Goal: Task Accomplishment & Management: Use online tool/utility

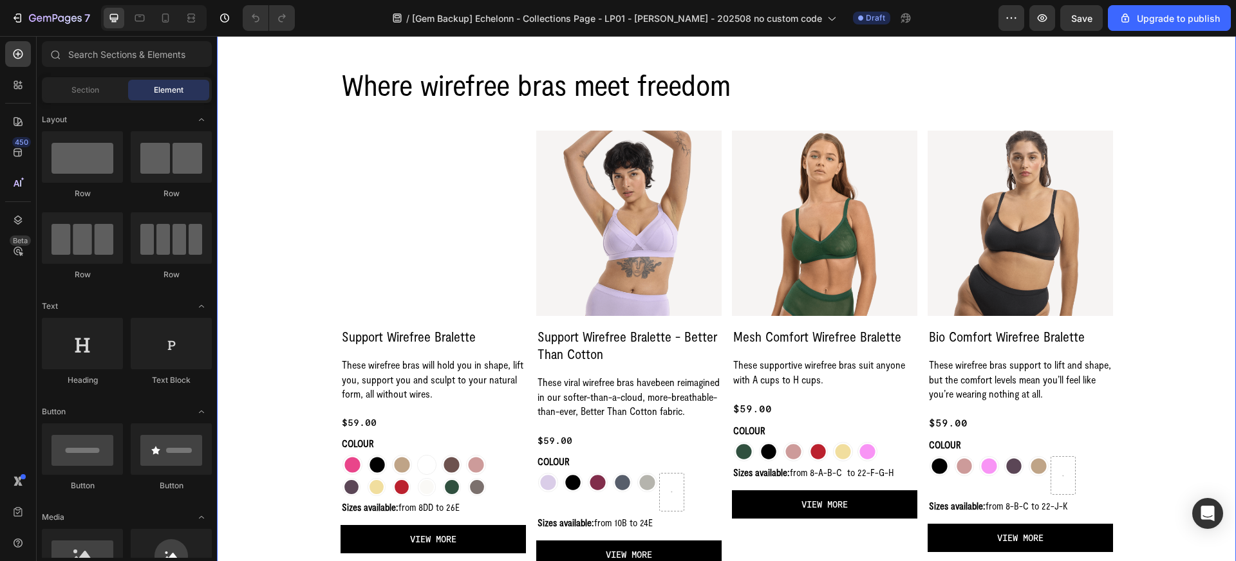
scroll to position [454, 0]
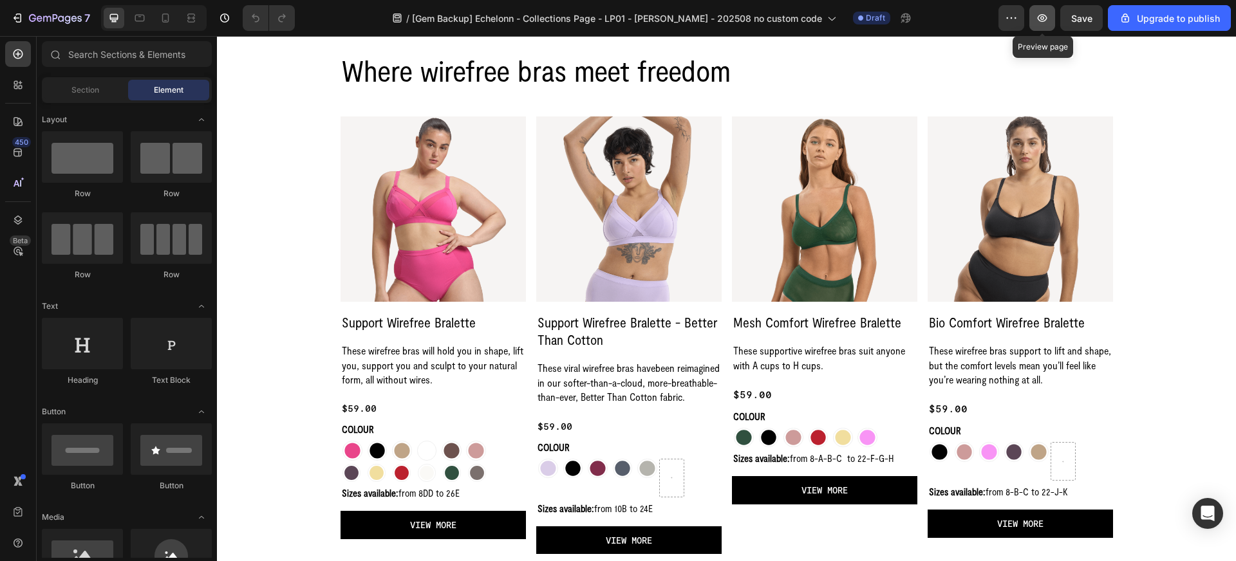
click at [1043, 19] on icon "button" at bounding box center [1042, 18] width 4 height 4
click at [22, 20] on icon "button" at bounding box center [17, 18] width 13 height 13
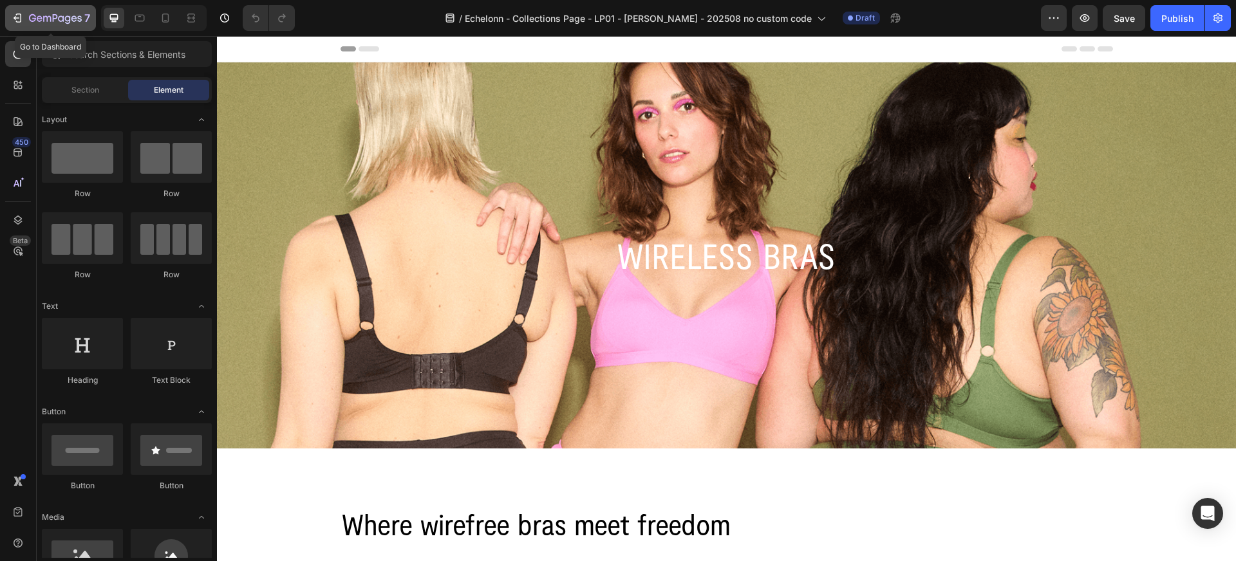
click at [72, 16] on icon "button" at bounding box center [74, 18] width 6 height 6
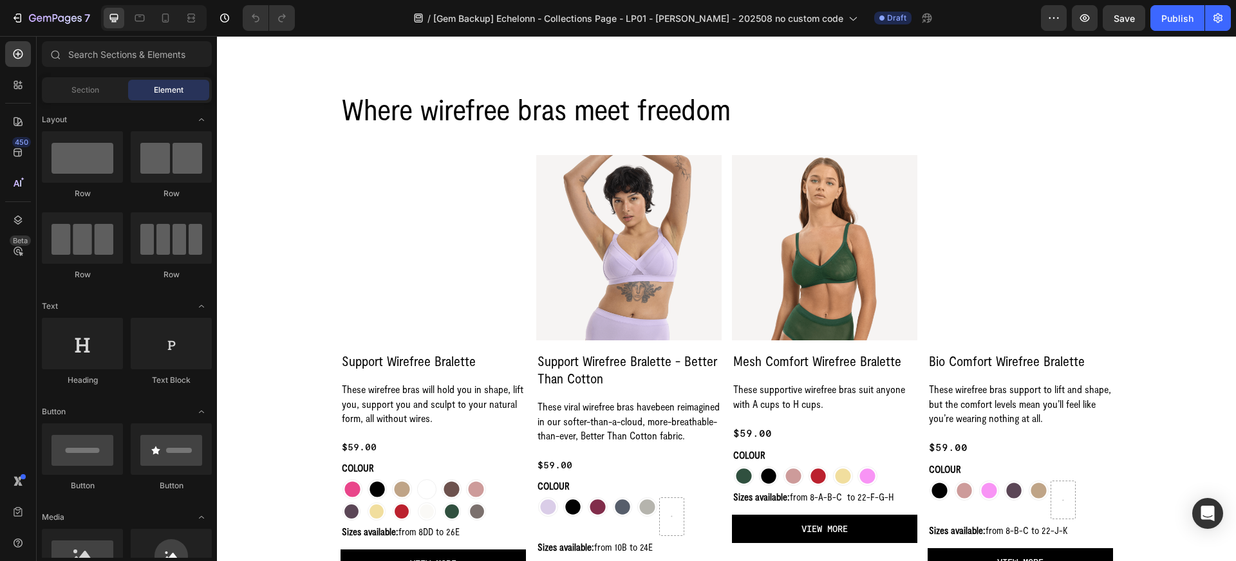
scroll to position [417, 0]
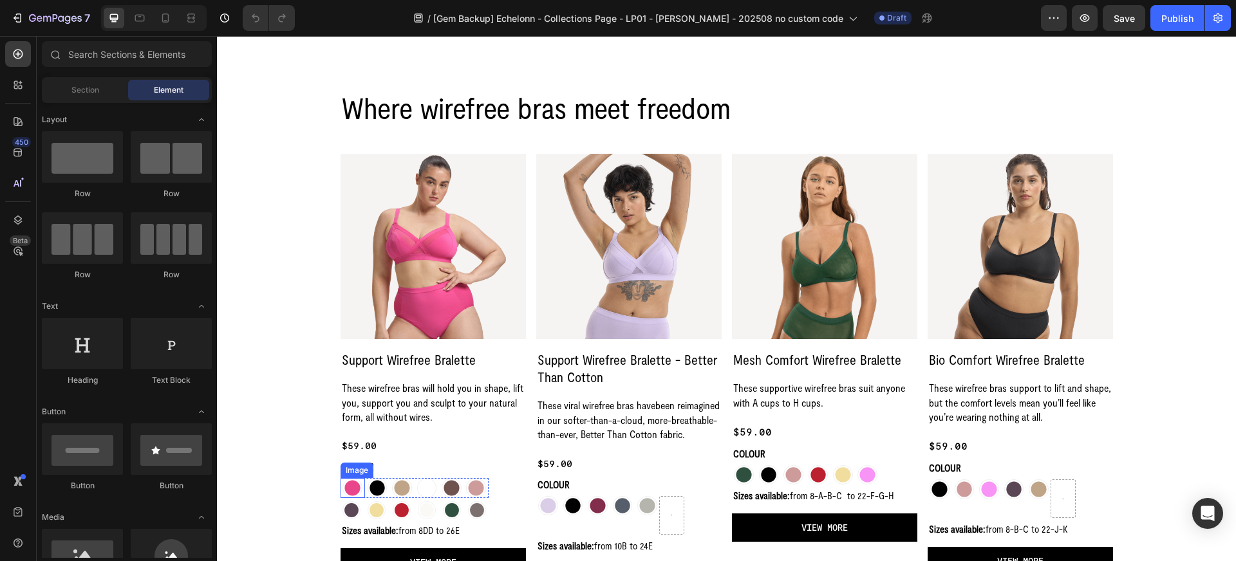
click at [355, 484] on img at bounding box center [353, 488] width 20 height 20
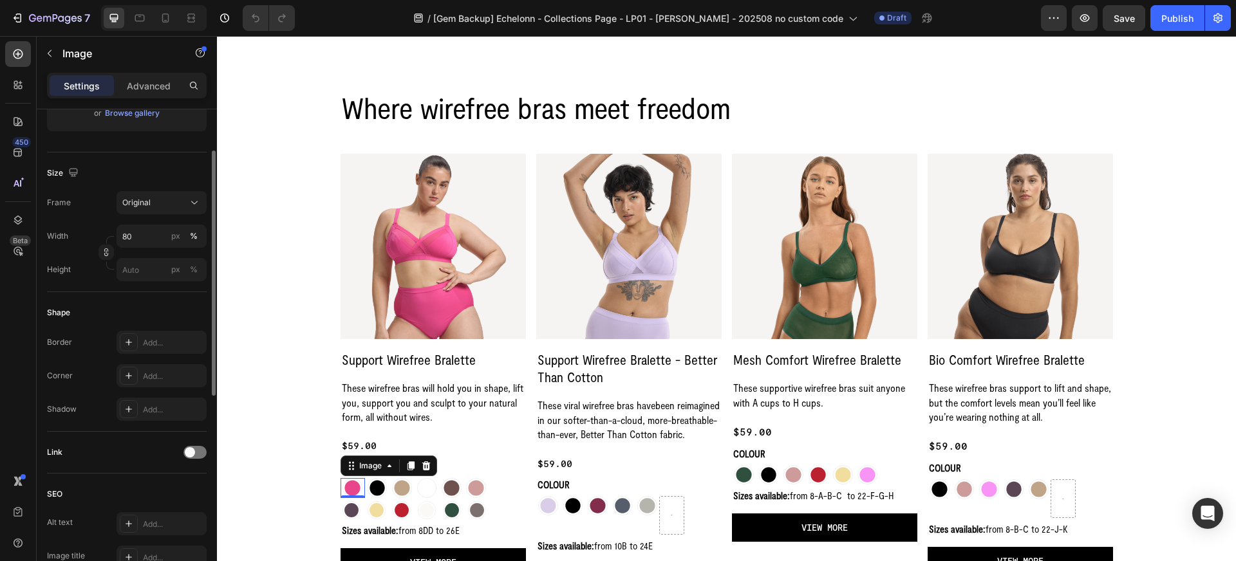
scroll to position [469, 0]
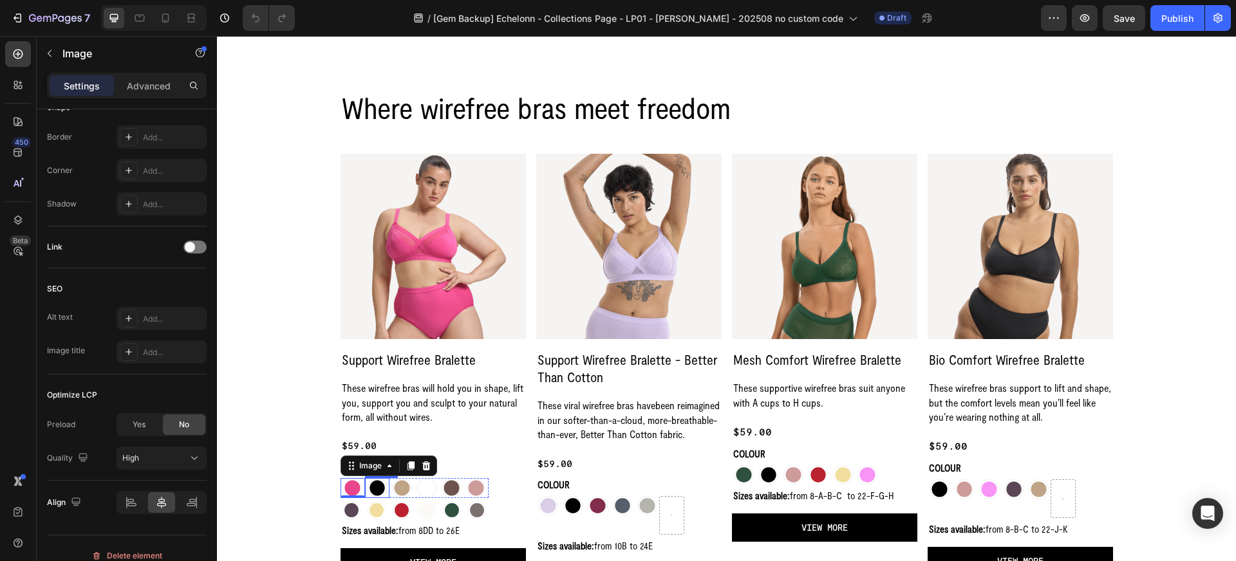
click at [382, 489] on img at bounding box center [378, 488] width 20 height 20
click at [402, 490] on img at bounding box center [402, 488] width 20 height 20
click at [426, 489] on img at bounding box center [427, 488] width 20 height 20
click at [449, 489] on img at bounding box center [452, 488] width 20 height 20
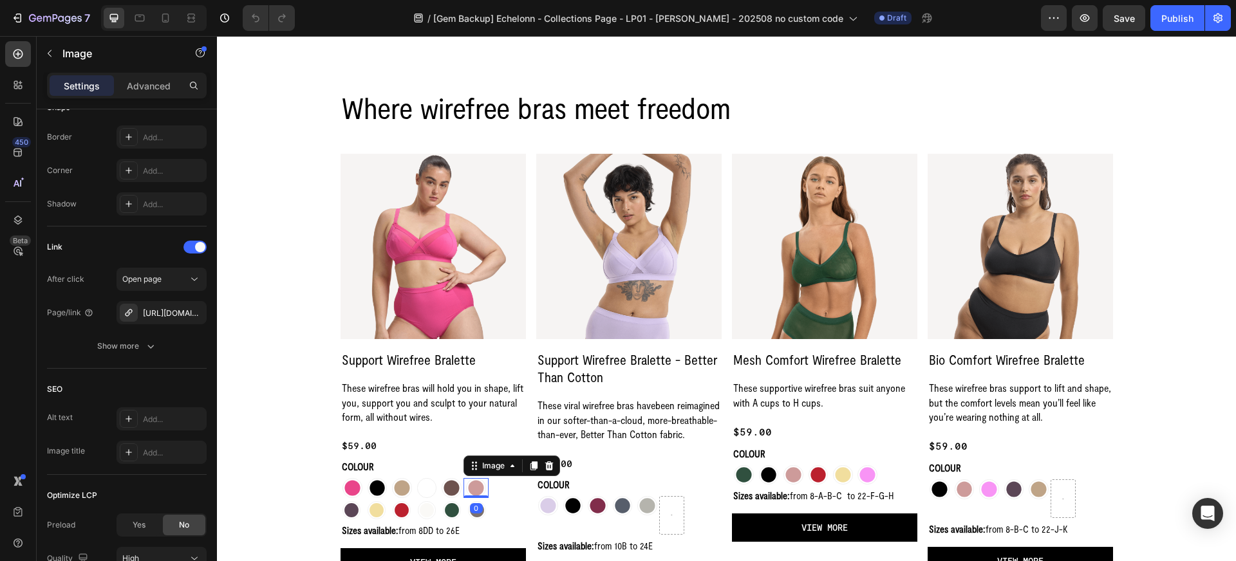
click at [478, 489] on img at bounding box center [476, 488] width 20 height 20
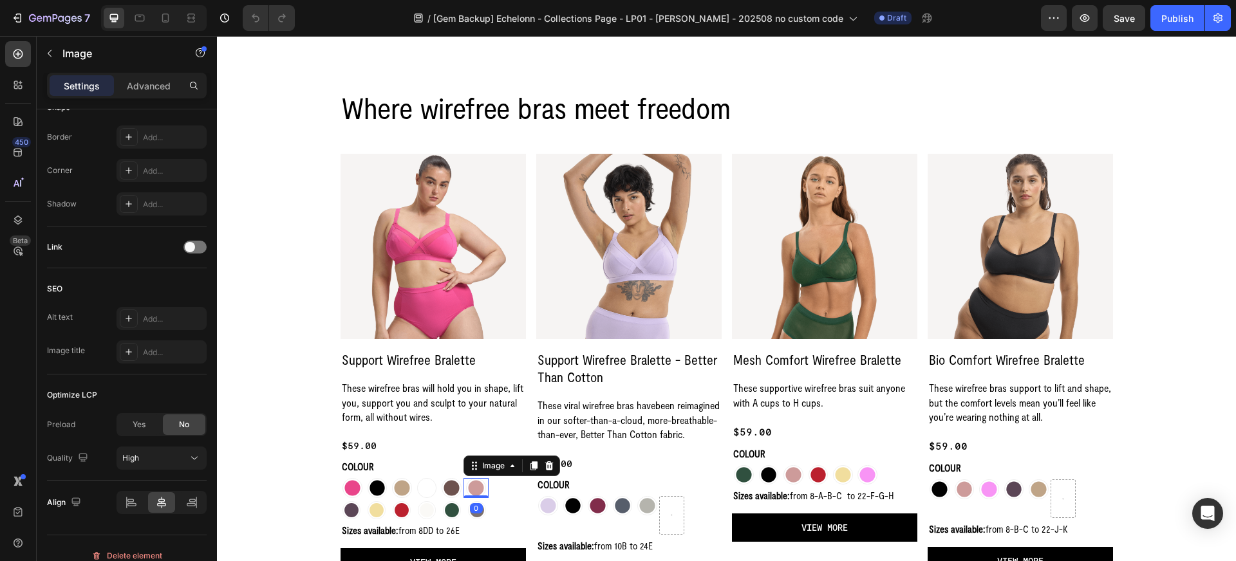
click at [476, 510] on div "0" at bounding box center [476, 508] width 13 height 10
click at [479, 516] on img at bounding box center [477, 511] width 18 height 18
click at [445, 510] on img at bounding box center [452, 511] width 18 height 18
click at [420, 513] on img at bounding box center [427, 511] width 18 height 18
click at [394, 514] on img at bounding box center [402, 511] width 18 height 18
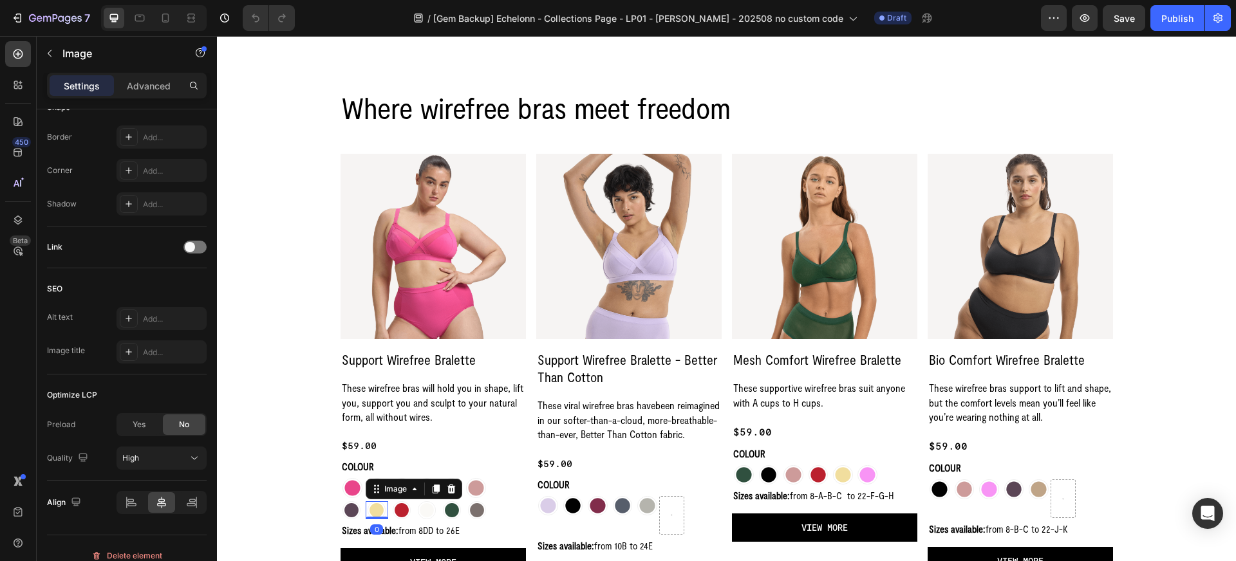
click at [374, 514] on img at bounding box center [377, 511] width 18 height 18
click at [350, 515] on img at bounding box center [352, 511] width 18 height 18
click at [547, 516] on img at bounding box center [548, 506] width 20 height 20
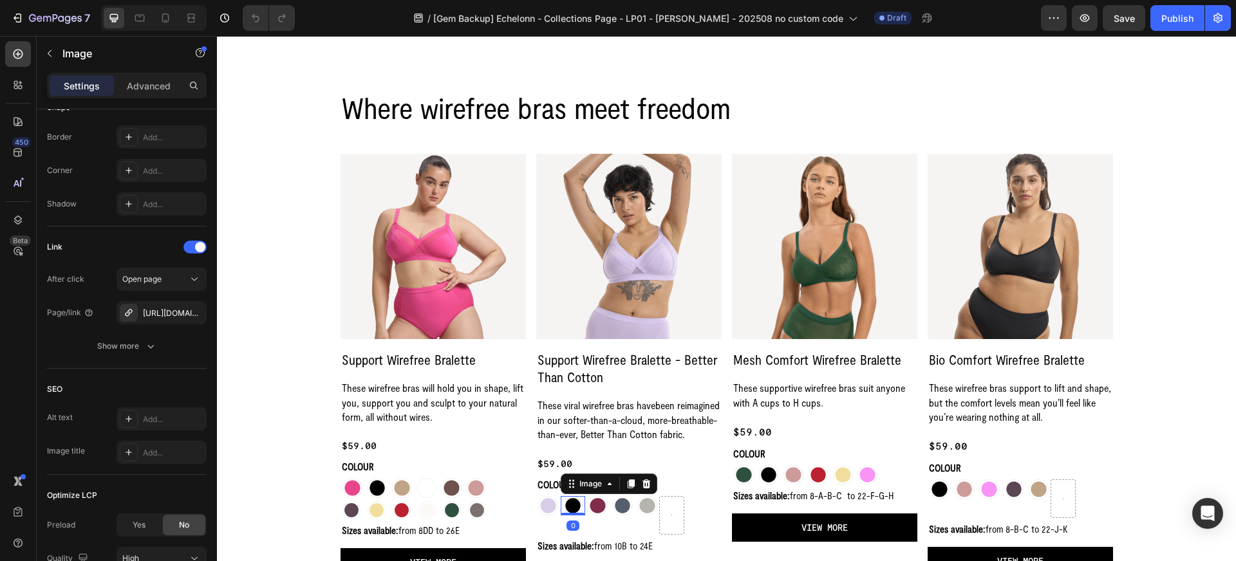
click at [572, 516] on img at bounding box center [573, 506] width 20 height 20
click at [601, 516] on img at bounding box center [598, 506] width 20 height 20
click at [624, 516] on img at bounding box center [623, 506] width 20 height 20
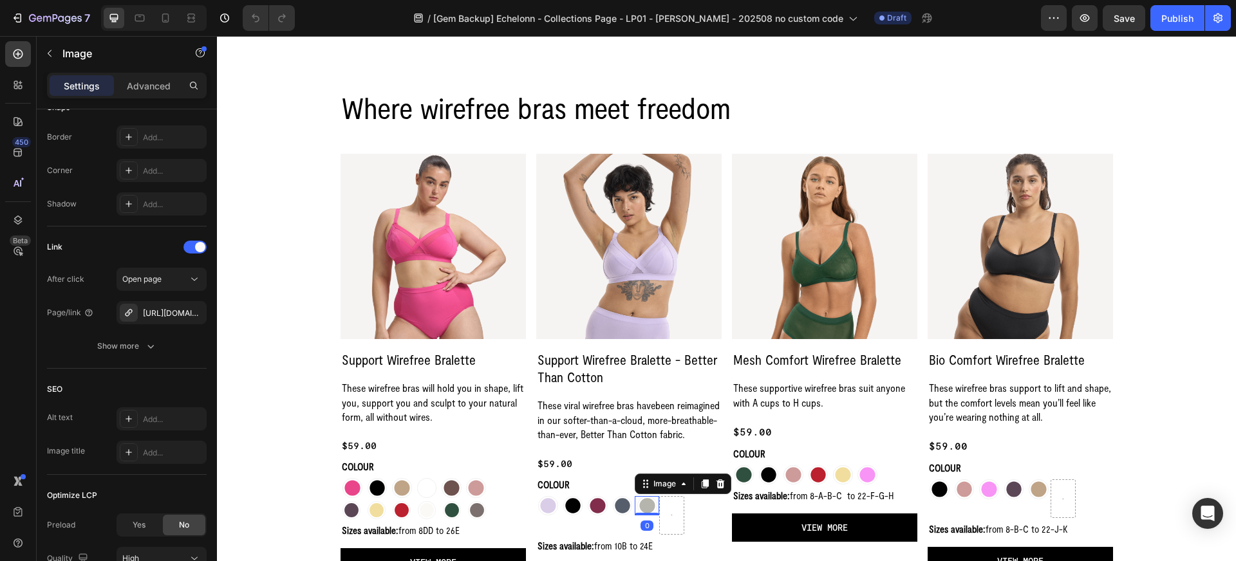
click at [644, 516] on img at bounding box center [647, 506] width 20 height 20
click at [740, 472] on img at bounding box center [744, 475] width 20 height 20
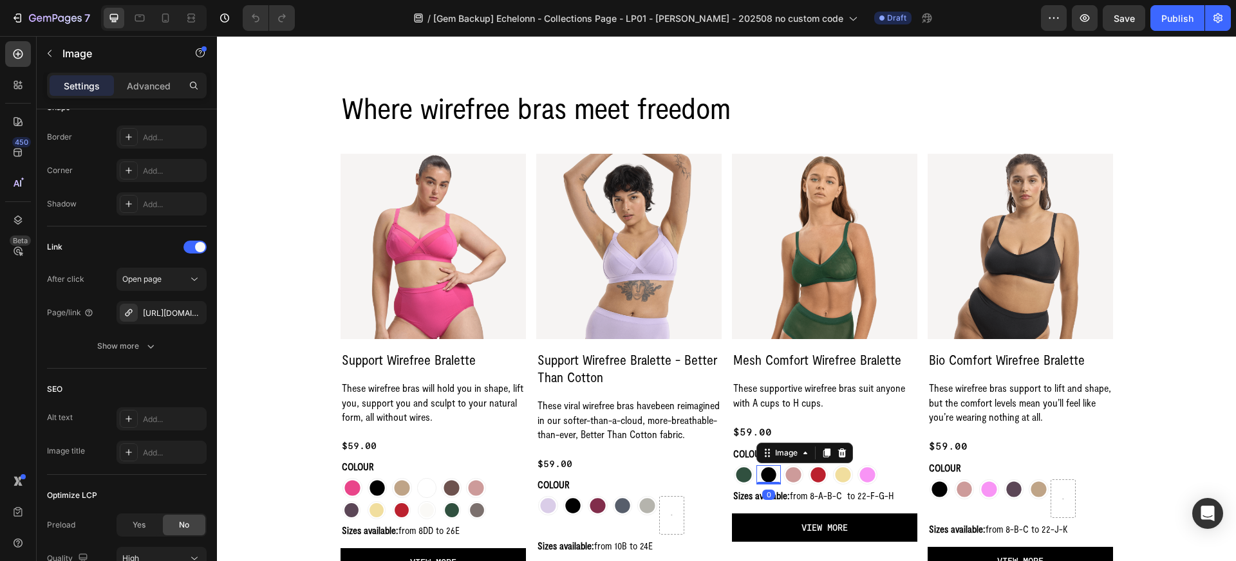
click at [773, 476] on img at bounding box center [769, 475] width 20 height 20
click at [786, 476] on img at bounding box center [794, 475] width 20 height 20
click at [814, 475] on img at bounding box center [819, 475] width 20 height 20
click at [839, 475] on img at bounding box center [843, 475] width 20 height 20
click at [861, 475] on img at bounding box center [868, 475] width 20 height 20
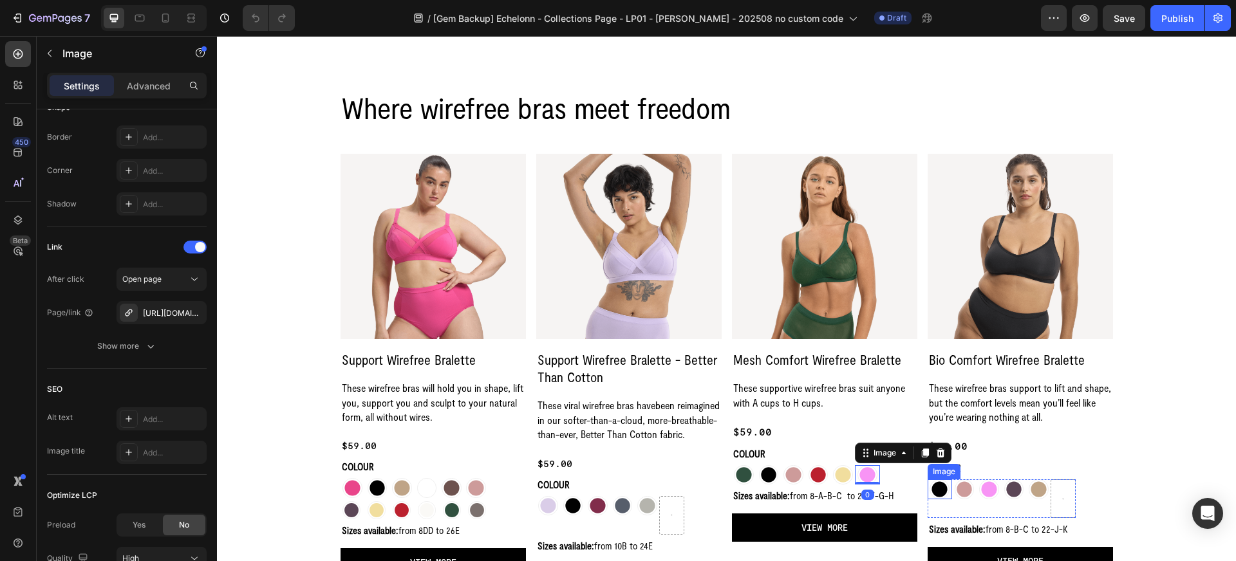
click at [936, 489] on img at bounding box center [940, 490] width 20 height 20
click at [966, 492] on img at bounding box center [965, 490] width 20 height 20
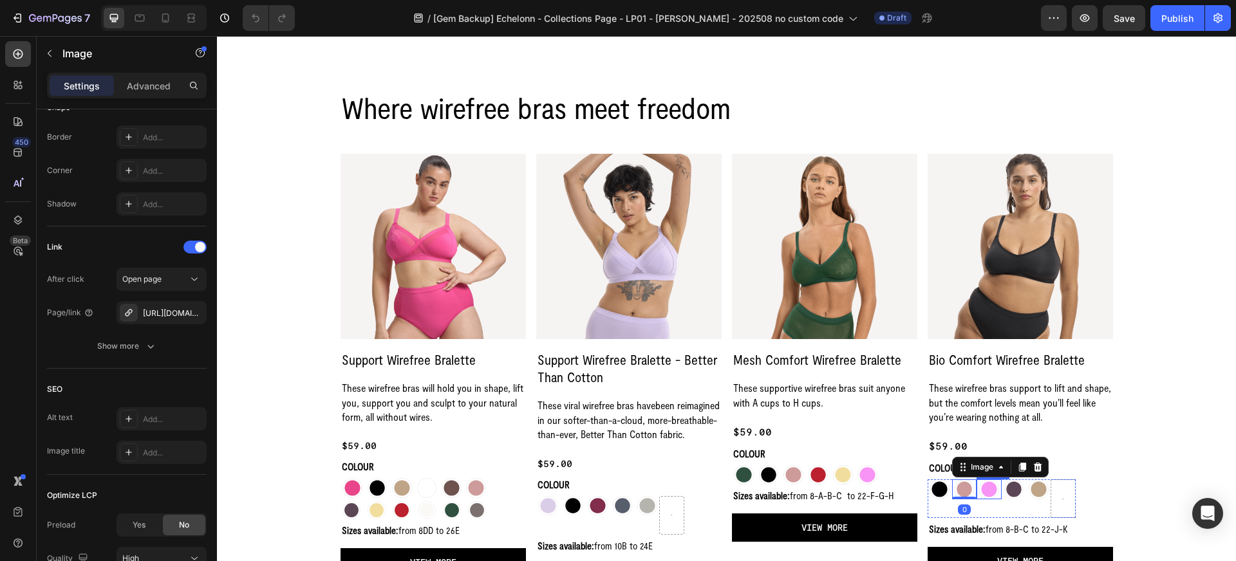
click at [990, 492] on img at bounding box center [989, 490] width 20 height 20
click at [1022, 492] on img at bounding box center [1014, 490] width 20 height 20
click at [1033, 491] on img at bounding box center [1039, 490] width 20 height 20
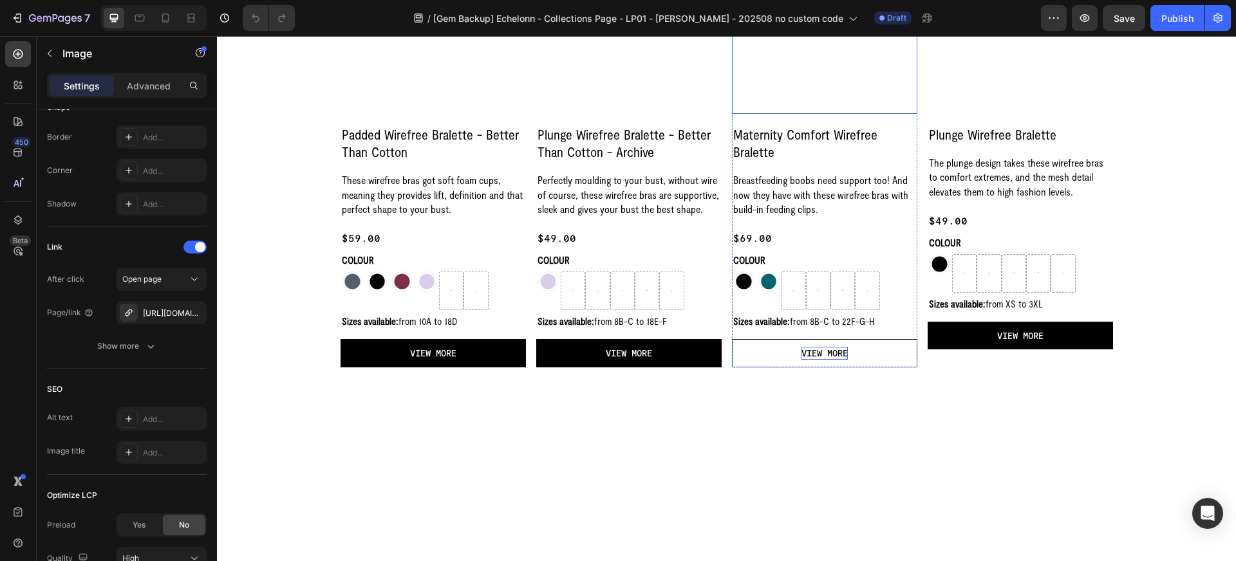
scroll to position [1158, 0]
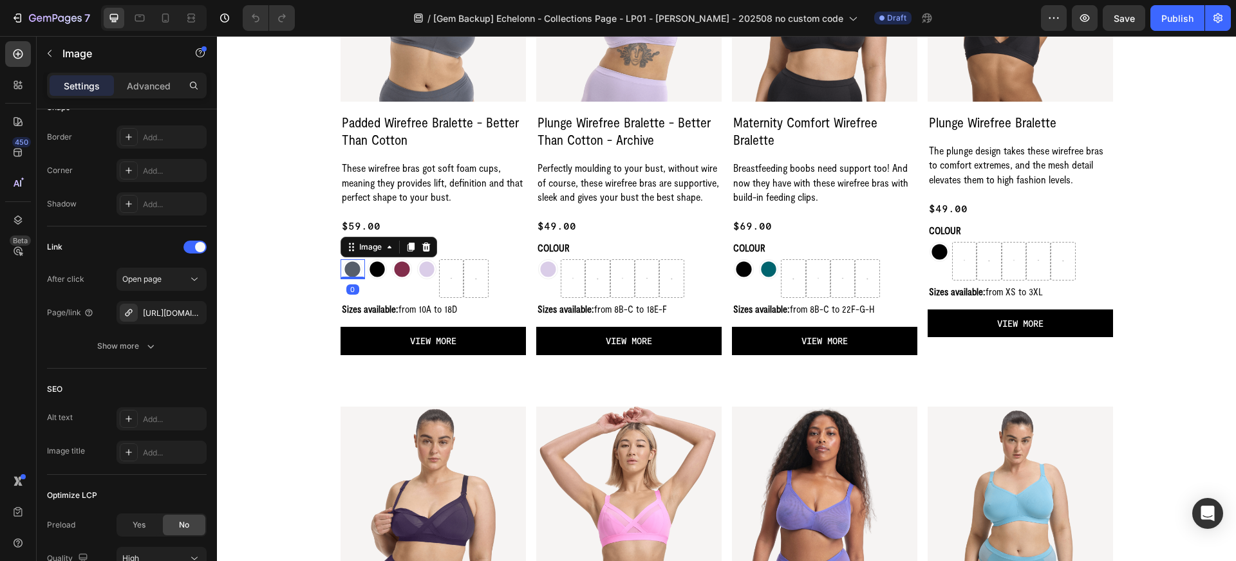
click at [350, 270] on img at bounding box center [353, 269] width 20 height 20
click at [375, 271] on img at bounding box center [378, 269] width 20 height 20
click at [399, 270] on img at bounding box center [402, 269] width 20 height 20
click at [429, 272] on img at bounding box center [427, 269] width 20 height 20
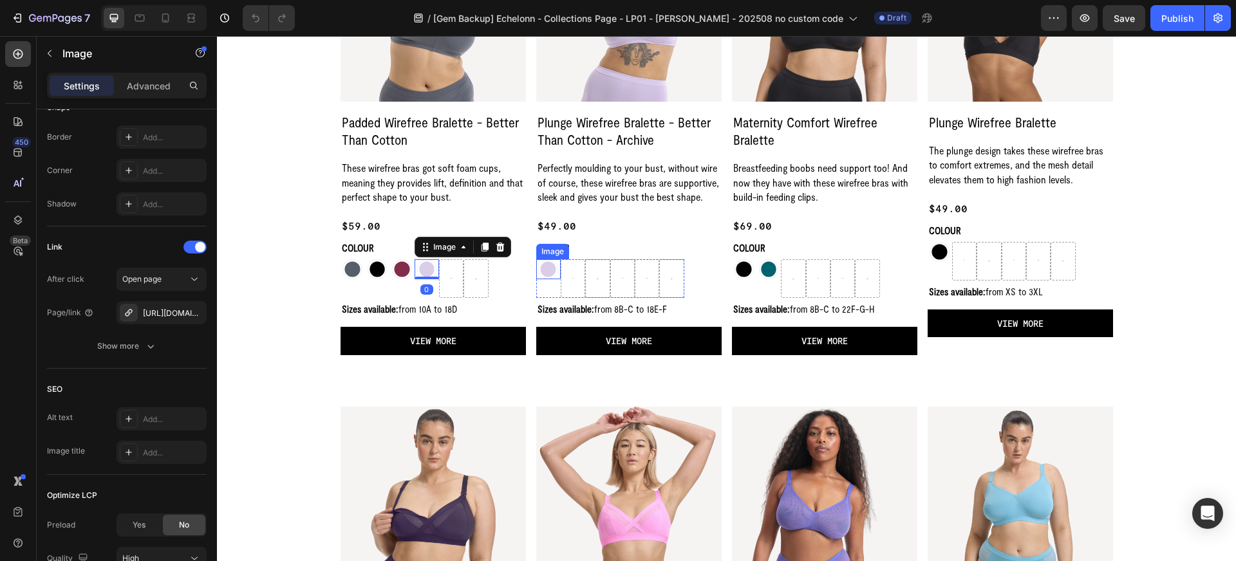
click at [545, 272] on img at bounding box center [548, 269] width 20 height 20
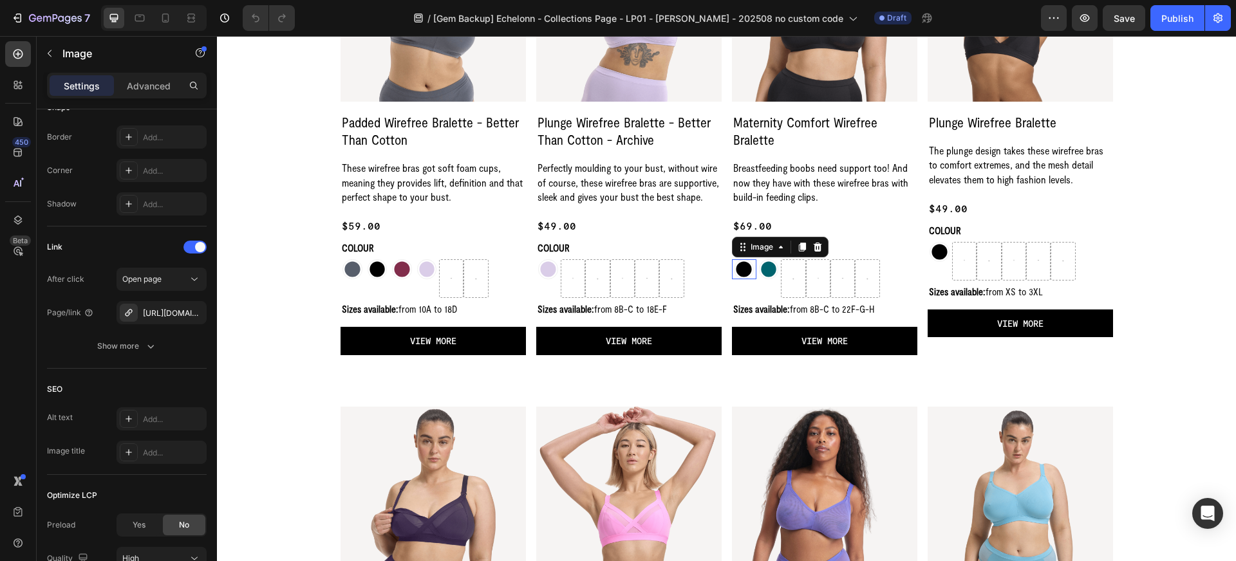
click at [738, 268] on img at bounding box center [744, 269] width 20 height 20
click at [774, 274] on img at bounding box center [769, 269] width 20 height 20
click at [941, 254] on img at bounding box center [940, 252] width 20 height 20
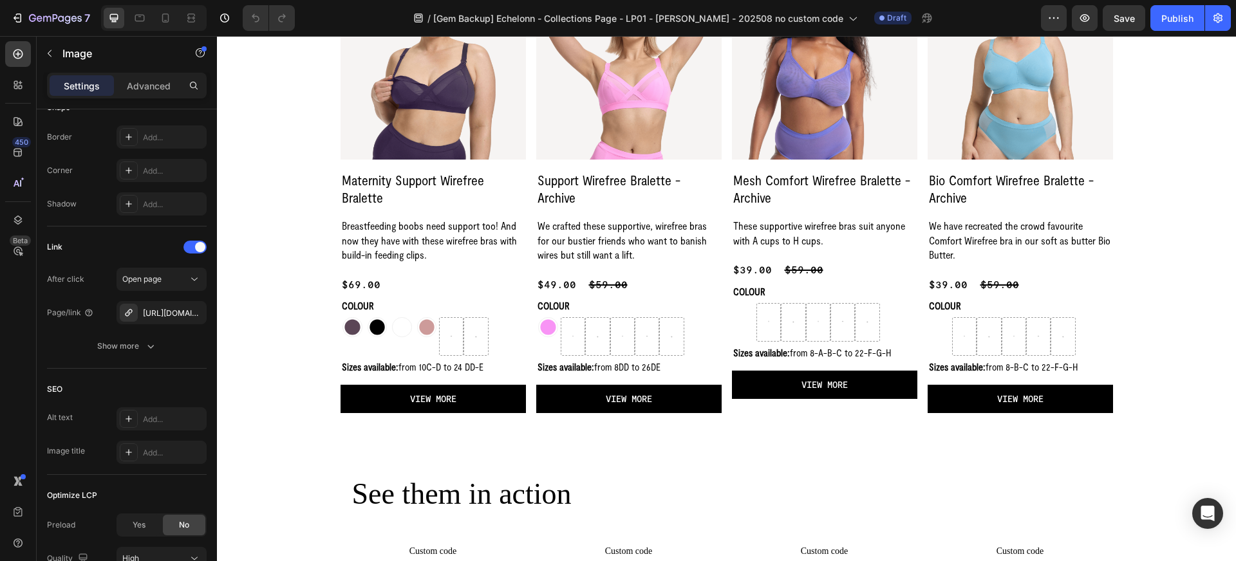
scroll to position [1655, 0]
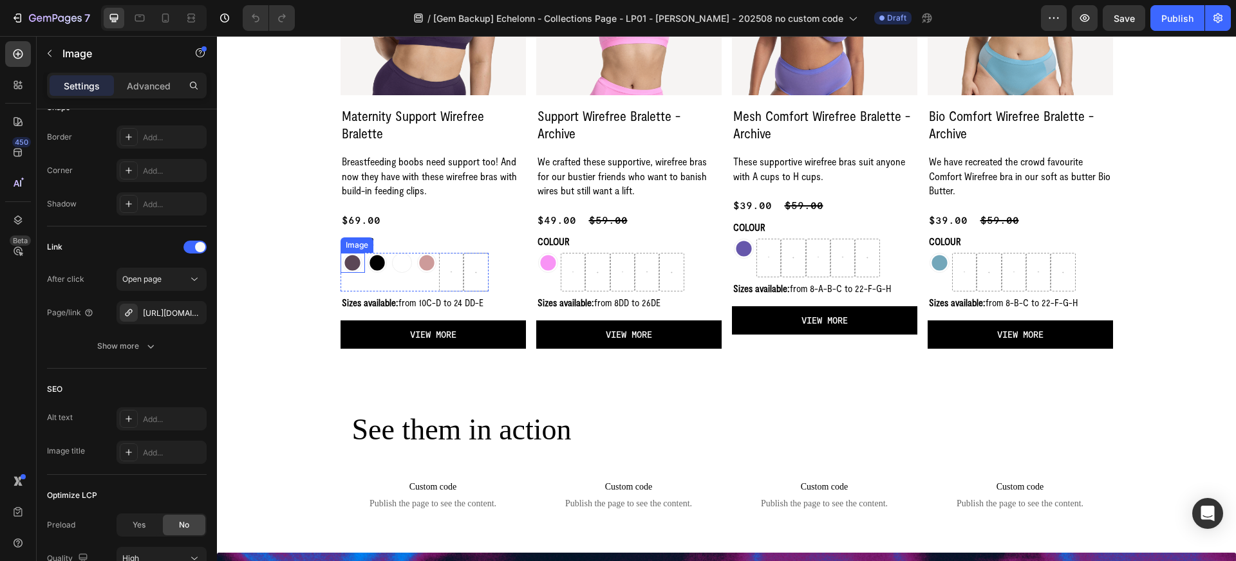
click at [357, 263] on img at bounding box center [353, 263] width 20 height 20
click at [377, 265] on img at bounding box center [378, 263] width 20 height 20
click at [400, 265] on img at bounding box center [402, 263] width 20 height 20
click at [427, 263] on img at bounding box center [427, 263] width 20 height 20
click at [545, 253] on img at bounding box center [548, 263] width 20 height 20
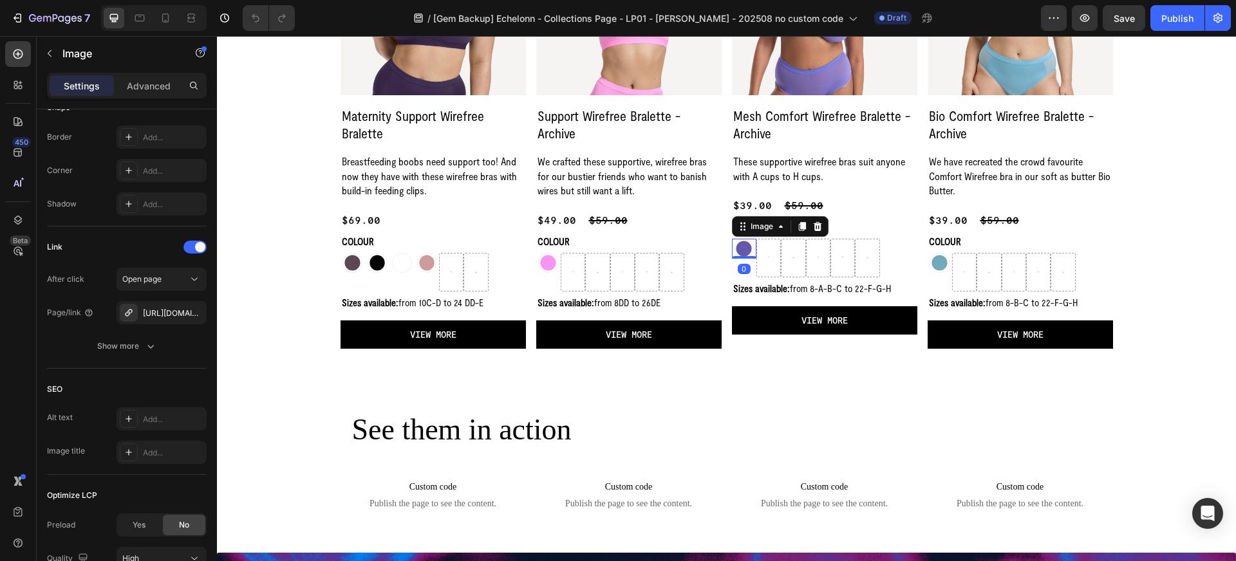
click at [740, 251] on img at bounding box center [744, 249] width 20 height 20
click at [939, 272] on div "Image" at bounding box center [940, 263] width 24 height 20
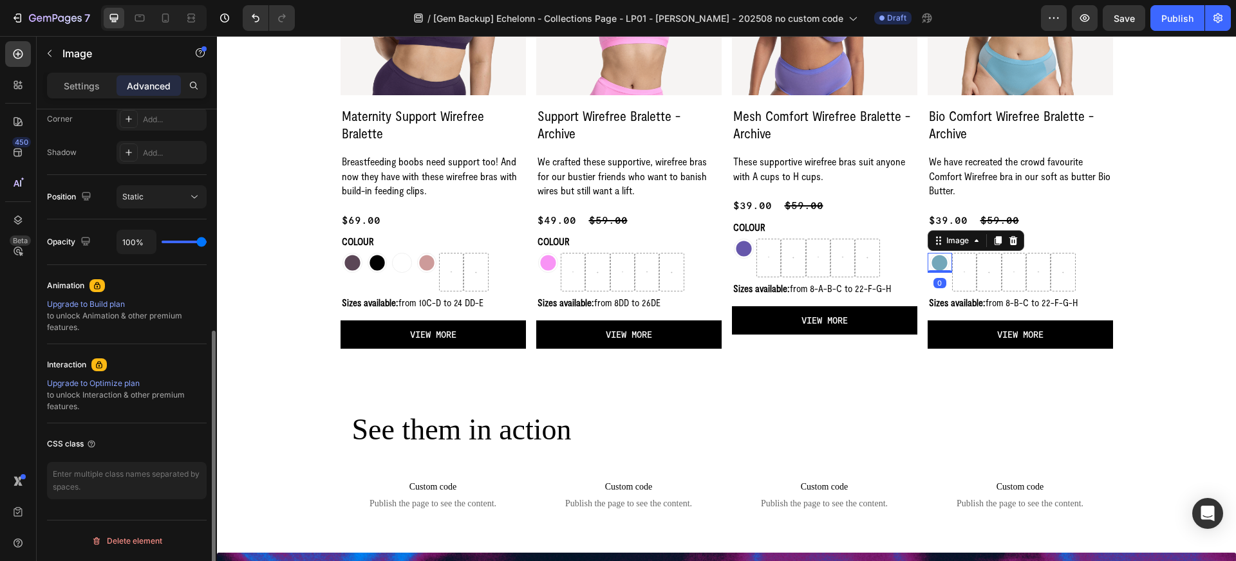
scroll to position [405, 0]
click at [940, 262] on img at bounding box center [940, 263] width 20 height 20
click at [87, 91] on p "Settings" at bounding box center [82, 86] width 36 height 14
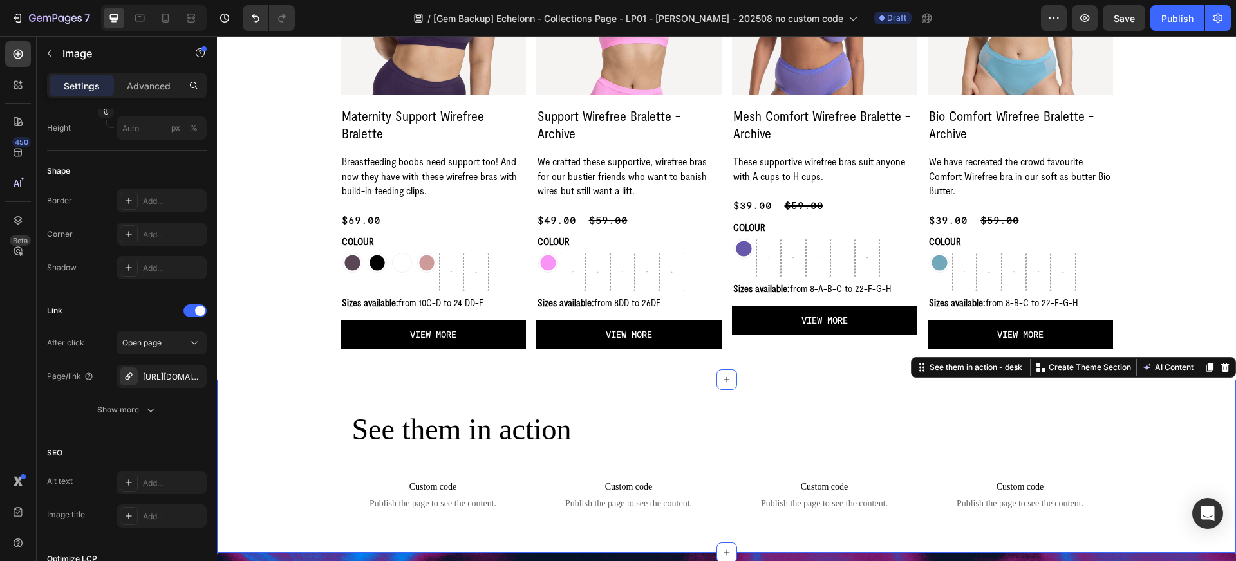
click at [330, 388] on div "See them in action Heading Row Custom code Publish the page to see the content.…" at bounding box center [726, 466] width 1019 height 173
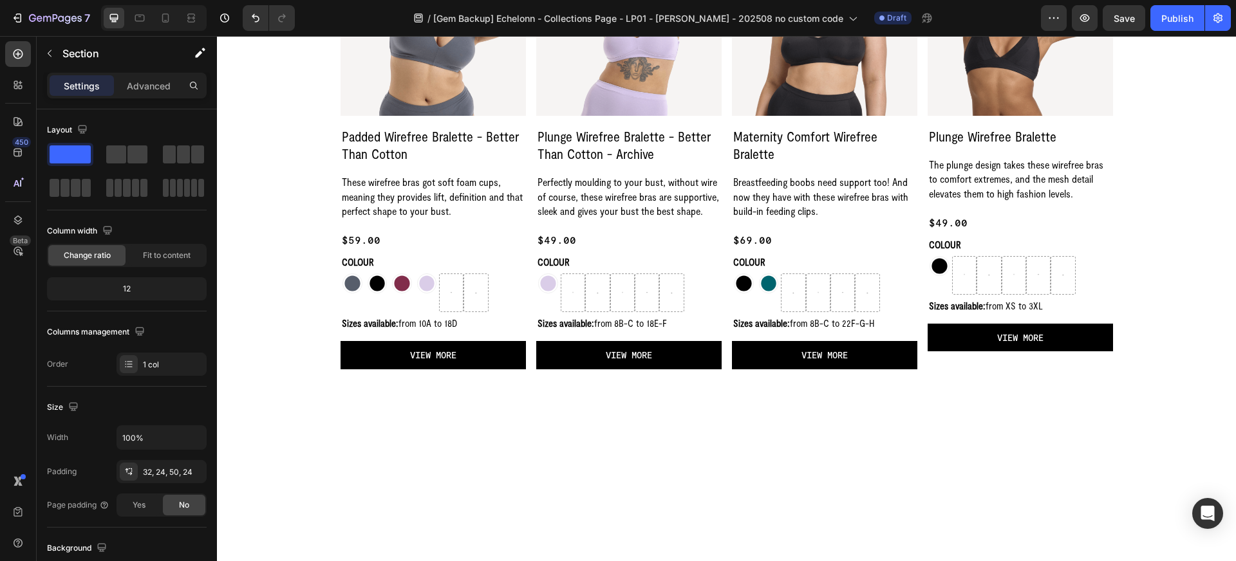
scroll to position [0, 0]
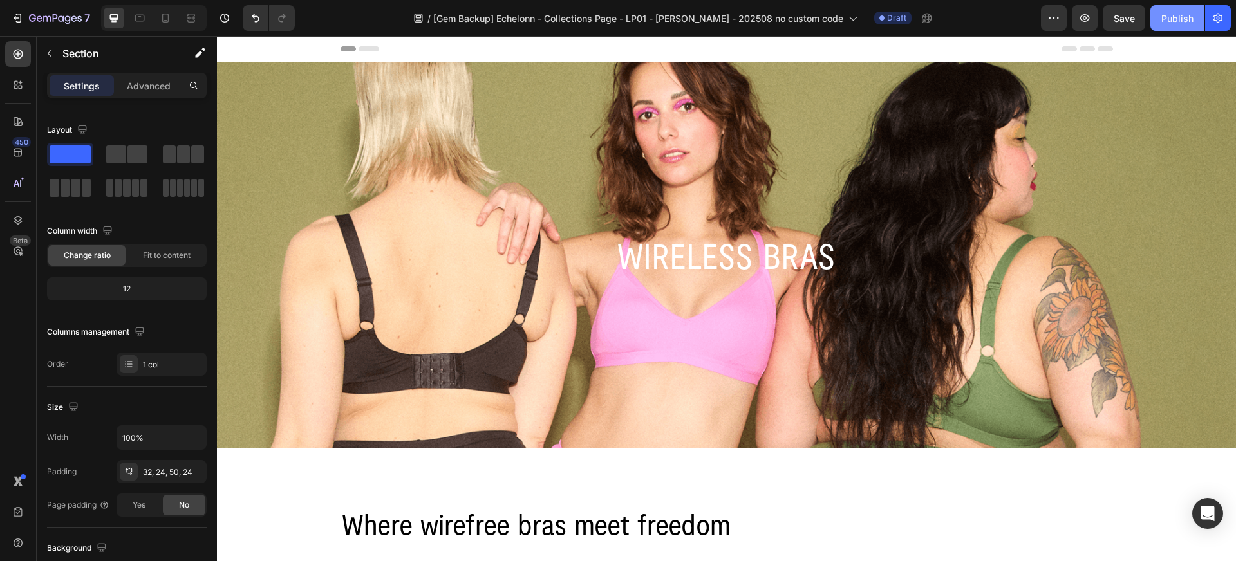
click at [1175, 16] on div "Publish" at bounding box center [1177, 19] width 32 height 14
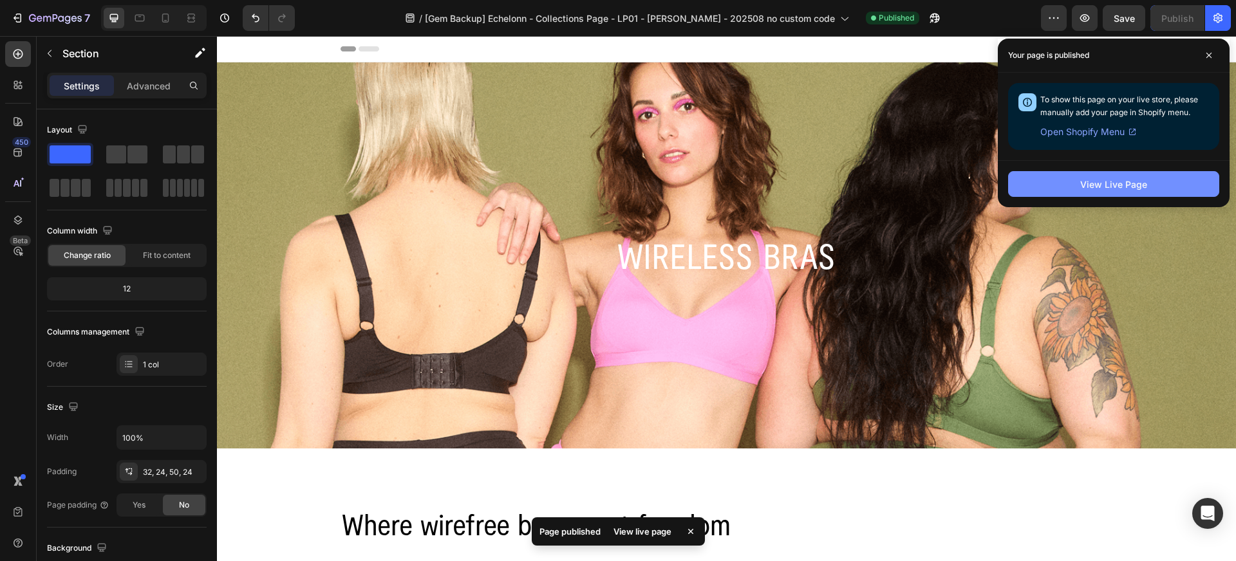
click at [1134, 185] on div "View Live Page" at bounding box center [1113, 185] width 67 height 14
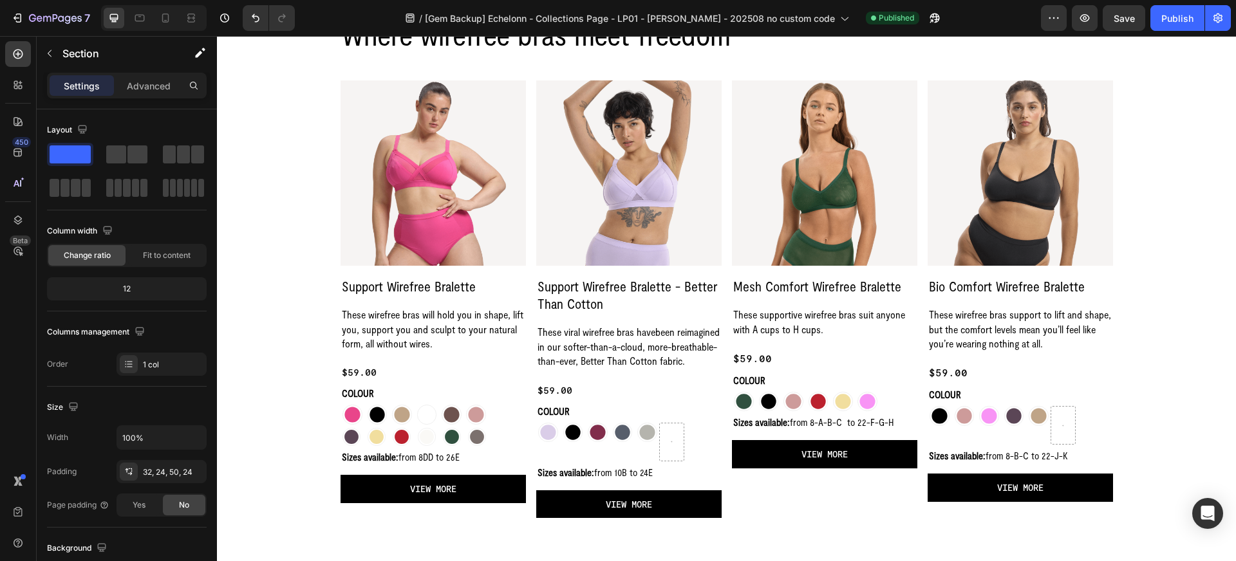
scroll to position [511, 0]
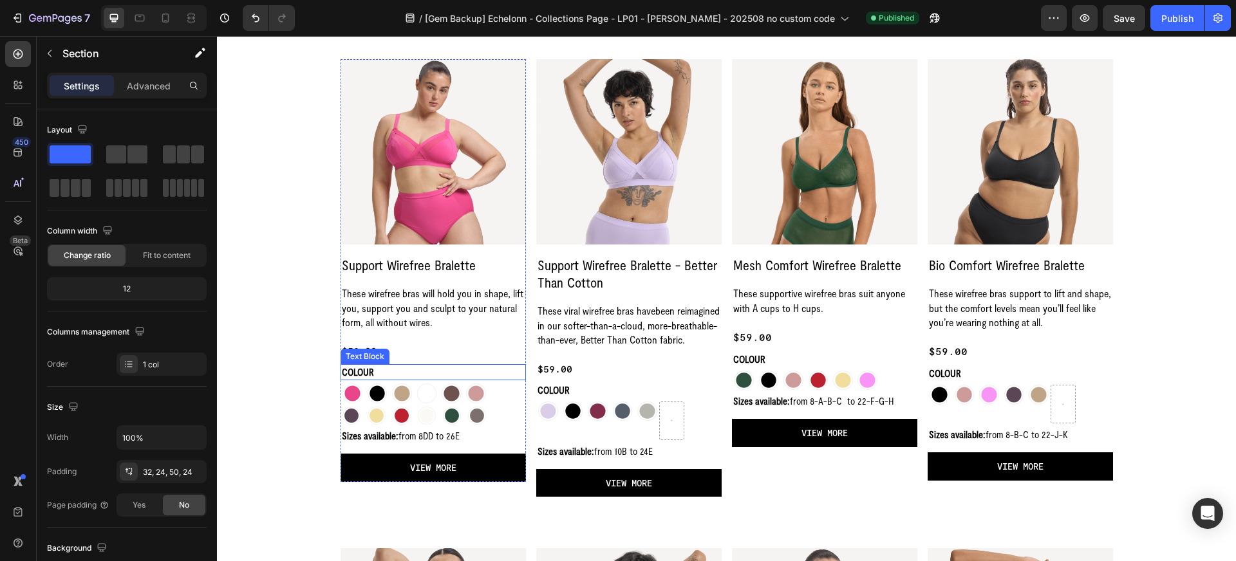
click at [371, 372] on span "COLOUR" at bounding box center [358, 372] width 32 height 12
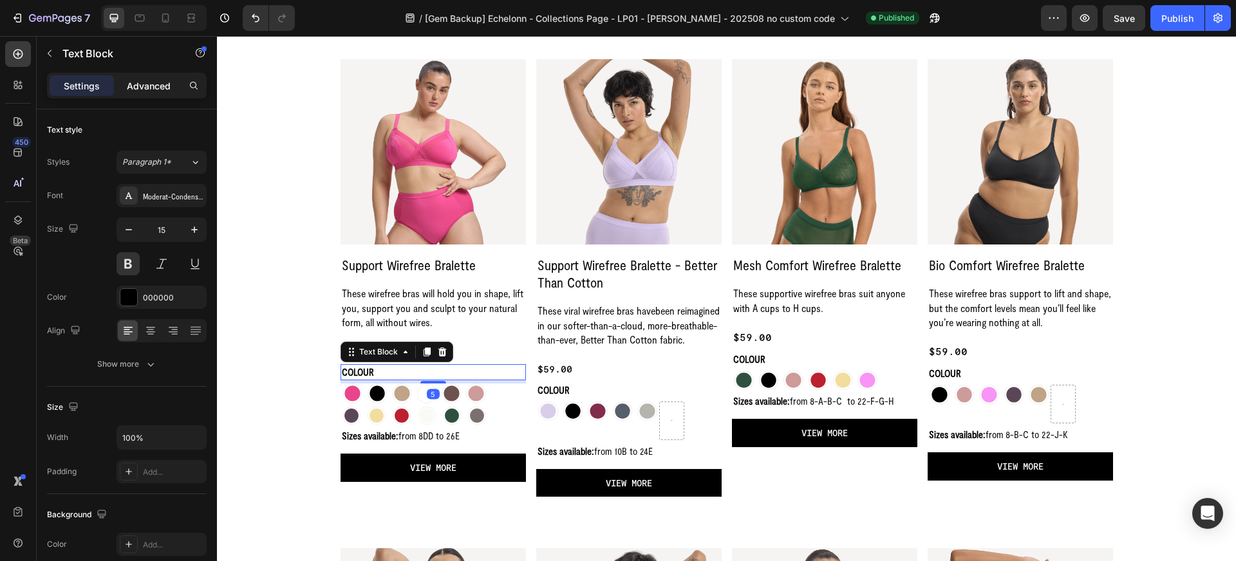
click at [151, 88] on p "Advanced" at bounding box center [149, 86] width 44 height 14
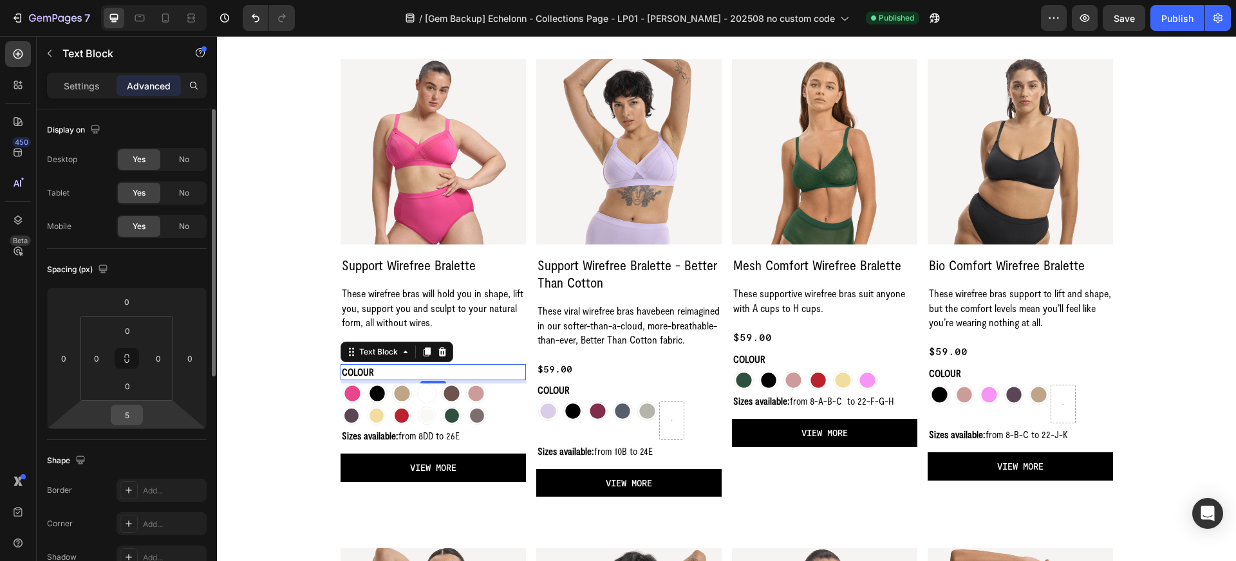
click at [127, 413] on input "5" at bounding box center [127, 415] width 26 height 19
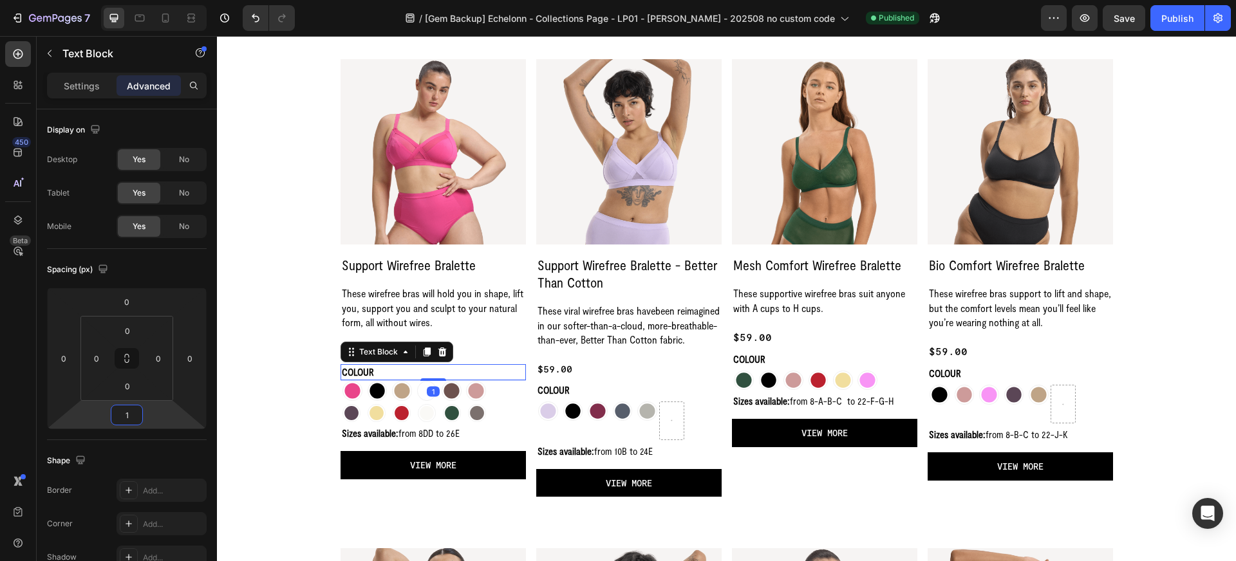
type input "10"
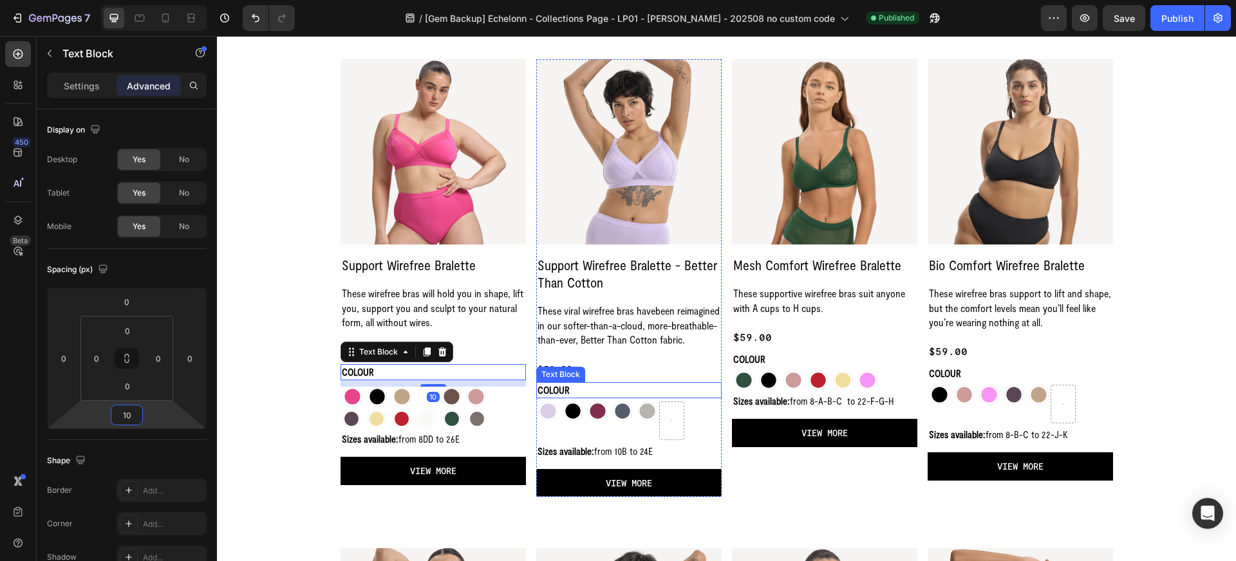
click at [561, 396] on span "COLOUR" at bounding box center [554, 390] width 32 height 12
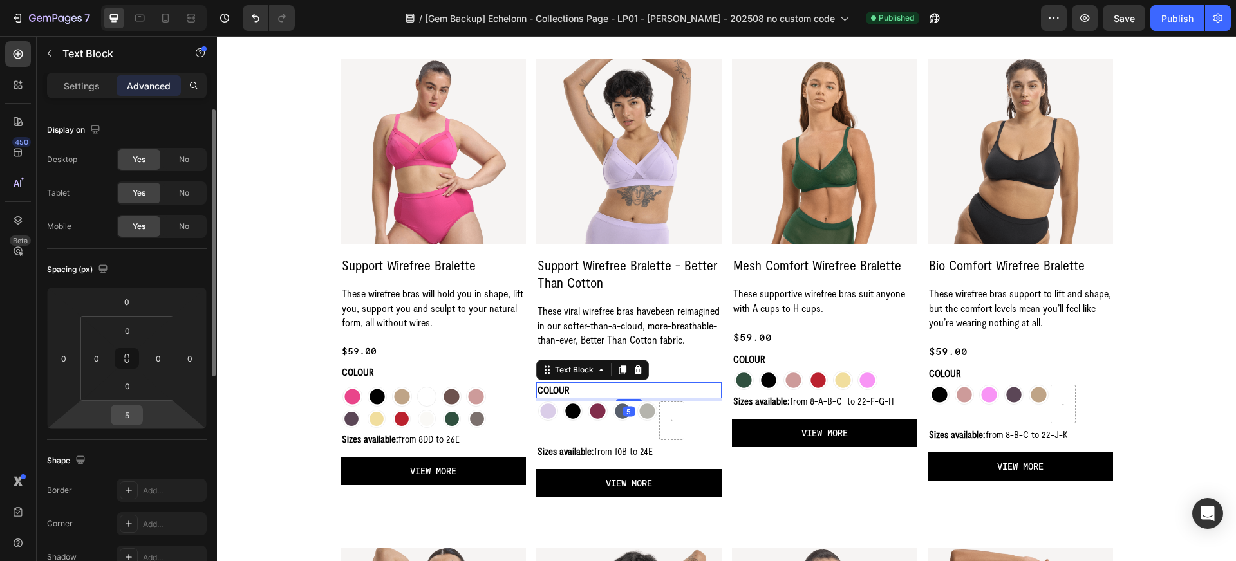
click at [139, 414] on input "5" at bounding box center [127, 415] width 26 height 19
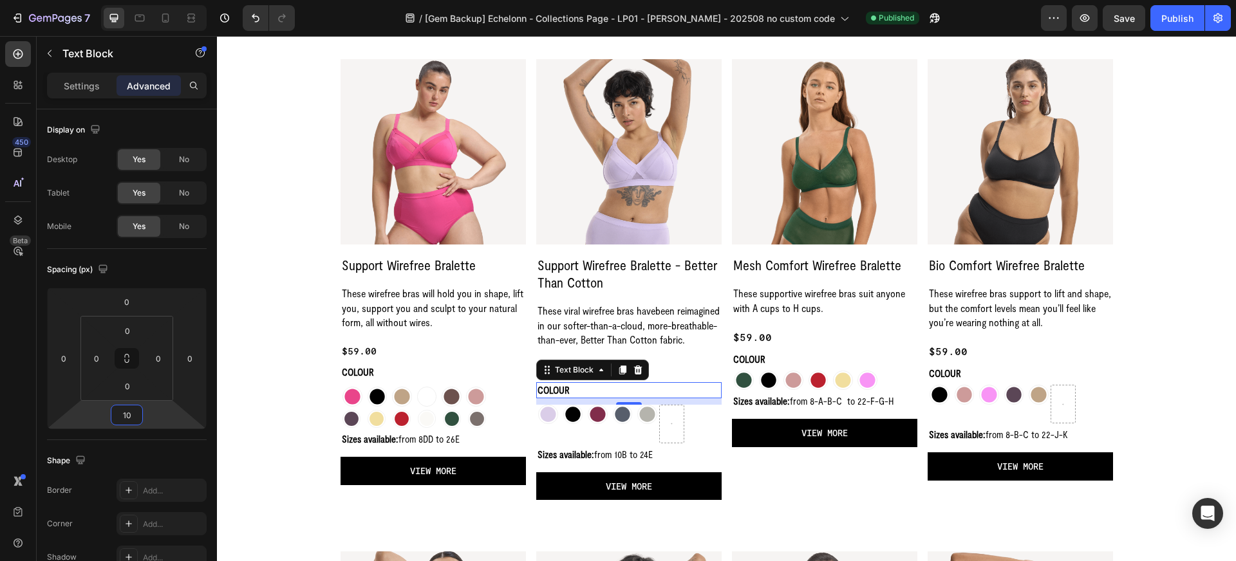
type input "10"
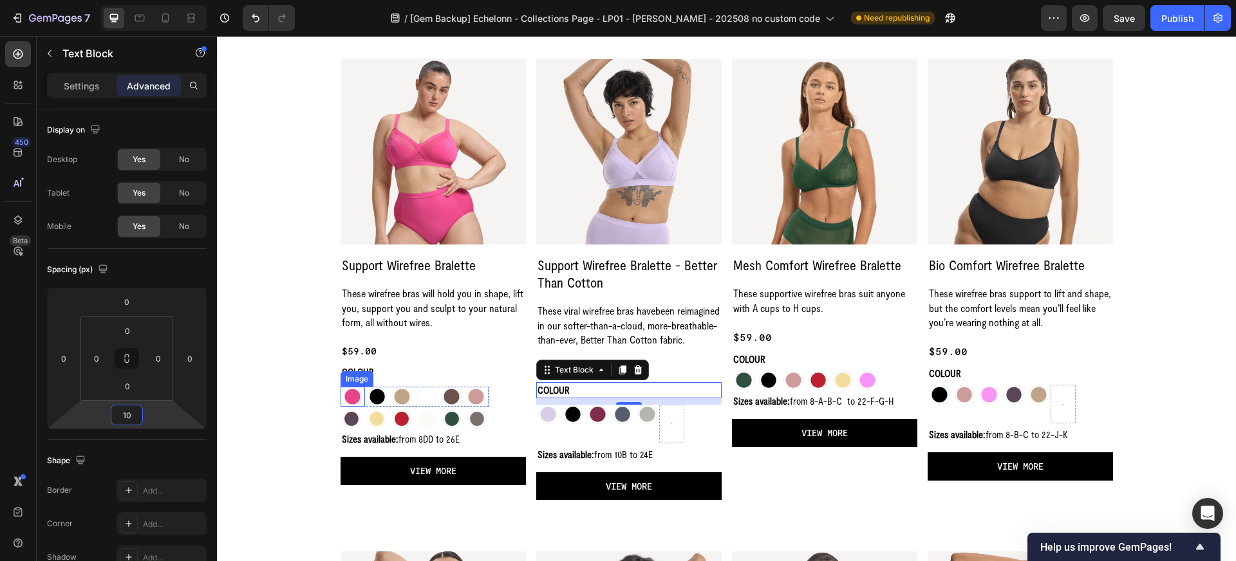
click at [350, 399] on img at bounding box center [353, 397] width 20 height 20
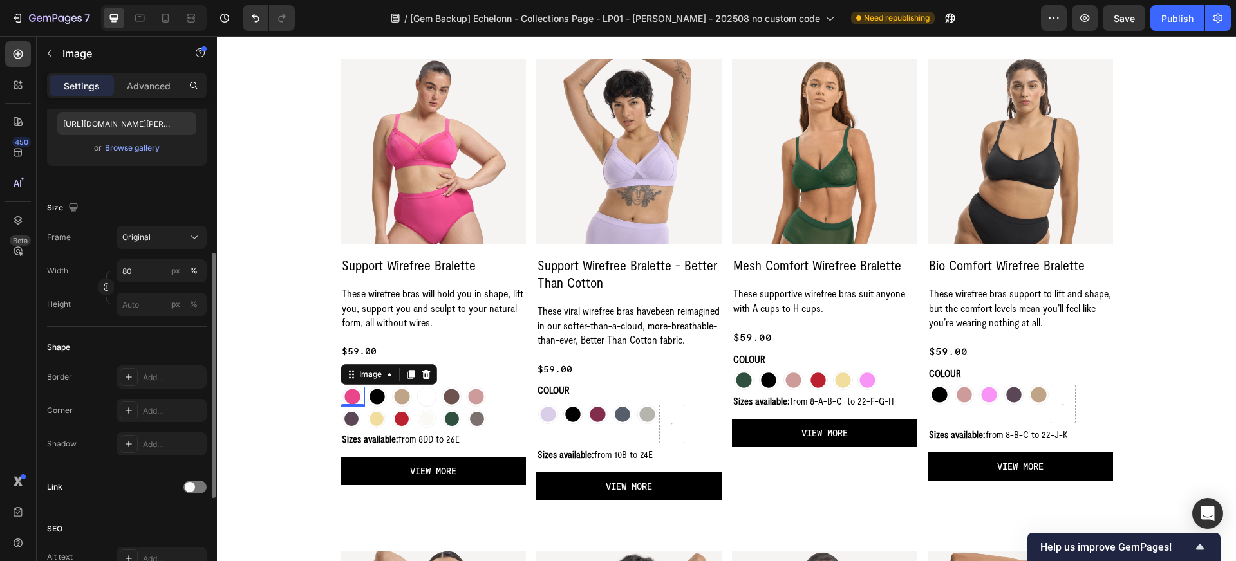
scroll to position [303, 0]
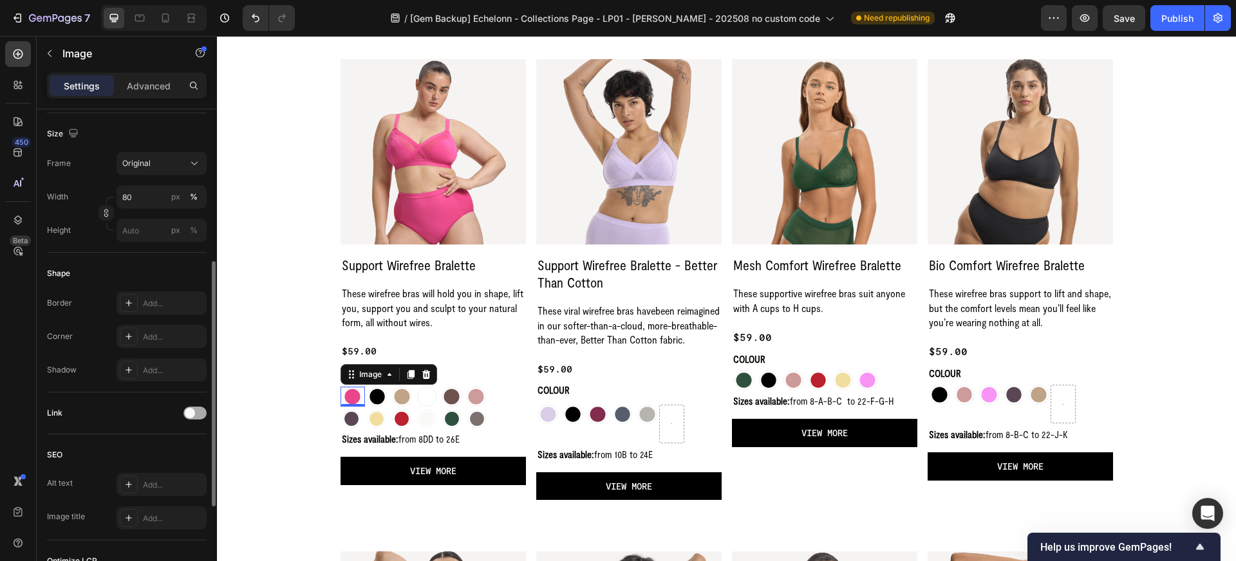
click at [200, 415] on div at bounding box center [194, 413] width 23 height 13
click at [164, 483] on div "Add..." at bounding box center [173, 480] width 61 height 12
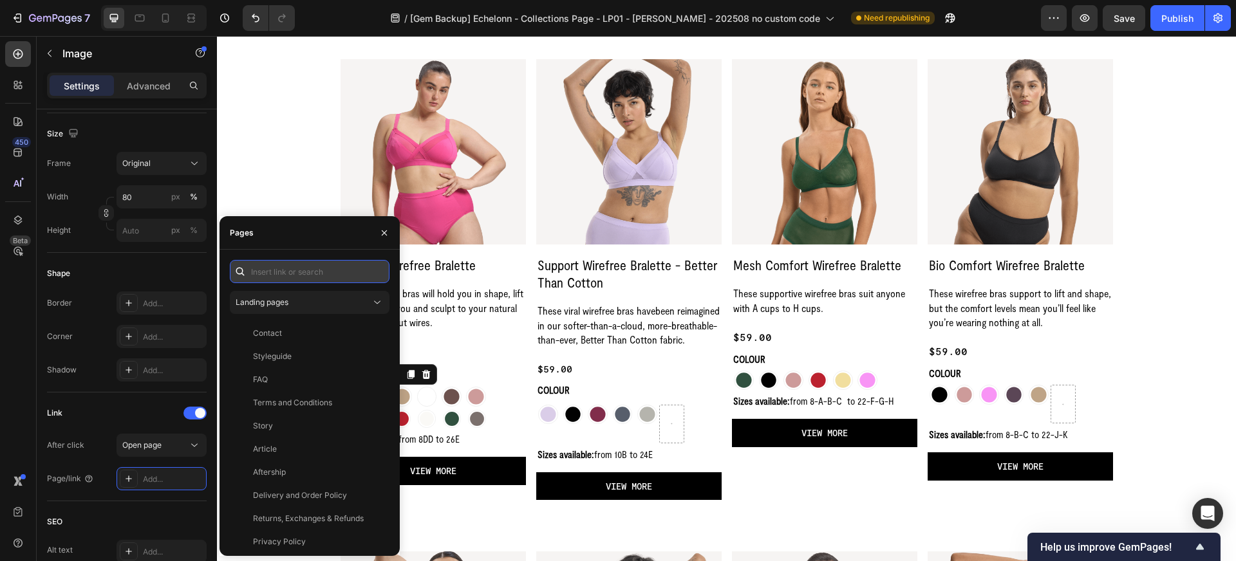
click at [273, 271] on input "text" at bounding box center [310, 271] width 160 height 23
paste input "https://wearnala.com/products/support-wirefree-bralette-electric-raspberry"
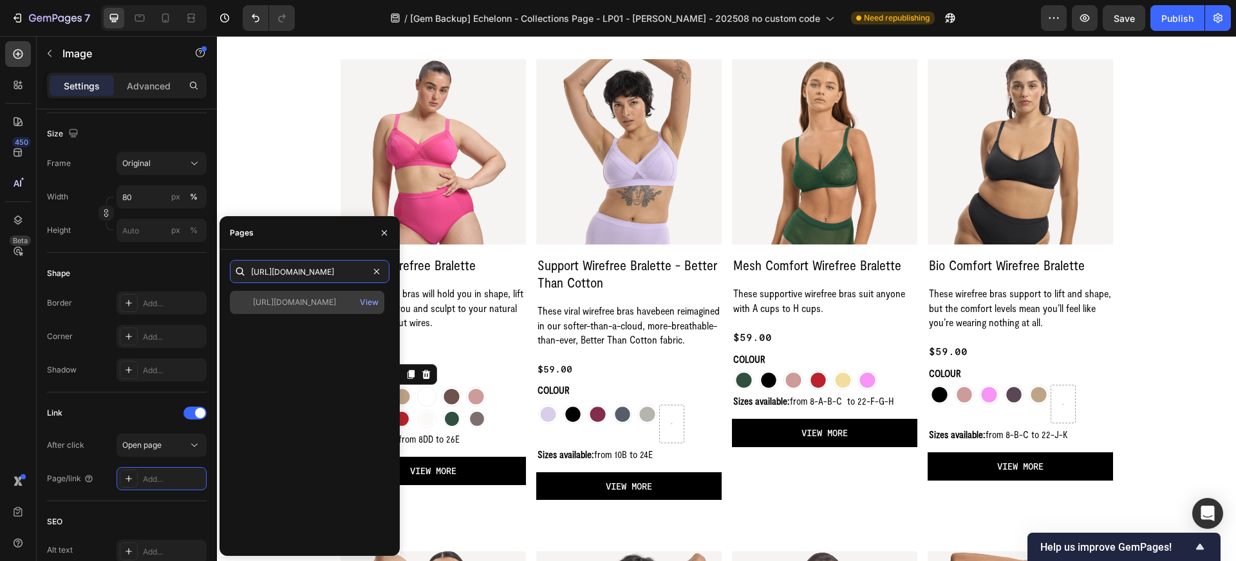
type input "https://wearnala.com/products/support-wirefree-bralette-electric-raspberry"
click at [299, 301] on div "https://wearnala.com/products/support-wirefree-bralette-electric-raspberry" at bounding box center [294, 303] width 83 height 12
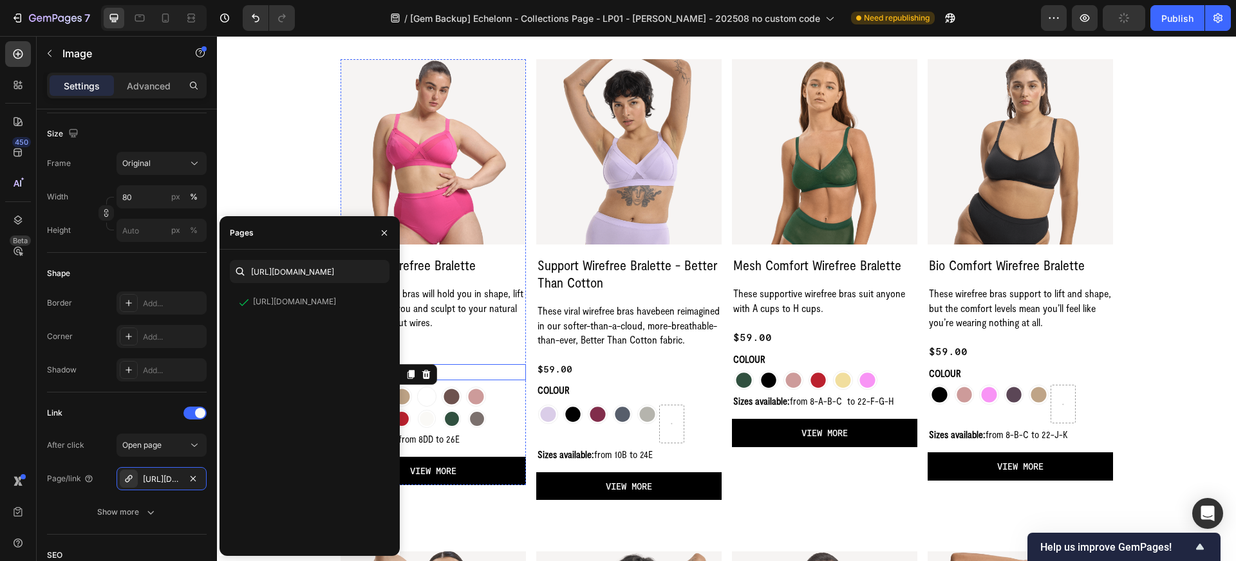
click at [448, 369] on p "COLOUR" at bounding box center [433, 373] width 183 height 14
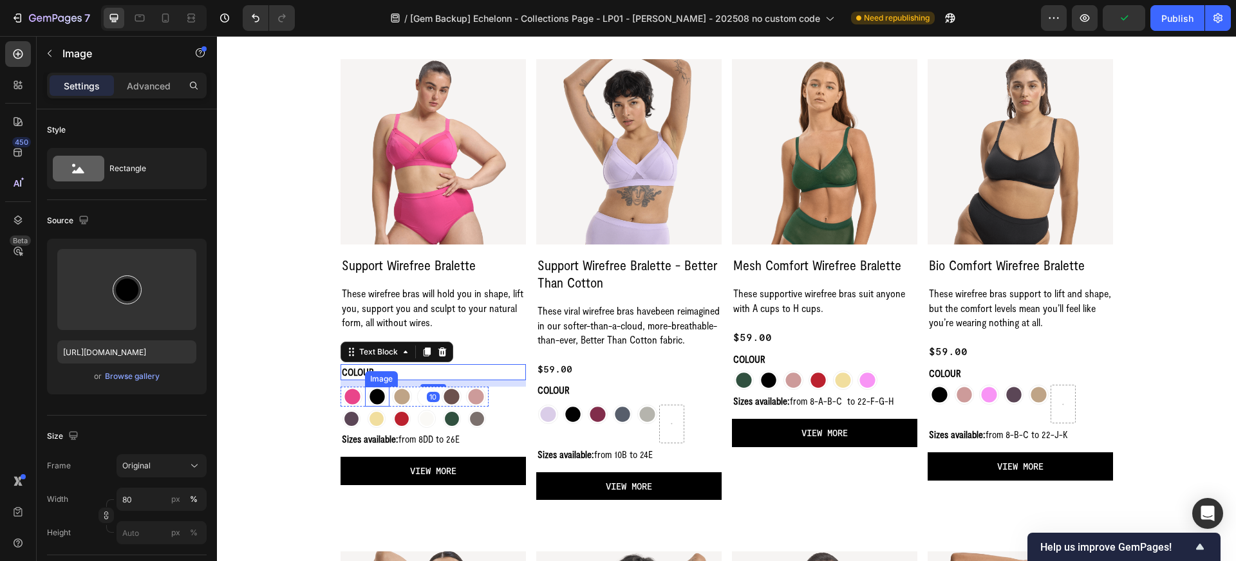
click at [375, 397] on img at bounding box center [378, 397] width 20 height 20
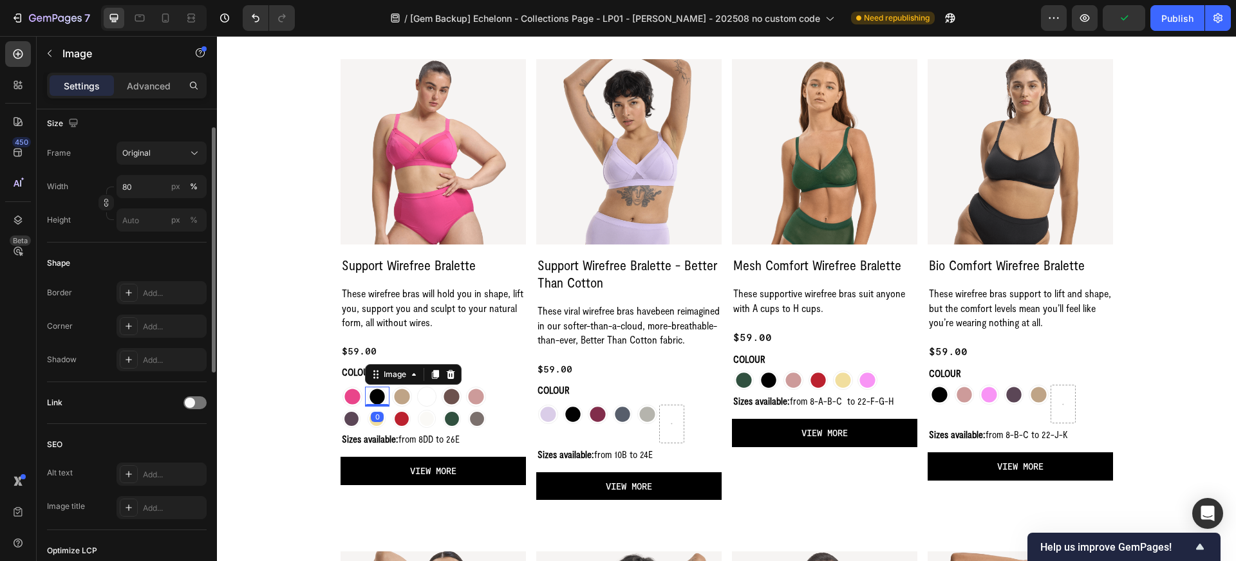
scroll to position [473, 0]
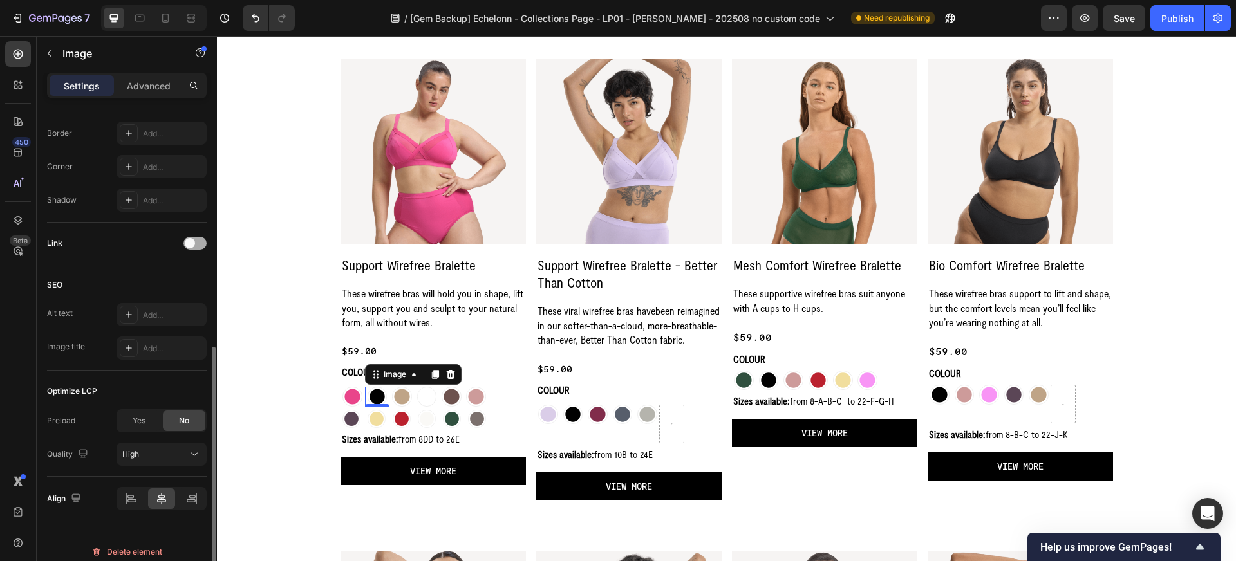
click at [198, 243] on div at bounding box center [194, 243] width 23 height 13
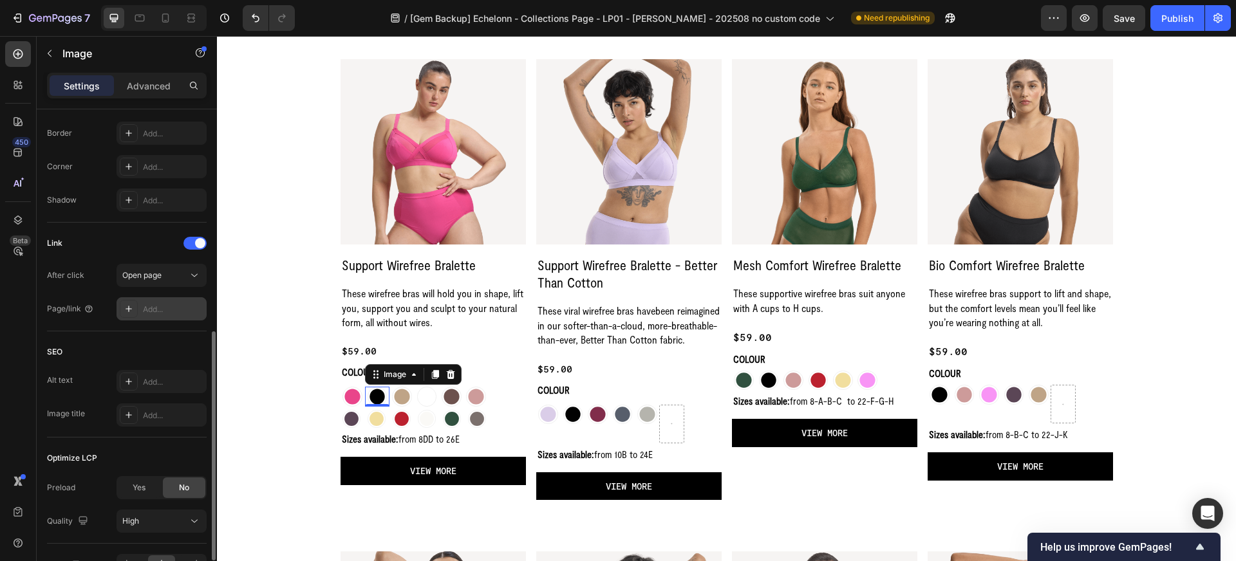
click at [176, 306] on div "Add..." at bounding box center [173, 310] width 61 height 12
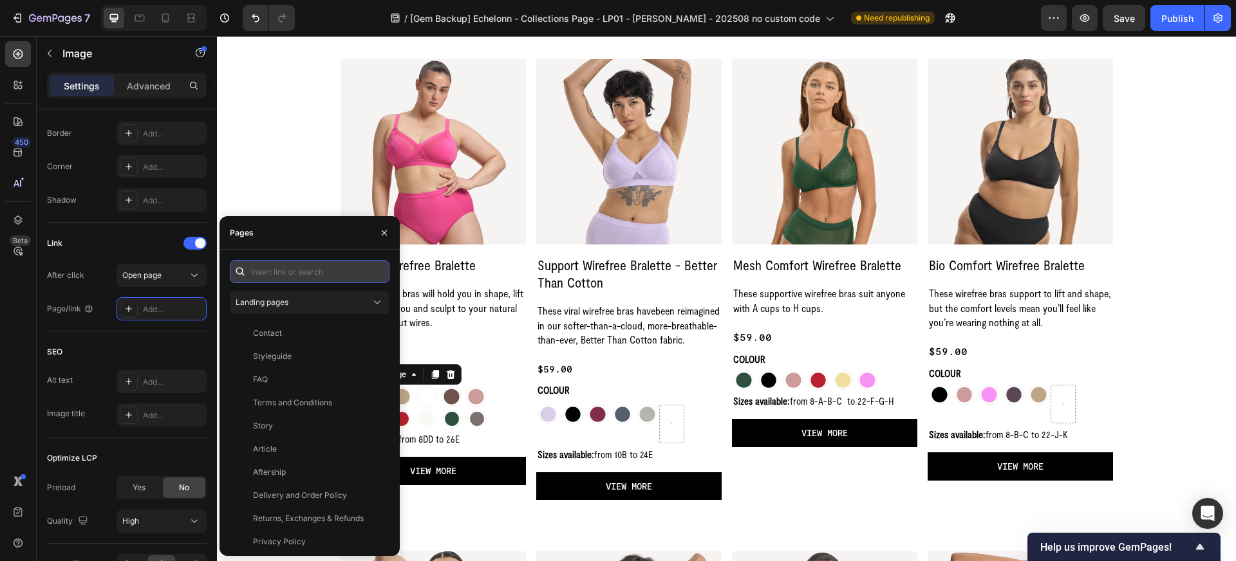
click at [266, 271] on input "text" at bounding box center [310, 271] width 160 height 23
paste input "https://wearnala.com/products/support-wirefree-bralette"
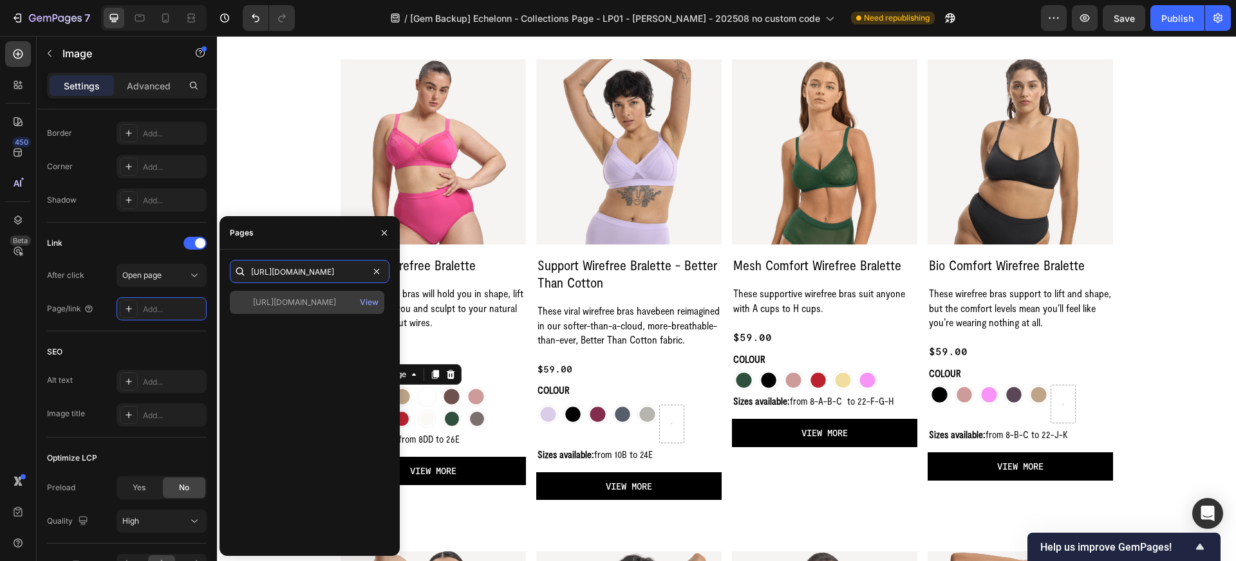
type input "https://wearnala.com/products/support-wirefree-bralette"
click at [286, 305] on div "https://wearnala.com/products/support-wirefree-bralette" at bounding box center [294, 303] width 83 height 12
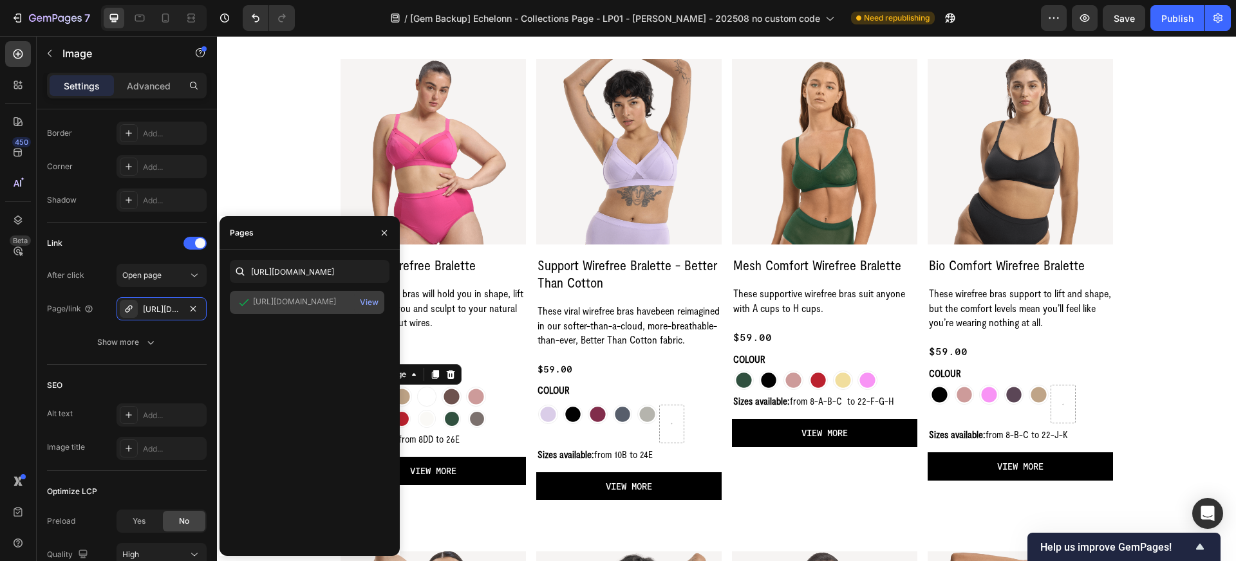
scroll to position [0, 0]
click at [144, 233] on div "Link" at bounding box center [127, 243] width 160 height 21
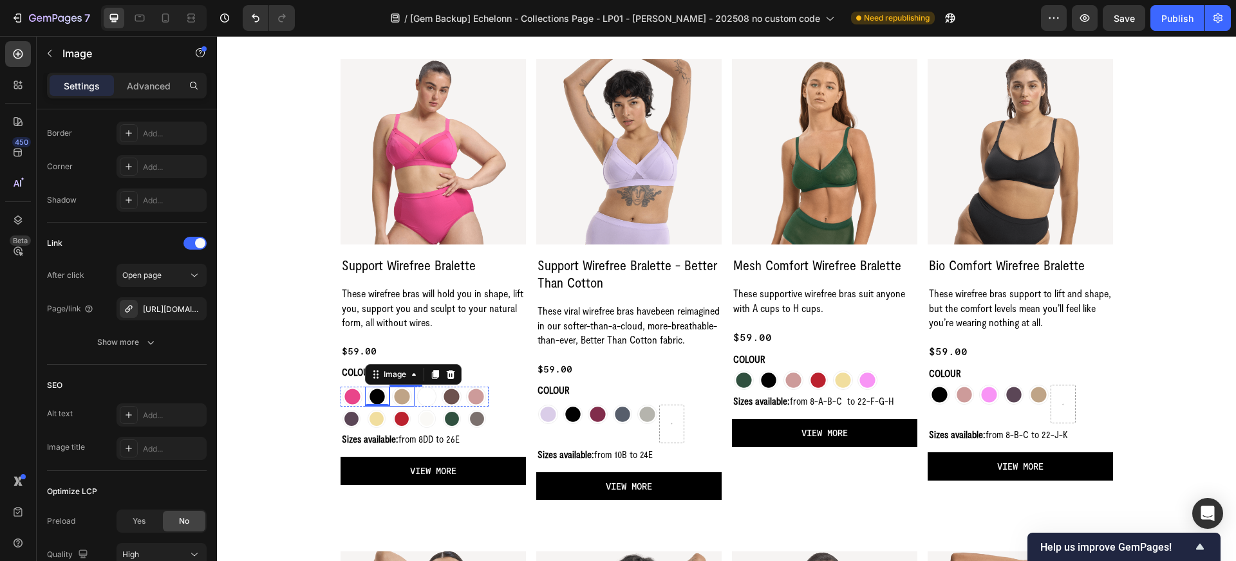
click at [397, 397] on img at bounding box center [402, 397] width 20 height 20
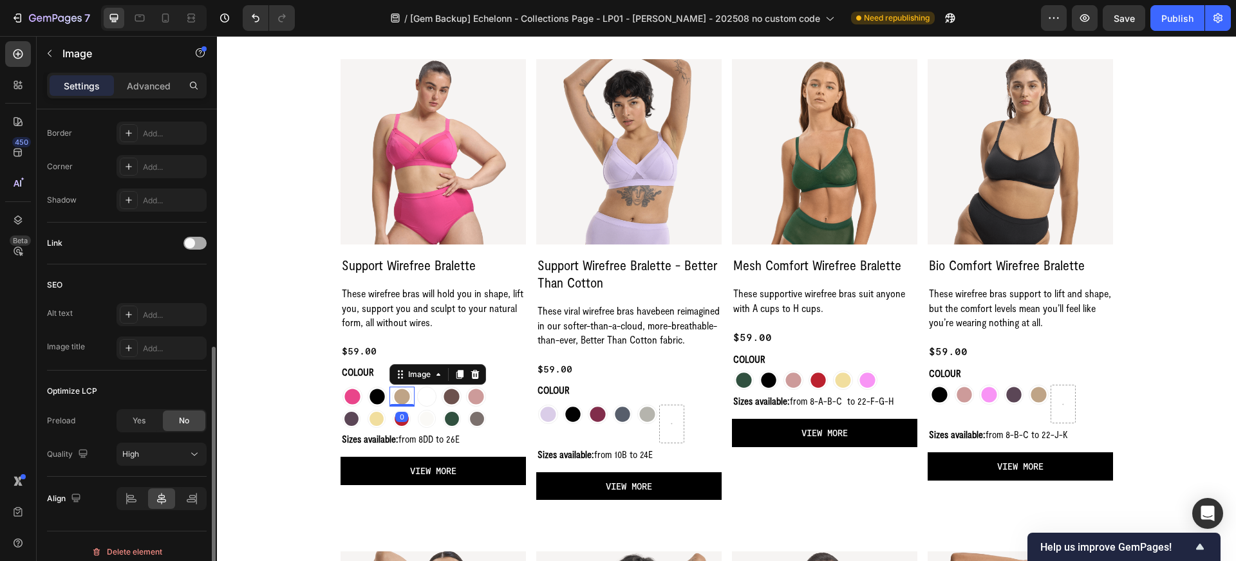
click at [198, 245] on div at bounding box center [194, 243] width 23 height 13
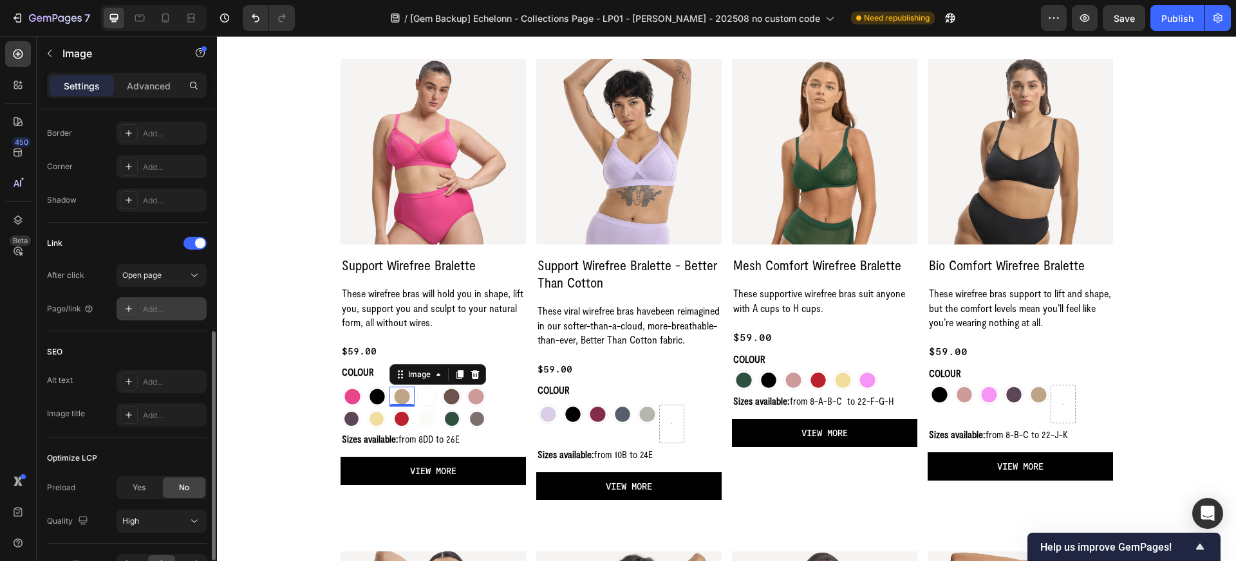
click at [166, 305] on div "Add..." at bounding box center [173, 310] width 61 height 12
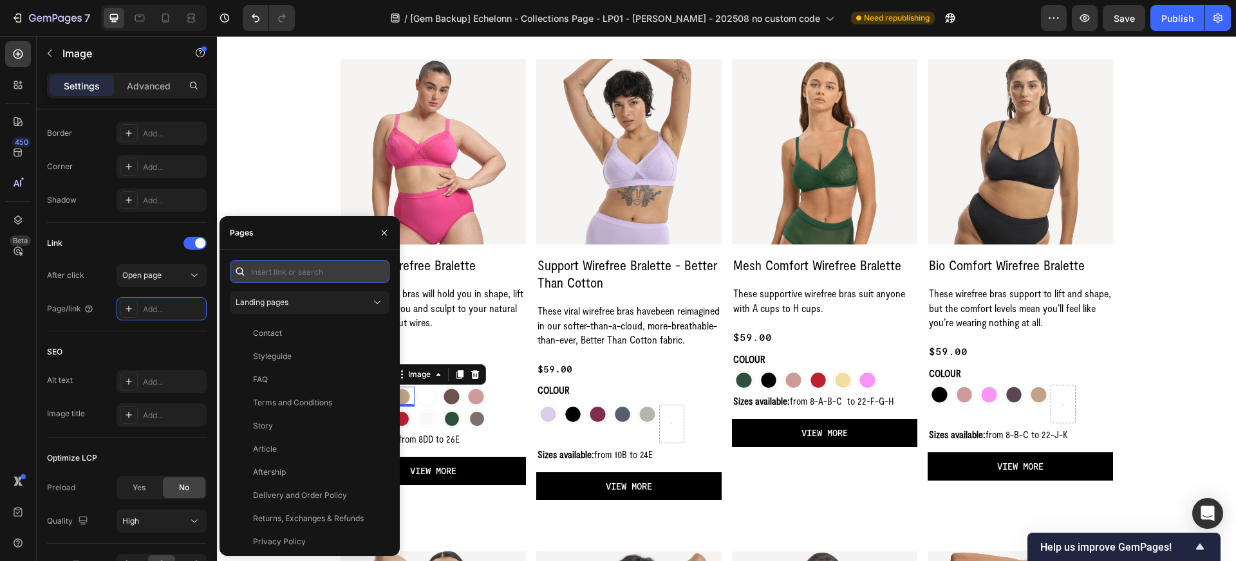
click at [271, 260] on input "text" at bounding box center [310, 271] width 160 height 23
paste input "https://wearnala.com/products/support-wirefree-bralette-almond-milk"
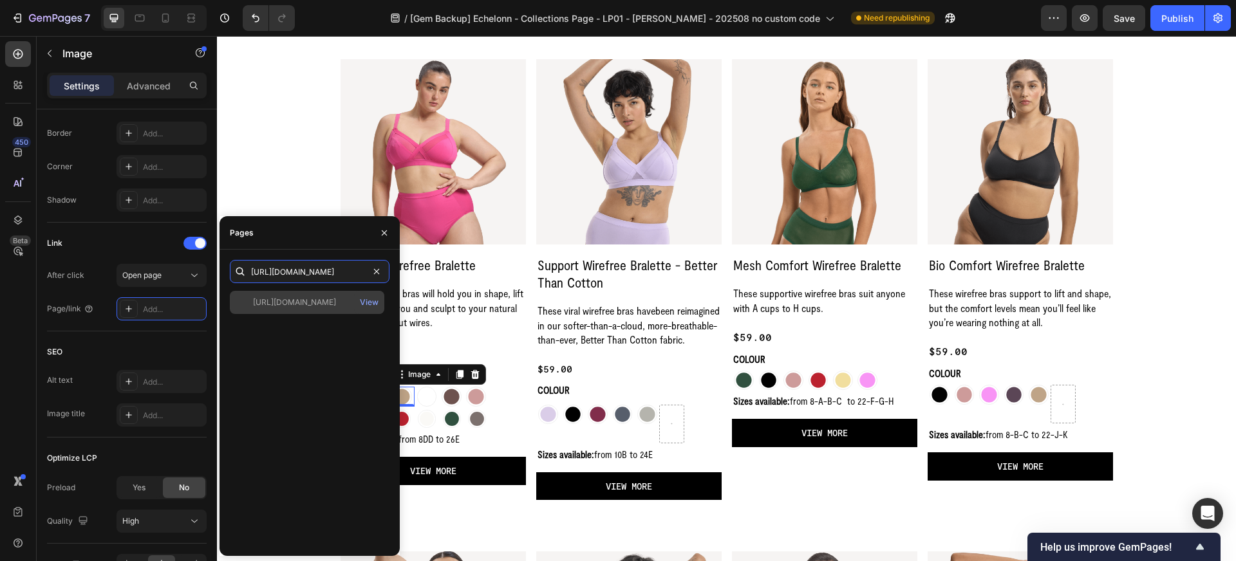
type input "https://wearnala.com/products/support-wirefree-bralette-almond-milk"
click at [285, 306] on div "https://wearnala.com/products/support-wirefree-bralette-almond-milk" at bounding box center [294, 303] width 83 height 12
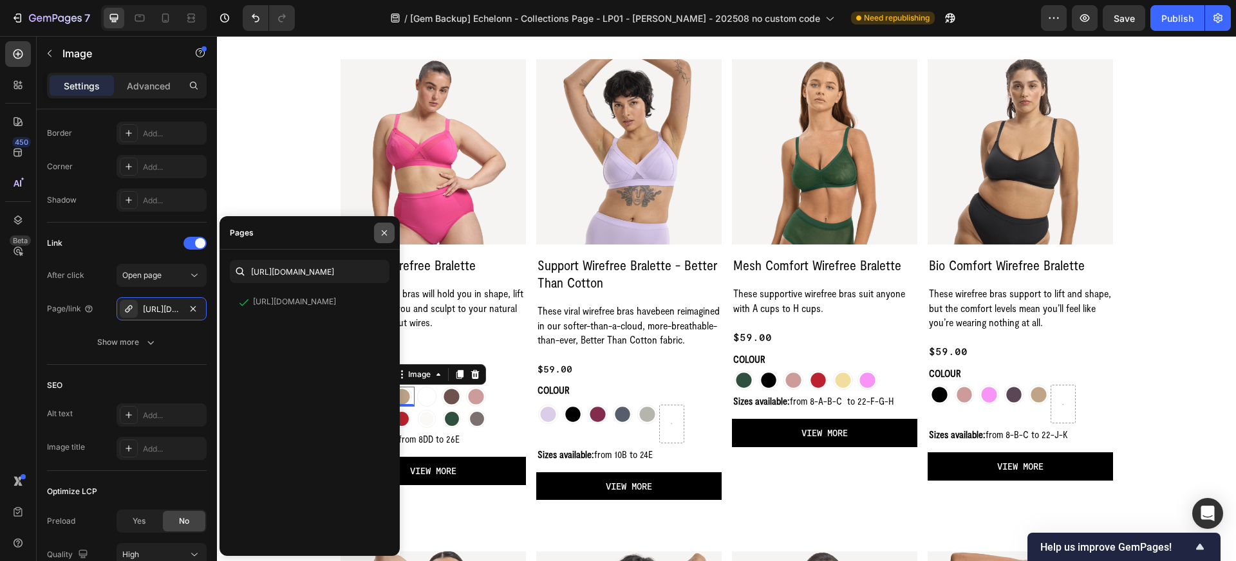
click at [385, 234] on icon "button" at bounding box center [384, 232] width 5 height 5
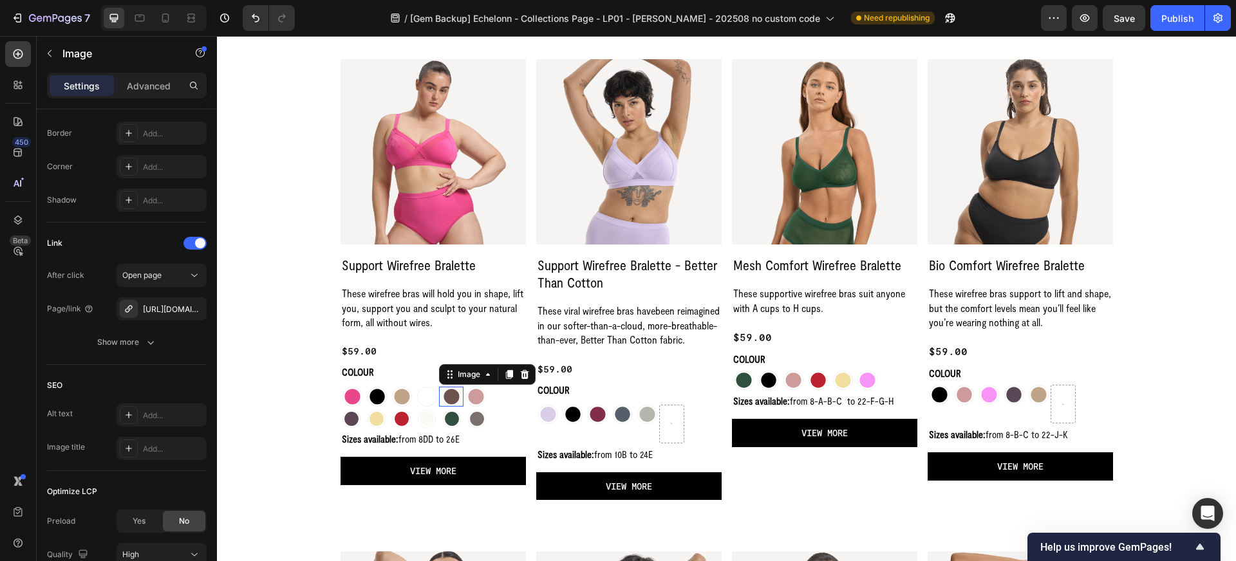
click at [447, 397] on img at bounding box center [452, 397] width 20 height 20
click at [474, 398] on img at bounding box center [476, 397] width 20 height 20
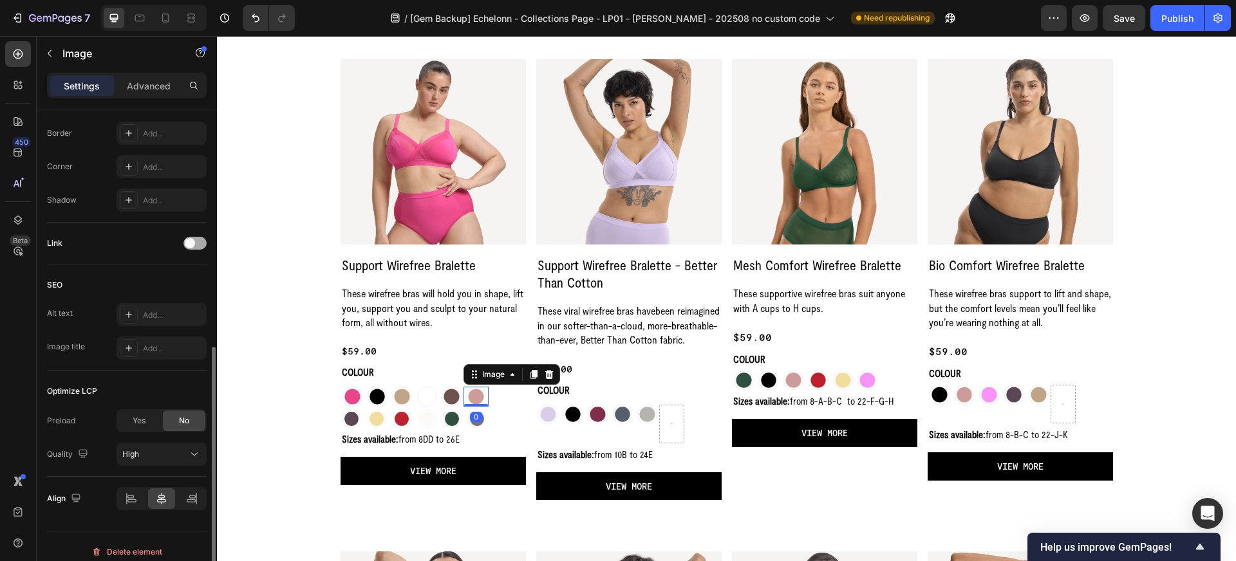
click at [203, 244] on div at bounding box center [194, 243] width 23 height 13
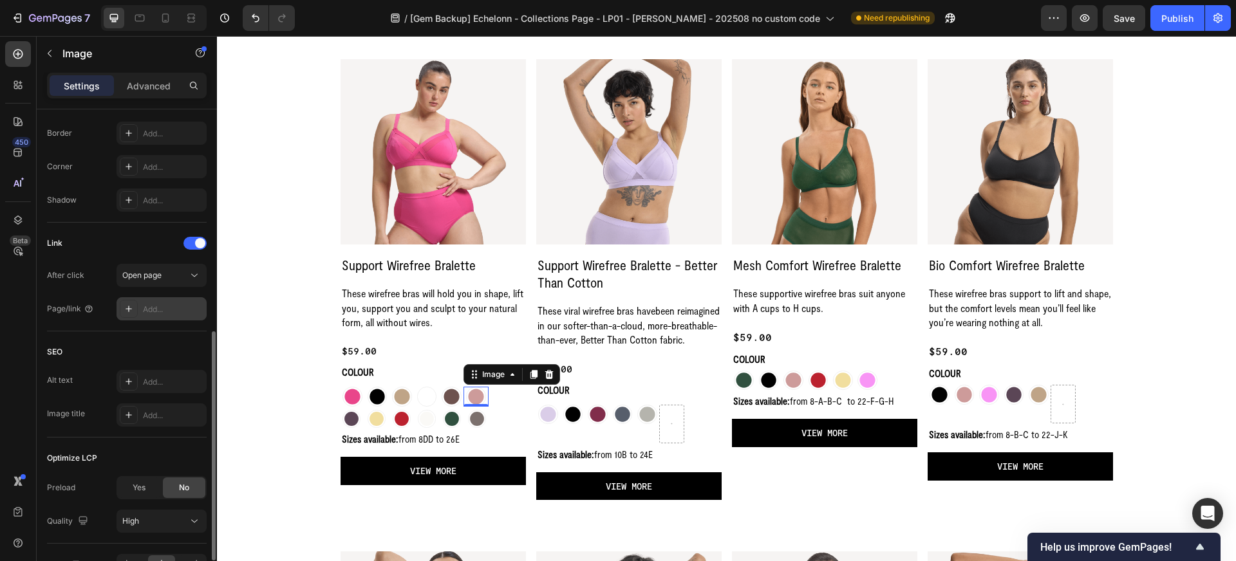
click at [178, 308] on div "Add..." at bounding box center [173, 310] width 61 height 12
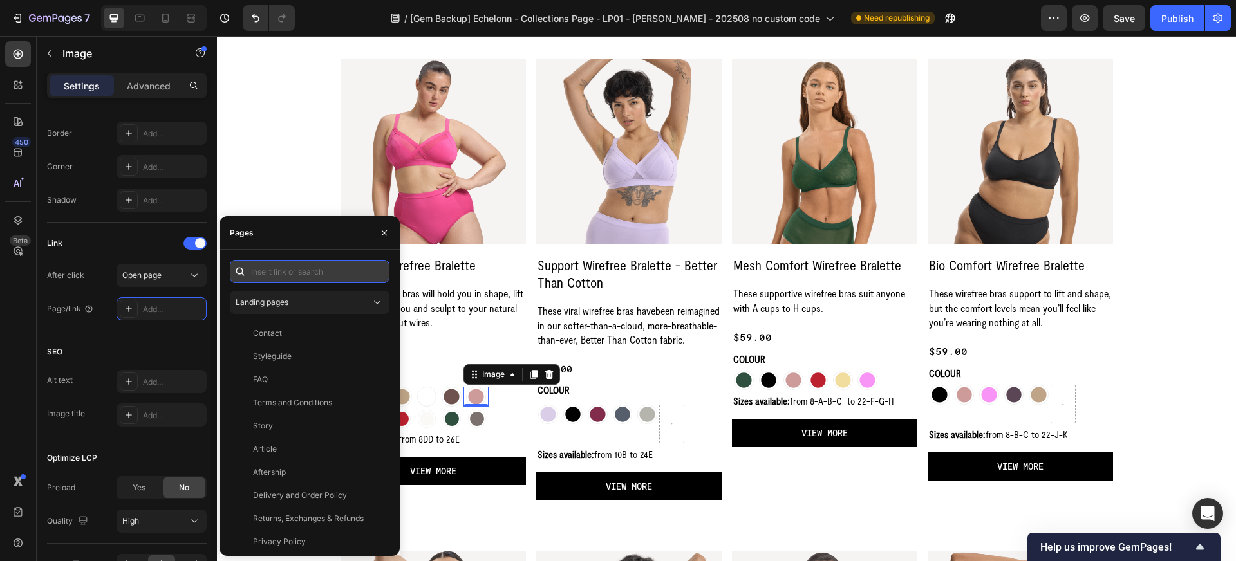
click at [276, 276] on input "text" at bounding box center [310, 271] width 160 height 23
paste input "https://wearnala.com/products/support-wirefree-bralette-desert-dust"
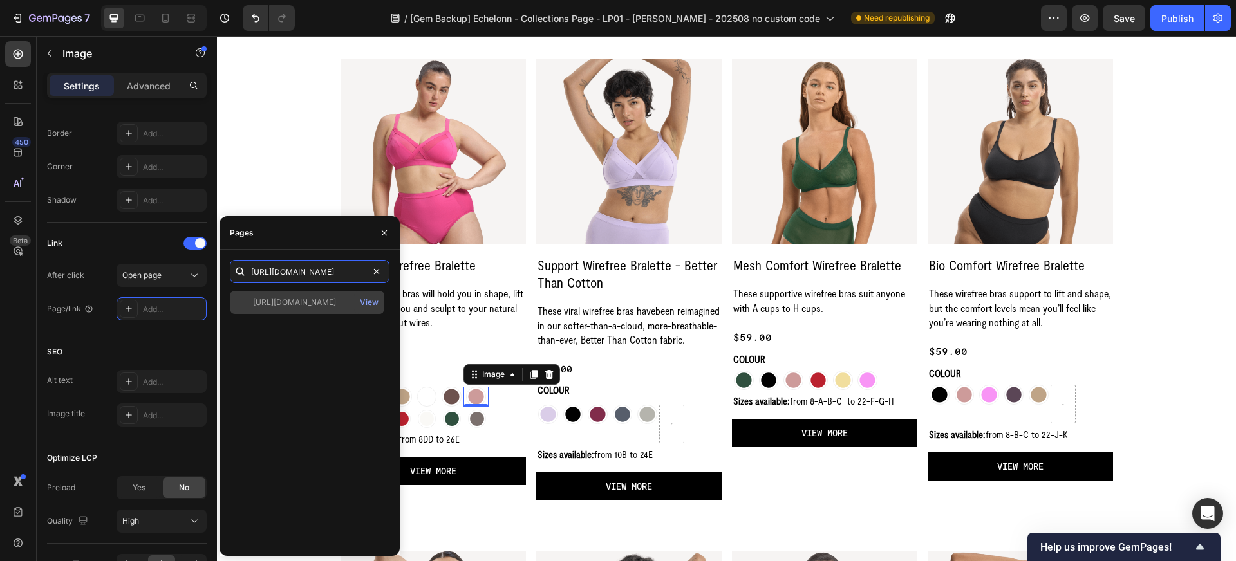
type input "https://wearnala.com/products/support-wirefree-bralette-desert-dust"
click at [336, 305] on div "https://wearnala.com/products/support-wirefree-bralette-desert-dust" at bounding box center [294, 303] width 83 height 12
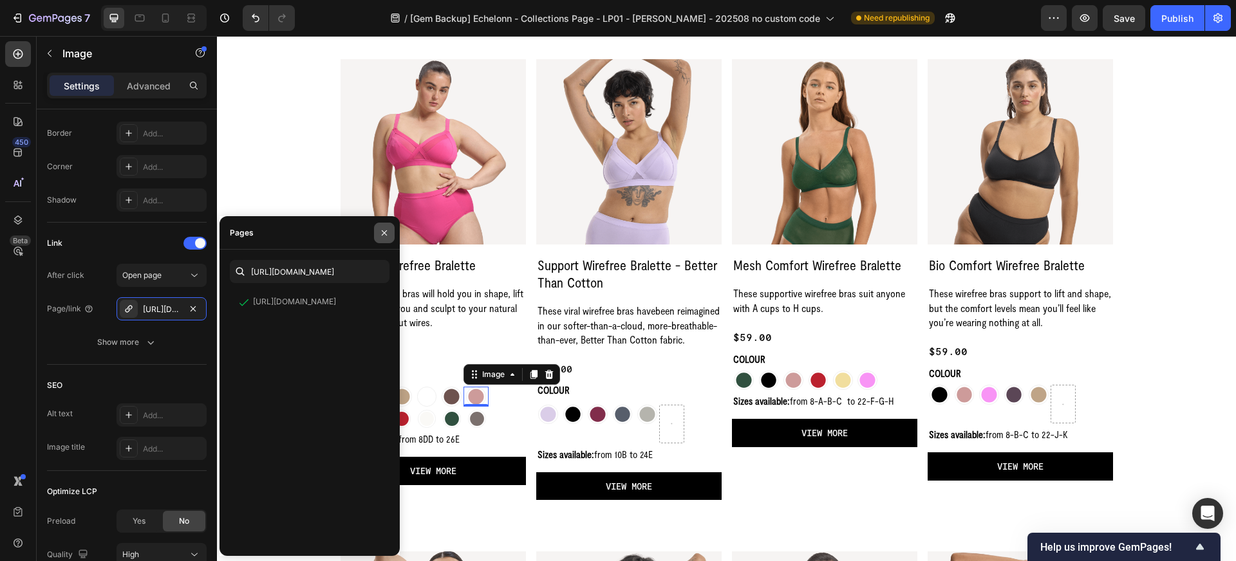
click at [383, 234] on icon "button" at bounding box center [384, 233] width 10 height 10
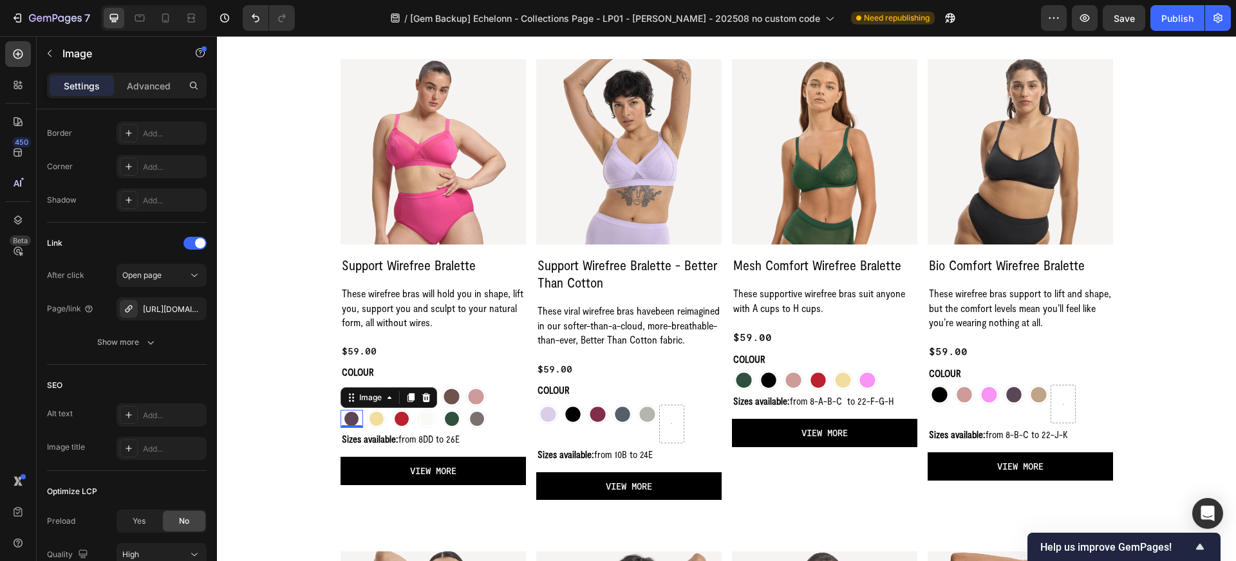
click at [352, 421] on img at bounding box center [352, 419] width 18 height 18
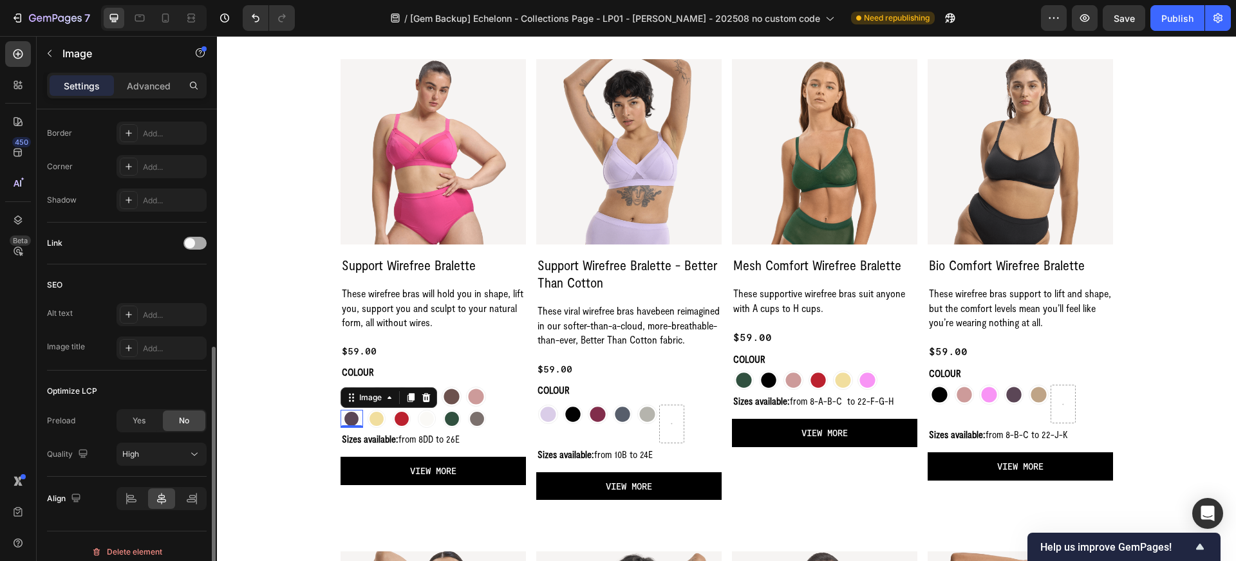
click at [202, 245] on div at bounding box center [194, 243] width 23 height 13
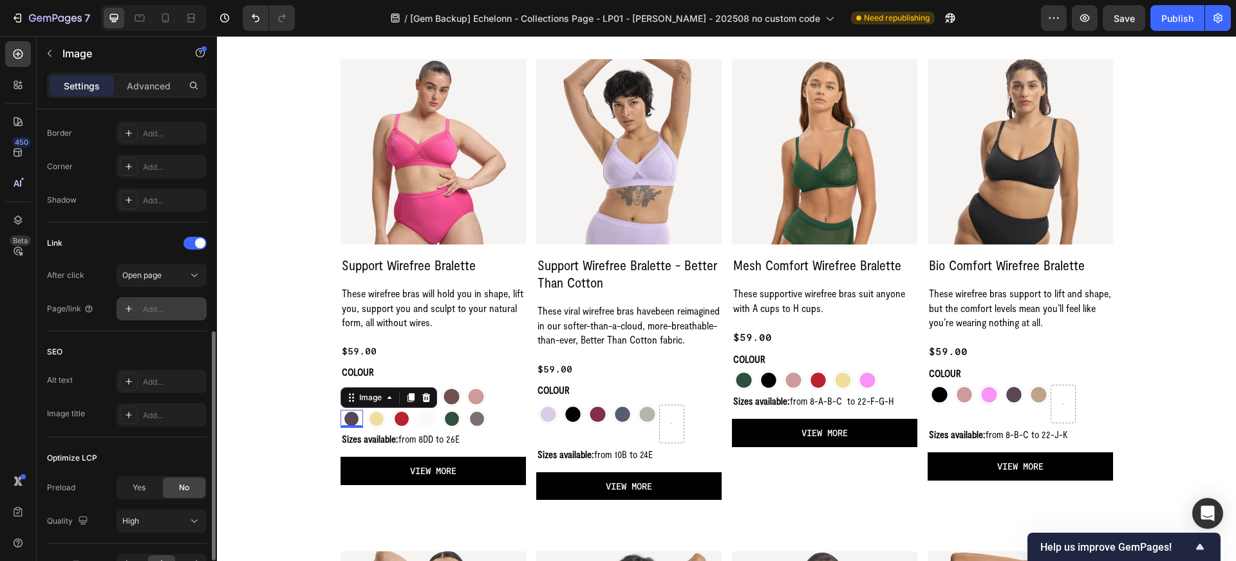
click at [174, 310] on div "Add..." at bounding box center [173, 310] width 61 height 12
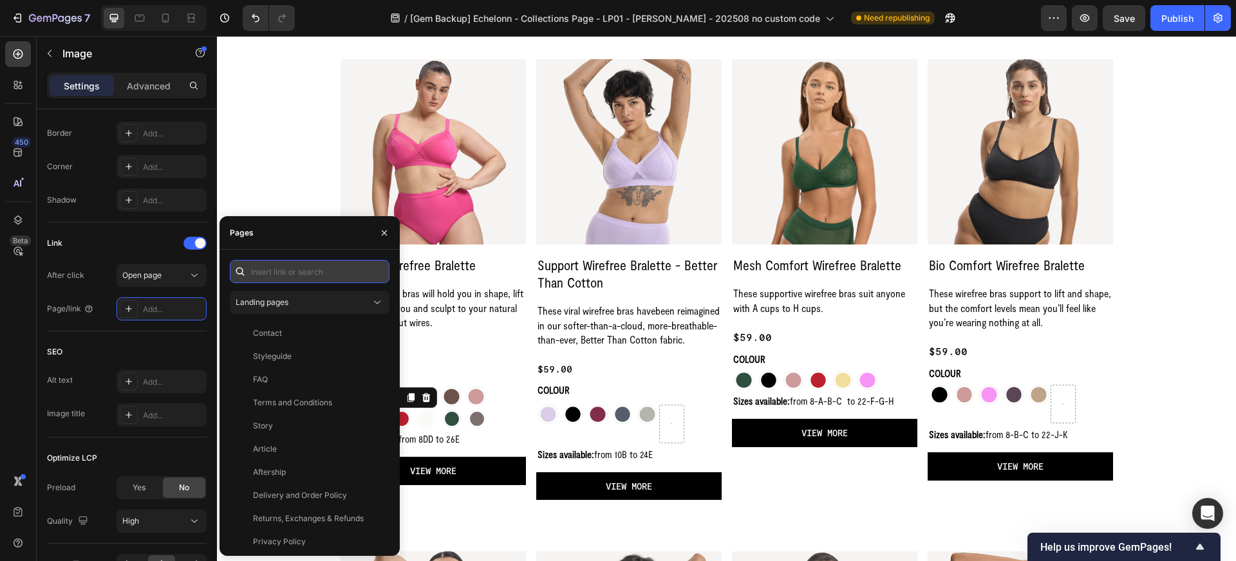
click at [270, 271] on input "text" at bounding box center [310, 271] width 160 height 23
paste input "https://wearnala.com/products/support-wirefree-bralette-mulberry"
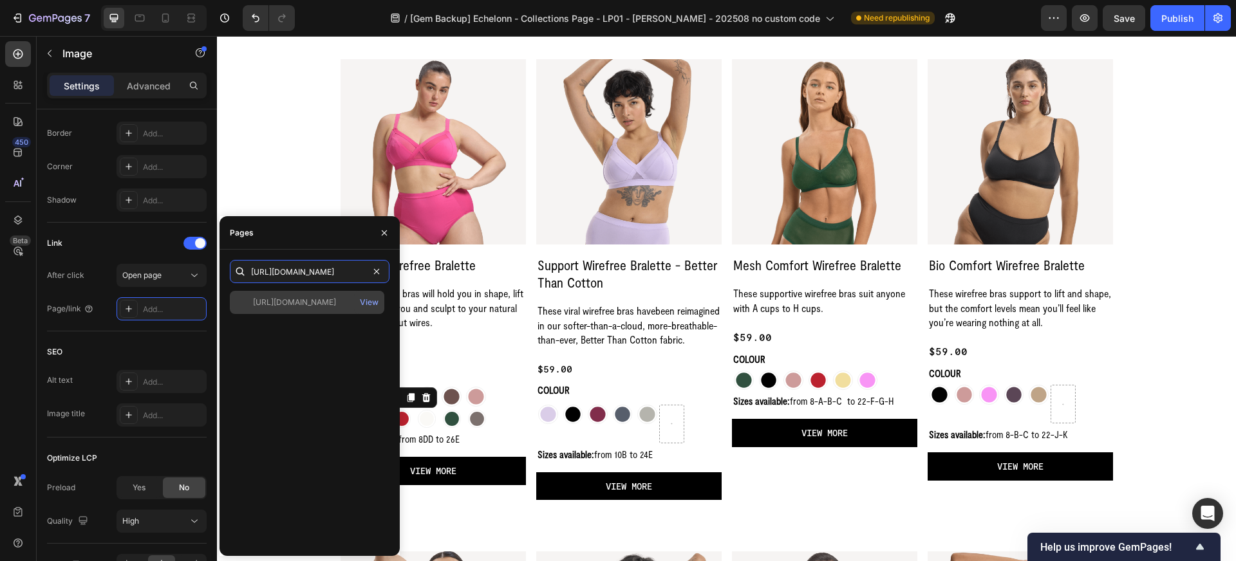
type input "https://wearnala.com/products/support-wirefree-bralette-mulberry"
click at [312, 301] on div "https://wearnala.com/products/support-wirefree-bralette-mulberry" at bounding box center [294, 303] width 83 height 12
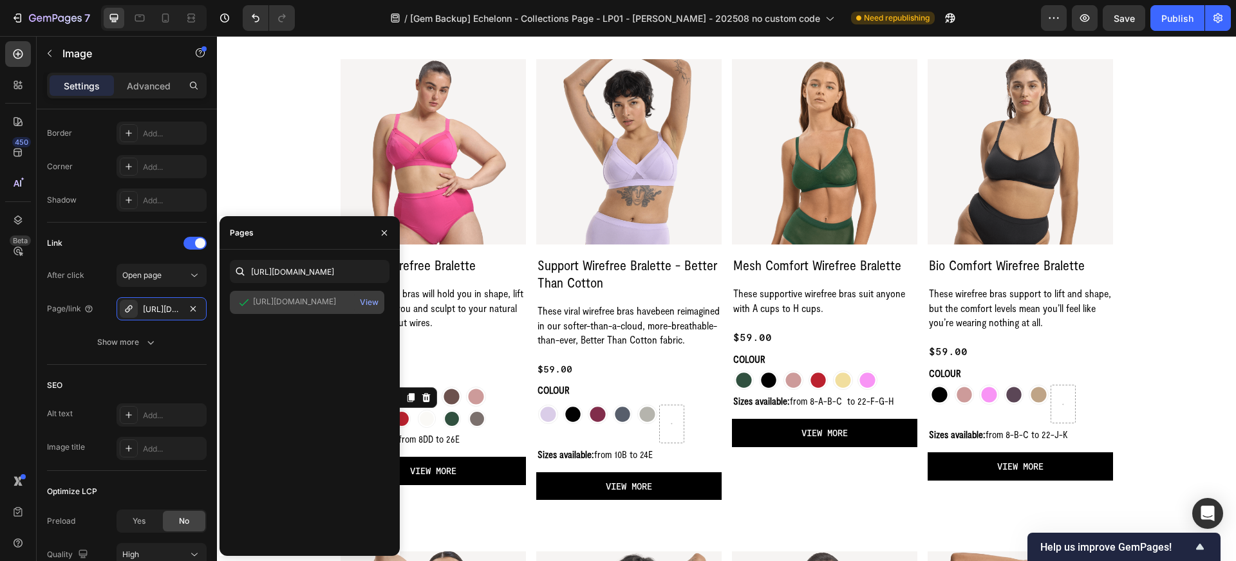
scroll to position [0, 0]
click at [384, 236] on icon "button" at bounding box center [384, 233] width 10 height 10
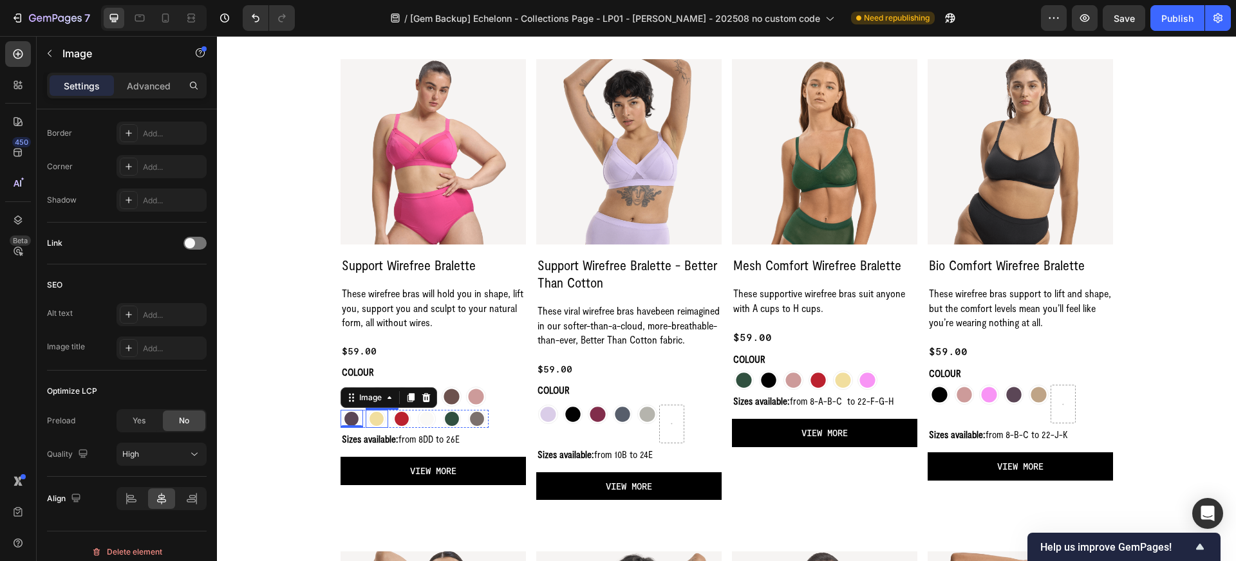
click at [377, 420] on img at bounding box center [377, 419] width 18 height 18
click at [202, 247] on div at bounding box center [194, 243] width 23 height 13
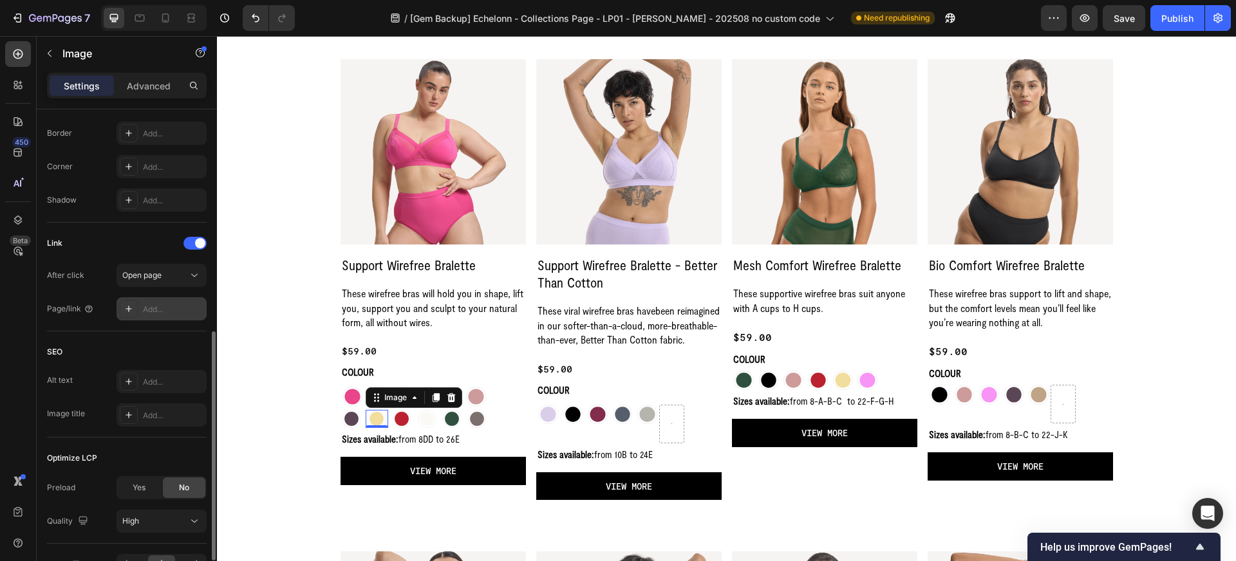
click at [173, 307] on div "Add..." at bounding box center [173, 310] width 61 height 12
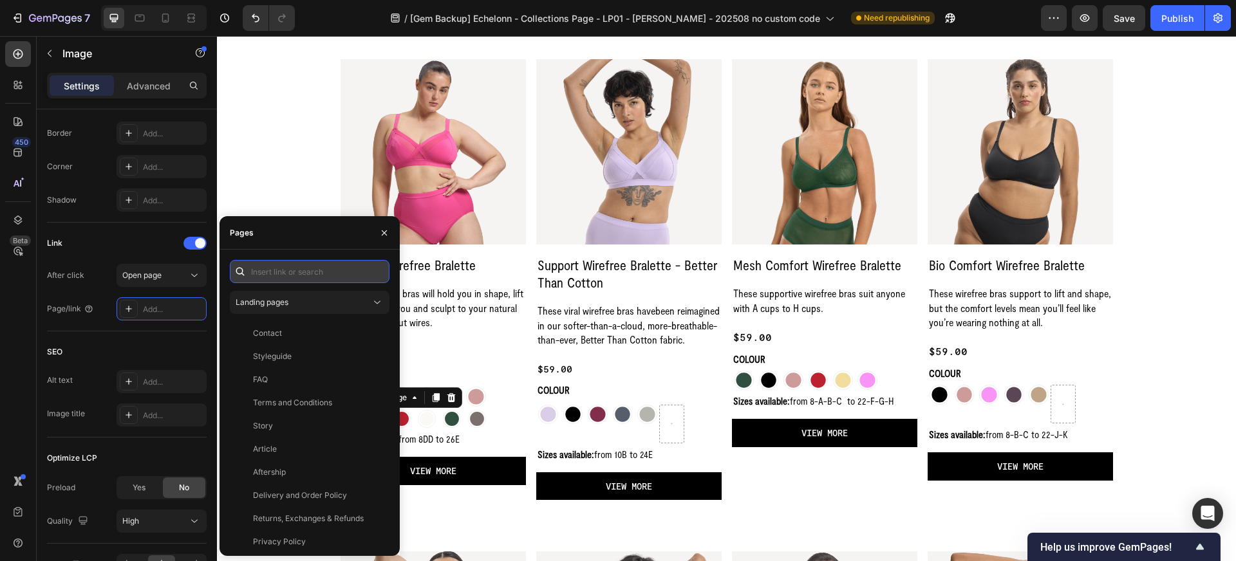
click at [299, 274] on input "text" at bounding box center [310, 271] width 160 height 23
paste input "https://wearnala.com/products/support-wirefree-bralette-banana-split"
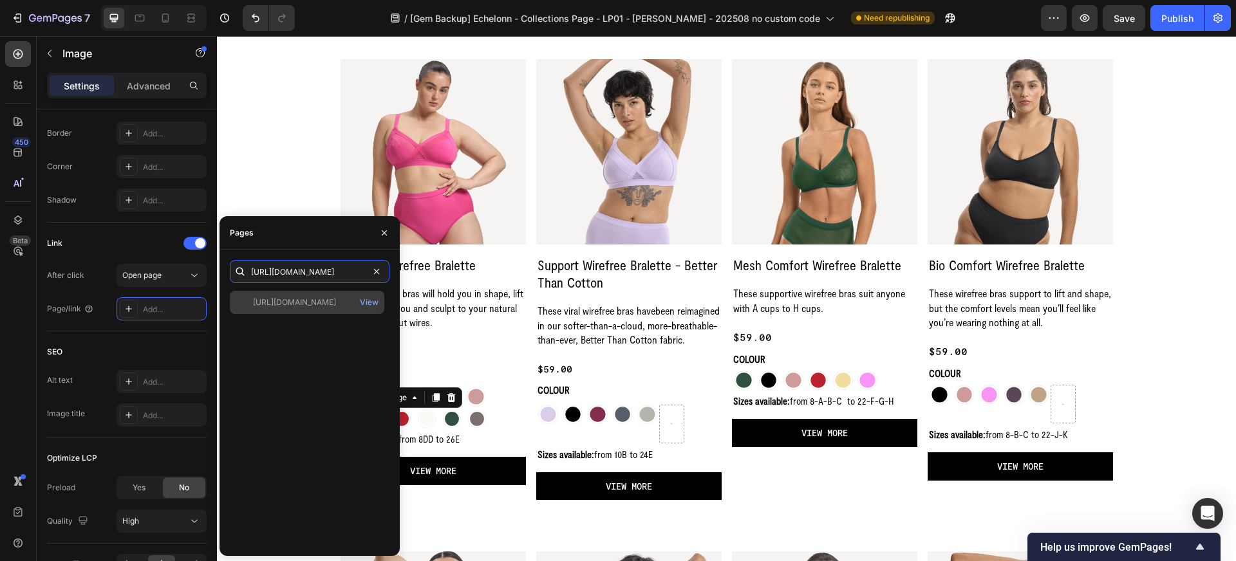
type input "https://wearnala.com/products/support-wirefree-bralette-banana-split"
click at [310, 299] on div "https://wearnala.com/products/support-wirefree-bralette-banana-split" at bounding box center [294, 303] width 83 height 12
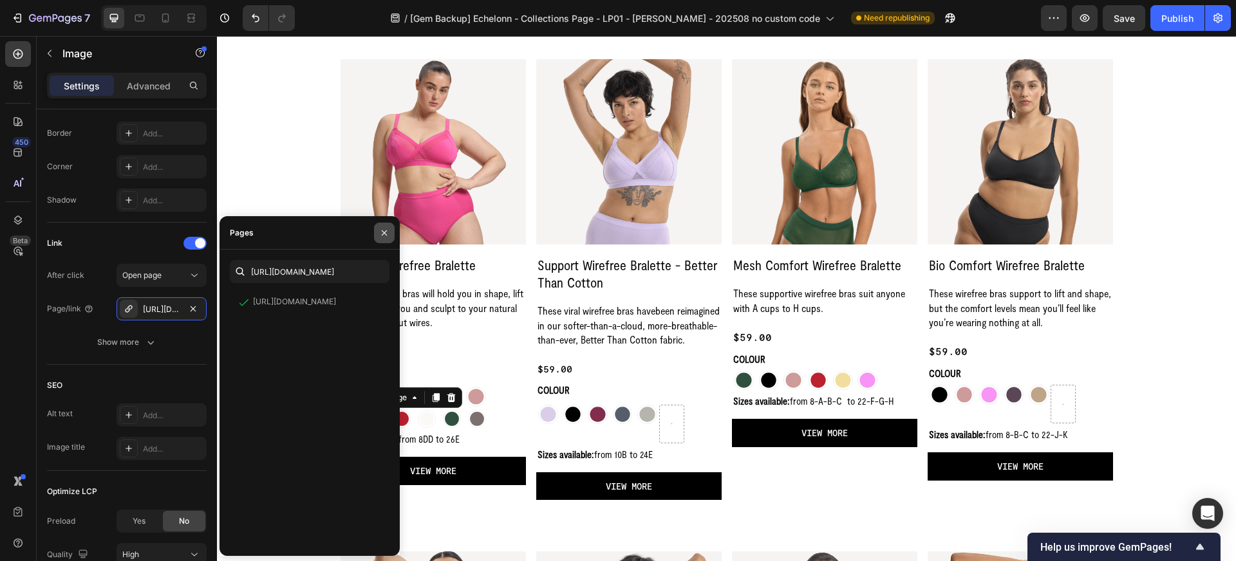
click at [379, 232] on button "button" at bounding box center [384, 233] width 21 height 21
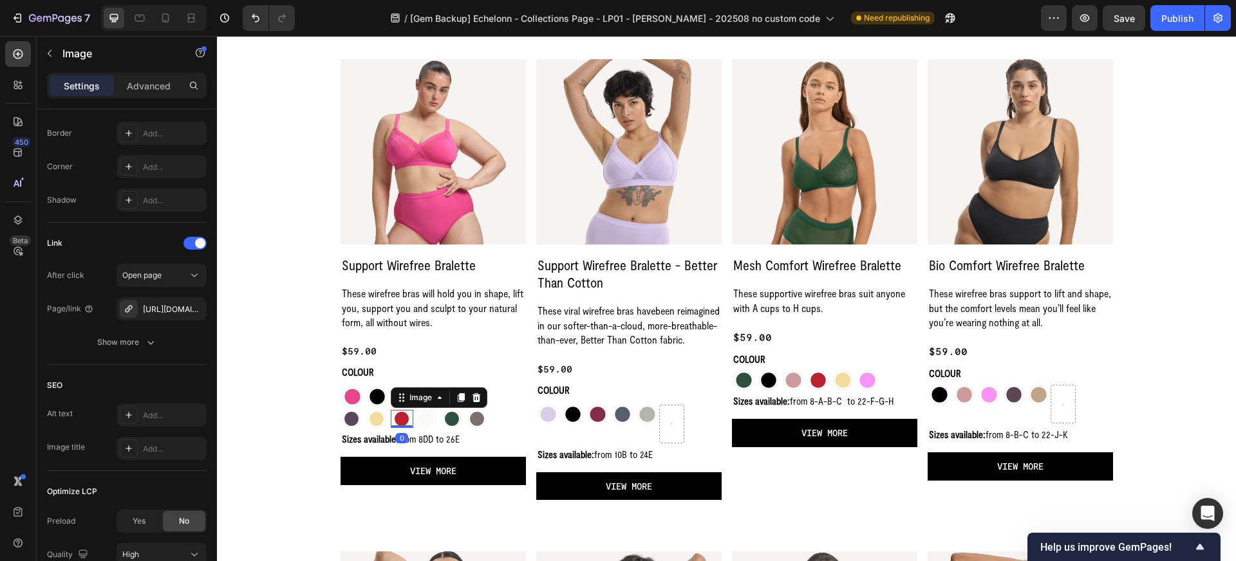
click at [404, 424] on img at bounding box center [402, 419] width 18 height 18
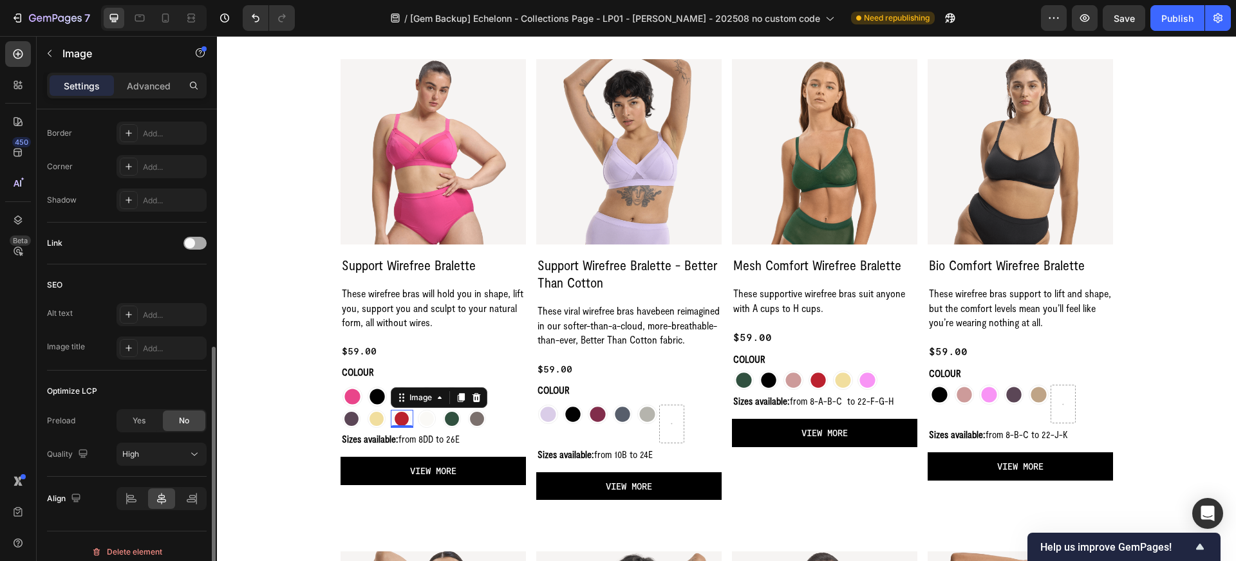
click at [200, 245] on div at bounding box center [194, 243] width 23 height 13
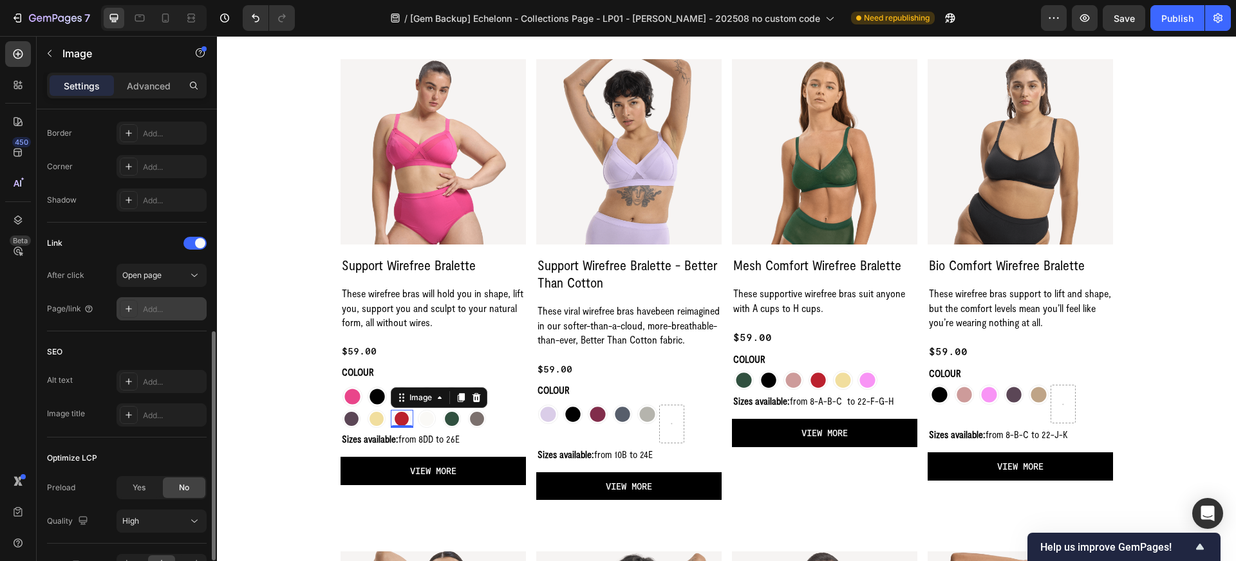
click at [176, 309] on div "Add..." at bounding box center [173, 310] width 61 height 12
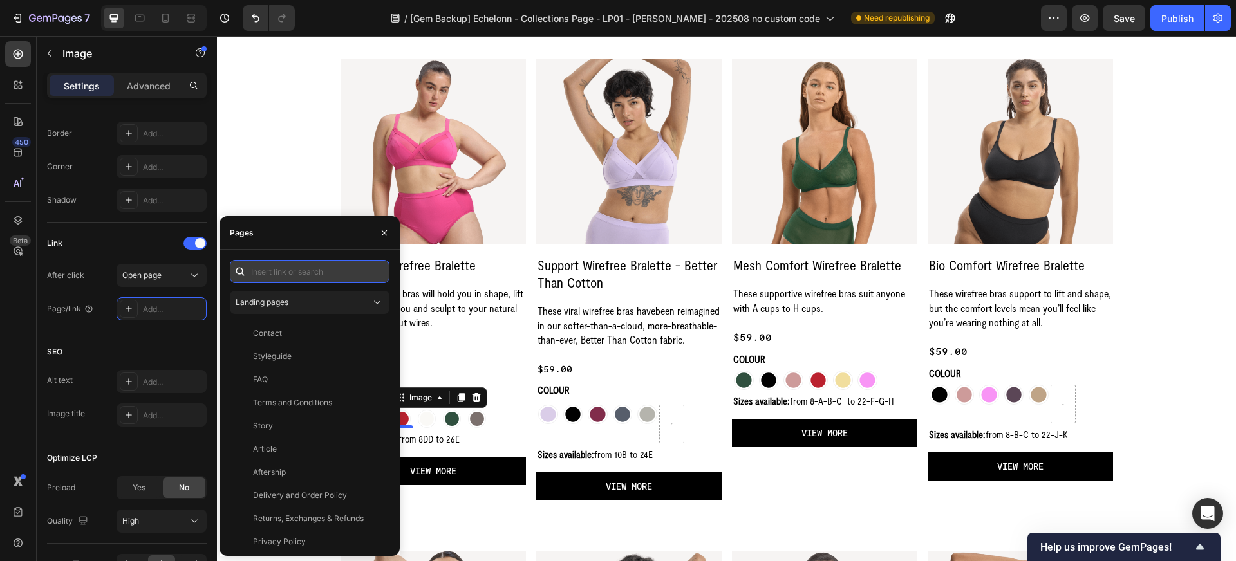
click at [268, 274] on input "text" at bounding box center [310, 271] width 160 height 23
paste input "https://wearnala.com/products/support-wirefree-bralette-cherry-jam"
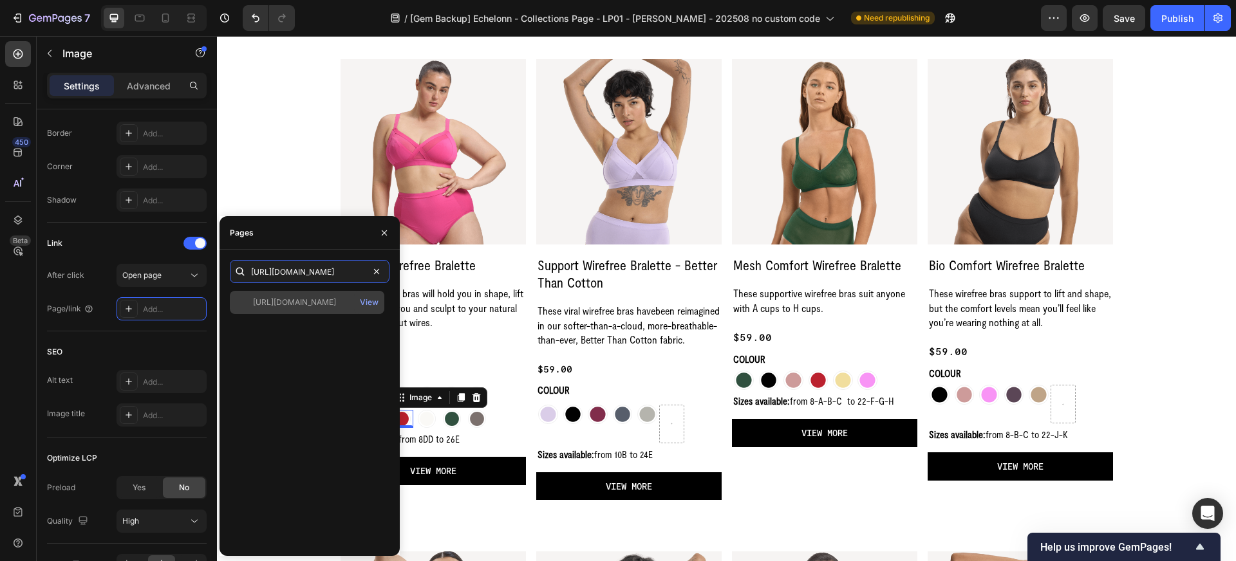
type input "https://wearnala.com/products/support-wirefree-bralette-cherry-jam"
click at [272, 301] on div "https://wearnala.com/products/support-wirefree-bralette-cherry-jam" at bounding box center [294, 303] width 83 height 12
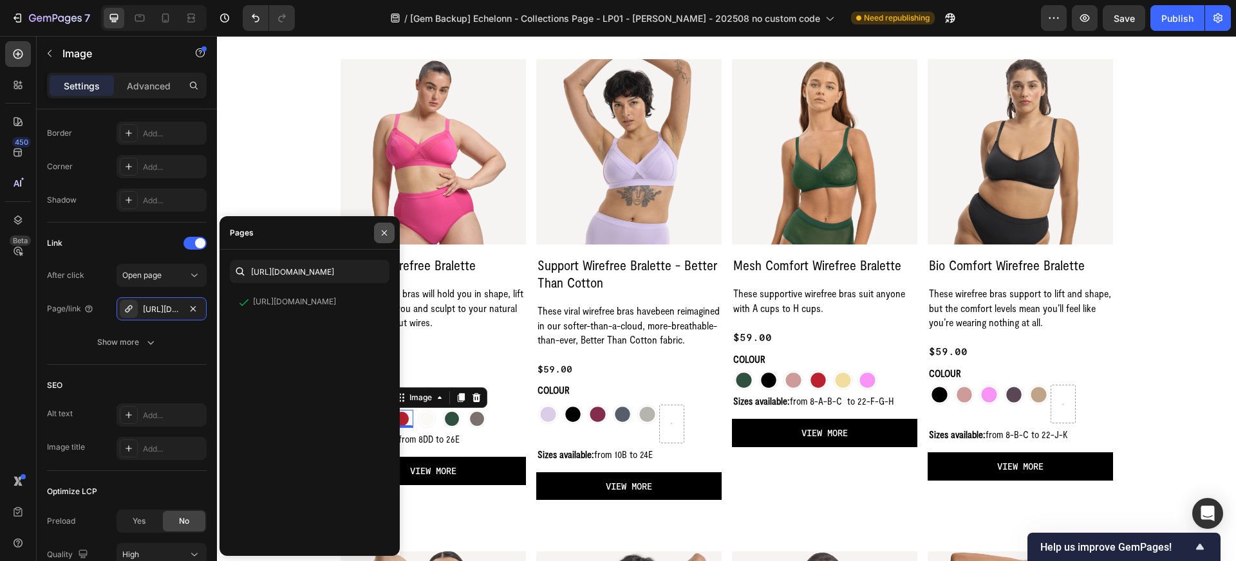
click at [387, 238] on icon "button" at bounding box center [384, 233] width 10 height 10
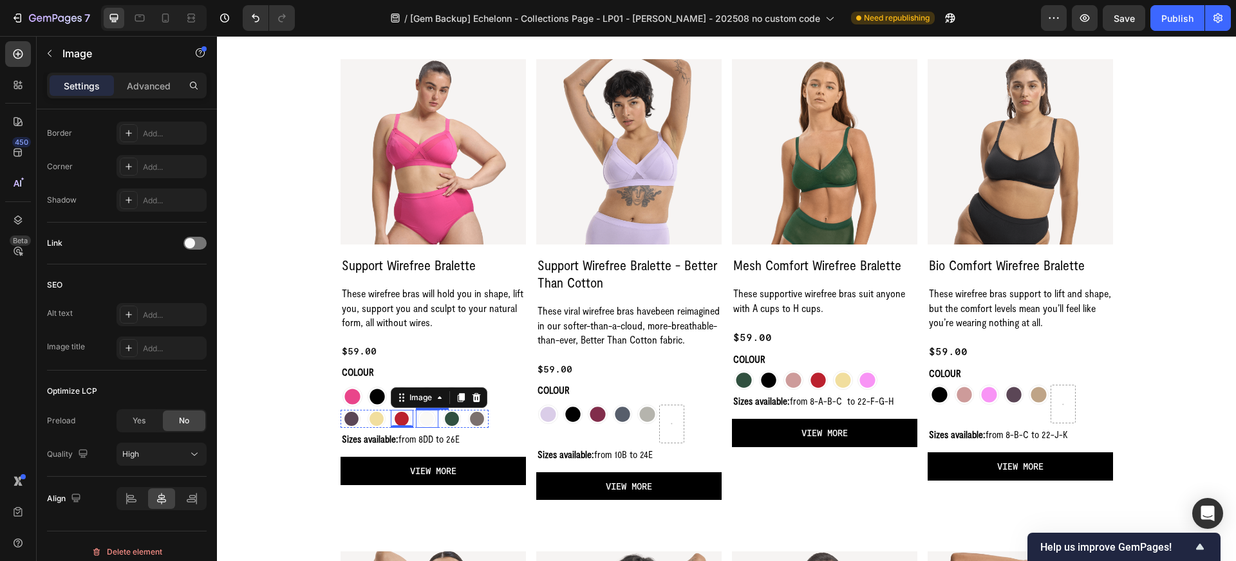
click at [429, 418] on img at bounding box center [427, 419] width 18 height 18
click at [198, 243] on div at bounding box center [194, 243] width 23 height 13
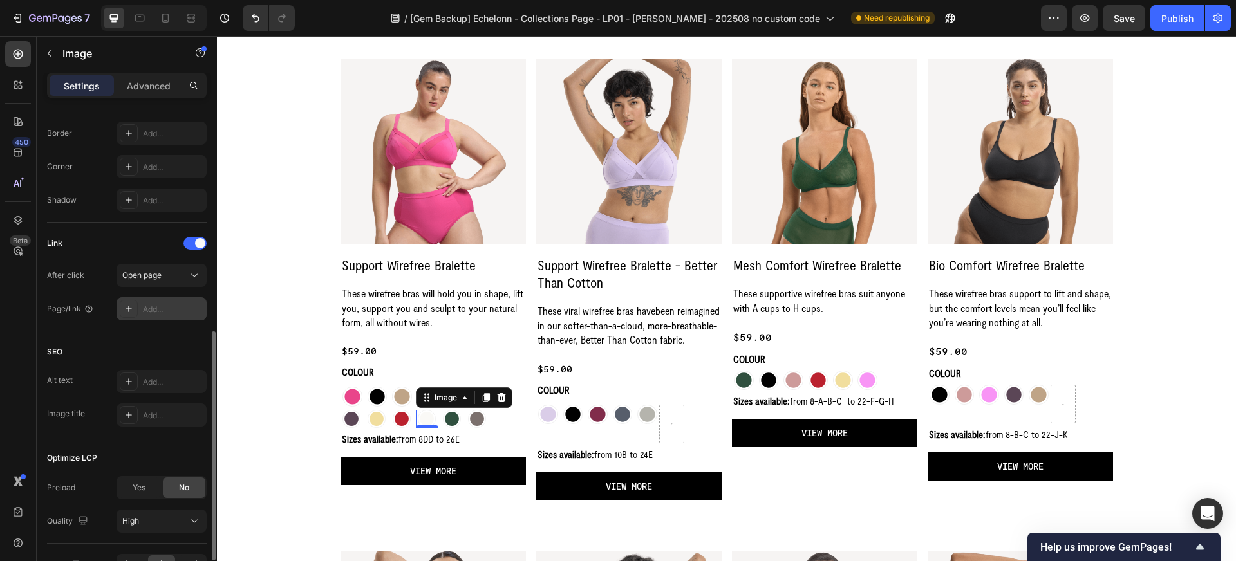
click at [162, 308] on div "Add..." at bounding box center [173, 310] width 61 height 12
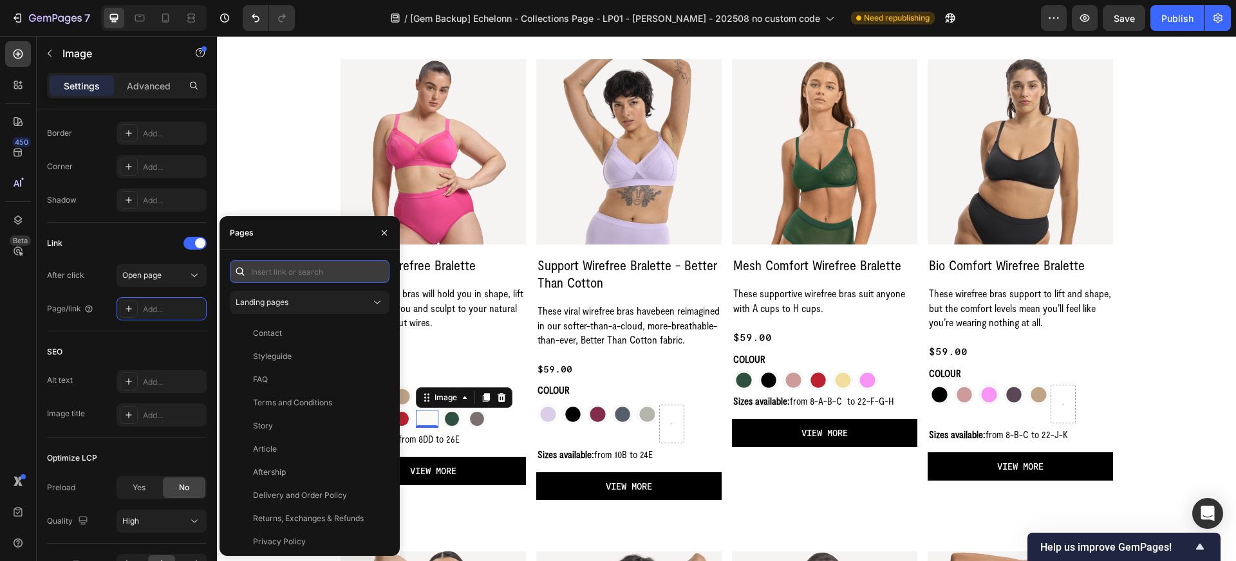
click at [268, 270] on input "text" at bounding box center [310, 271] width 160 height 23
paste input "https://wearnala.com/products/support-wirefree-bralette-snow-cone"
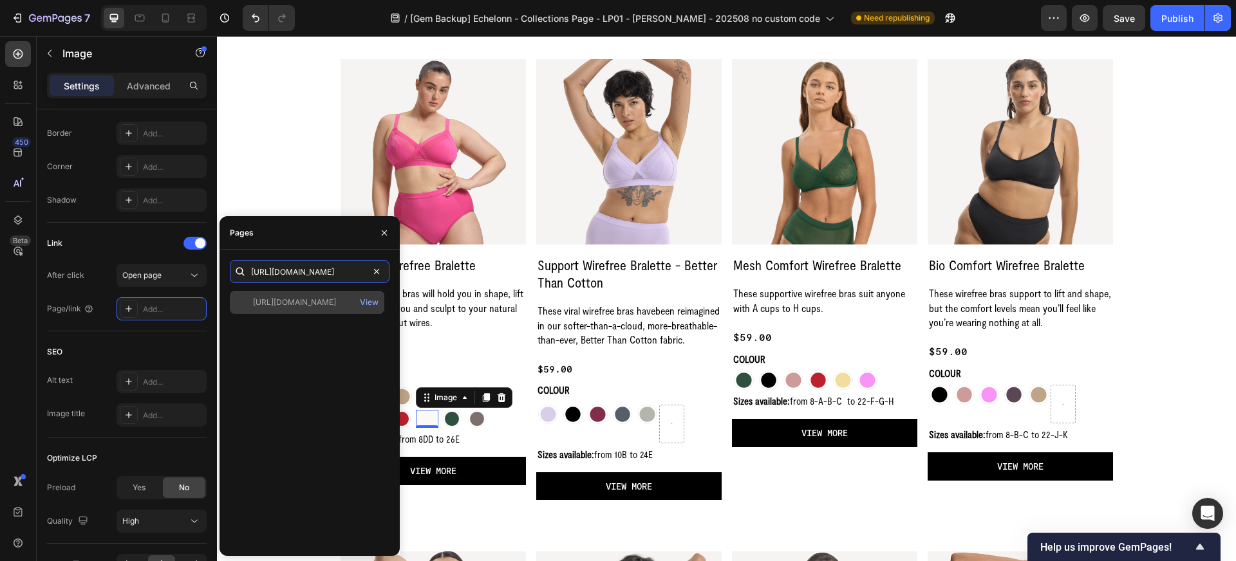
type input "https://wearnala.com/products/support-wirefree-bralette-snow-cone"
click at [319, 305] on div "https://wearnala.com/products/support-wirefree-bralette-snow-cone" at bounding box center [294, 303] width 83 height 12
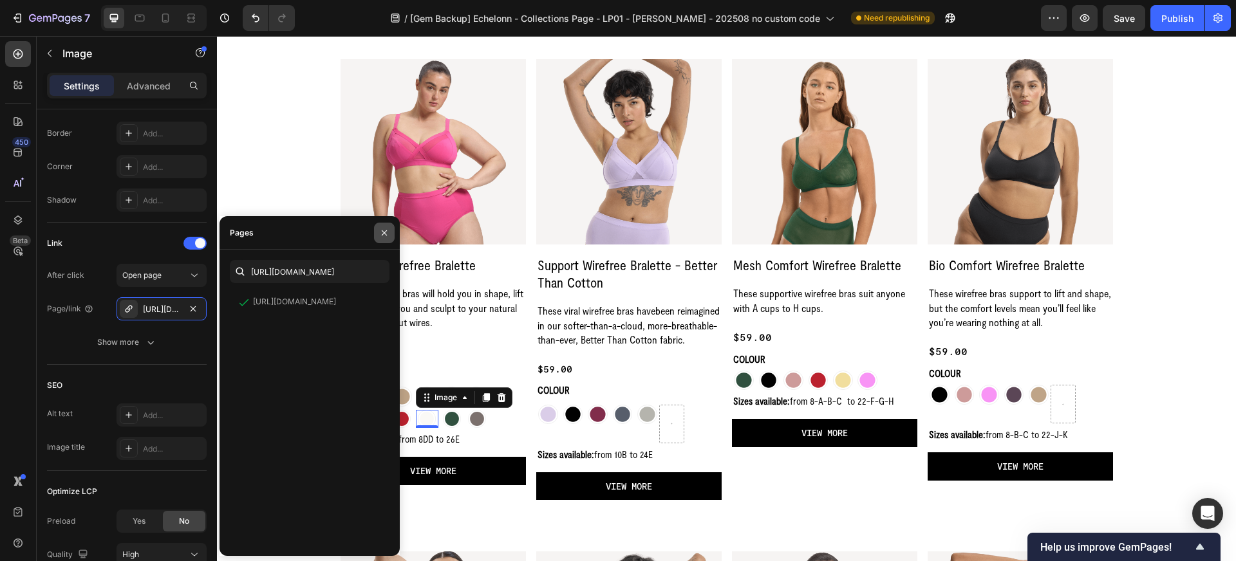
click at [386, 234] on icon "button" at bounding box center [384, 233] width 10 height 10
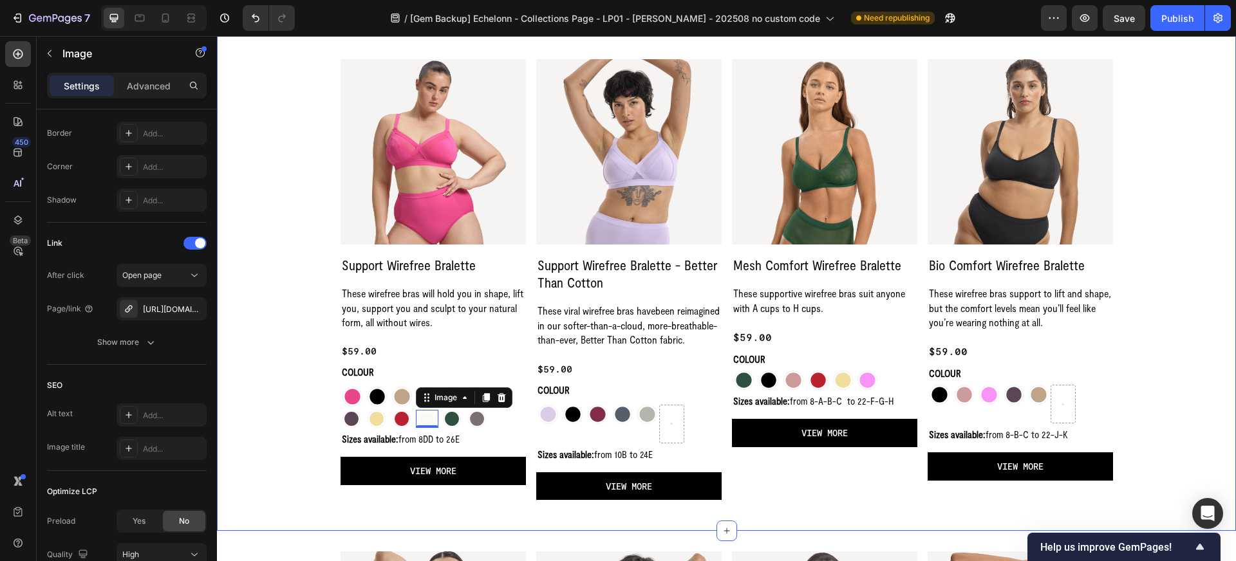
click at [294, 422] on div "Where wirefree bras meet freedom Heading Row Product Images Support Wirefree Br…" at bounding box center [726, 246] width 988 height 508
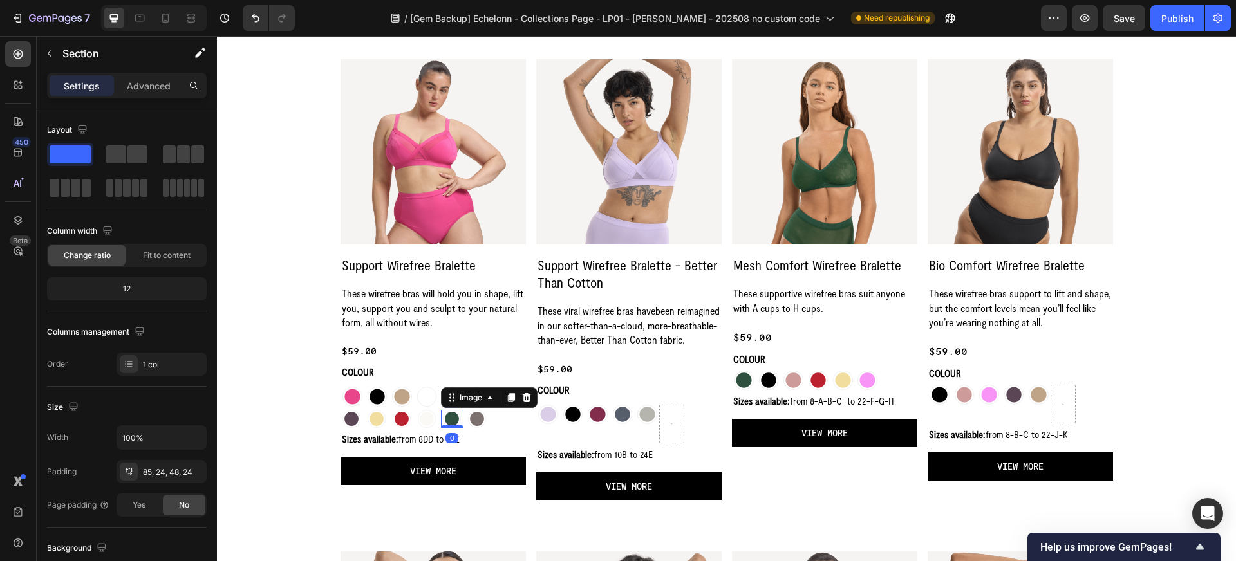
click at [455, 420] on img at bounding box center [452, 419] width 18 height 18
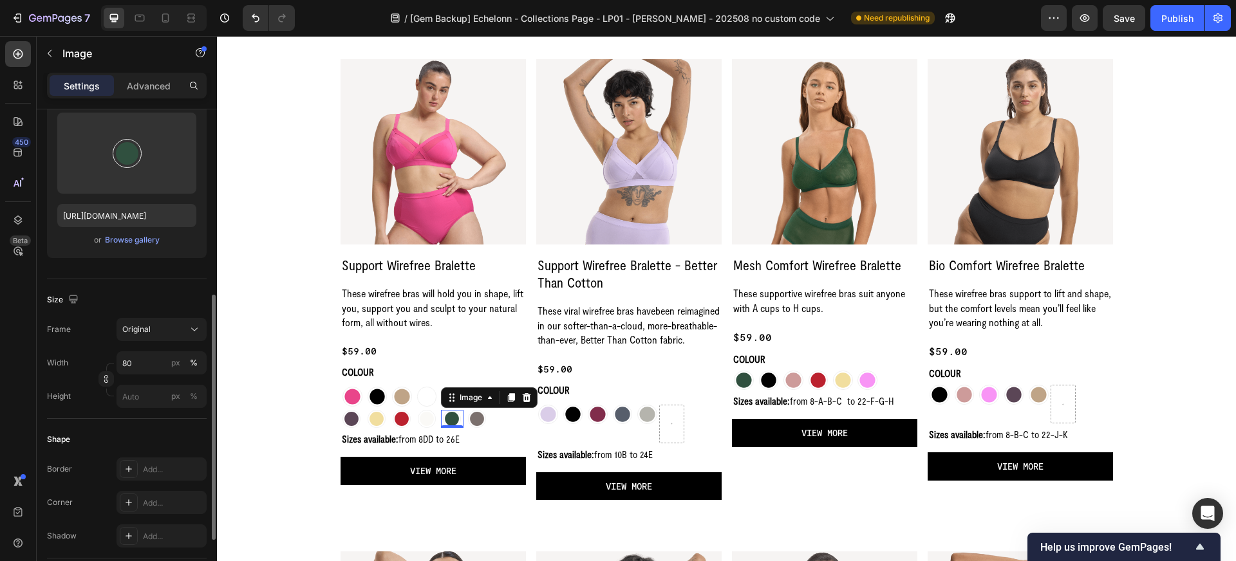
scroll to position [238, 0]
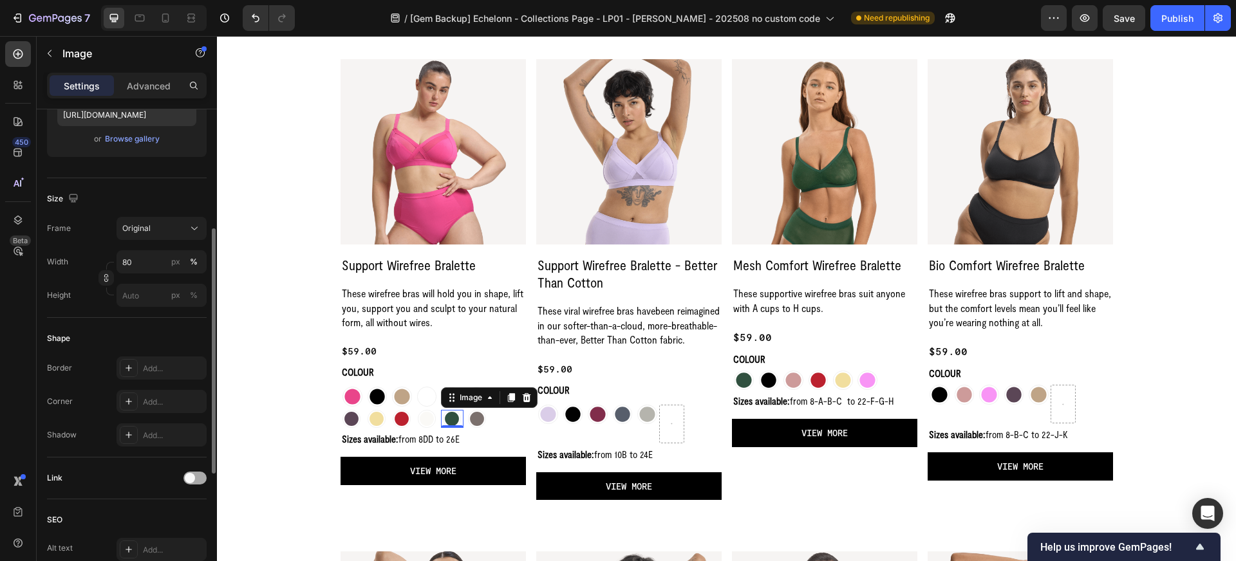
click at [198, 474] on div at bounding box center [194, 478] width 23 height 13
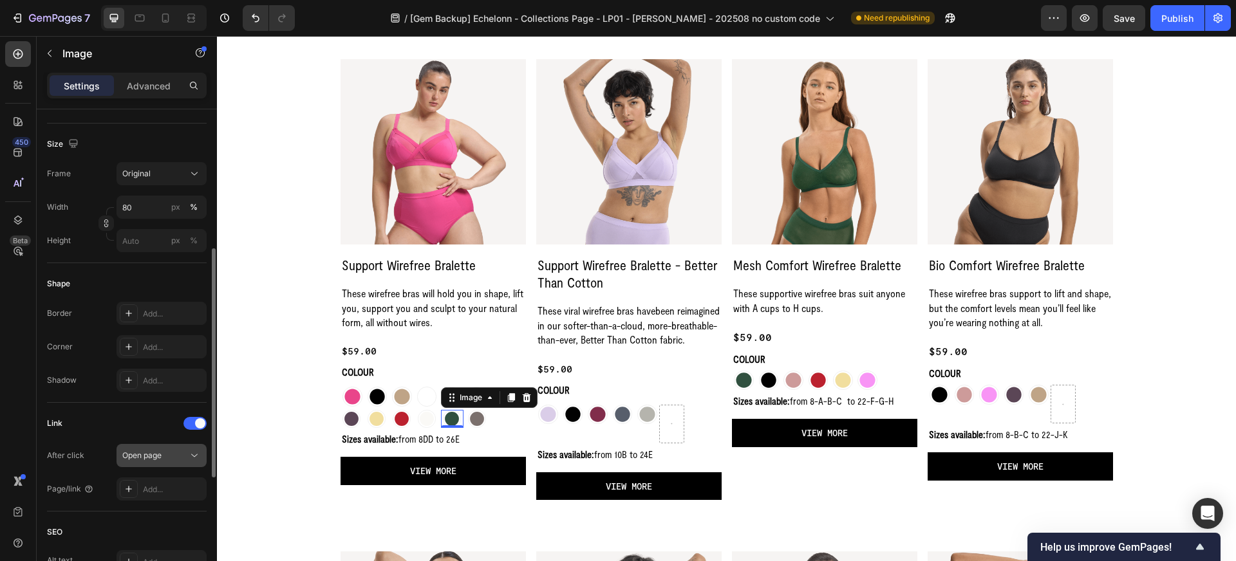
scroll to position [296, 0]
click at [156, 482] on div "Add..." at bounding box center [173, 486] width 61 height 12
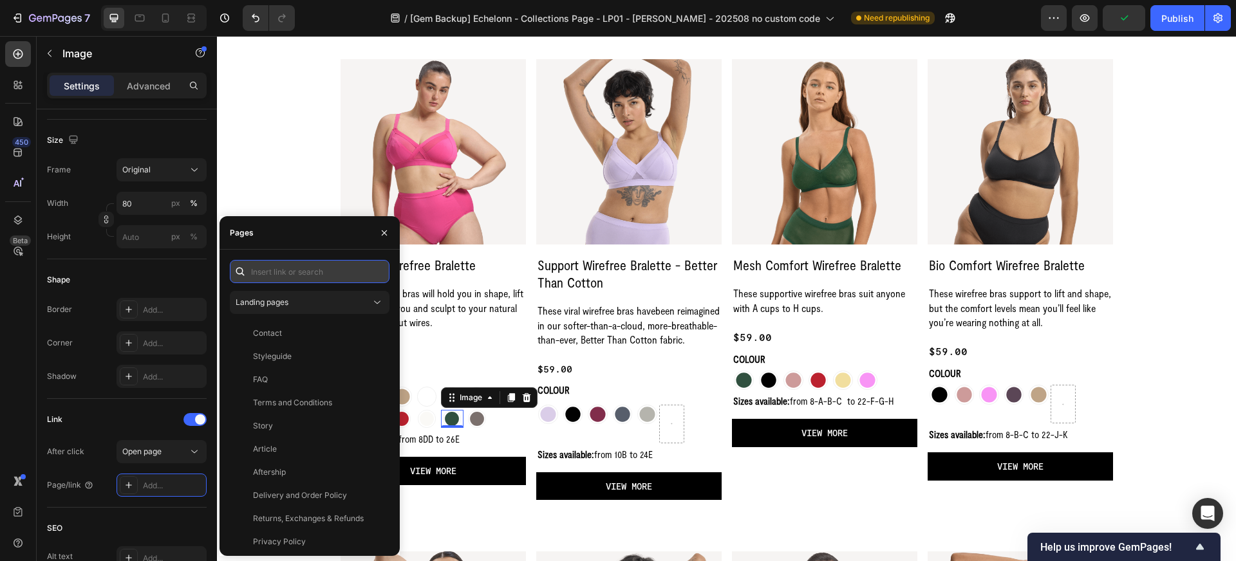
click at [268, 274] on input "text" at bounding box center [310, 271] width 160 height 23
paste input "https://wearnala.com/products/support-wirefree-bralette-poison-ivy"
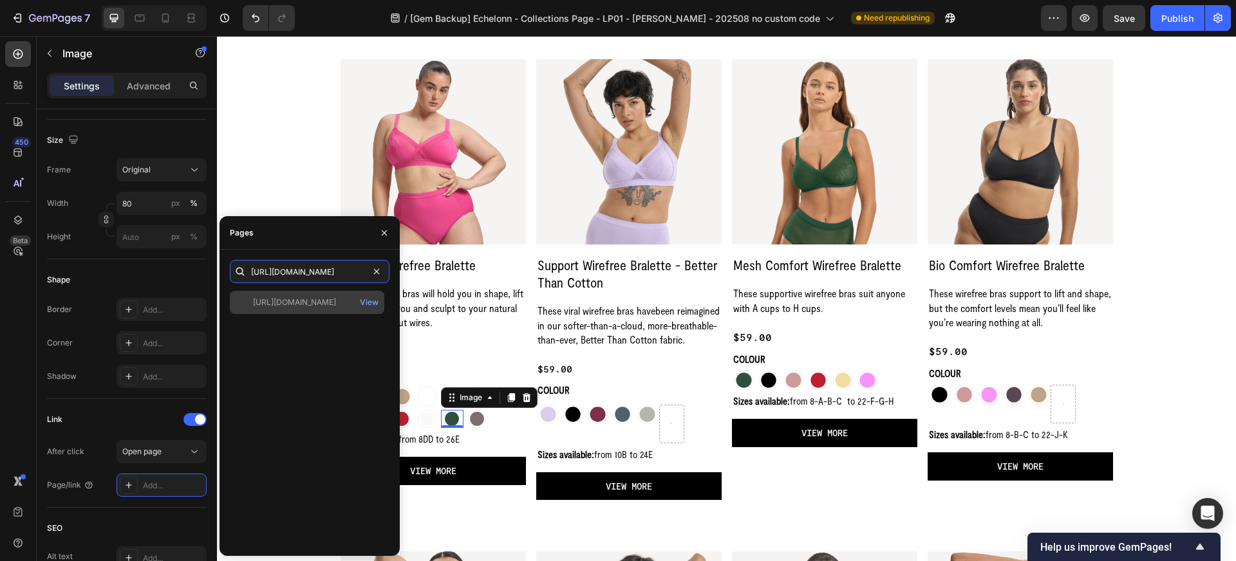
type input "https://wearnala.com/products/support-wirefree-bralette-poison-ivy"
click at [326, 308] on div "https://wearnala.com/products/support-wirefree-bralette-poison-ivy" at bounding box center [294, 303] width 83 height 12
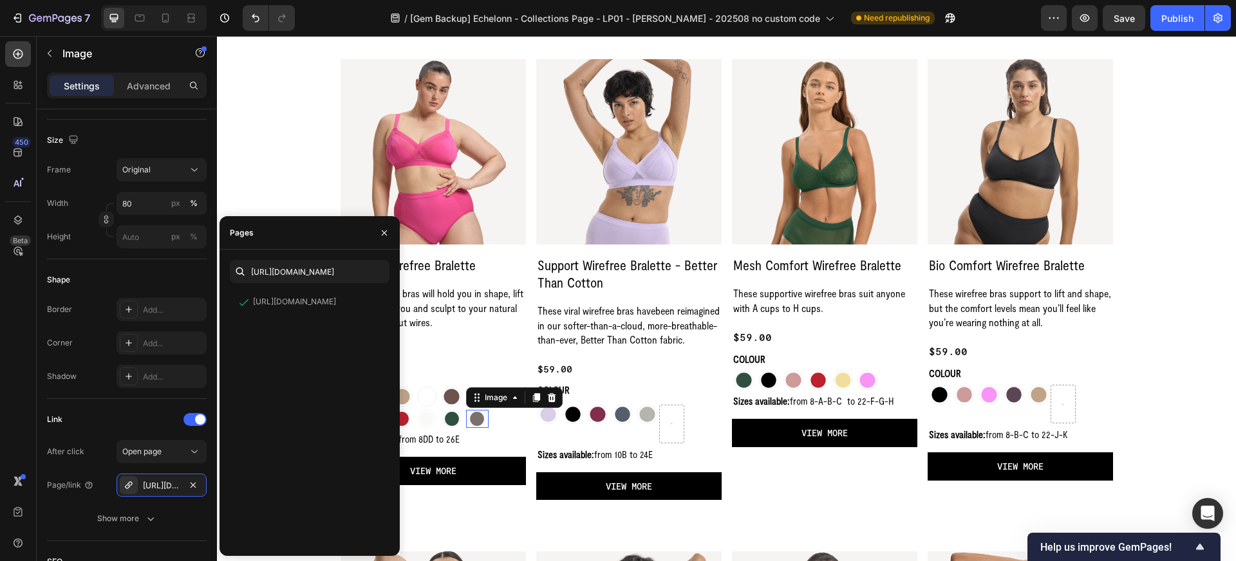
click at [476, 421] on img at bounding box center [477, 419] width 18 height 18
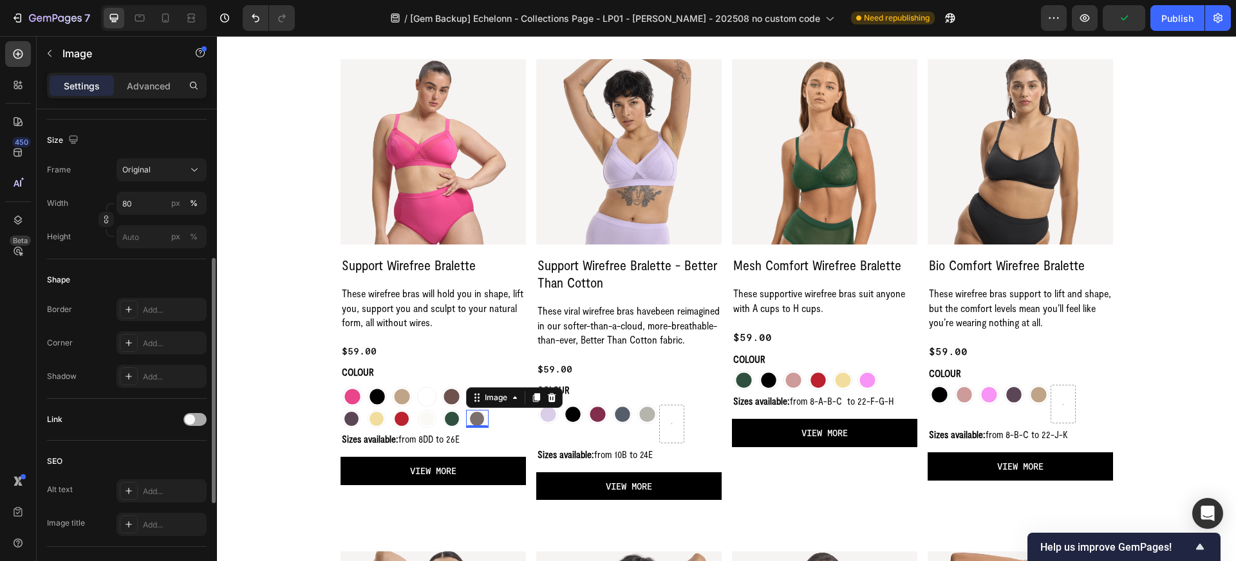
click at [199, 421] on div at bounding box center [194, 419] width 23 height 13
click at [166, 484] on div "Add..." at bounding box center [173, 486] width 61 height 12
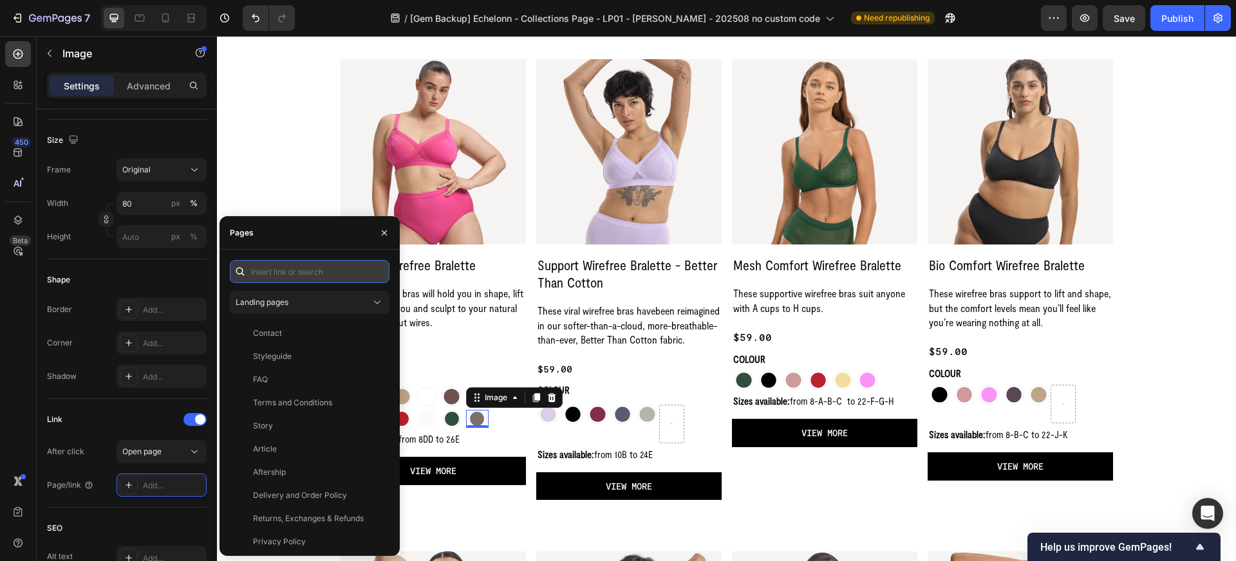
click at [291, 273] on input "text" at bounding box center [310, 271] width 160 height 23
paste input "https://wearnala.com/products/support-wirefree-bralette-shadow"
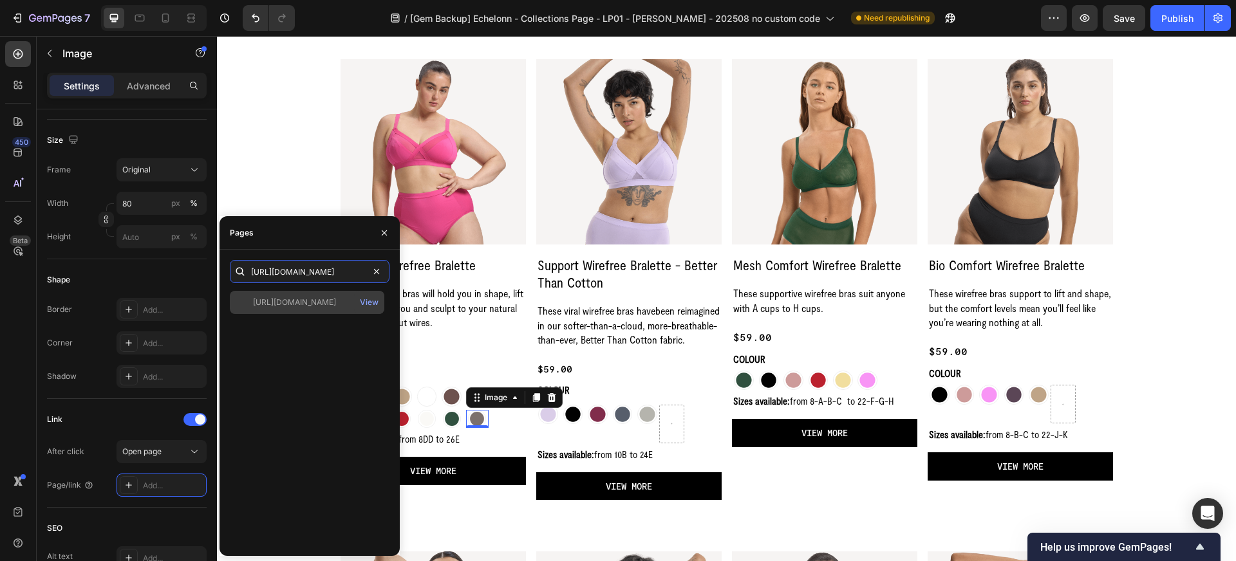
type input "https://wearnala.com/products/support-wirefree-bralette-shadow"
click at [317, 299] on div "https://wearnala.com/products/support-wirefree-bralette-shadow" at bounding box center [294, 303] width 83 height 12
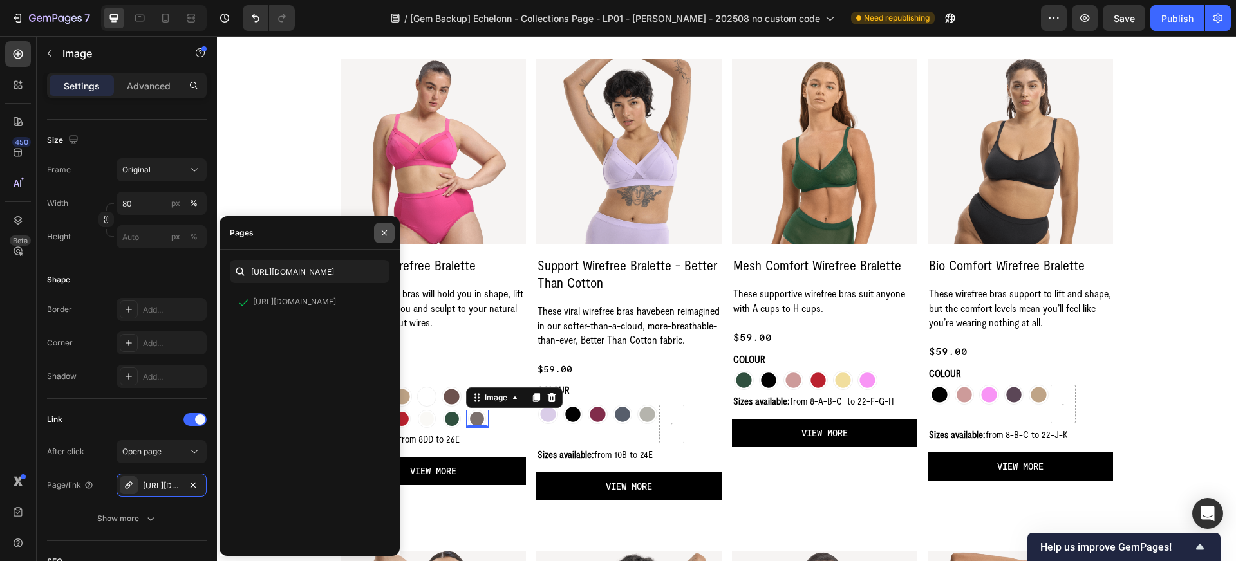
click at [384, 236] on icon "button" at bounding box center [384, 233] width 10 height 10
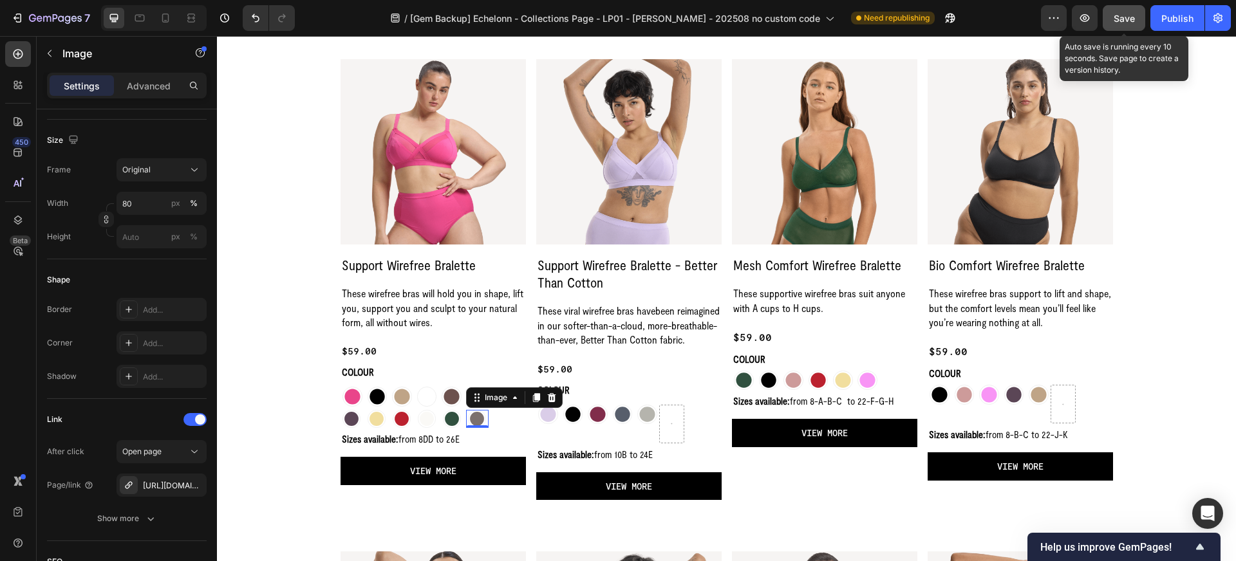
click at [1122, 16] on span "Save" at bounding box center [1124, 18] width 21 height 11
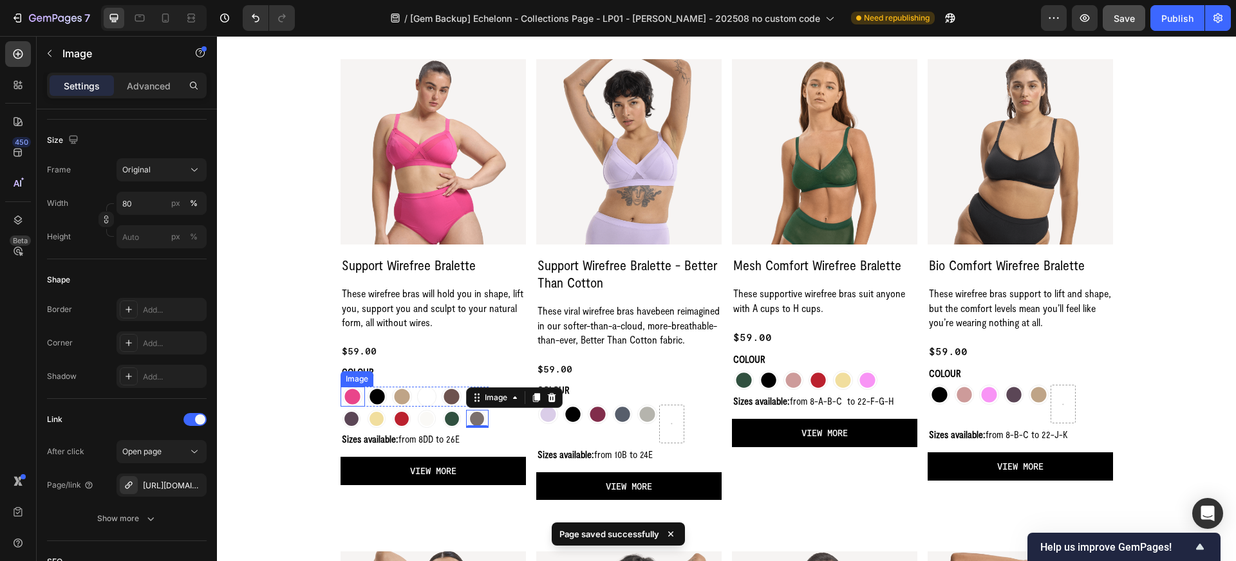
click at [350, 400] on img at bounding box center [353, 397] width 20 height 20
click at [376, 396] on img at bounding box center [378, 397] width 20 height 20
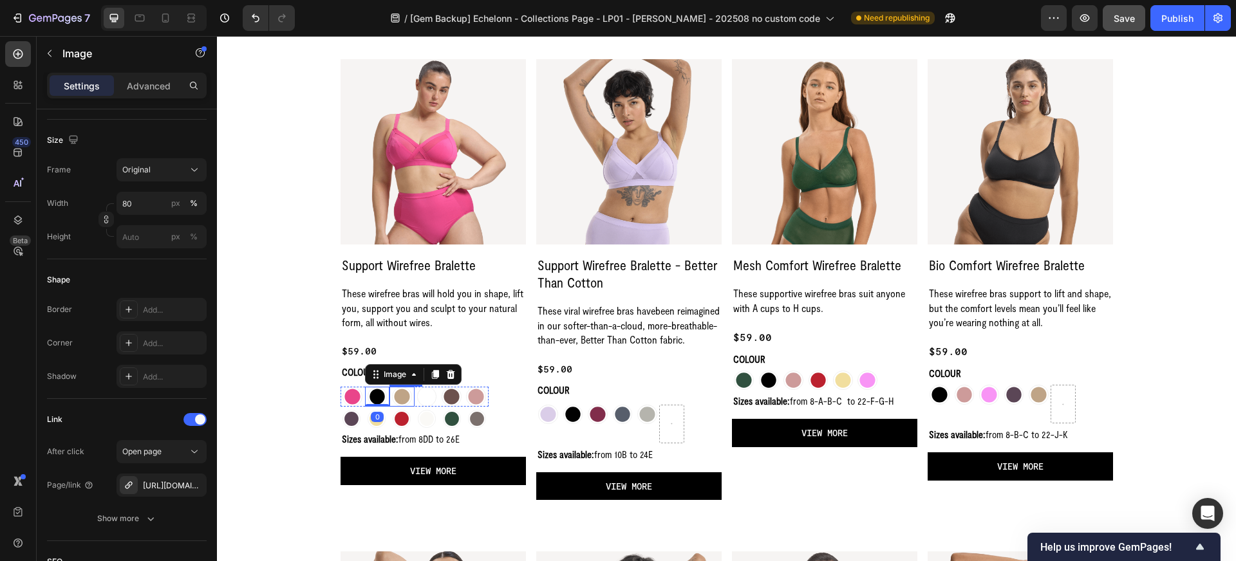
click at [405, 395] on img at bounding box center [402, 397] width 20 height 20
click at [428, 393] on img at bounding box center [427, 397] width 20 height 20
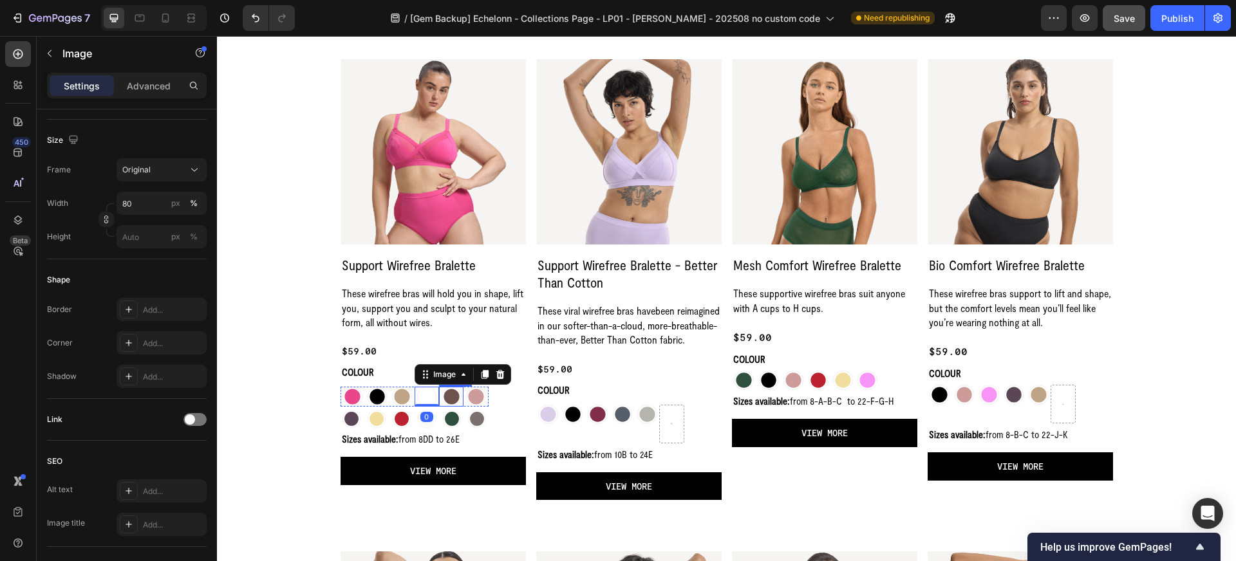
click at [451, 395] on img at bounding box center [452, 397] width 20 height 20
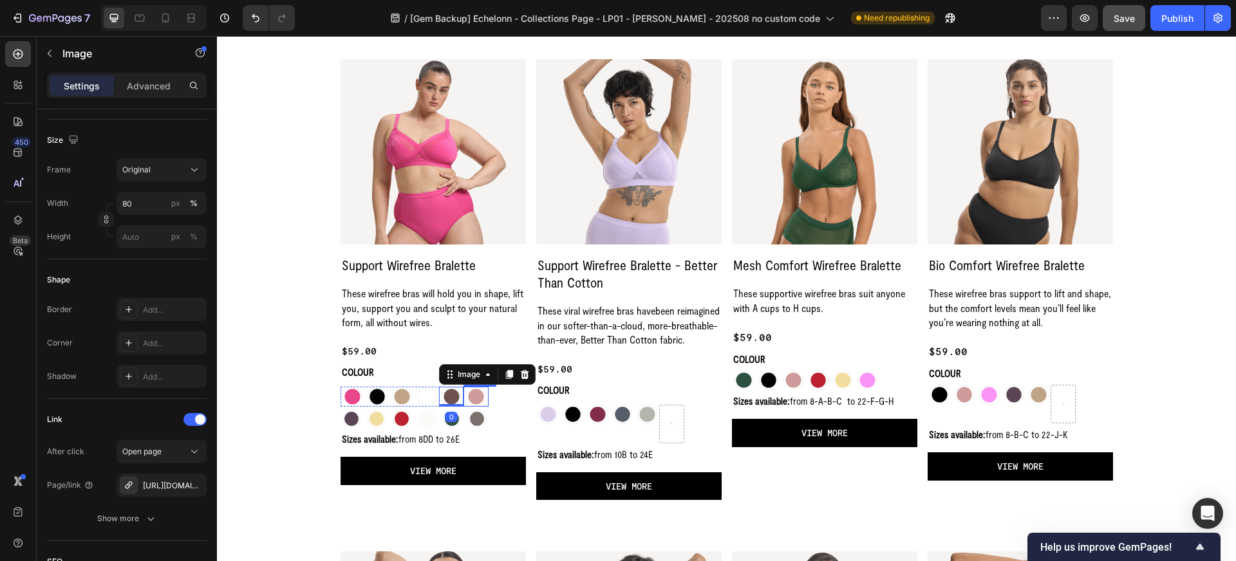
click at [476, 395] on img at bounding box center [476, 397] width 20 height 20
click at [353, 419] on img at bounding box center [352, 419] width 18 height 18
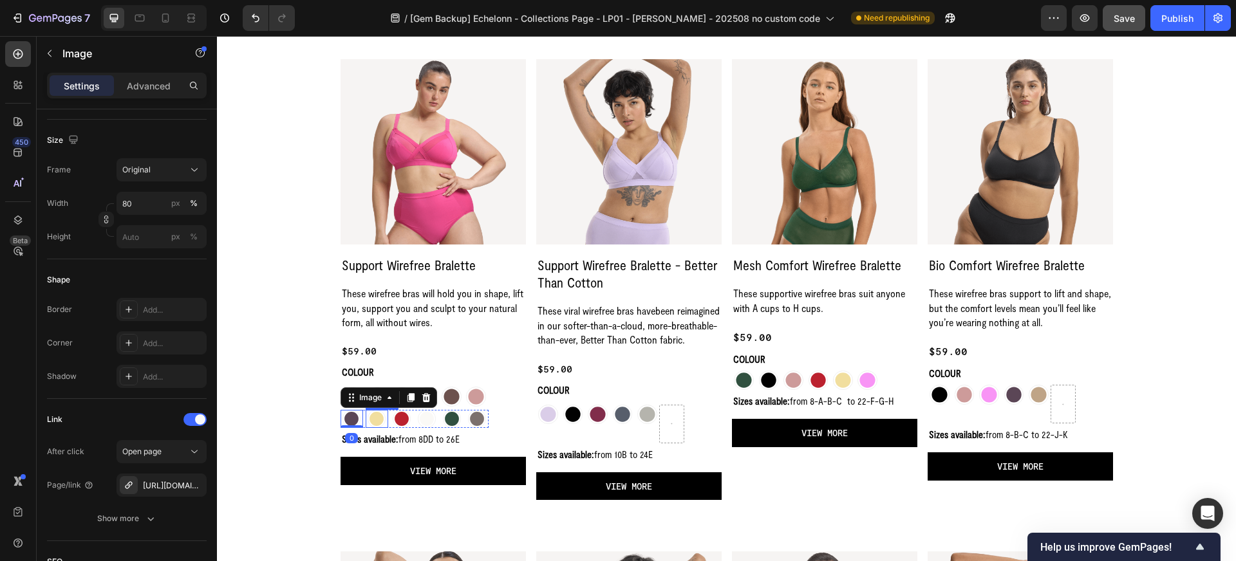
click at [374, 418] on img at bounding box center [377, 419] width 18 height 18
click at [395, 418] on img at bounding box center [402, 419] width 18 height 18
click at [426, 417] on img at bounding box center [427, 419] width 18 height 18
click at [450, 417] on img at bounding box center [452, 419] width 18 height 18
click at [473, 418] on img at bounding box center [477, 419] width 18 height 18
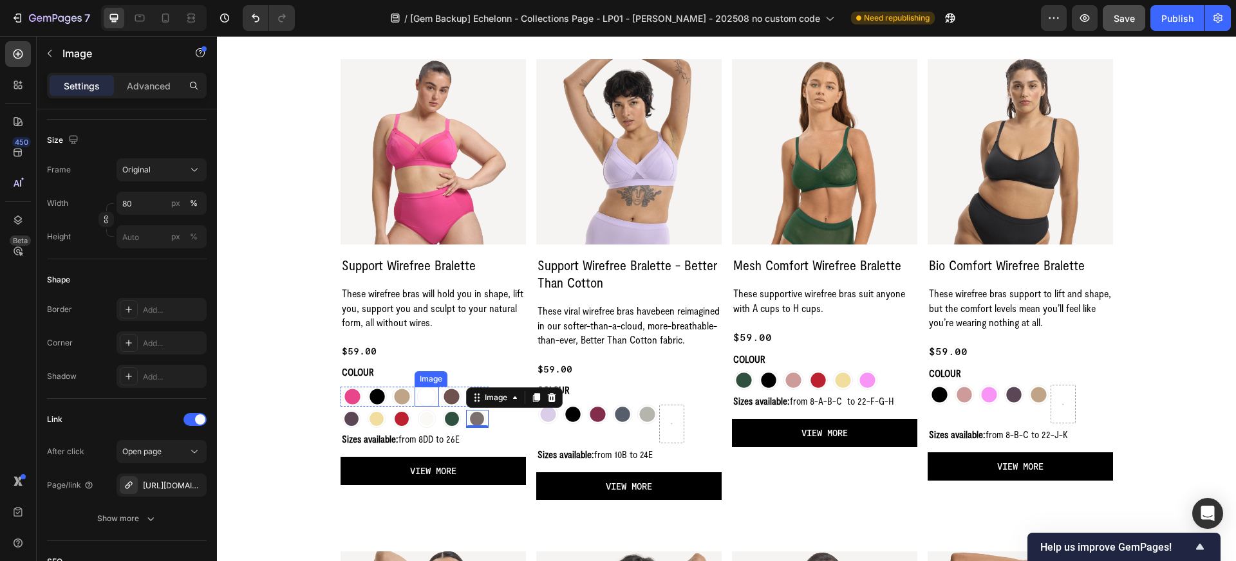
click at [428, 393] on img at bounding box center [427, 397] width 20 height 20
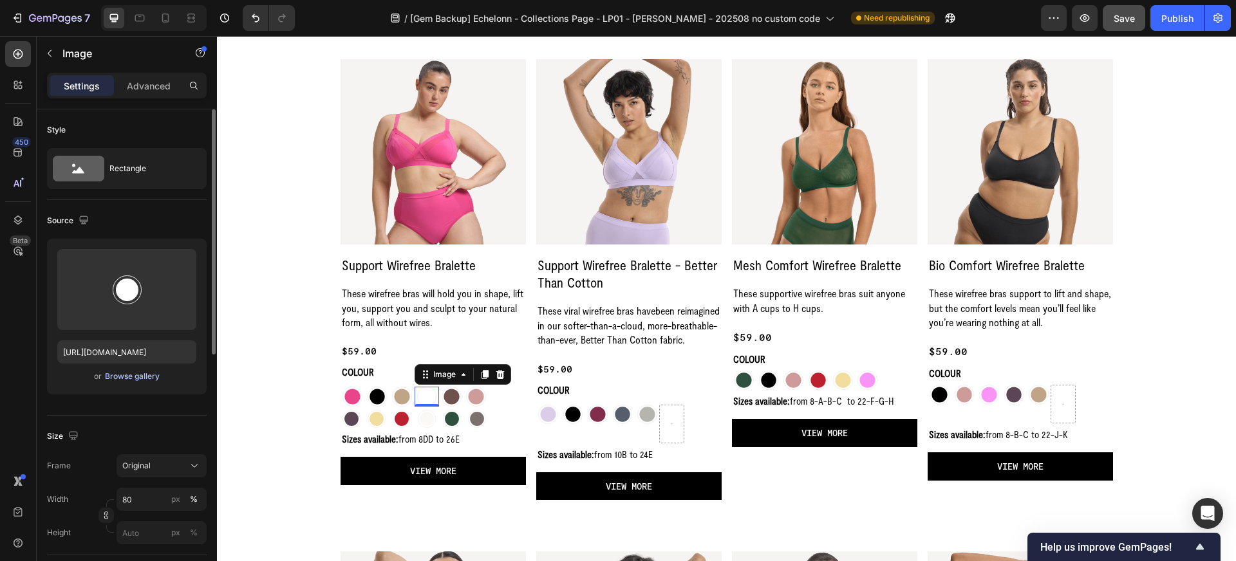
click at [132, 379] on div "Browse gallery" at bounding box center [132, 377] width 55 height 12
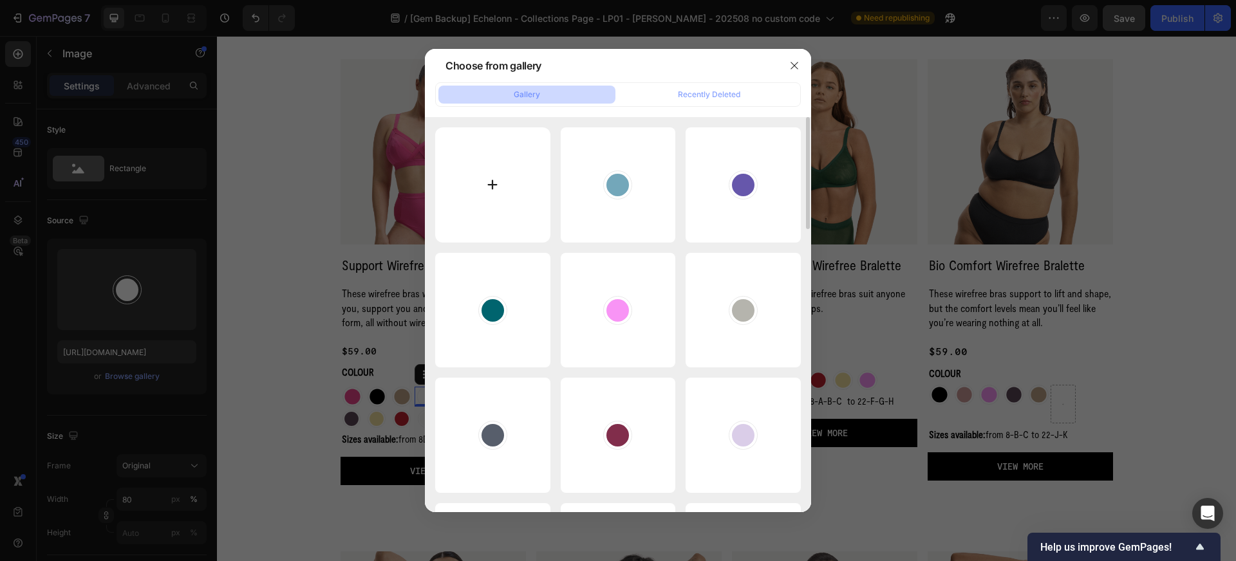
click at [496, 180] on input "file" at bounding box center [492, 184] width 115 height 115
type input "C:\fakepath\Group 40064.svg"
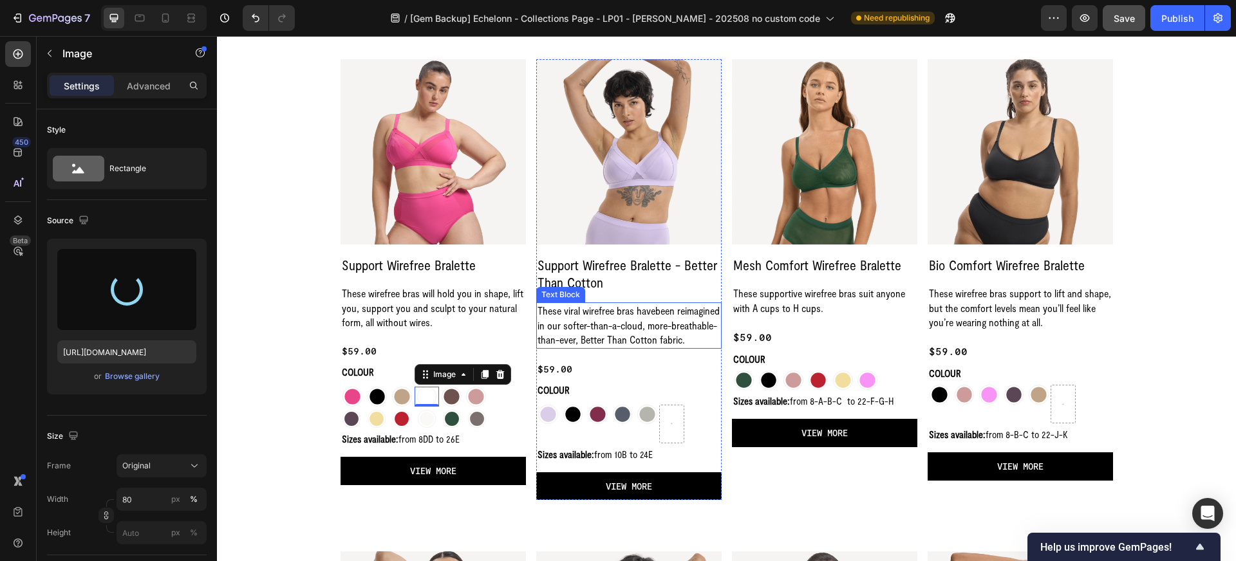
type input "[URL][DOMAIN_NAME]"
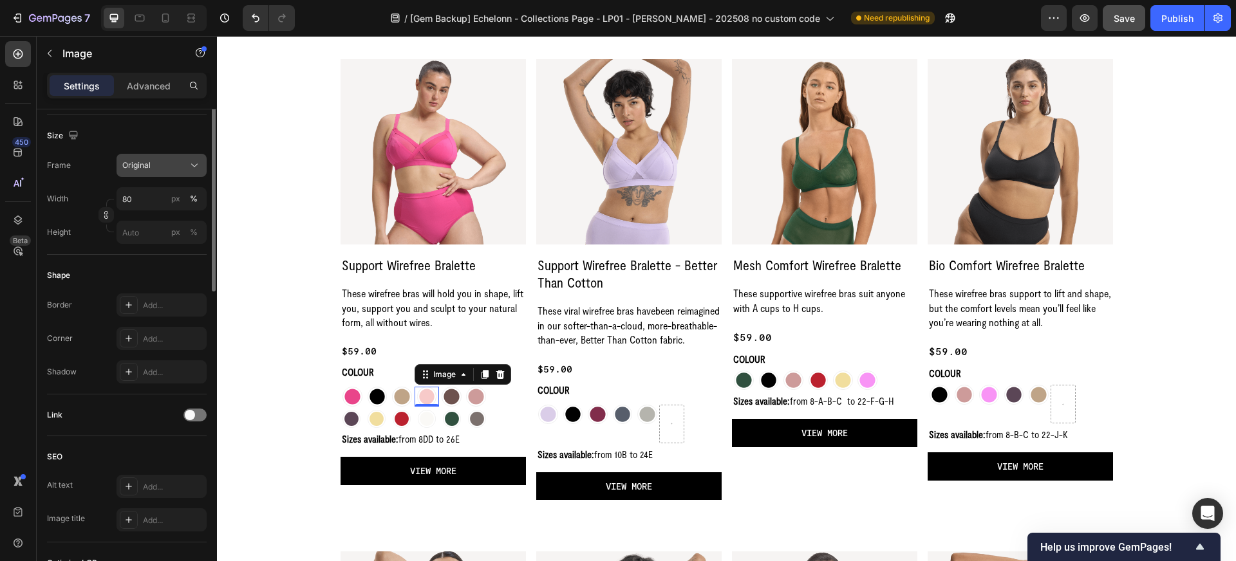
scroll to position [348, 0]
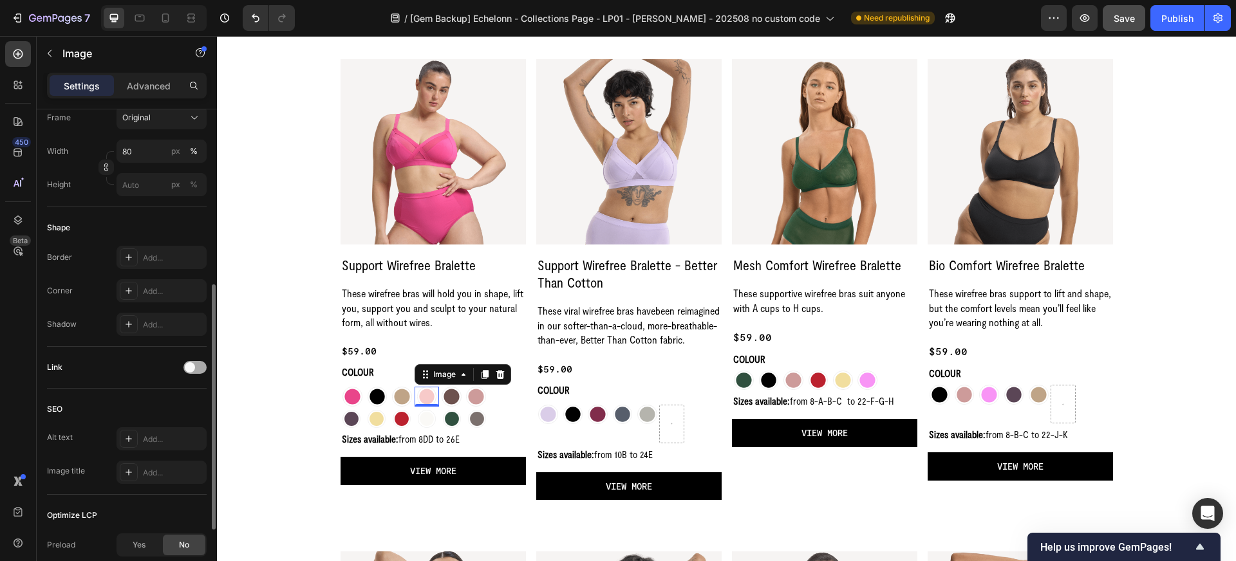
click at [200, 366] on div at bounding box center [194, 367] width 23 height 13
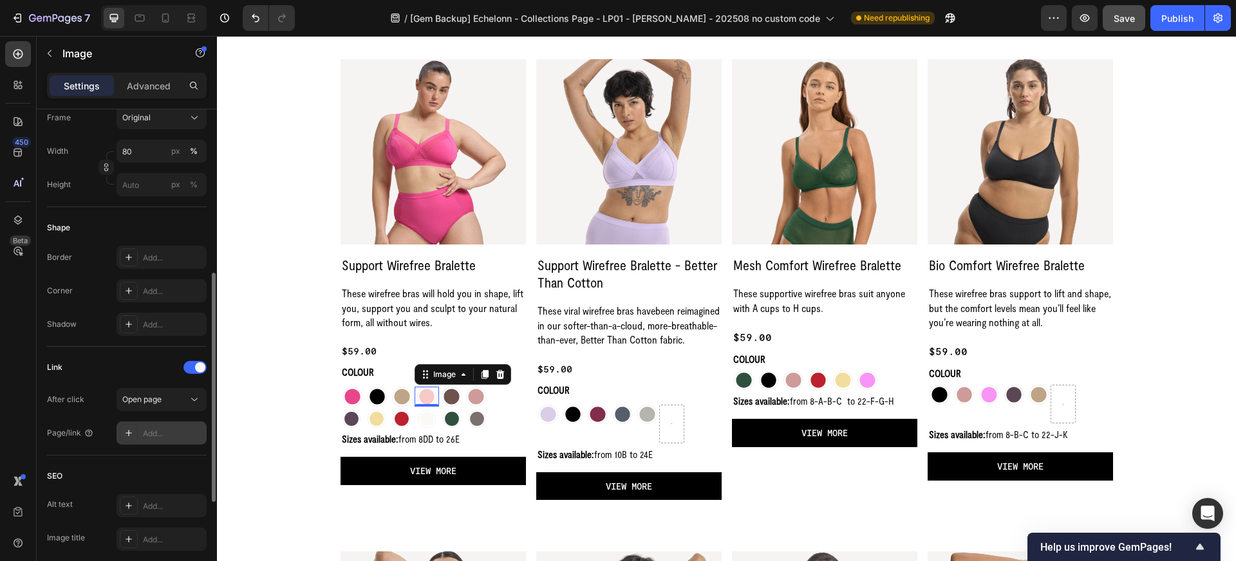
click at [157, 436] on div "Add..." at bounding box center [173, 434] width 61 height 12
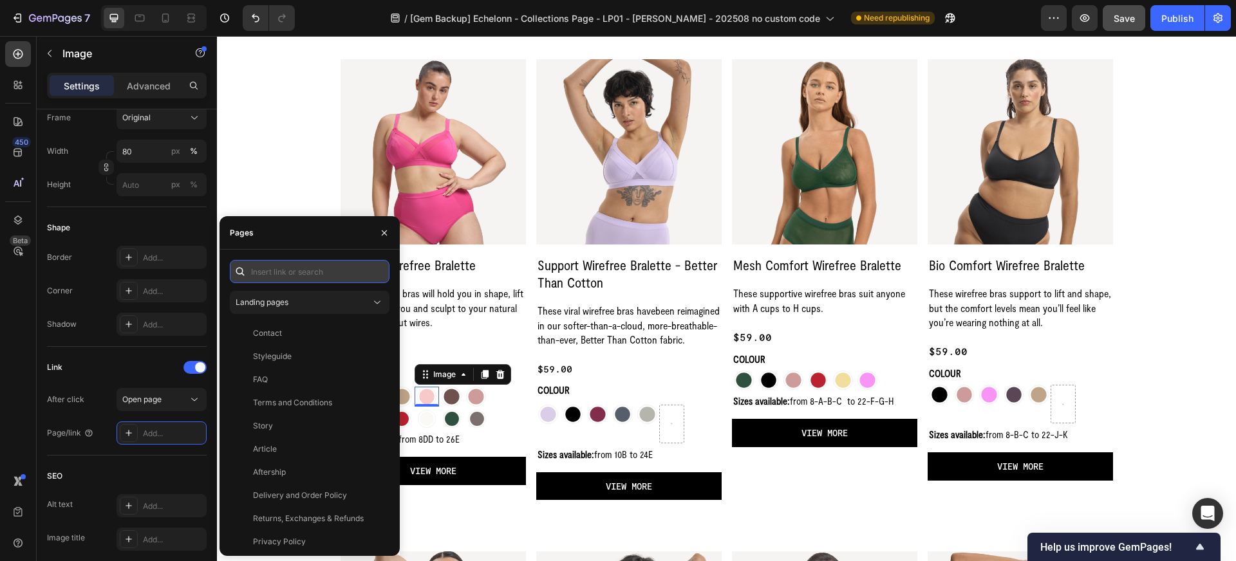
click at [273, 268] on input "text" at bounding box center [310, 271] width 160 height 23
paste input "https://wearnala.com/products/support-wirefree-bralette-strawberries-cream"
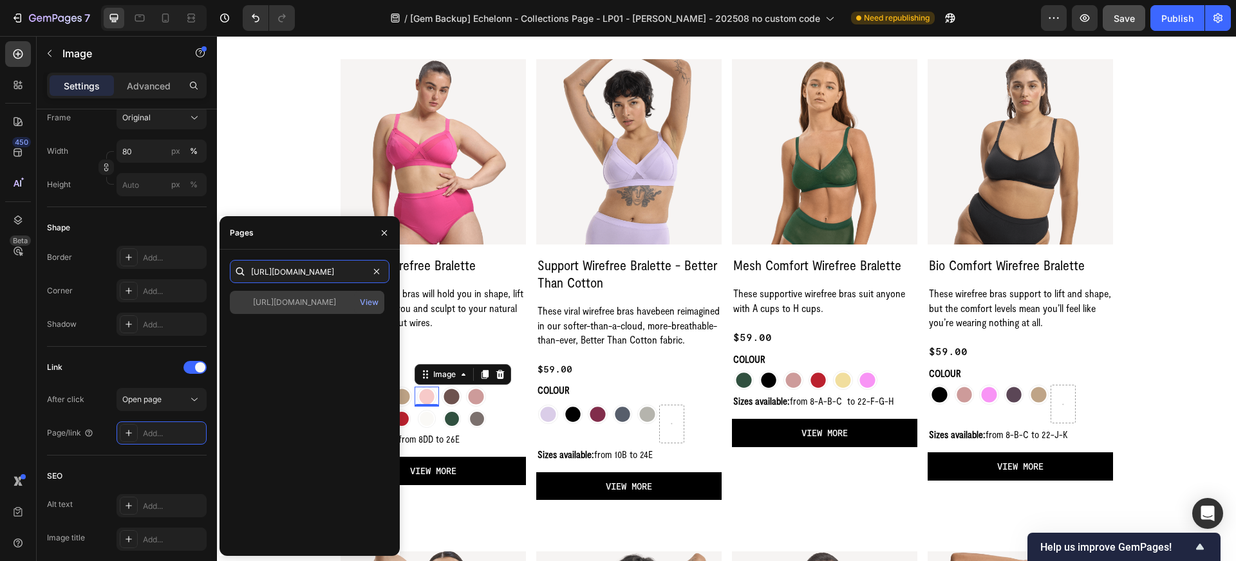
type input "https://wearnala.com/products/support-wirefree-bralette-strawberries-cream"
click at [295, 301] on div "https://wearnala.com/products/support-wirefree-bralette-strawberries-cream" at bounding box center [294, 303] width 83 height 12
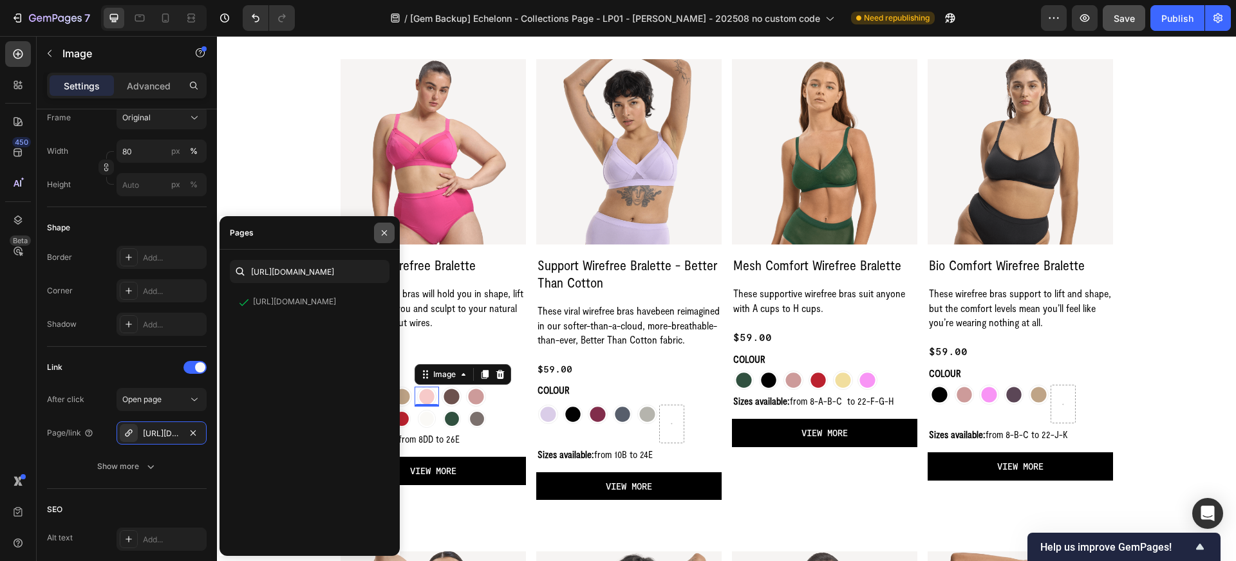
click at [380, 230] on icon "button" at bounding box center [384, 233] width 10 height 10
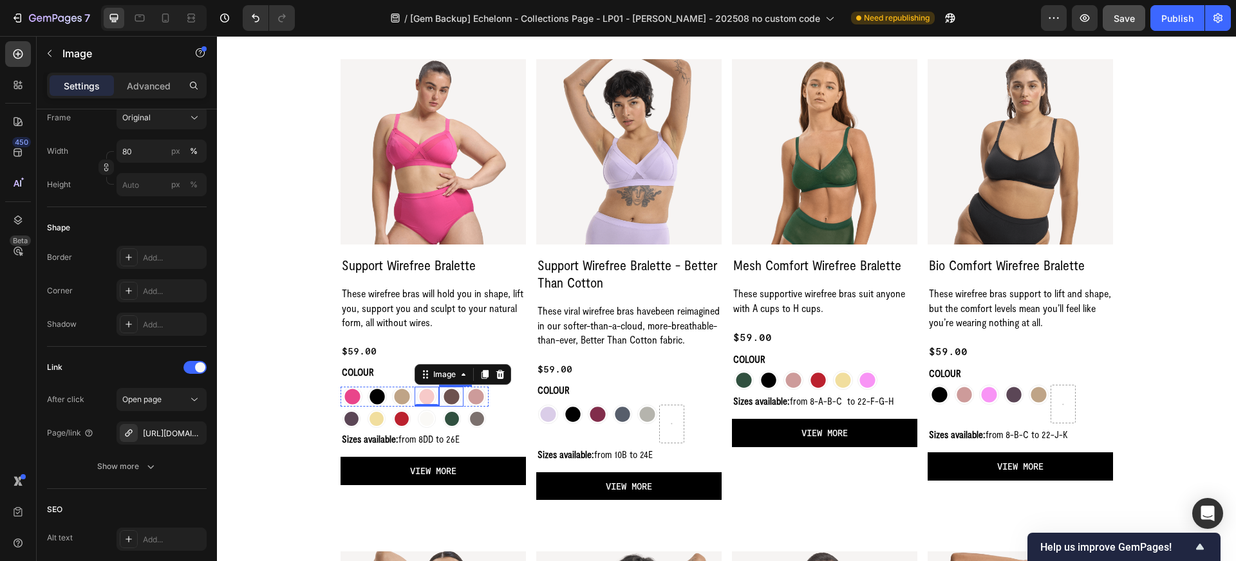
click at [450, 398] on img at bounding box center [452, 397] width 20 height 20
click at [473, 397] on img at bounding box center [476, 397] width 20 height 20
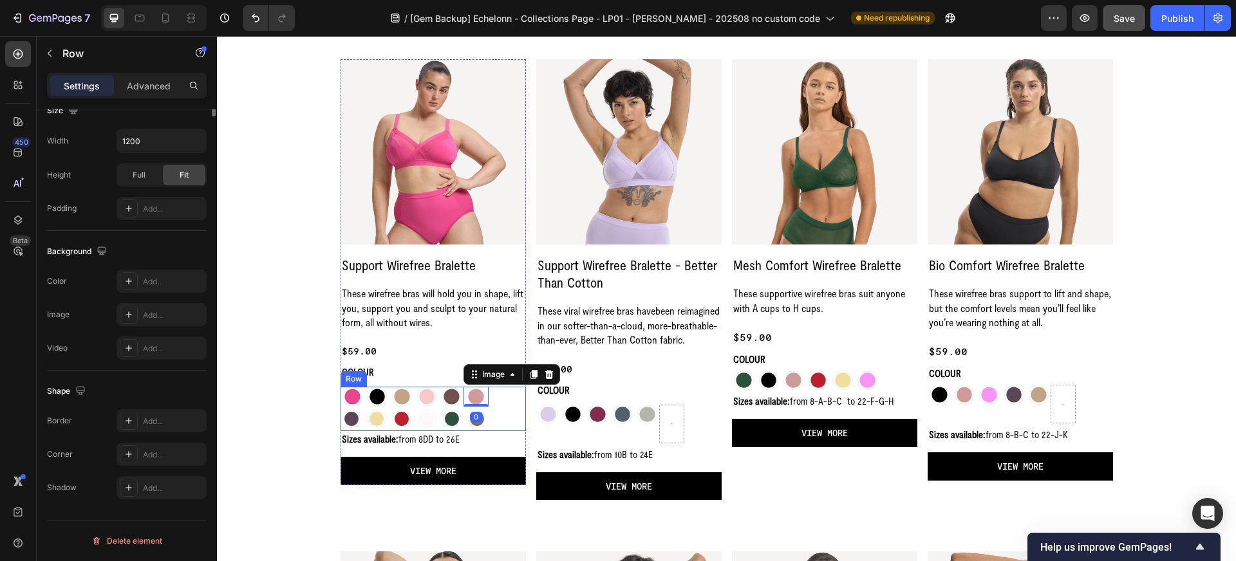
click at [476, 429] on div "Image Image Image Image Image Image 0 Row Image Image Image Image Image Image R…" at bounding box center [433, 409] width 185 height 44
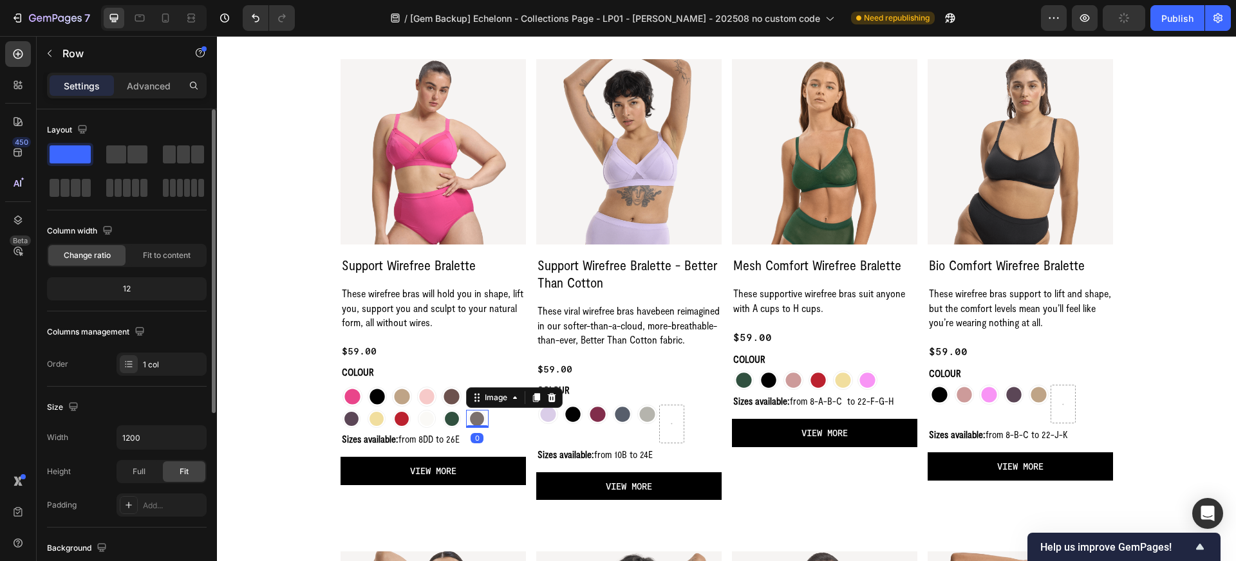
click at [476, 420] on img at bounding box center [477, 419] width 18 height 18
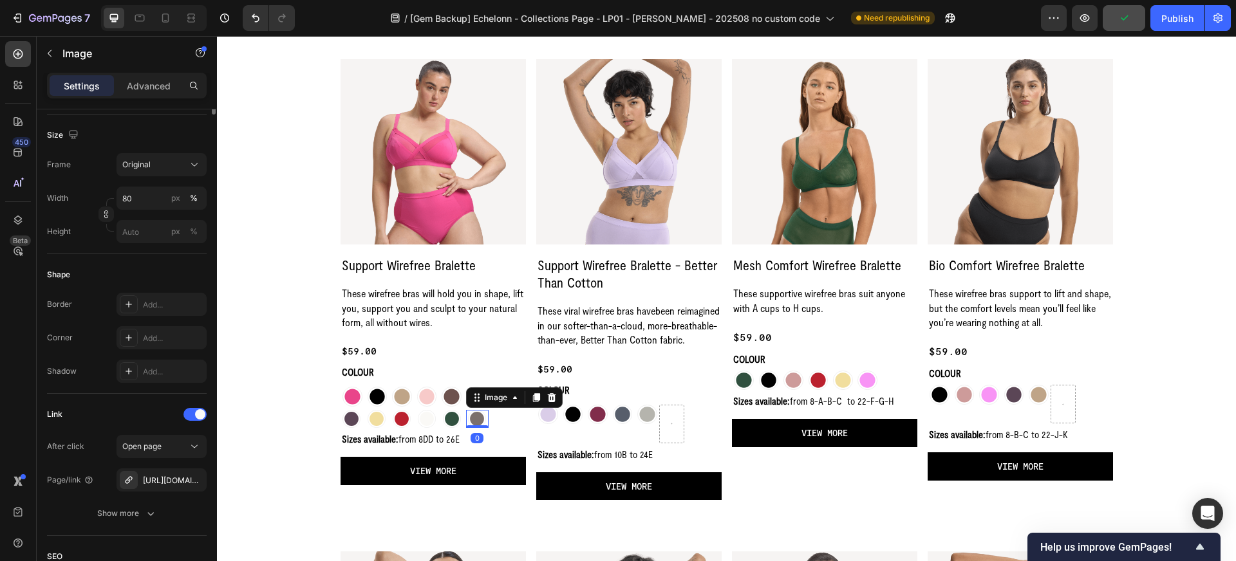
scroll to position [424, 0]
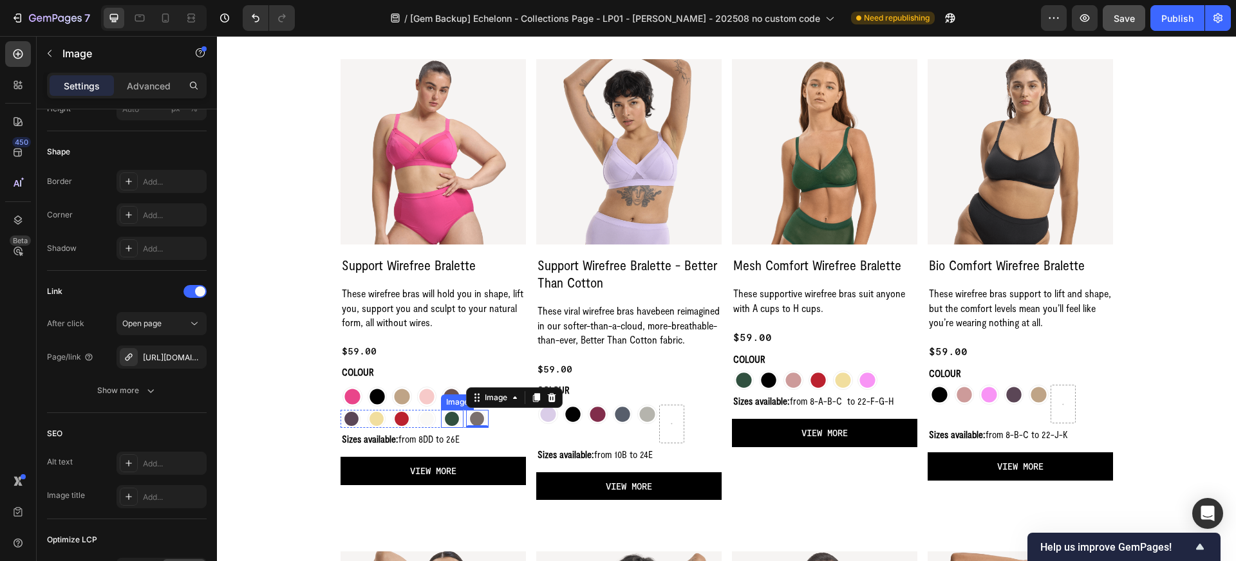
click at [455, 416] on img at bounding box center [452, 419] width 18 height 18
click at [427, 417] on img at bounding box center [427, 419] width 18 height 18
click at [398, 418] on img at bounding box center [402, 419] width 18 height 18
click at [377, 418] on img at bounding box center [377, 419] width 18 height 18
click at [344, 417] on img at bounding box center [352, 419] width 18 height 18
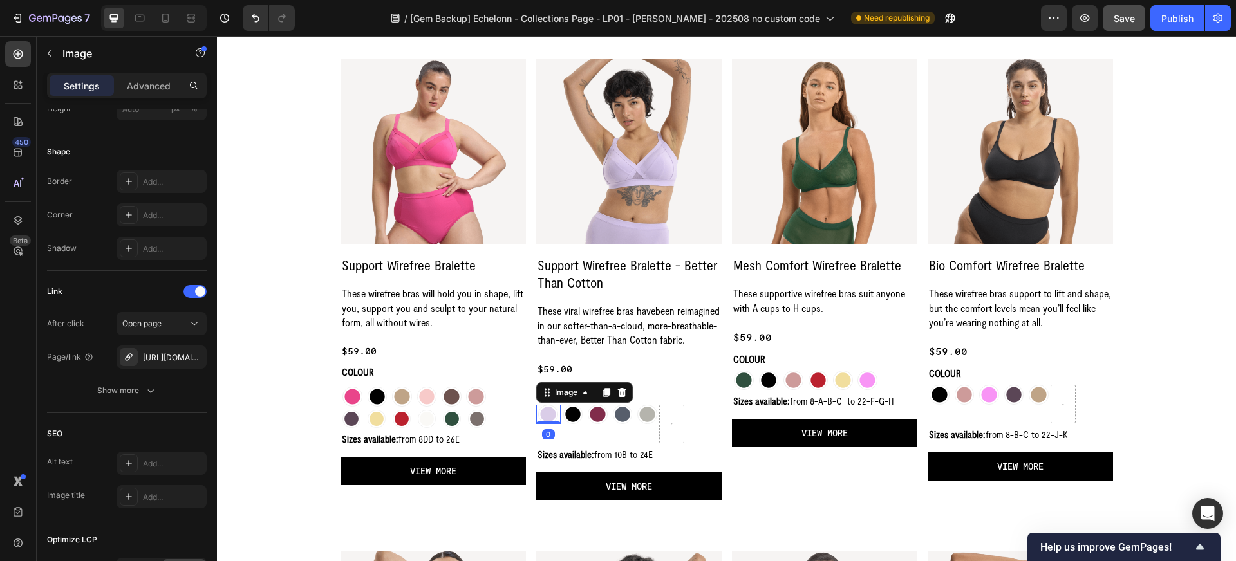
click at [546, 425] on img at bounding box center [548, 415] width 20 height 20
click at [577, 425] on img at bounding box center [573, 415] width 20 height 20
click at [600, 425] on img at bounding box center [598, 415] width 20 height 20
click at [618, 425] on img at bounding box center [623, 415] width 20 height 20
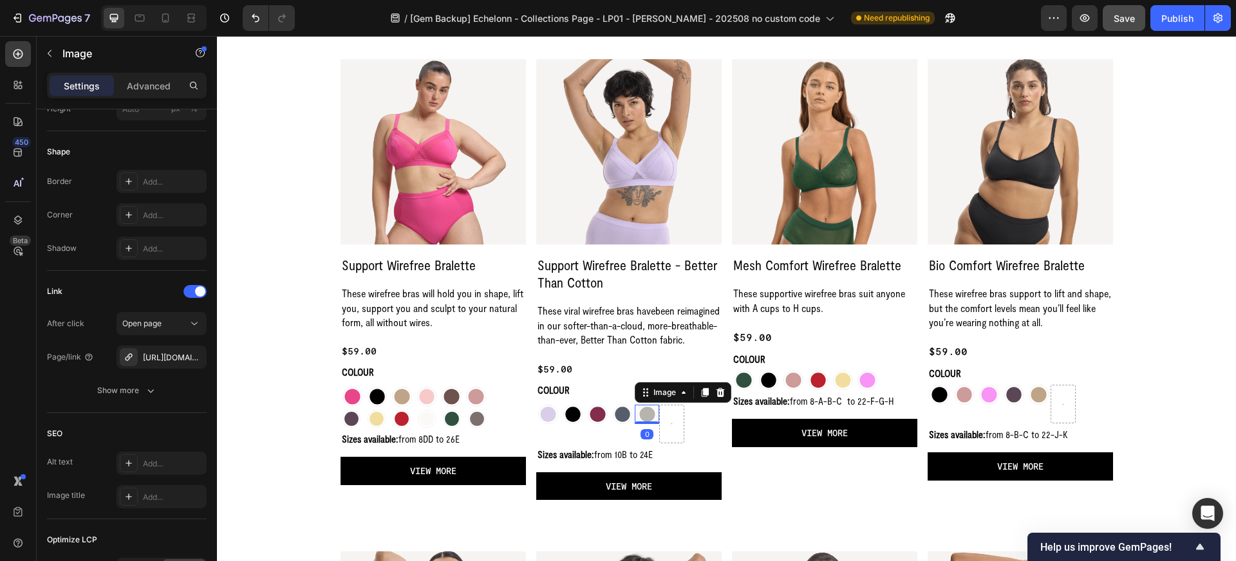
click at [644, 425] on img at bounding box center [647, 415] width 20 height 20
click at [746, 382] on div "Text Block" at bounding box center [757, 386] width 44 height 12
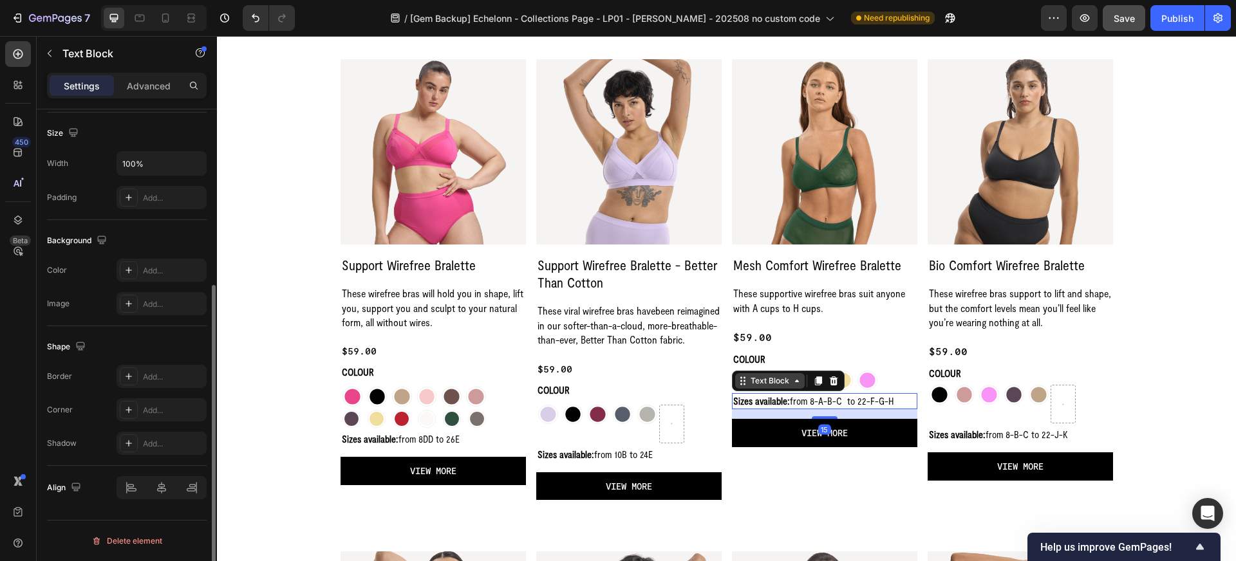
scroll to position [0, 0]
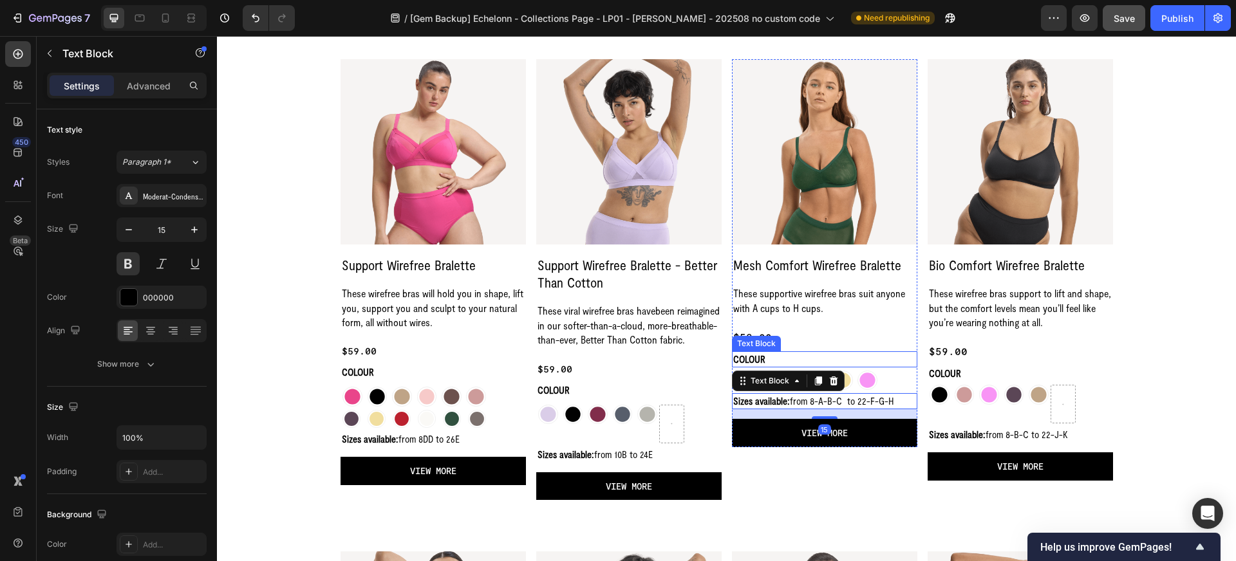
click at [773, 362] on p "COLOUR" at bounding box center [824, 360] width 183 height 14
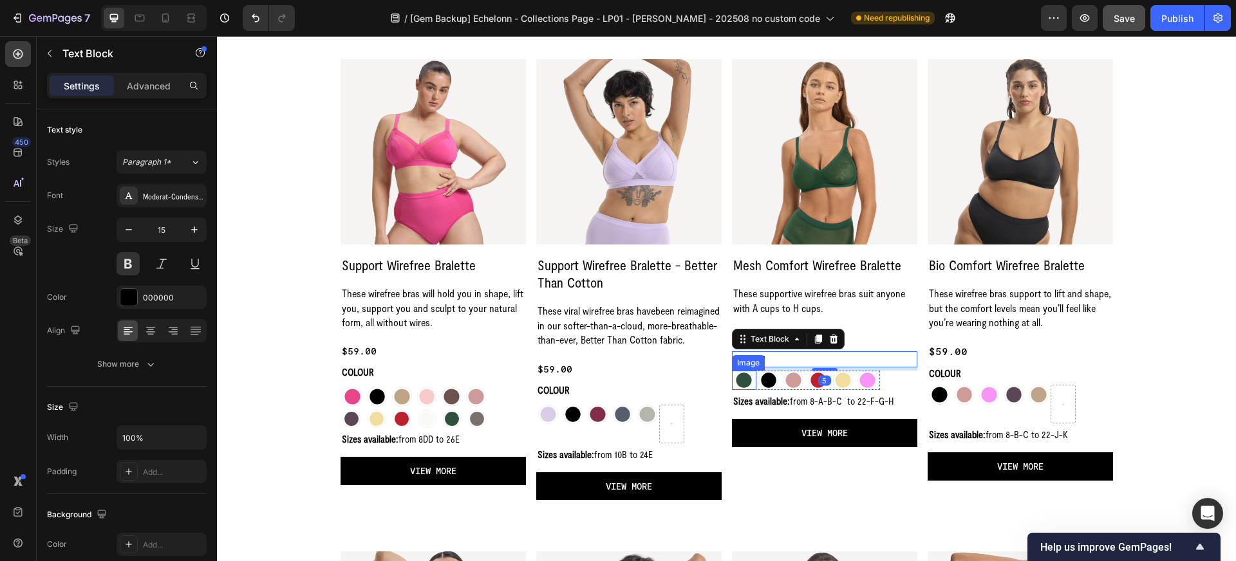
click at [749, 382] on img at bounding box center [744, 381] width 20 height 20
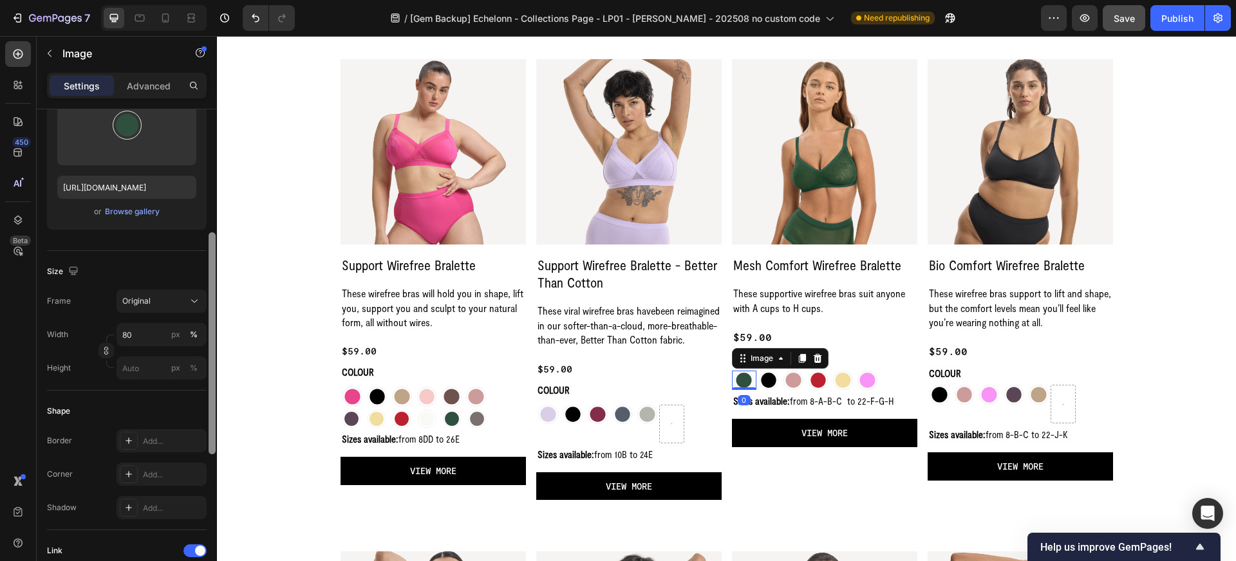
scroll to position [237, 0]
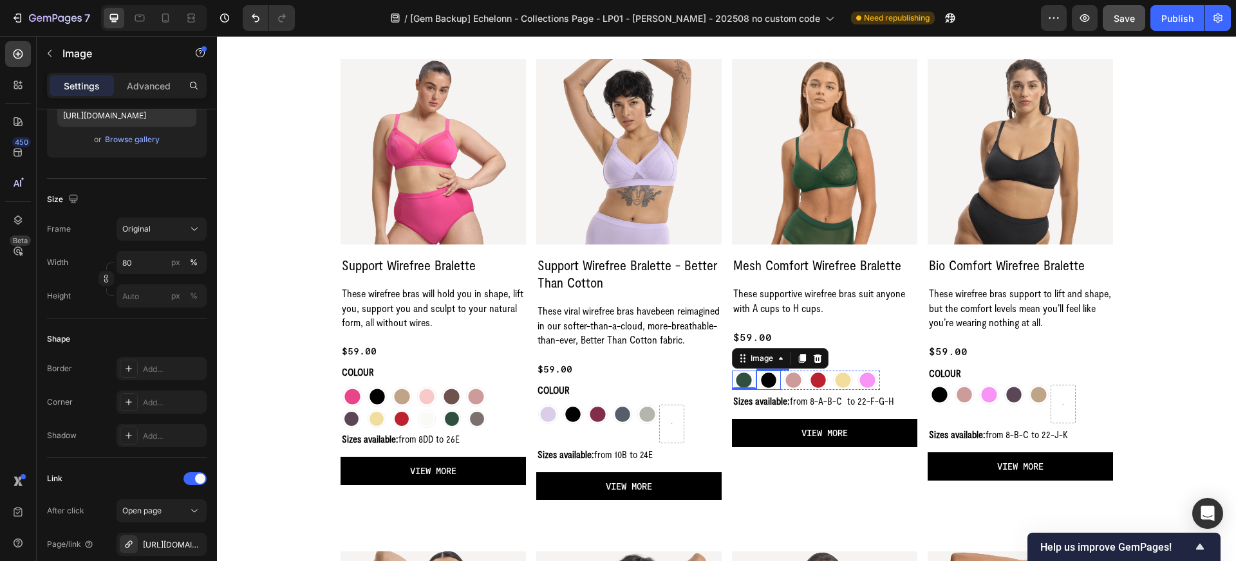
click at [766, 384] on img at bounding box center [769, 381] width 20 height 20
click at [794, 384] on img at bounding box center [794, 381] width 20 height 20
click at [814, 382] on img at bounding box center [819, 381] width 20 height 20
click at [840, 382] on img at bounding box center [843, 381] width 20 height 20
click at [863, 380] on img at bounding box center [868, 381] width 20 height 20
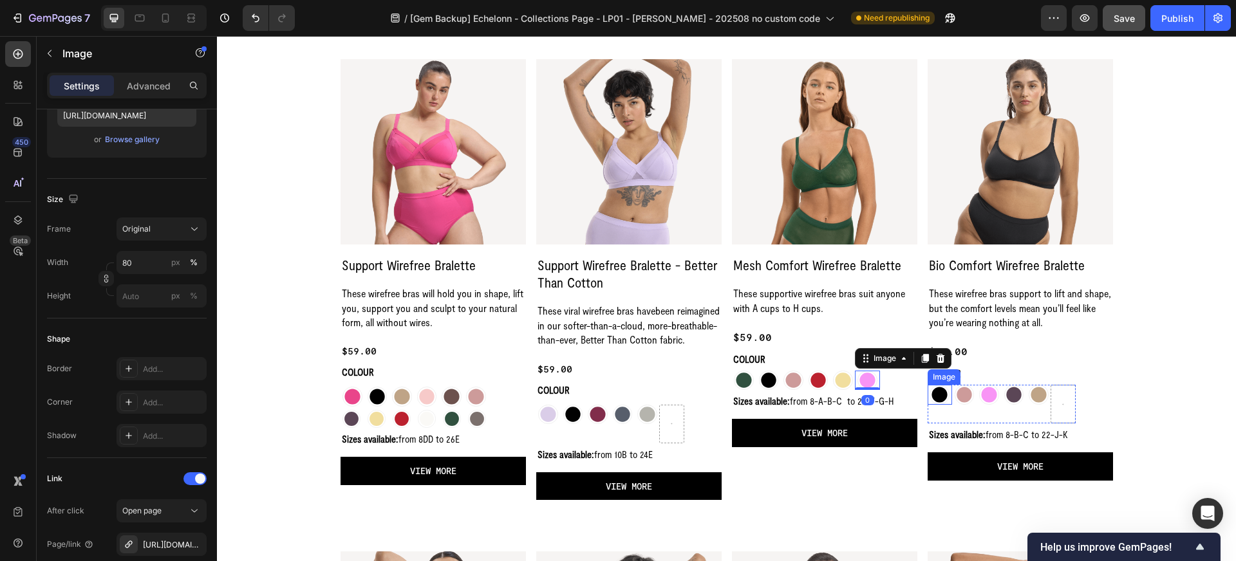
click at [939, 395] on img at bounding box center [940, 395] width 20 height 20
click at [966, 398] on img at bounding box center [965, 395] width 20 height 20
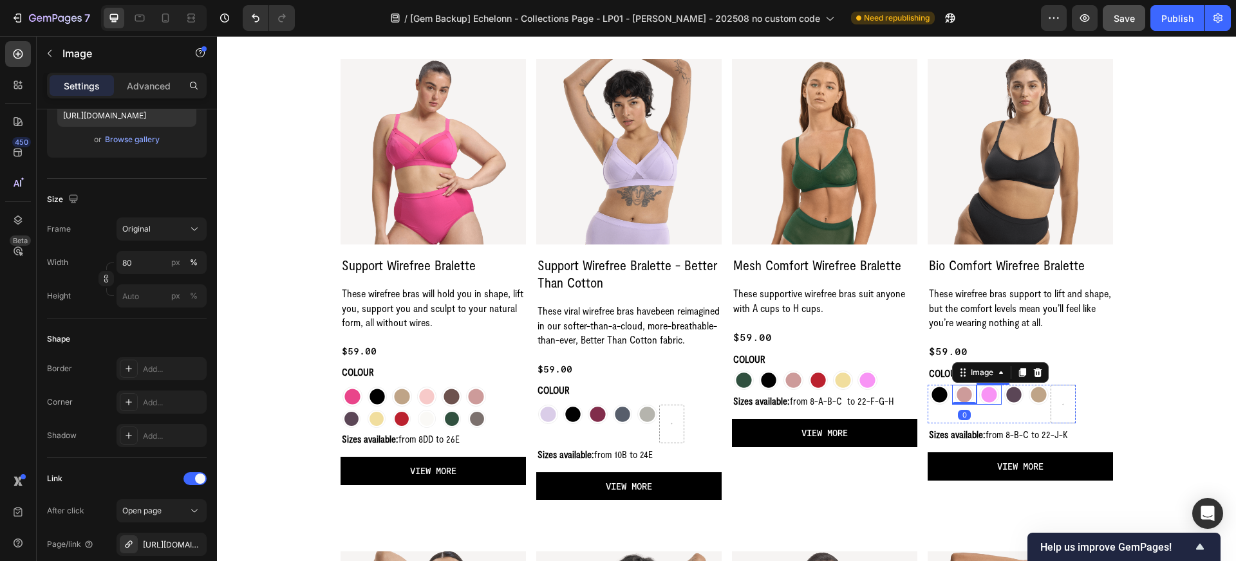
click at [989, 399] on img at bounding box center [989, 395] width 20 height 20
click at [1009, 398] on img at bounding box center [1014, 395] width 20 height 20
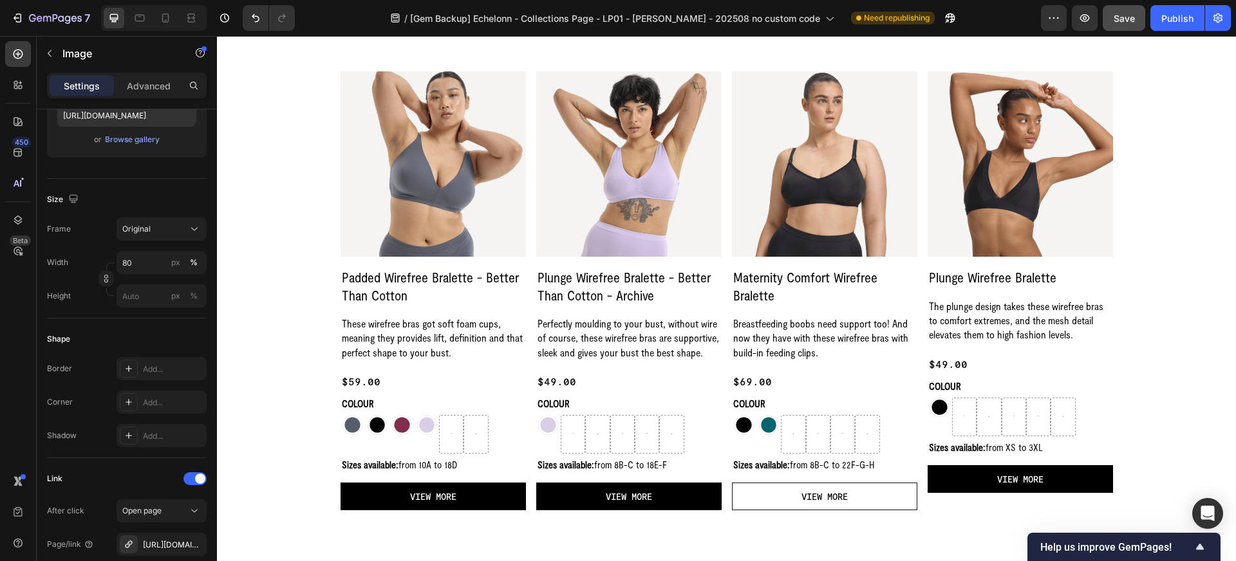
scroll to position [1080, 0]
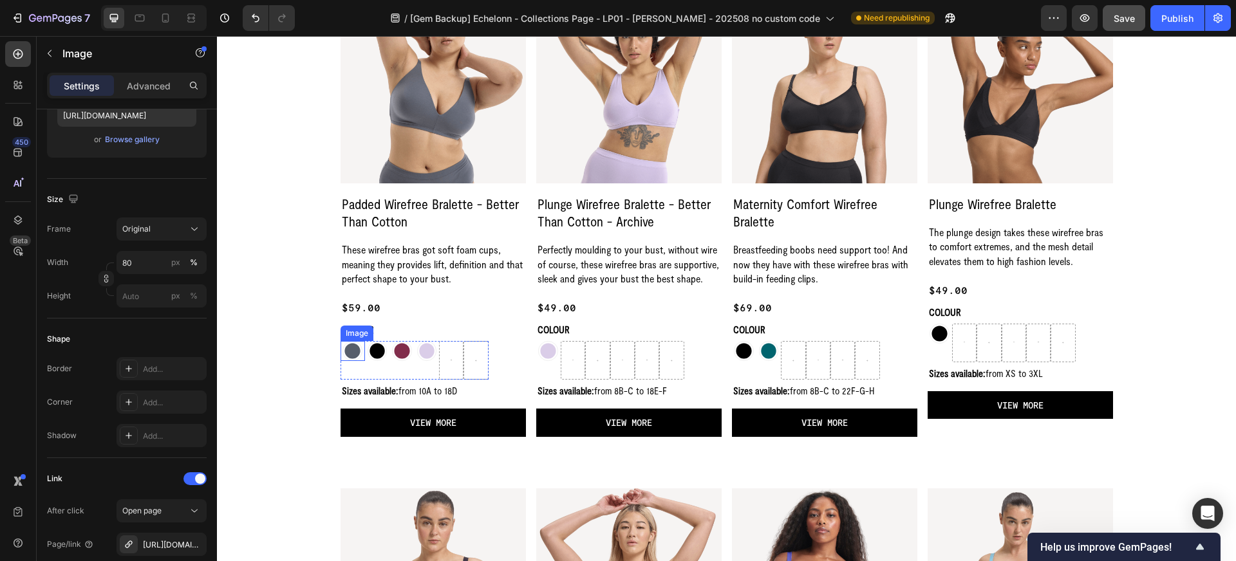
click at [354, 351] on img at bounding box center [353, 351] width 20 height 20
click at [377, 351] on img at bounding box center [378, 351] width 20 height 20
click at [402, 353] on img at bounding box center [402, 351] width 20 height 20
click at [422, 349] on img at bounding box center [427, 351] width 20 height 20
click at [542, 347] on img at bounding box center [548, 351] width 20 height 20
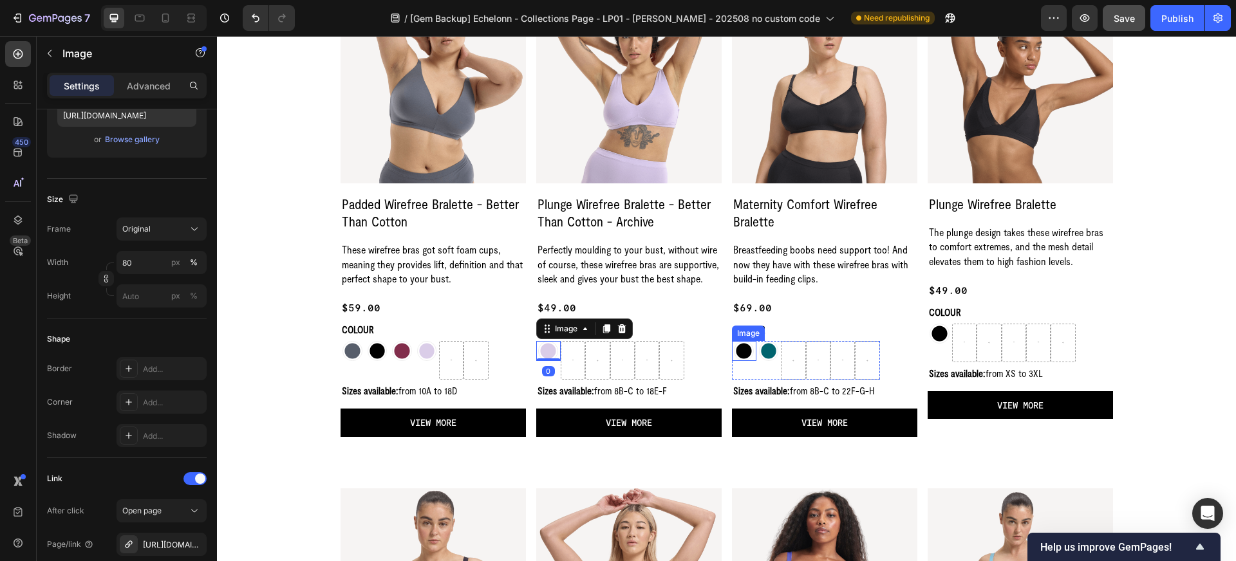
click at [740, 350] on img at bounding box center [744, 351] width 20 height 20
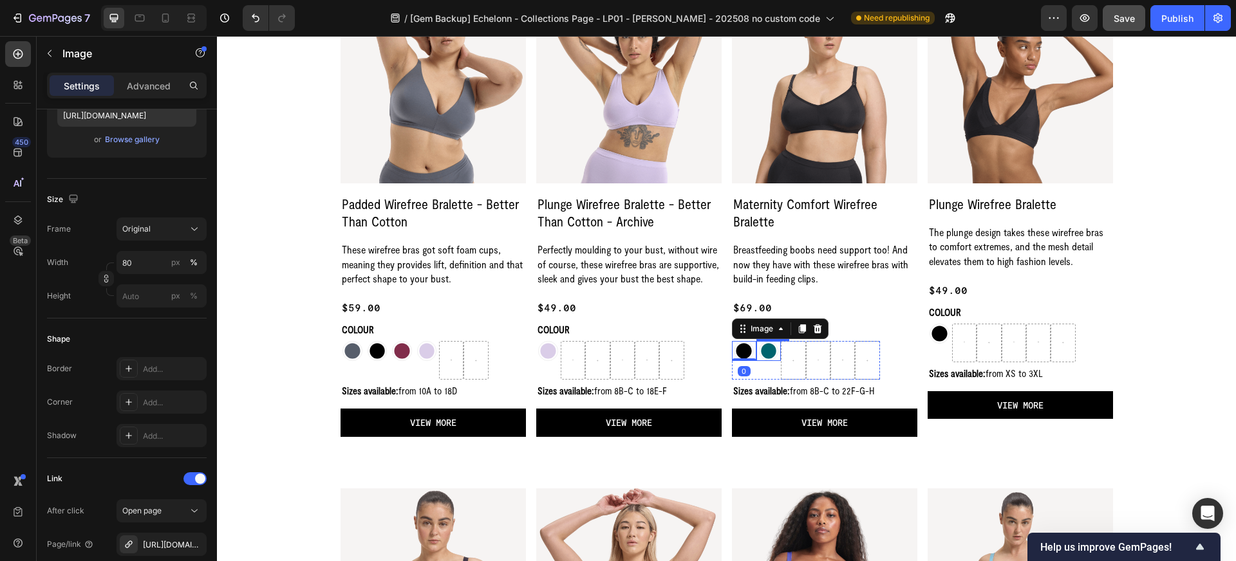
click at [768, 350] on img at bounding box center [769, 351] width 20 height 20
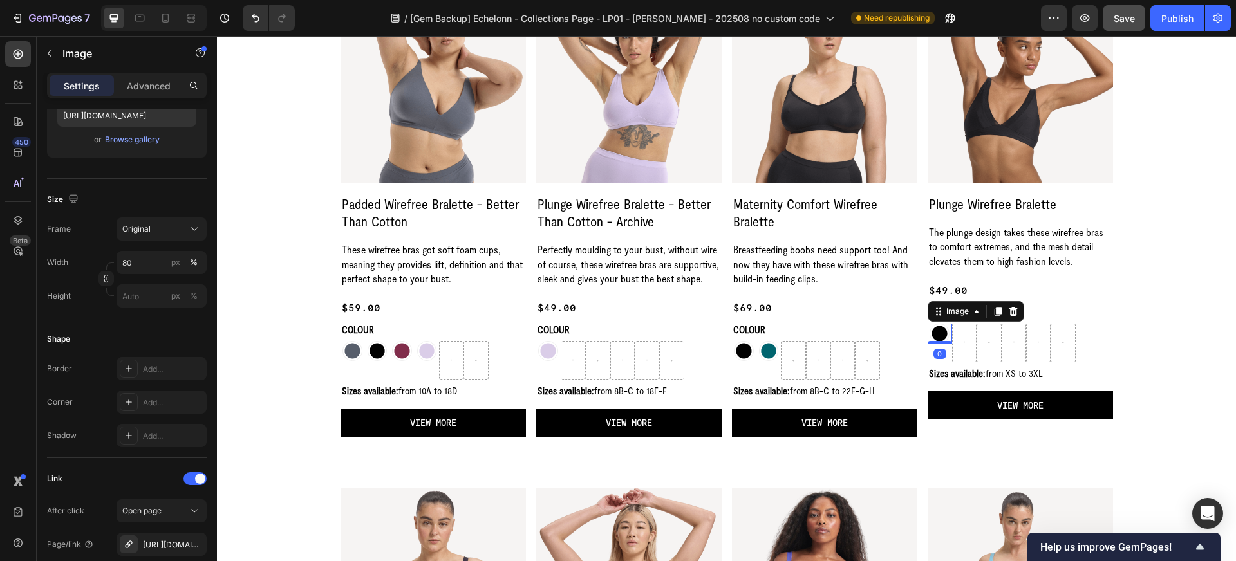
click at [937, 333] on img at bounding box center [940, 334] width 20 height 20
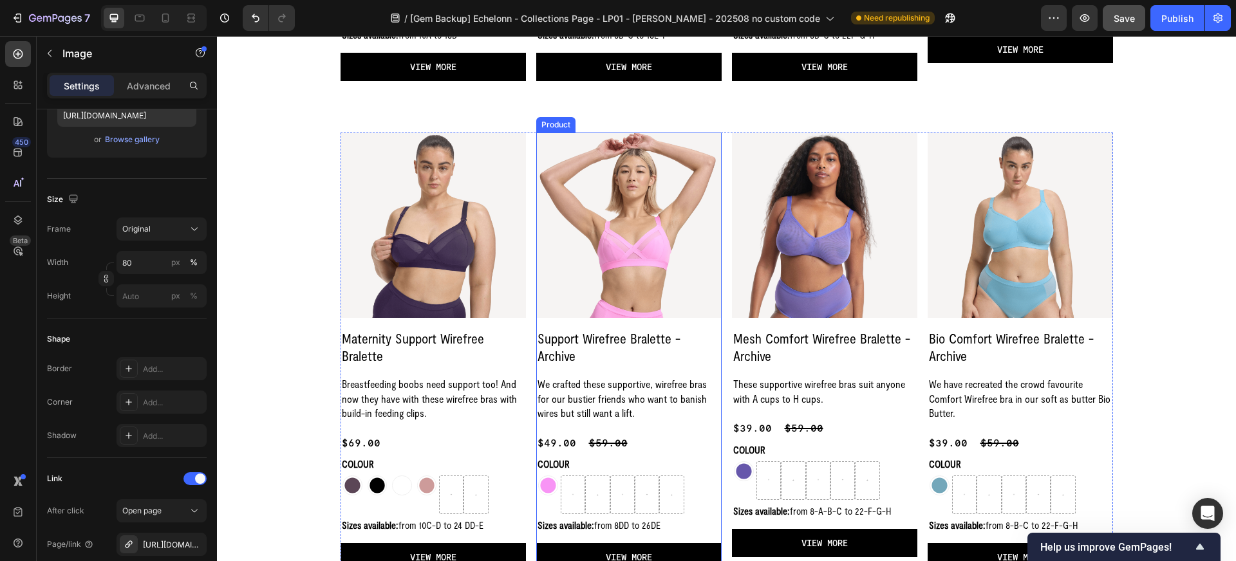
scroll to position [1439, 0]
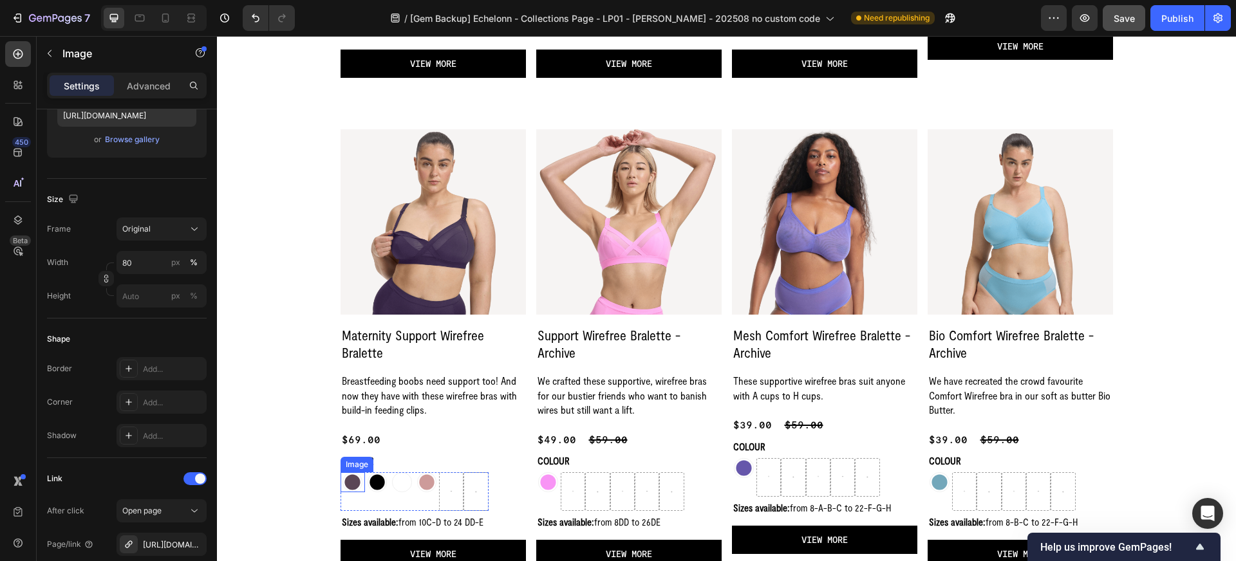
click at [350, 481] on img at bounding box center [353, 483] width 20 height 20
click at [372, 483] on img at bounding box center [378, 483] width 20 height 20
click at [406, 484] on img at bounding box center [402, 483] width 20 height 20
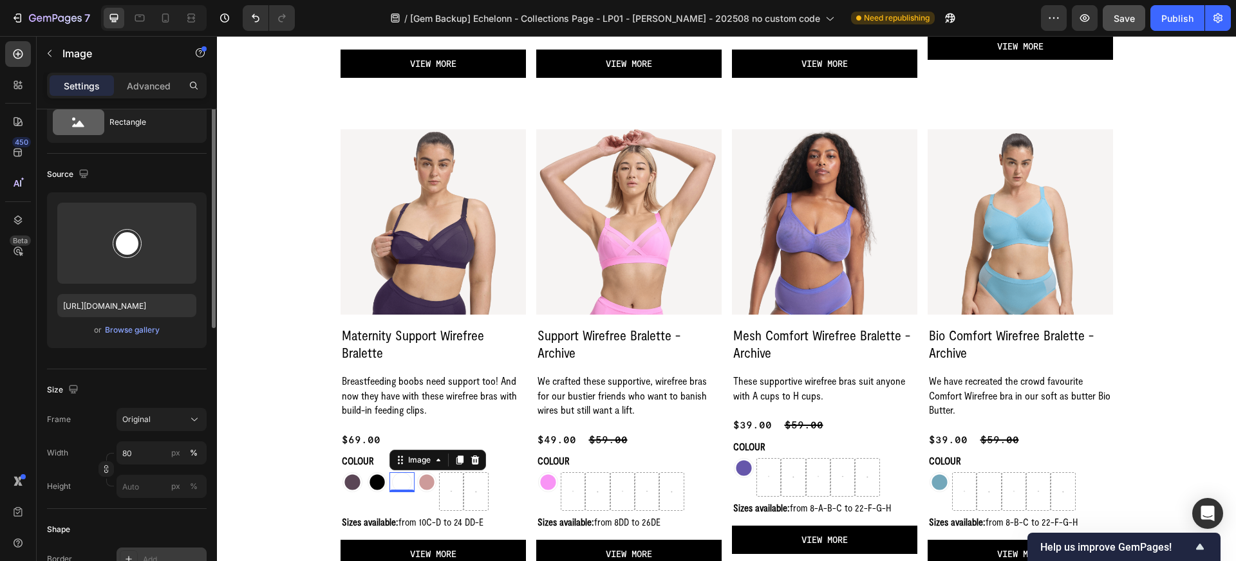
scroll to position [0, 0]
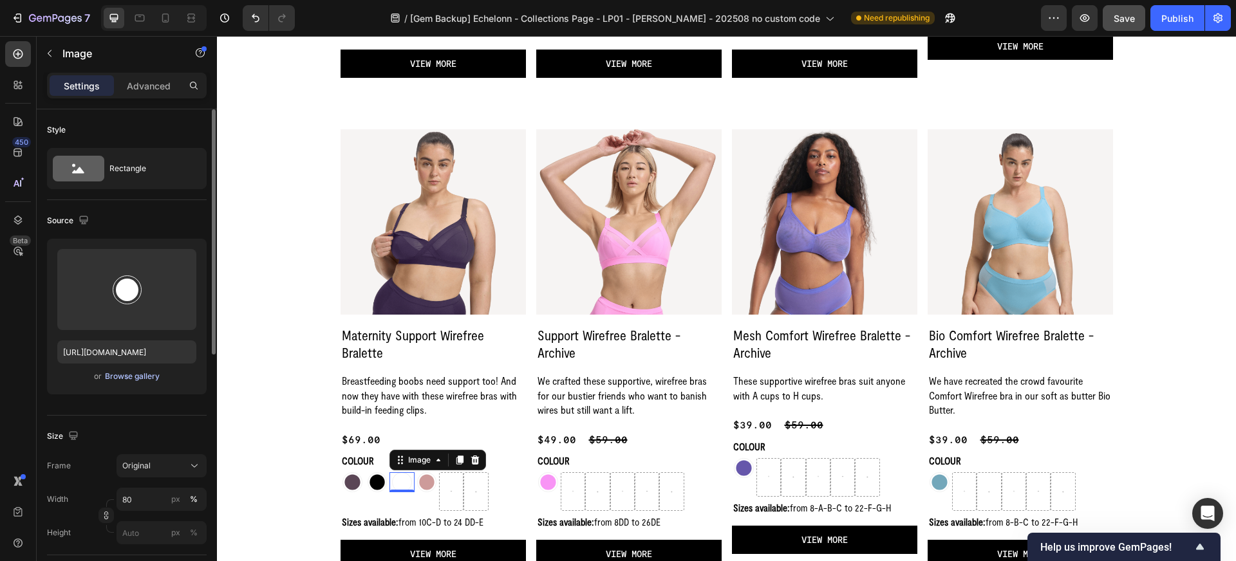
click at [142, 377] on div "Browse gallery" at bounding box center [132, 377] width 55 height 12
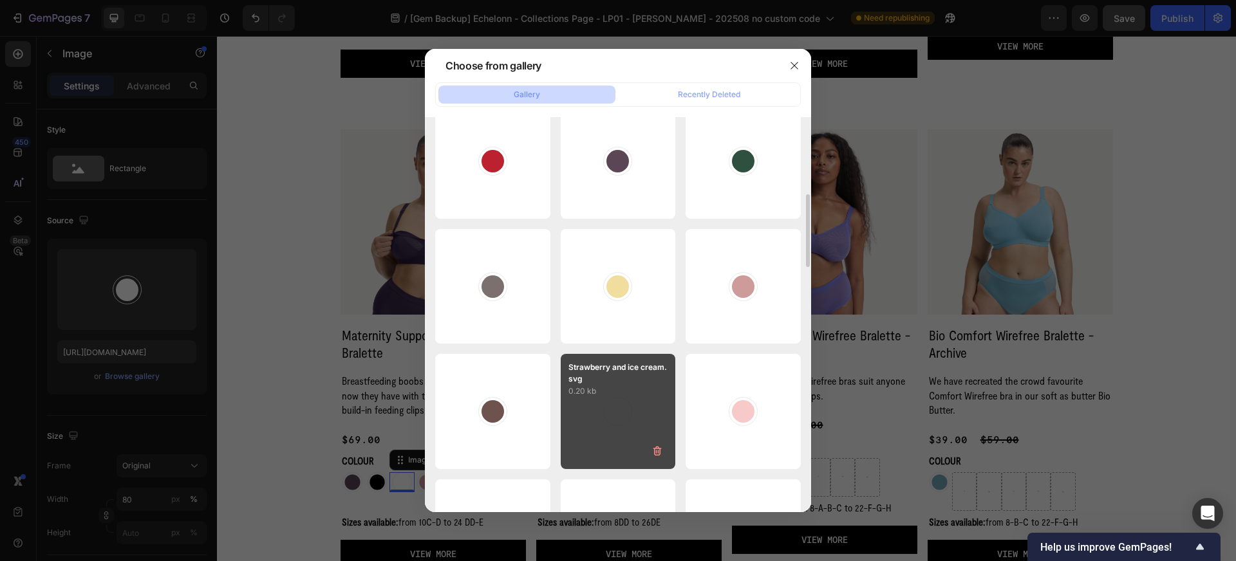
scroll to position [403, 0]
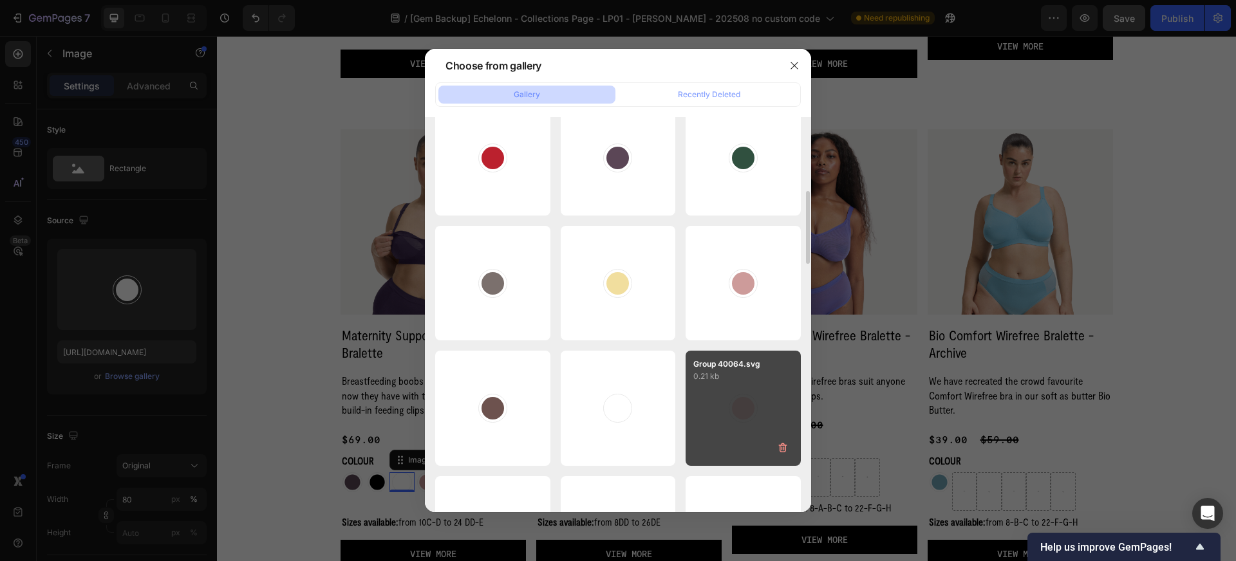
click at [724, 400] on div "Group 40064.svg 0.21 kb" at bounding box center [743, 408] width 115 height 115
type input "[URL][DOMAIN_NAME]"
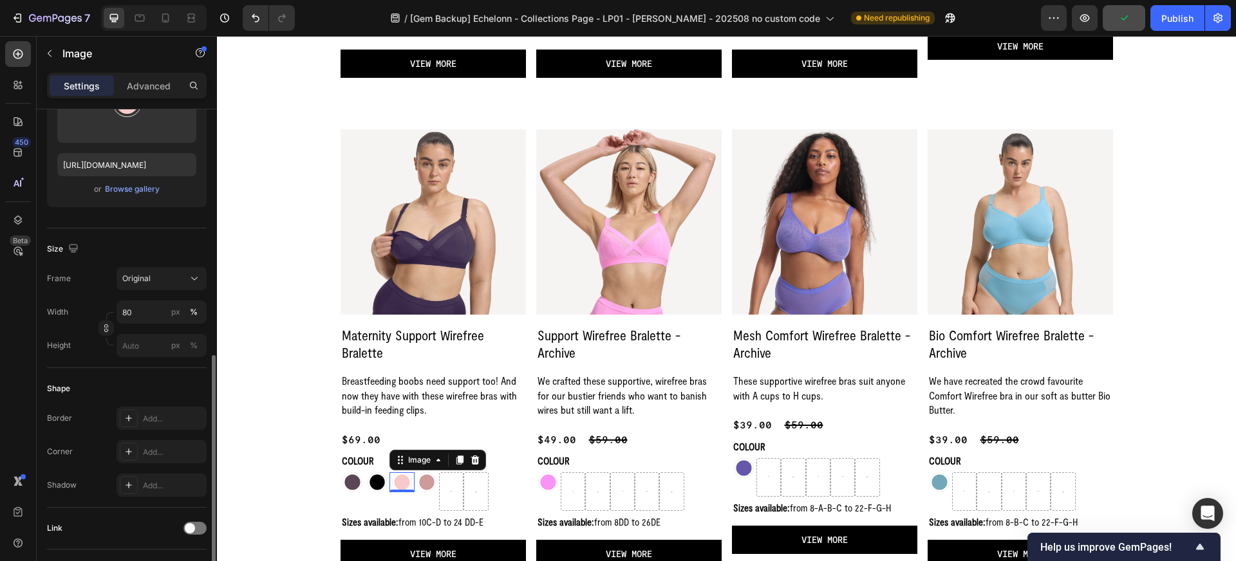
scroll to position [330, 0]
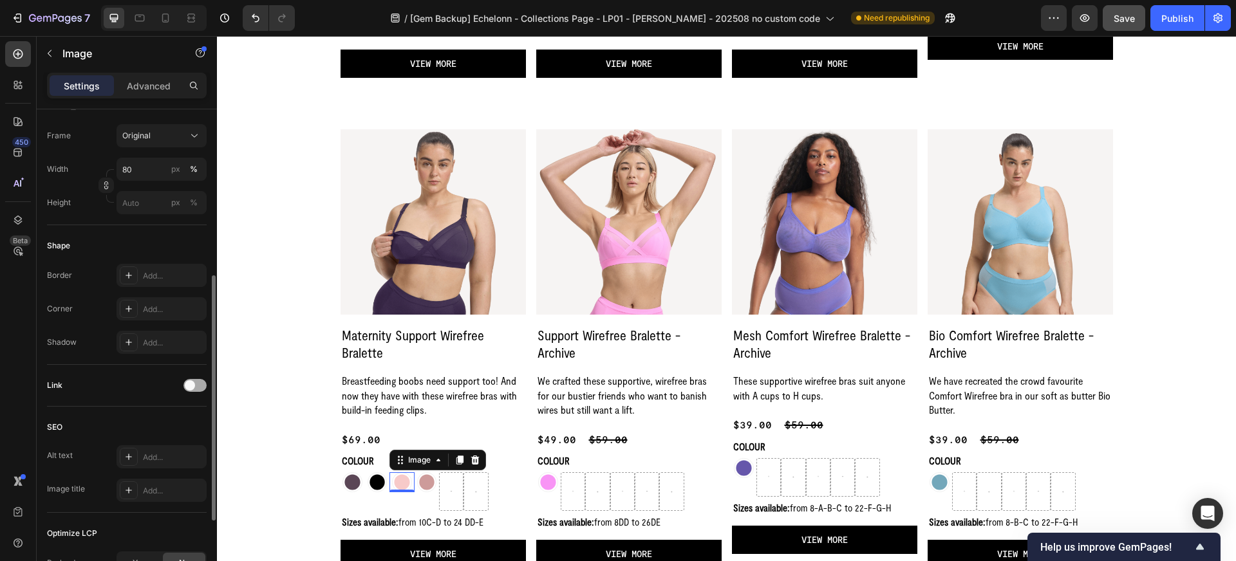
click at [200, 386] on div at bounding box center [194, 385] width 23 height 13
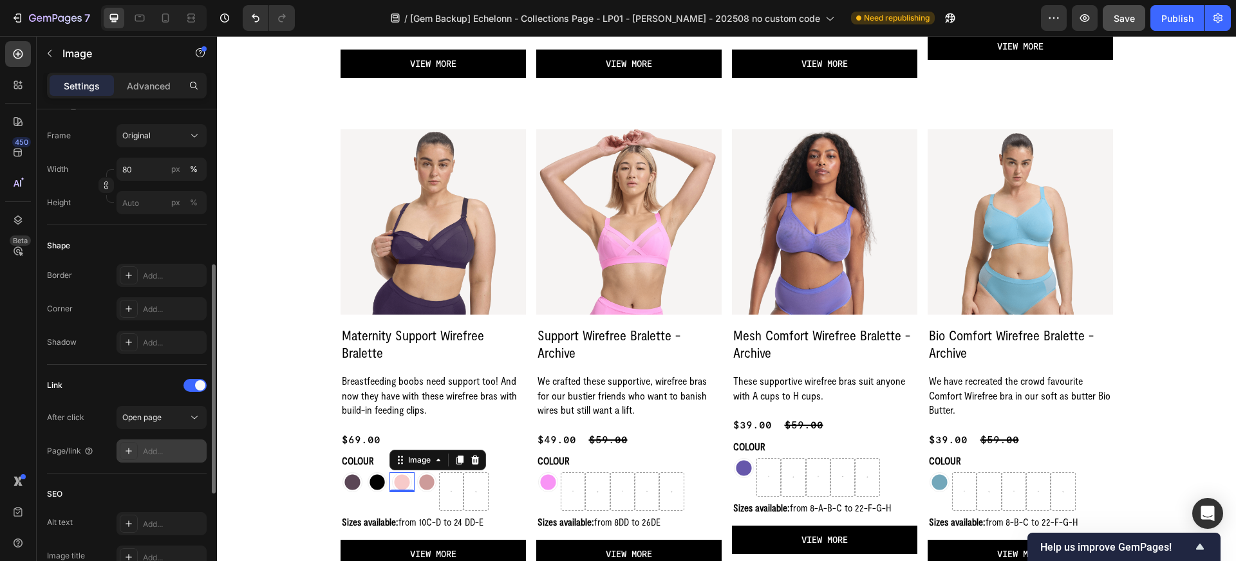
click at [171, 446] on div "Add..." at bounding box center [173, 452] width 61 height 12
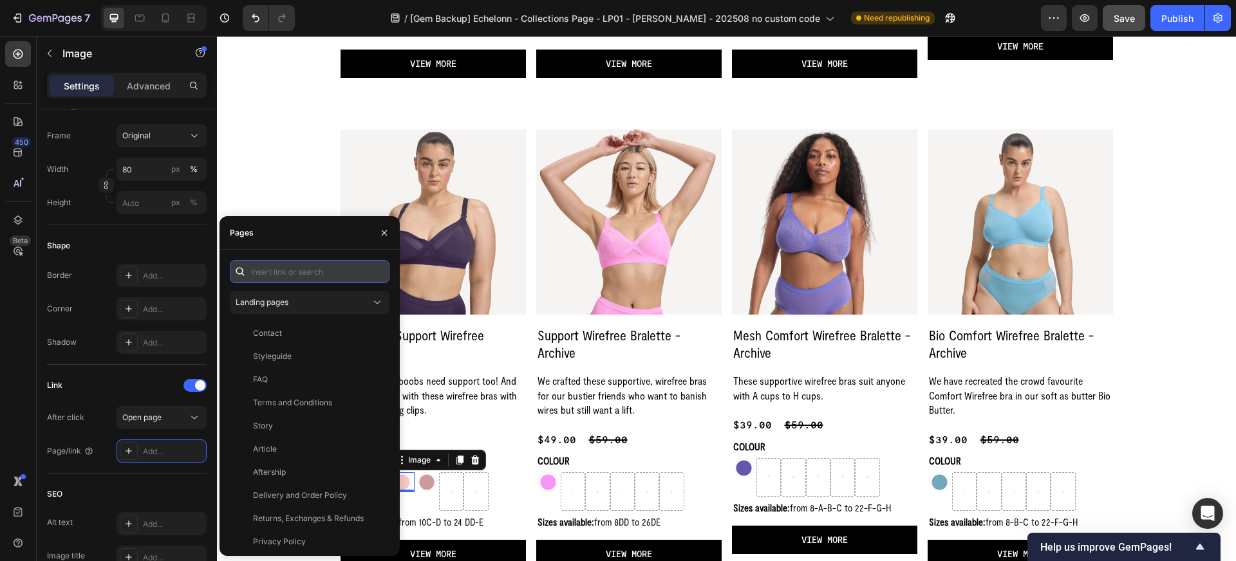
click at [272, 274] on input "text" at bounding box center [310, 271] width 160 height 23
paste input "https://wearnala.com/products/maternity-bralette-strawberries-cream"
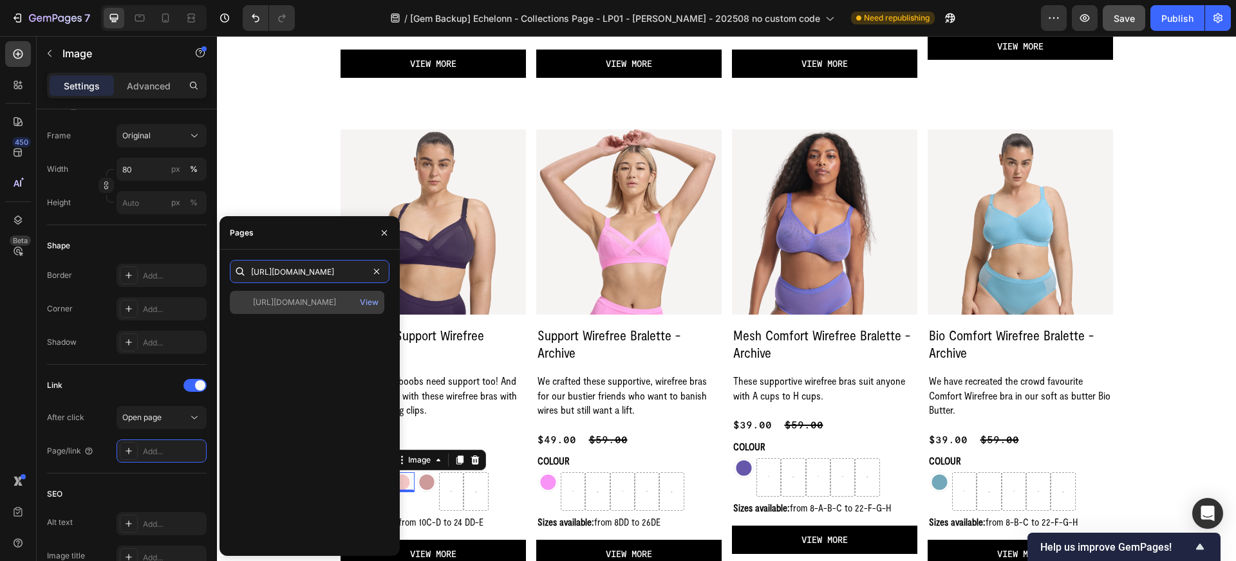
type input "https://wearnala.com/products/maternity-bralette-strawberries-cream"
click at [301, 306] on div "https://wearnala.com/products/maternity-bralette-strawberries-cream" at bounding box center [294, 303] width 83 height 12
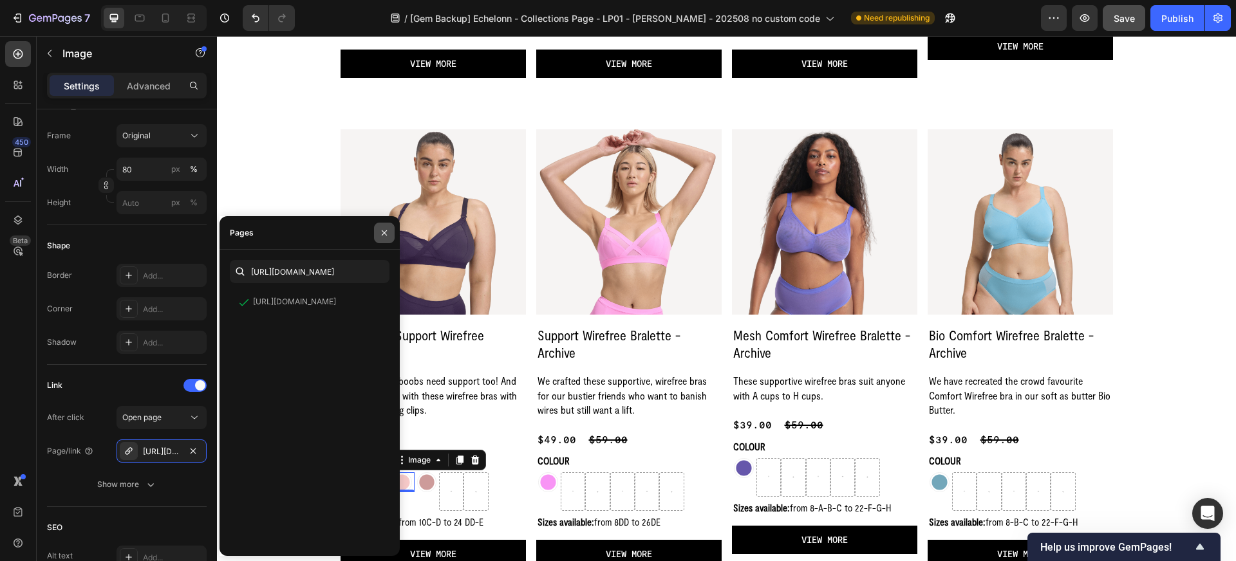
click at [384, 231] on icon "button" at bounding box center [384, 233] width 10 height 10
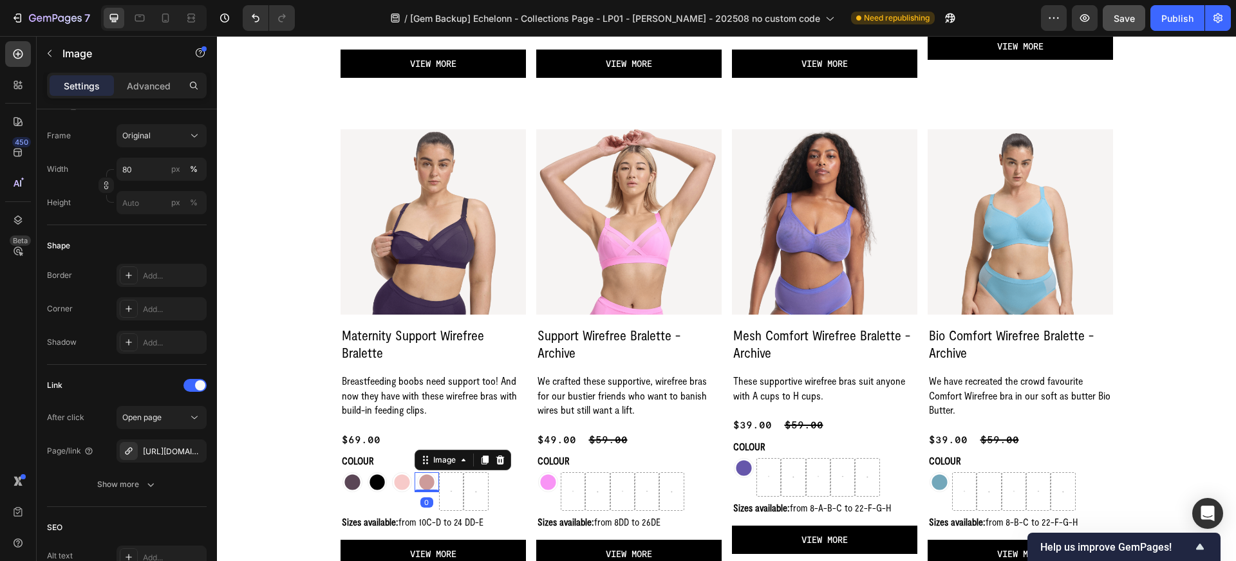
click at [429, 484] on img at bounding box center [427, 483] width 20 height 20
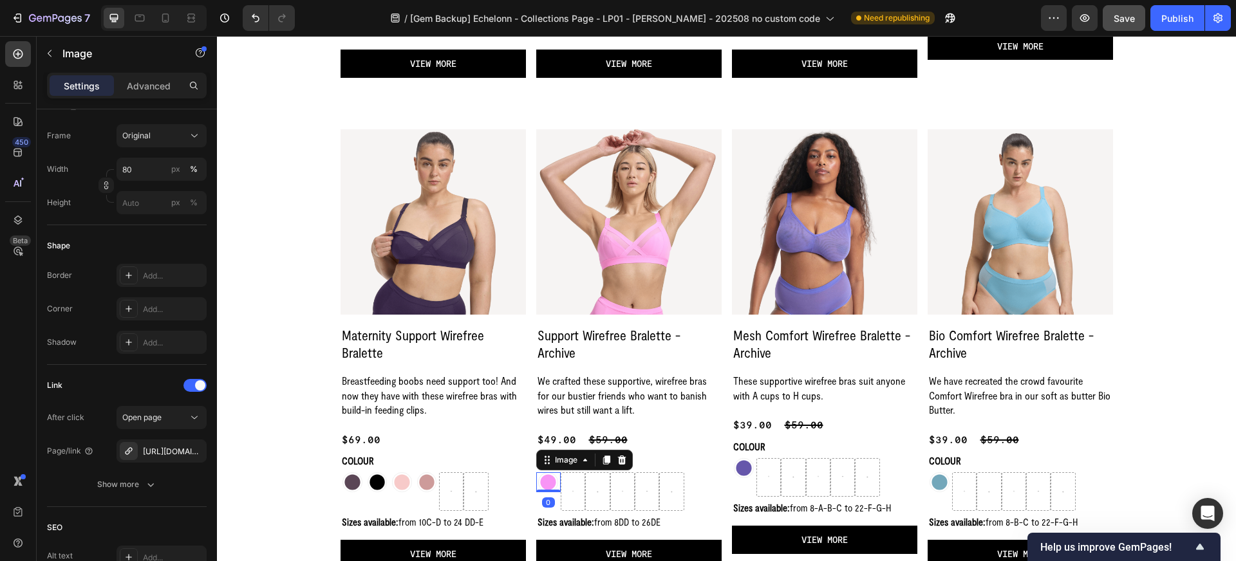
click at [545, 473] on img at bounding box center [548, 483] width 20 height 20
click at [746, 468] on img at bounding box center [744, 468] width 20 height 20
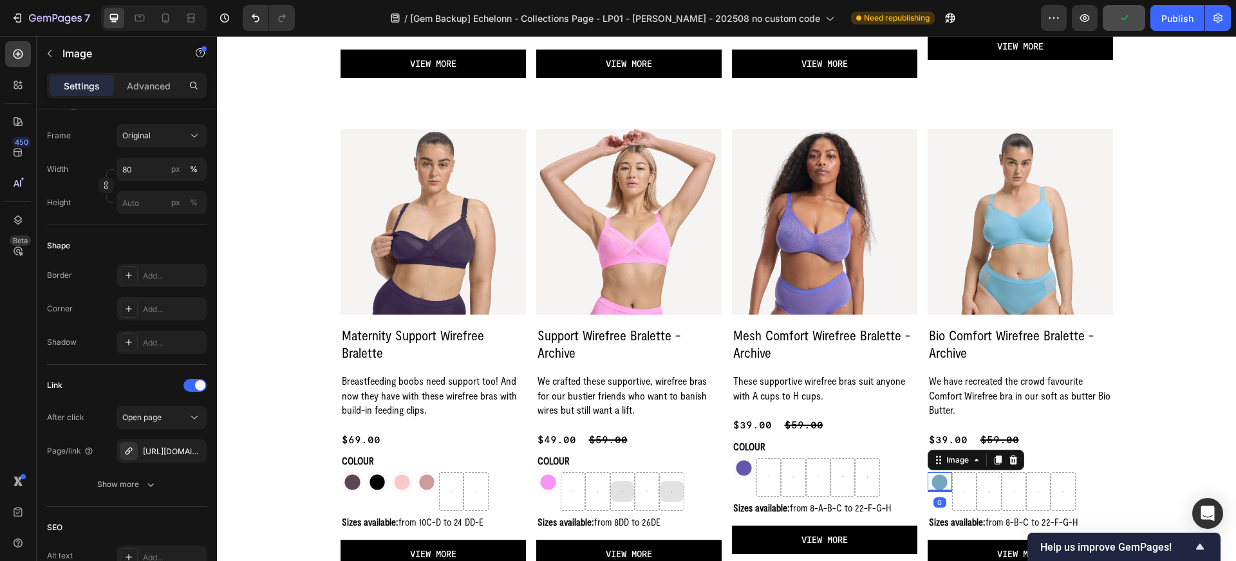
click at [940, 480] on img at bounding box center [940, 483] width 20 height 20
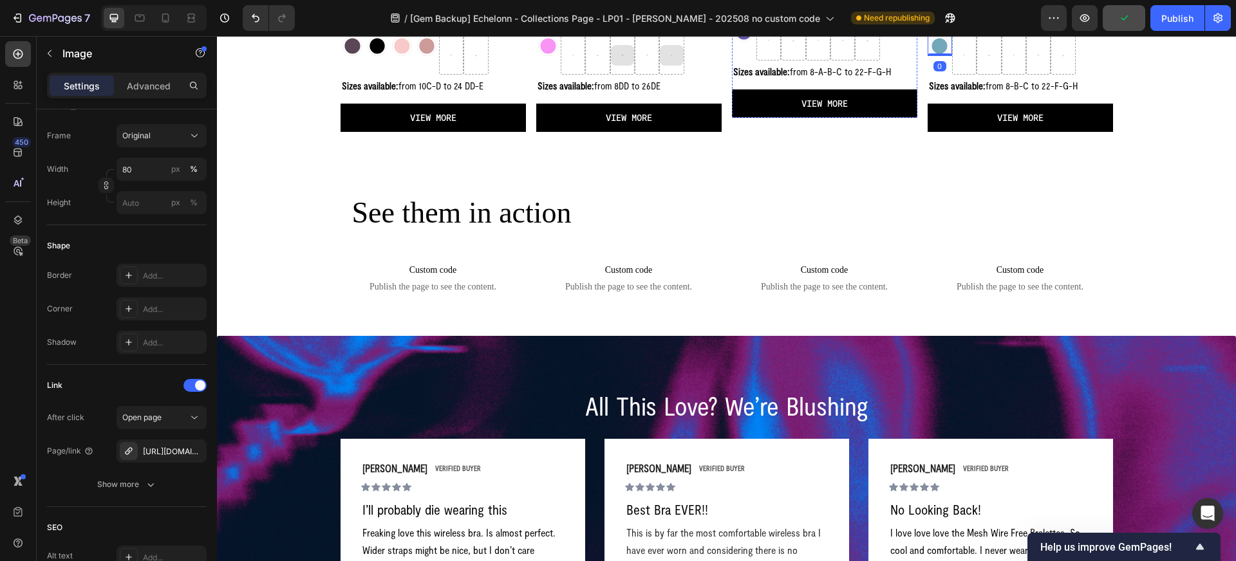
scroll to position [1905, 0]
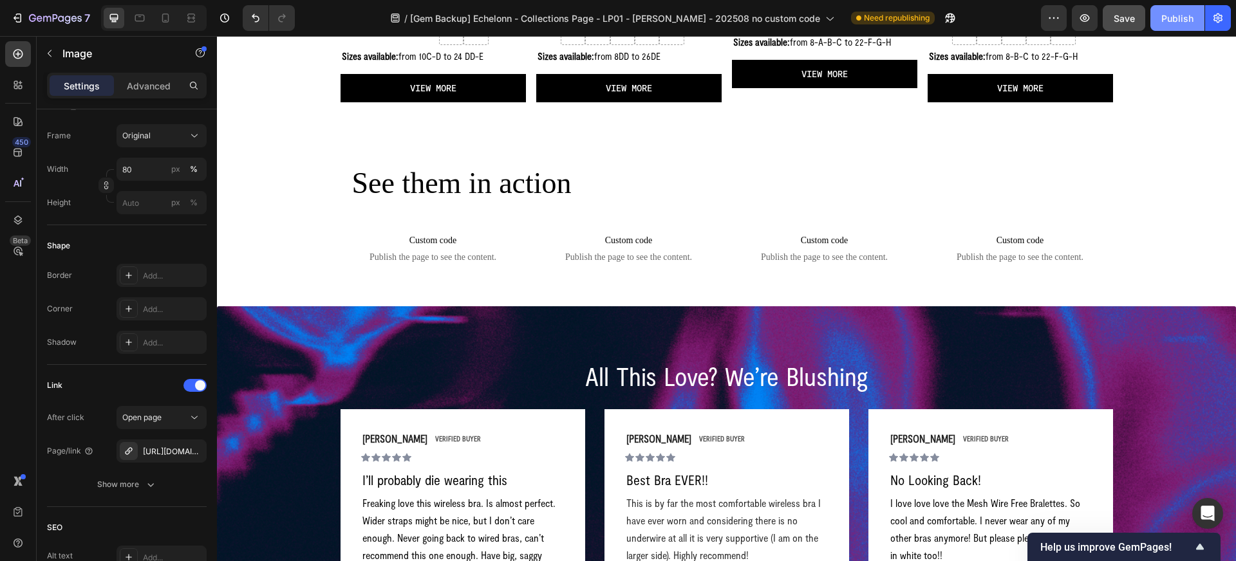
click at [1178, 19] on div "Publish" at bounding box center [1177, 19] width 32 height 14
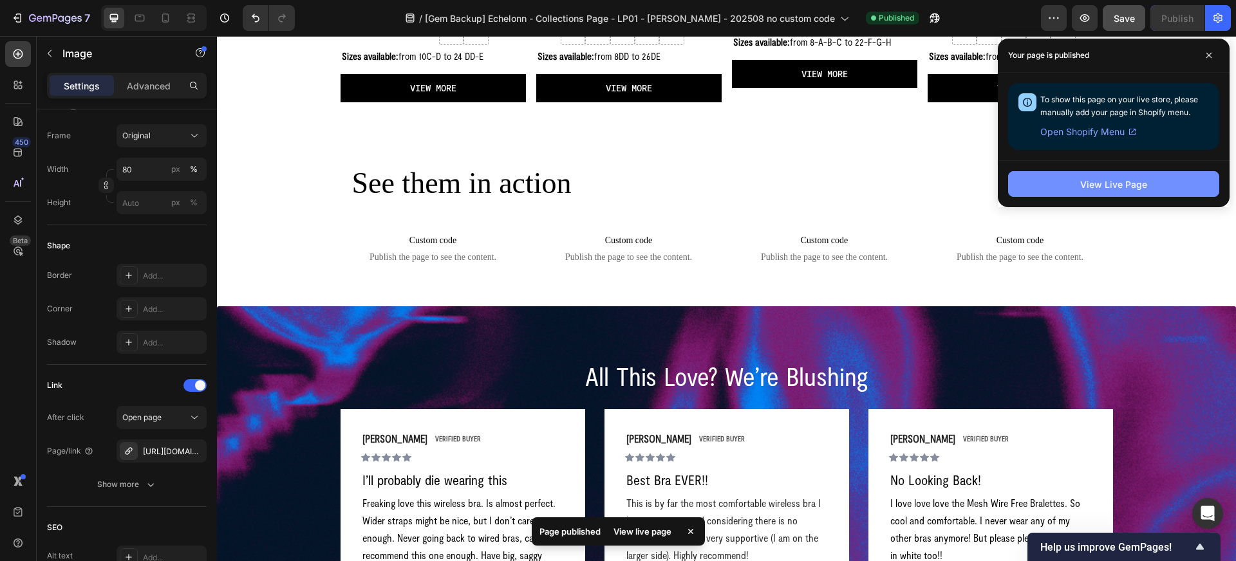
click at [1063, 182] on button "View Live Page" at bounding box center [1113, 184] width 211 height 26
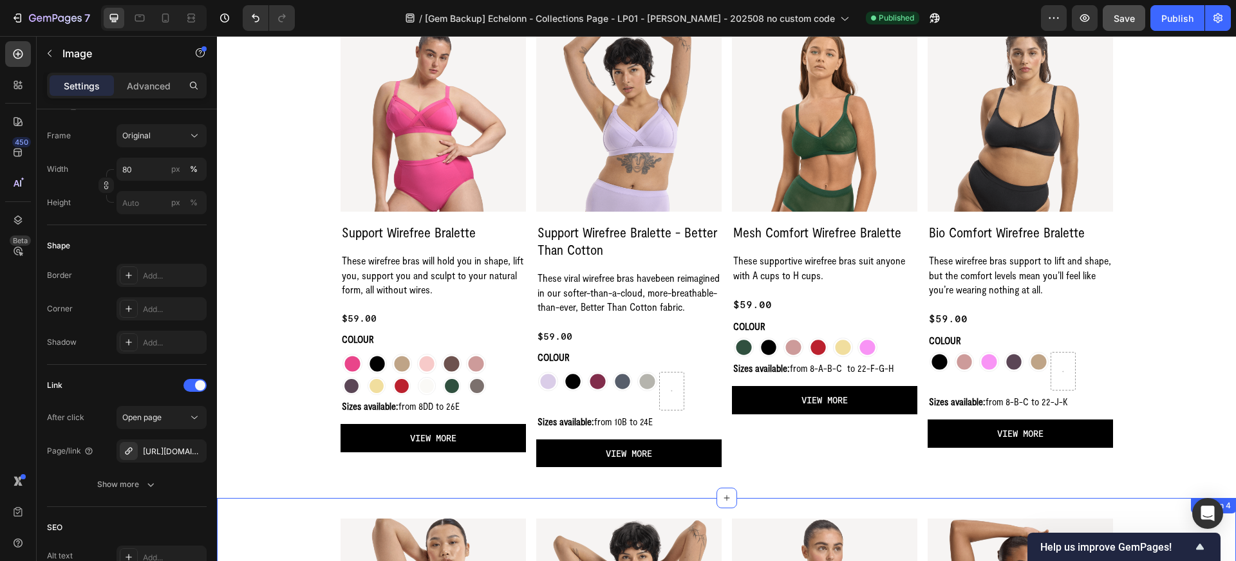
scroll to position [537, 0]
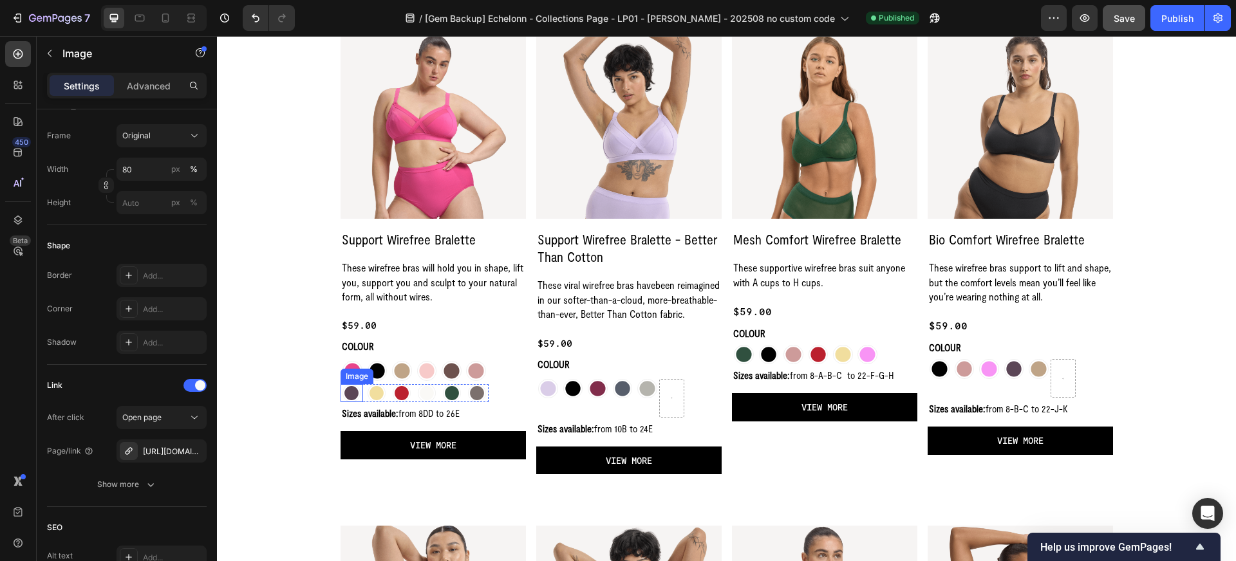
click at [350, 381] on div "Image" at bounding box center [357, 376] width 33 height 15
click at [359, 375] on div "Image" at bounding box center [371, 372] width 28 height 12
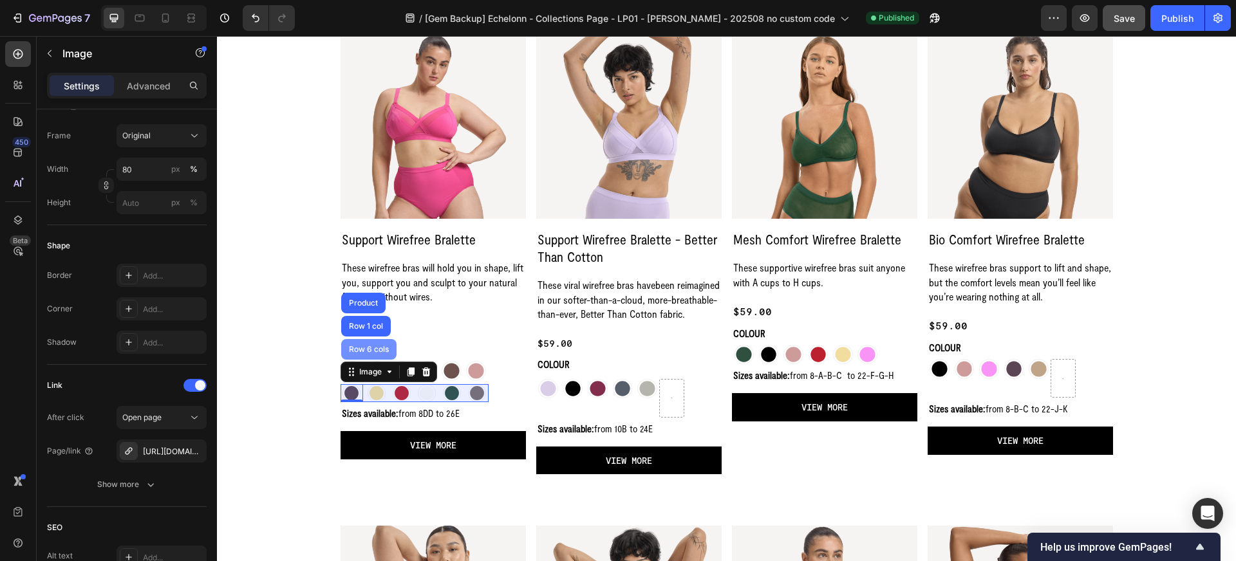
click at [362, 352] on div "Row 6 cols" at bounding box center [368, 350] width 45 height 8
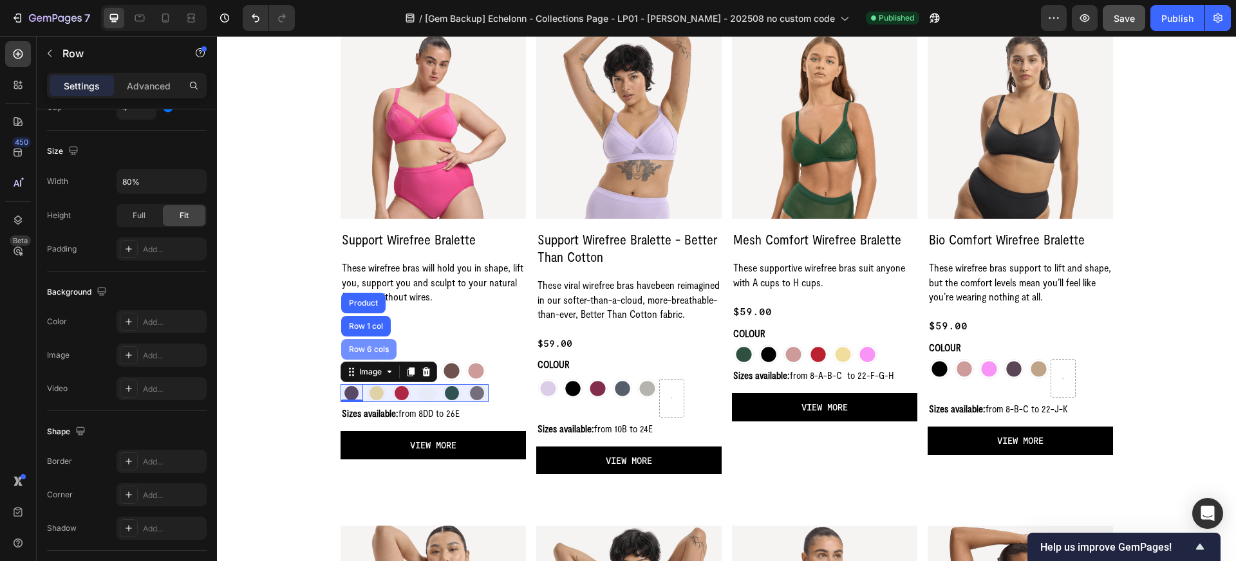
scroll to position [0, 0]
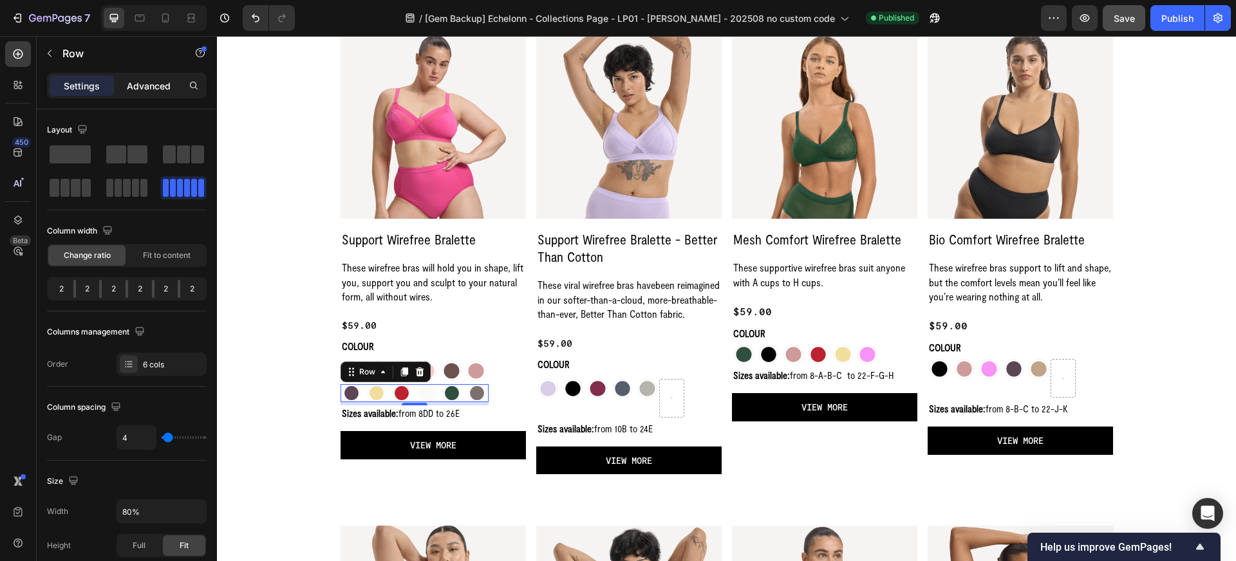
click at [156, 89] on p "Advanced" at bounding box center [149, 86] width 44 height 14
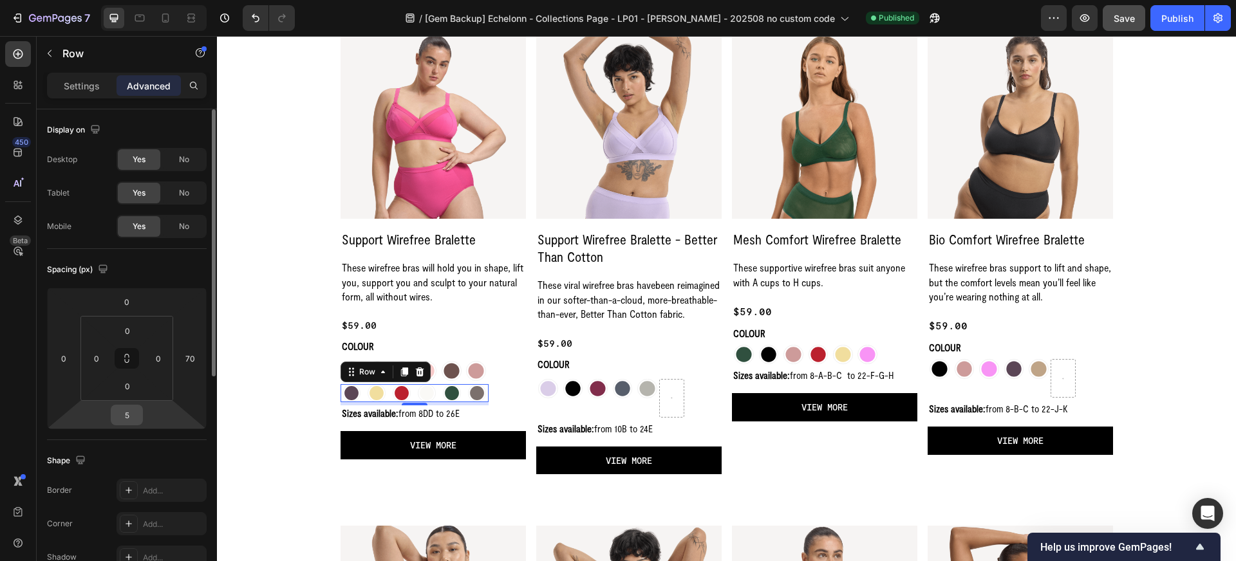
click at [131, 411] on input "5" at bounding box center [127, 415] width 26 height 19
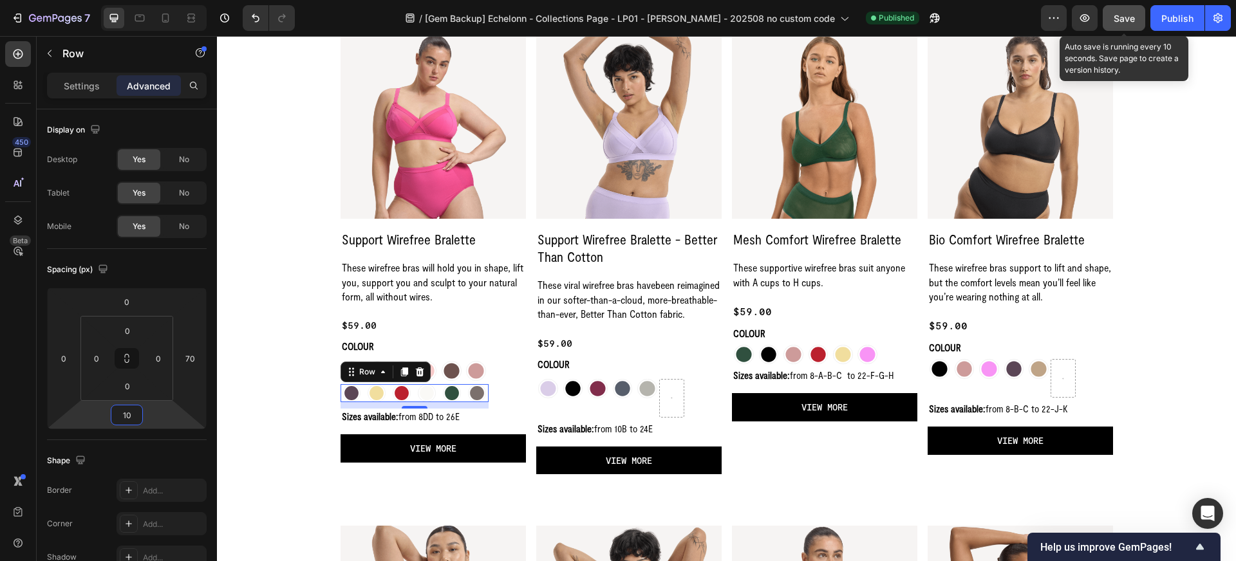
click at [1132, 24] on div "Save" at bounding box center [1124, 19] width 21 height 14
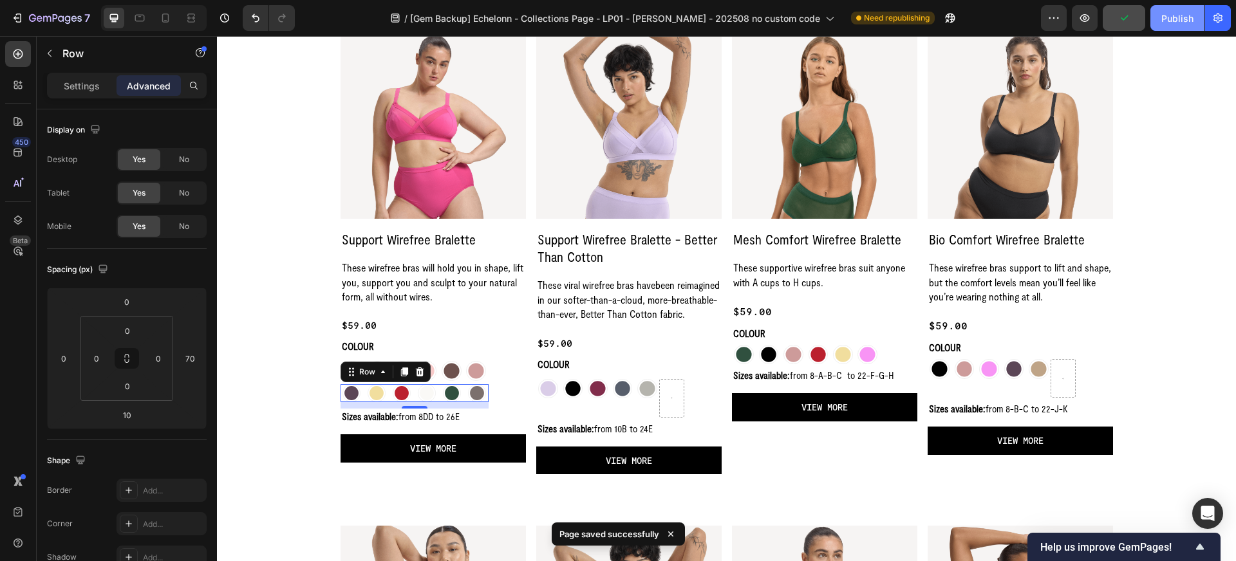
click at [1181, 19] on div "Publish" at bounding box center [1177, 19] width 32 height 14
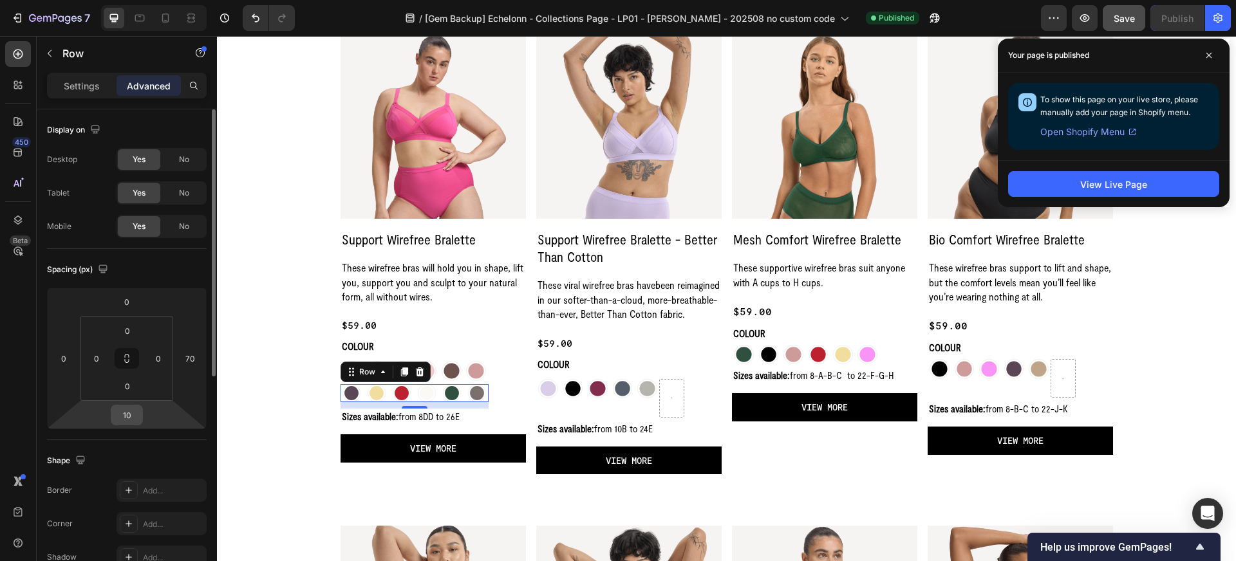
click at [130, 418] on input "10" at bounding box center [127, 415] width 26 height 19
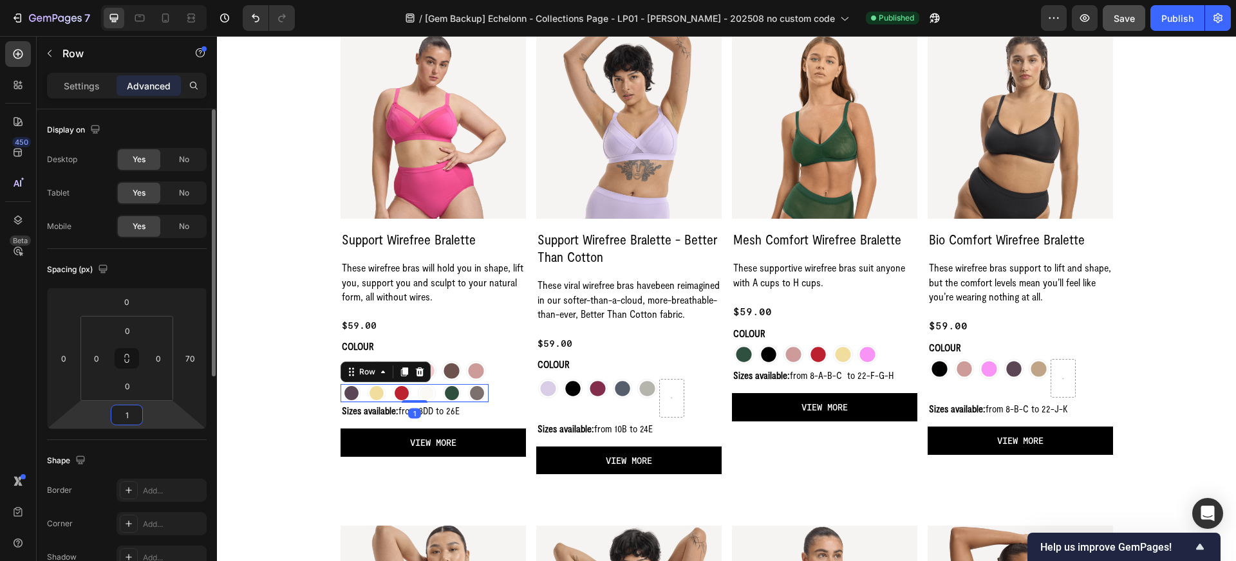
type input "13"
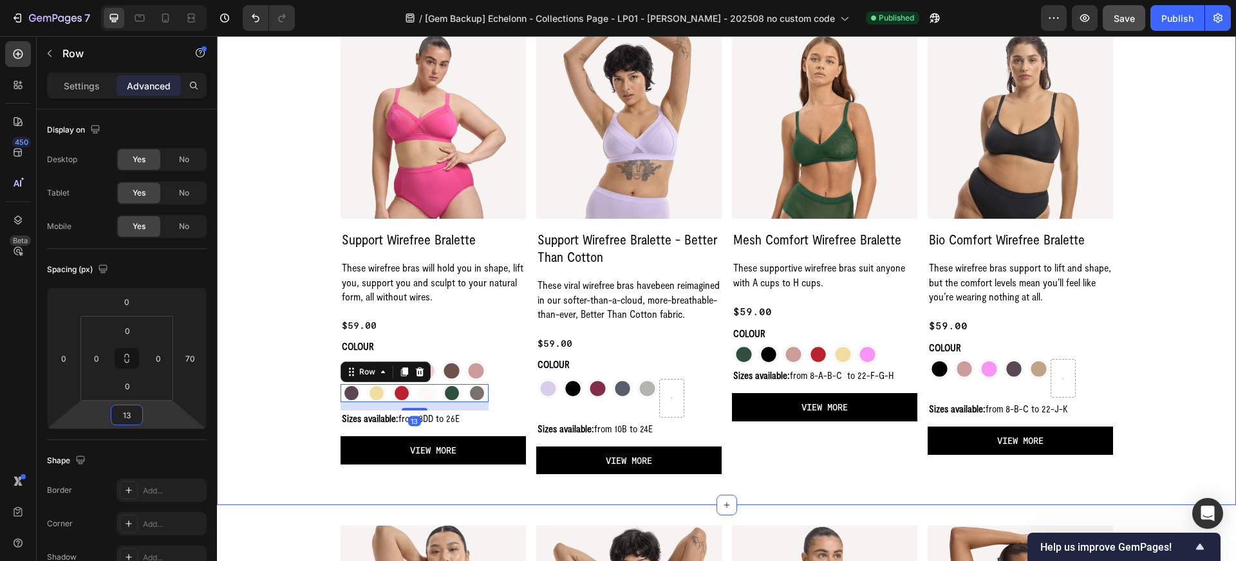
click at [299, 417] on div "Where wirefree bras meet freedom Heading Row Product Images Support Wirefree Br…" at bounding box center [726, 221] width 988 height 508
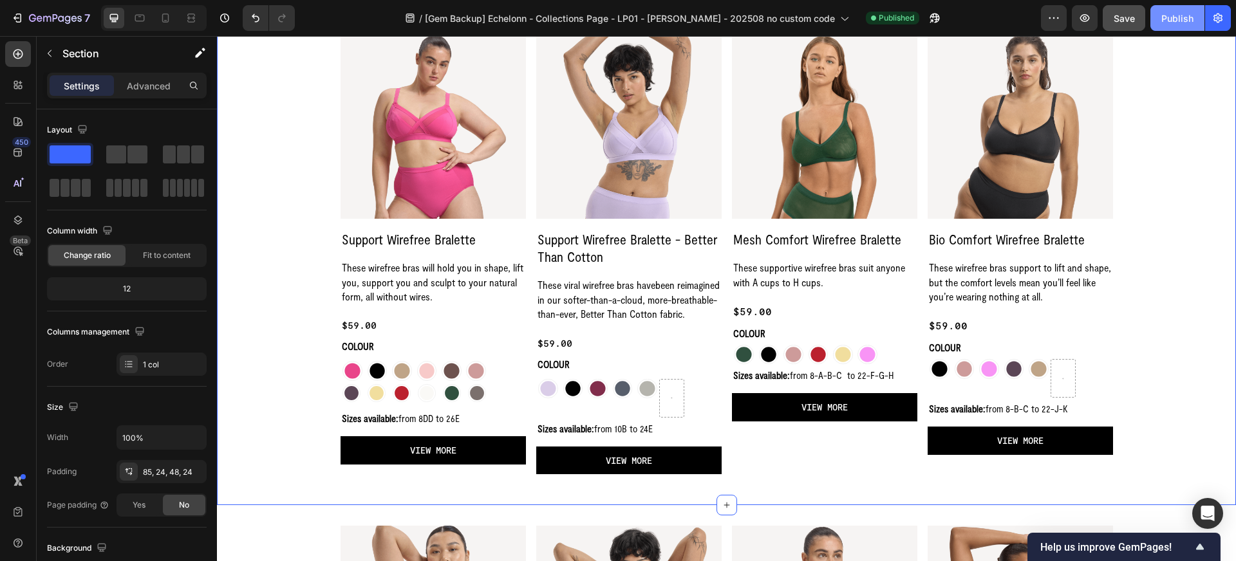
click at [1178, 13] on div "Publish" at bounding box center [1177, 19] width 32 height 14
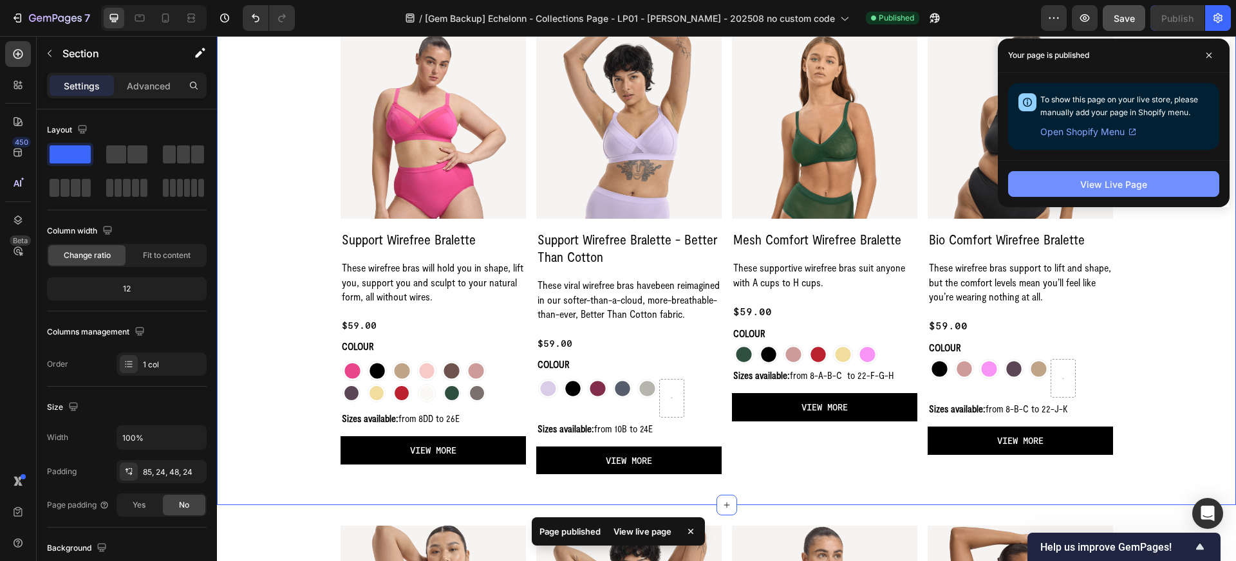
click at [1118, 185] on div "View Live Page" at bounding box center [1113, 185] width 67 height 14
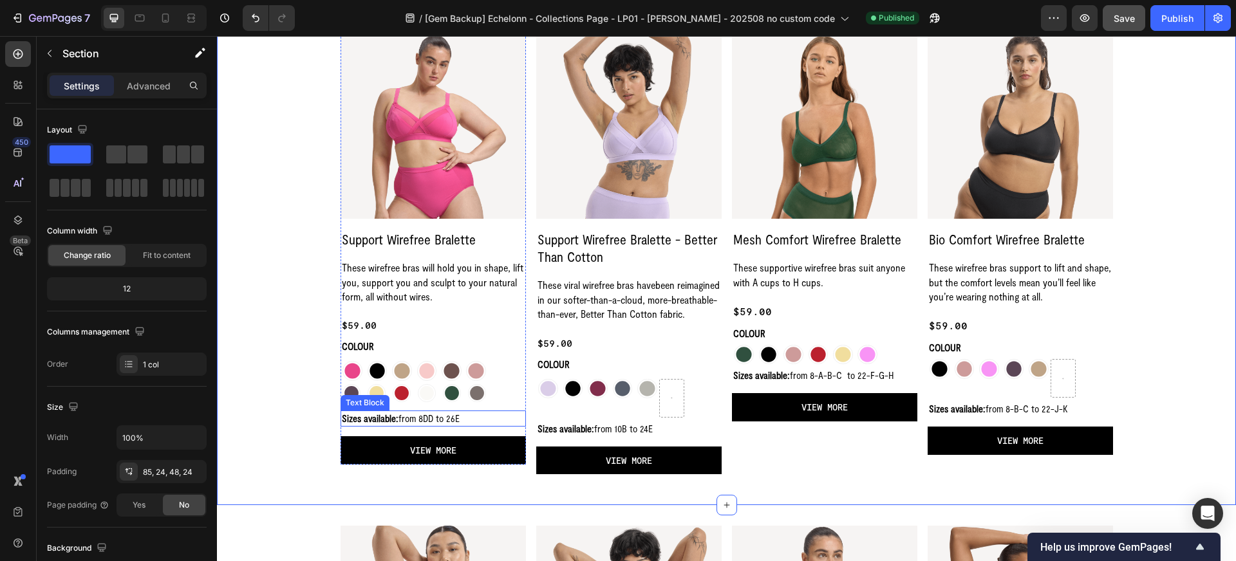
click at [427, 420] on p "Sizes available: from 8DD to 26E" at bounding box center [433, 419] width 183 height 14
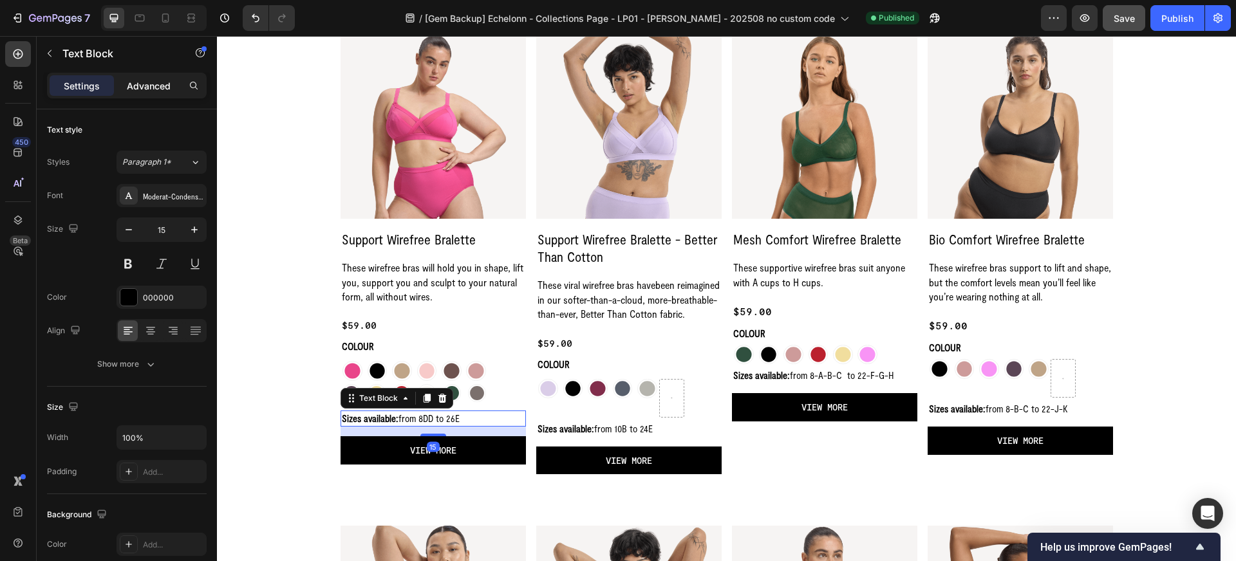
click at [135, 89] on p "Advanced" at bounding box center [149, 86] width 44 height 14
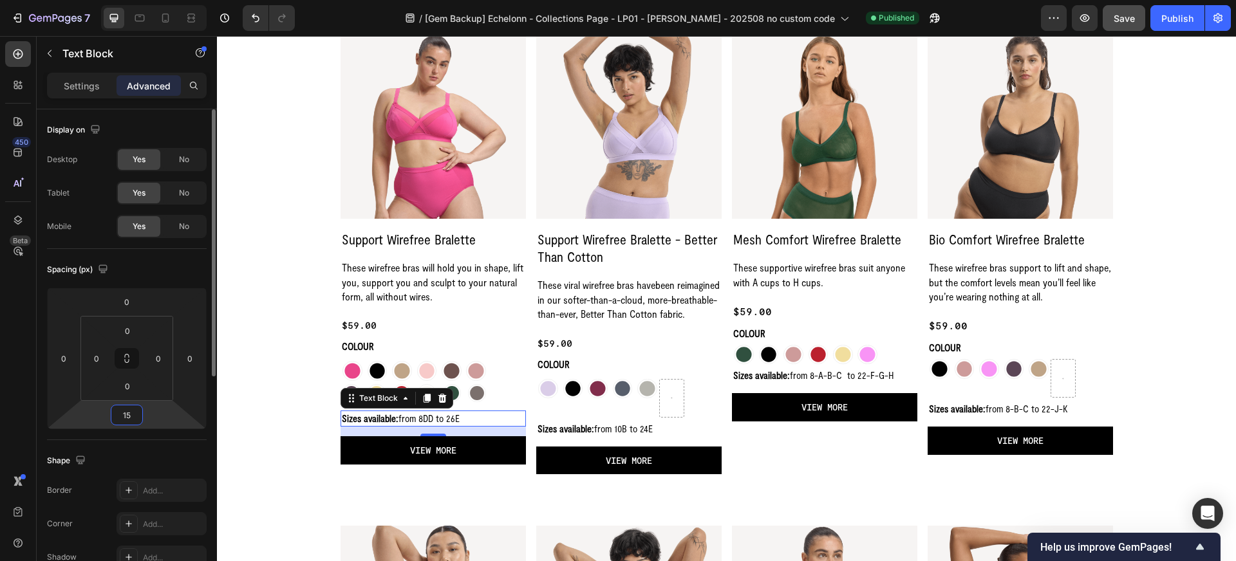
click at [129, 415] on input "15" at bounding box center [127, 415] width 26 height 19
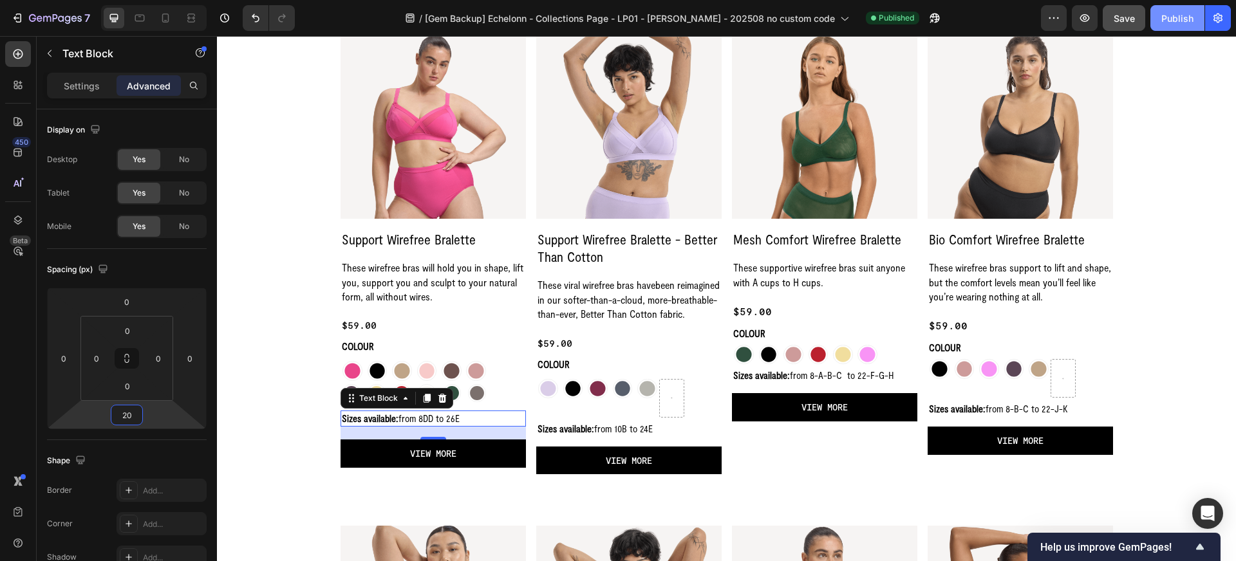
click at [1174, 26] on button "Publish" at bounding box center [1177, 18] width 54 height 26
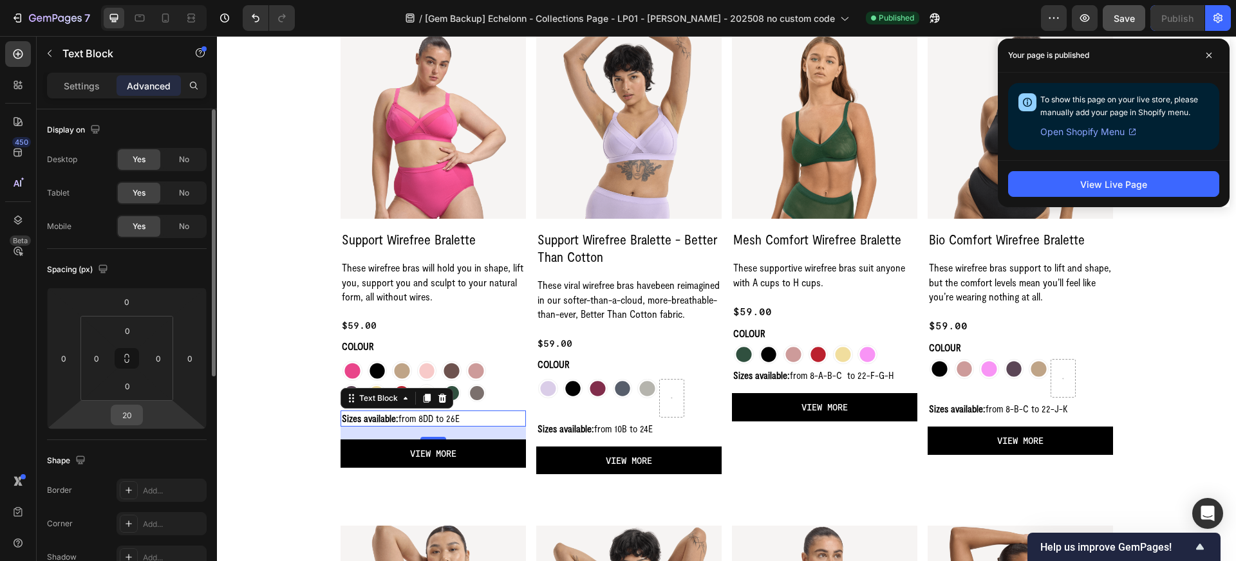
click at [129, 415] on input "20" at bounding box center [127, 415] width 26 height 19
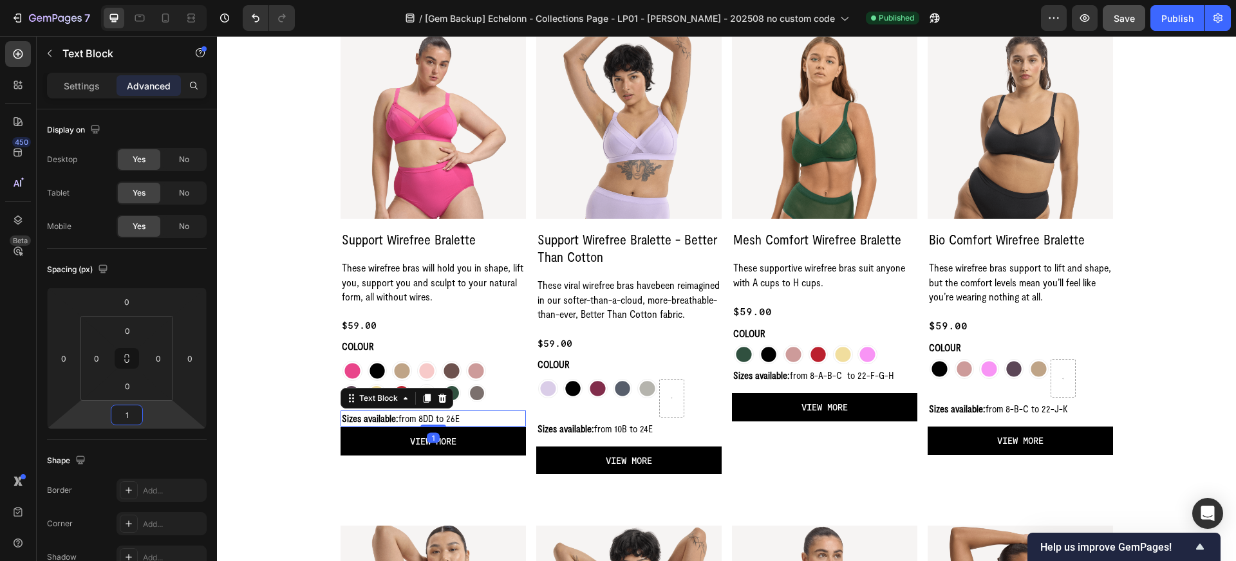
type input "15"
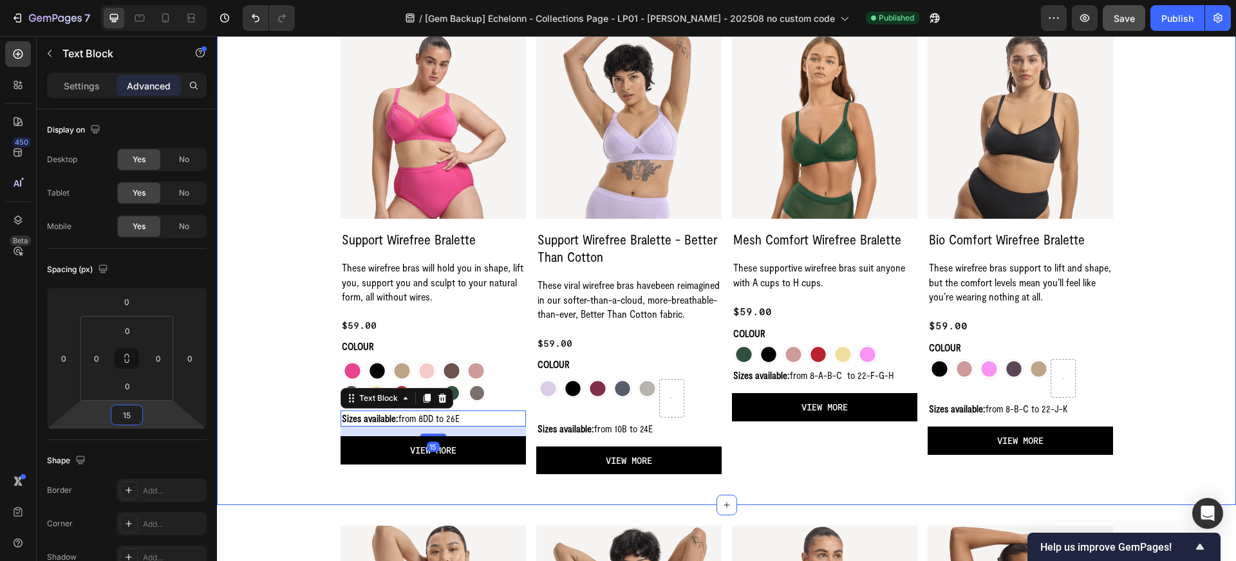
click at [265, 415] on div "Where wirefree bras meet freedom Heading Row Product Images Support Wirefree Br…" at bounding box center [726, 221] width 988 height 508
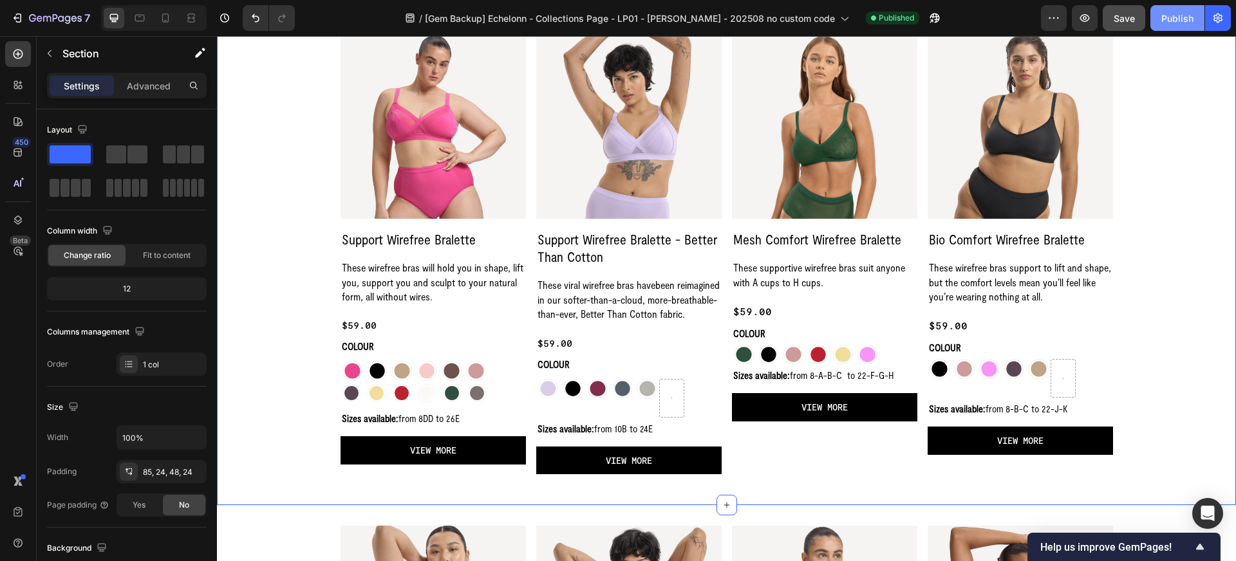
click at [1165, 15] on div "Publish" at bounding box center [1177, 19] width 32 height 14
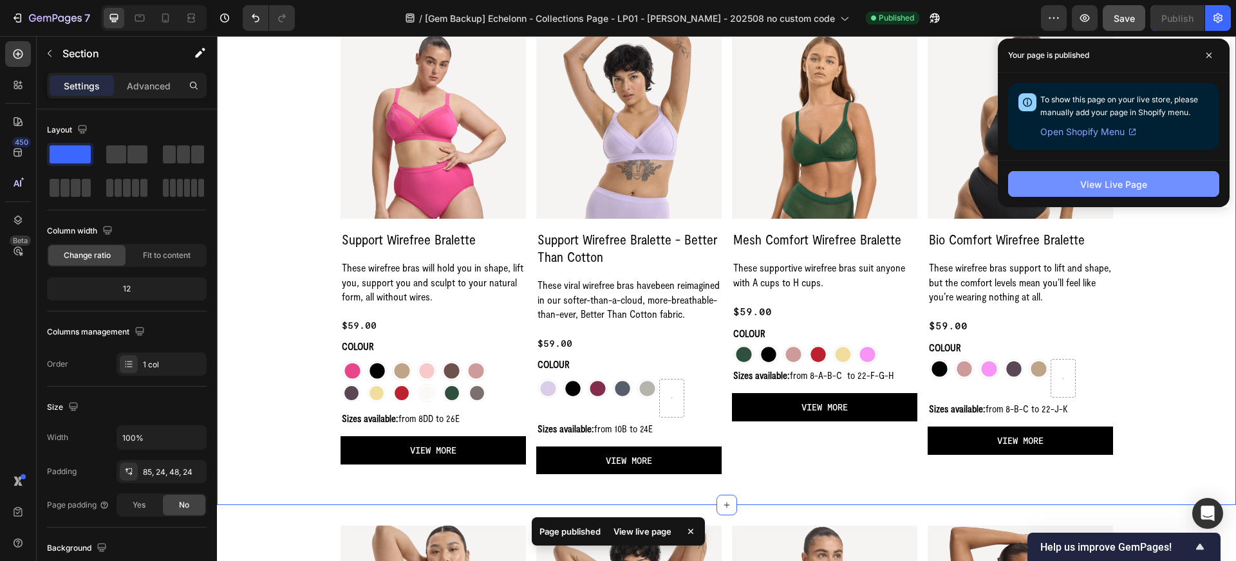
click at [1100, 183] on div "View Live Page" at bounding box center [1113, 185] width 67 height 14
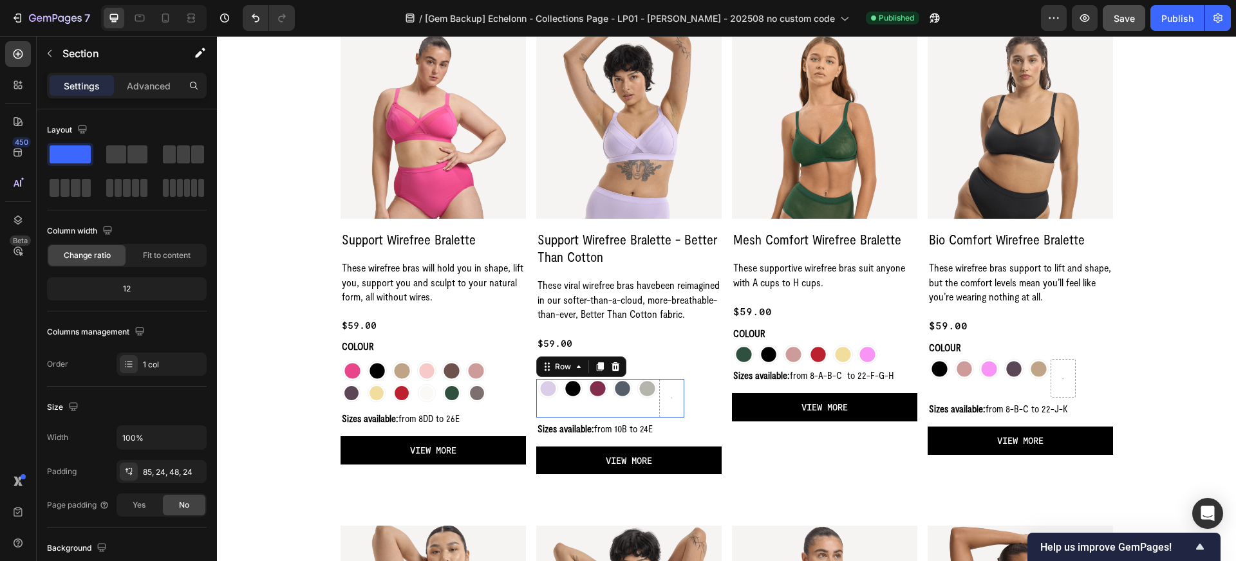
click at [619, 417] on div "Image" at bounding box center [622, 398] width 24 height 39
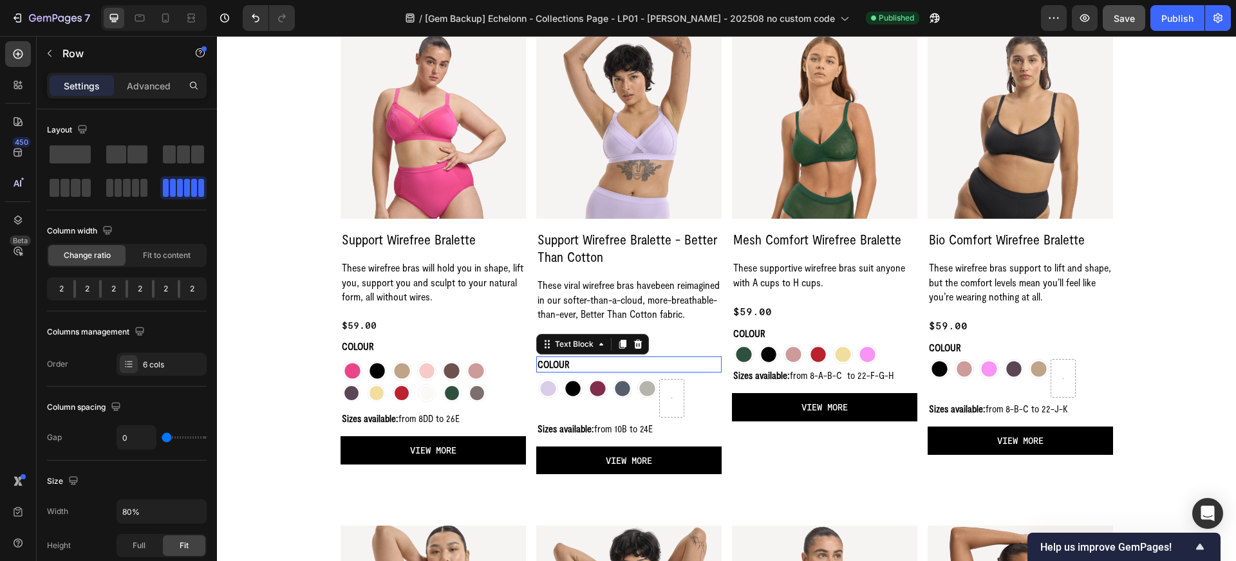
click at [639, 371] on p "COLOUR" at bounding box center [629, 365] width 183 height 14
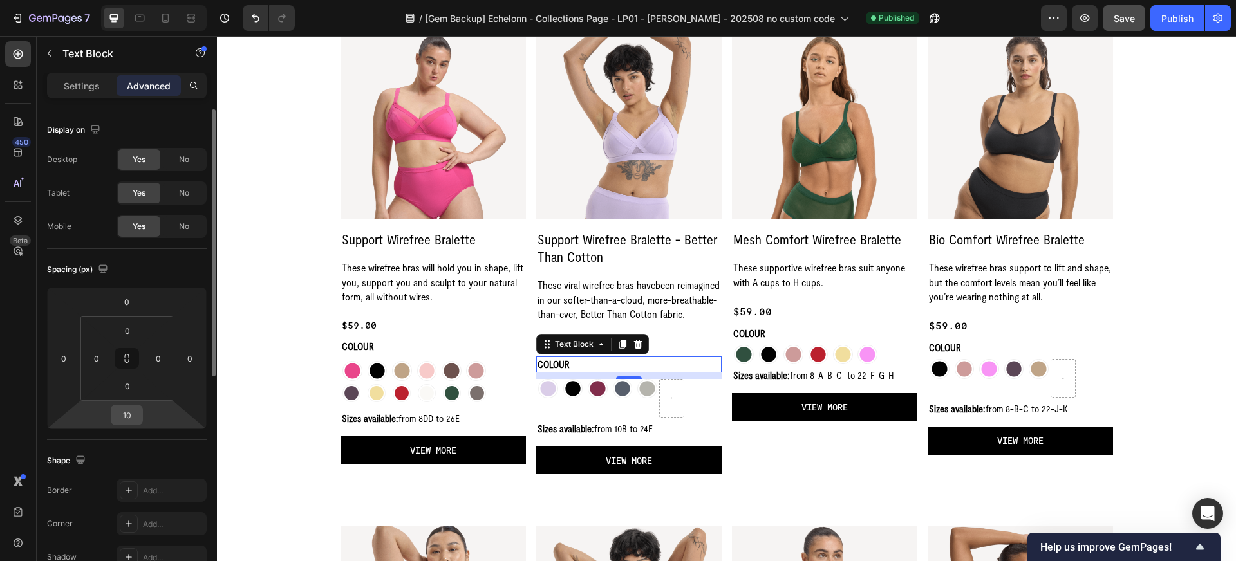
click at [135, 411] on input "10" at bounding box center [127, 415] width 26 height 19
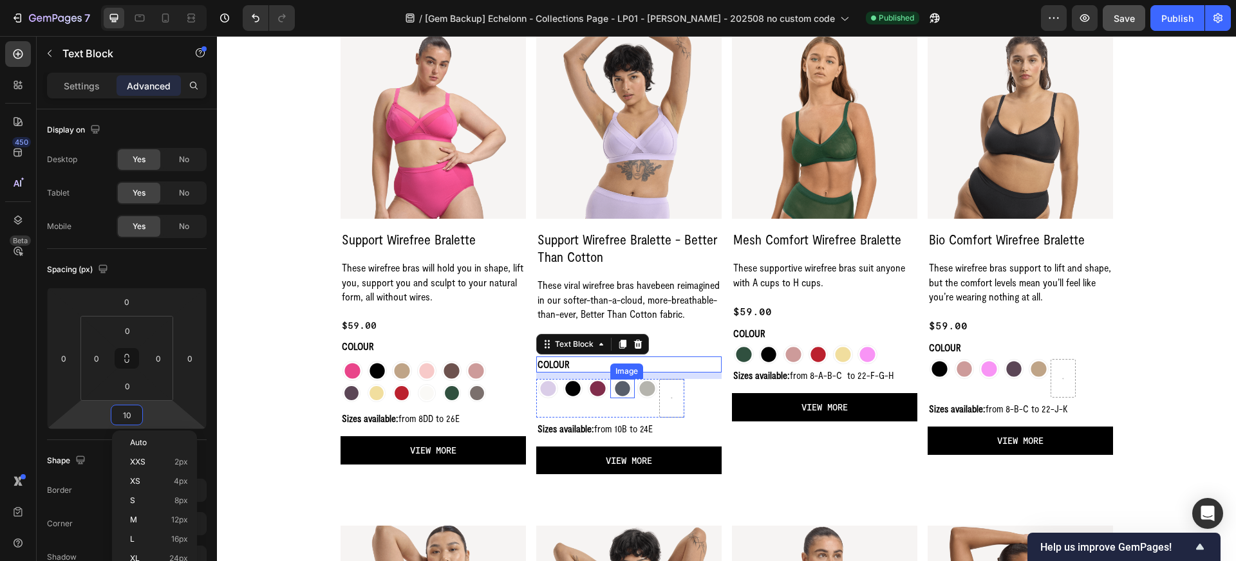
click at [613, 399] on img at bounding box center [623, 389] width 20 height 20
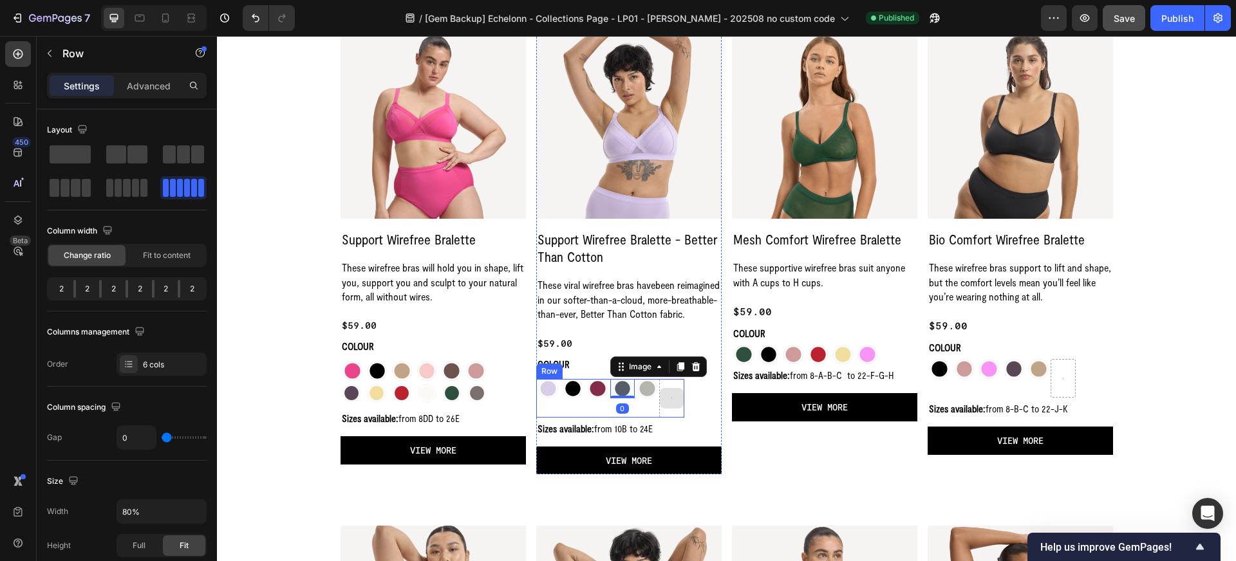
click at [664, 418] on div at bounding box center [671, 398] width 24 height 39
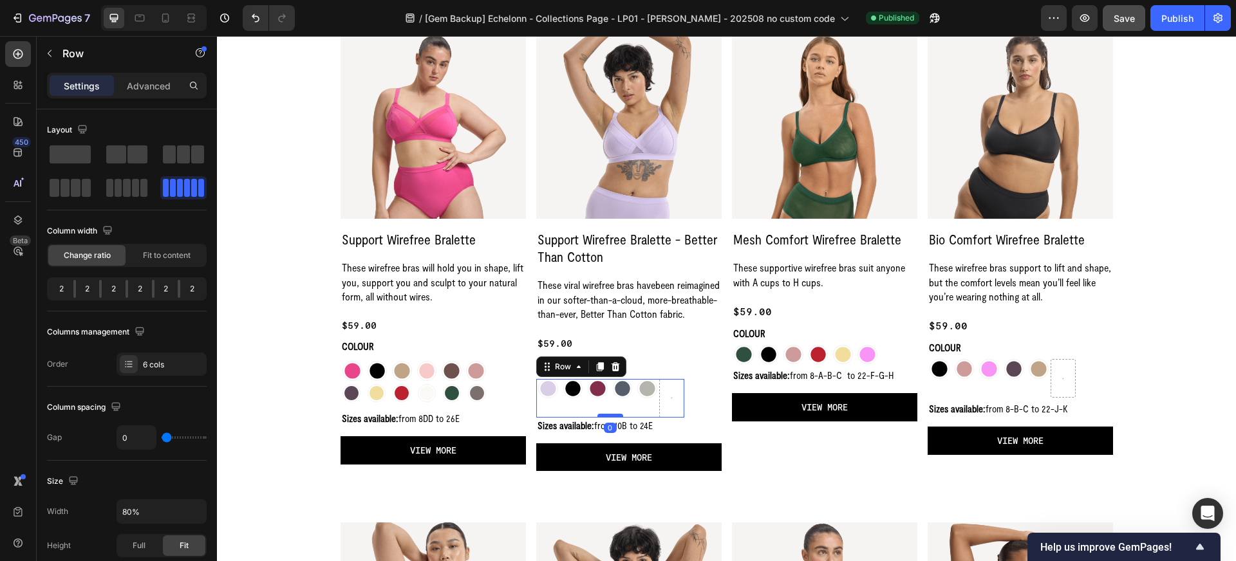
click at [613, 418] on div at bounding box center [610, 416] width 26 height 4
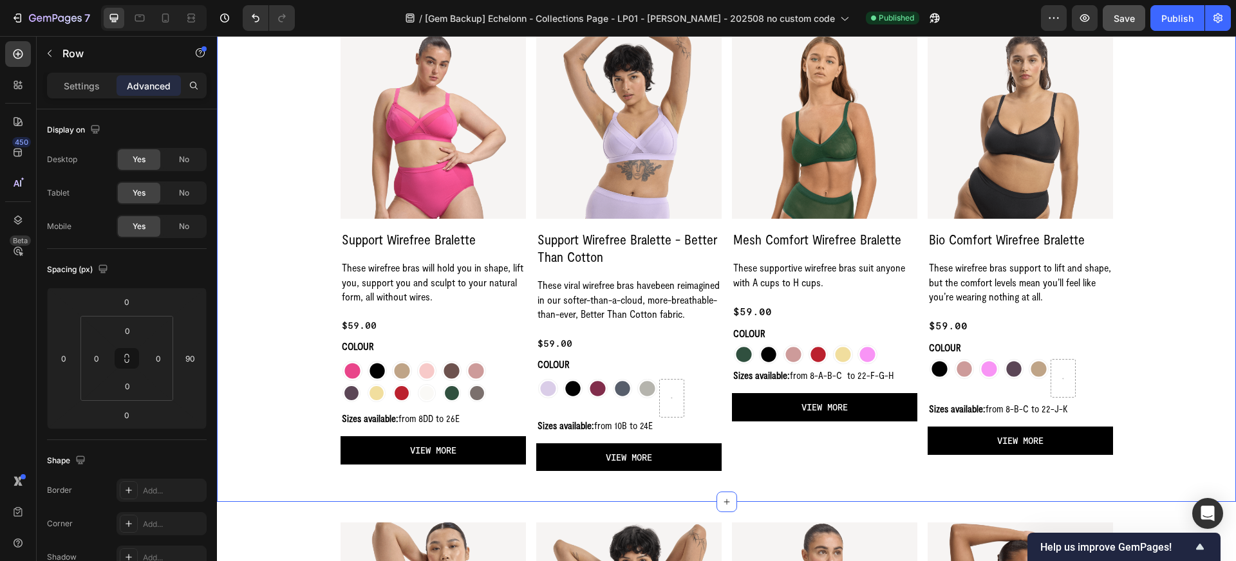
click at [1172, 103] on div "Where wirefree bras meet freedom Heading Row Product Images Support Wirefree Br…" at bounding box center [726, 219] width 988 height 505
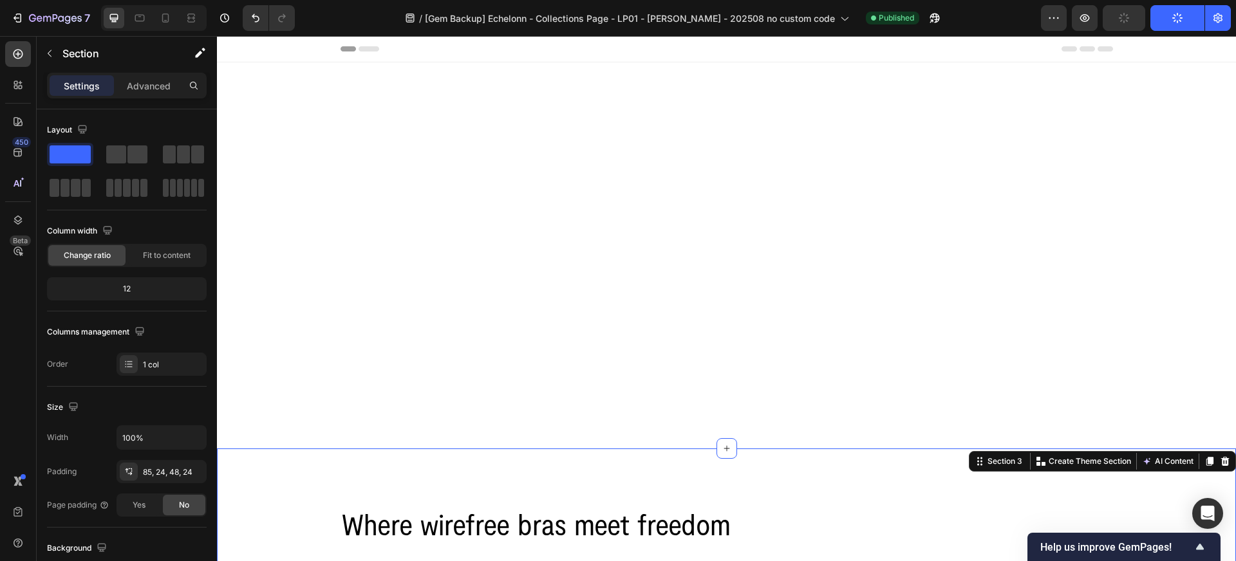
scroll to position [537, 0]
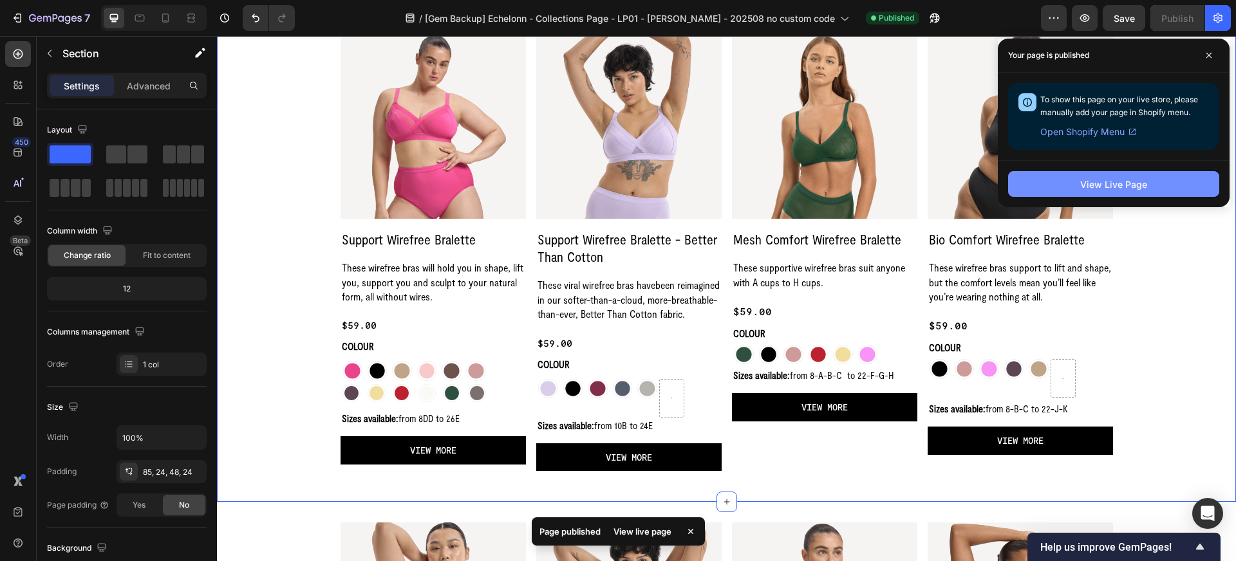
click at [1089, 179] on div "View Live Page" at bounding box center [1113, 185] width 67 height 14
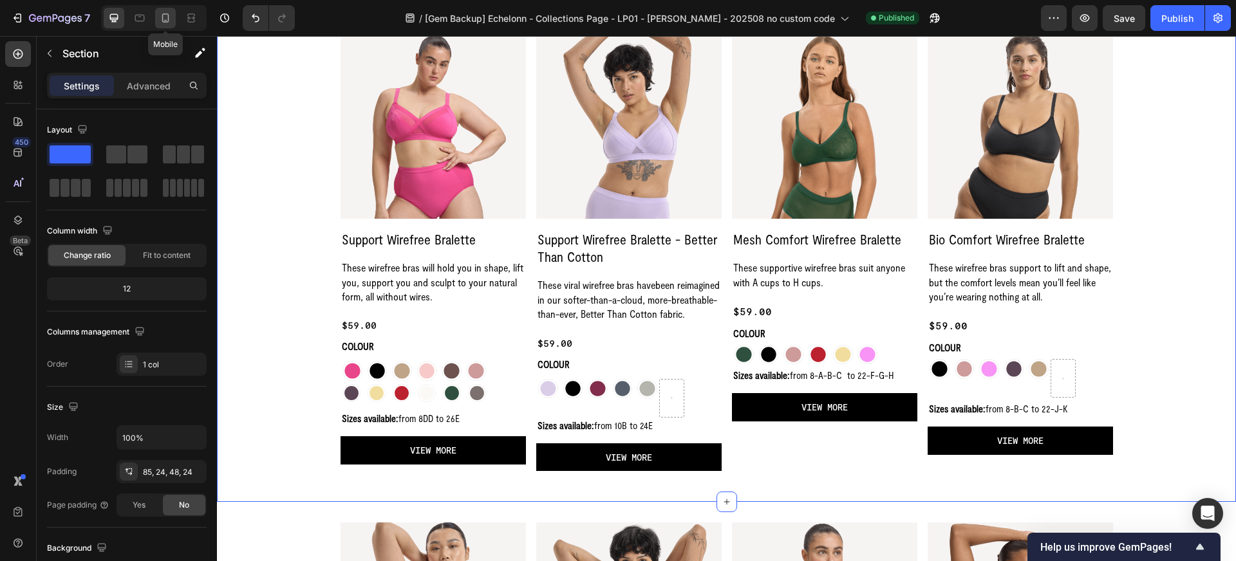
click at [163, 17] on icon at bounding box center [165, 18] width 13 height 13
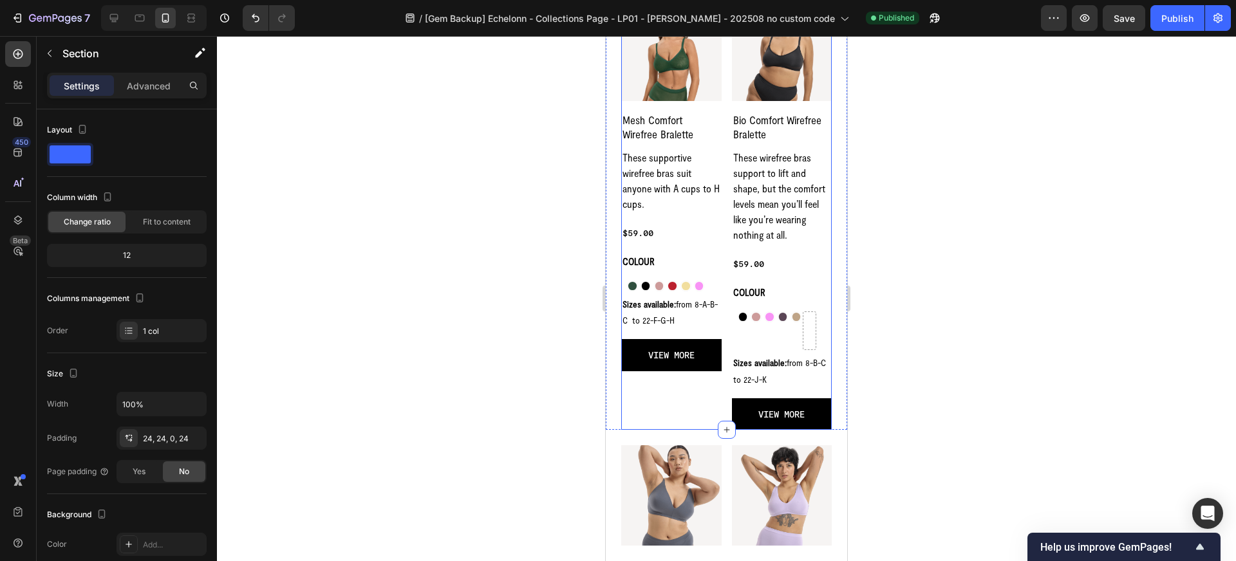
scroll to position [1194, 0]
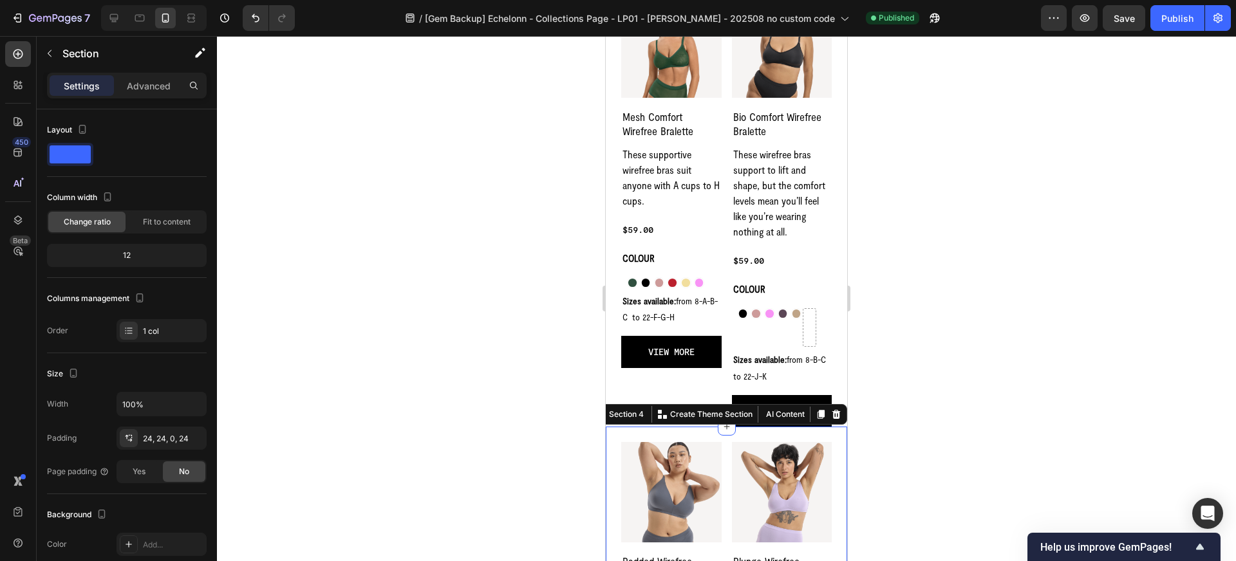
click at [144, 88] on p "Advanced" at bounding box center [149, 86] width 44 height 14
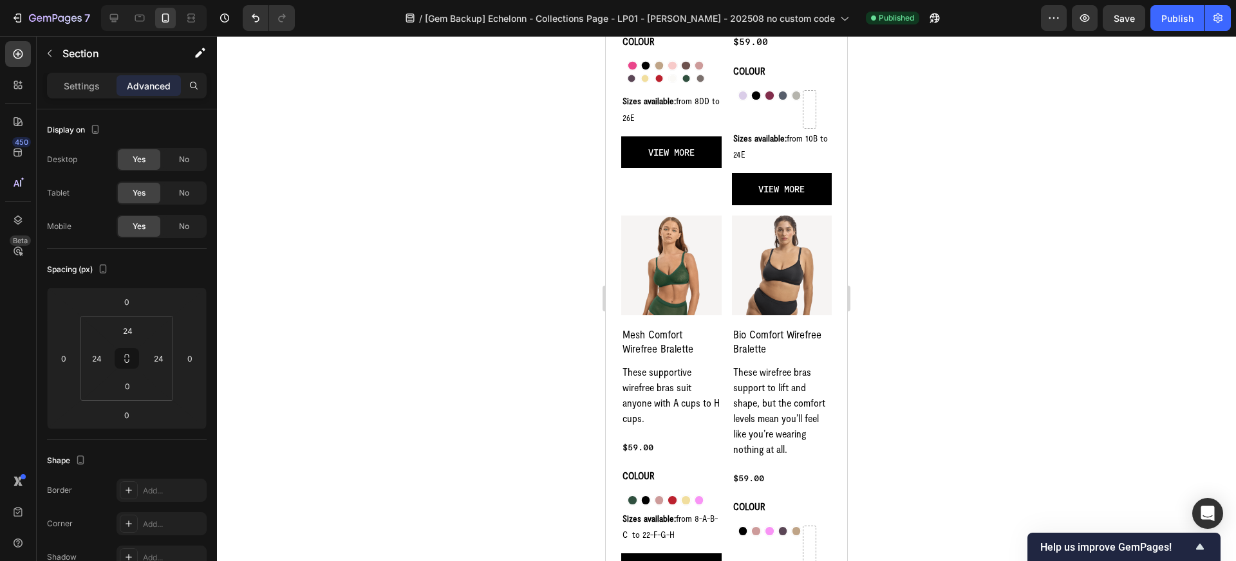
scroll to position [973, 0]
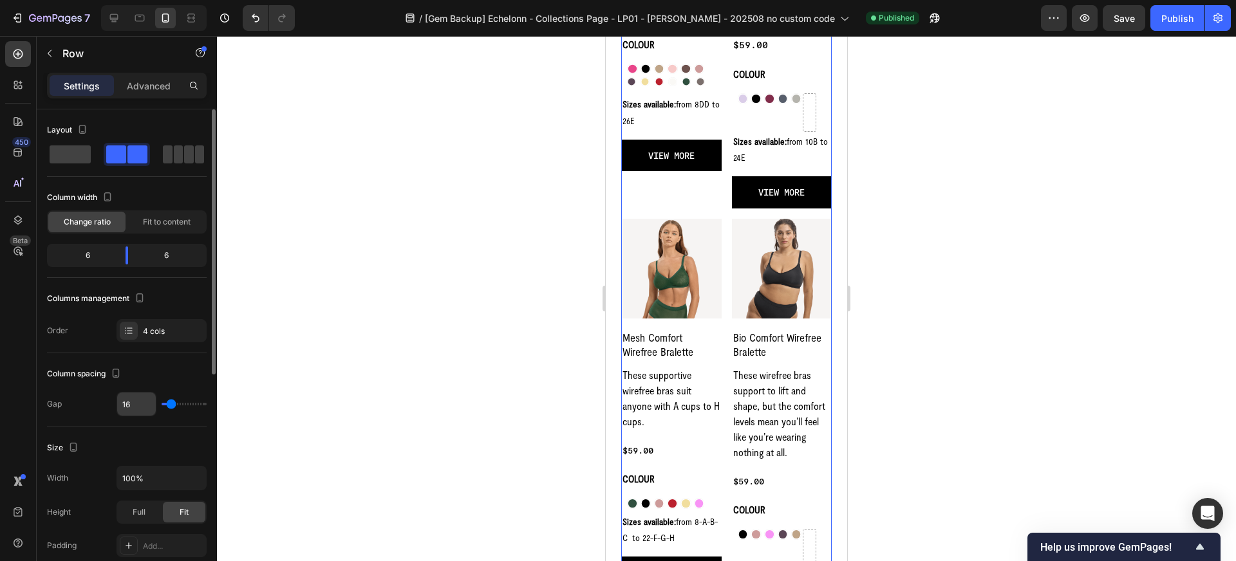
click at [137, 406] on input "16" at bounding box center [136, 404] width 39 height 23
type input "2"
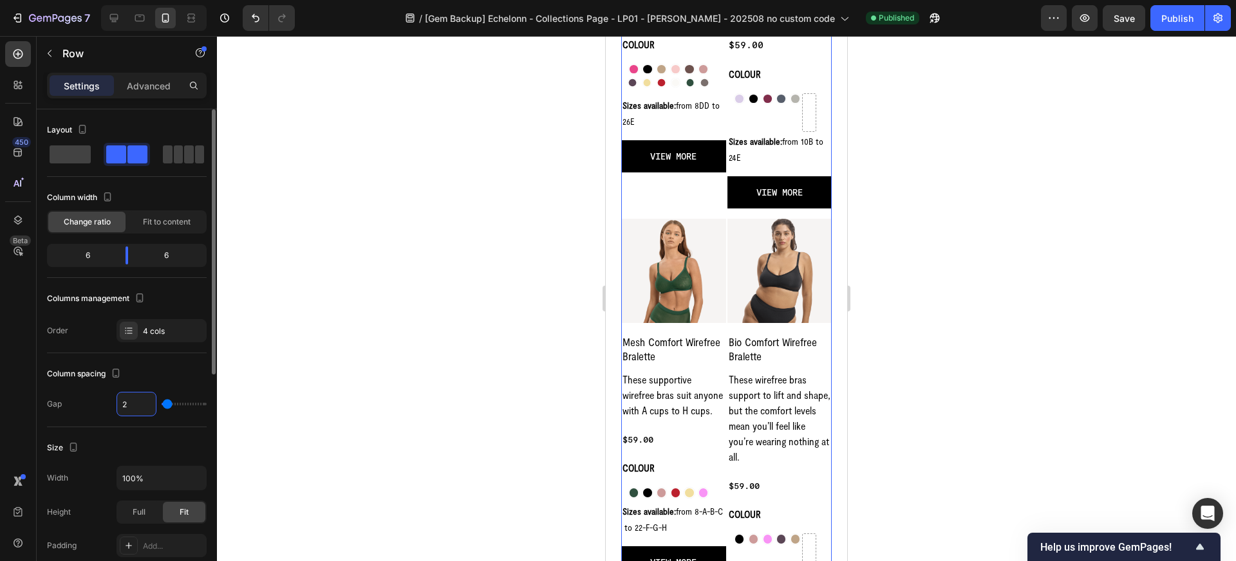
type input "24"
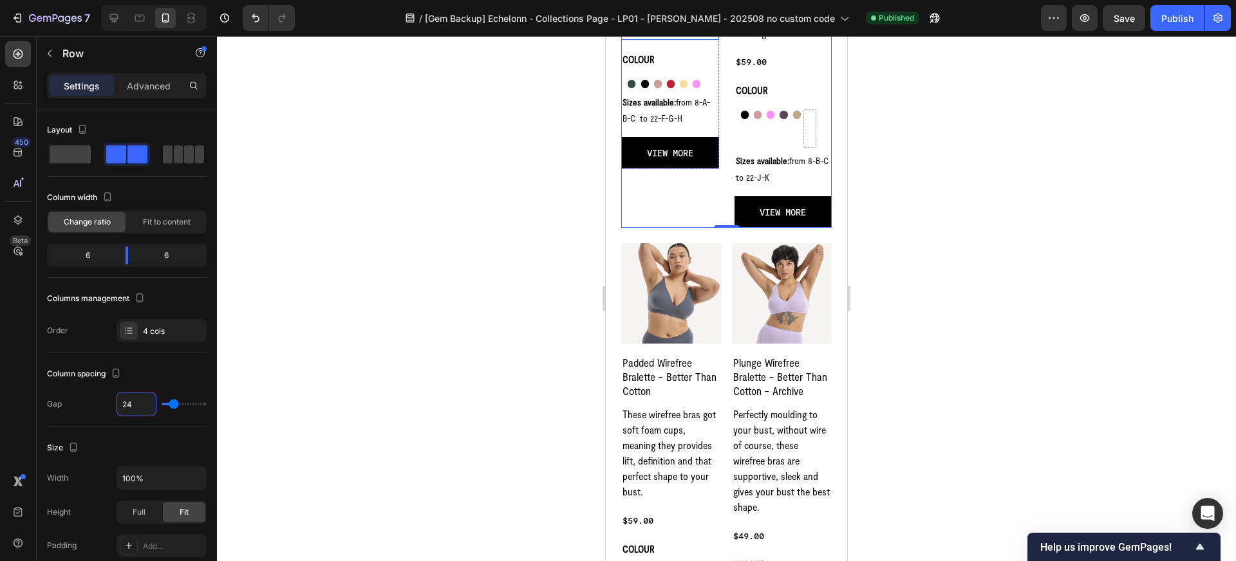
scroll to position [1405, 0]
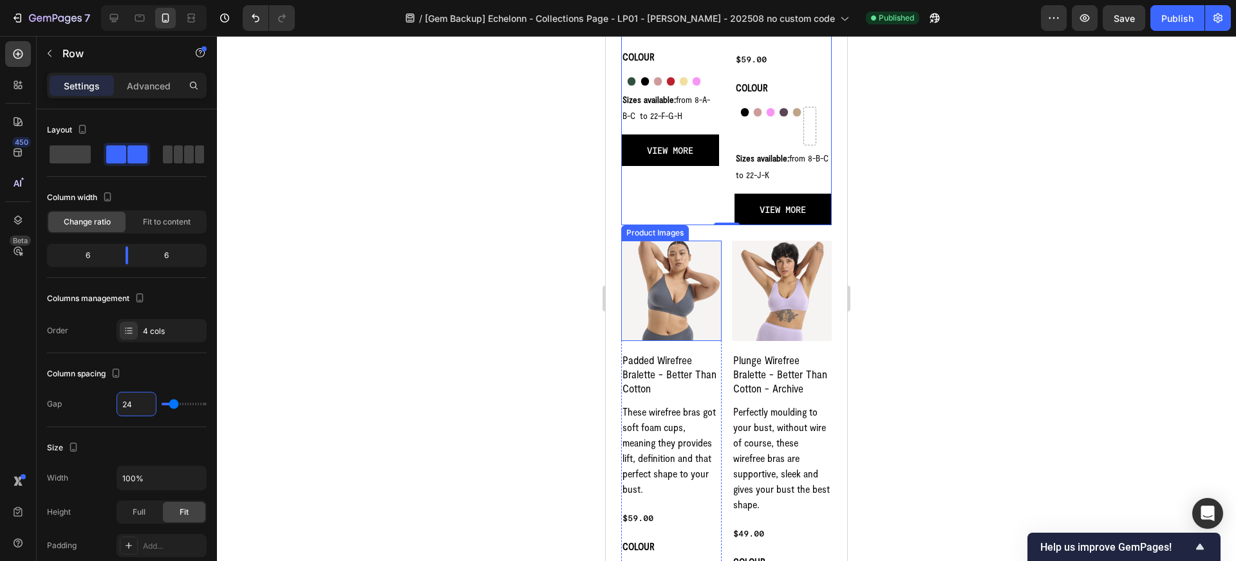
click at [664, 238] on div "Product Images" at bounding box center [655, 232] width 68 height 15
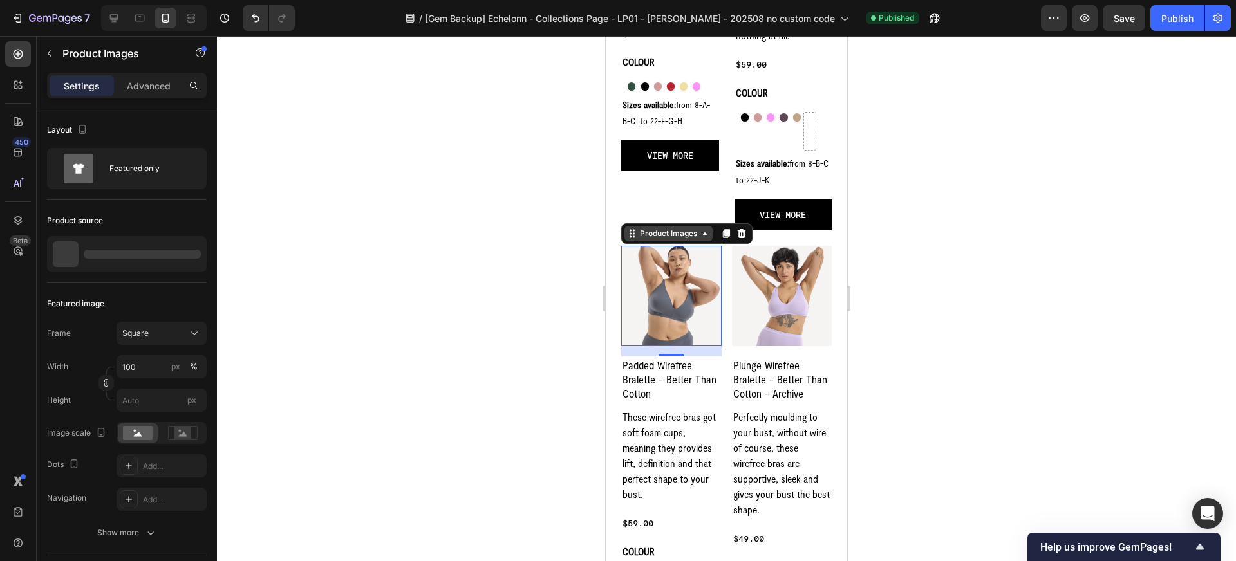
scroll to position [1411, 0]
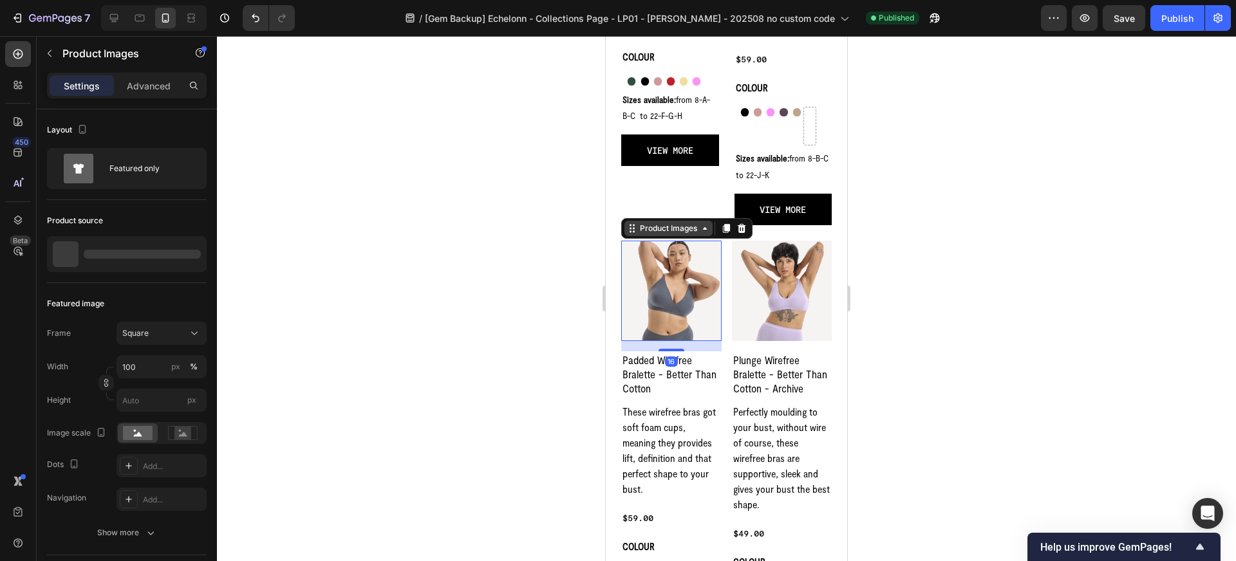
click at [659, 232] on div "Product Images" at bounding box center [668, 229] width 62 height 12
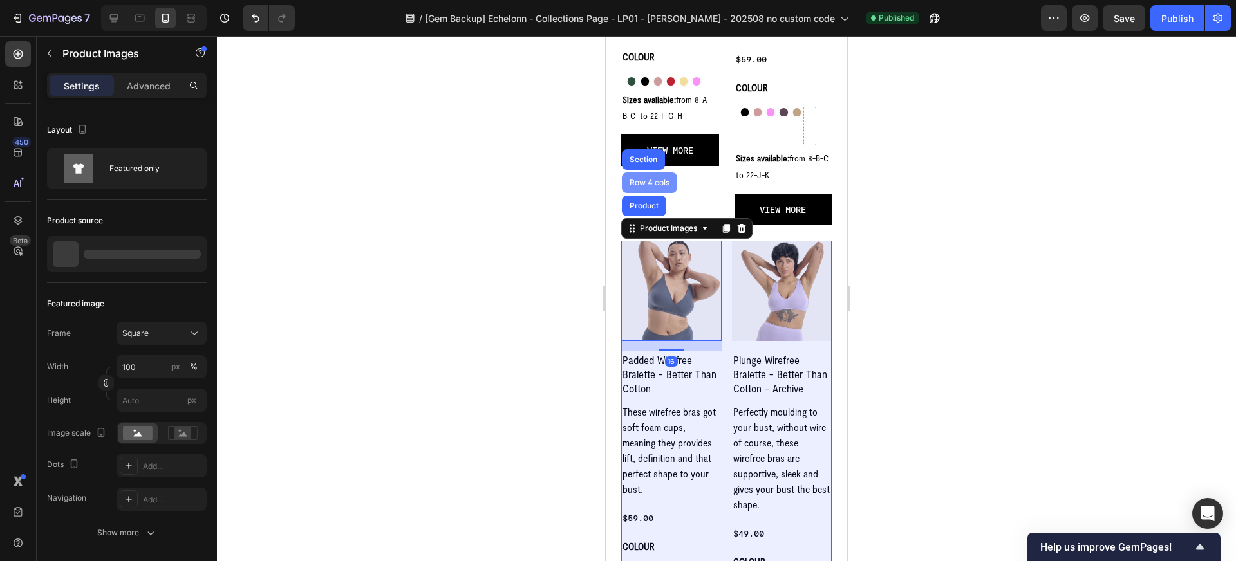
click at [649, 187] on div "Row 4 cols" at bounding box center [649, 183] width 45 height 8
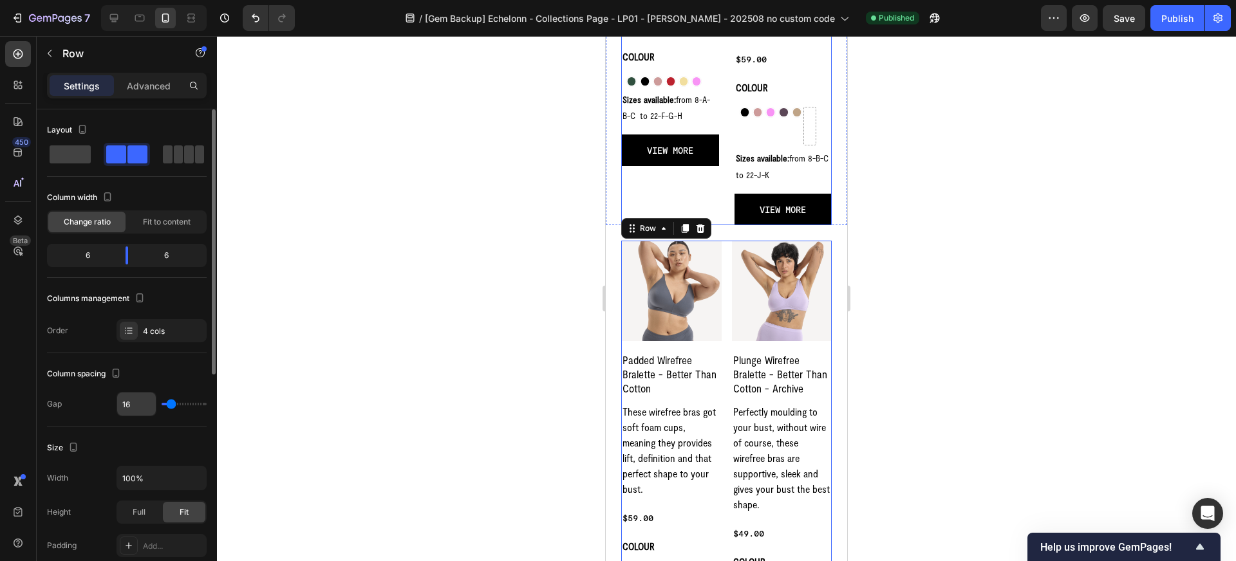
click at [136, 402] on input "16" at bounding box center [136, 404] width 39 height 23
type input "2"
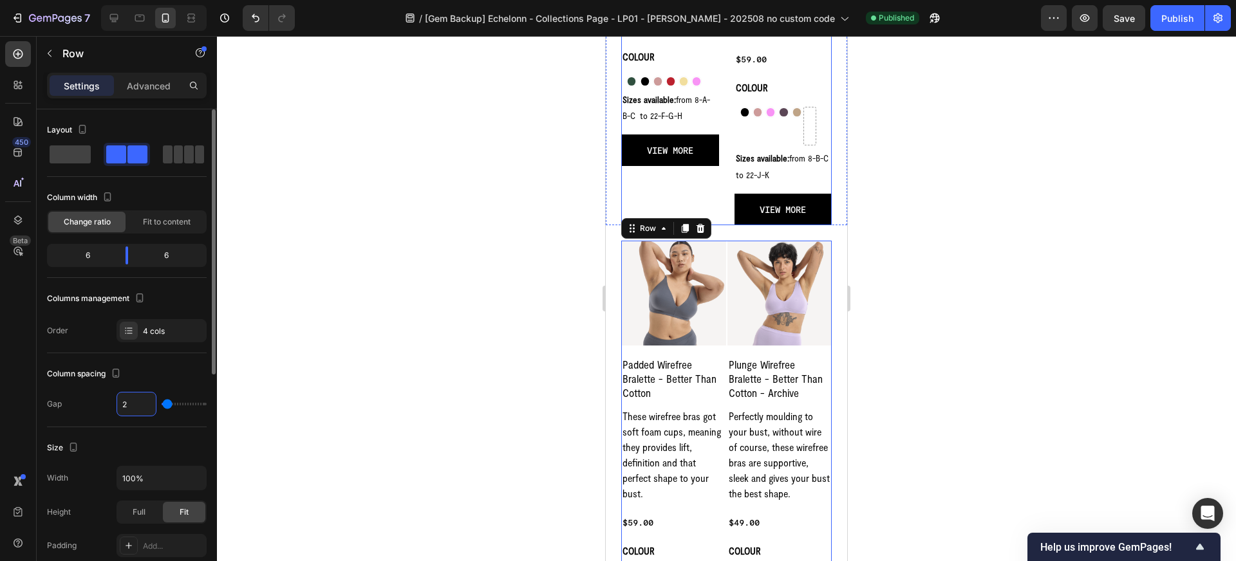
type input "24"
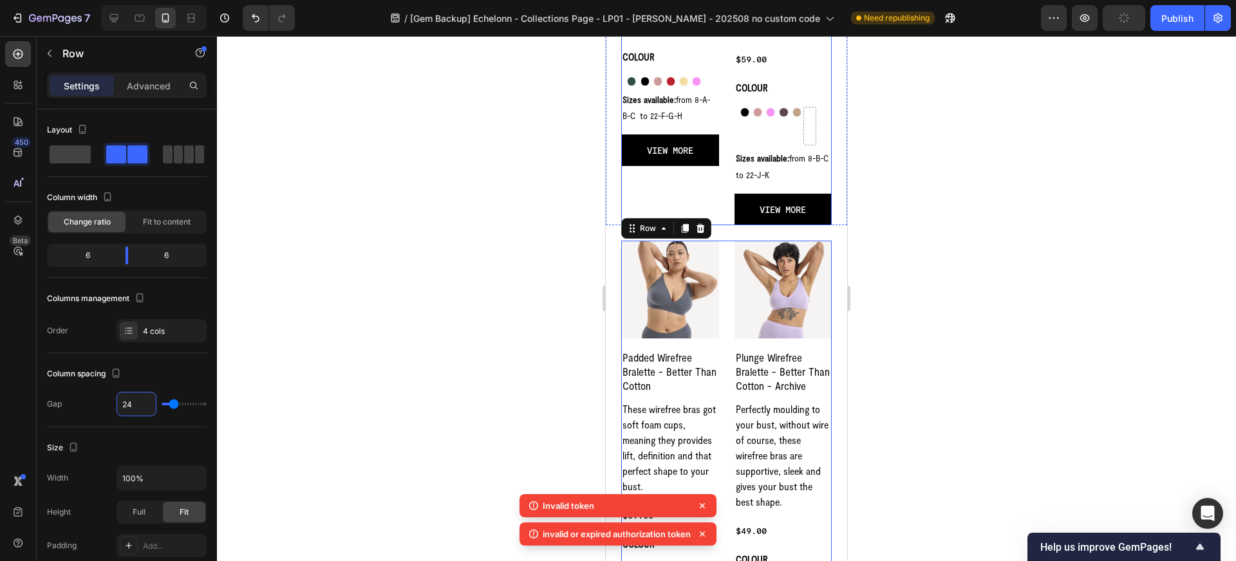
type input "1"
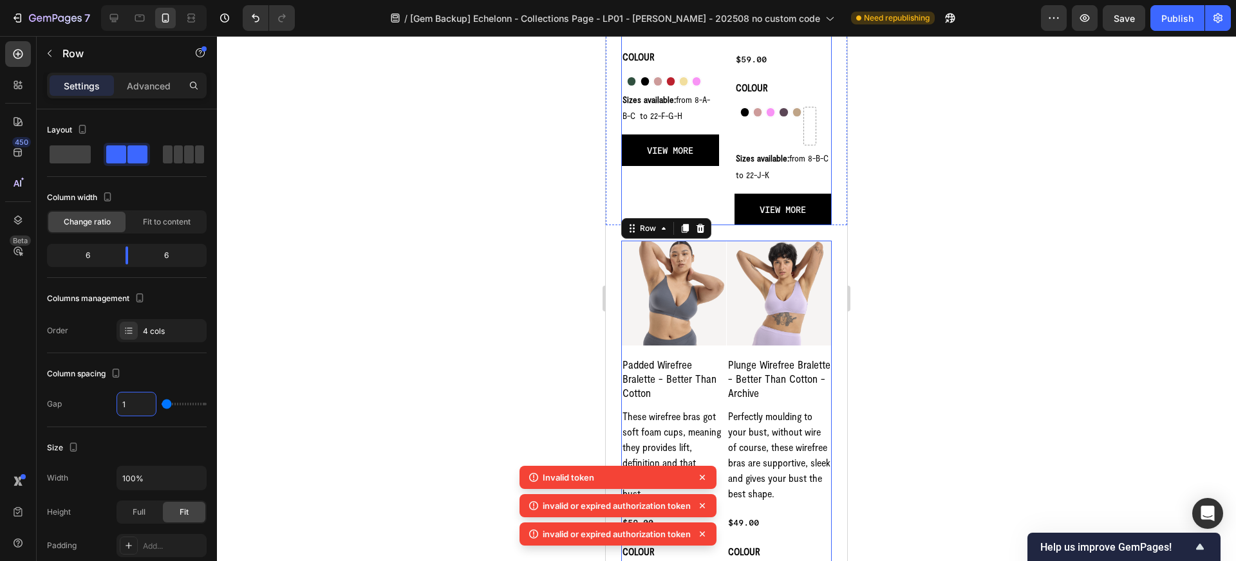
type input "16"
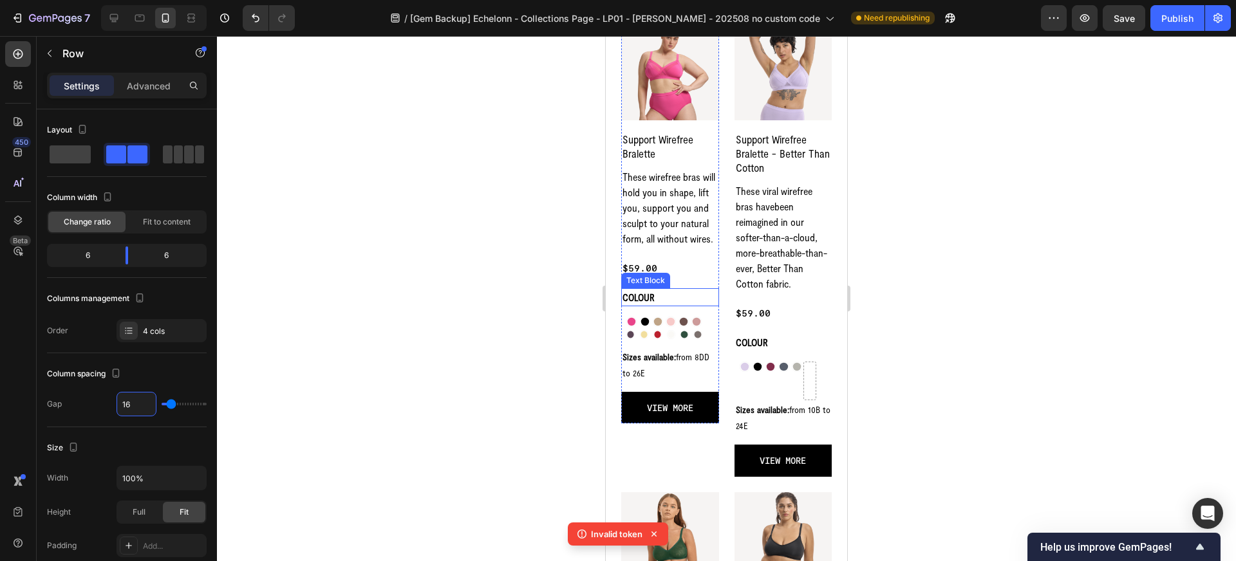
scroll to position [729, 0]
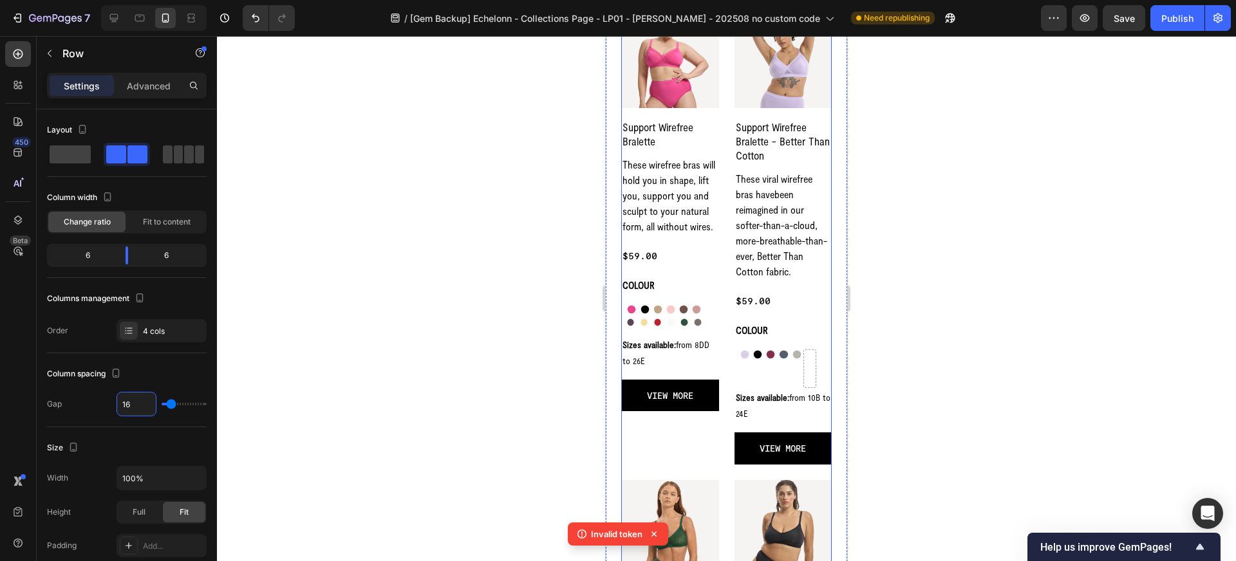
click at [702, 458] on div "Product Images Support Wirefree Bralette Product Title These wirefree bras will…" at bounding box center [670, 237] width 98 height 454
click at [136, 406] on input "24" at bounding box center [136, 404] width 39 height 23
type input "1"
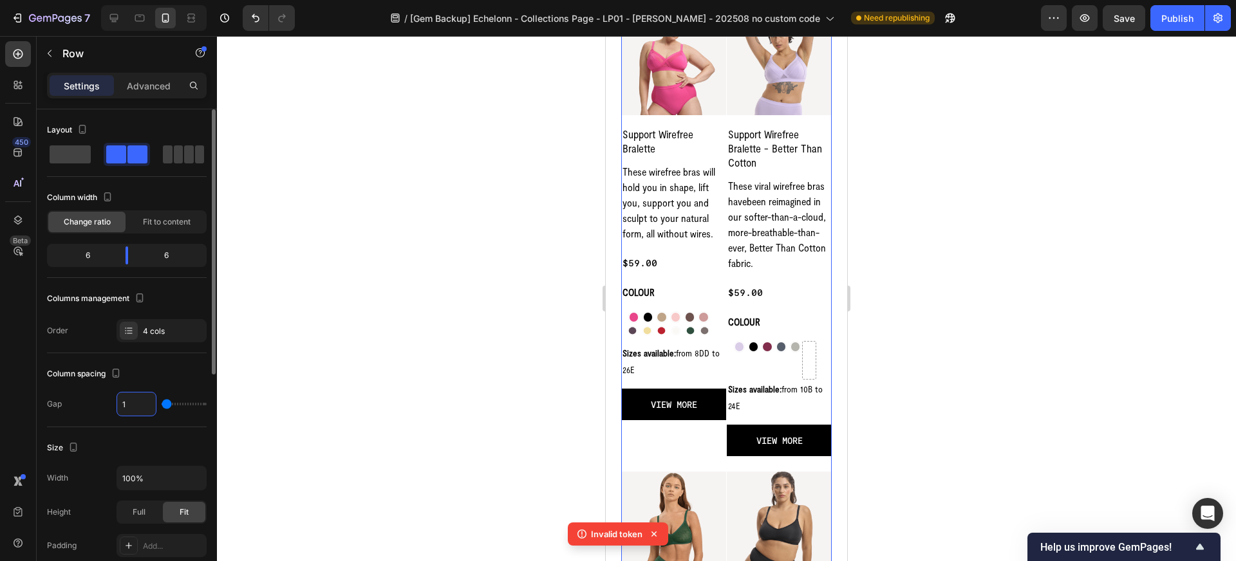
type input "16"
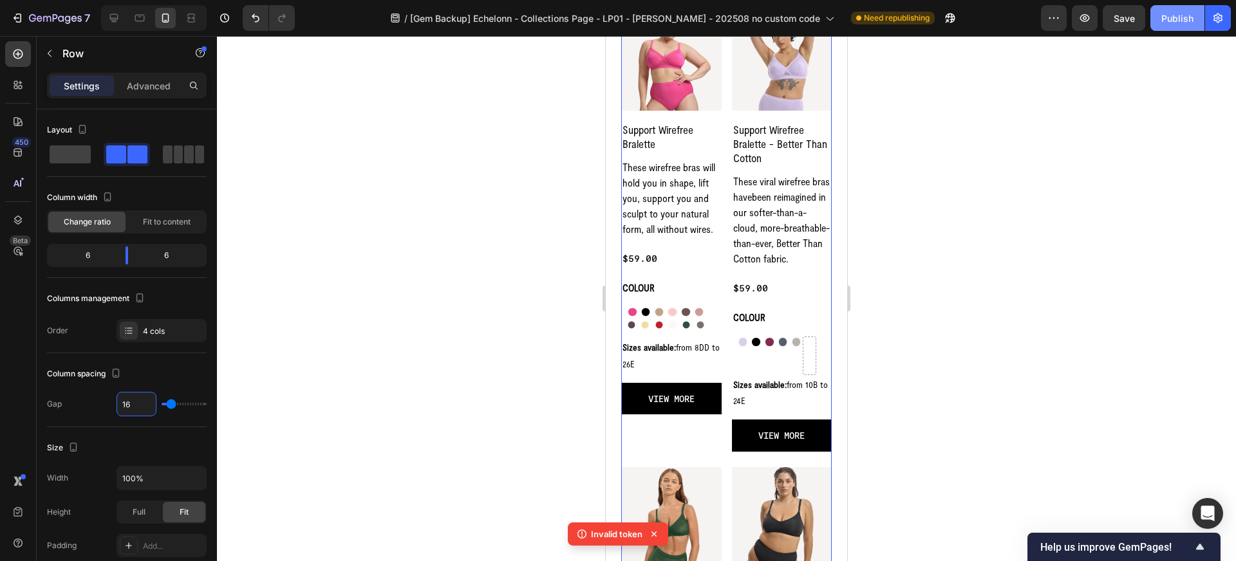
type input "16"
click at [1167, 27] on button "Publish" at bounding box center [1177, 18] width 54 height 26
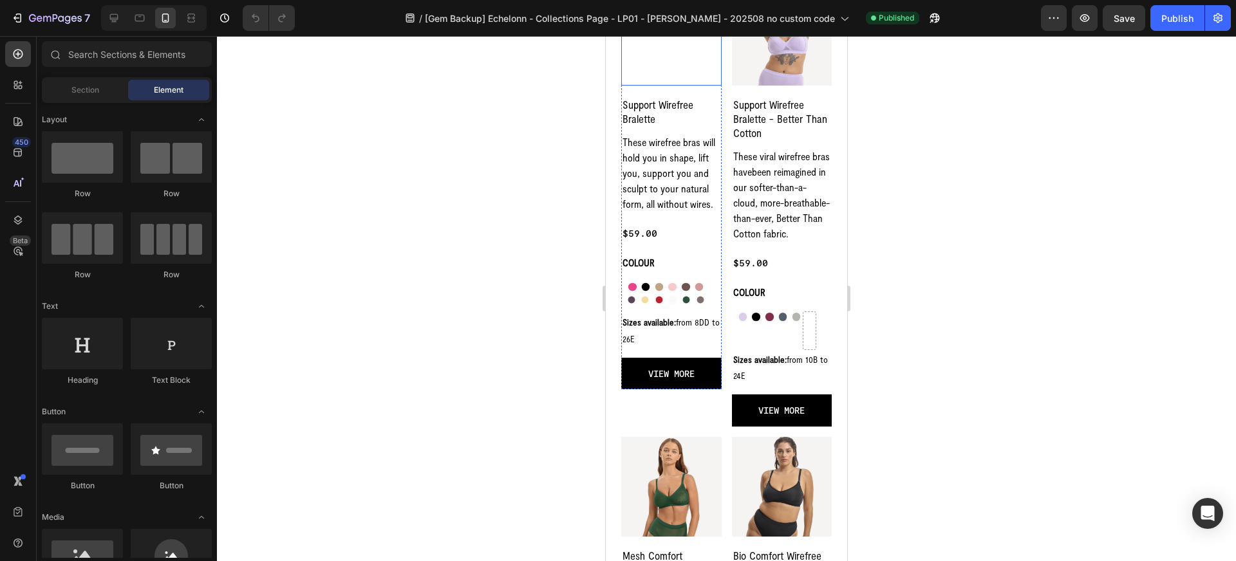
scroll to position [691, 0]
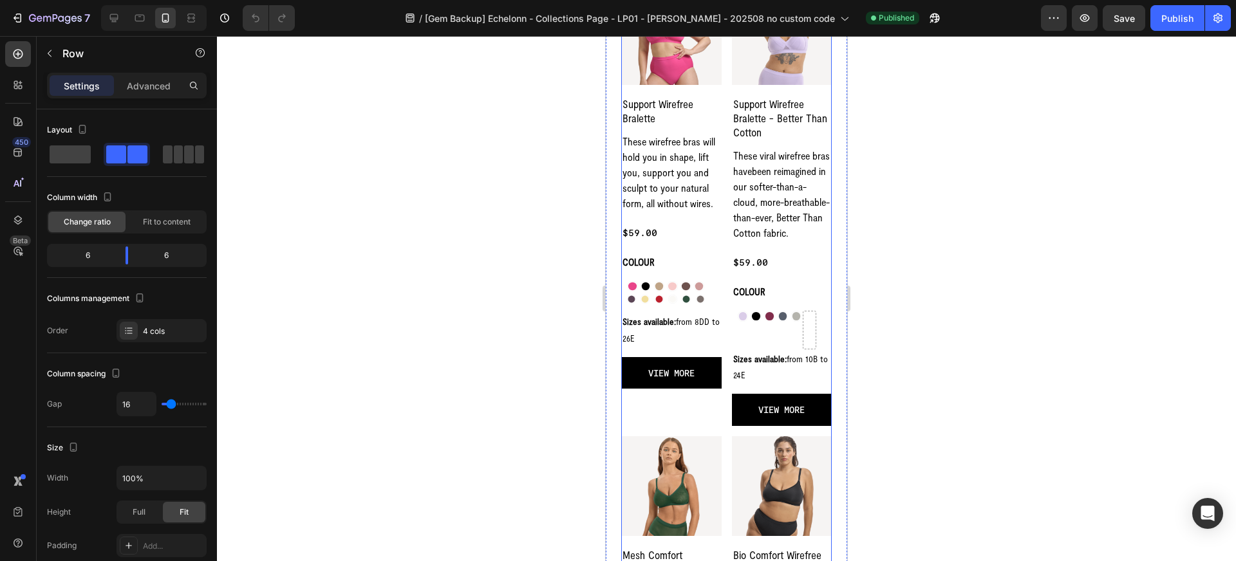
click at [718, 431] on div "Product Images Support Wirefree Bralette Product Title These wirefree bras will…" at bounding box center [726, 425] width 211 height 881
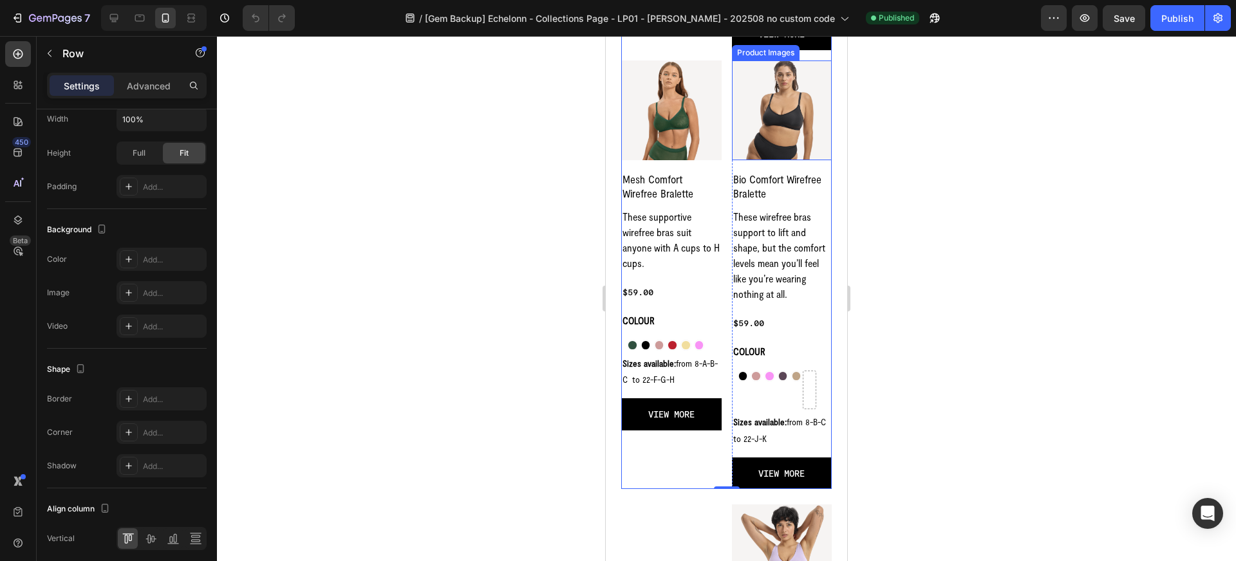
scroll to position [1109, 0]
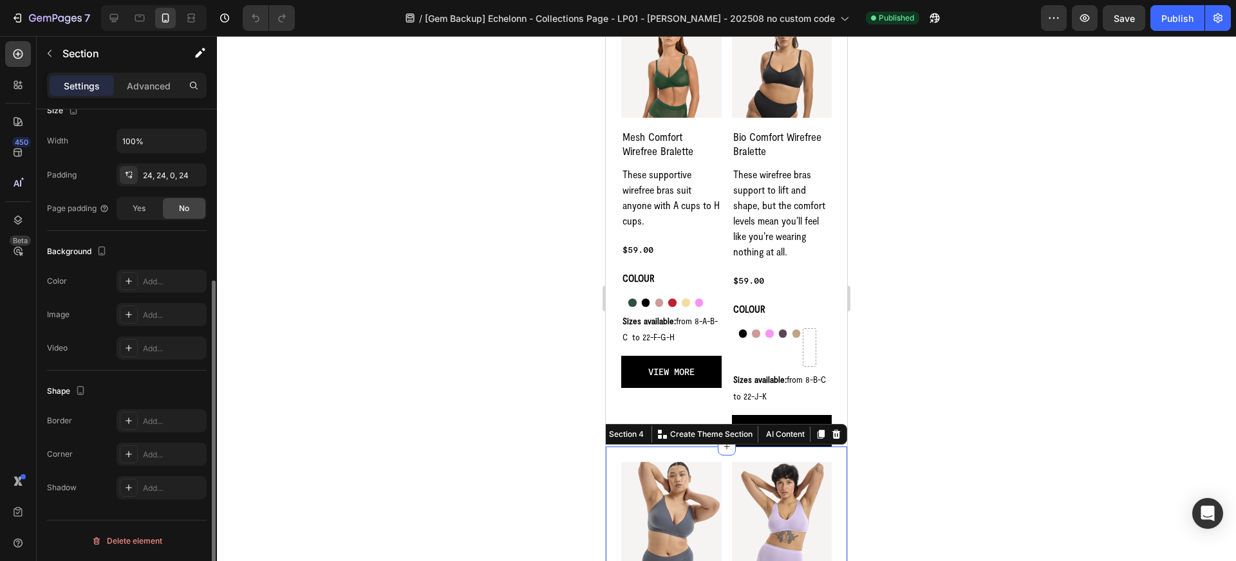
scroll to position [0, 0]
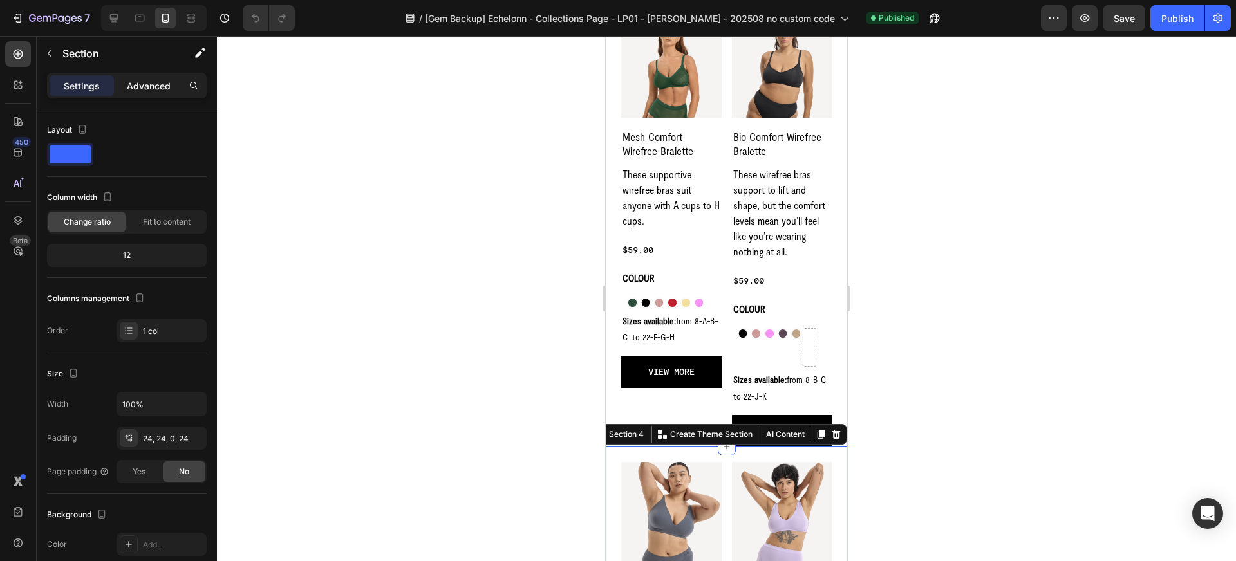
click at [146, 82] on p "Advanced" at bounding box center [149, 86] width 44 height 14
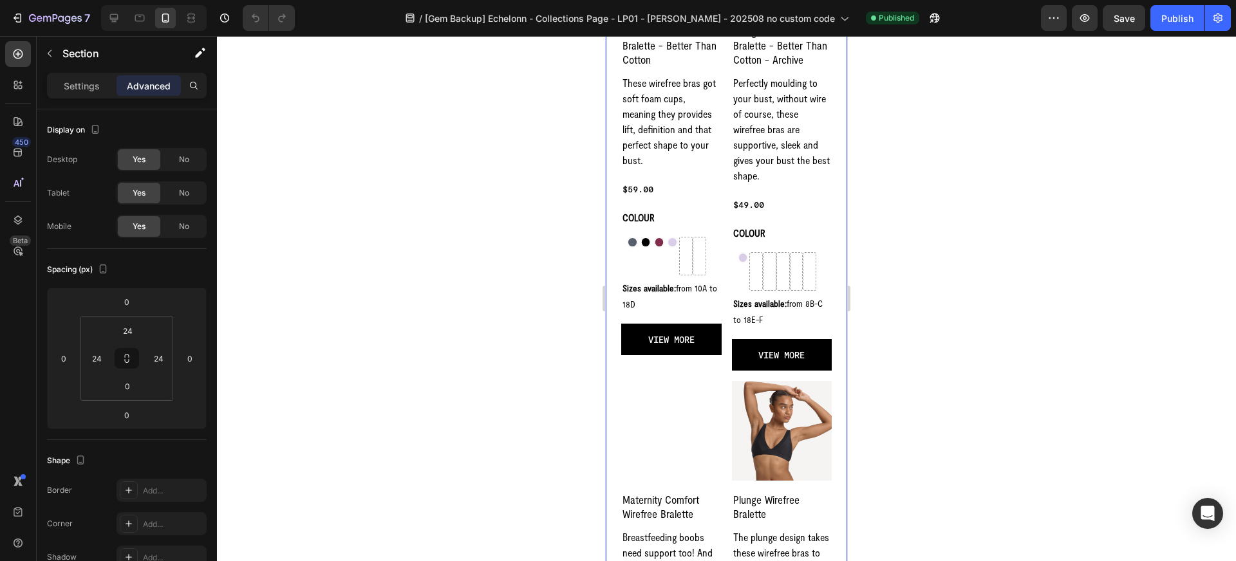
scroll to position [1697, 0]
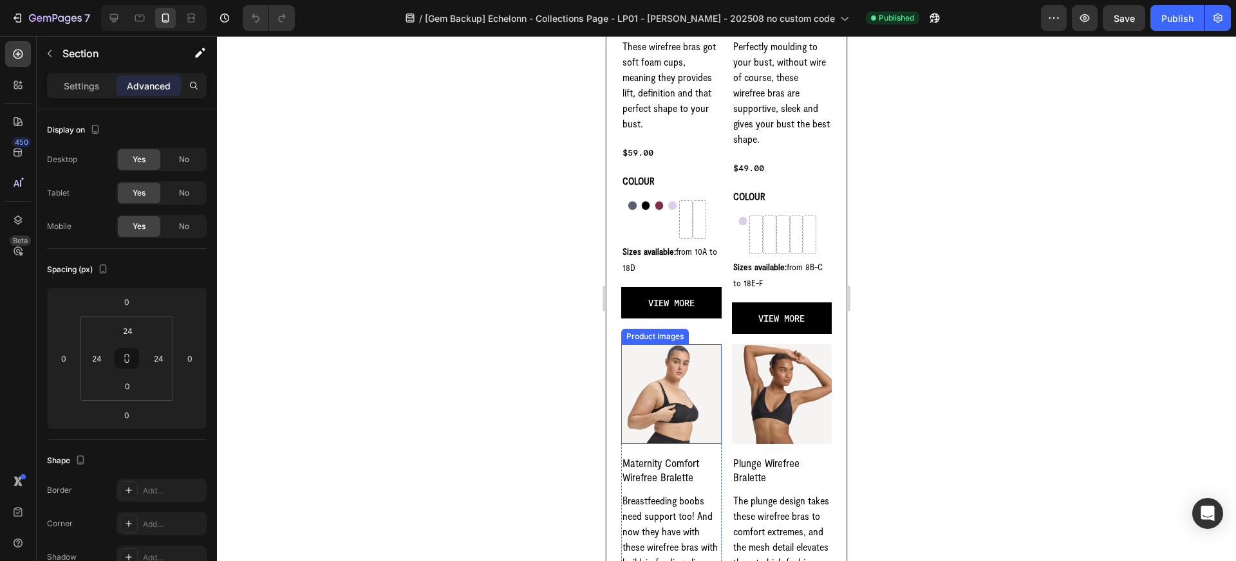
click at [681, 360] on img at bounding box center [671, 394] width 100 height 100
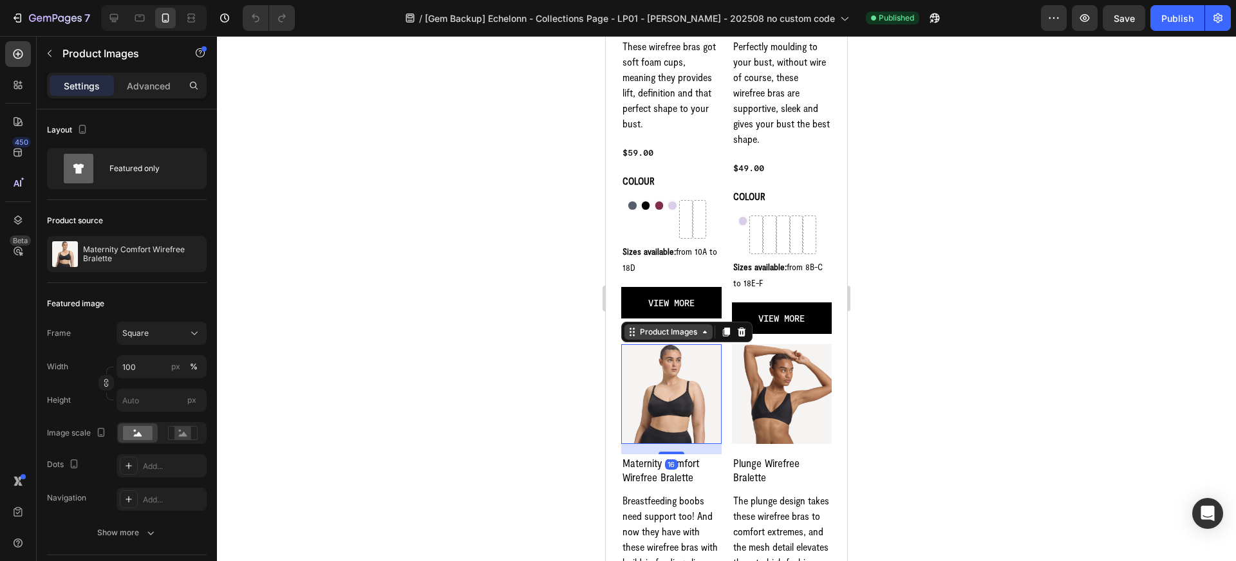
click at [670, 339] on div "Product Images" at bounding box center [668, 331] width 88 height 15
click at [576, 356] on div at bounding box center [726, 298] width 1019 height 525
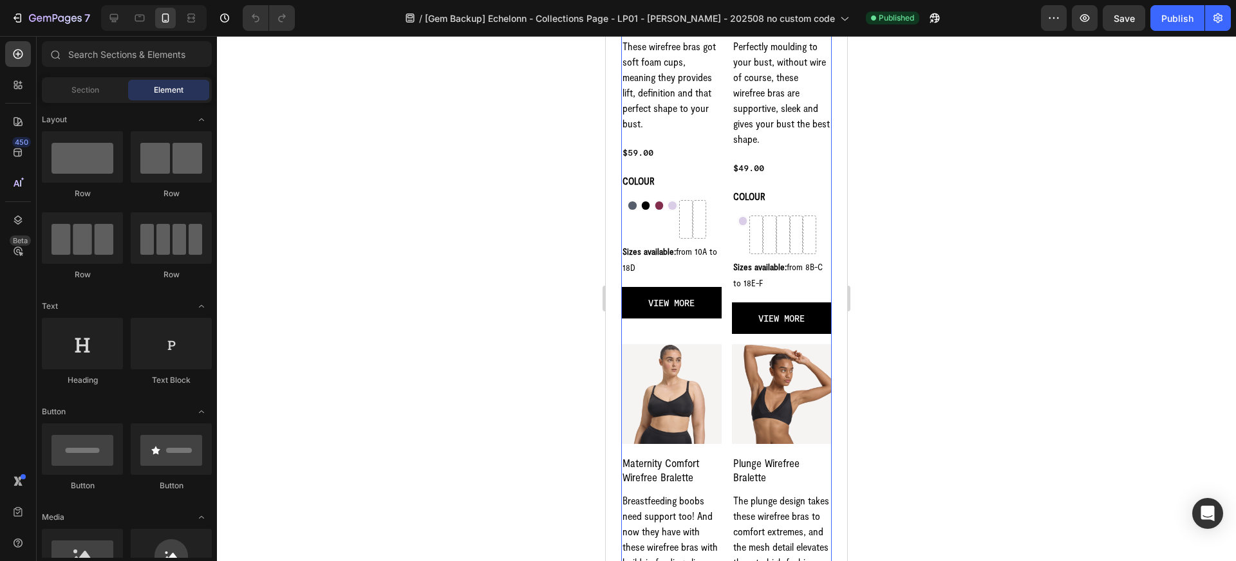
click at [680, 321] on div "Product Images Padded Wirefree Bralette - Better Than Cotton Product Title Thes…" at bounding box center [671, 104] width 100 height 459
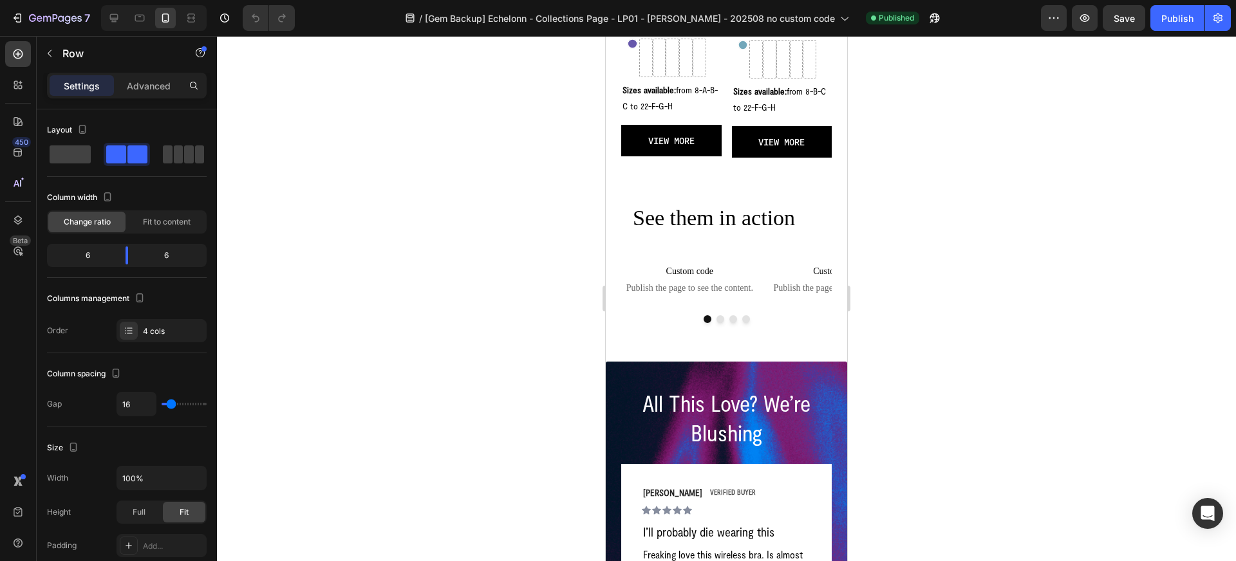
scroll to position [3186, 0]
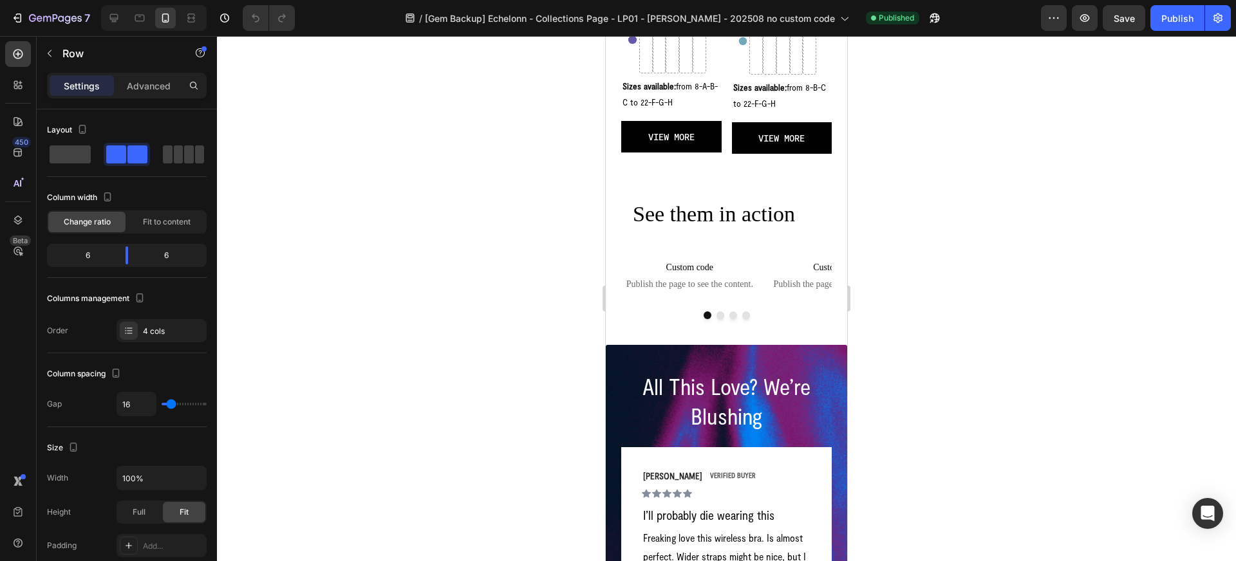
click at [1021, 141] on div at bounding box center [726, 298] width 1019 height 525
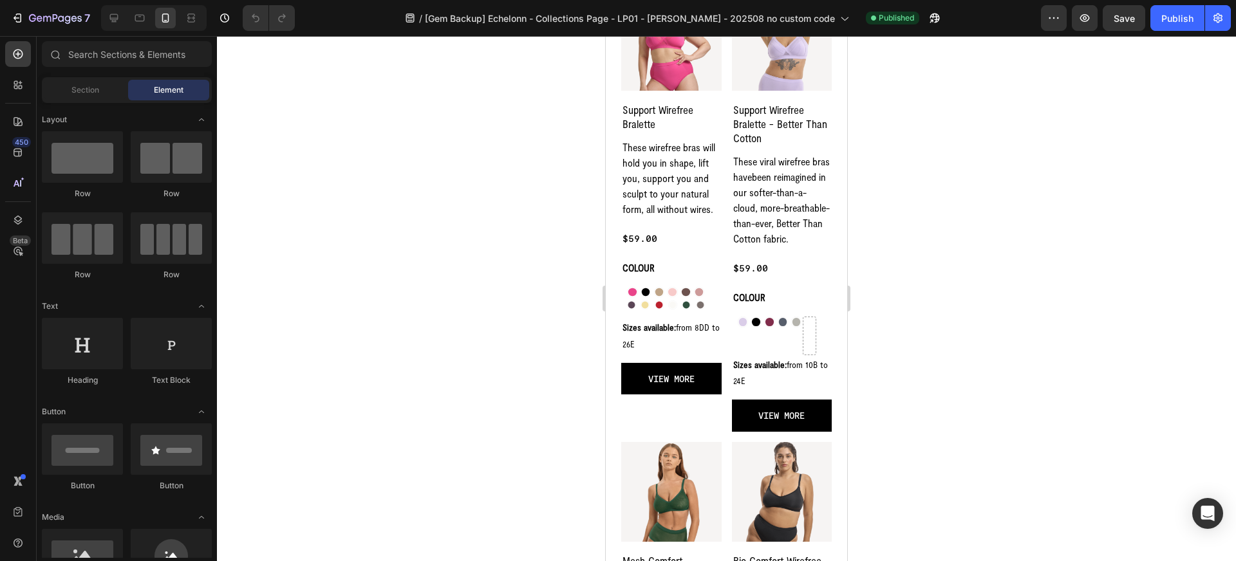
scroll to position [690, 0]
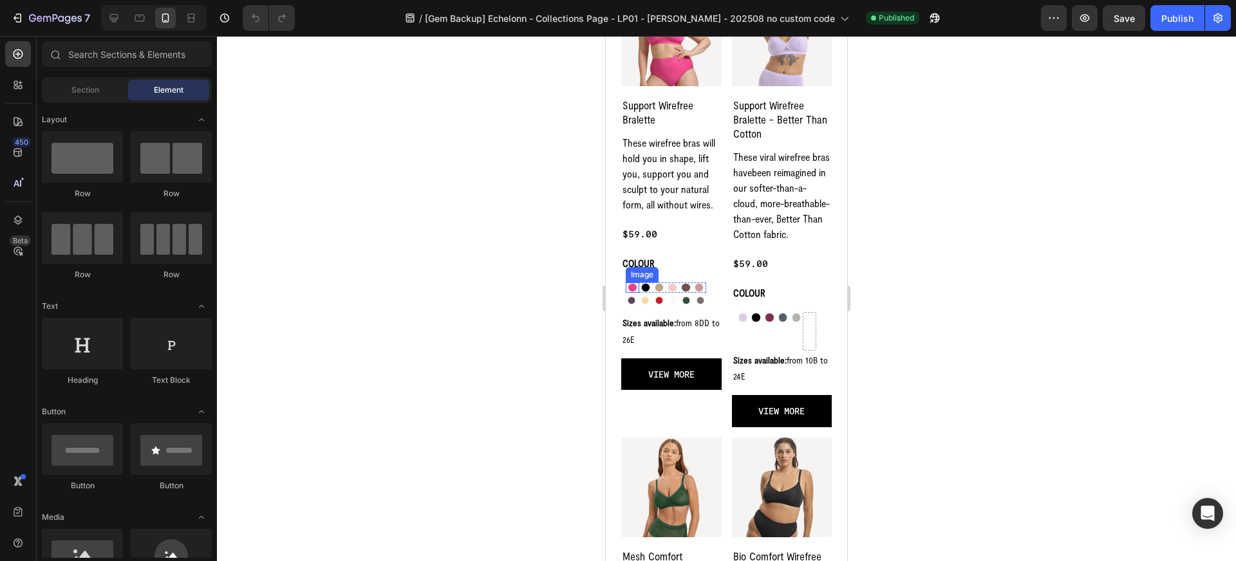
click at [632, 286] on img at bounding box center [632, 288] width 11 height 11
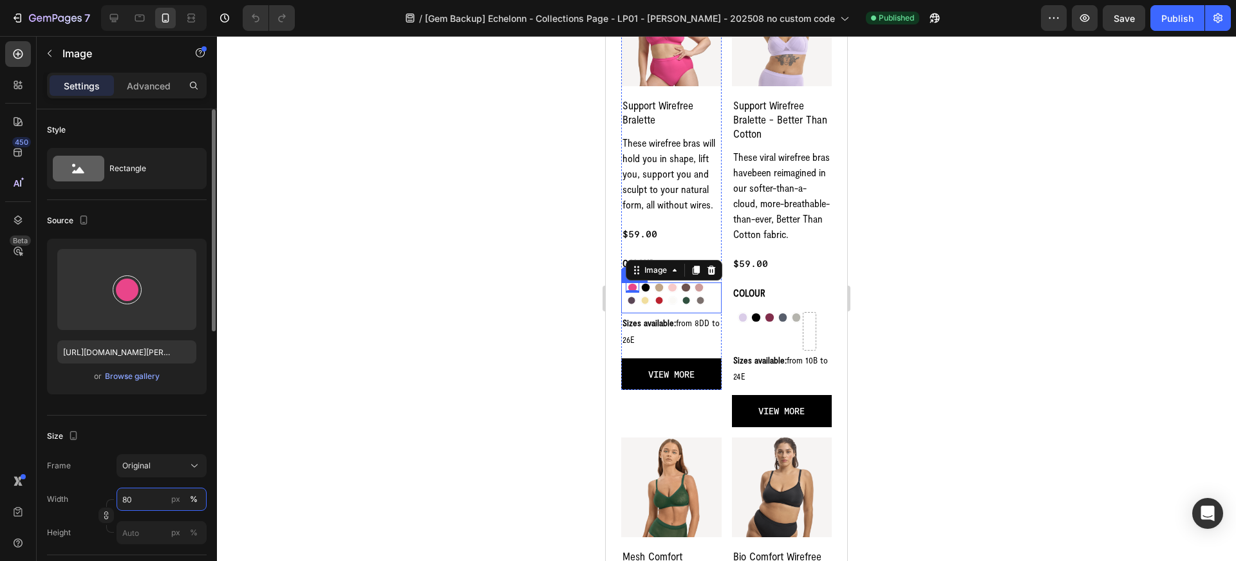
click at [147, 498] on input "80" at bounding box center [162, 499] width 90 height 23
click at [156, 531] on p "Full 100%" at bounding box center [159, 531] width 75 height 12
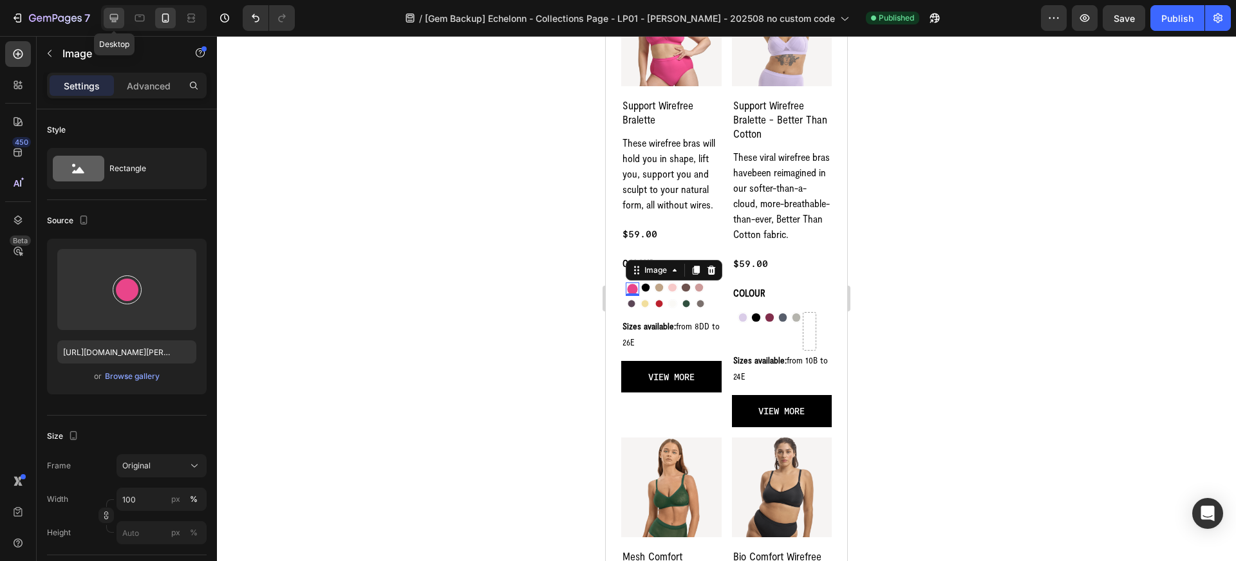
click at [109, 19] on icon at bounding box center [114, 18] width 13 height 13
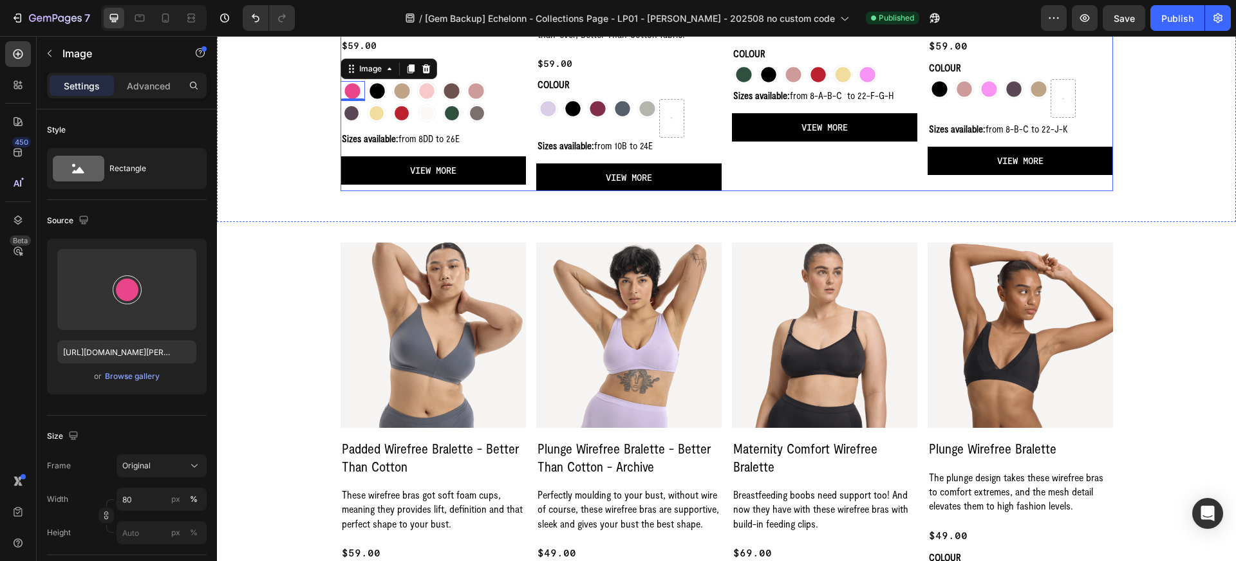
scroll to position [753, 0]
click at [173, 25] on div at bounding box center [165, 18] width 21 height 21
type input "100"
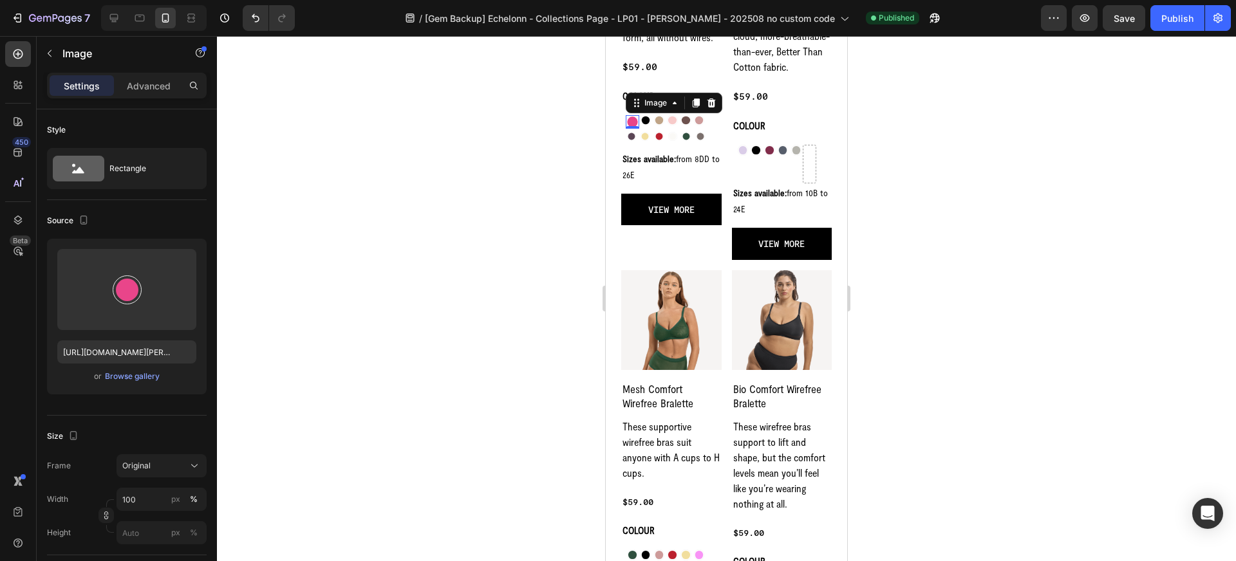
scroll to position [891, 0]
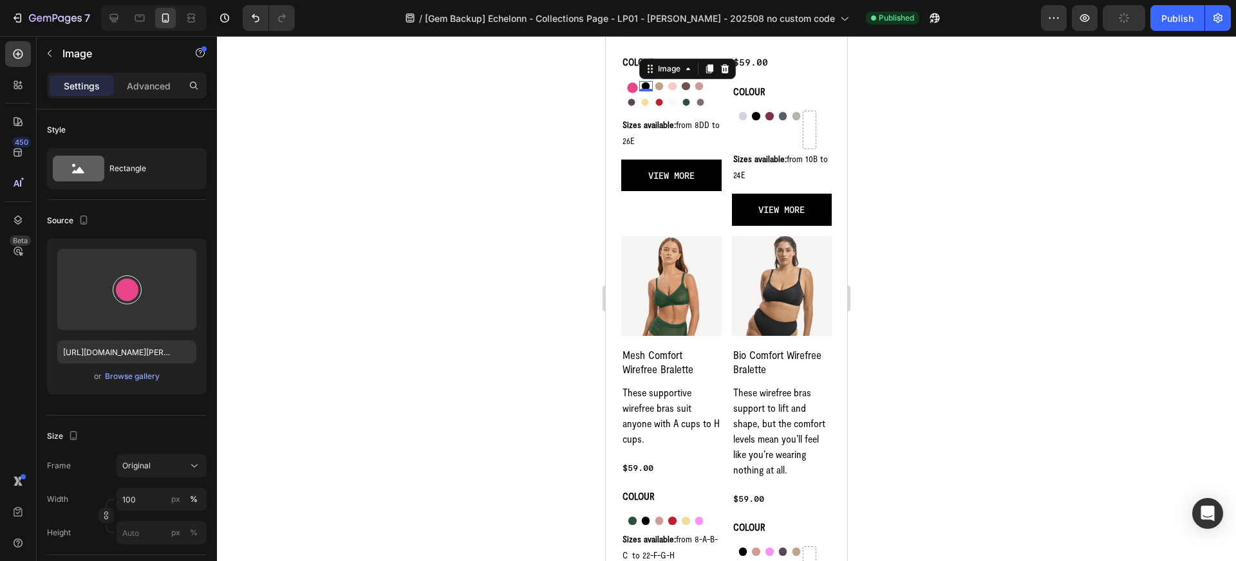
click at [644, 84] on img at bounding box center [646, 86] width 11 height 11
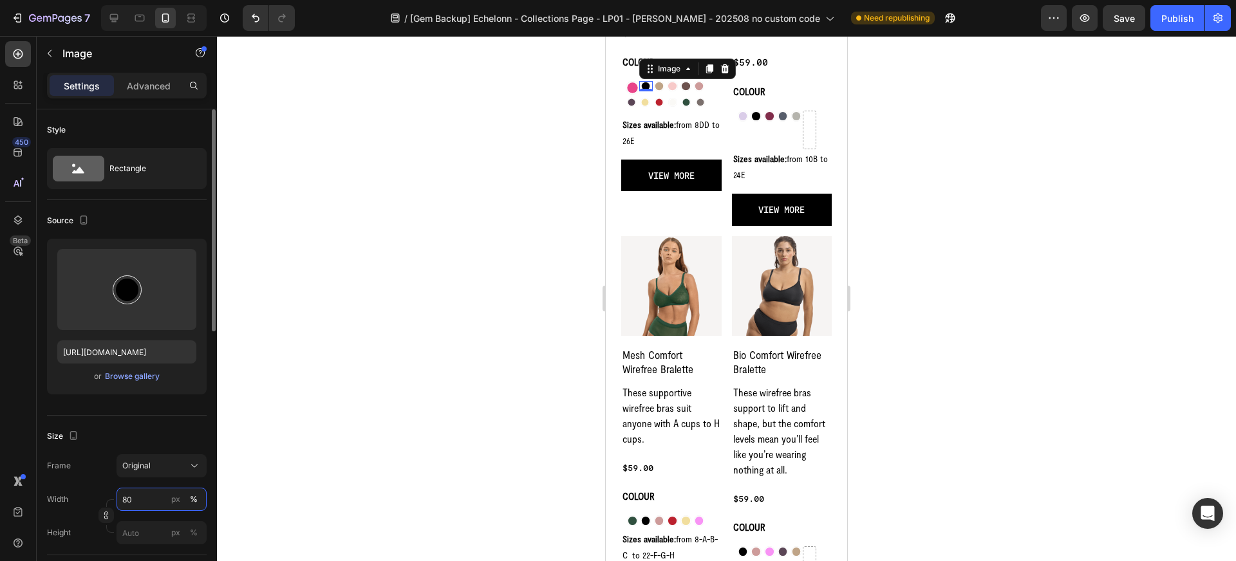
click at [162, 500] on input "80" at bounding box center [162, 499] width 90 height 23
click at [176, 527] on span "100%" at bounding box center [185, 531] width 21 height 12
type input "100"
click at [661, 86] on img at bounding box center [659, 86] width 11 height 11
click at [164, 500] on input "80" at bounding box center [162, 499] width 90 height 23
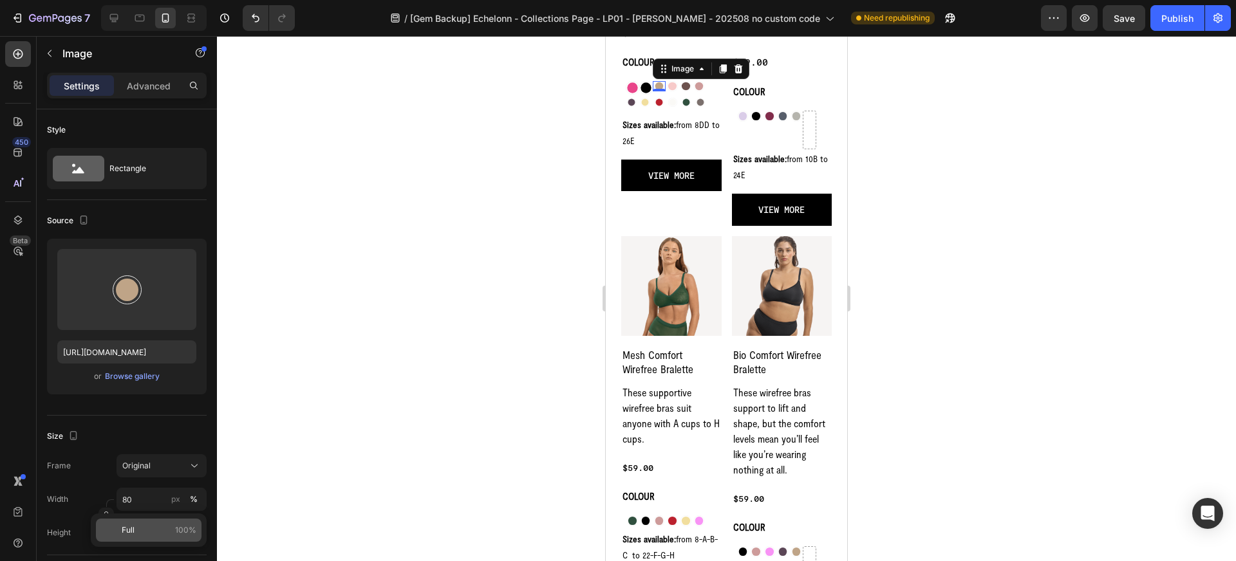
click at [173, 527] on p "Full 100%" at bounding box center [159, 531] width 75 height 12
type input "100"
click at [676, 87] on img at bounding box center [672, 86] width 11 height 11
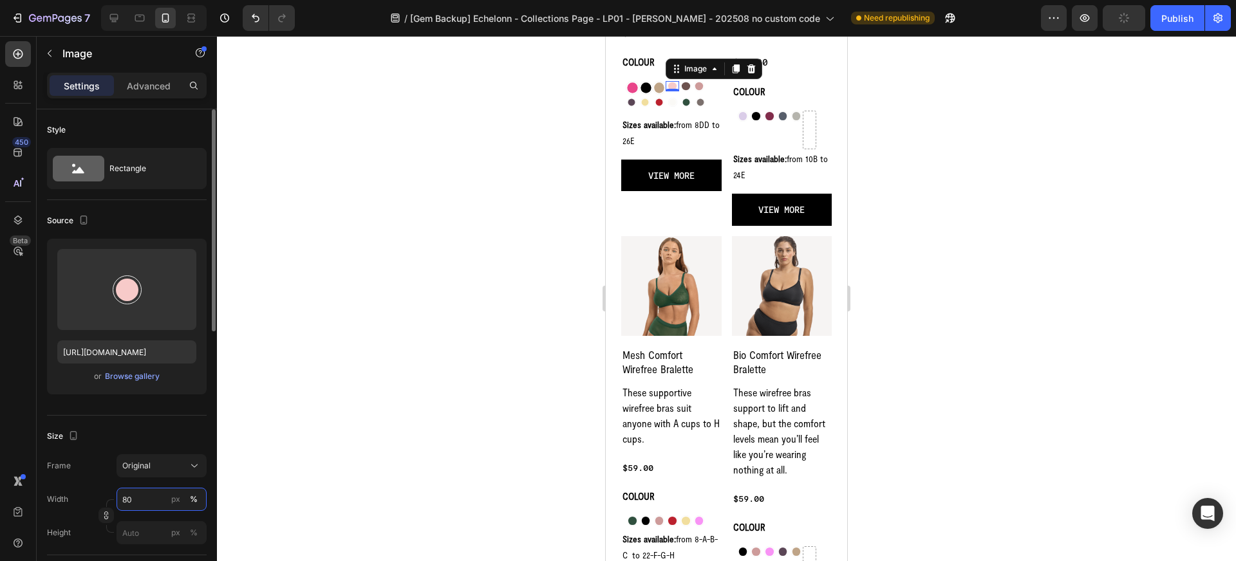
click at [165, 497] on input "80" at bounding box center [162, 499] width 90 height 23
click at [176, 523] on div "Full 100%" at bounding box center [149, 530] width 106 height 23
type input "100"
click at [685, 86] on img at bounding box center [686, 86] width 11 height 11
click at [152, 492] on input "80" at bounding box center [162, 499] width 90 height 23
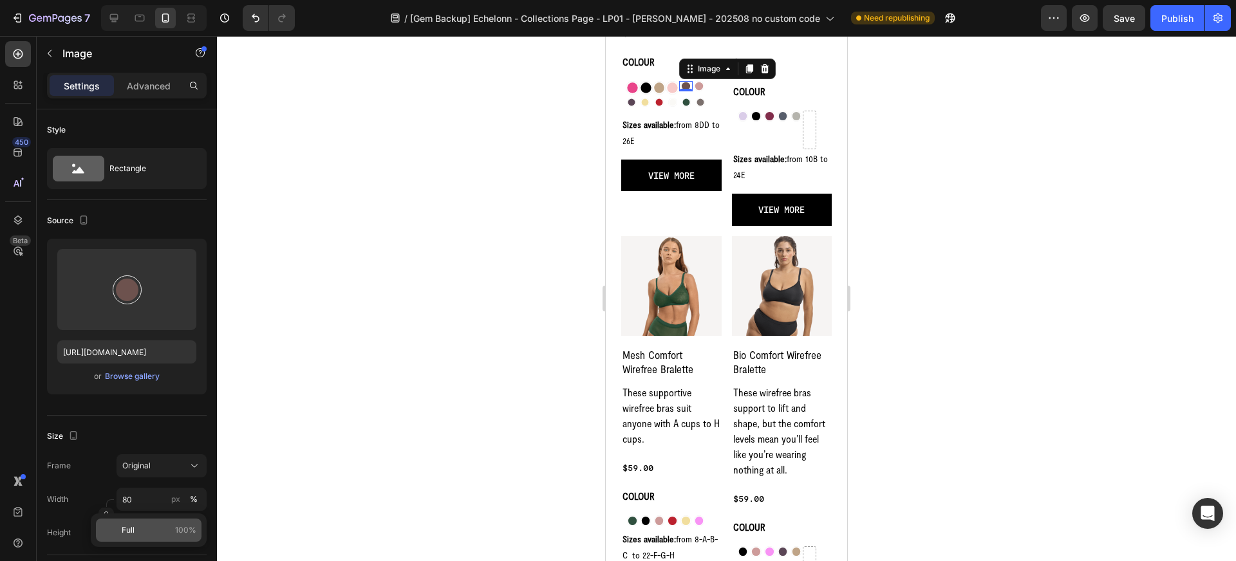
click at [156, 531] on p "Full 100%" at bounding box center [159, 531] width 75 height 12
type input "100"
click at [700, 85] on img at bounding box center [699, 86] width 11 height 11
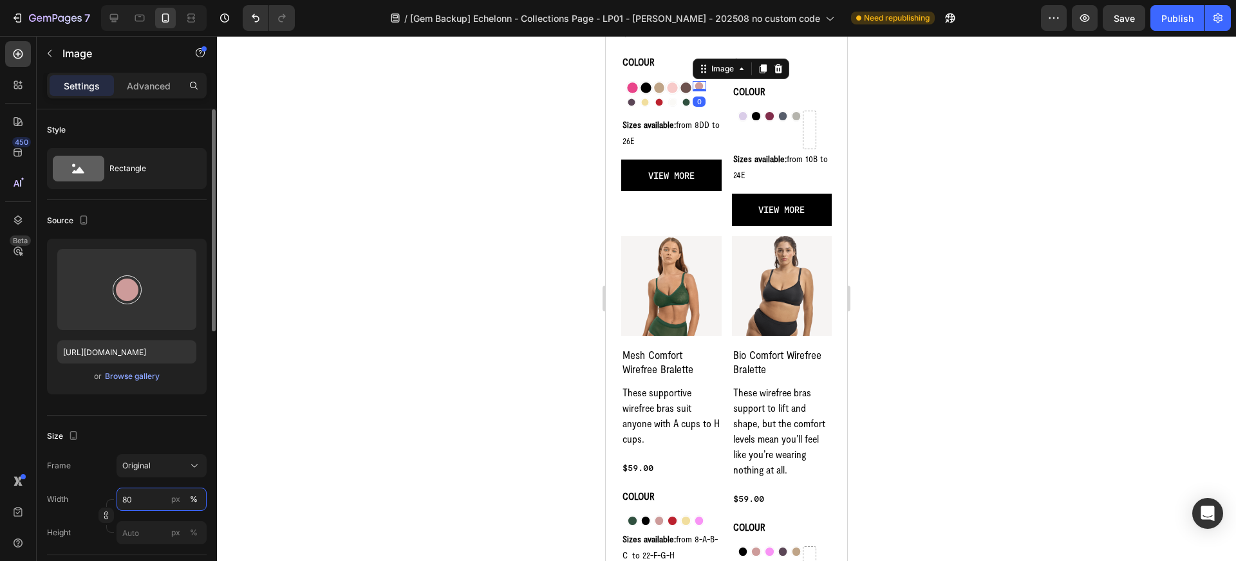
click at [156, 503] on input "80" at bounding box center [162, 499] width 90 height 23
click at [155, 531] on p "Full 100%" at bounding box center [159, 531] width 75 height 12
type input "100"
click at [631, 102] on img at bounding box center [631, 102] width 9 height 9
click at [158, 499] on input "80" at bounding box center [162, 499] width 90 height 23
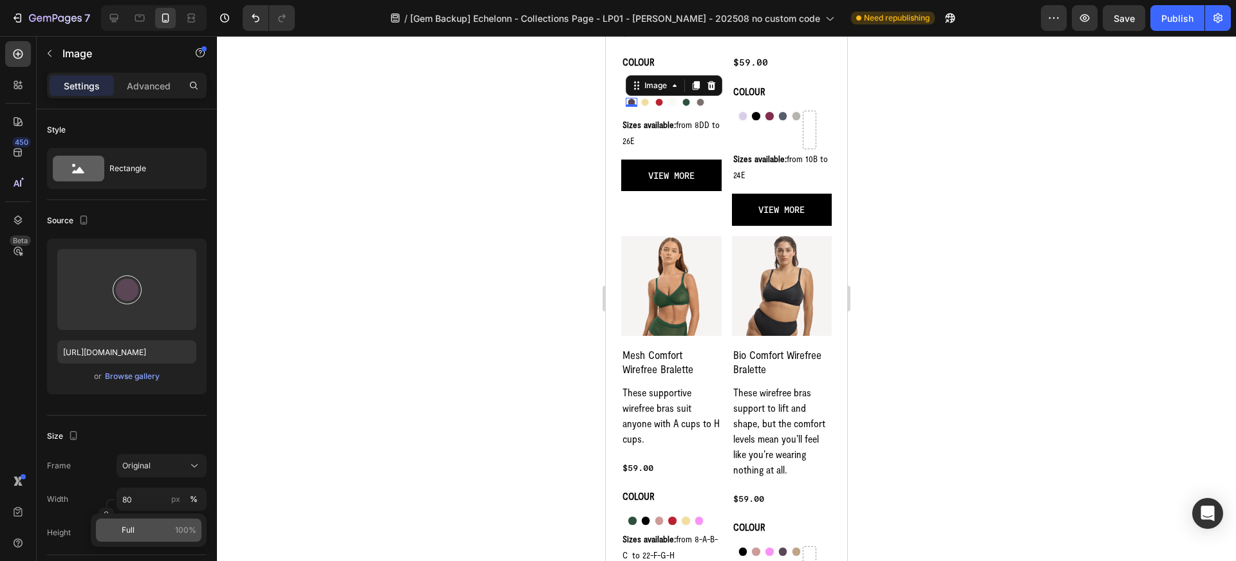
click at [156, 536] on div "Full 100%" at bounding box center [149, 530] width 106 height 23
type input "100"
click at [646, 104] on img at bounding box center [645, 102] width 9 height 9
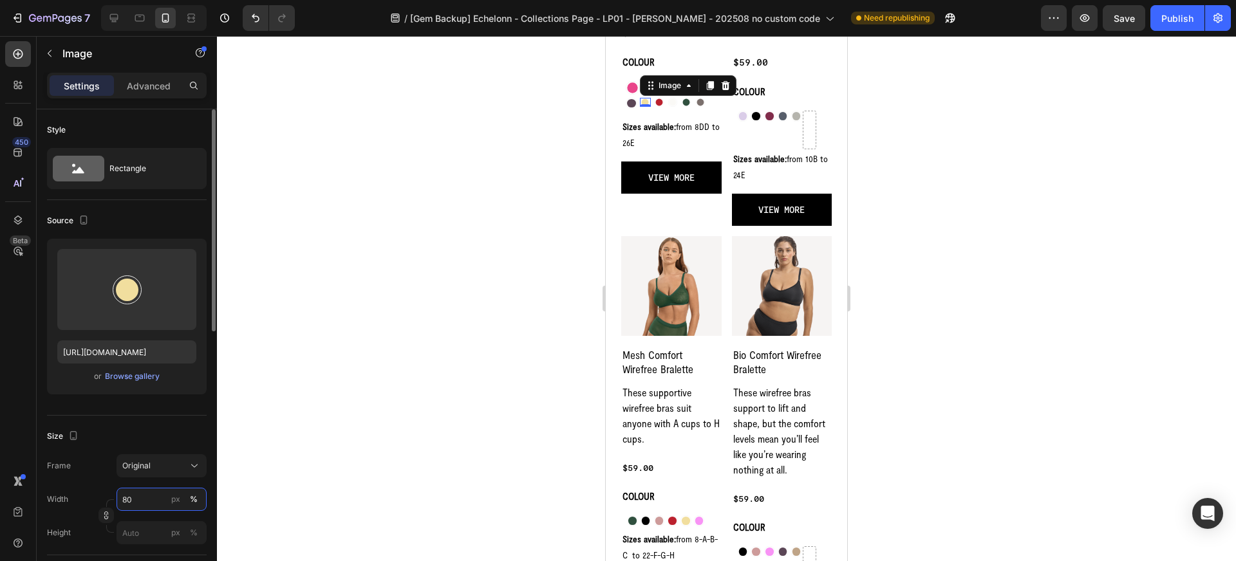
click at [153, 500] on input "80" at bounding box center [162, 499] width 90 height 23
click at [153, 527] on p "Full 100%" at bounding box center [159, 531] width 75 height 12
type input "100"
click at [657, 99] on img at bounding box center [659, 102] width 9 height 9
click at [151, 499] on input "80" at bounding box center [162, 499] width 90 height 23
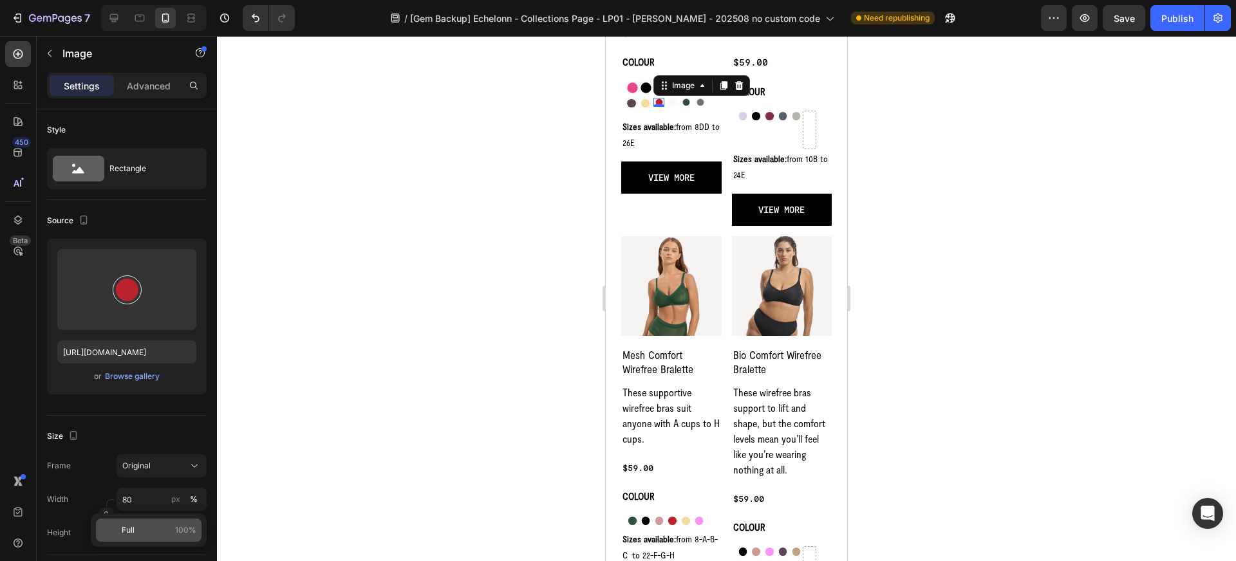
click at [151, 522] on div "Full 100%" at bounding box center [149, 530] width 106 height 23
type input "100"
click at [674, 101] on img at bounding box center [672, 102] width 9 height 9
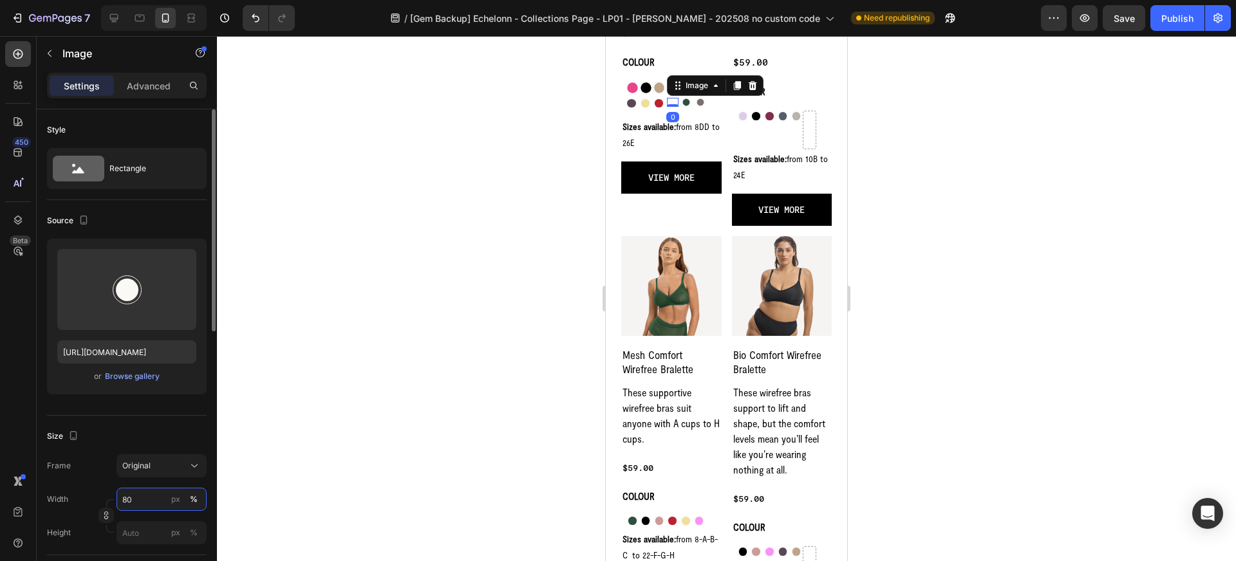
click at [155, 504] on input "80" at bounding box center [162, 499] width 90 height 23
click at [155, 532] on p "Full 100%" at bounding box center [159, 531] width 75 height 12
type input "100"
click at [682, 100] on img at bounding box center [686, 102] width 9 height 9
click at [152, 501] on input "80" at bounding box center [162, 499] width 90 height 23
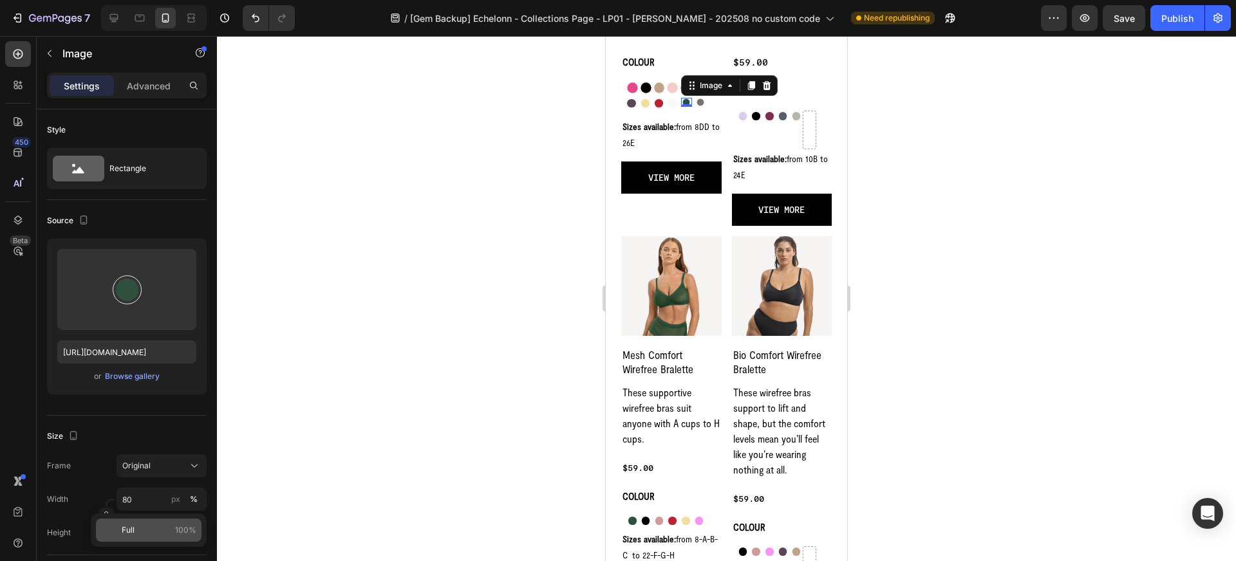
click at [151, 526] on p "Full 100%" at bounding box center [159, 531] width 75 height 12
type input "100"
click at [699, 100] on img at bounding box center [700, 102] width 9 height 9
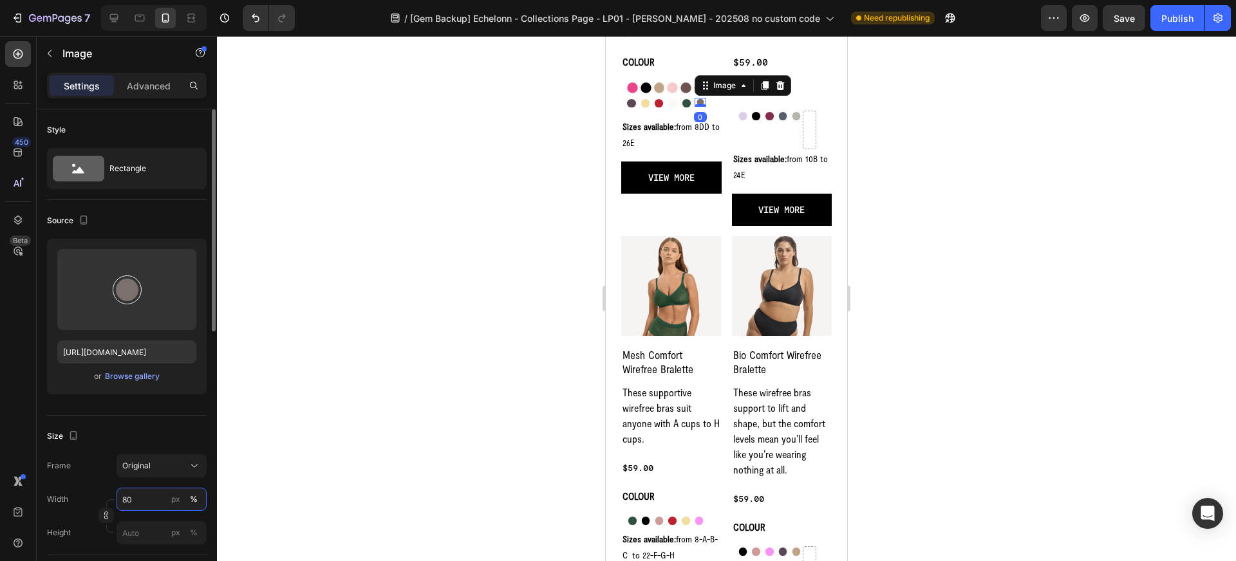
click at [153, 496] on input "80" at bounding box center [162, 499] width 90 height 23
click at [146, 528] on p "Full 100%" at bounding box center [159, 531] width 75 height 12
type input "100"
click at [276, 458] on div at bounding box center [726, 298] width 1019 height 525
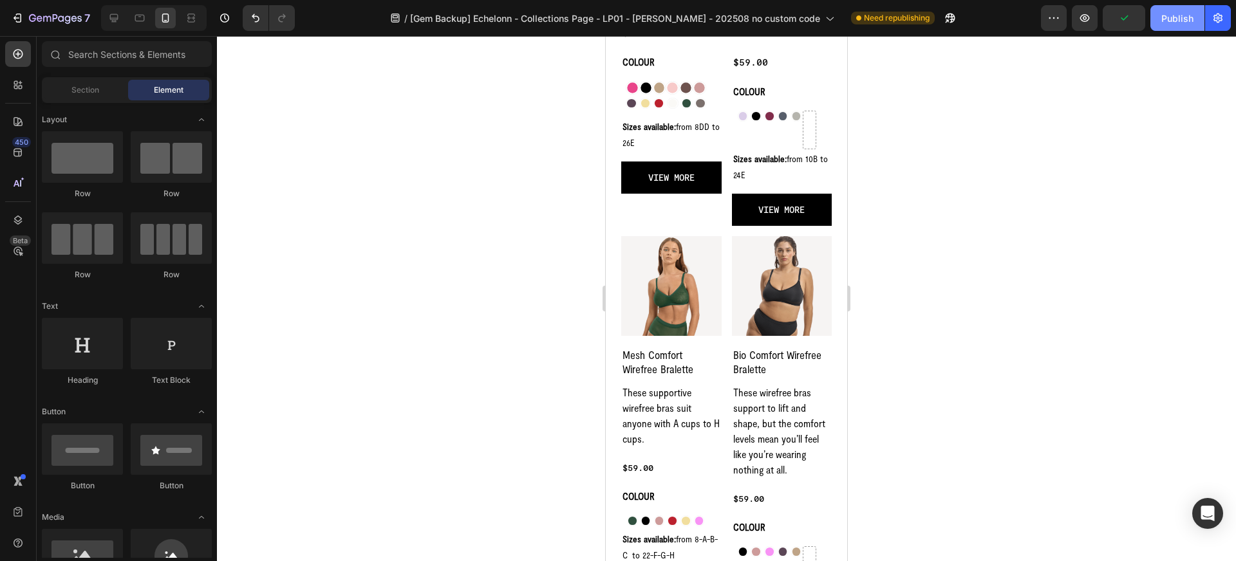
click at [1169, 19] on div "Publish" at bounding box center [1177, 19] width 32 height 14
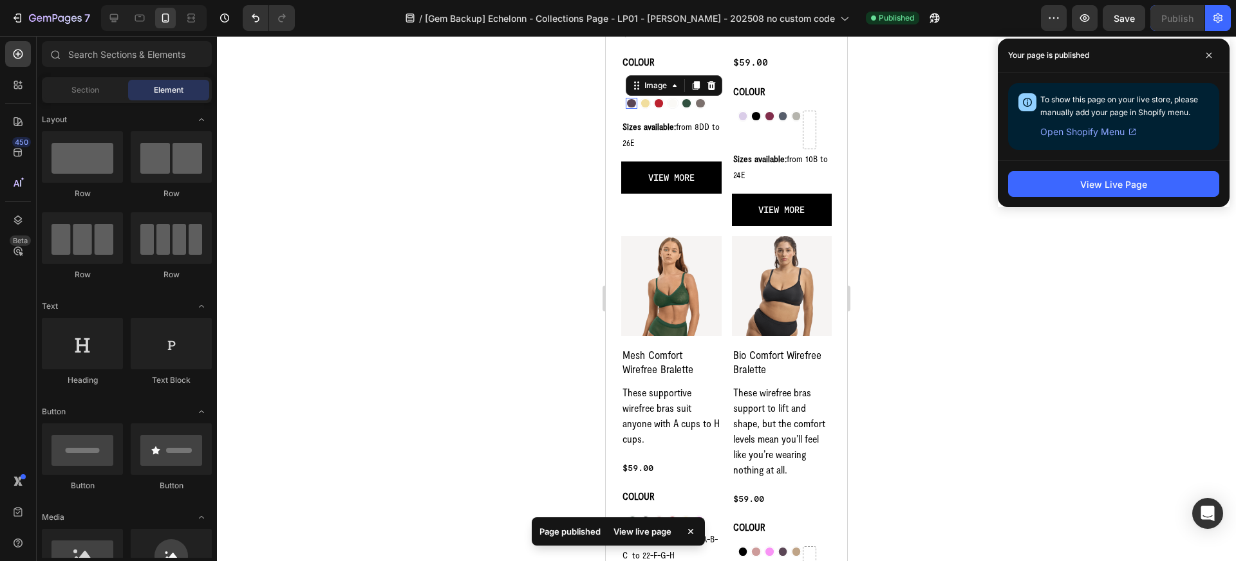
click at [634, 102] on img at bounding box center [631, 103] width 11 height 11
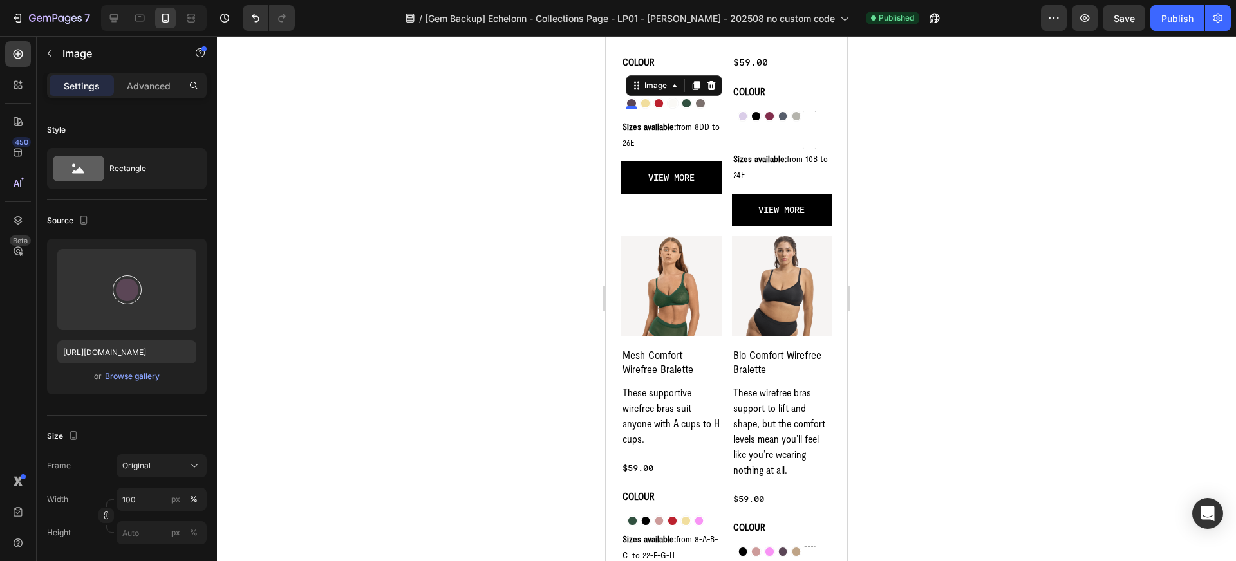
click at [447, 361] on div at bounding box center [726, 298] width 1019 height 525
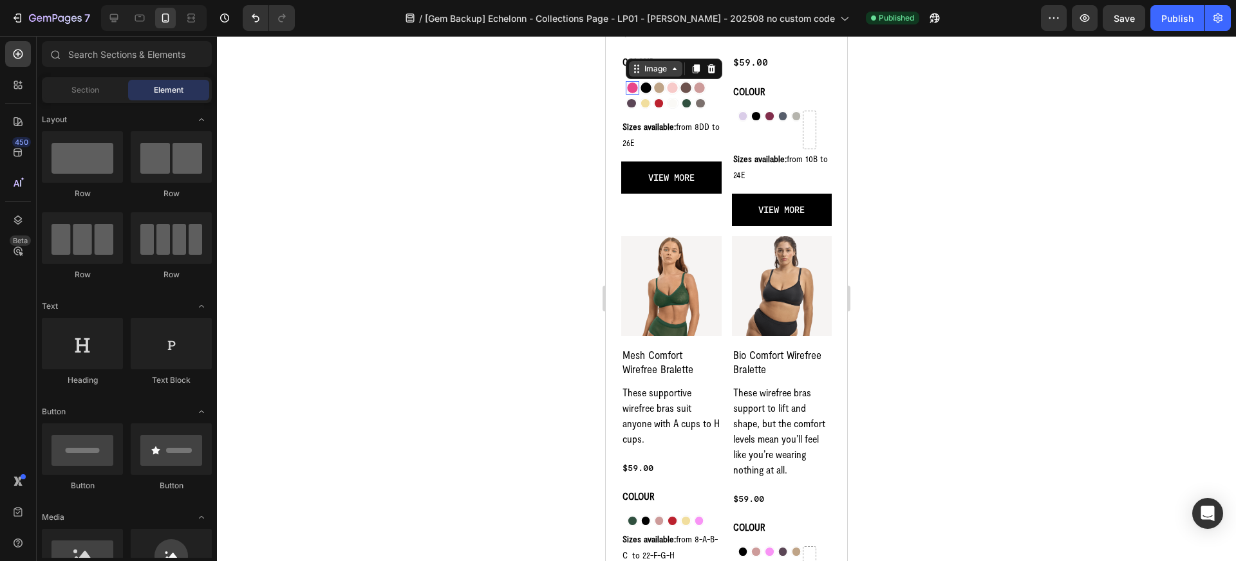
click at [632, 72] on div "Image" at bounding box center [655, 68] width 53 height 15
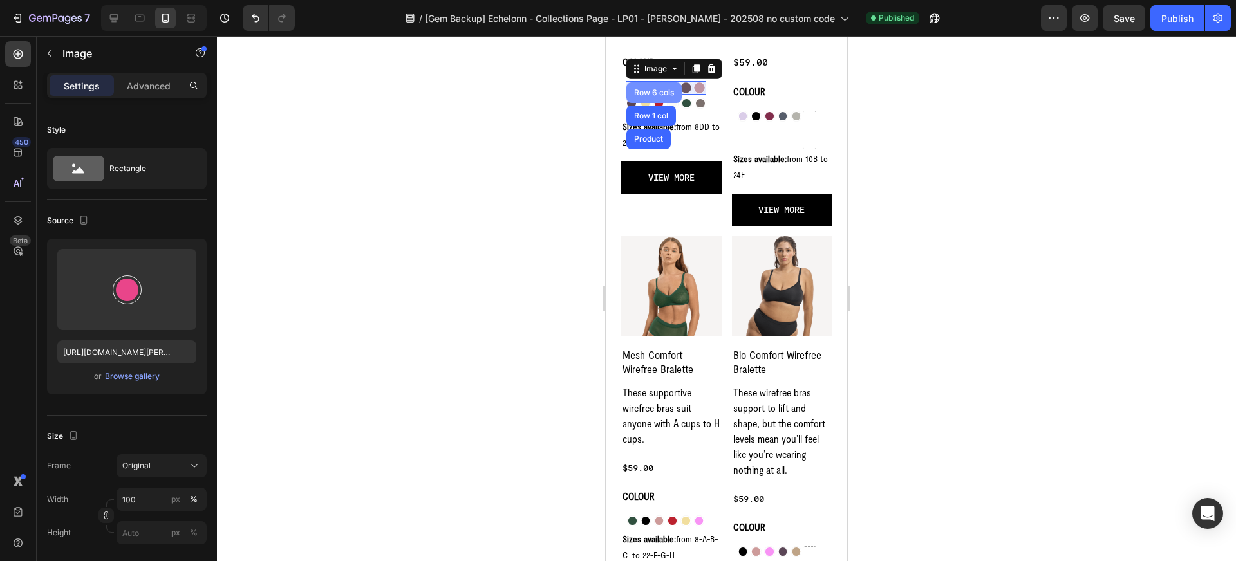
click at [637, 92] on div "Row 6 cols" at bounding box center [654, 93] width 45 height 8
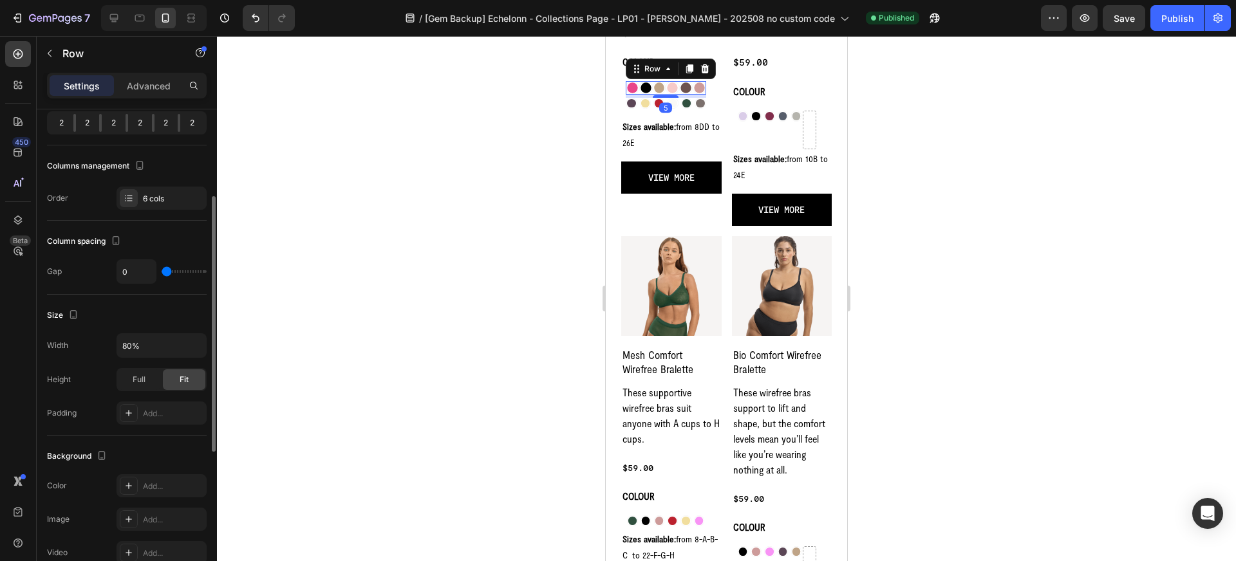
scroll to position [202, 0]
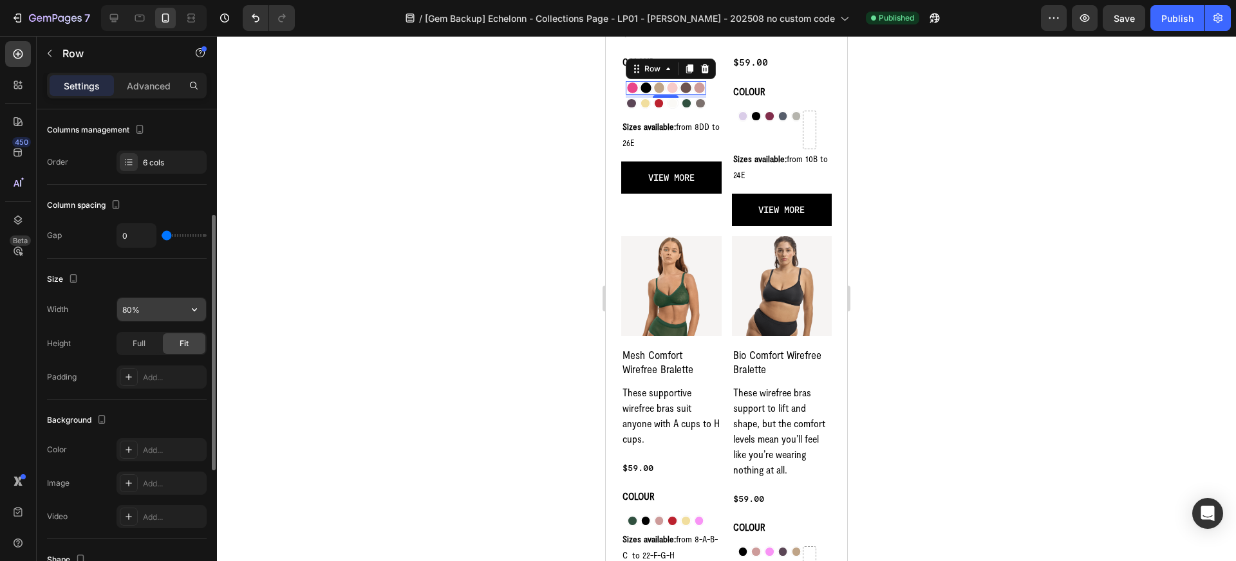
click at [128, 308] on input "80%" at bounding box center [161, 309] width 89 height 23
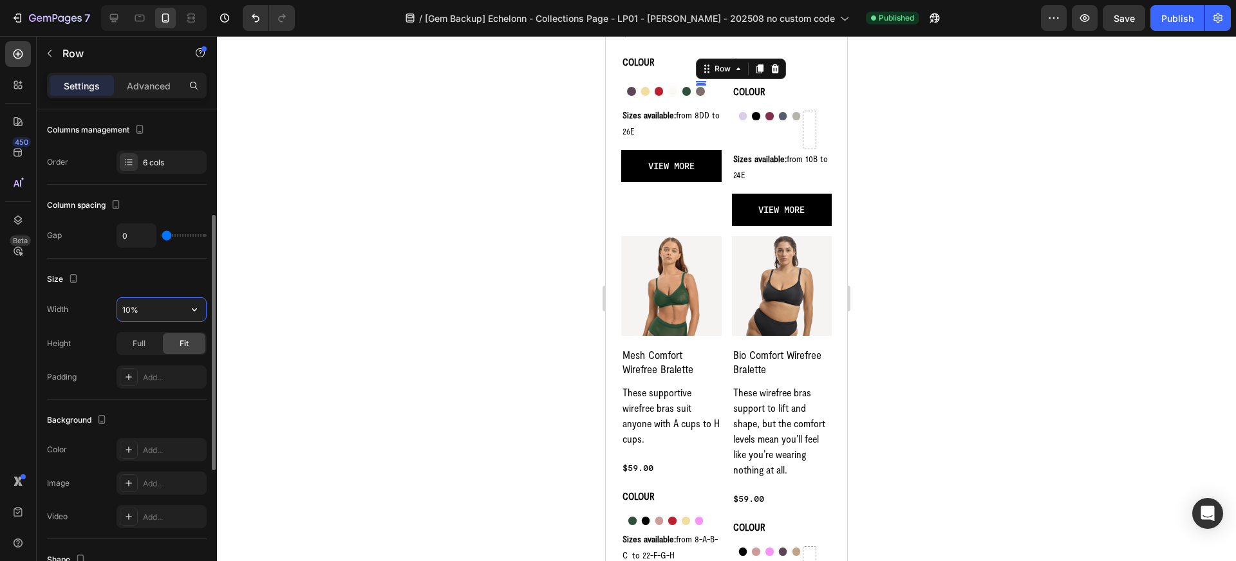
type input "100%"
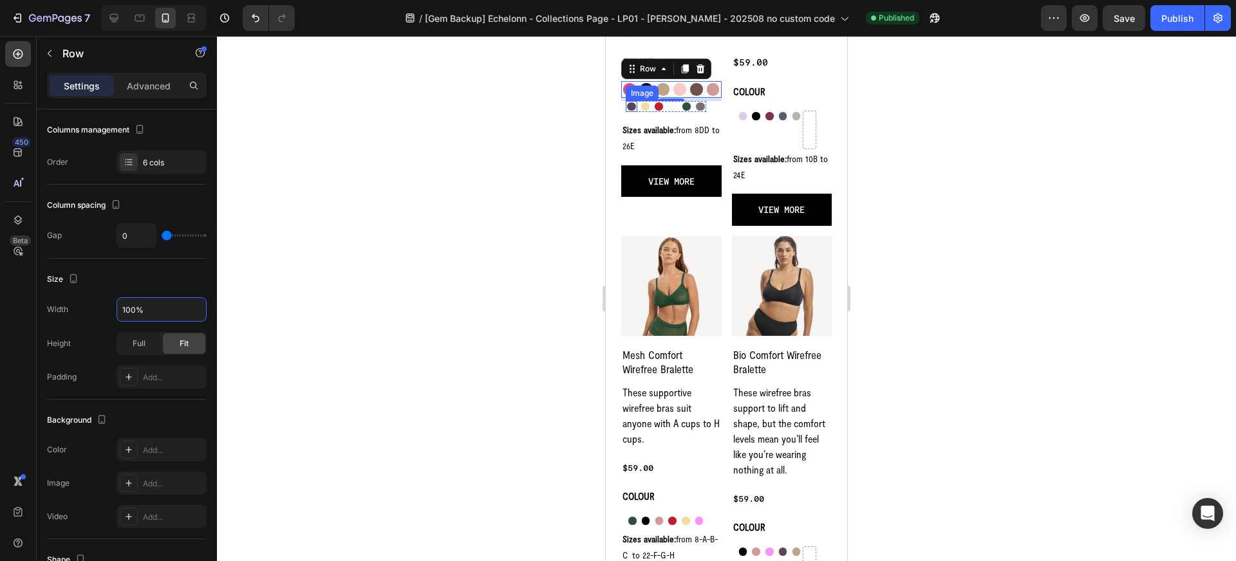
click at [628, 109] on img at bounding box center [631, 106] width 11 height 11
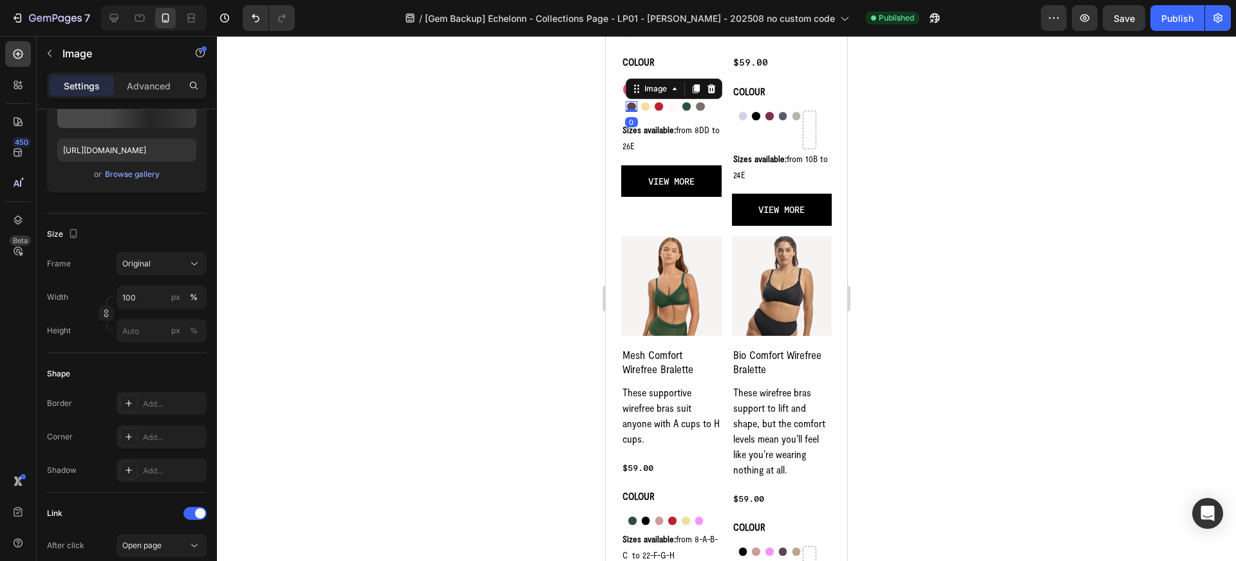
scroll to position [0, 0]
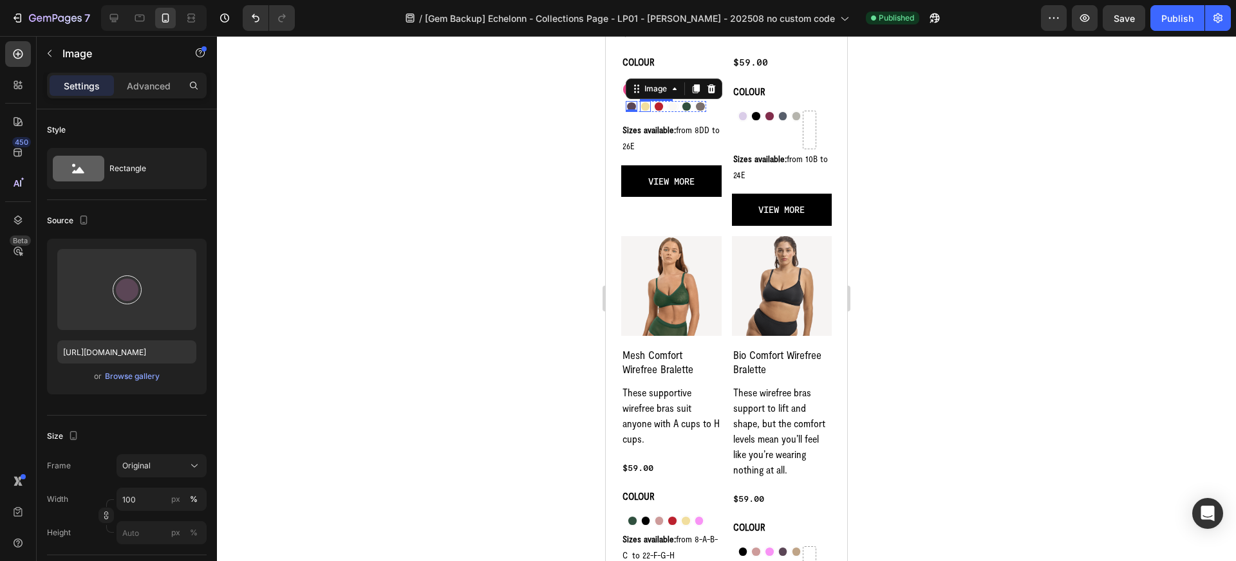
click at [644, 108] on img at bounding box center [645, 106] width 11 height 11
click at [657, 106] on img at bounding box center [658, 106] width 11 height 11
click at [673, 108] on img at bounding box center [672, 106] width 11 height 11
click at [682, 107] on img at bounding box center [686, 106] width 11 height 11
click at [697, 108] on img at bounding box center [700, 106] width 11 height 11
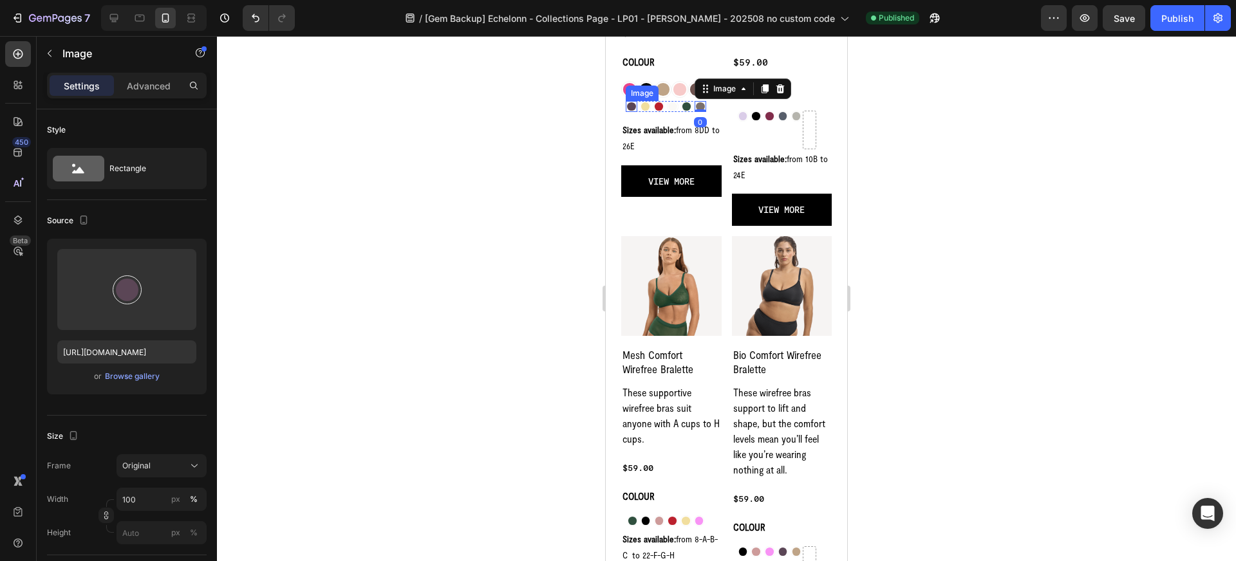
click at [632, 108] on img at bounding box center [631, 106] width 11 height 11
click at [639, 92] on icon at bounding box center [638, 92] width 2 height 2
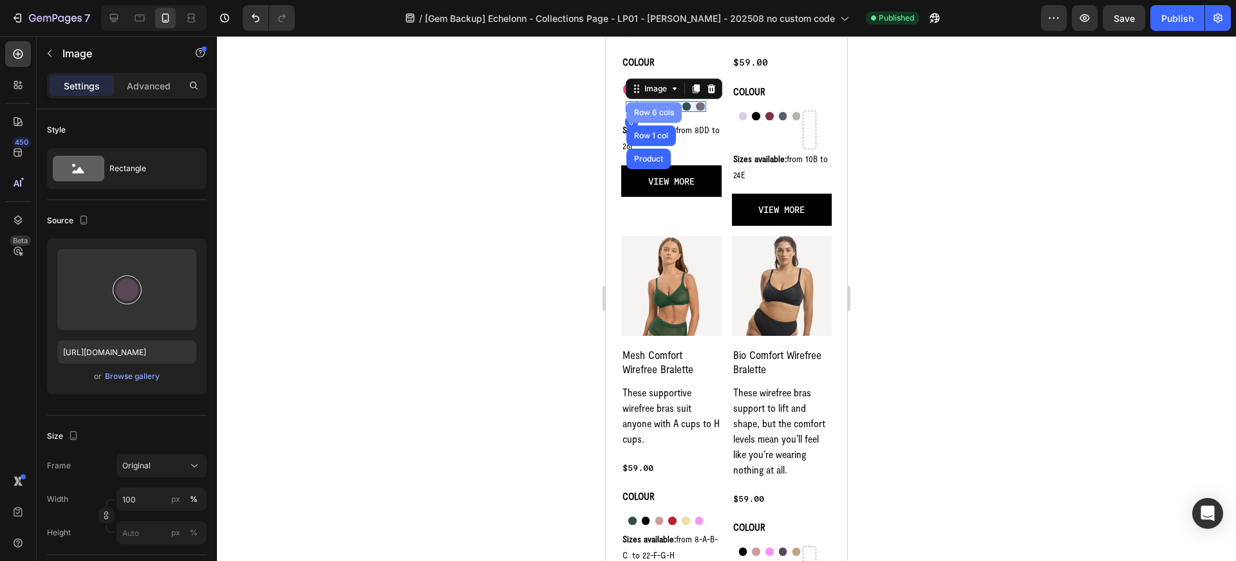
click at [643, 111] on div "Row 6 cols" at bounding box center [654, 113] width 45 height 8
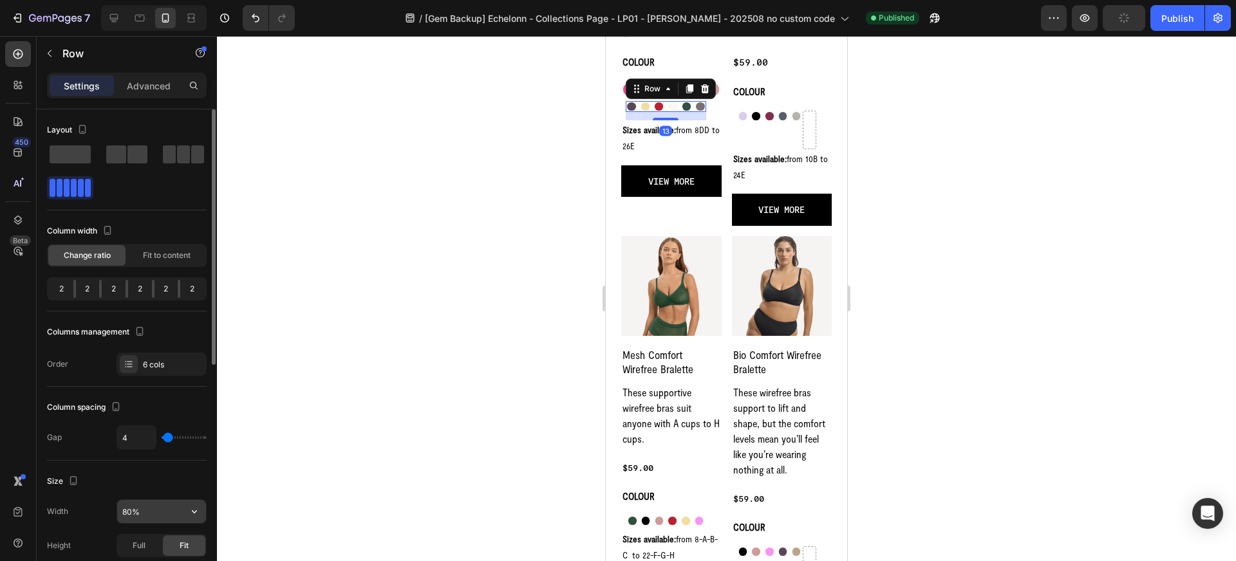
click at [129, 513] on input "80%" at bounding box center [161, 511] width 89 height 23
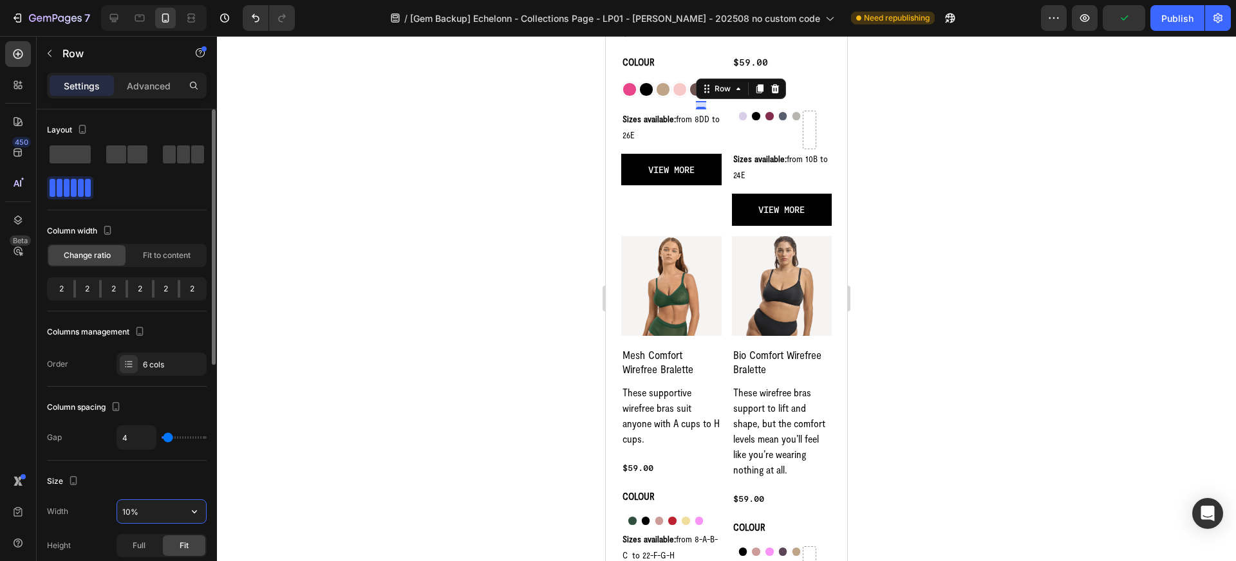
type input "100%"
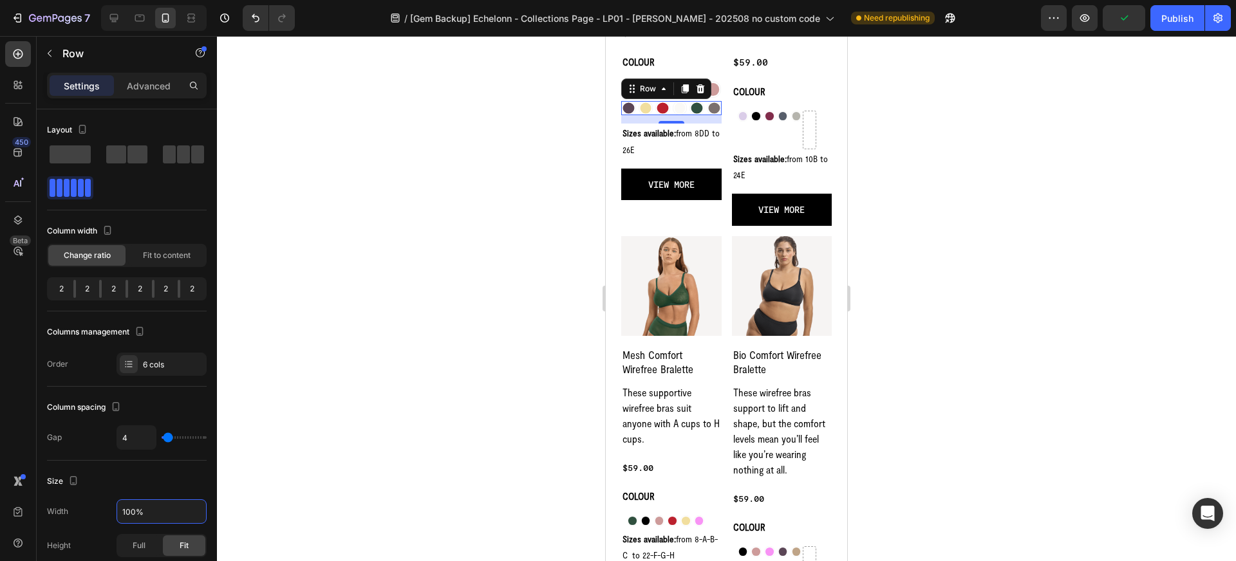
click at [351, 451] on div at bounding box center [726, 298] width 1019 height 525
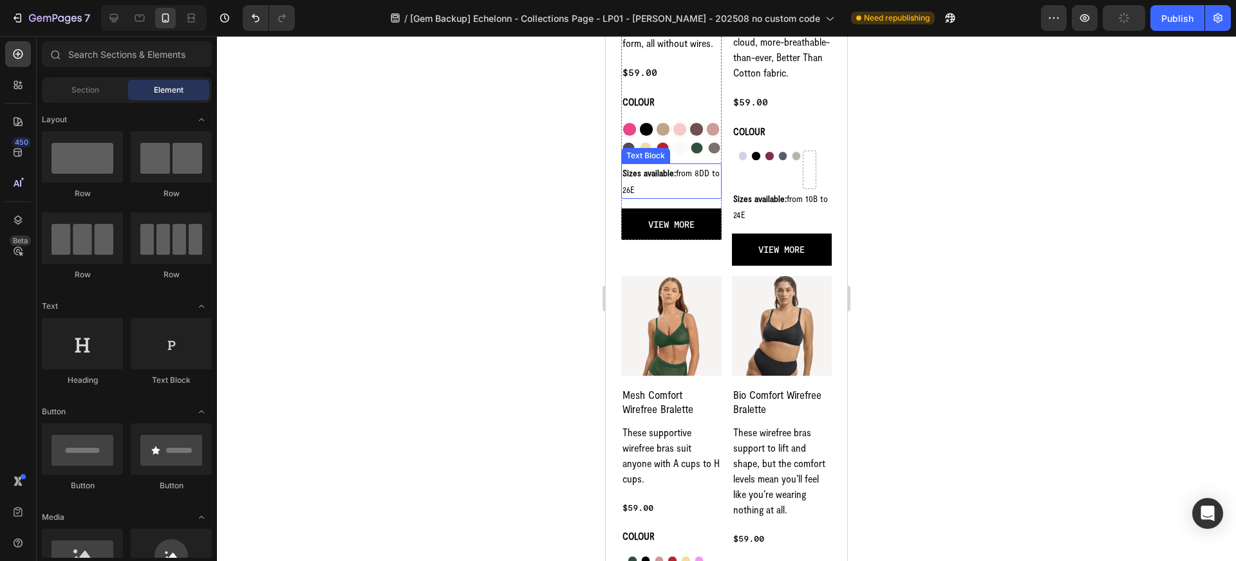
scroll to position [773, 0]
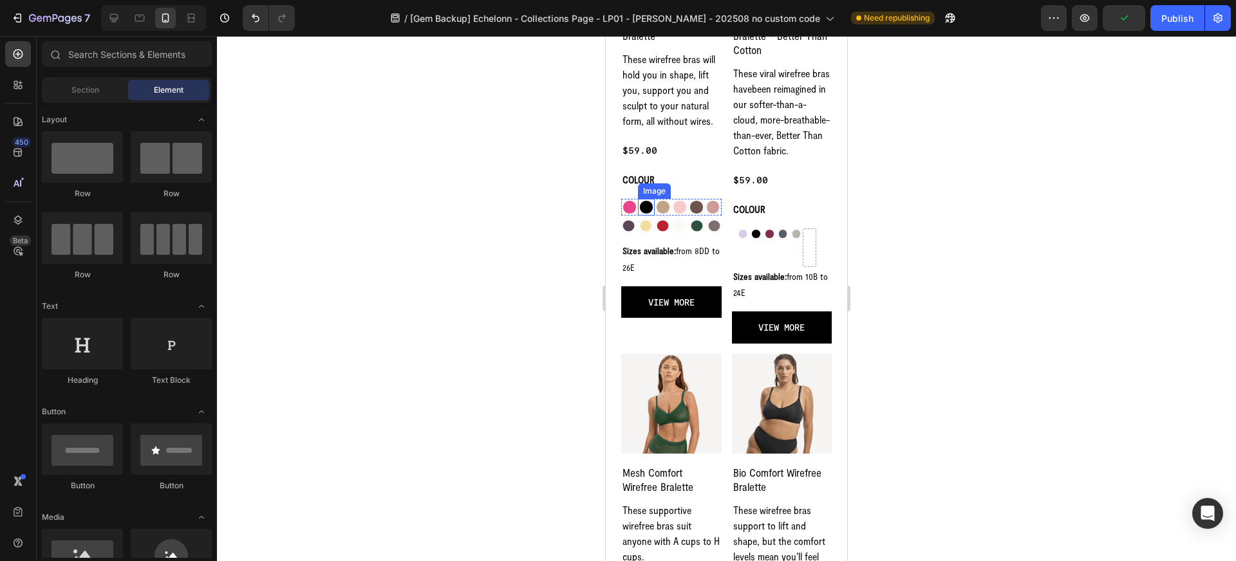
click at [646, 209] on img at bounding box center [646, 207] width 17 height 17
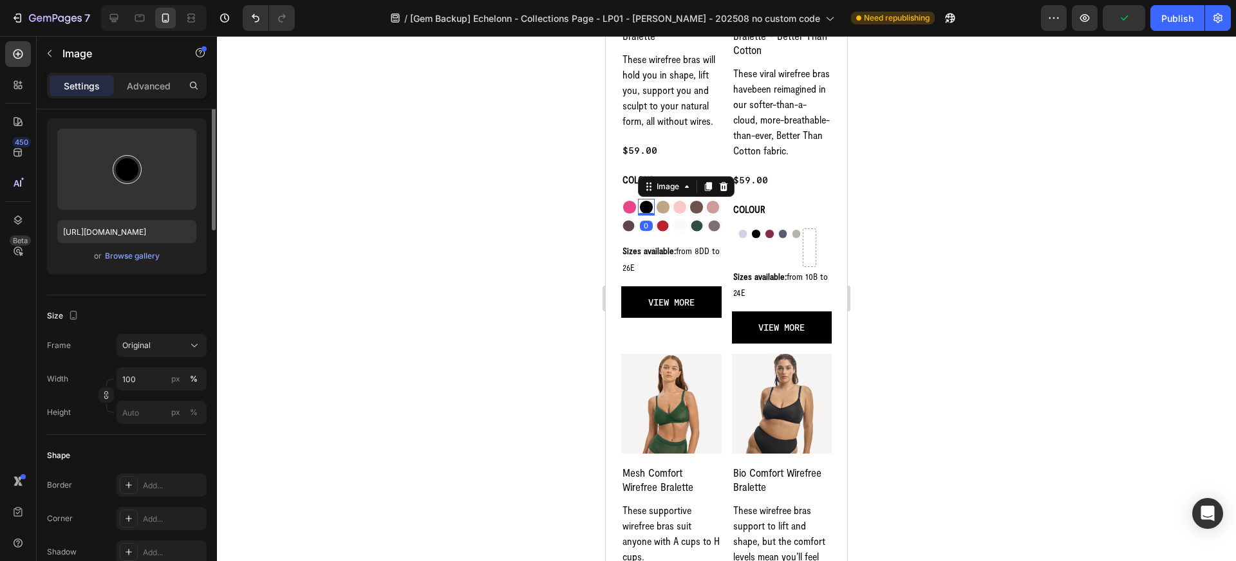
scroll to position [174, 0]
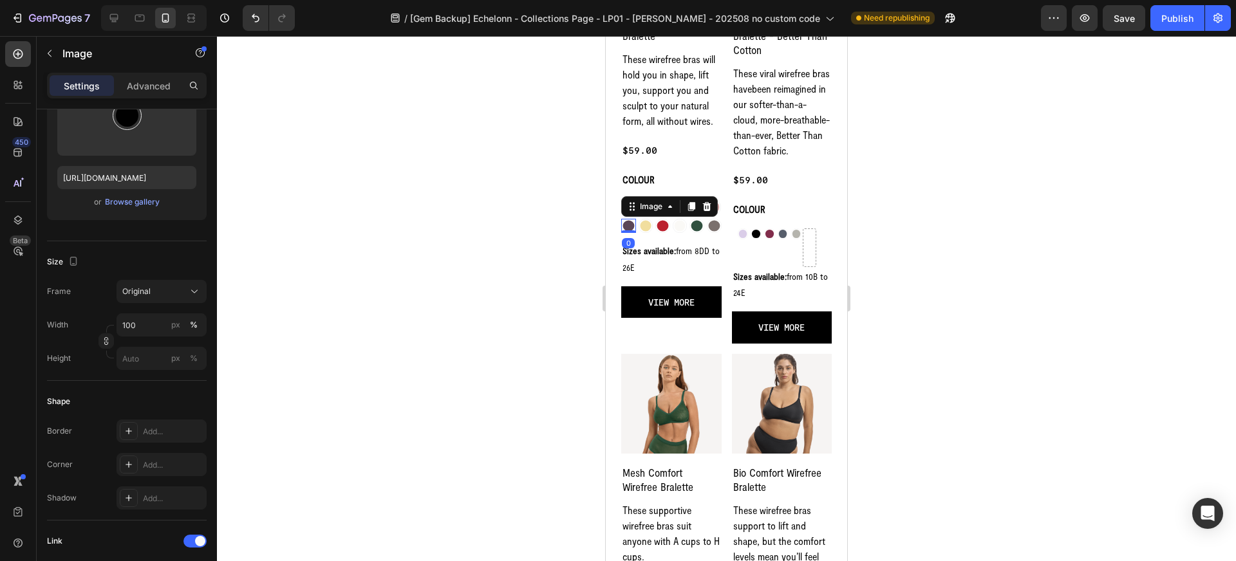
click at [629, 227] on img at bounding box center [628, 226] width 15 height 15
click at [502, 220] on div at bounding box center [726, 298] width 1019 height 525
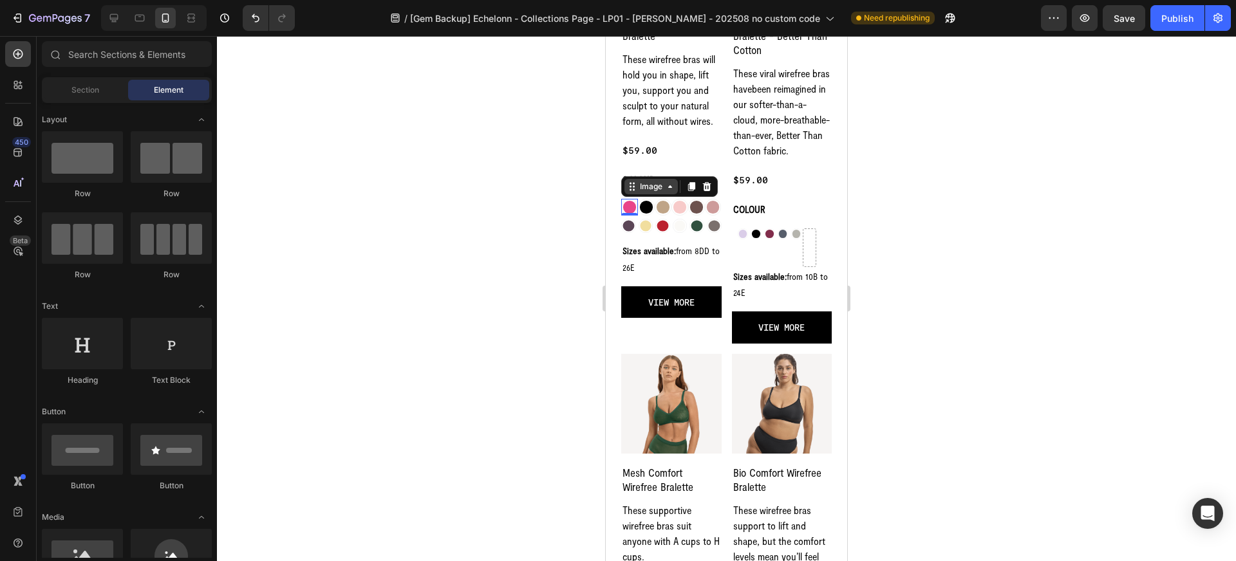
click at [634, 193] on div "Image" at bounding box center [650, 186] width 53 height 15
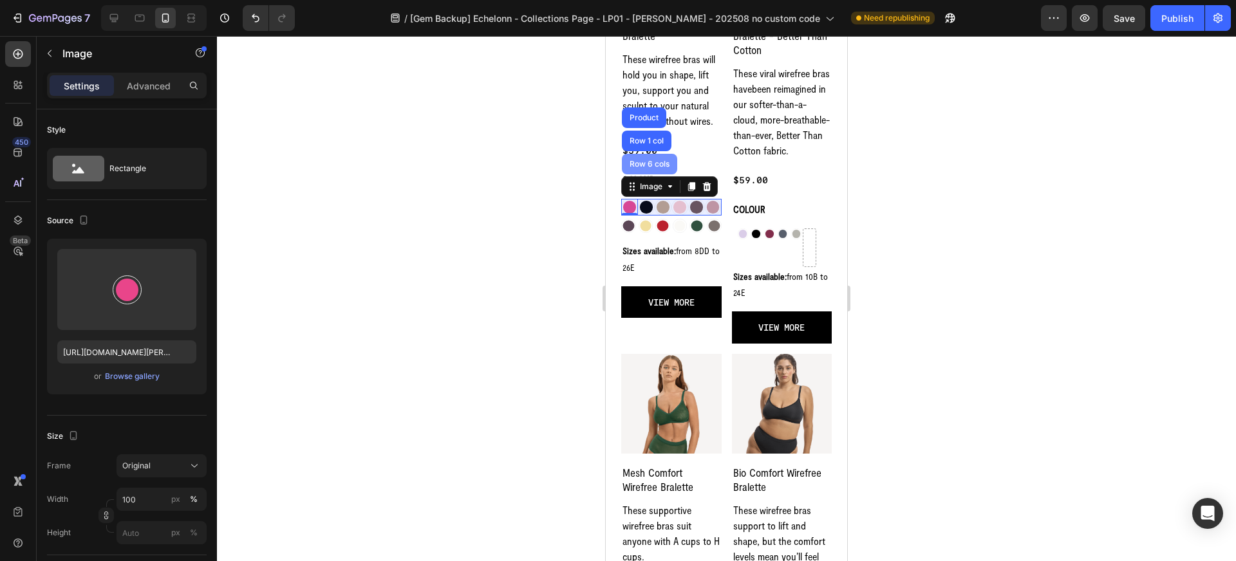
click at [643, 170] on div "Row 6 cols" at bounding box center [649, 164] width 55 height 21
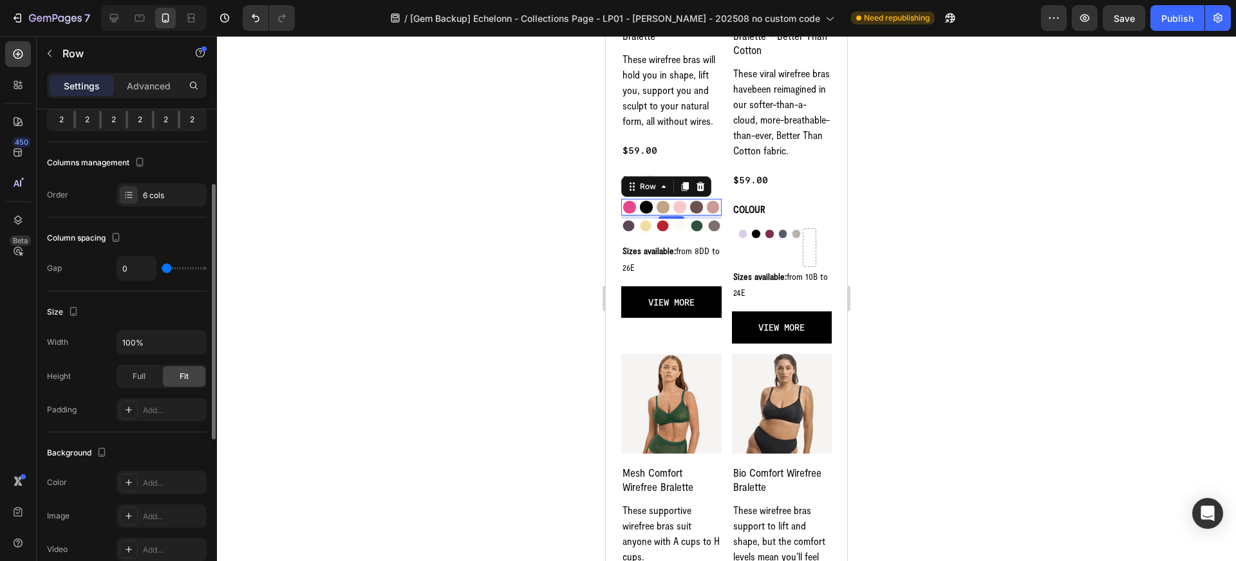
scroll to position [173, 0]
click at [134, 267] on input "0" at bounding box center [136, 264] width 39 height 23
type input "2"
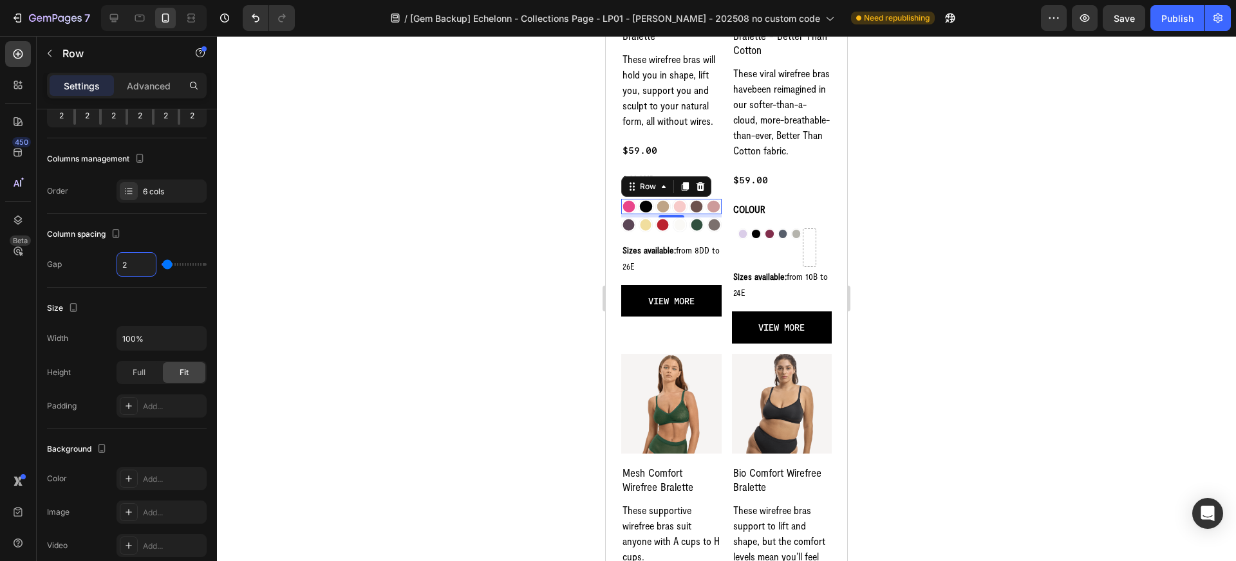
click at [437, 265] on div at bounding box center [726, 298] width 1019 height 525
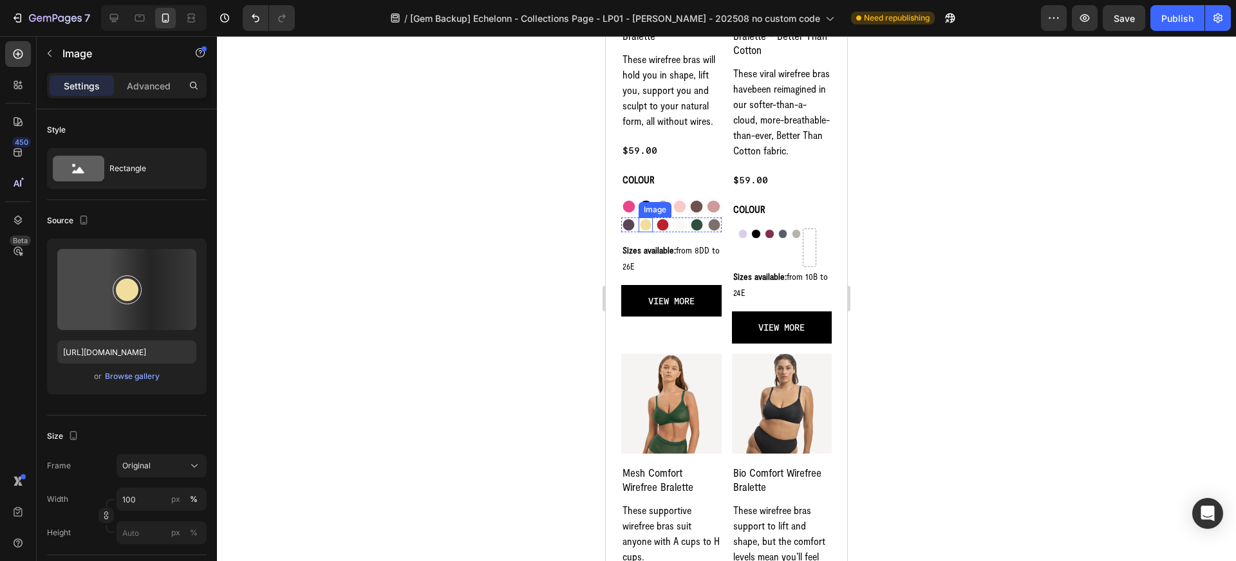
click at [648, 214] on div "Image" at bounding box center [655, 209] width 33 height 15
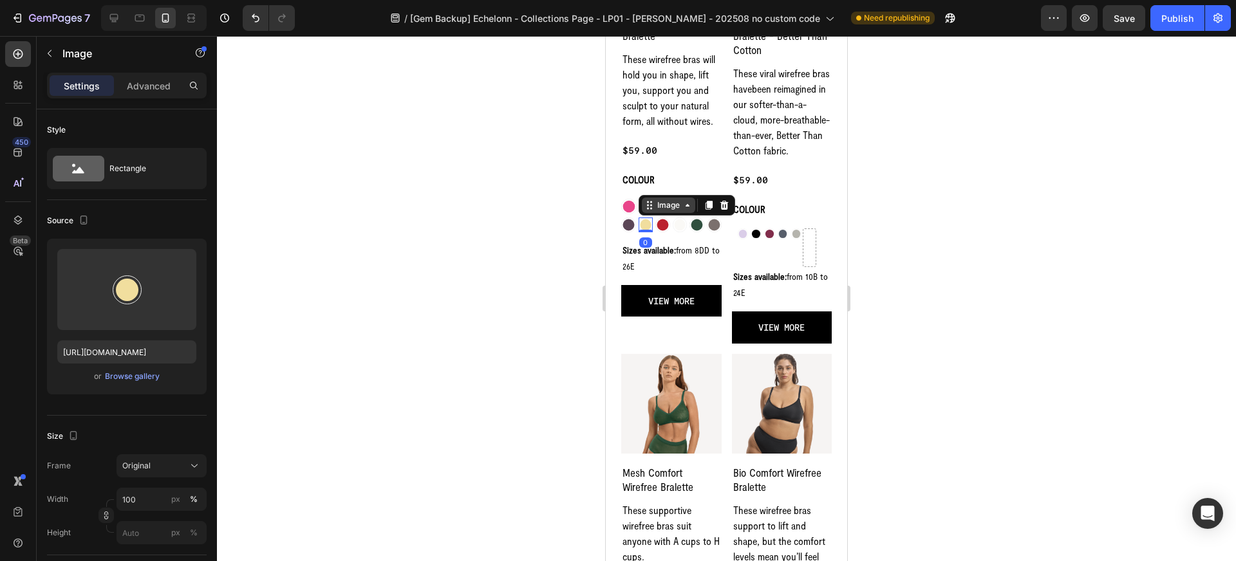
click at [653, 208] on icon at bounding box center [649, 205] width 10 height 10
click at [657, 189] on div "Row 6 cols" at bounding box center [666, 183] width 55 height 21
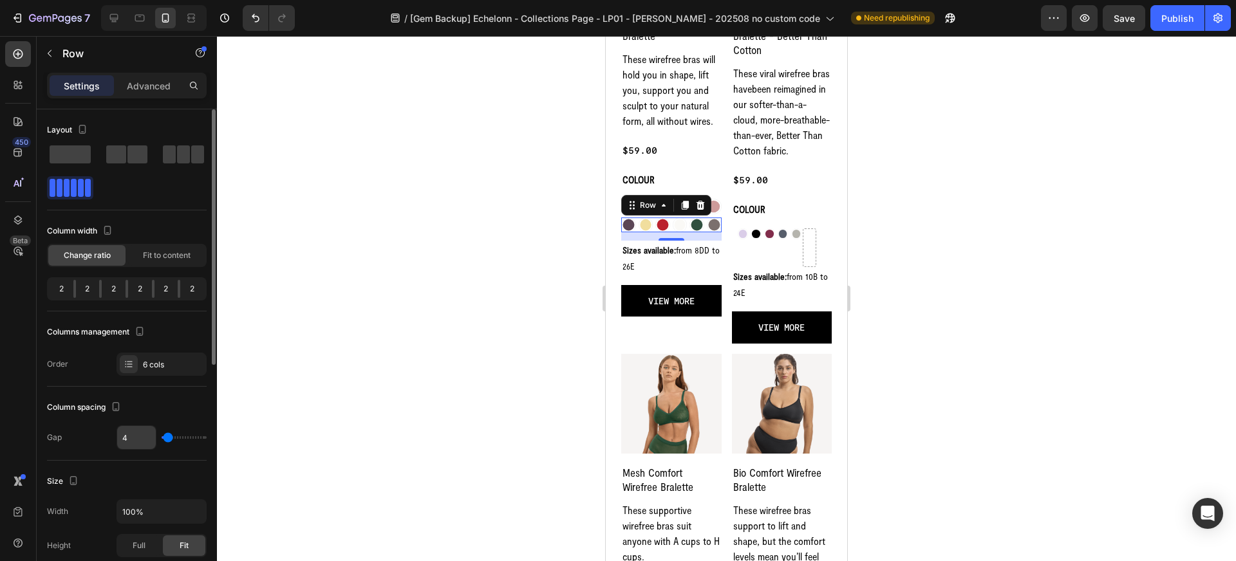
click at [135, 438] on input "4" at bounding box center [136, 437] width 39 height 23
type input "2"
click at [357, 405] on div at bounding box center [726, 298] width 1019 height 525
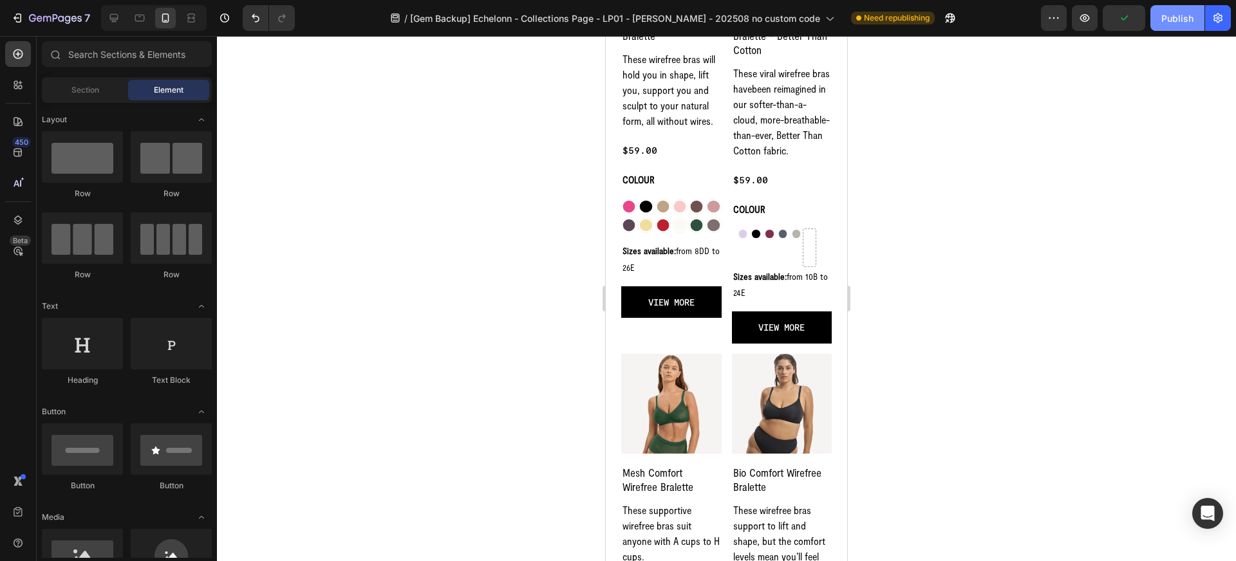
click at [1173, 19] on div "Publish" at bounding box center [1177, 19] width 32 height 14
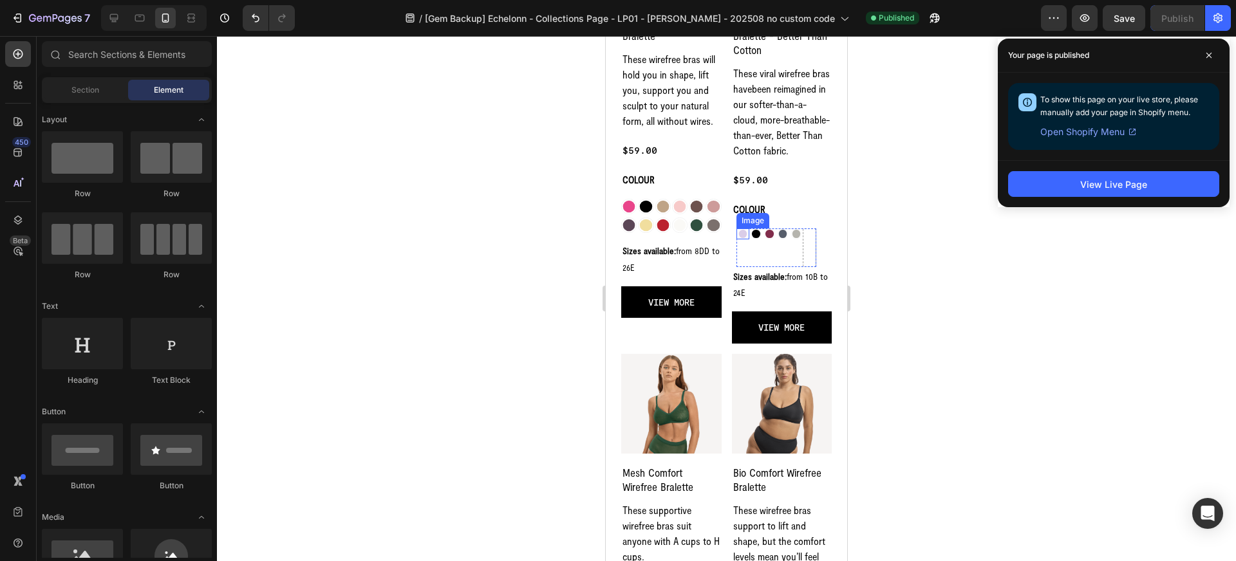
click at [743, 231] on img at bounding box center [743, 234] width 11 height 11
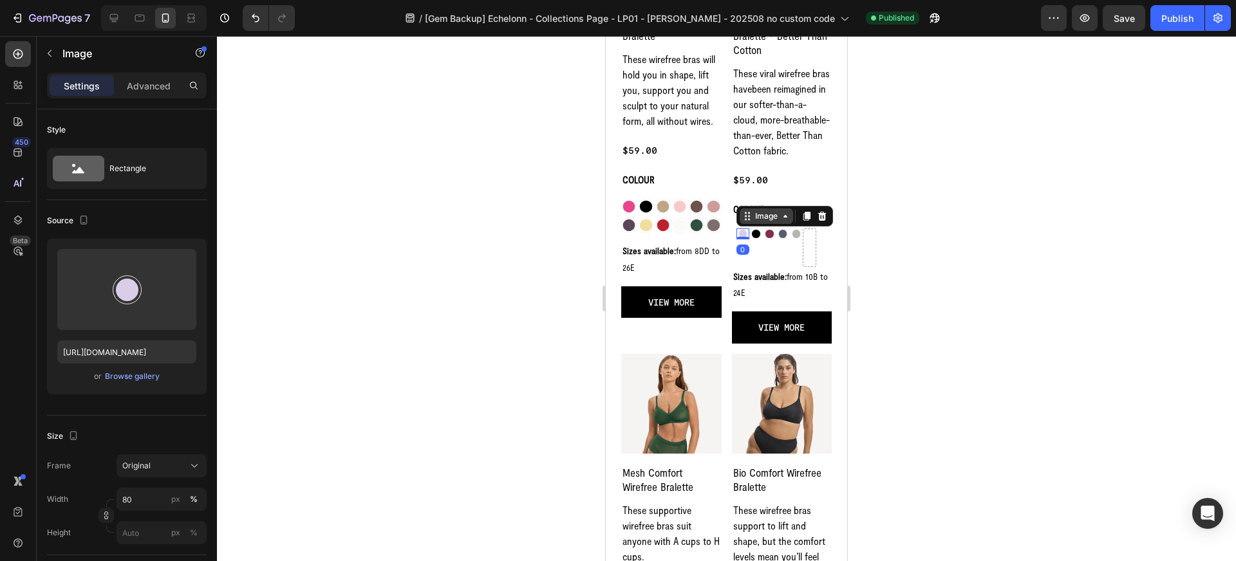
click at [749, 223] on div "Image" at bounding box center [766, 216] width 53 height 15
click at [755, 199] on div "Row 6 cols" at bounding box center [764, 193] width 55 height 21
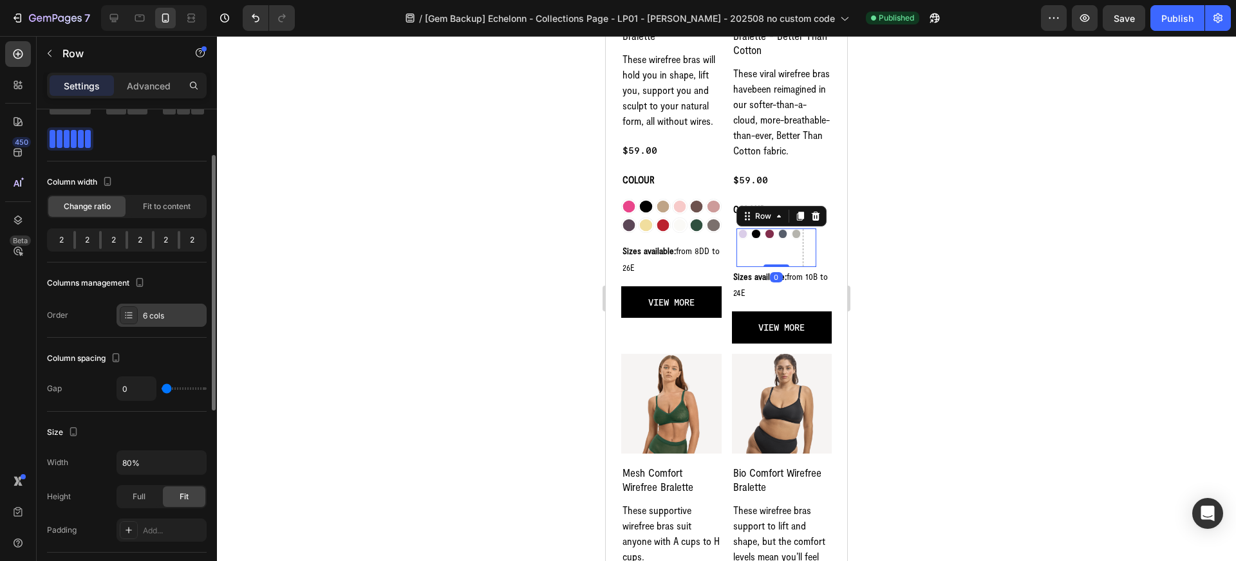
scroll to position [62, 0]
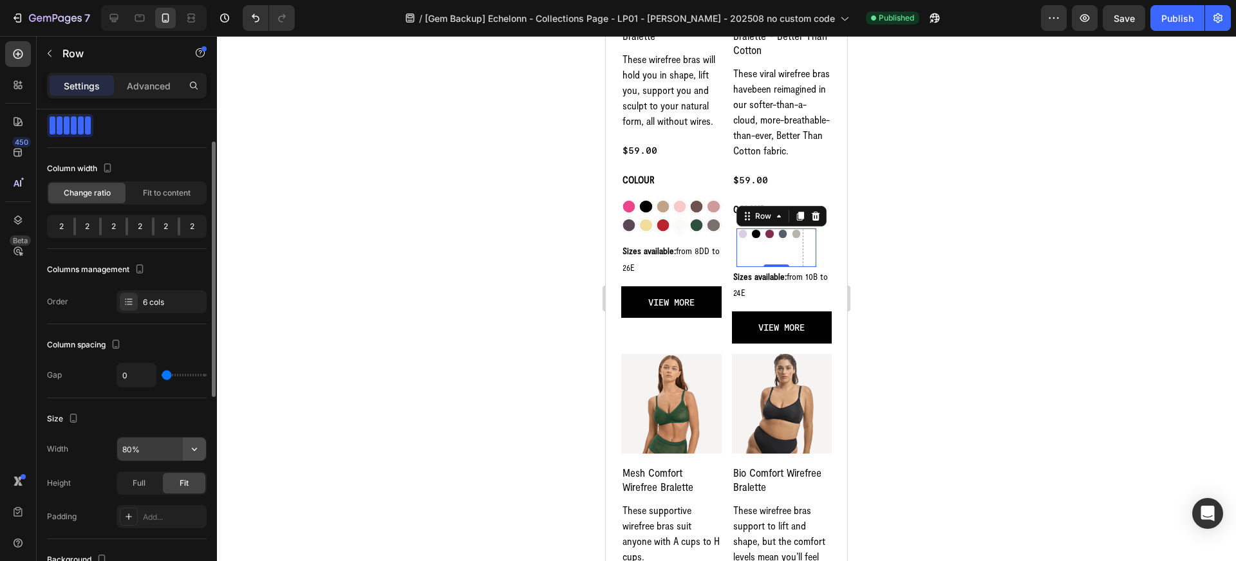
click at [194, 447] on icon "button" at bounding box center [194, 449] width 13 height 13
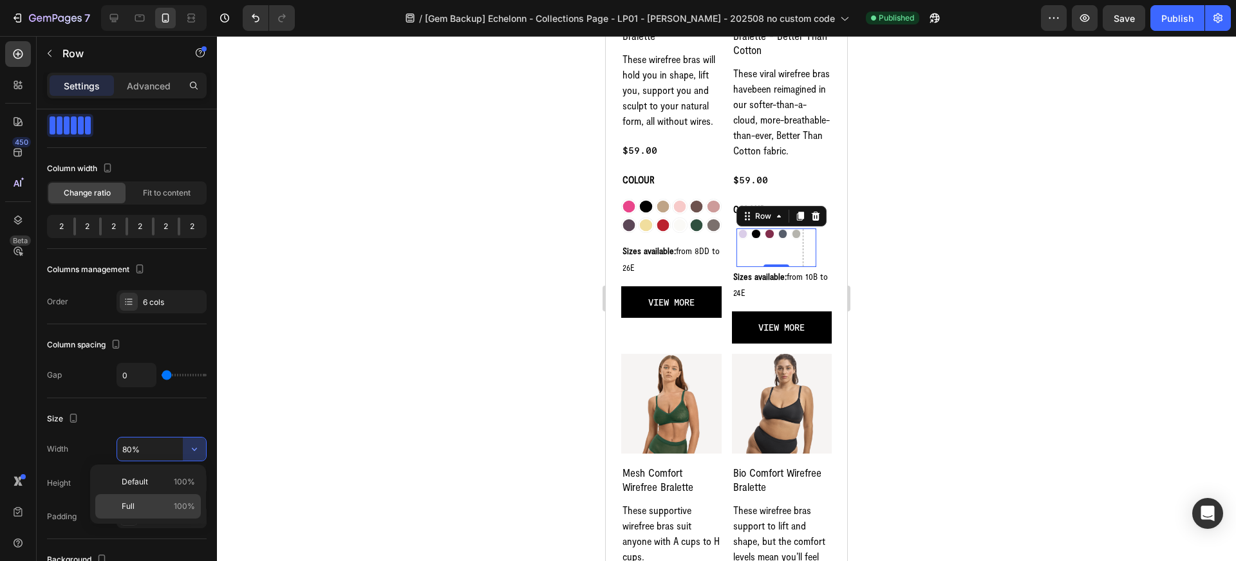
click at [167, 502] on p "Full 100%" at bounding box center [158, 507] width 73 height 12
type input "100%"
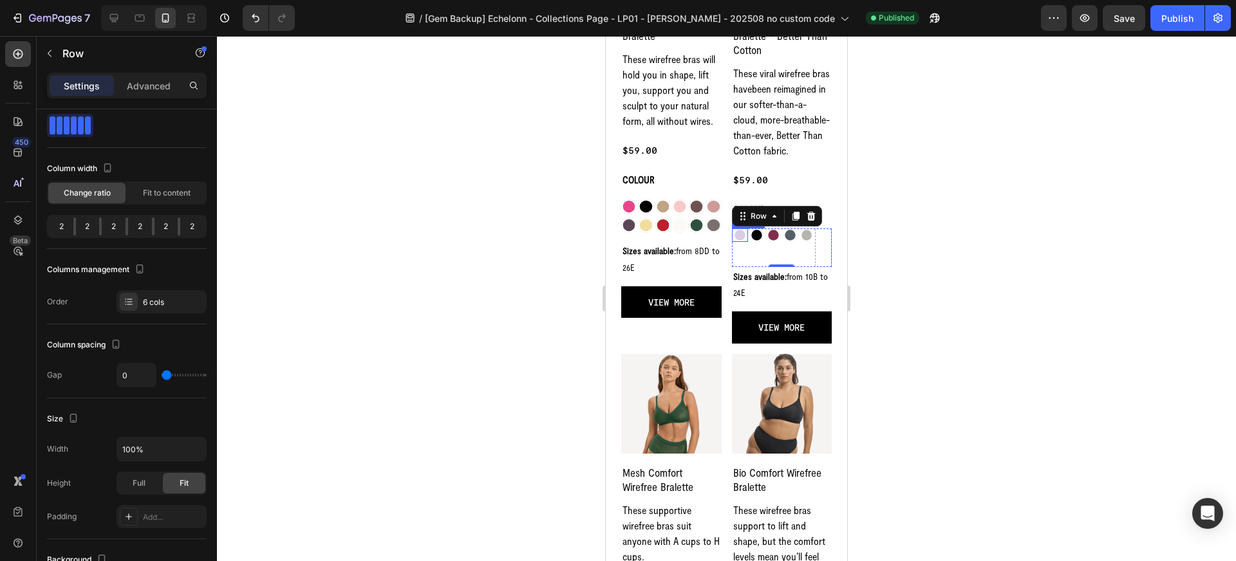
click at [738, 234] on img at bounding box center [740, 236] width 14 height 14
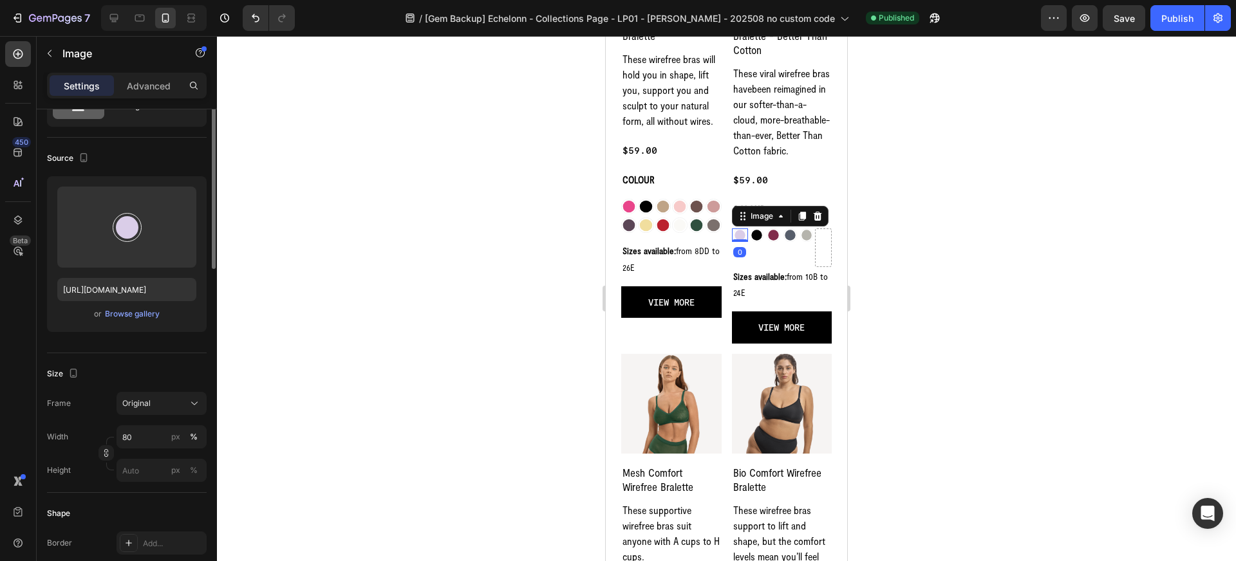
scroll to position [0, 0]
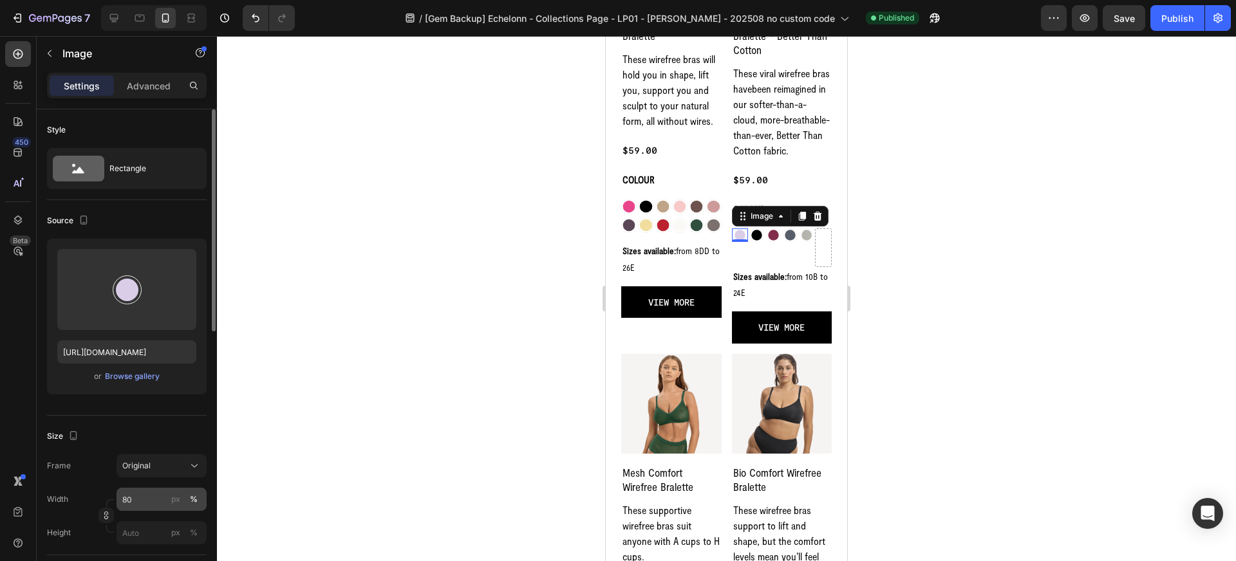
click at [192, 499] on div "%" at bounding box center [194, 500] width 8 height 12
click at [140, 498] on input "80" at bounding box center [162, 499] width 90 height 23
click at [156, 535] on p "Full 100%" at bounding box center [159, 531] width 75 height 12
type input "100"
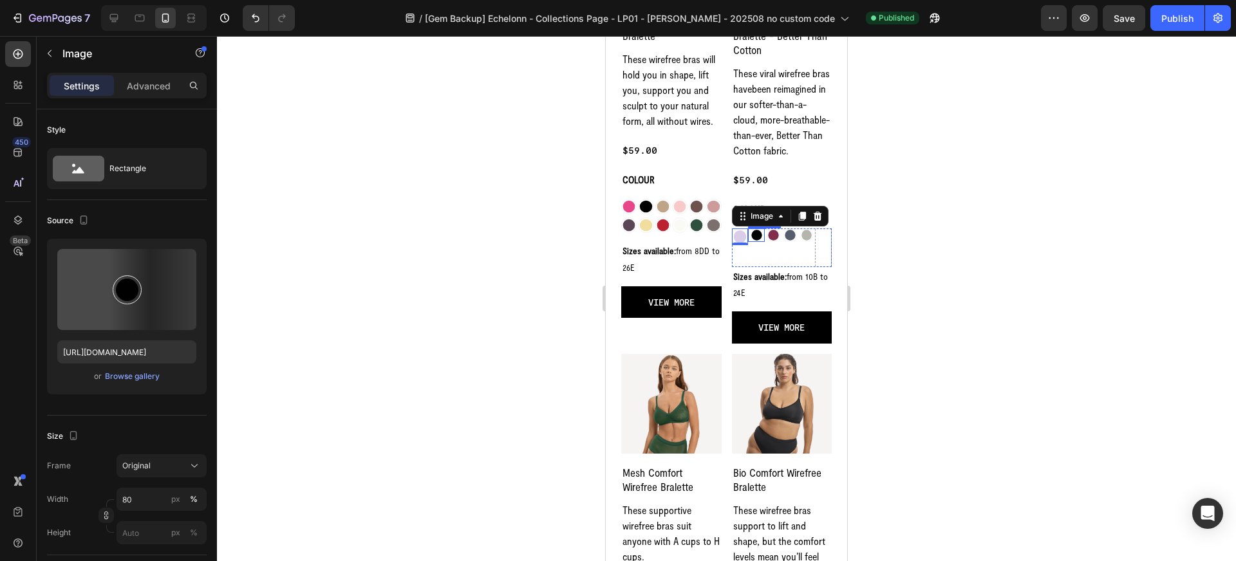
click at [754, 237] on img at bounding box center [757, 236] width 14 height 14
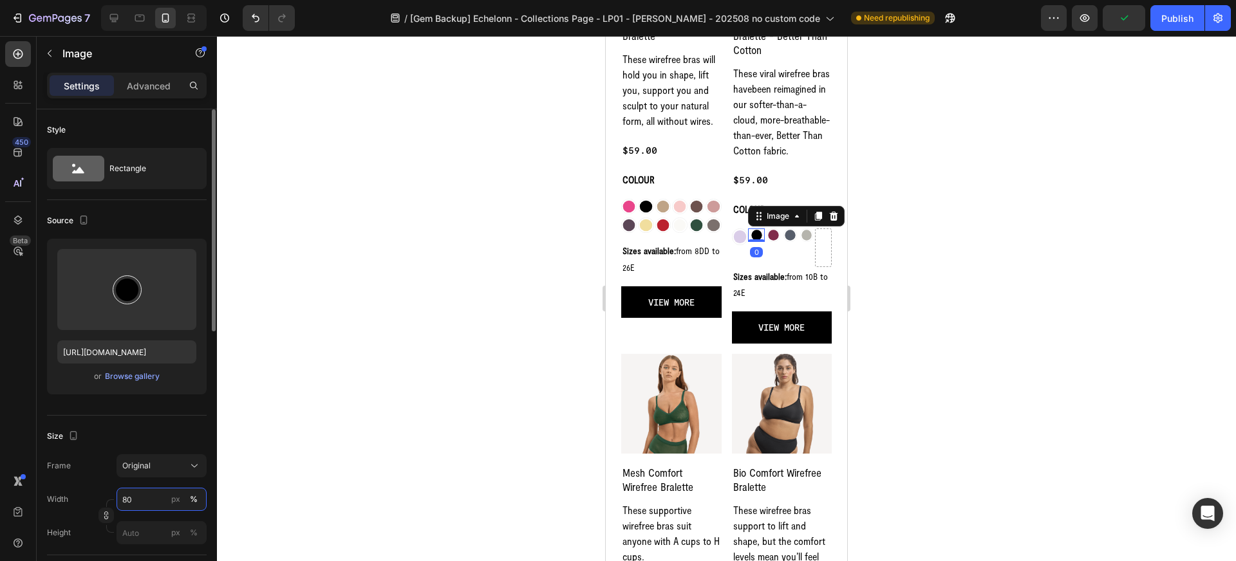
click at [155, 502] on input "80" at bounding box center [162, 499] width 90 height 23
click at [161, 530] on p "Full 100%" at bounding box center [159, 531] width 75 height 12
type input "100"
click at [771, 238] on img at bounding box center [774, 236] width 14 height 14
click at [144, 502] on input "80" at bounding box center [162, 499] width 90 height 23
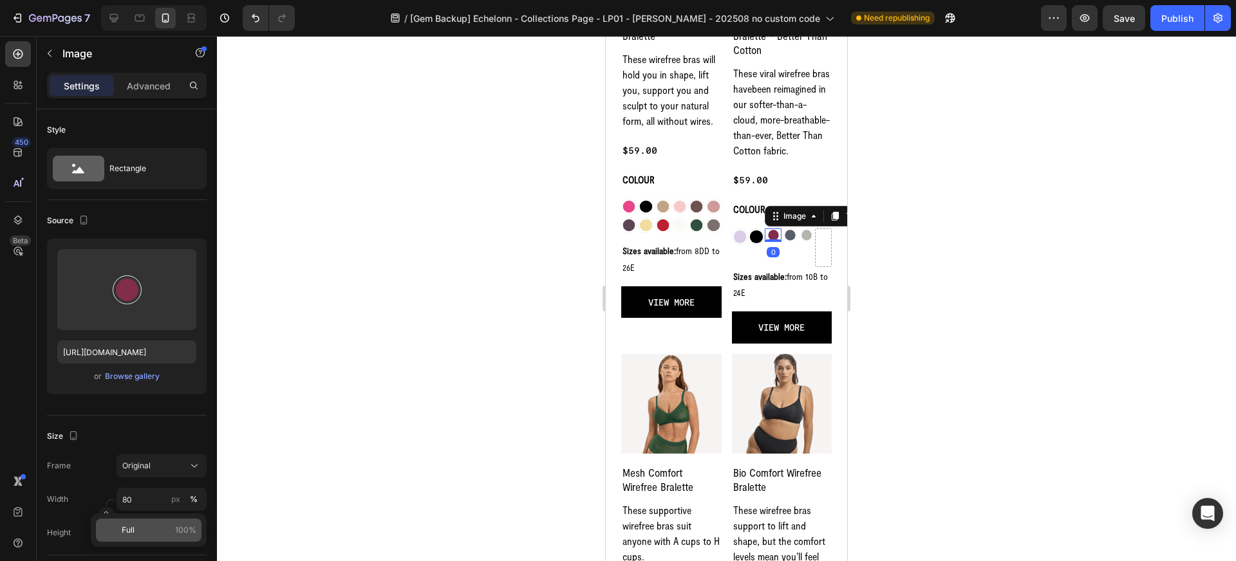
click at [149, 532] on p "Full 100%" at bounding box center [159, 531] width 75 height 12
type input "100"
click at [787, 235] on img at bounding box center [791, 236] width 14 height 14
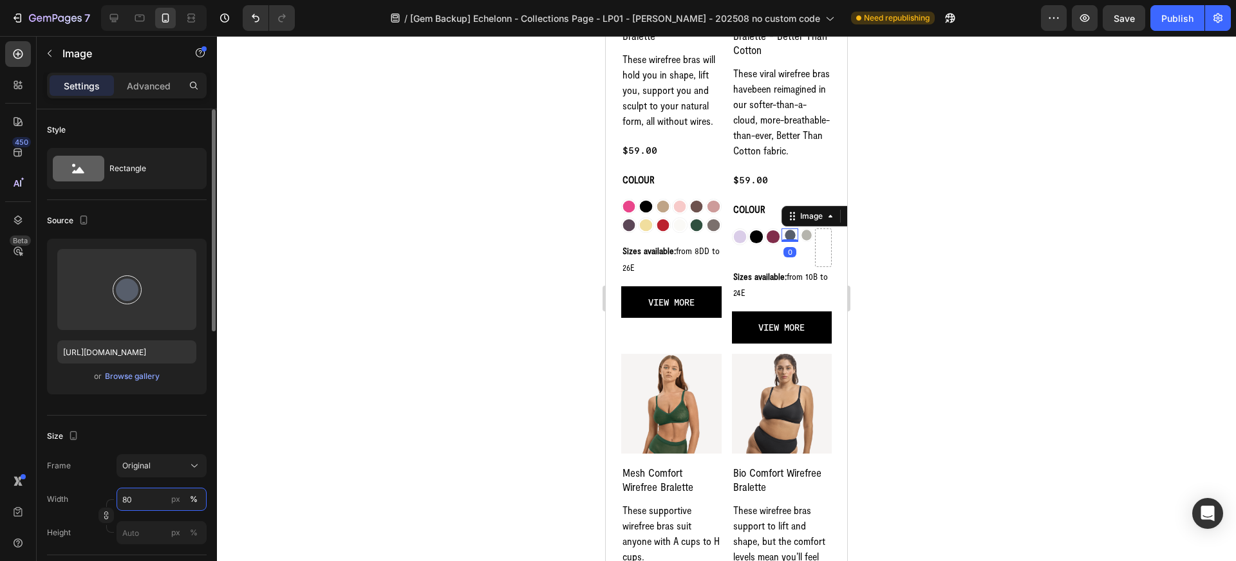
click at [147, 496] on input "80" at bounding box center [162, 499] width 90 height 23
click at [149, 523] on div "Full 100%" at bounding box center [149, 530] width 106 height 23
type input "100"
click at [803, 236] on img at bounding box center [807, 236] width 14 height 14
click at [162, 499] on input "80" at bounding box center [162, 499] width 90 height 23
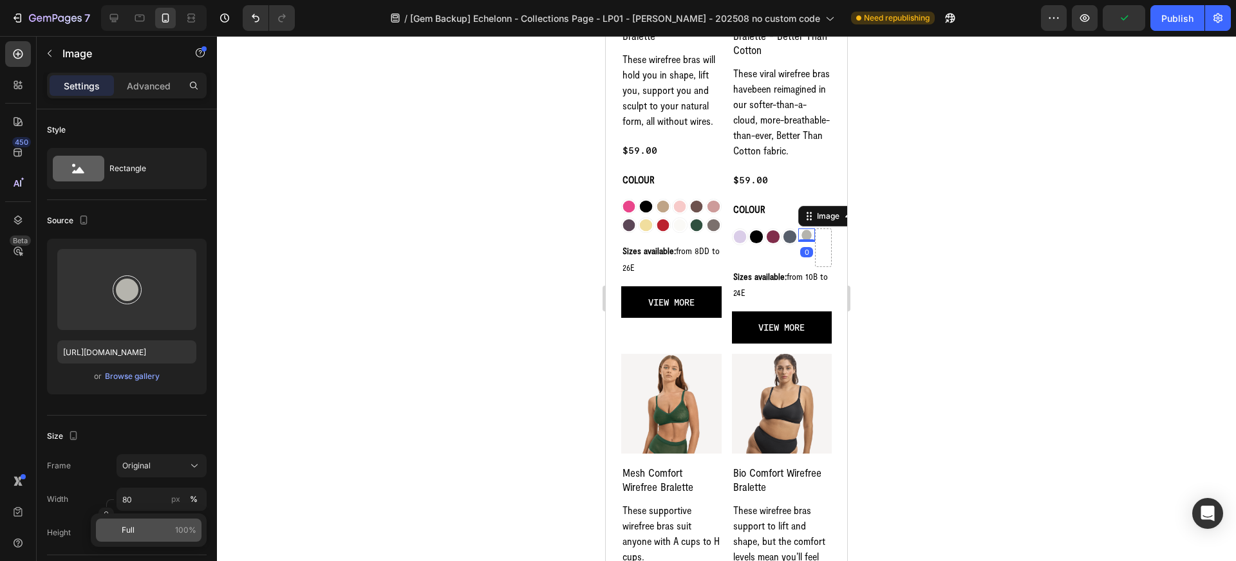
click at [154, 532] on p "Full 100%" at bounding box center [159, 531] width 75 height 12
type input "100"
click at [426, 317] on div at bounding box center [726, 298] width 1019 height 525
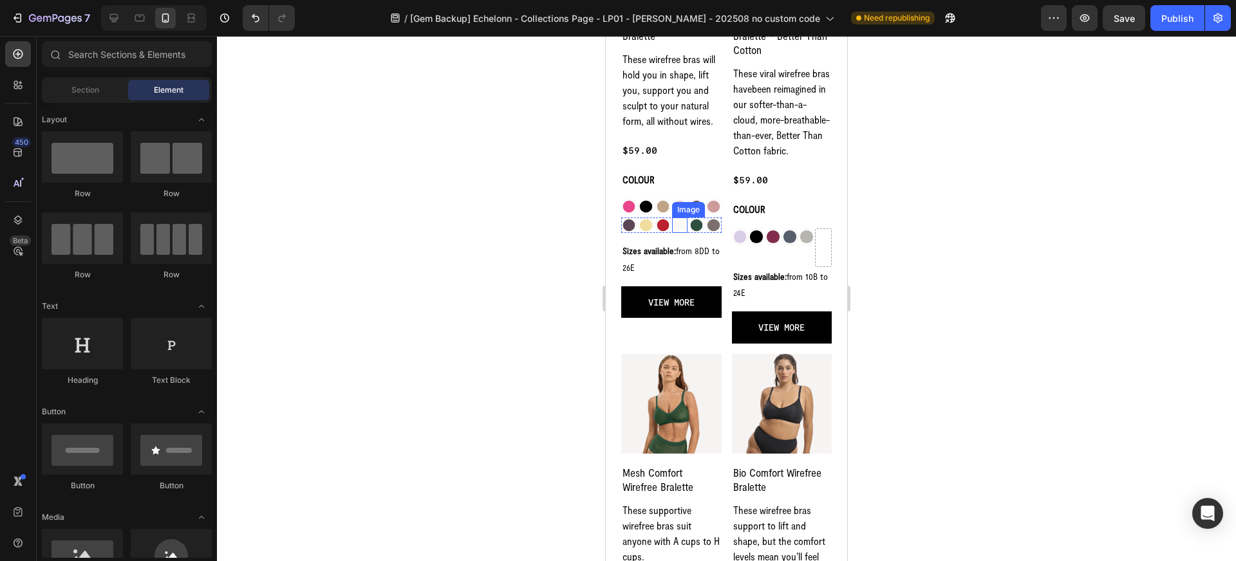
click at [678, 218] on img at bounding box center [679, 225] width 15 height 15
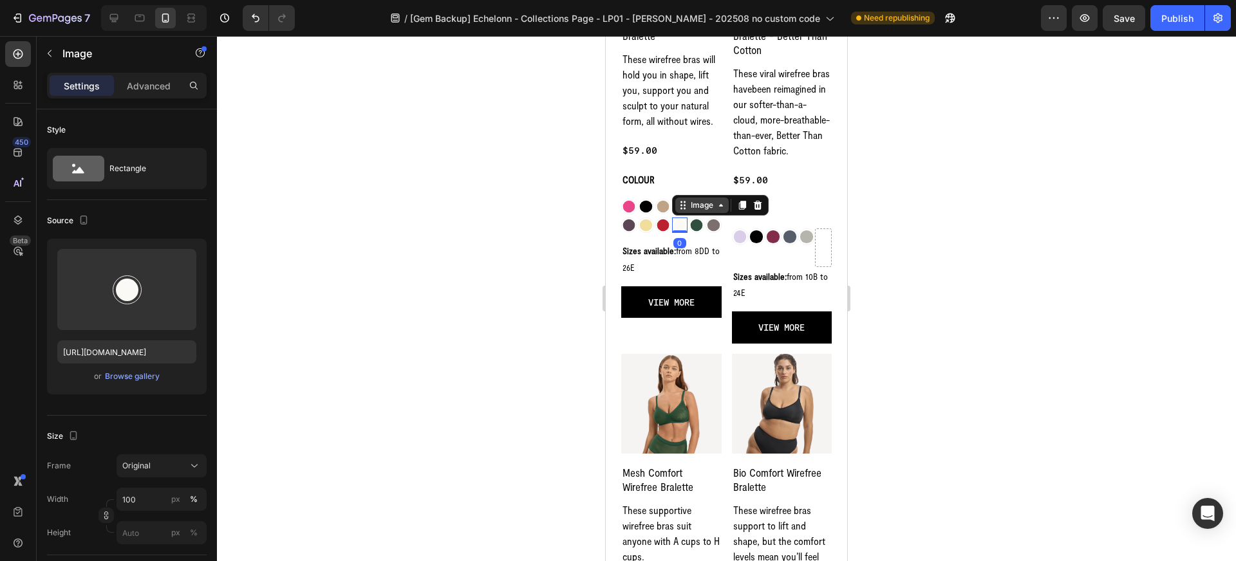
click at [686, 209] on icon at bounding box center [683, 205] width 10 height 10
click at [688, 186] on div "Row 6 cols" at bounding box center [700, 183] width 45 height 8
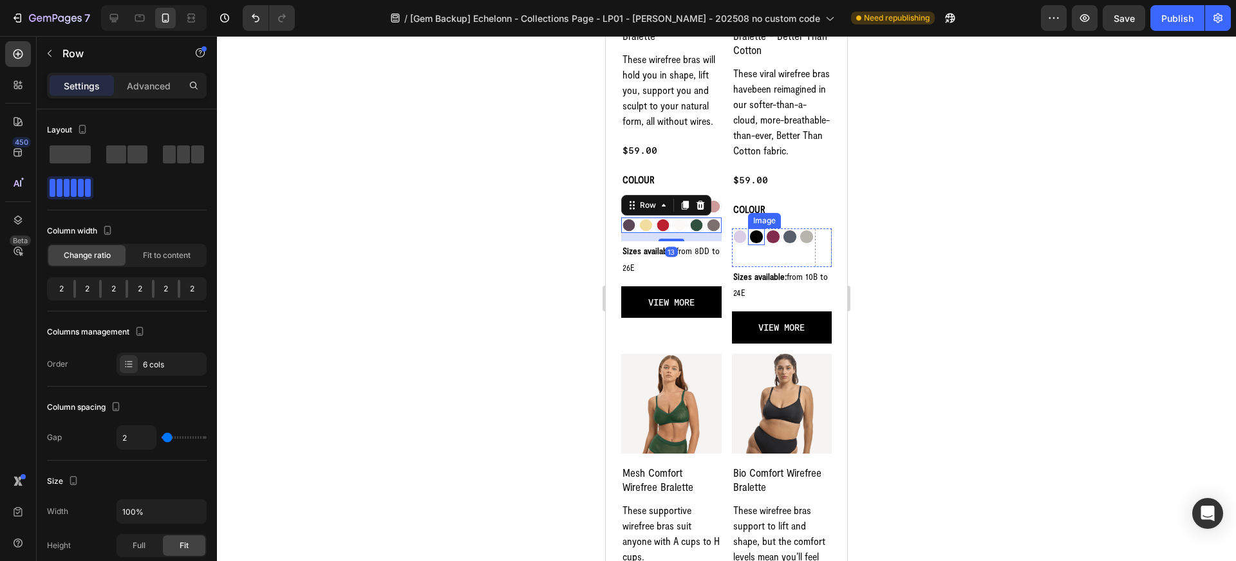
click at [759, 225] on div "Image" at bounding box center [764, 220] width 33 height 15
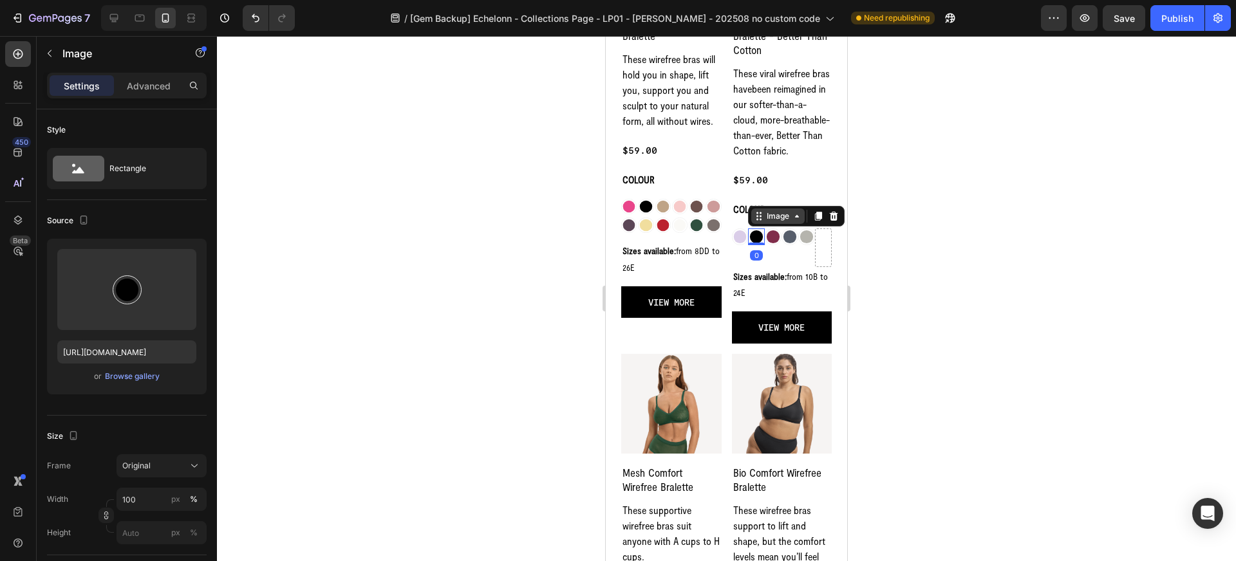
click at [765, 219] on div "Image" at bounding box center [778, 217] width 28 height 12
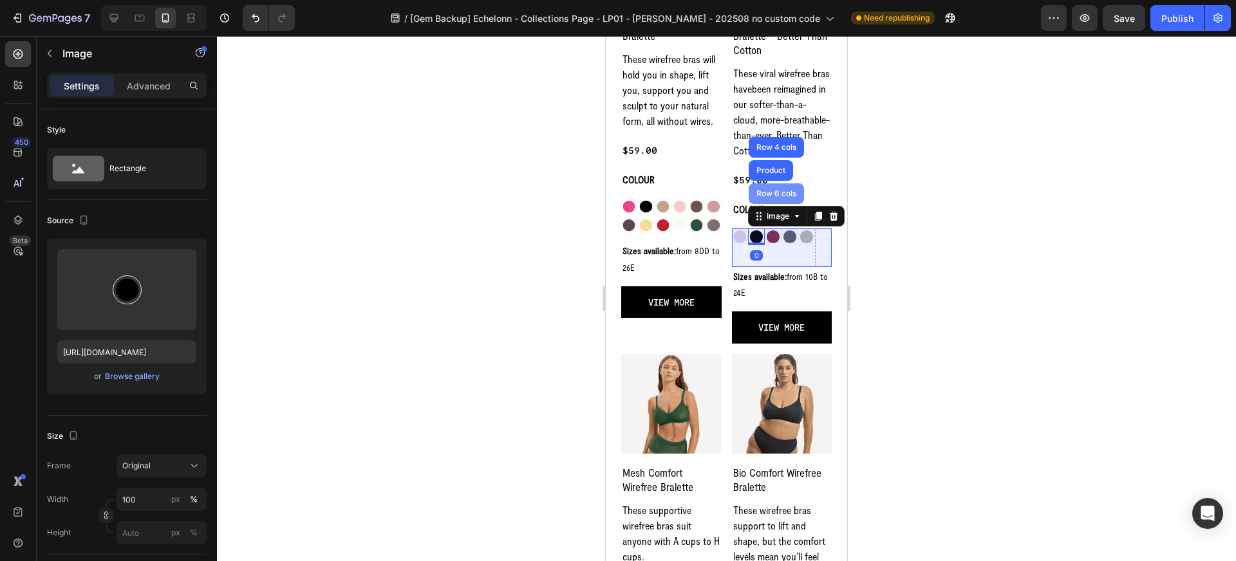
click at [771, 198] on div "Row 6 cols" at bounding box center [776, 193] width 55 height 21
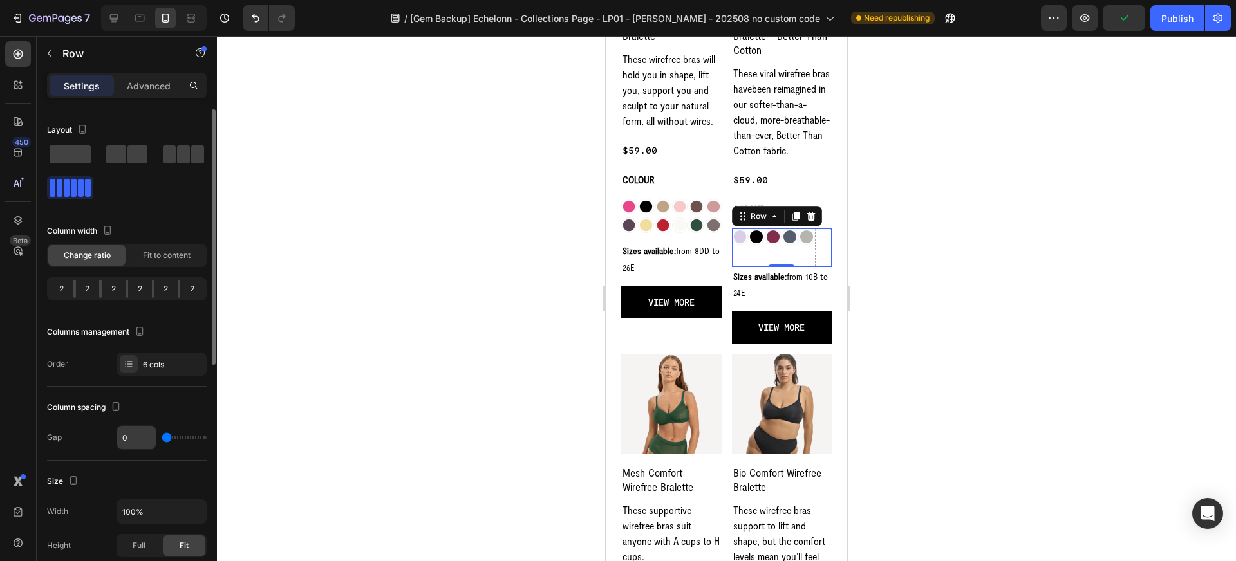
click at [145, 438] on input "0" at bounding box center [136, 437] width 39 height 23
type input "2"
click at [432, 420] on div at bounding box center [726, 298] width 1019 height 525
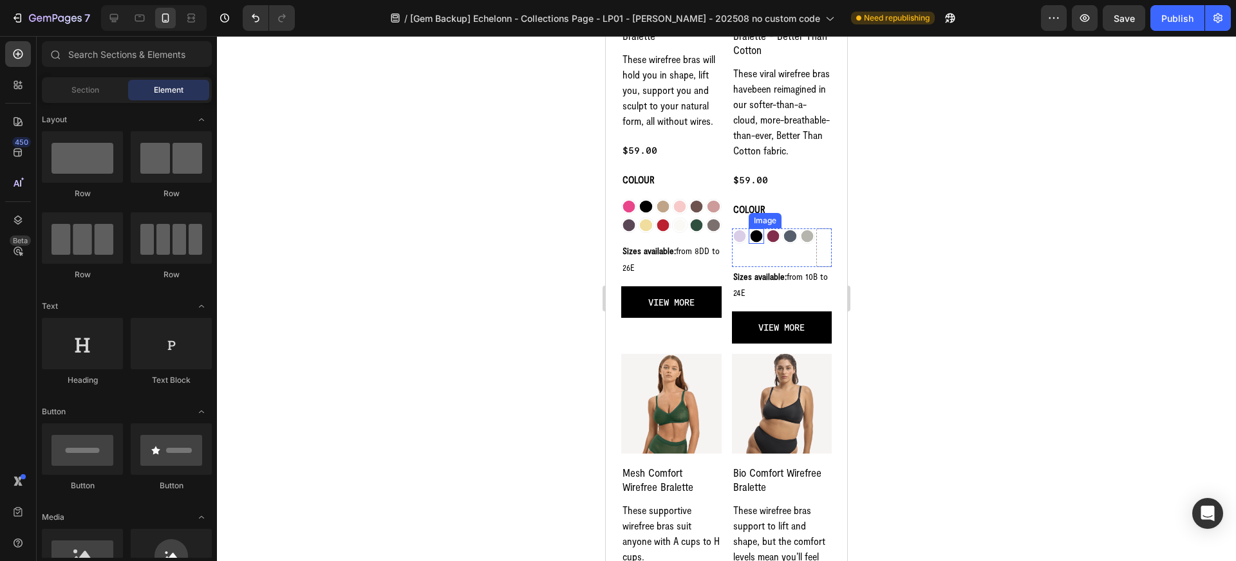
click at [759, 223] on div "Image" at bounding box center [765, 221] width 28 height 12
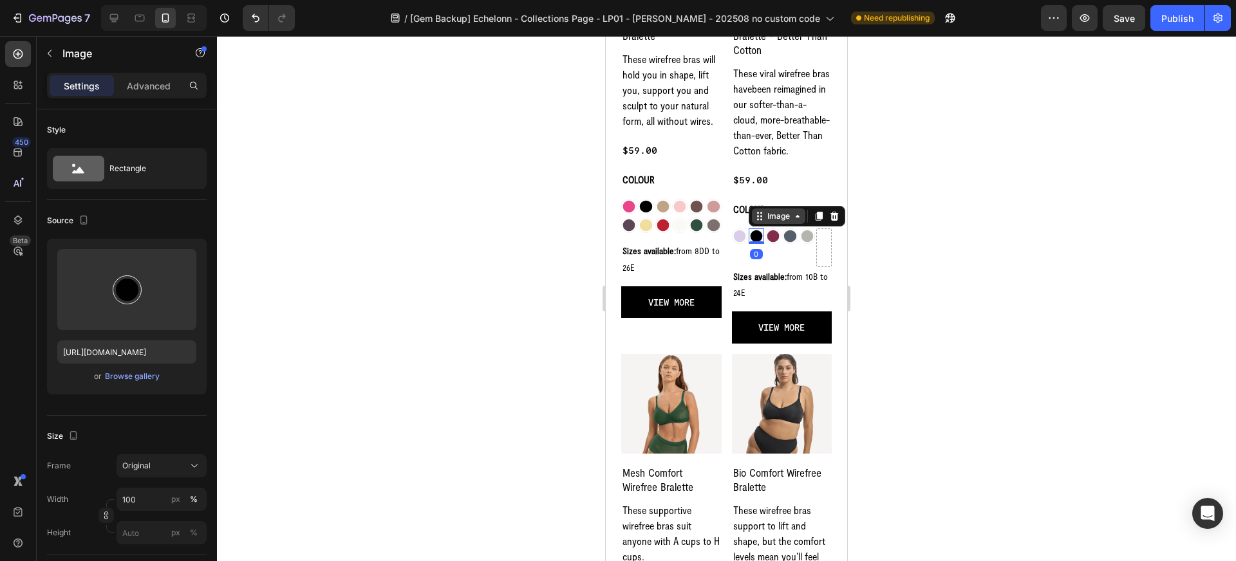
click at [765, 220] on div "Image" at bounding box center [779, 217] width 28 height 12
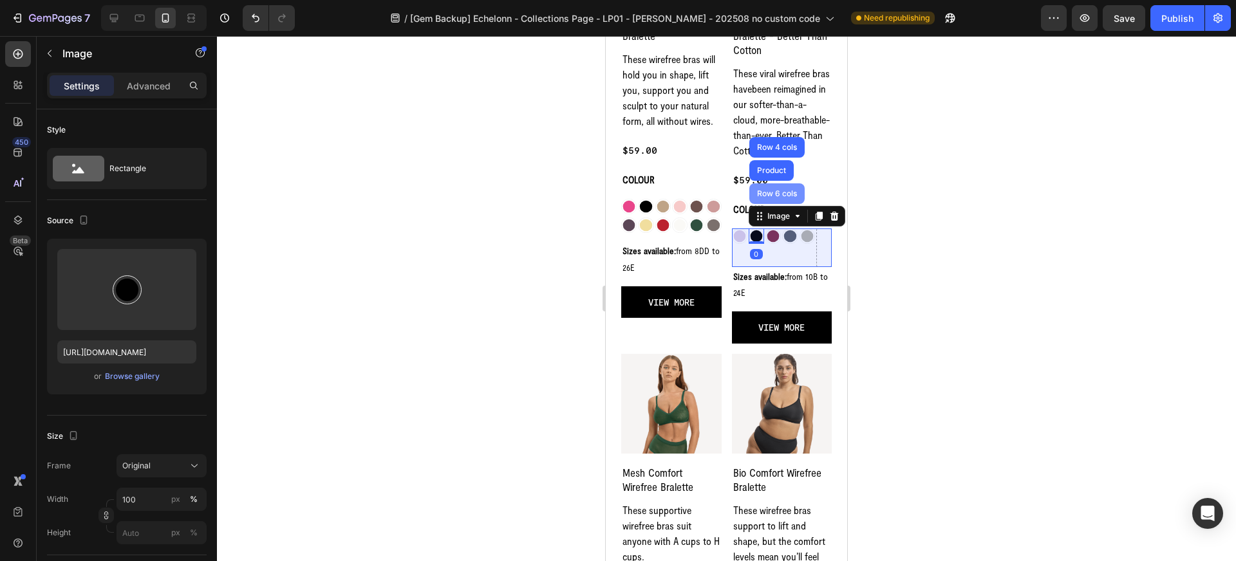
click at [766, 200] on div "Row 6 cols" at bounding box center [776, 193] width 55 height 21
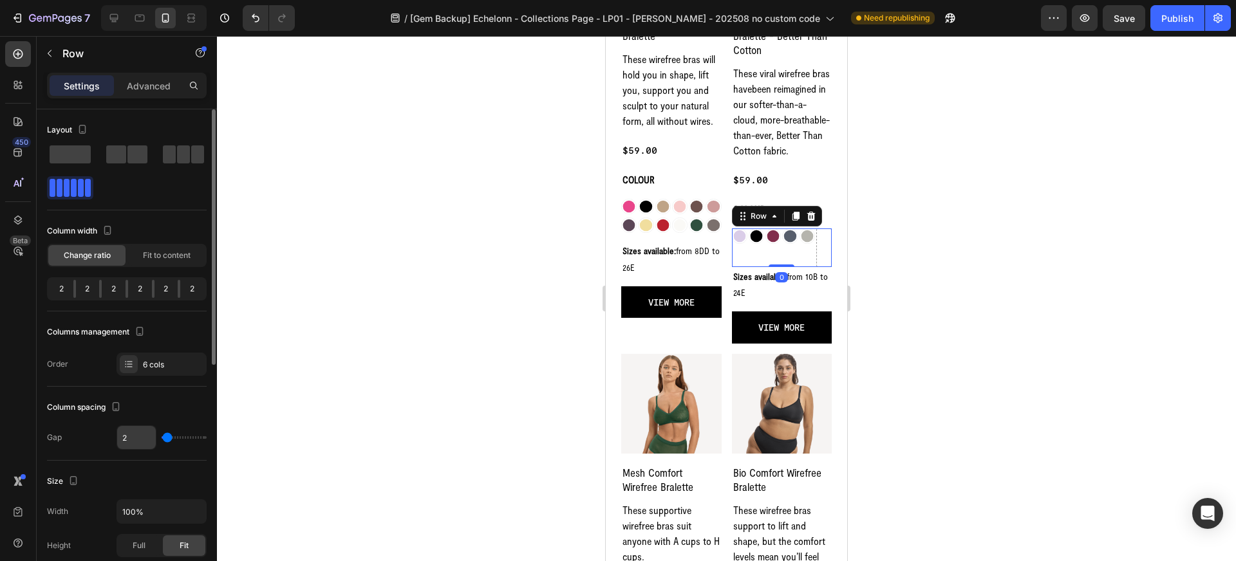
click at [130, 438] on input "2" at bounding box center [136, 437] width 39 height 23
type input "4"
type input "2"
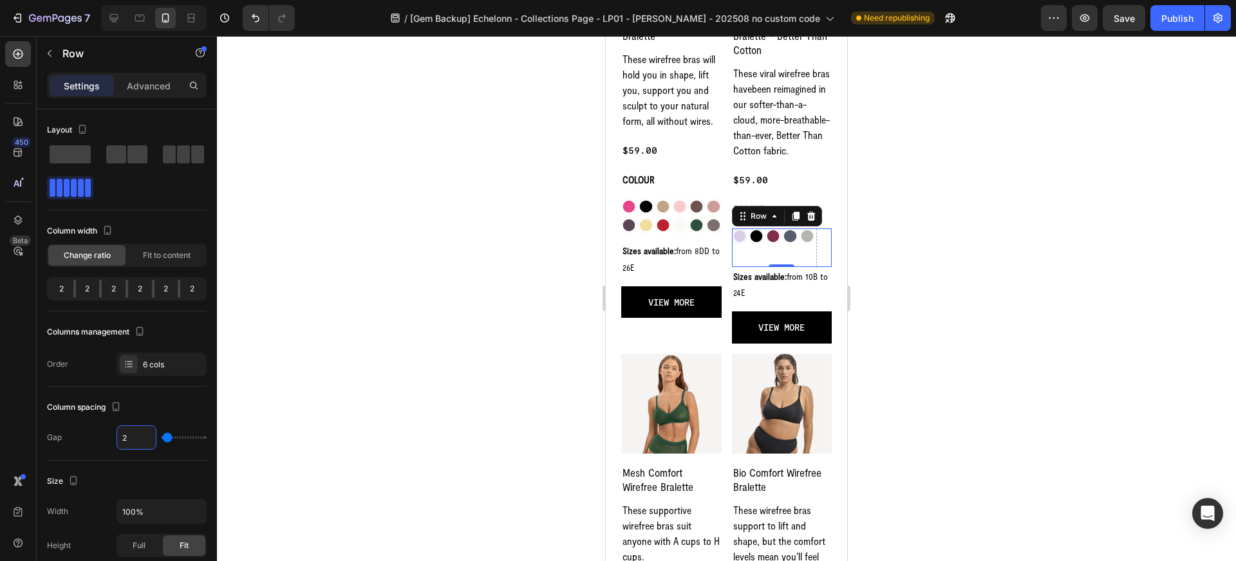
click at [308, 400] on div at bounding box center [726, 298] width 1019 height 525
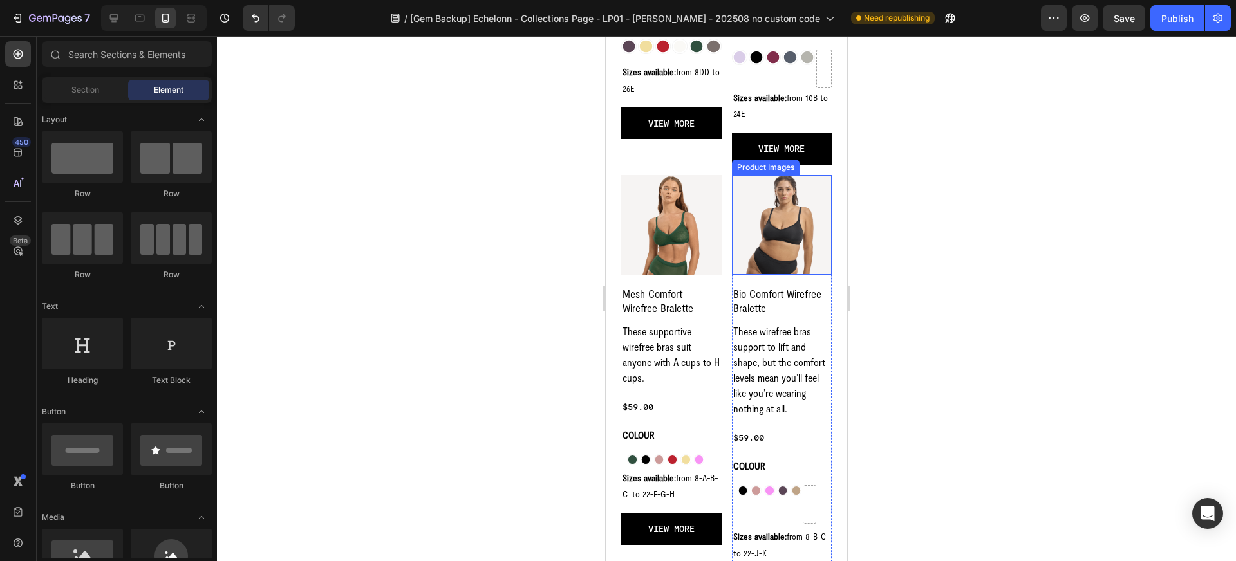
scroll to position [967, 0]
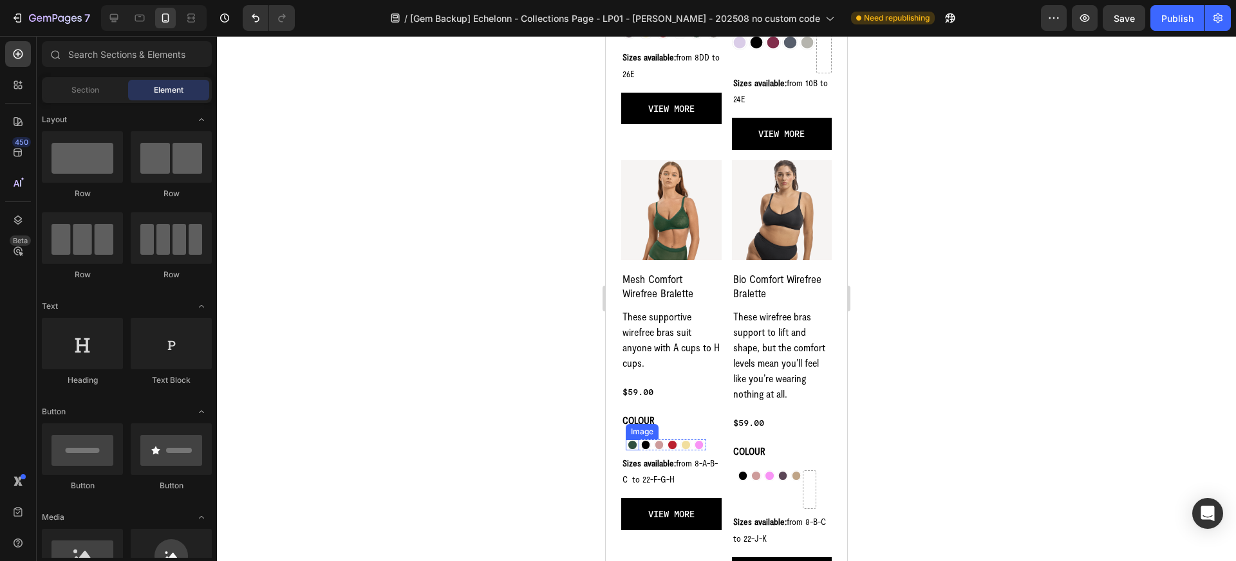
click at [644, 435] on div "Image" at bounding box center [642, 432] width 28 height 12
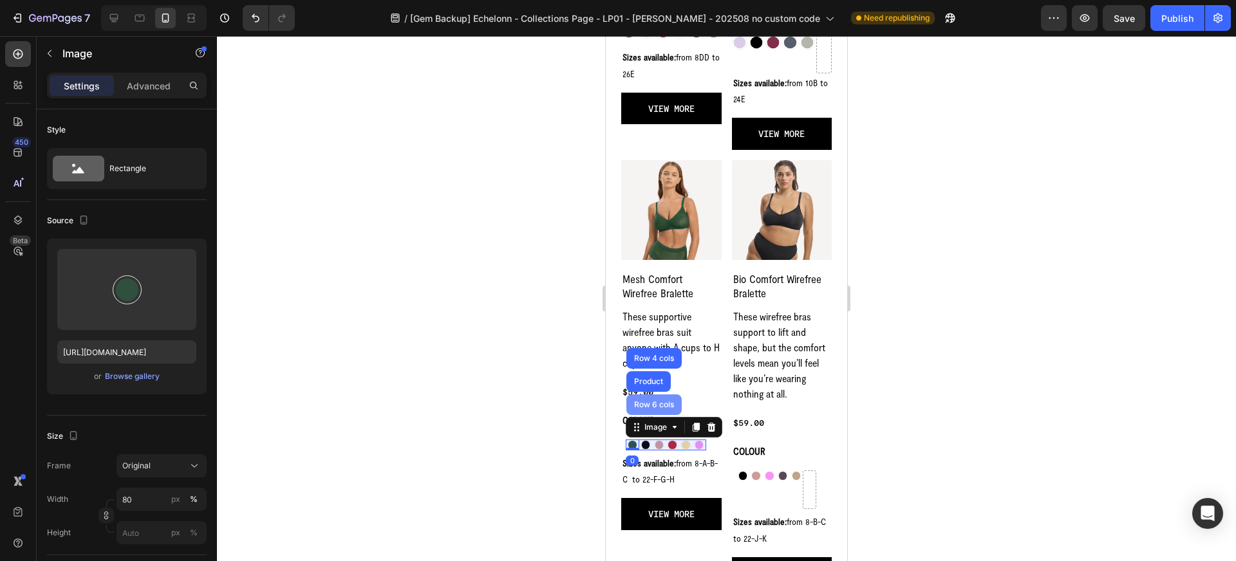
click at [650, 411] on div "Row 6 cols" at bounding box center [653, 405] width 55 height 21
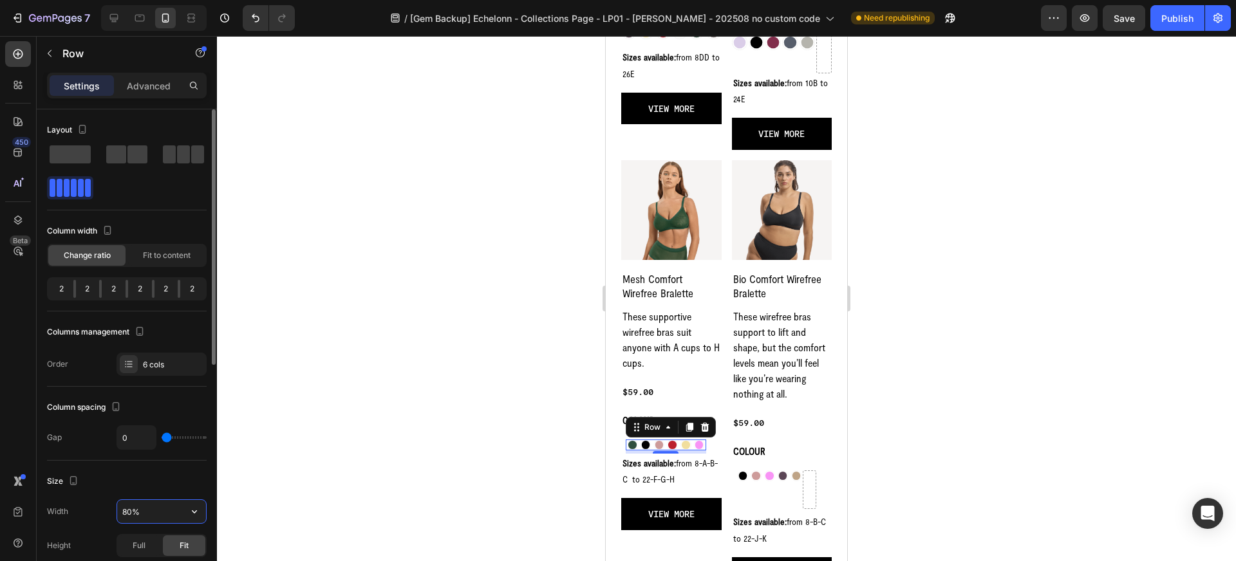
click at [135, 506] on input "80%" at bounding box center [161, 511] width 89 height 23
click at [192, 511] on icon "button" at bounding box center [194, 512] width 5 height 3
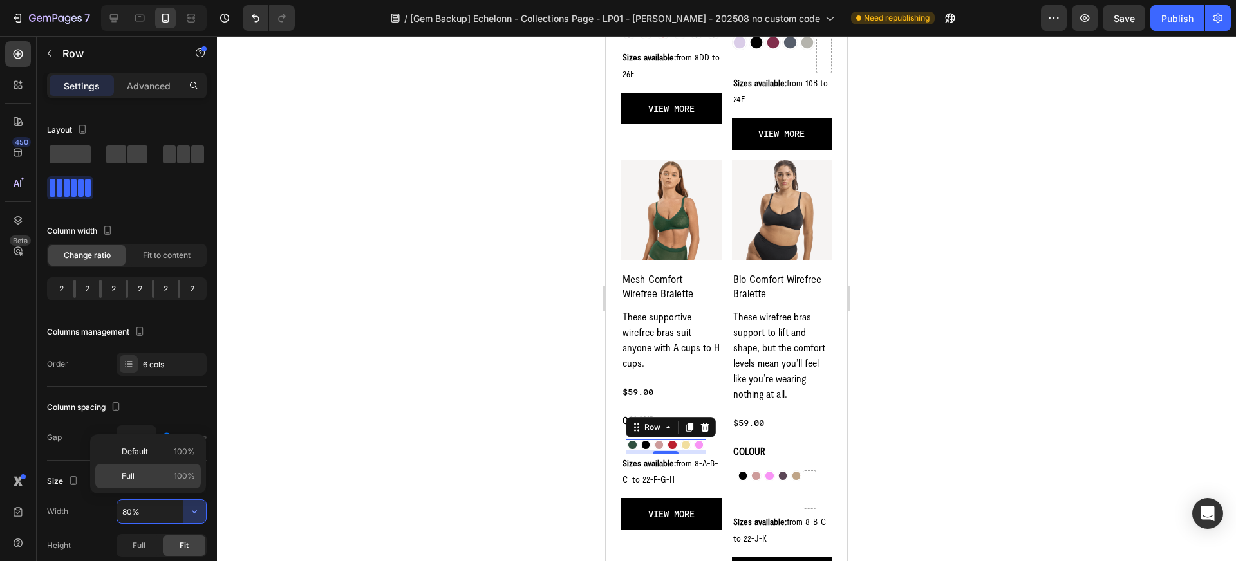
click at [175, 477] on span "100%" at bounding box center [184, 477] width 21 height 12
type input "100%"
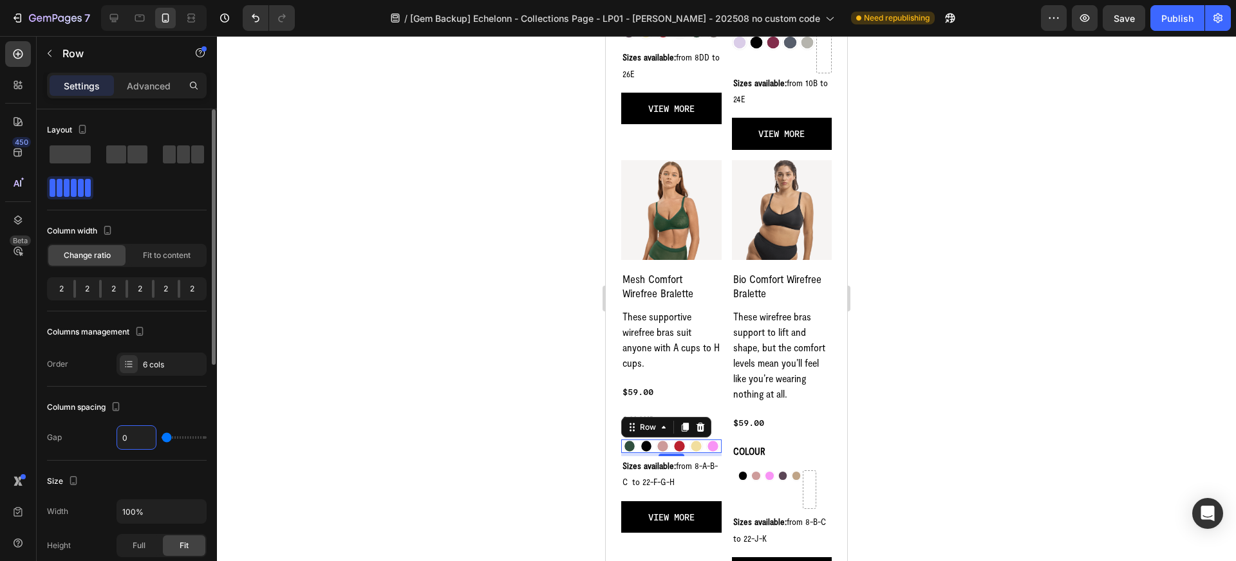
click at [135, 433] on input "0" at bounding box center [136, 437] width 39 height 23
type input "2"
click at [630, 443] on img at bounding box center [629, 446] width 12 height 12
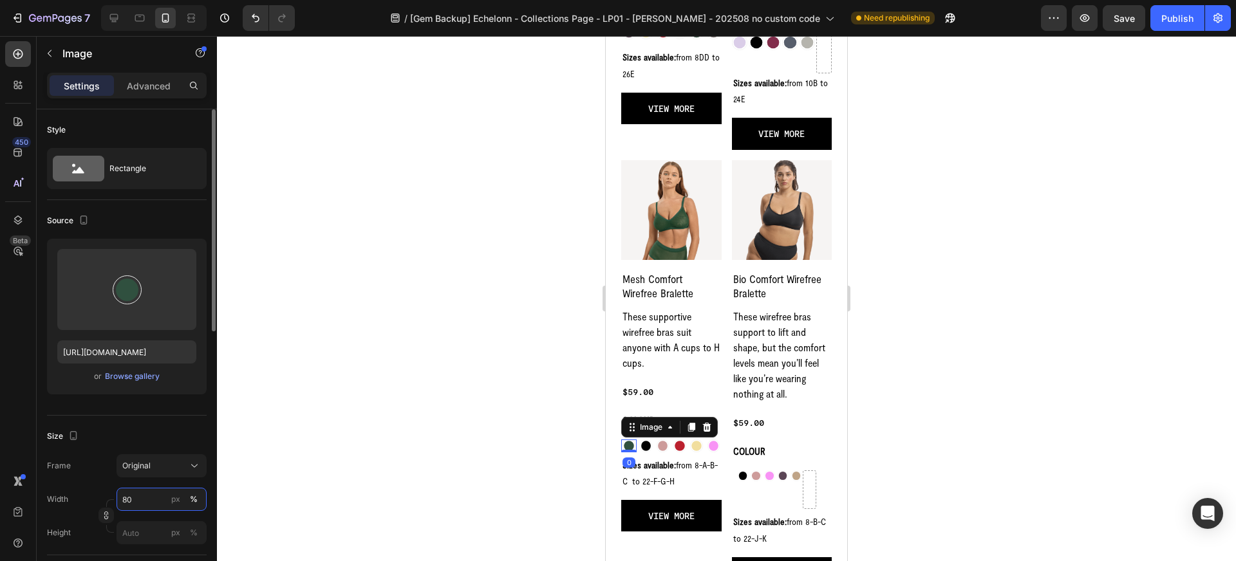
click at [149, 500] on input "80" at bounding box center [162, 499] width 90 height 23
type input "100"
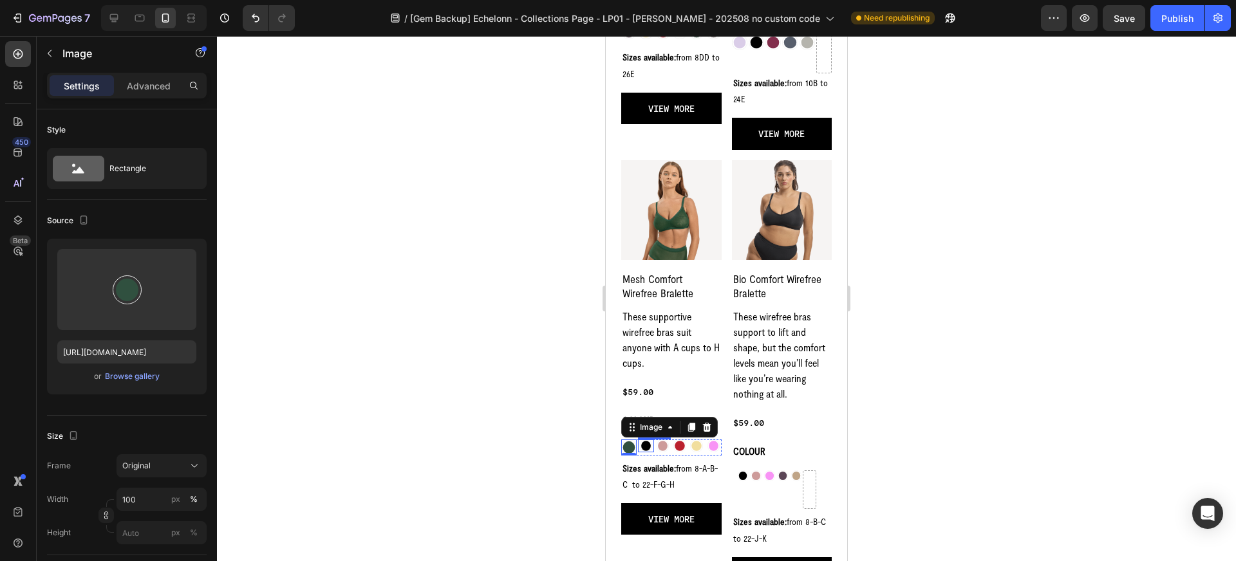
click at [647, 440] on img at bounding box center [646, 446] width 12 height 12
click at [144, 500] on input "80" at bounding box center [162, 499] width 90 height 23
type input "100"
click at [664, 443] on img at bounding box center [663, 446] width 12 height 12
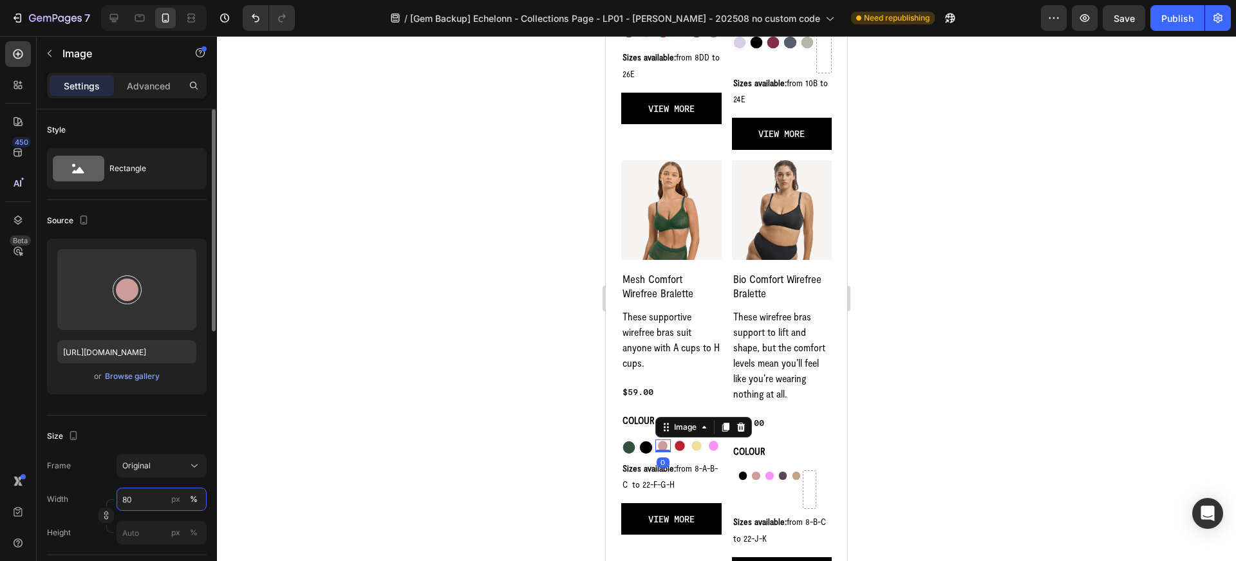
click at [150, 496] on input "80" at bounding box center [162, 499] width 90 height 23
type input "100"
click at [680, 447] on img at bounding box center [679, 446] width 12 height 12
click at [151, 500] on input "80" at bounding box center [162, 499] width 90 height 23
type input "100"
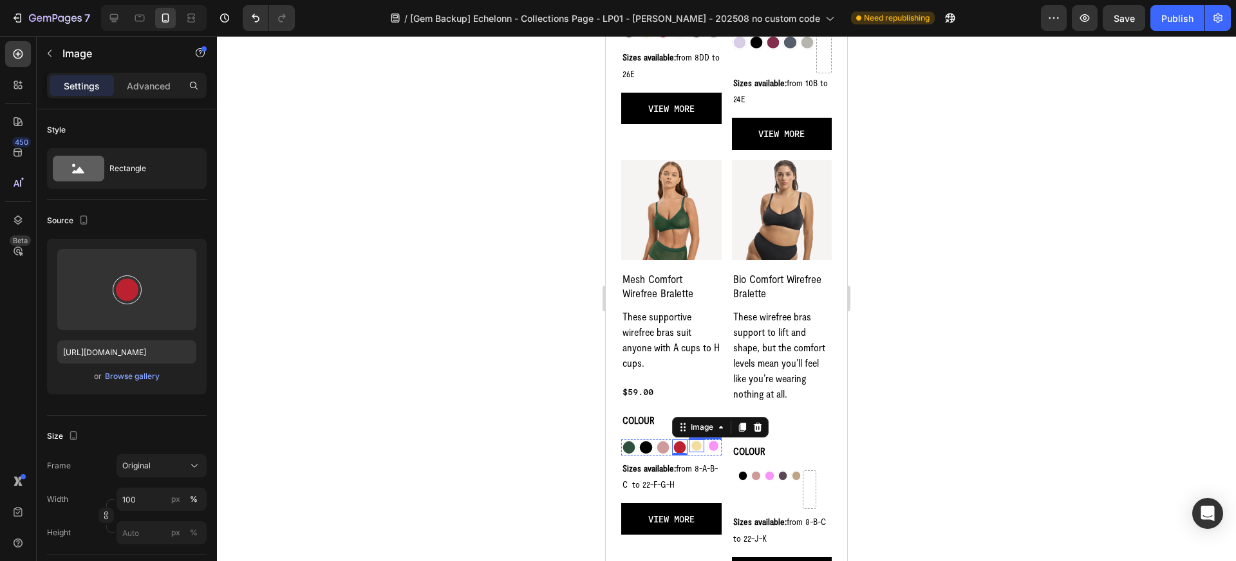
click at [698, 449] on img at bounding box center [696, 446] width 12 height 12
click at [159, 503] on input "80" at bounding box center [162, 499] width 90 height 23
type input "100"
click at [713, 445] on img at bounding box center [714, 446] width 12 height 12
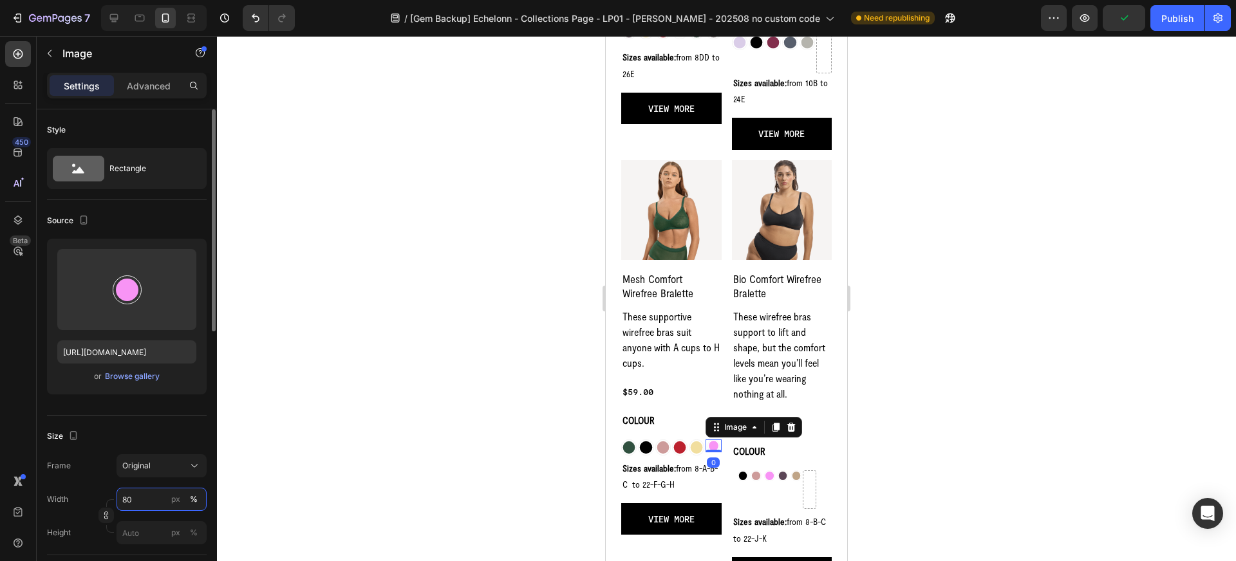
click at [154, 499] on input "80" at bounding box center [162, 499] width 90 height 23
type input "100"
click at [744, 479] on img at bounding box center [743, 476] width 11 height 11
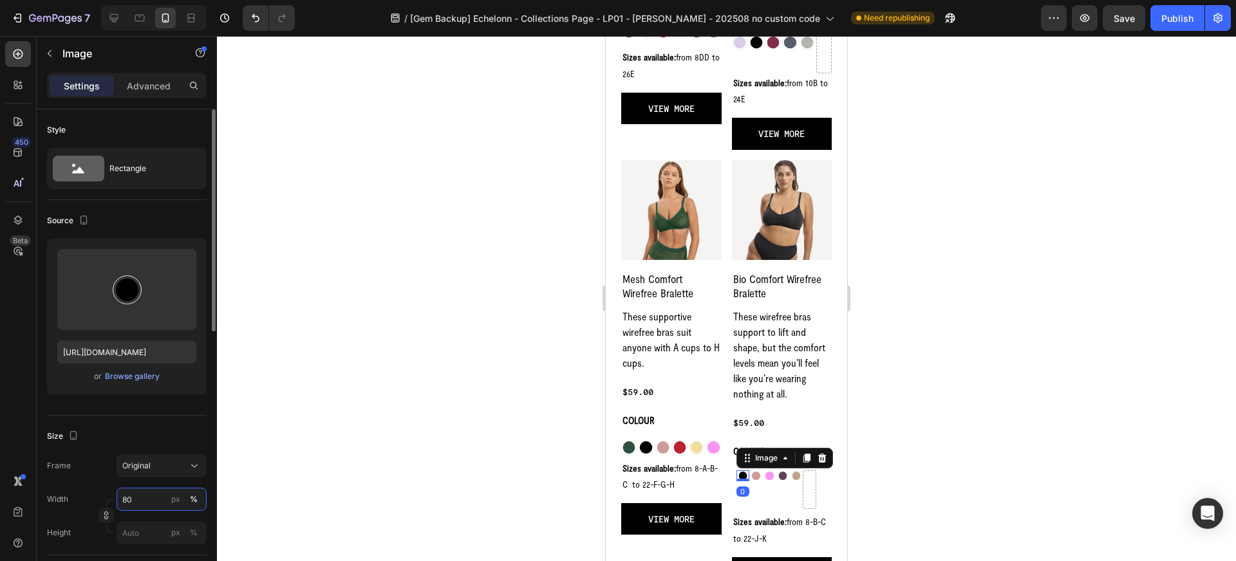
click at [144, 499] on input "80" at bounding box center [162, 499] width 90 height 23
type input "100"
click at [758, 477] on img at bounding box center [756, 476] width 11 height 11
click at [155, 500] on input "80" at bounding box center [162, 499] width 90 height 23
type input "100"
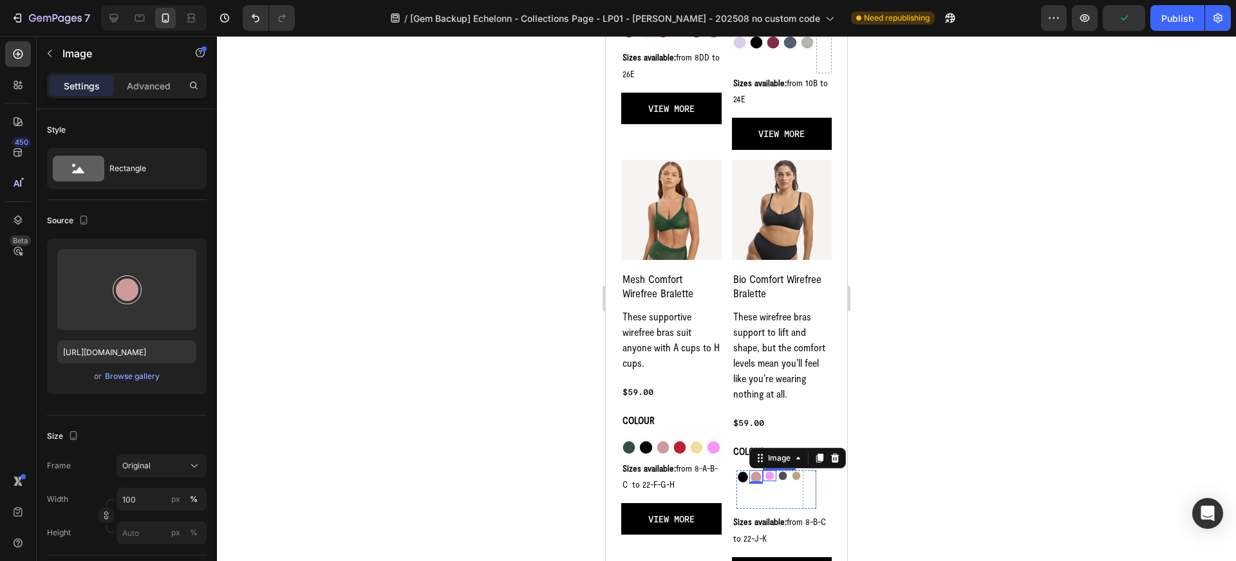
click at [767, 478] on img at bounding box center [769, 476] width 11 height 11
click at [142, 503] on input "80" at bounding box center [162, 499] width 90 height 23
type input "100"
click at [782, 475] on img at bounding box center [783, 476] width 11 height 11
click at [144, 505] on input "80" at bounding box center [162, 499] width 90 height 23
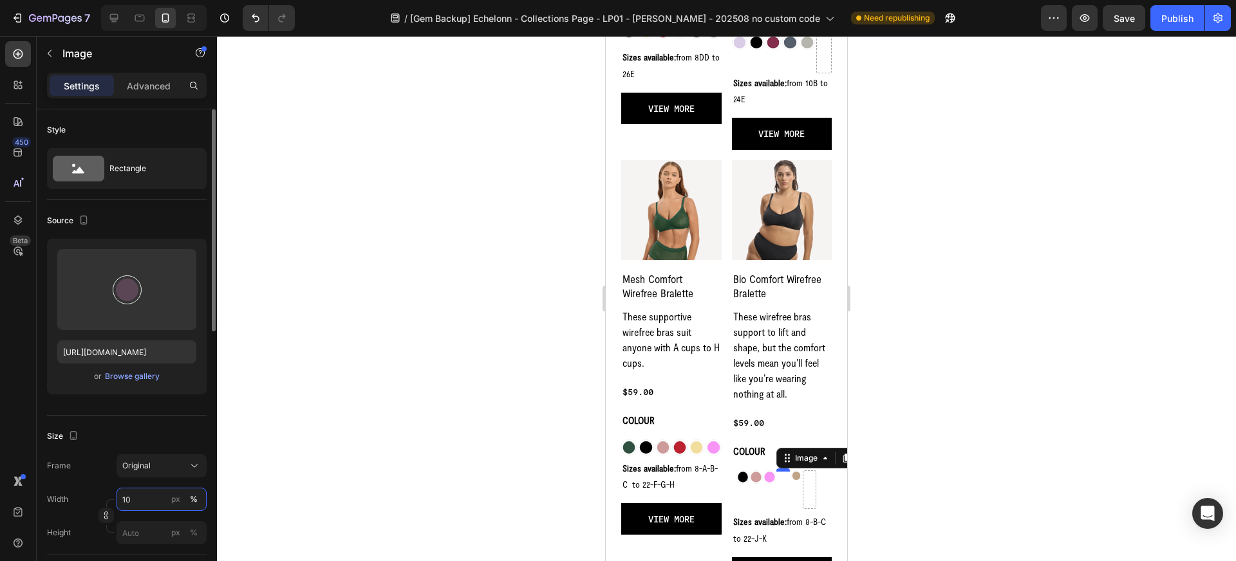
type input "100"
click at [798, 478] on img at bounding box center [796, 476] width 11 height 11
click at [154, 496] on input "80" at bounding box center [162, 499] width 90 height 23
type input "100"
click at [812, 457] on div "Image" at bounding box center [820, 459] width 28 height 12
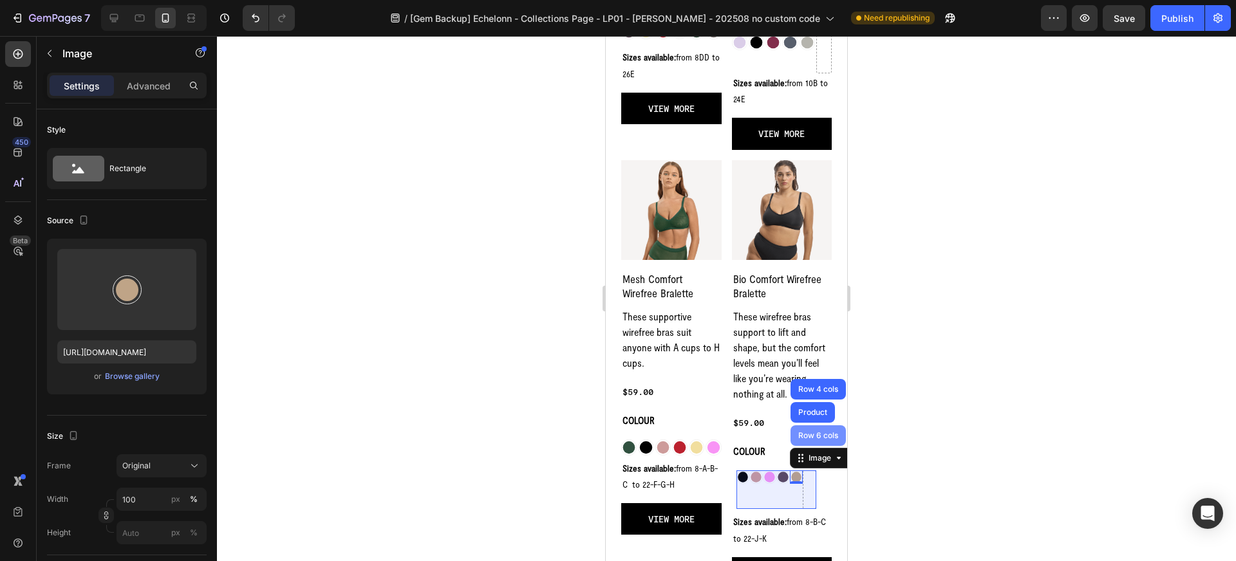
click at [811, 442] on div "Row 6 cols" at bounding box center [818, 436] width 55 height 21
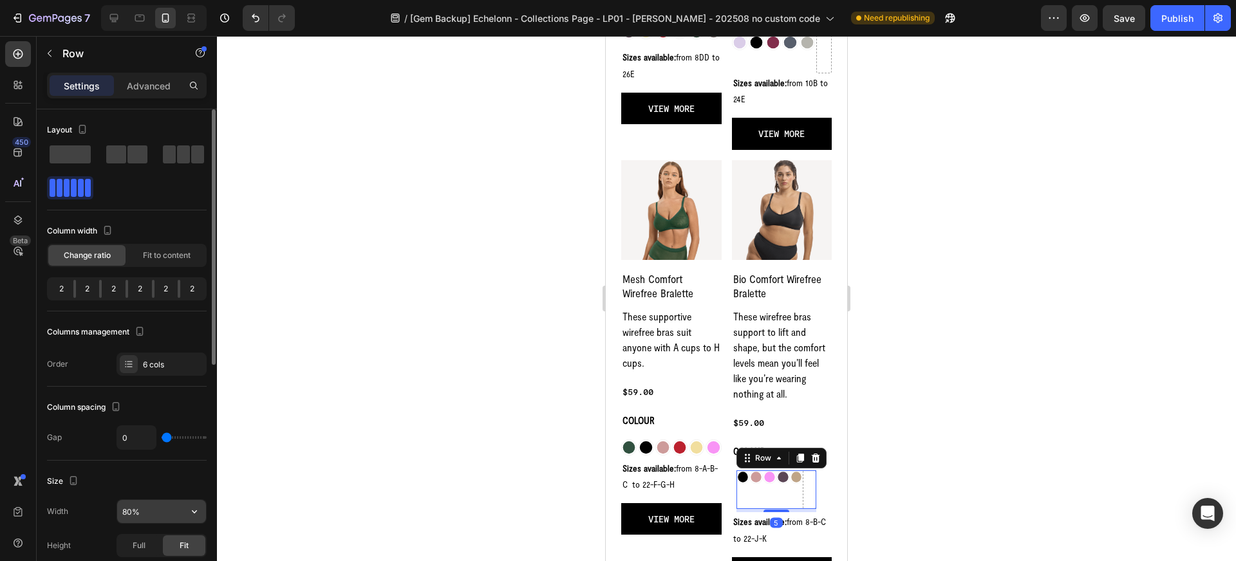
click at [131, 509] on input "80%" at bounding box center [161, 511] width 89 height 23
type input "100%"
click at [383, 484] on div at bounding box center [726, 298] width 1019 height 525
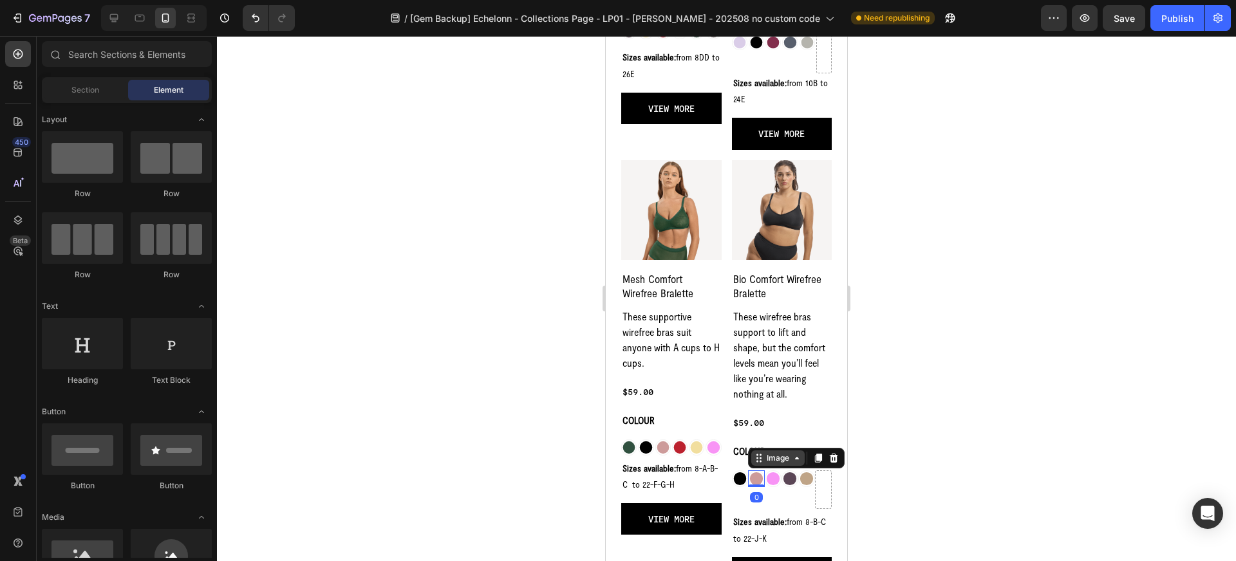
click at [761, 467] on div "Image" at bounding box center [796, 458] width 97 height 21
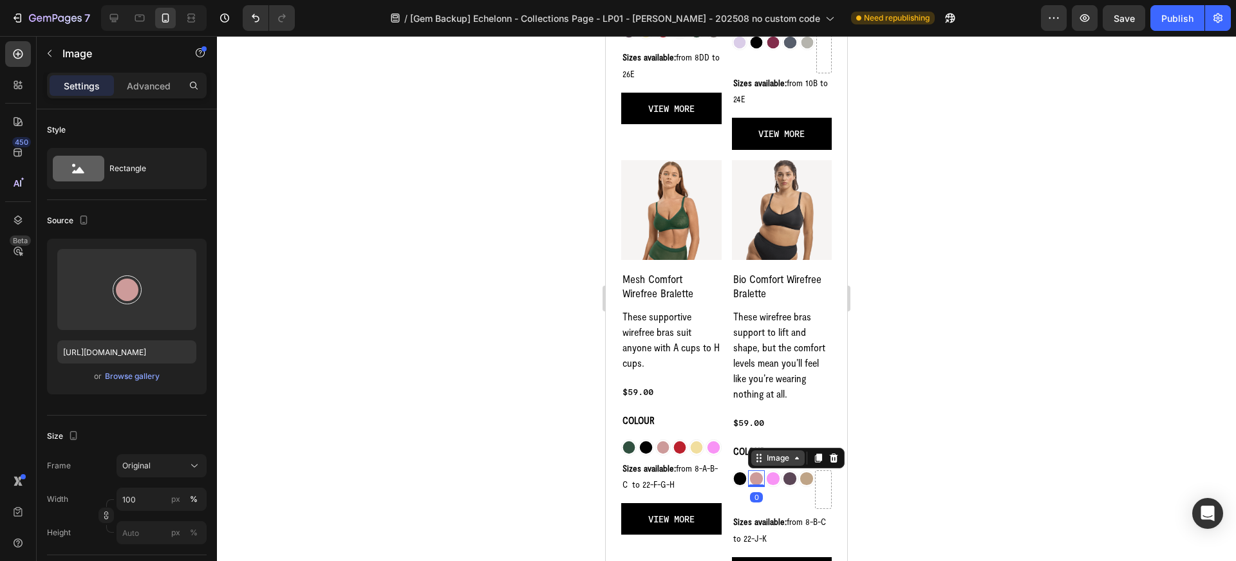
click at [763, 460] on icon at bounding box center [759, 458] width 10 height 10
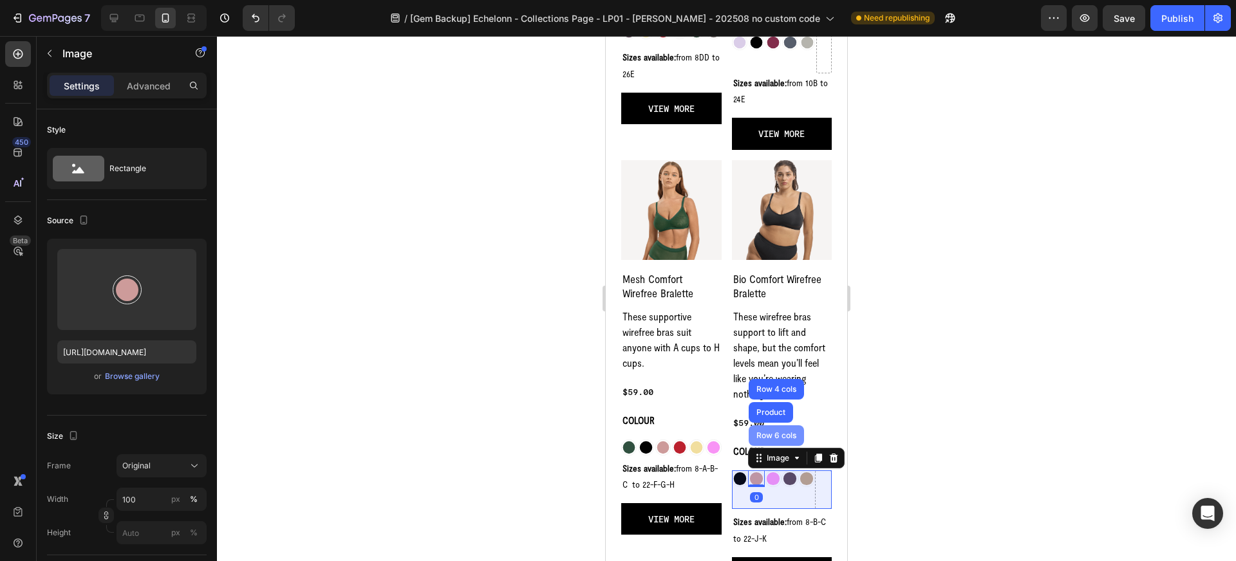
click at [764, 446] on div "Row 6 cols" at bounding box center [776, 436] width 55 height 21
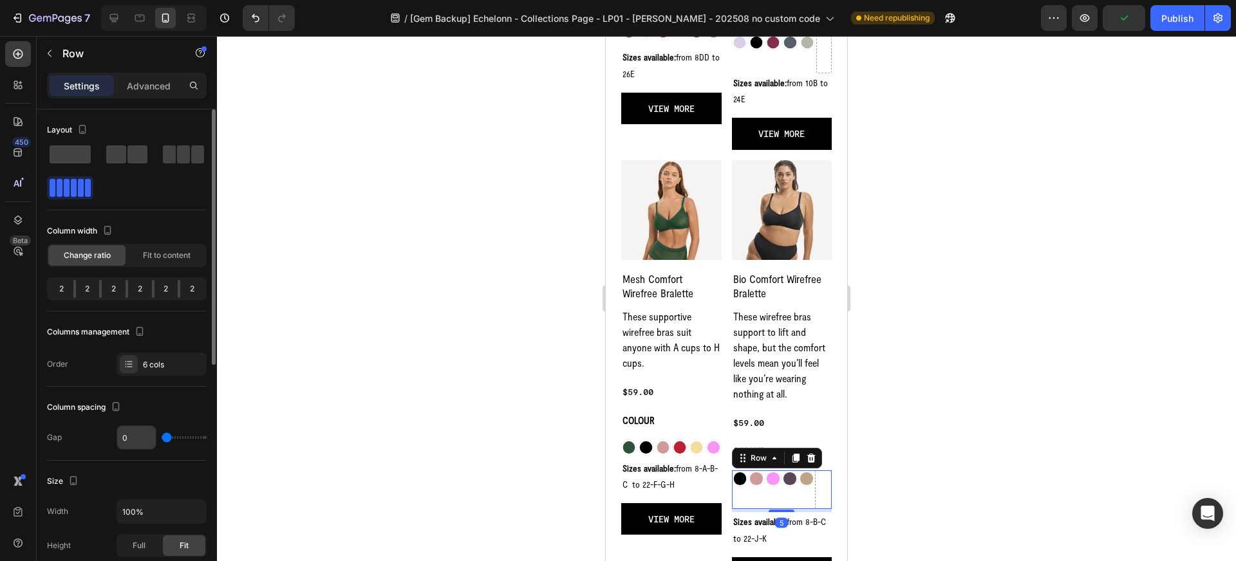
click at [138, 436] on input "0" at bounding box center [136, 437] width 39 height 23
type input "2"
click at [483, 448] on div at bounding box center [726, 298] width 1019 height 525
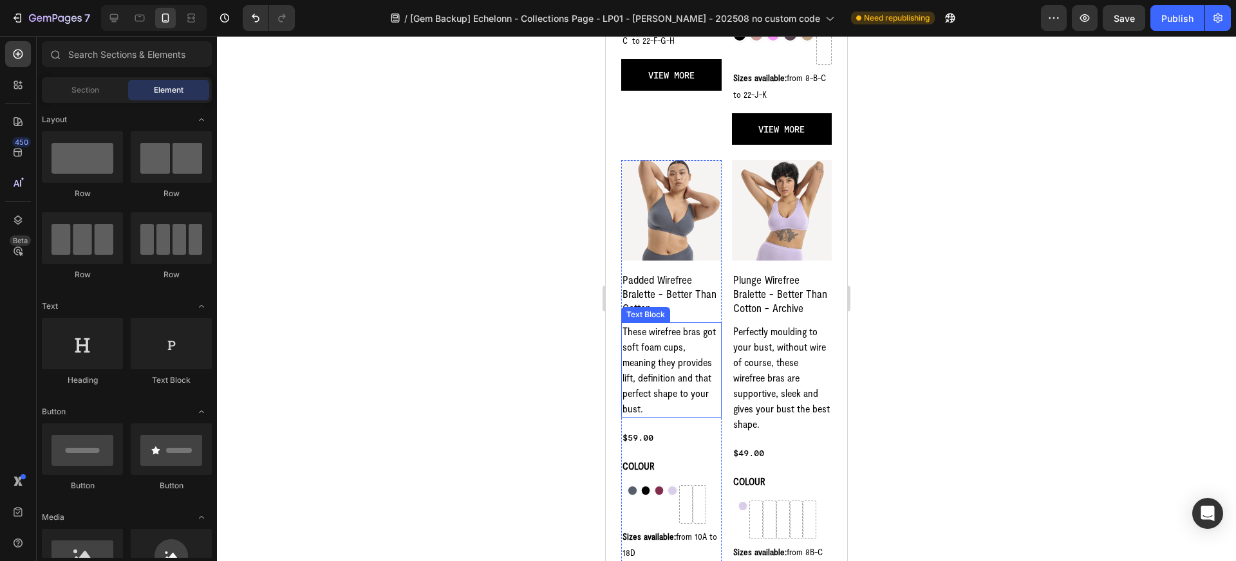
scroll to position [1416, 0]
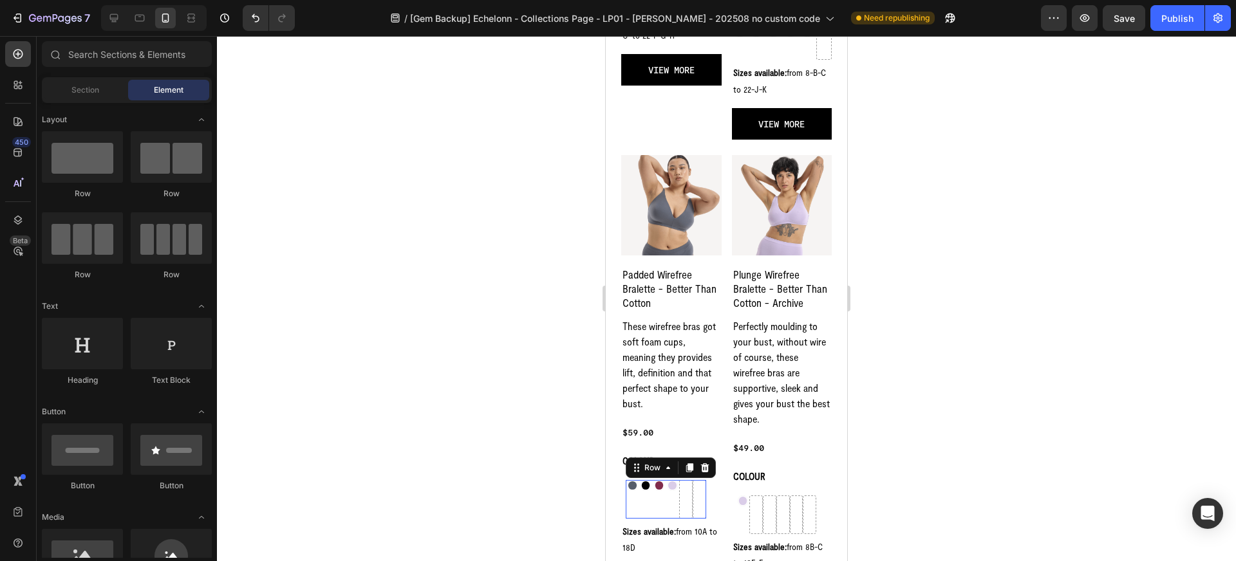
click at [636, 495] on div "Image" at bounding box center [633, 499] width 14 height 39
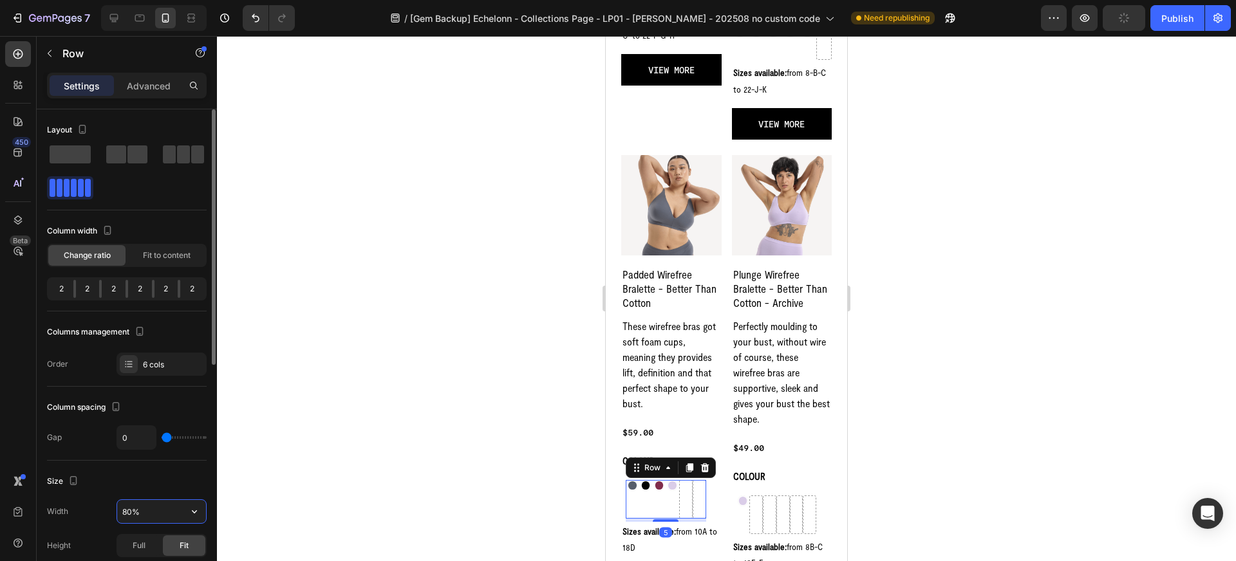
click at [131, 506] on input "80%" at bounding box center [161, 511] width 89 height 23
type input "100%"
click at [630, 489] on img at bounding box center [630, 487] width 14 height 14
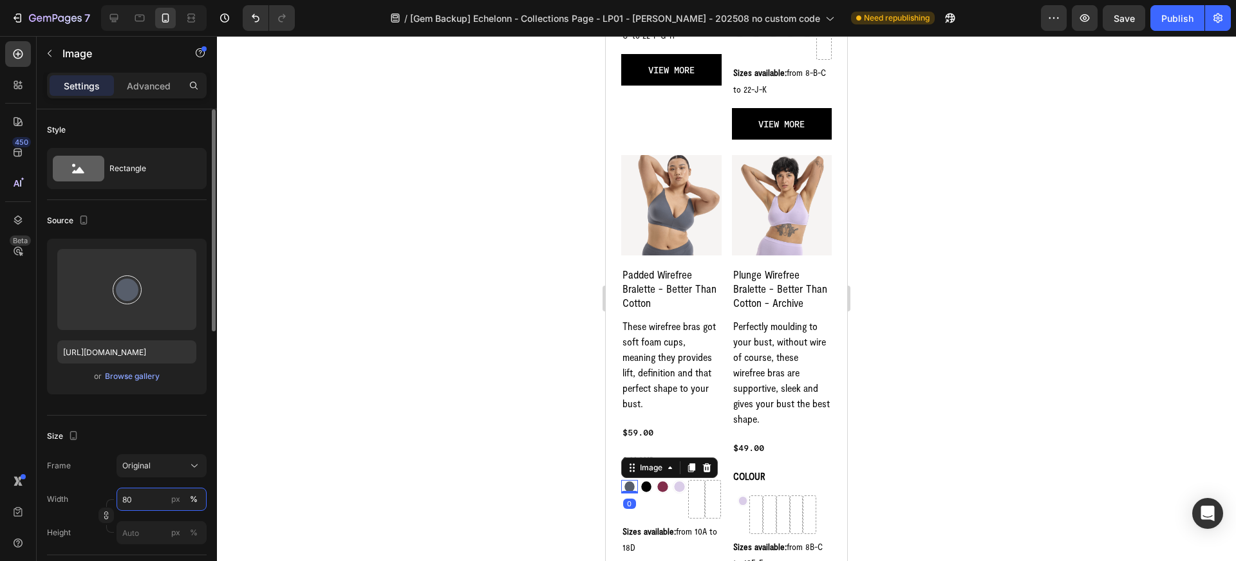
click at [160, 498] on input "80" at bounding box center [162, 499] width 90 height 23
click at [160, 529] on p "Full 100%" at bounding box center [159, 531] width 75 height 12
type input "100"
click at [650, 486] on img at bounding box center [647, 487] width 14 height 14
click at [154, 496] on input "80" at bounding box center [162, 499] width 90 height 23
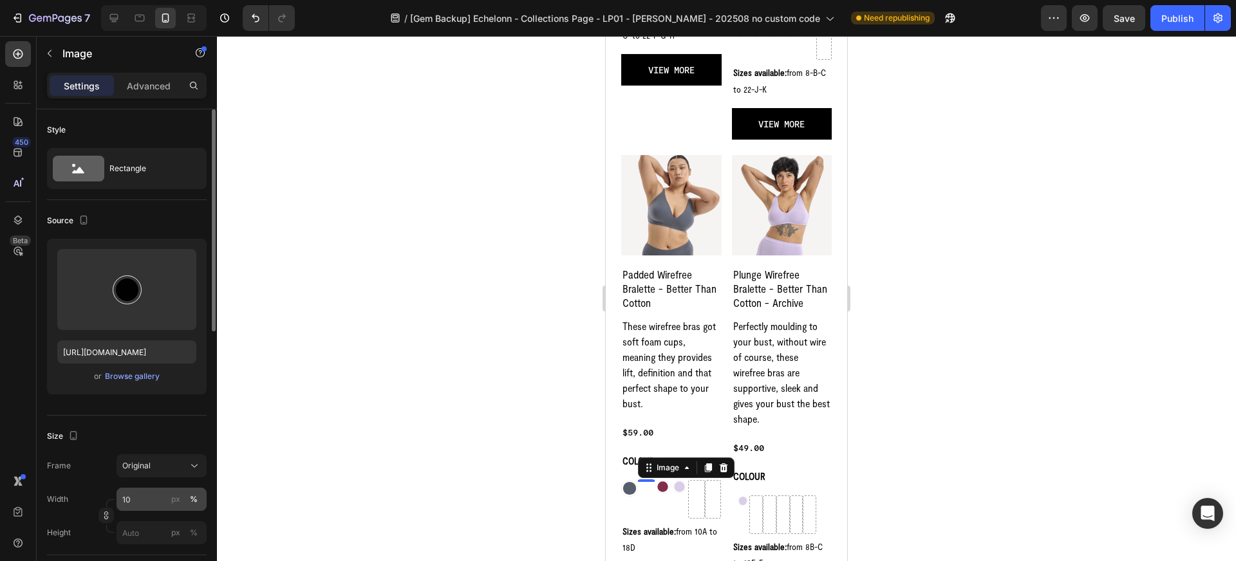
type input "100"
click at [666, 489] on img at bounding box center [663, 487] width 14 height 14
click at [149, 505] on input "80" at bounding box center [162, 499] width 90 height 23
type input "100"
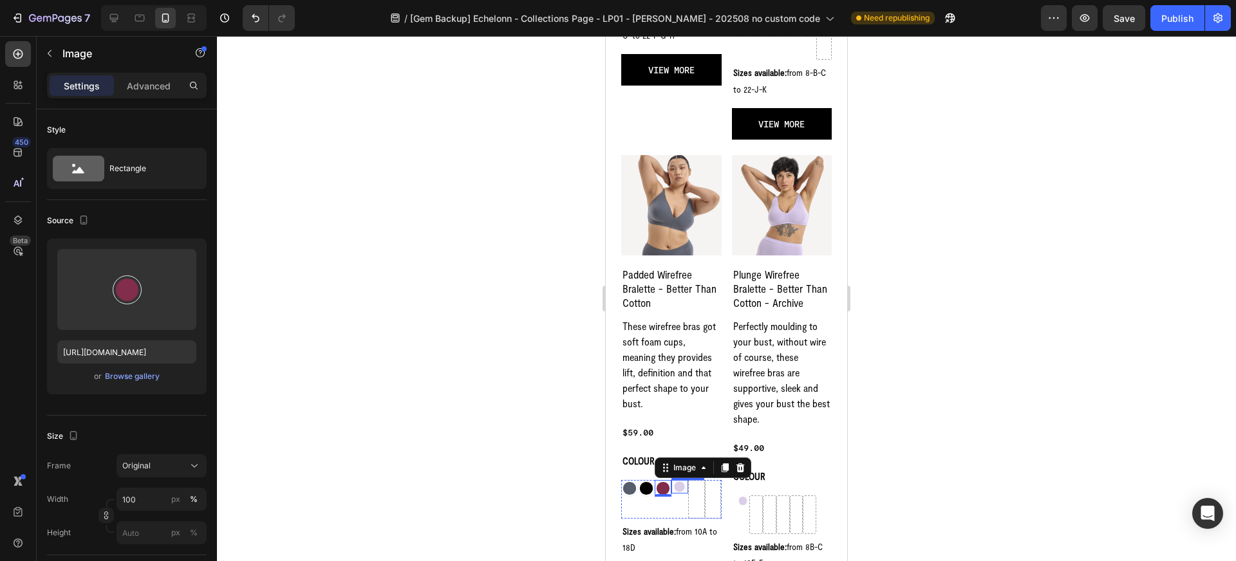
click at [682, 489] on img at bounding box center [680, 487] width 14 height 14
click at [163, 502] on input "80" at bounding box center [162, 499] width 90 height 23
type input "100"
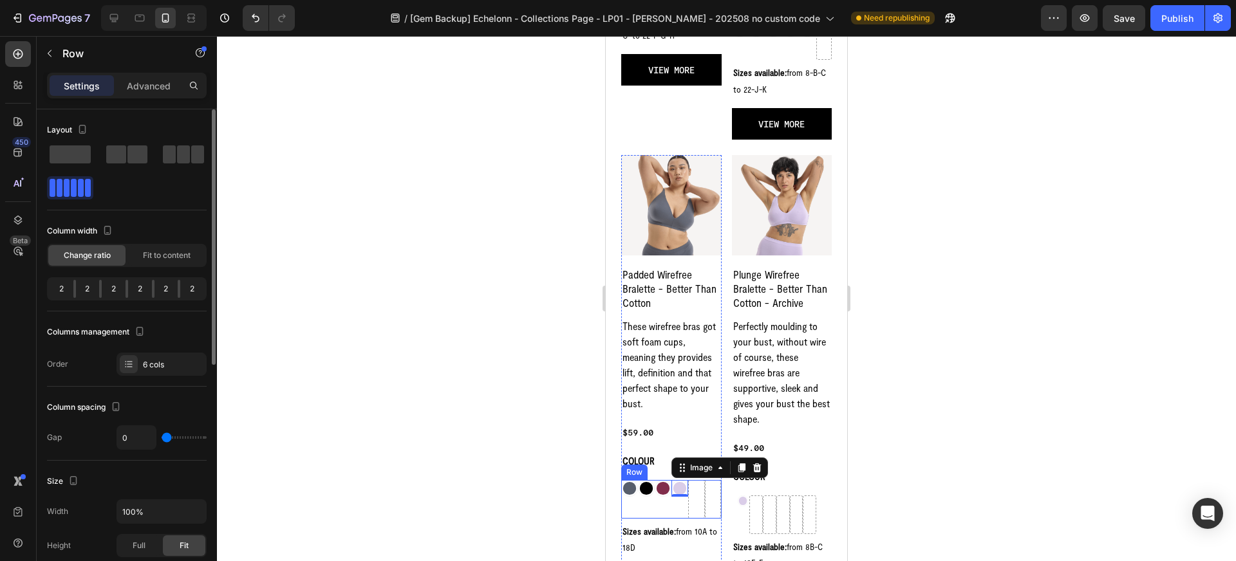
click at [666, 510] on div "Image" at bounding box center [663, 499] width 17 height 39
click at [131, 438] on input "0" at bounding box center [136, 437] width 39 height 23
type input "2"
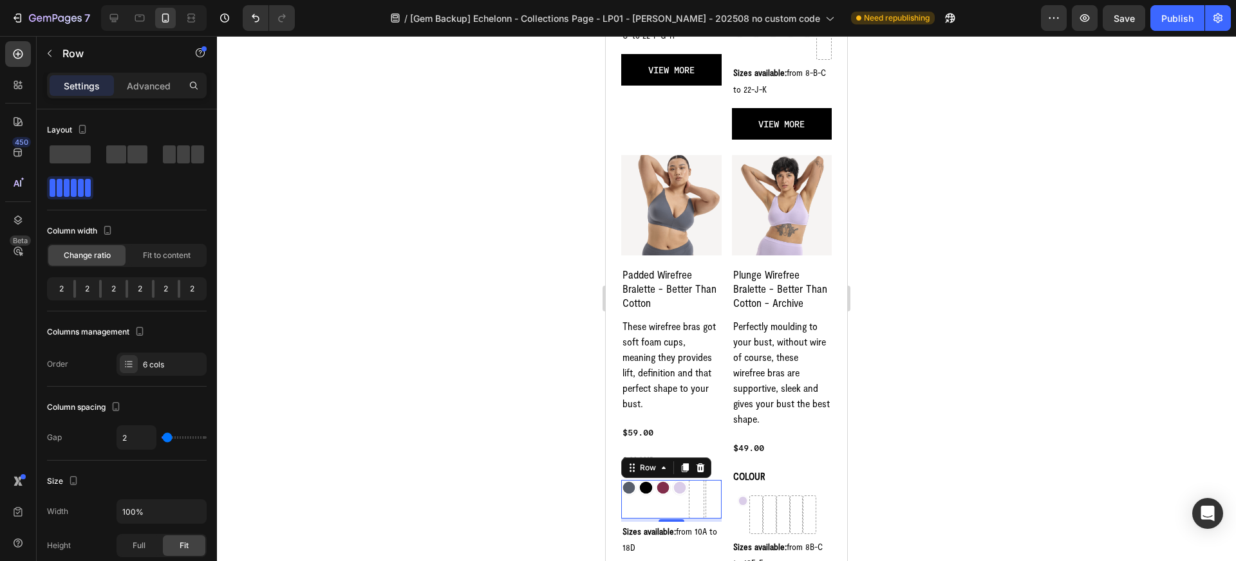
click at [479, 483] on div at bounding box center [726, 298] width 1019 height 525
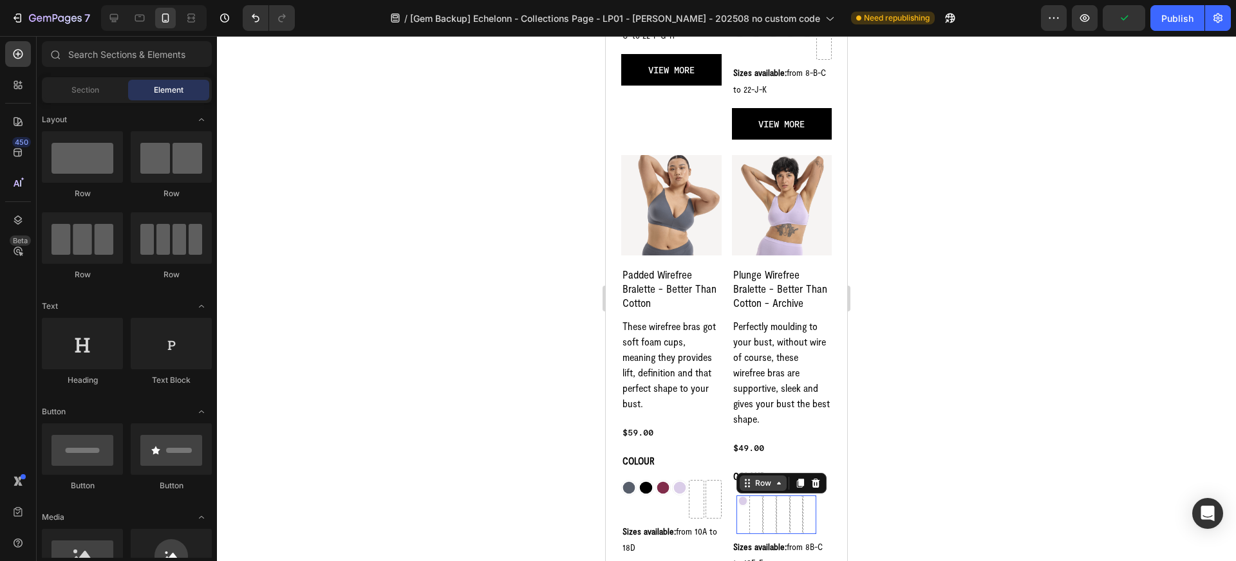
click at [753, 494] on div "Row" at bounding box center [782, 483] width 90 height 21
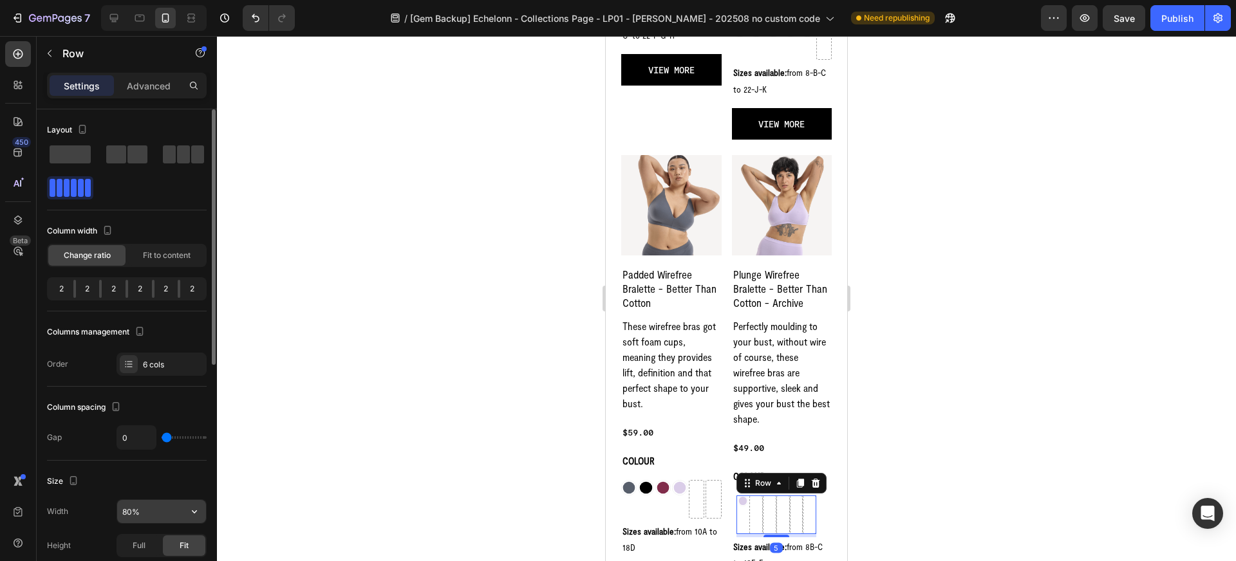
click at [130, 511] on input "80%" at bounding box center [161, 511] width 89 height 23
type input "100%"
click at [739, 509] on img at bounding box center [740, 503] width 14 height 14
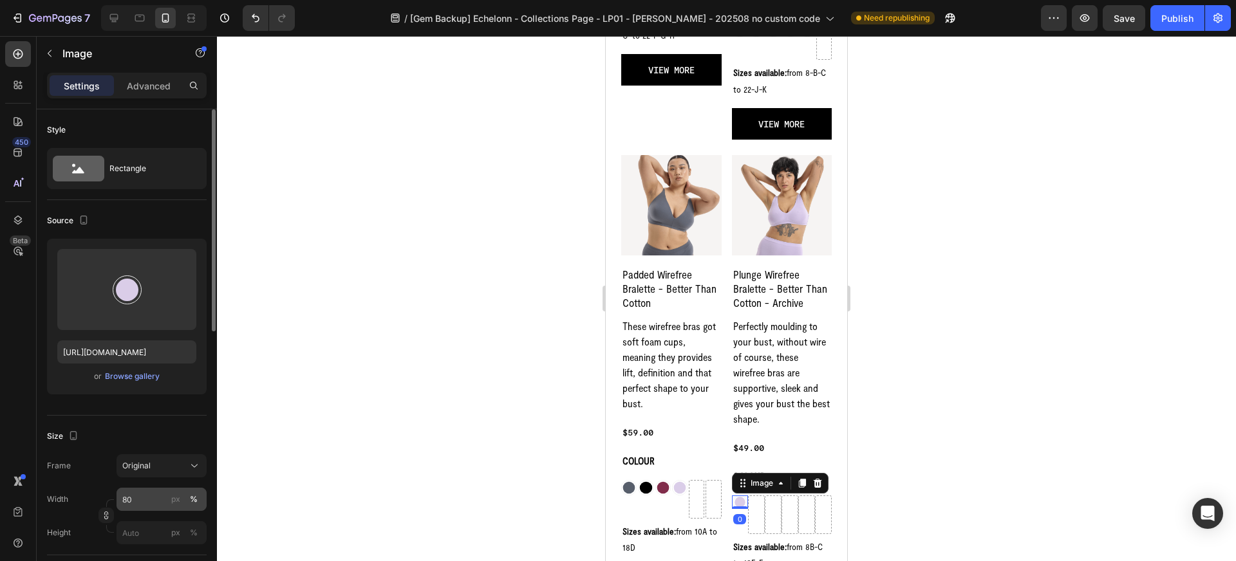
click at [139, 498] on input "80" at bounding box center [162, 499] width 90 height 23
type input "100"
click at [427, 461] on div at bounding box center [726, 298] width 1019 height 525
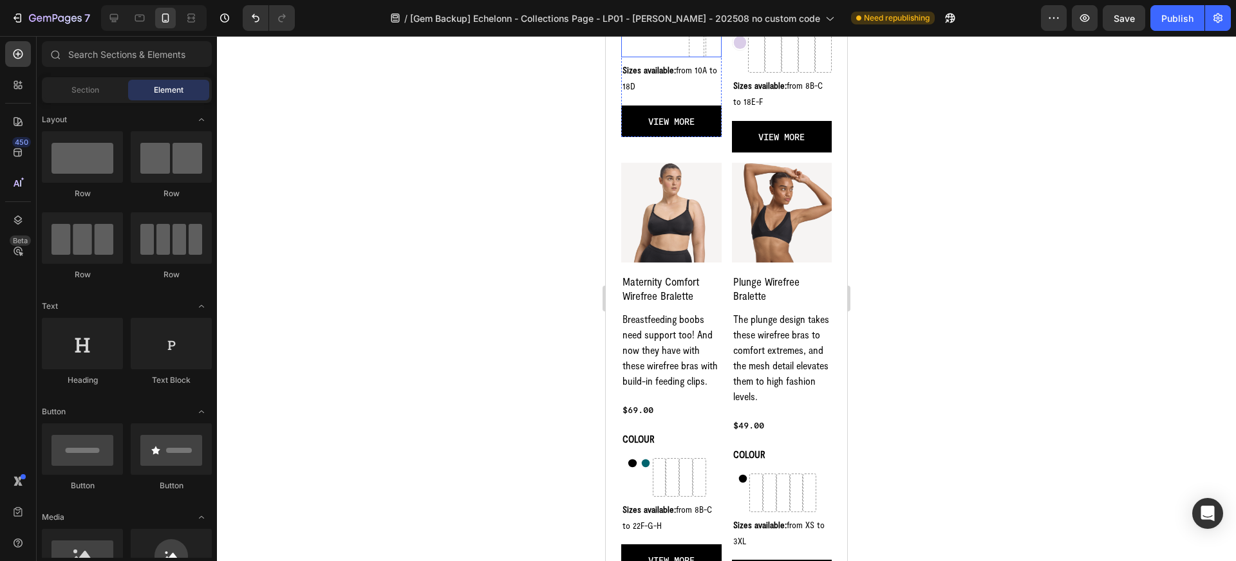
scroll to position [1973, 0]
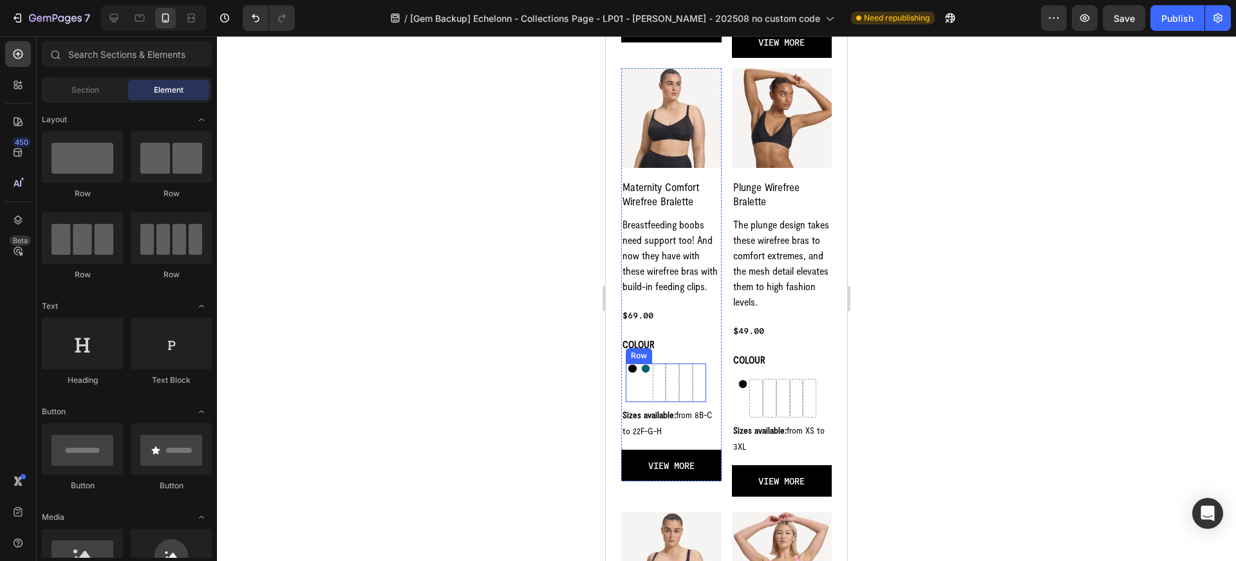
click at [629, 379] on div "Image" at bounding box center [633, 383] width 14 height 39
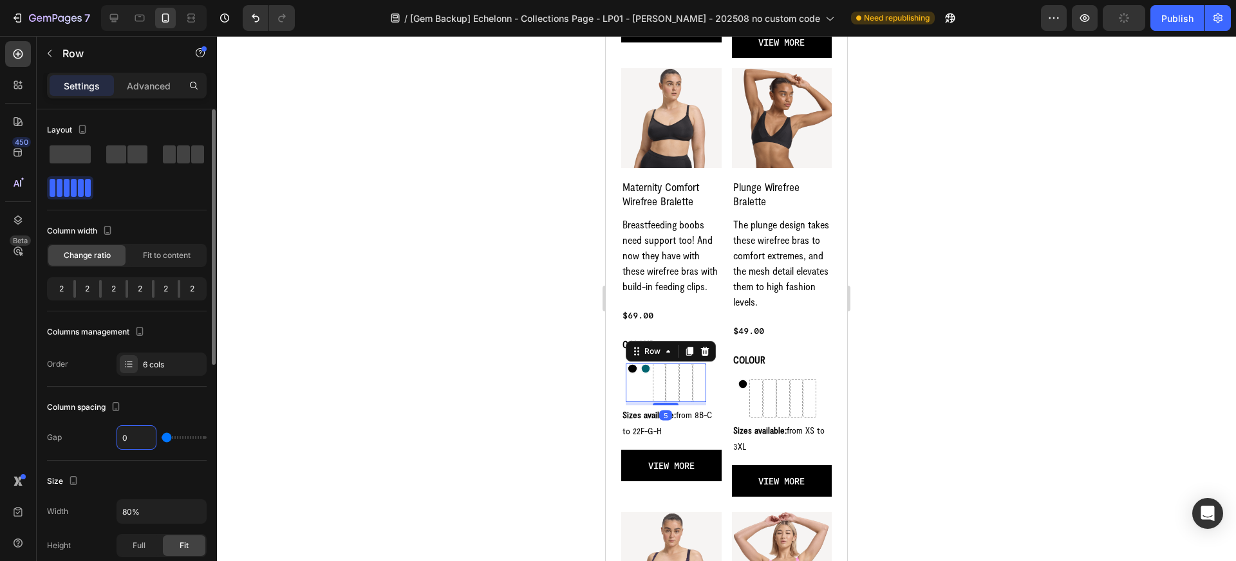
click at [133, 437] on input "0" at bounding box center [136, 437] width 39 height 23
type input "2"
click at [135, 519] on input "80%" at bounding box center [161, 511] width 89 height 23
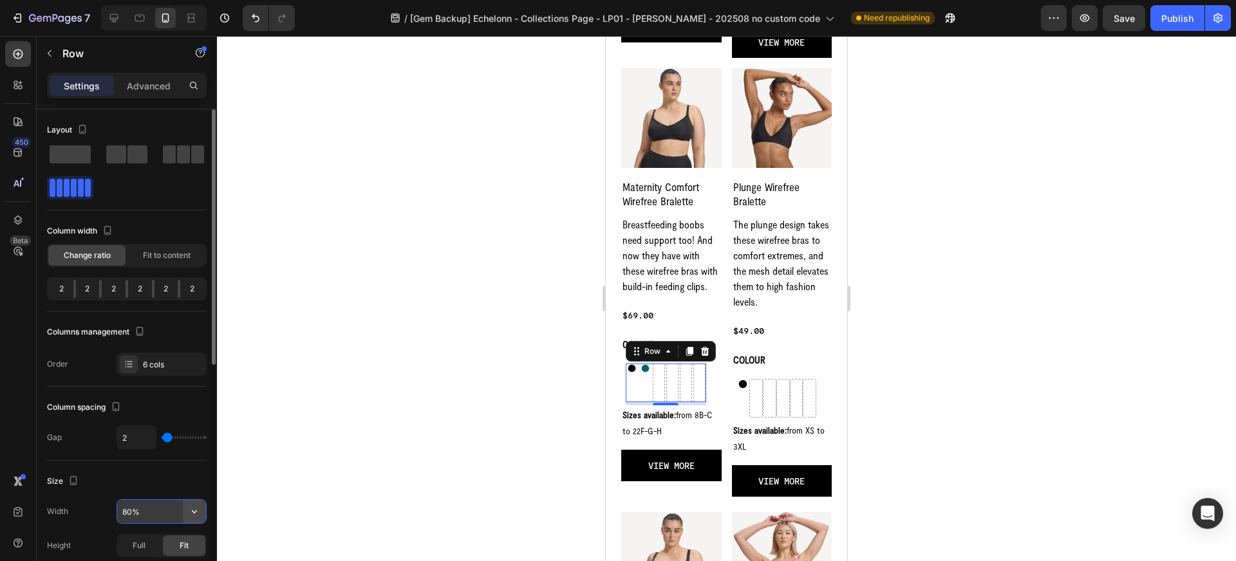
click at [195, 506] on icon "button" at bounding box center [194, 511] width 13 height 13
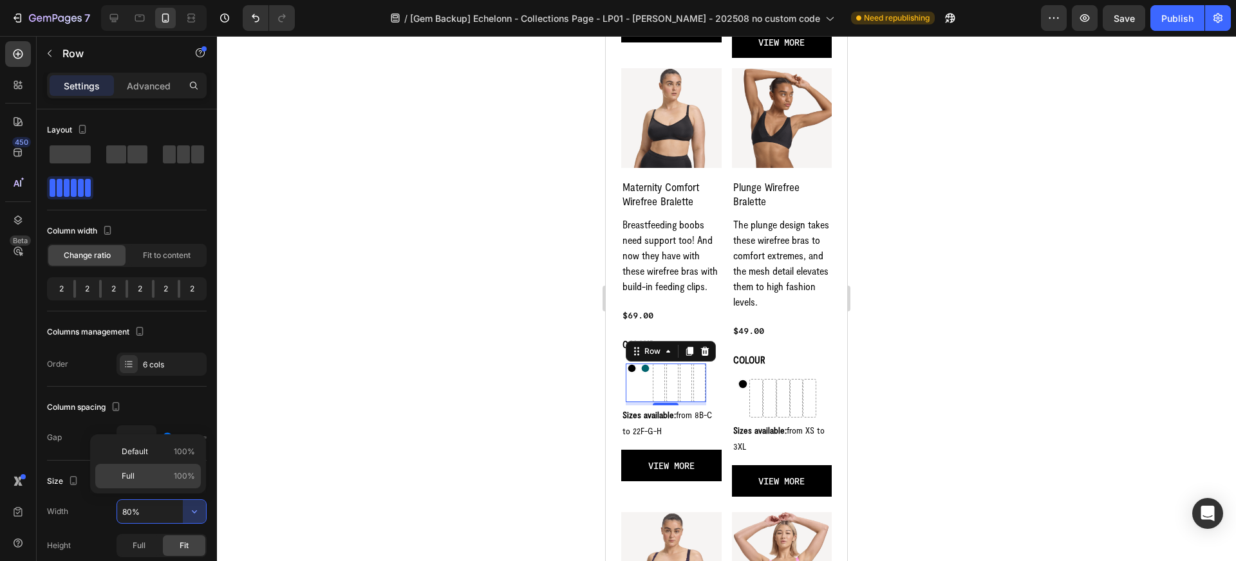
click at [164, 475] on p "Full 100%" at bounding box center [158, 477] width 73 height 12
type input "100%"
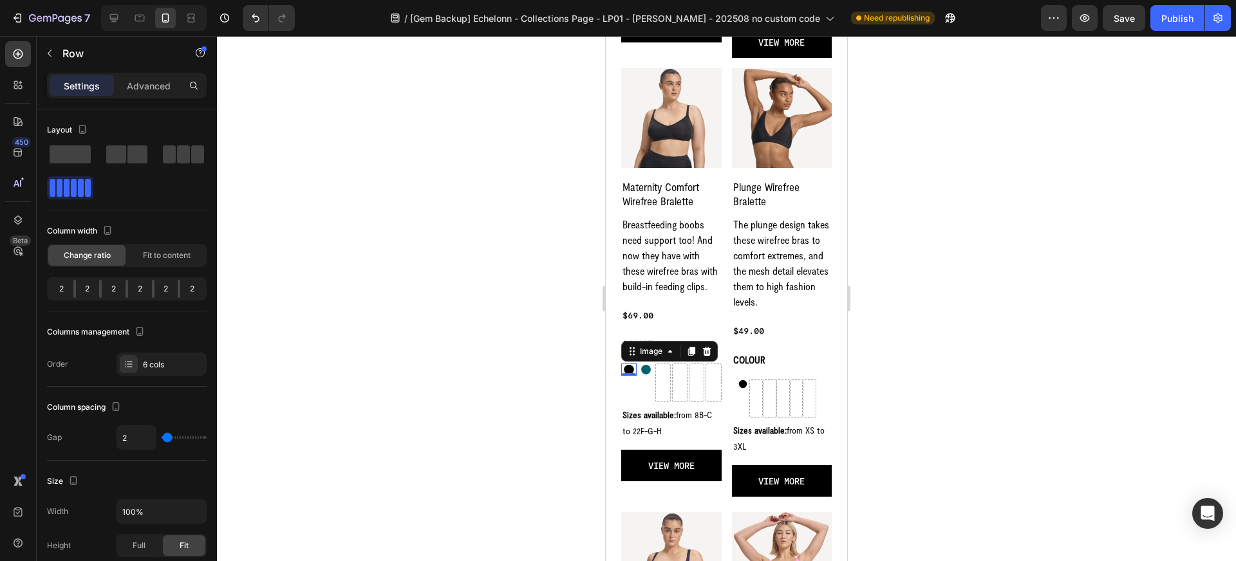
click at [628, 375] on div "Image 0" at bounding box center [628, 370] width 15 height 12
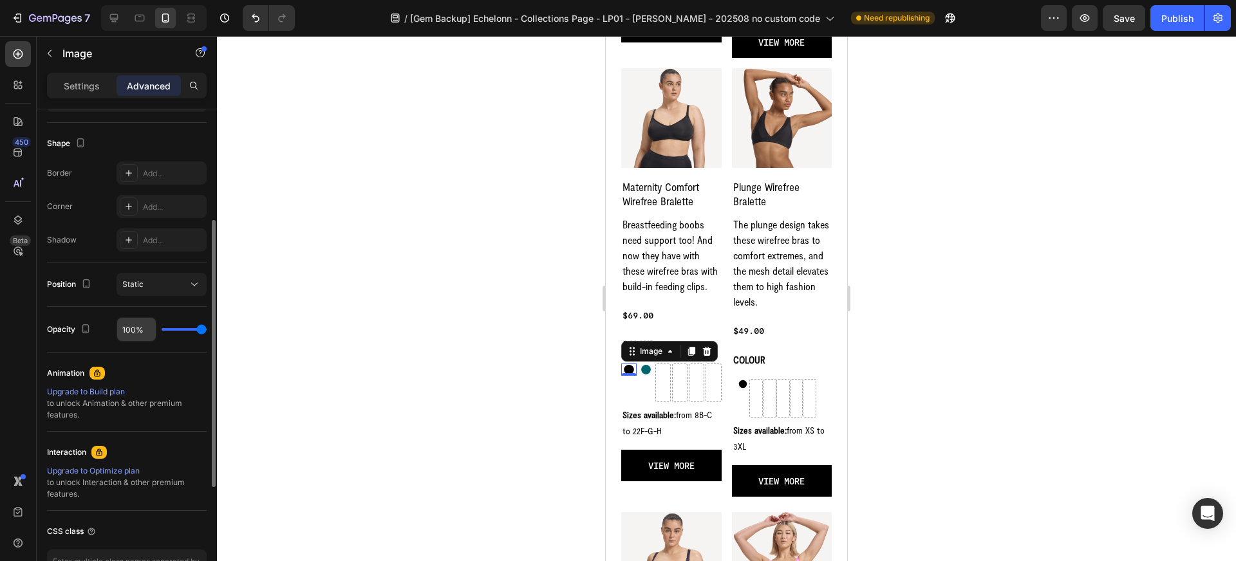
scroll to position [0, 0]
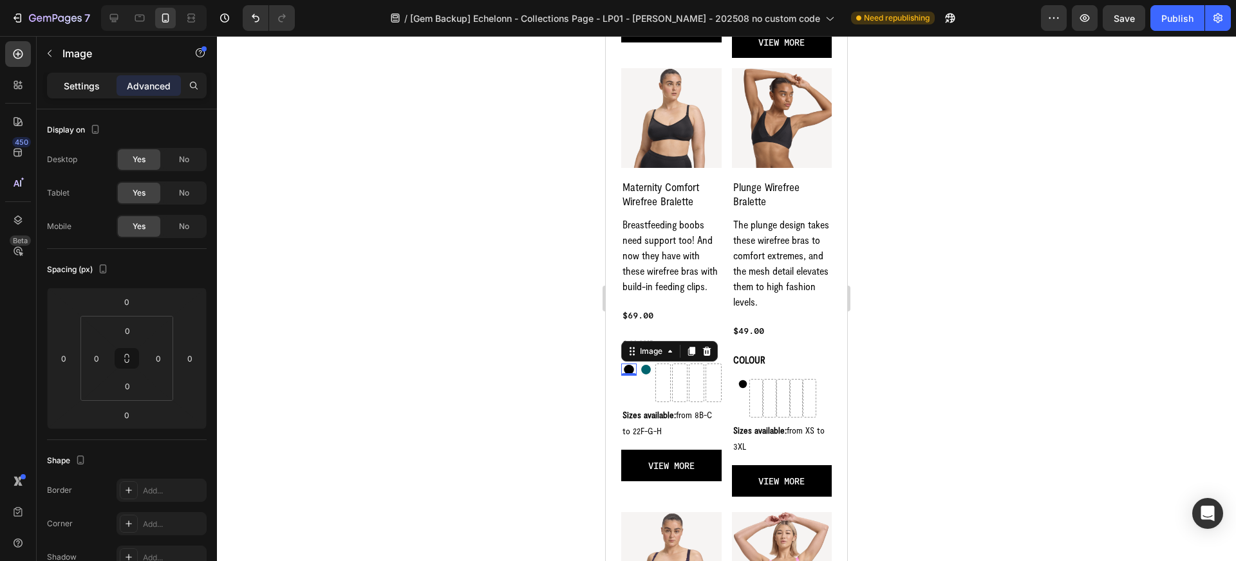
click at [83, 91] on p "Settings" at bounding box center [82, 86] width 36 height 14
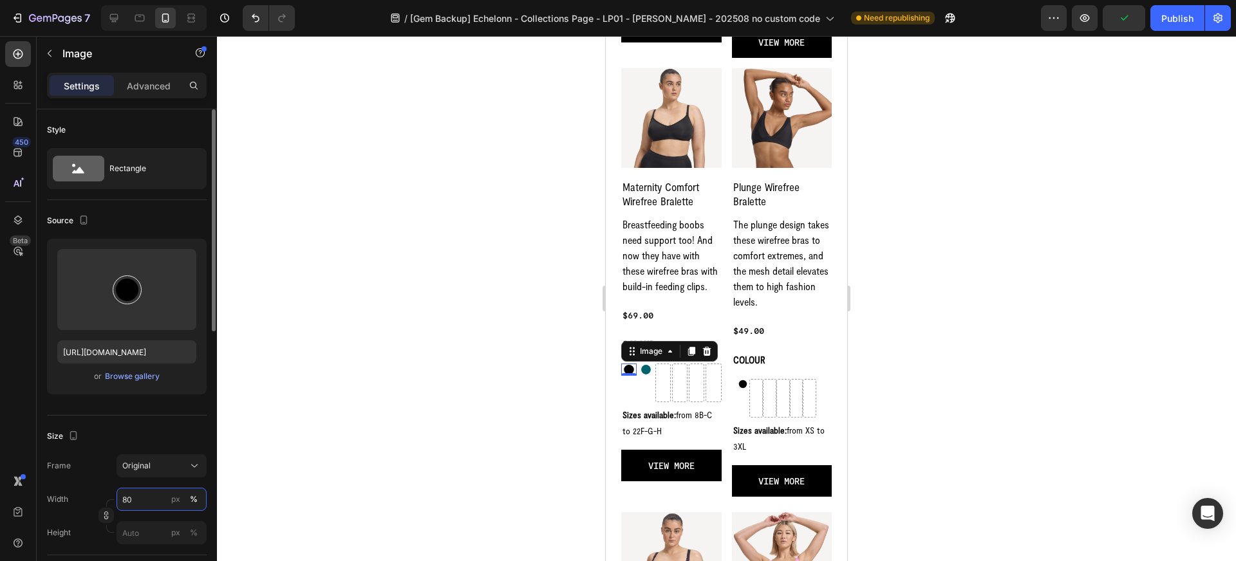
click at [151, 505] on input "80" at bounding box center [162, 499] width 90 height 23
click at [163, 530] on p "Full 100%" at bounding box center [159, 531] width 75 height 12
type input "100"
click at [644, 371] on img at bounding box center [646, 370] width 12 height 12
click at [157, 501] on input "80" at bounding box center [162, 499] width 90 height 23
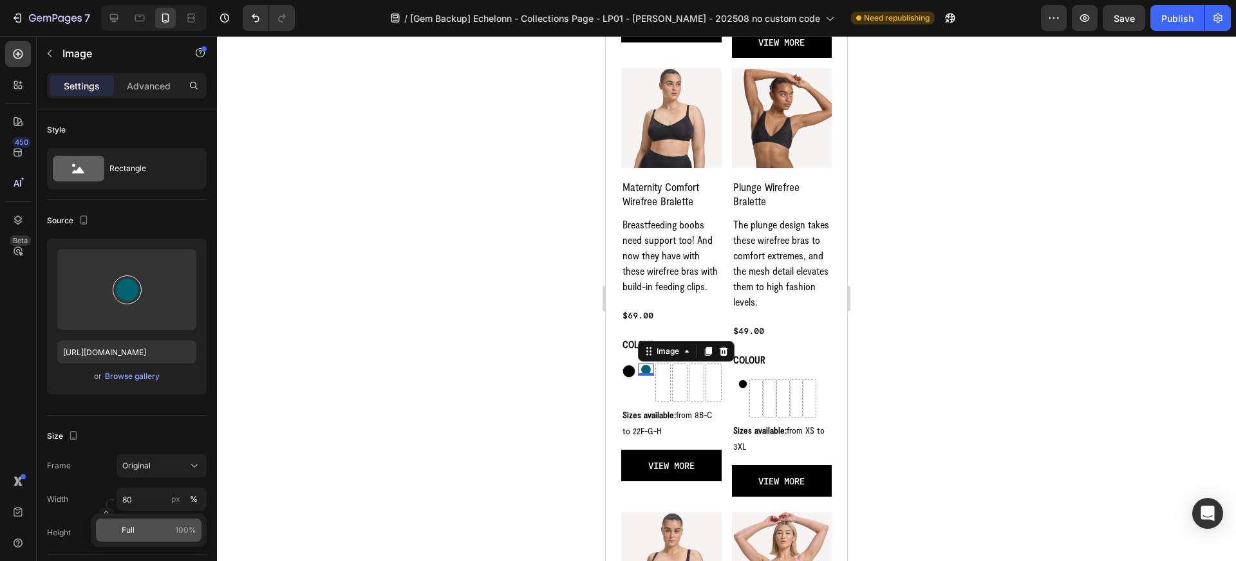
click at [164, 531] on p "Full 100%" at bounding box center [159, 531] width 75 height 12
type input "100"
click at [744, 386] on img at bounding box center [743, 384] width 11 height 11
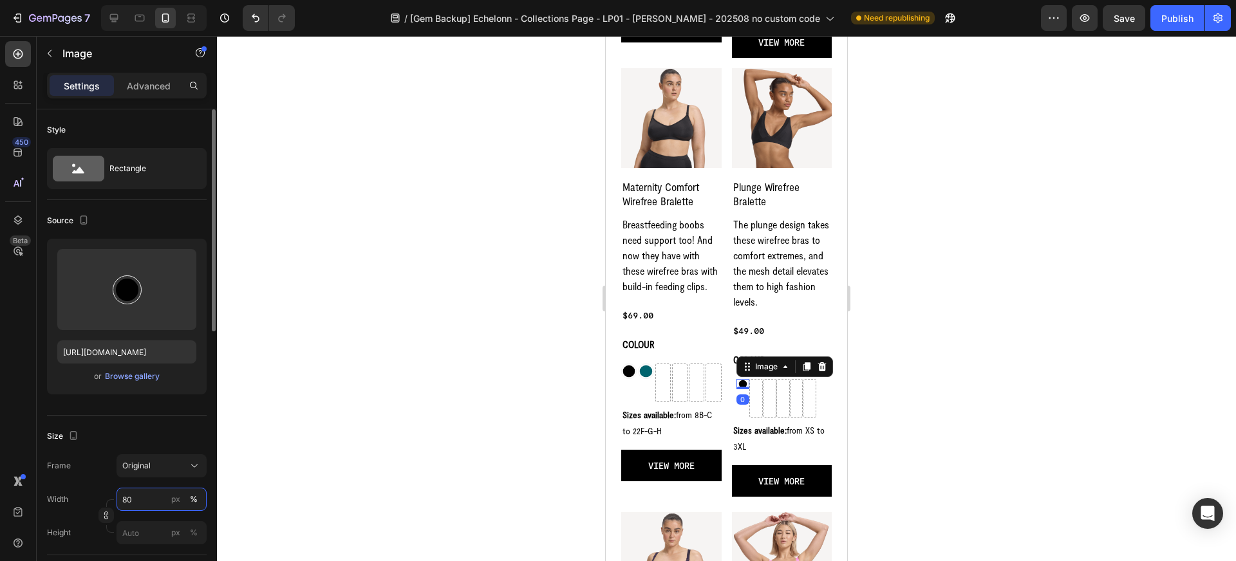
click at [153, 500] on input "80" at bounding box center [162, 499] width 90 height 23
type input "100"
click at [362, 467] on div at bounding box center [726, 298] width 1019 height 525
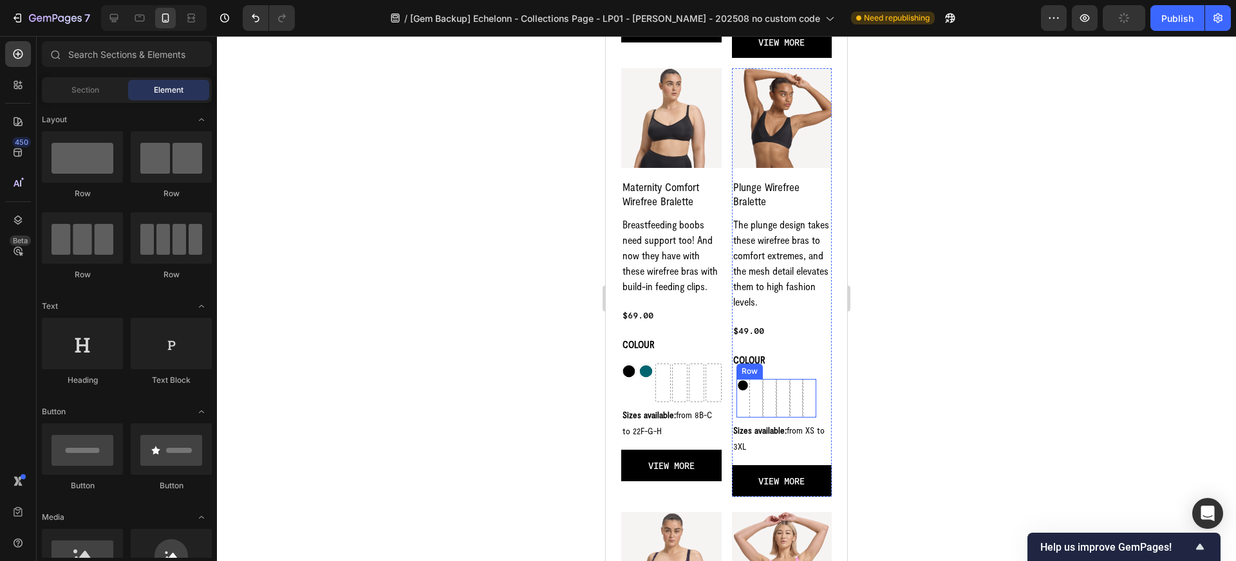
click at [739, 403] on div "Image" at bounding box center [744, 398] width 14 height 39
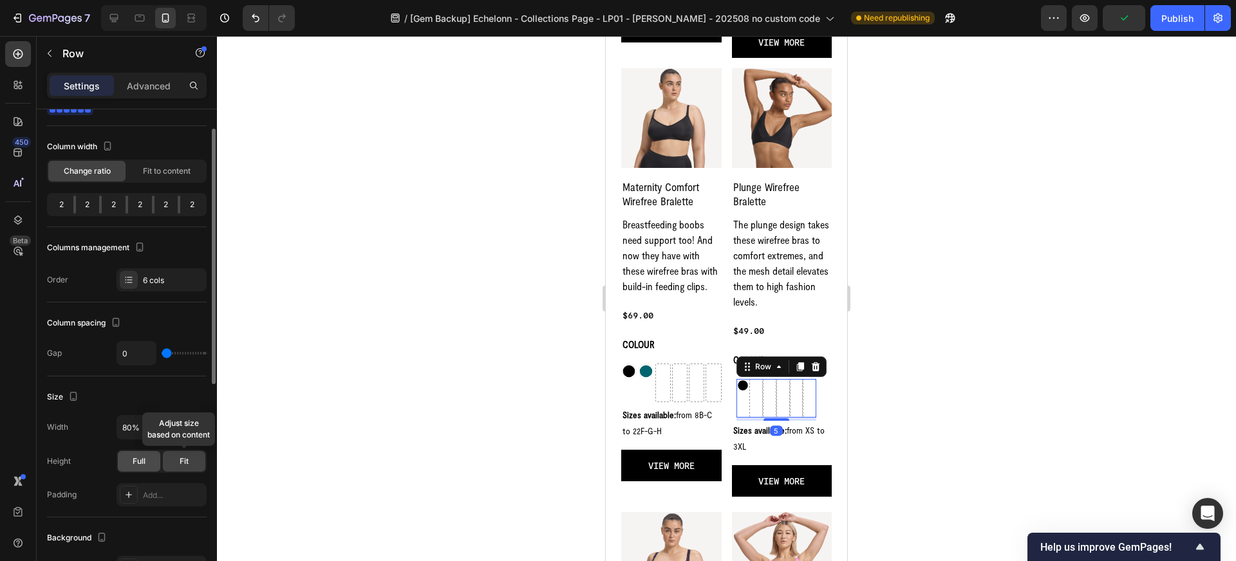
scroll to position [110, 0]
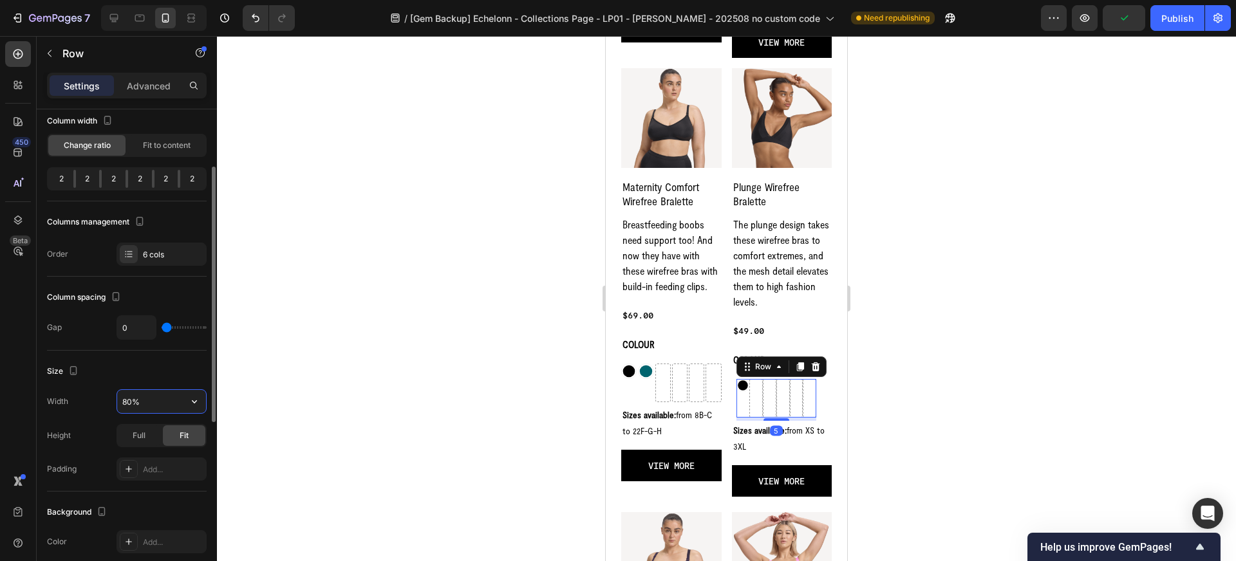
click at [131, 408] on input "80%" at bounding box center [161, 401] width 89 height 23
type input "100%"
click at [514, 437] on div at bounding box center [726, 298] width 1019 height 525
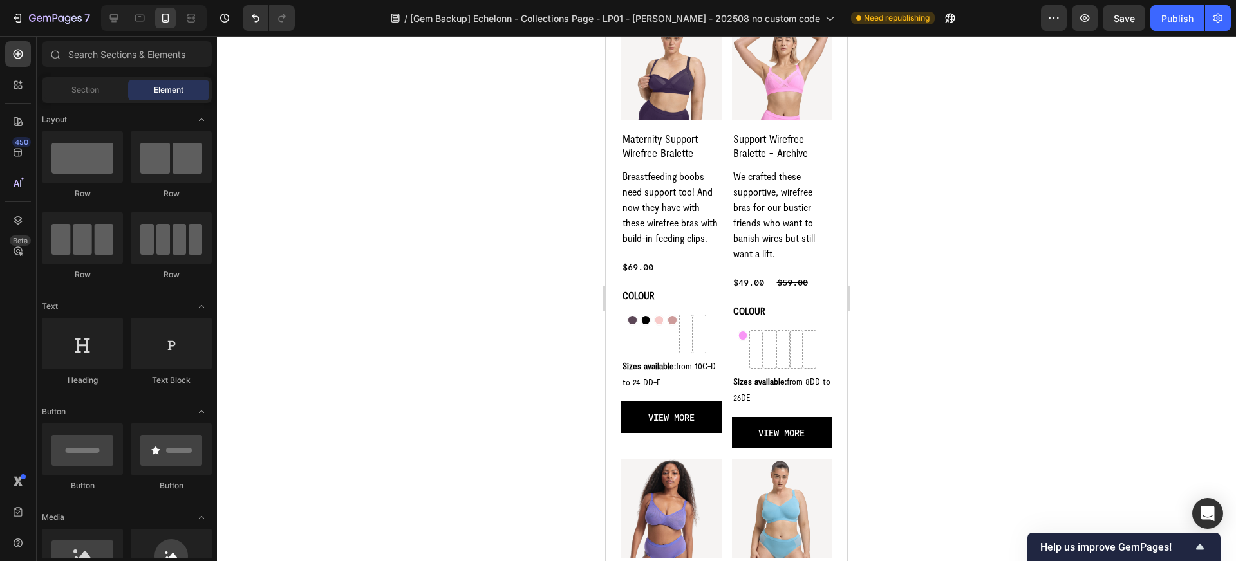
scroll to position [2421, 0]
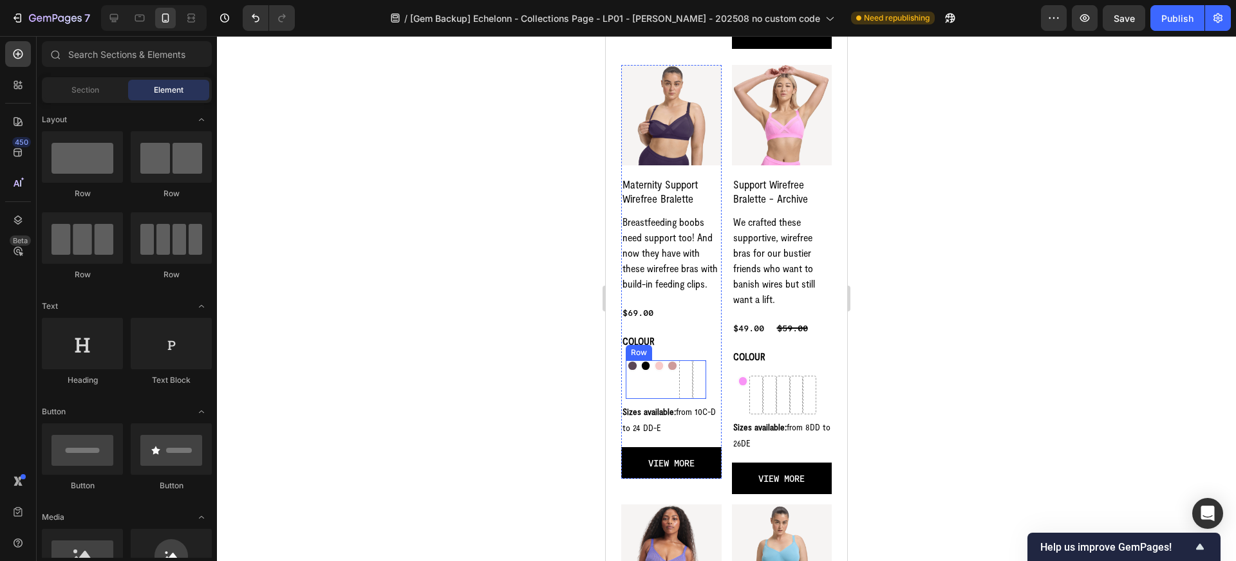
click at [646, 375] on div "Image" at bounding box center [646, 380] width 14 height 39
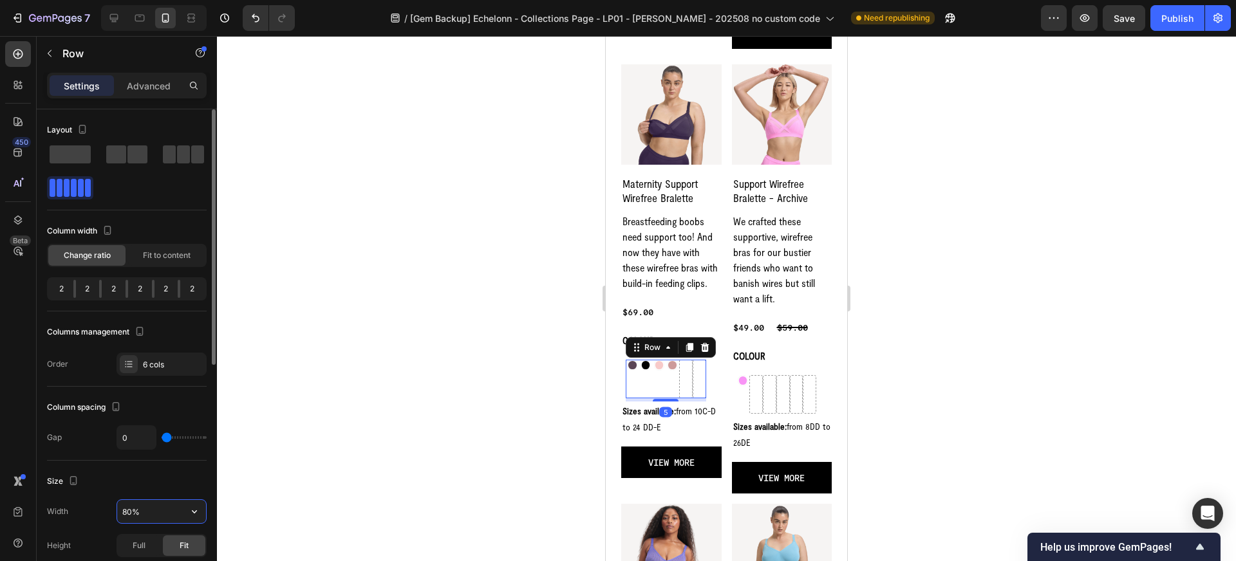
click at [140, 515] on input "80%" at bounding box center [161, 511] width 89 height 23
type input "100%"
click at [353, 494] on div at bounding box center [726, 298] width 1019 height 525
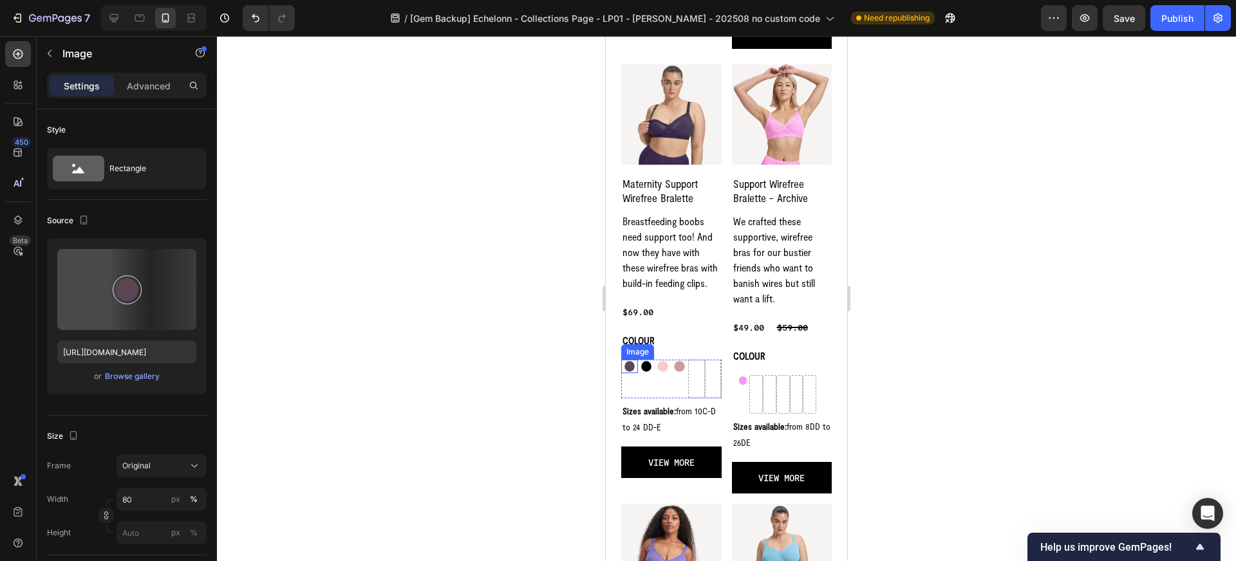
click at [630, 368] on img at bounding box center [630, 367] width 14 height 14
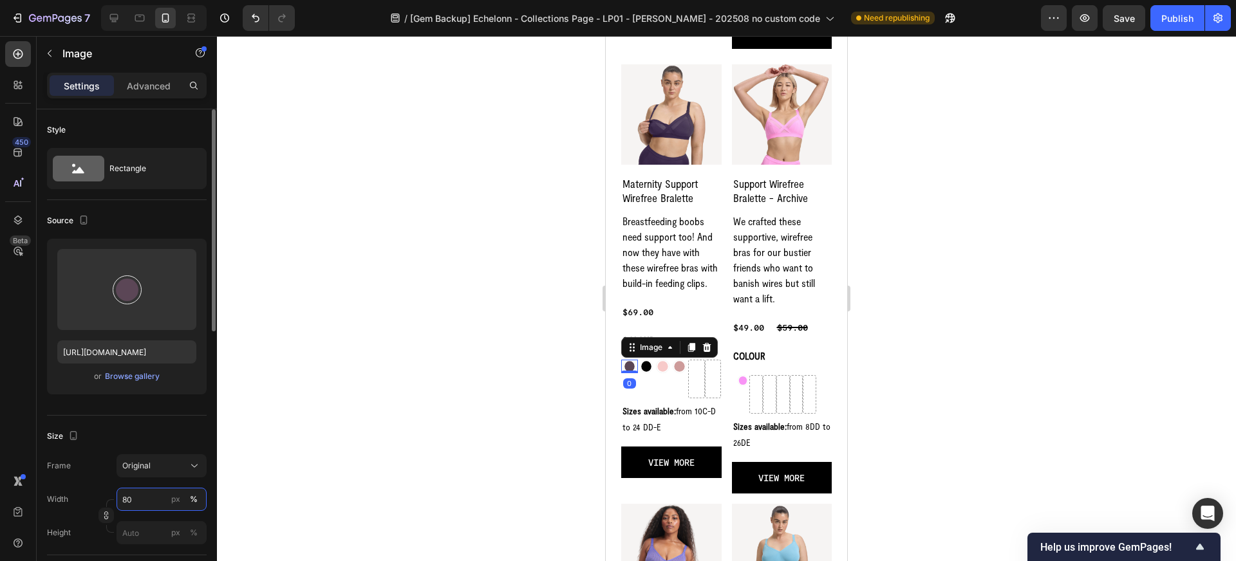
click at [140, 500] on input "80" at bounding box center [162, 499] width 90 height 23
click at [159, 536] on p "Full 100%" at bounding box center [159, 531] width 75 height 12
type input "100"
click at [650, 364] on img at bounding box center [647, 367] width 14 height 14
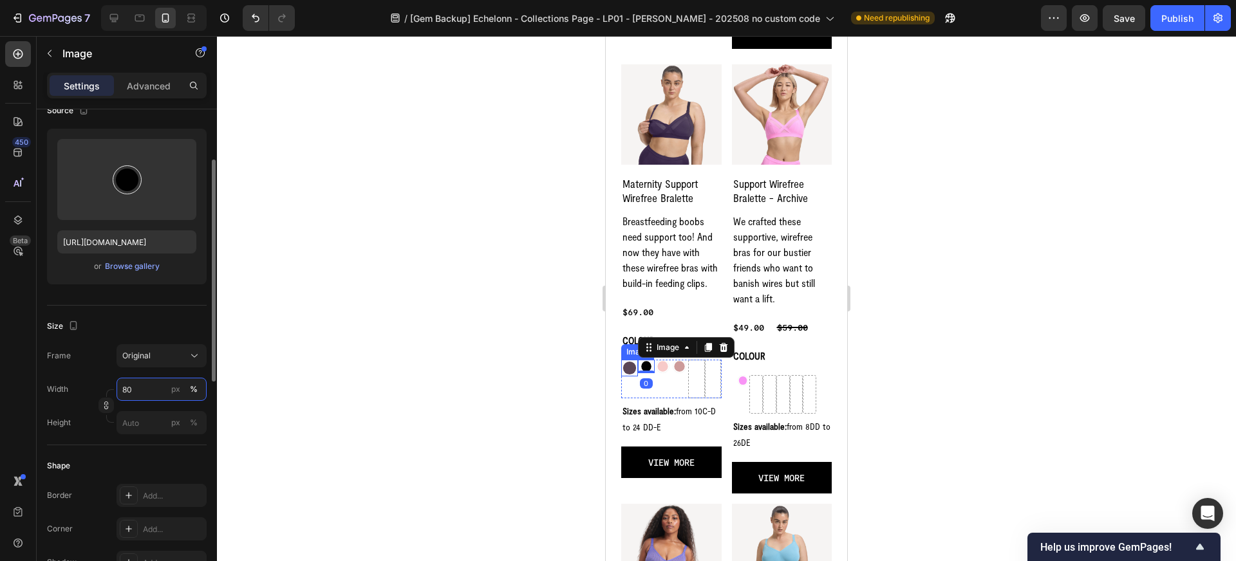
click at [153, 392] on input "80" at bounding box center [162, 389] width 90 height 23
click at [157, 423] on p "Full 100%" at bounding box center [159, 421] width 75 height 12
type input "100"
click at [662, 372] on div "Image" at bounding box center [663, 367] width 17 height 14
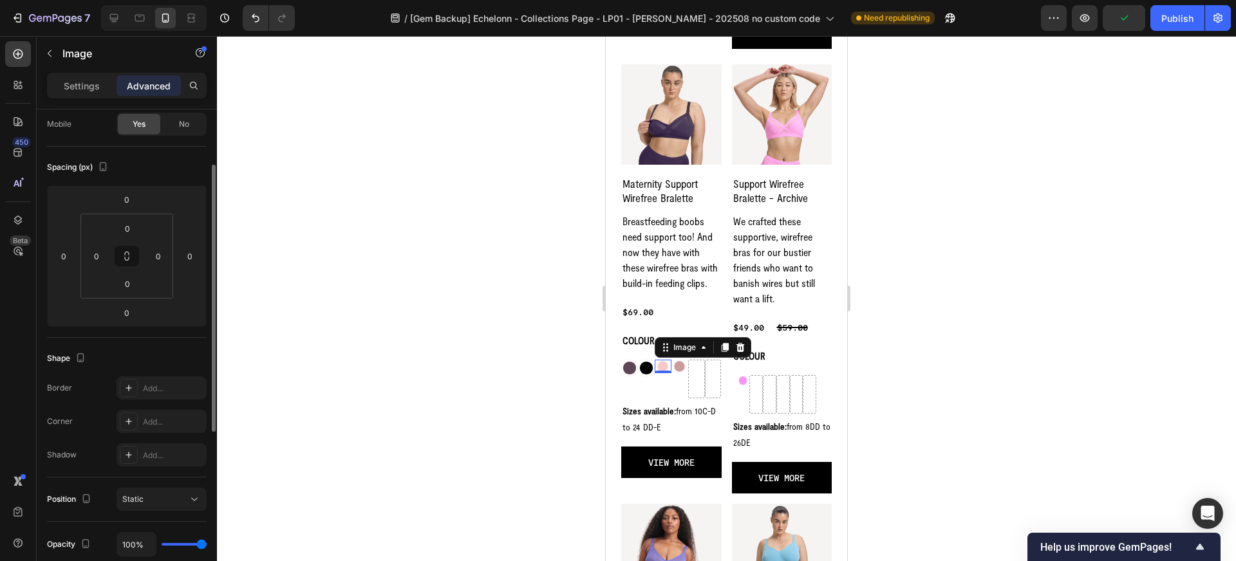
scroll to position [0, 0]
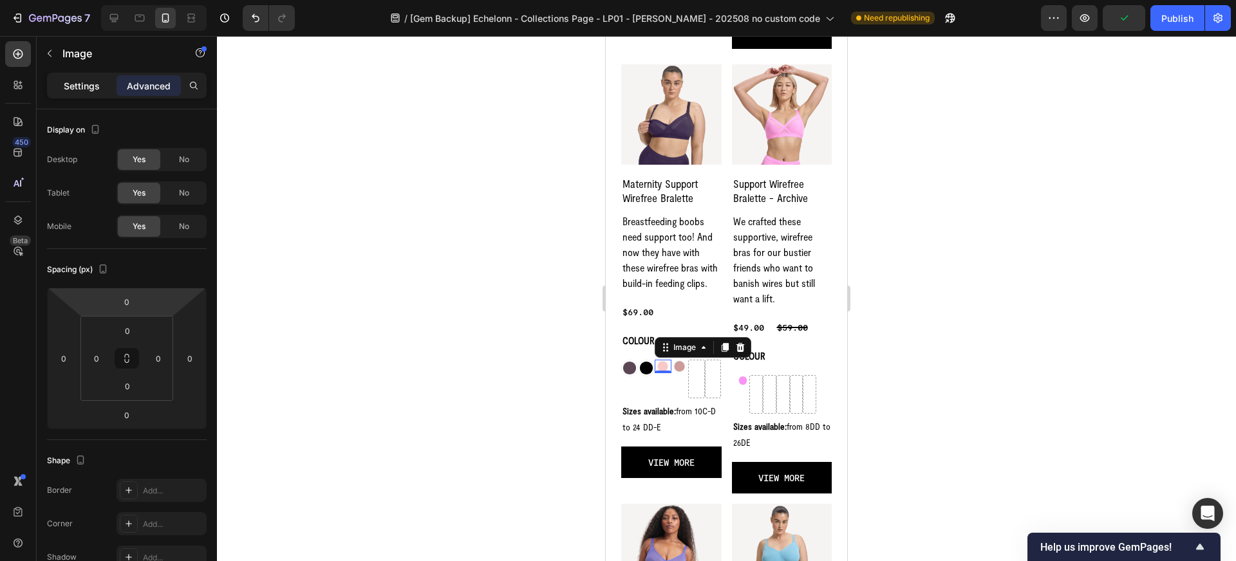
click at [89, 89] on p "Settings" at bounding box center [82, 86] width 36 height 14
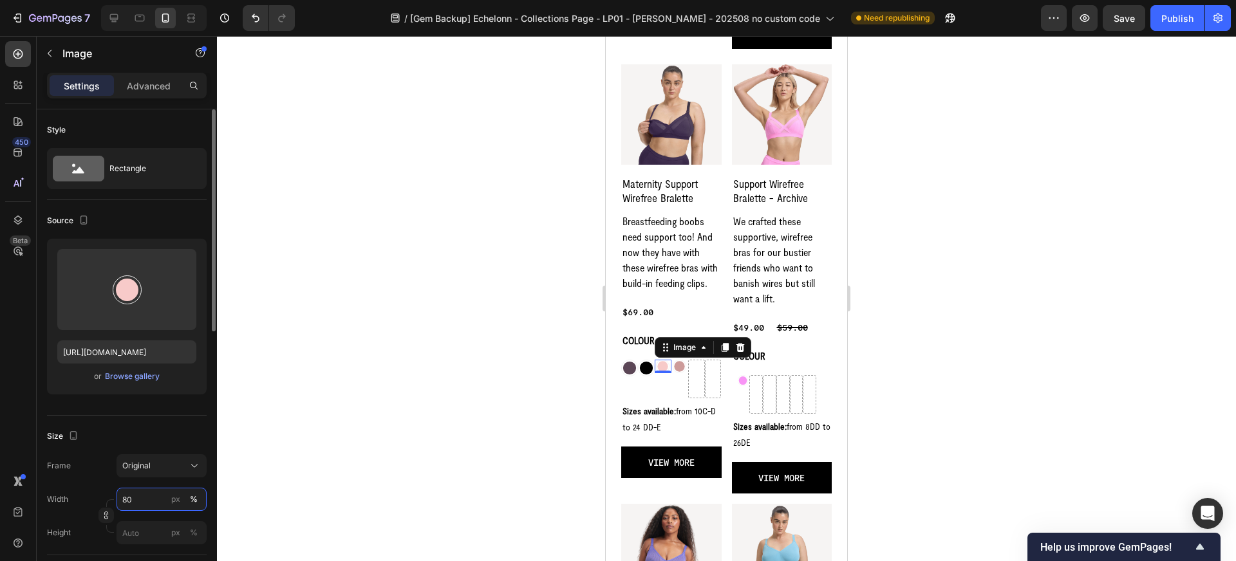
click at [146, 499] on input "80" at bounding box center [162, 499] width 90 height 23
click at [184, 532] on span "100%" at bounding box center [185, 531] width 21 height 12
type input "100"
click at [679, 370] on img at bounding box center [680, 367] width 14 height 14
click at [144, 497] on input "80" at bounding box center [162, 499] width 90 height 23
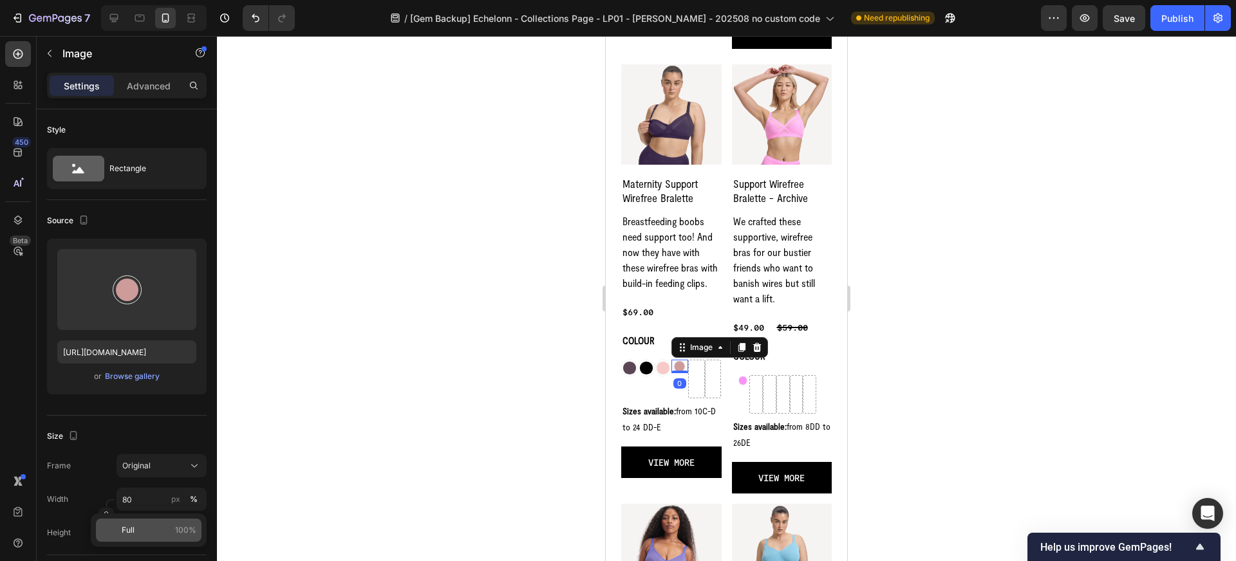
click at [156, 529] on p "Full 100%" at bounding box center [159, 531] width 75 height 12
type input "100"
click at [746, 382] on img at bounding box center [743, 380] width 11 height 11
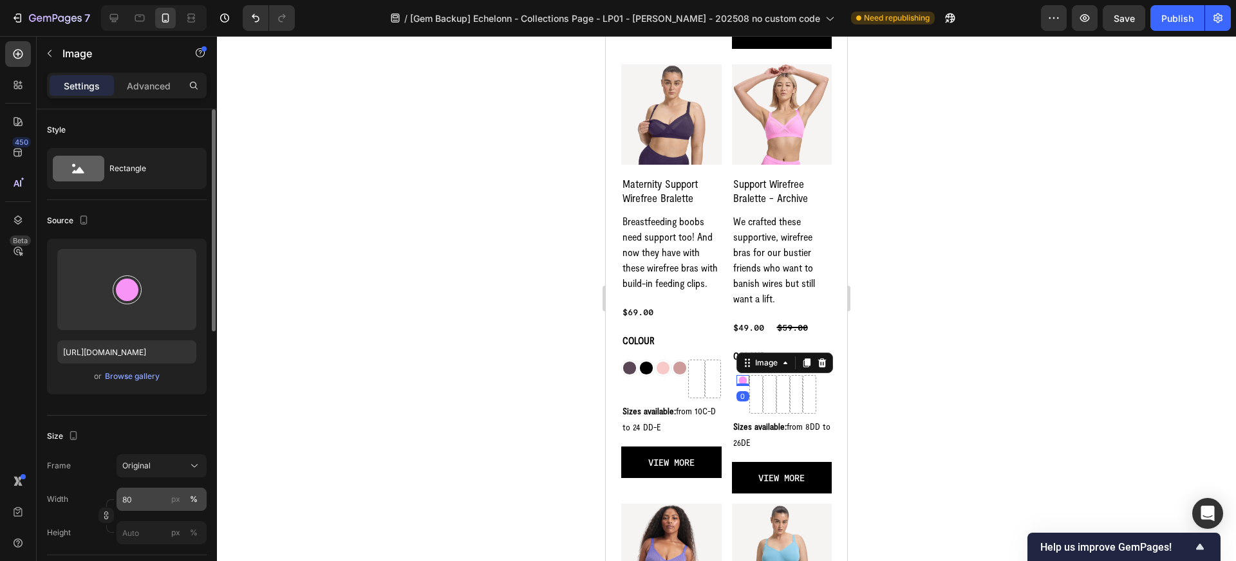
click at [160, 500] on input "80" at bounding box center [162, 499] width 90 height 23
click at [170, 529] on p "Full 100%" at bounding box center [159, 531] width 75 height 12
type input "100"
click at [743, 400] on div "0" at bounding box center [743, 399] width 13 height 10
click at [757, 373] on div "Image" at bounding box center [785, 363] width 97 height 21
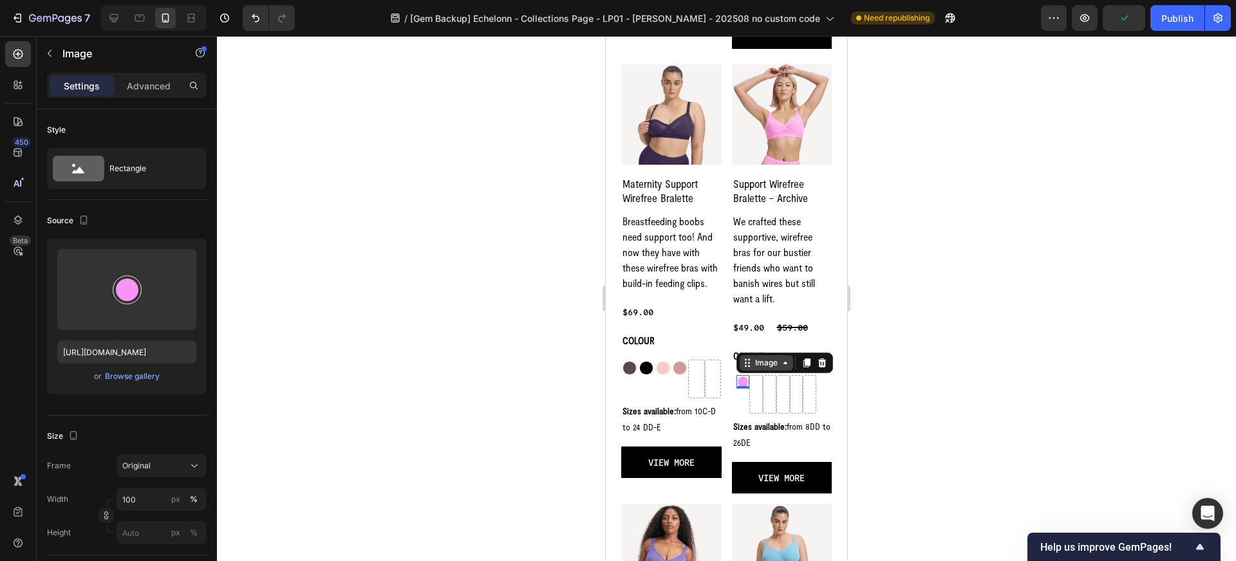
click at [758, 365] on div "Image" at bounding box center [767, 363] width 28 height 12
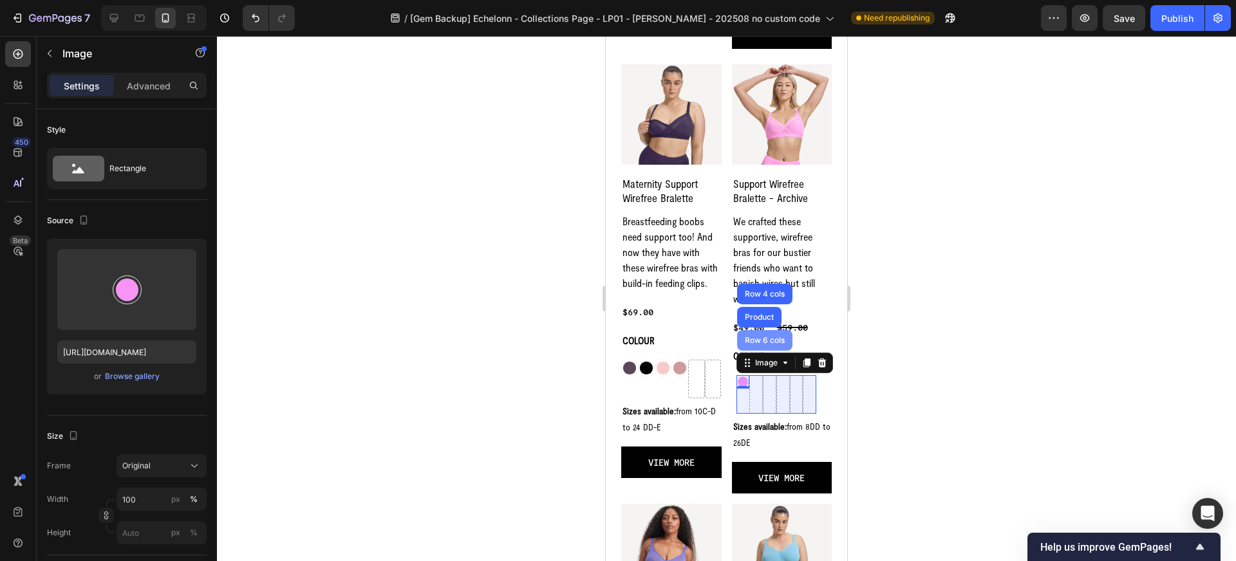
click at [758, 346] on div "Row 6 cols" at bounding box center [764, 340] width 55 height 21
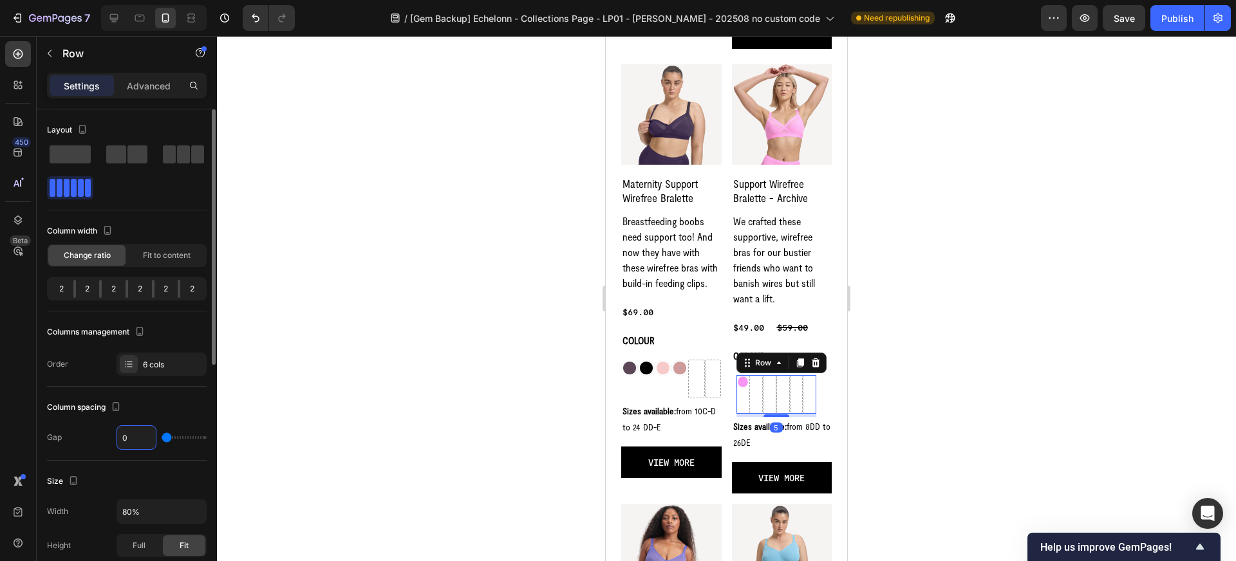
click at [139, 438] on input "0" at bounding box center [136, 437] width 39 height 23
type input "2"
click at [649, 382] on div "Image" at bounding box center [646, 379] width 17 height 39
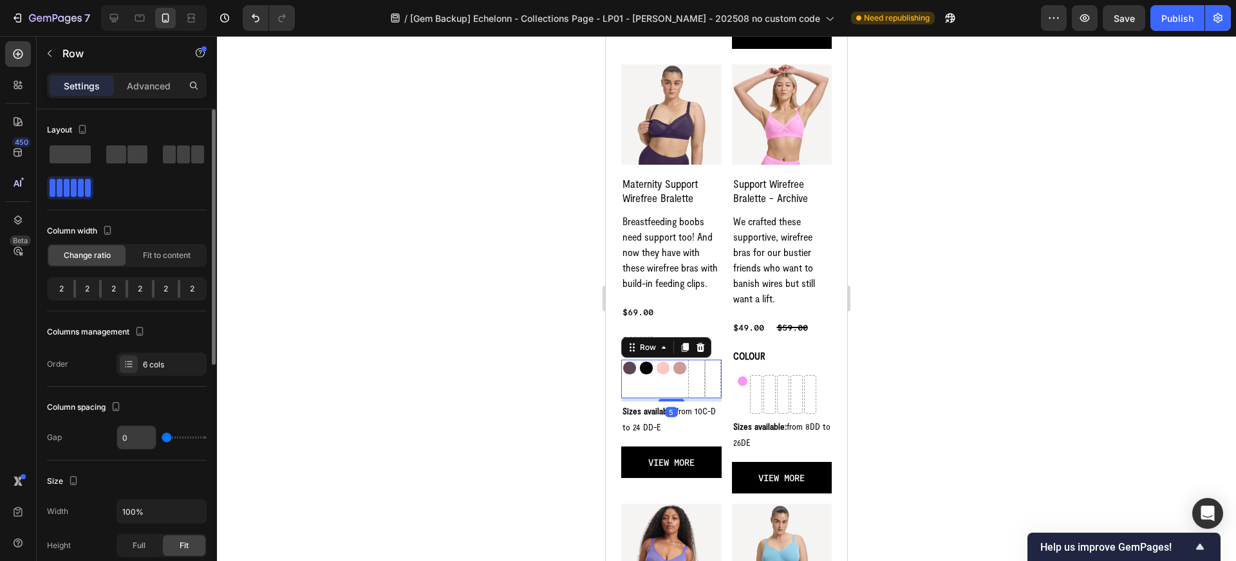
click at [135, 438] on input "0" at bounding box center [136, 437] width 39 height 23
type input "2"
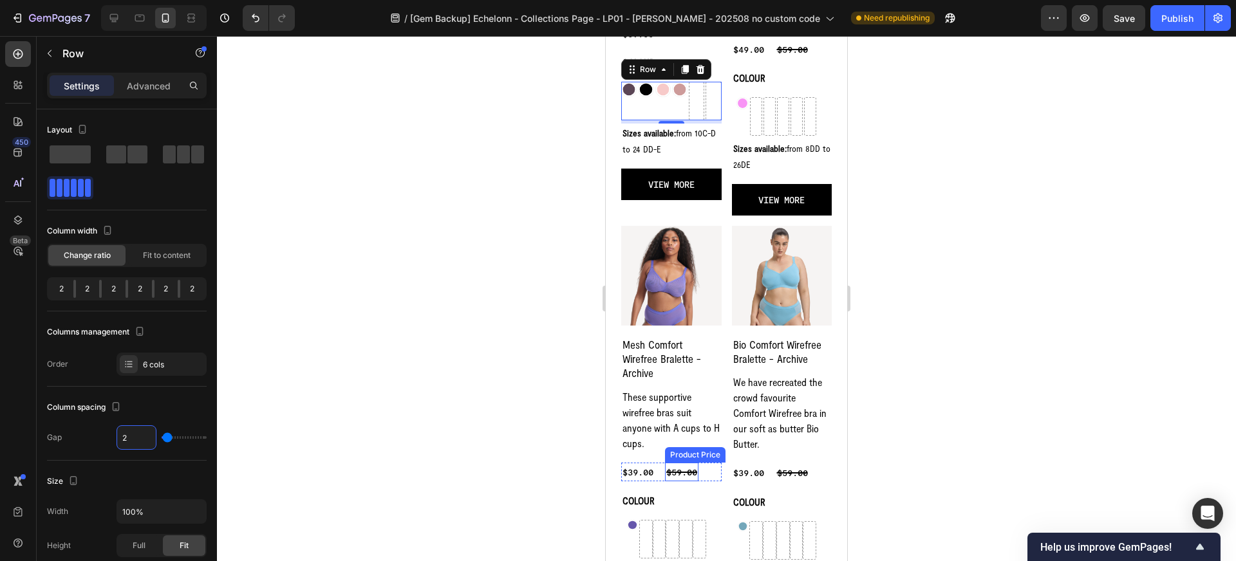
scroll to position [2860, 0]
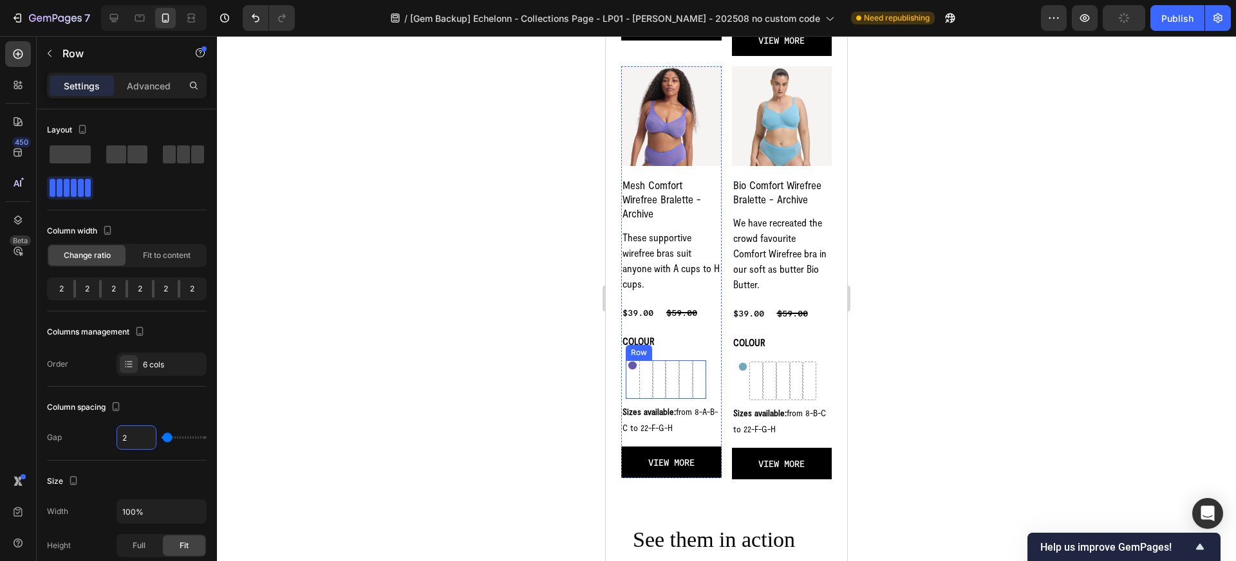
click at [630, 382] on div "Image" at bounding box center [633, 380] width 14 height 39
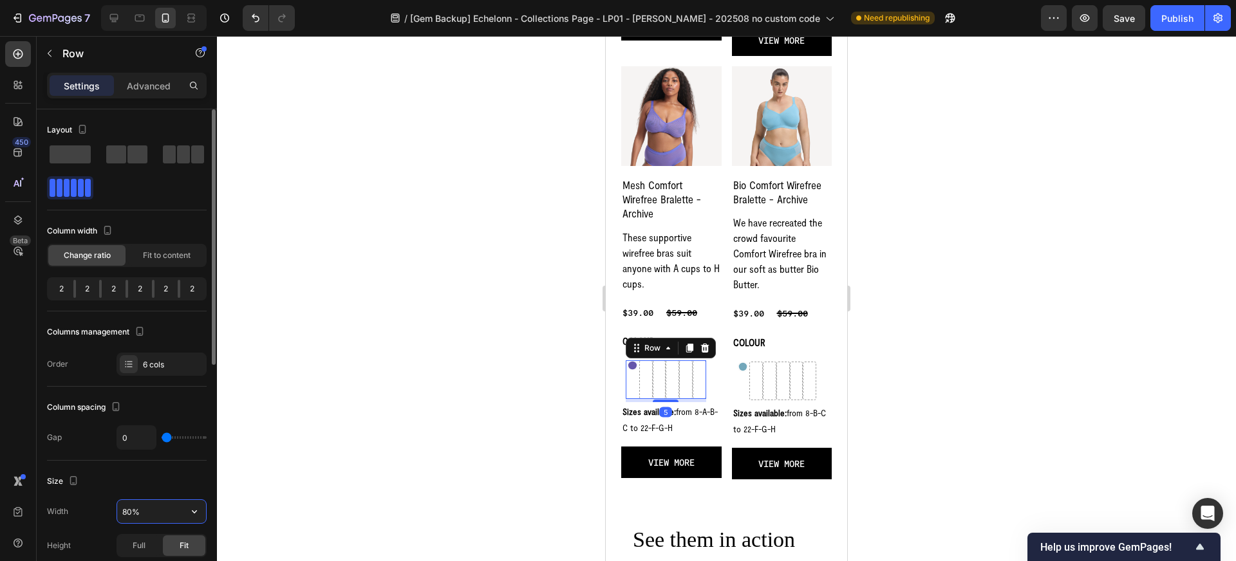
click at [142, 511] on input "80%" at bounding box center [161, 511] width 89 height 23
click at [186, 505] on button "button" at bounding box center [194, 511] width 23 height 23
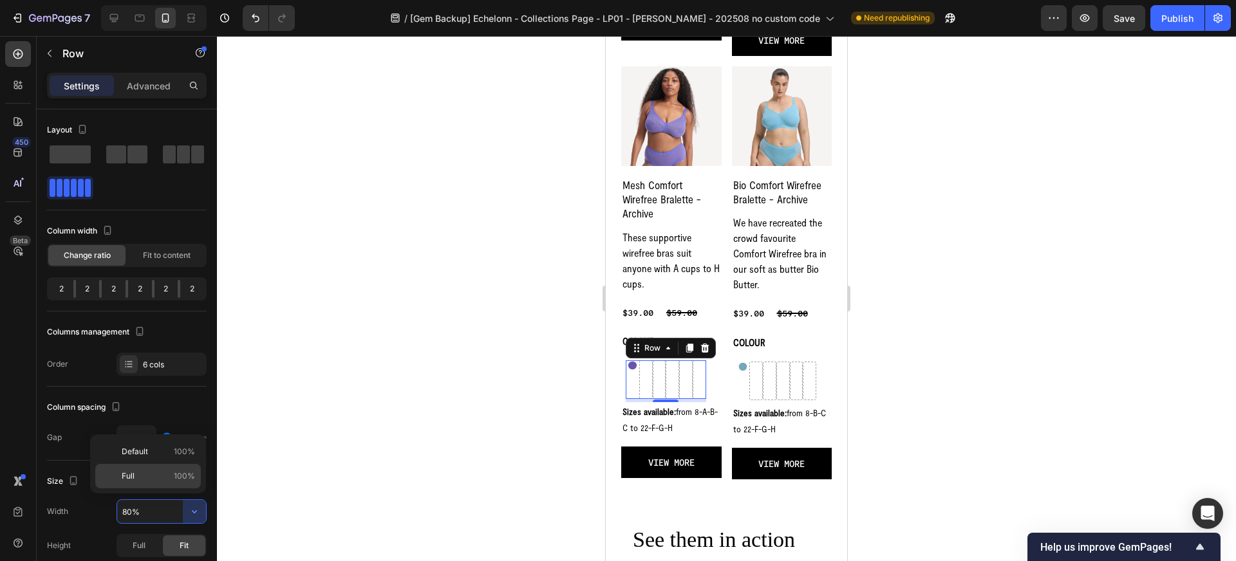
click at [170, 477] on p "Full 100%" at bounding box center [158, 477] width 73 height 12
type input "100%"
click at [628, 377] on div "Image" at bounding box center [629, 380] width 17 height 39
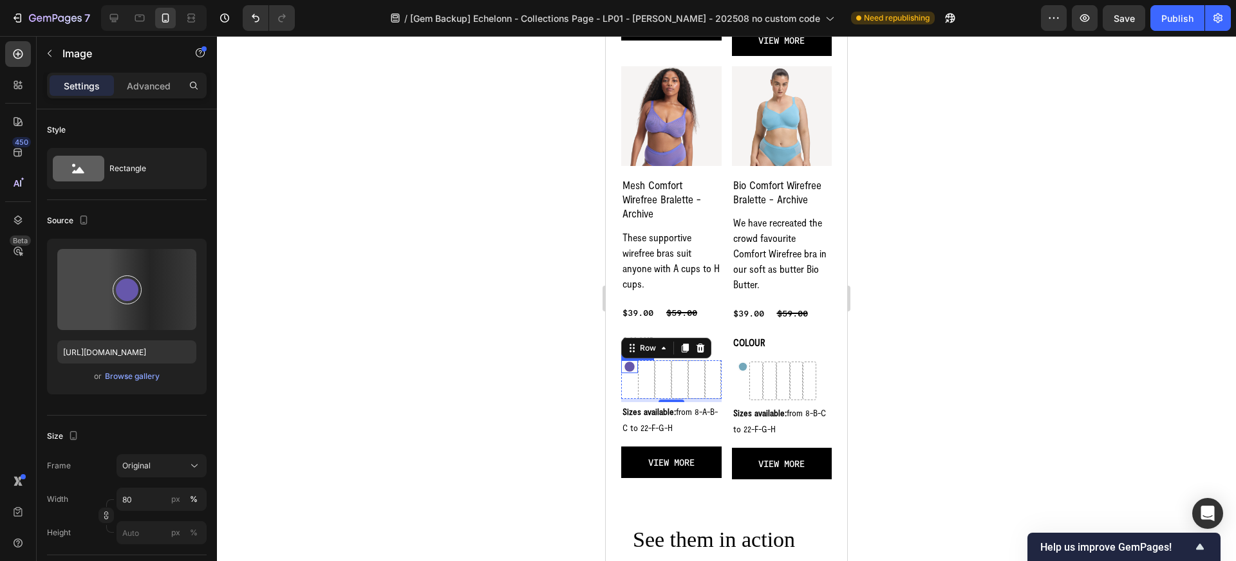
click at [629, 368] on img at bounding box center [630, 368] width 14 height 14
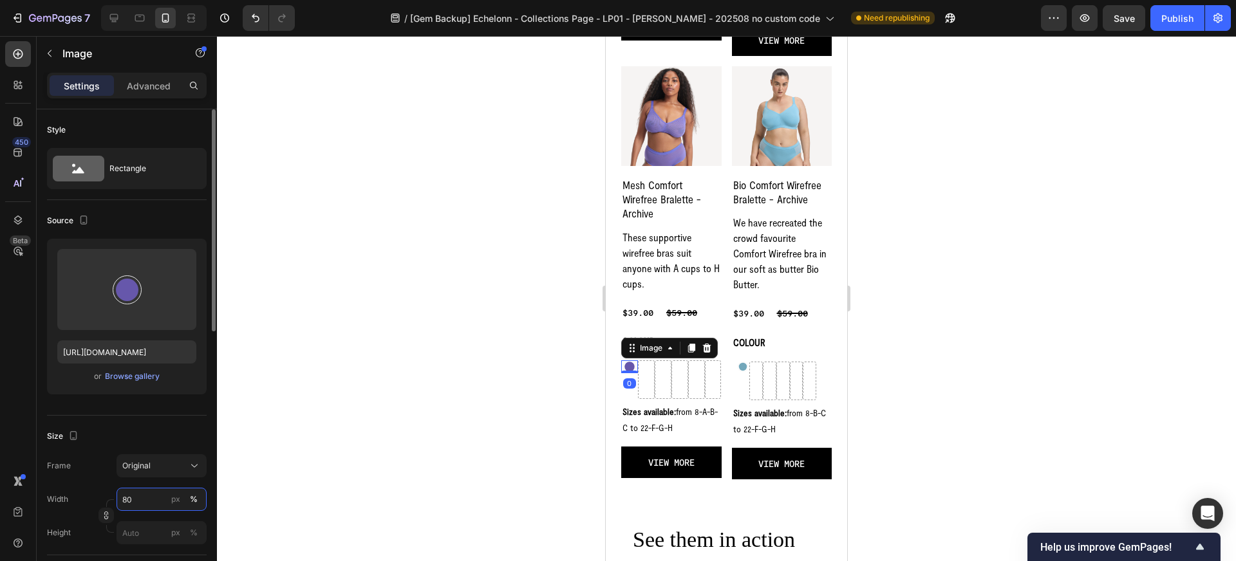
click at [142, 507] on input "80" at bounding box center [162, 499] width 90 height 23
type input "100"
click at [315, 480] on div at bounding box center [726, 298] width 1019 height 525
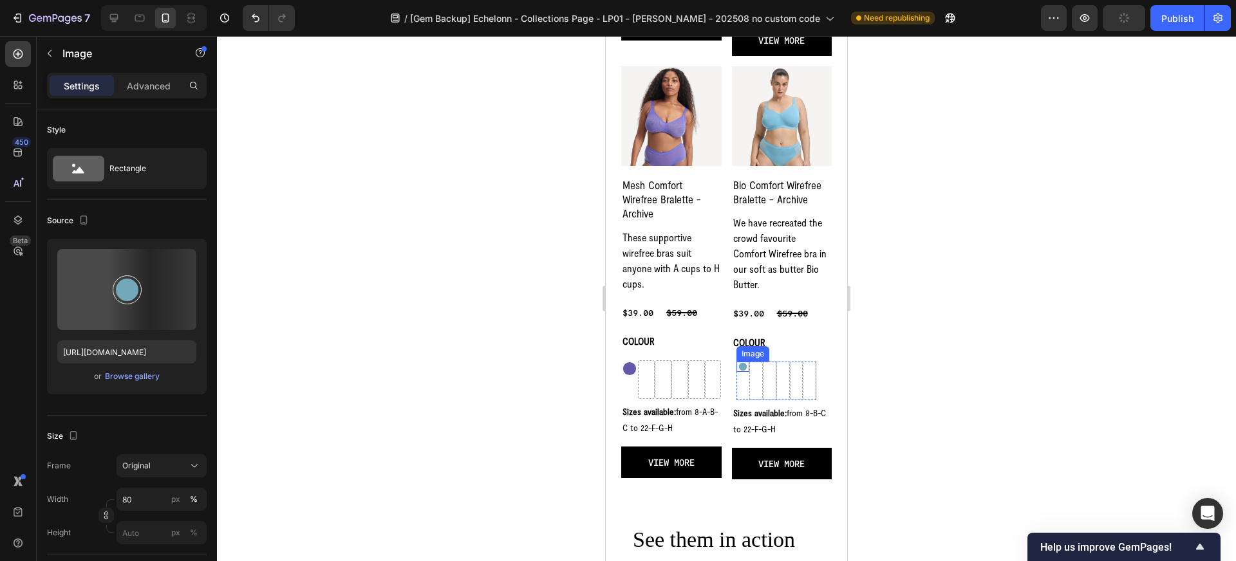
click at [742, 362] on img at bounding box center [743, 367] width 11 height 11
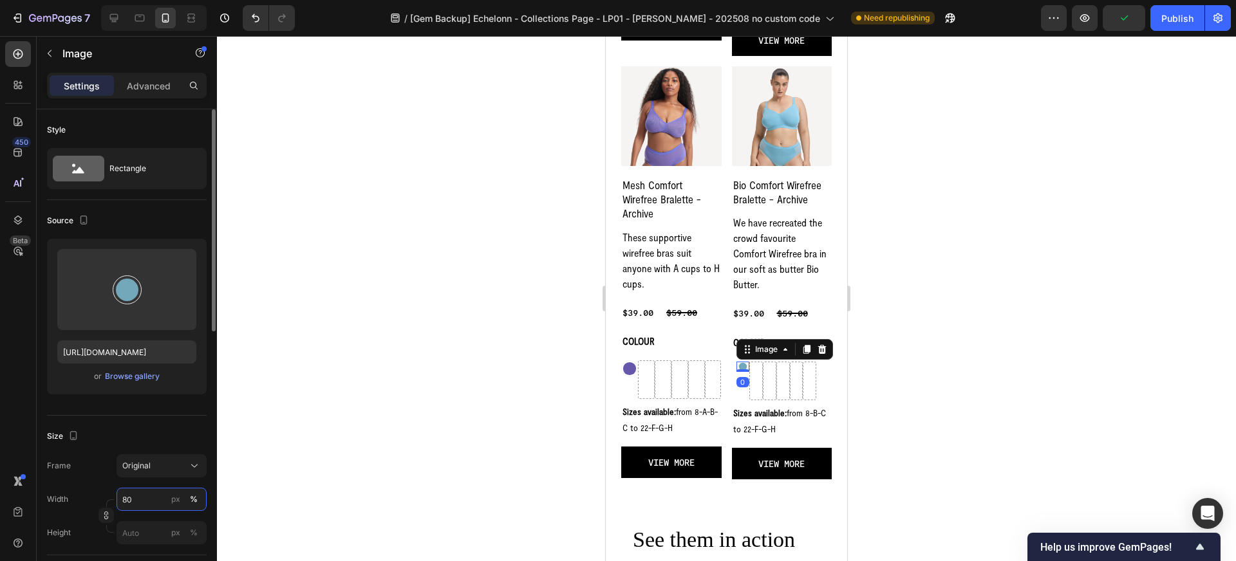
click at [147, 499] on input "80" at bounding box center [162, 499] width 90 height 23
click at [158, 536] on div "Full 100%" at bounding box center [149, 530] width 106 height 23
type input "100"
click at [763, 344] on div "Image" at bounding box center [767, 350] width 28 height 12
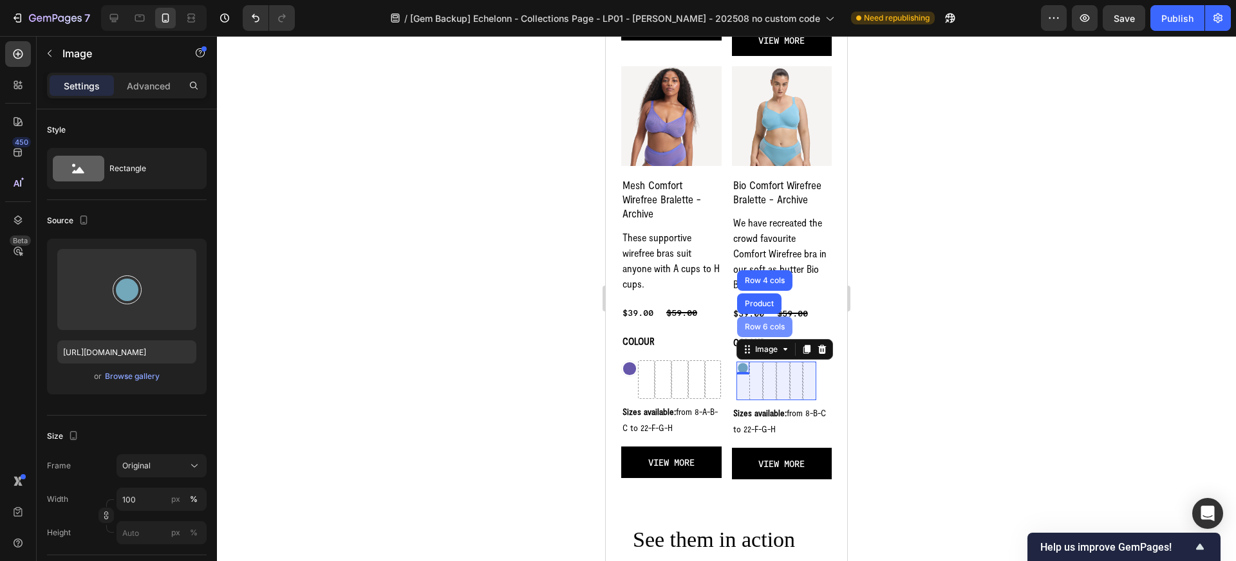
click at [764, 323] on div "Row 6 cols" at bounding box center [764, 327] width 45 height 8
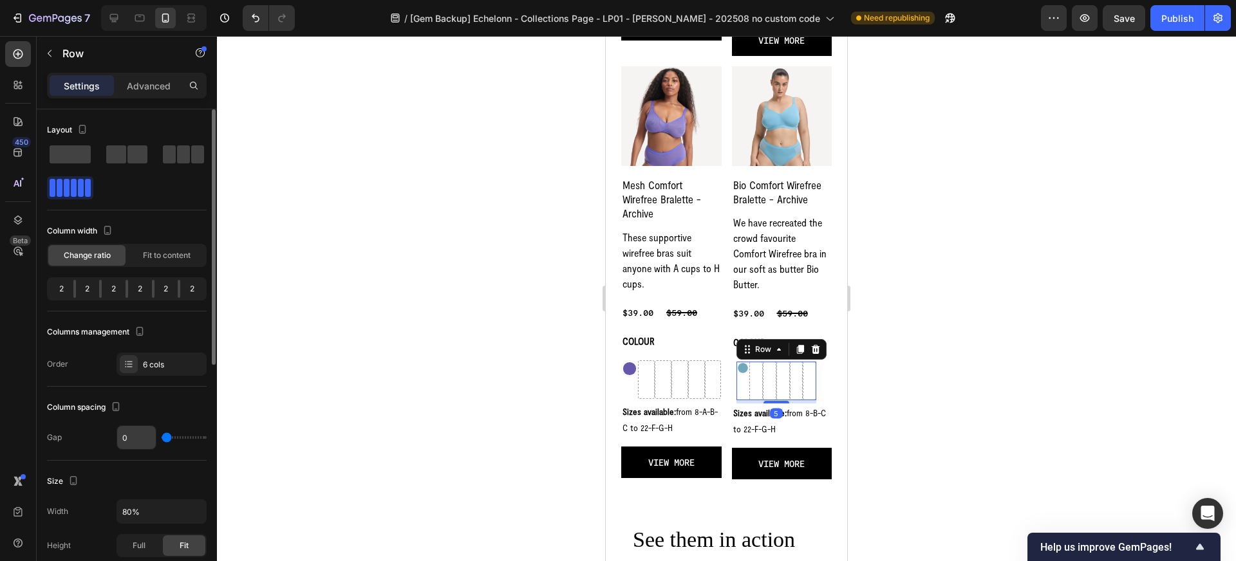
click at [140, 436] on input "0" at bounding box center [136, 437] width 39 height 23
click at [130, 512] on input "80%" at bounding box center [161, 511] width 89 height 23
click at [195, 512] on icon "button" at bounding box center [194, 512] width 5 height 3
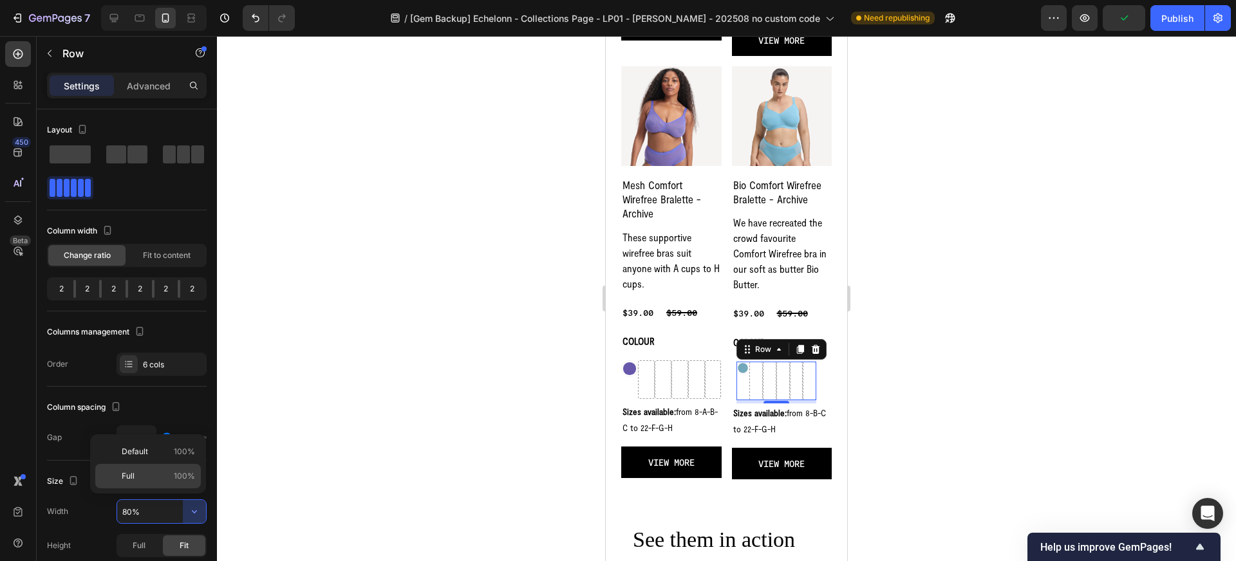
click at [169, 478] on p "Full 100%" at bounding box center [158, 477] width 73 height 12
type input "100%"
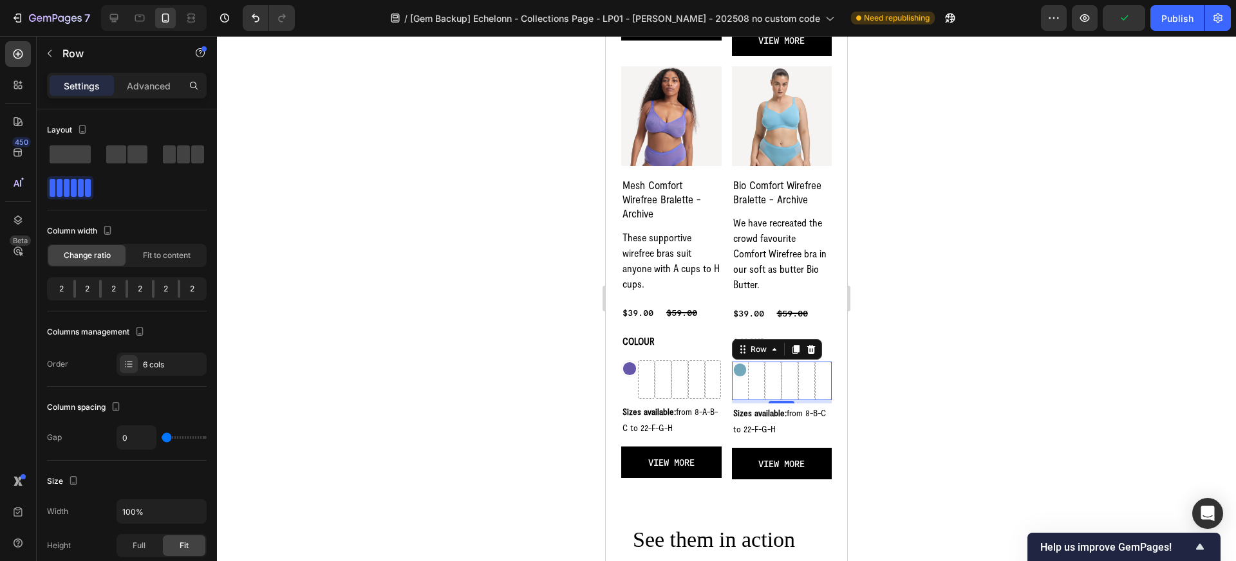
click at [371, 485] on div at bounding box center [726, 298] width 1019 height 525
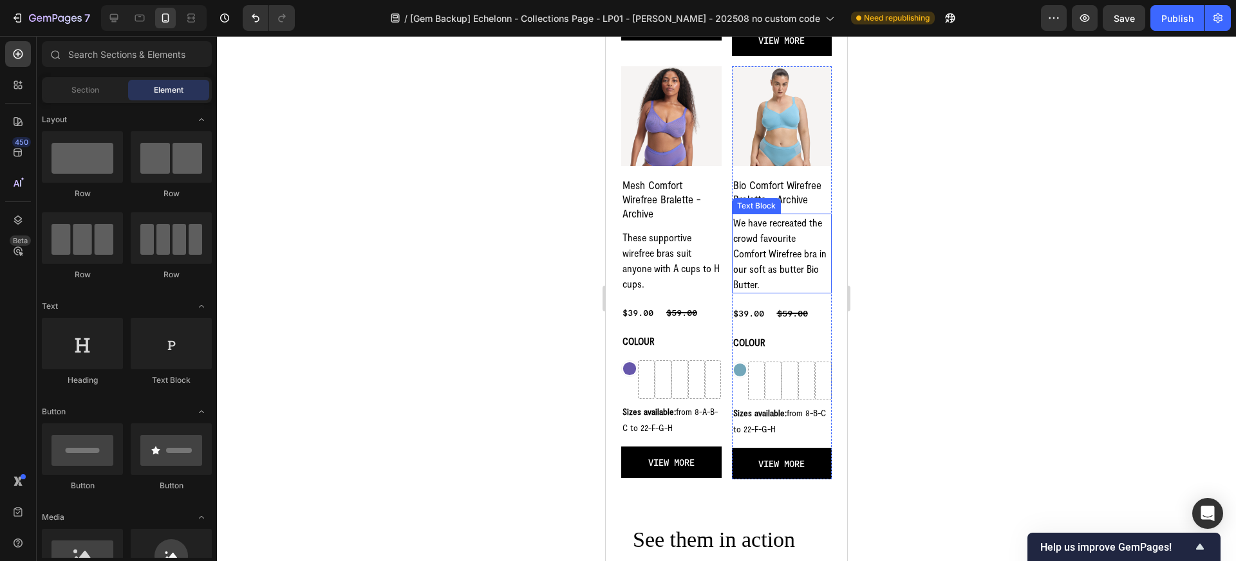
click at [1017, 97] on div at bounding box center [726, 298] width 1019 height 525
click at [1180, 24] on div "Publish" at bounding box center [1177, 19] width 32 height 14
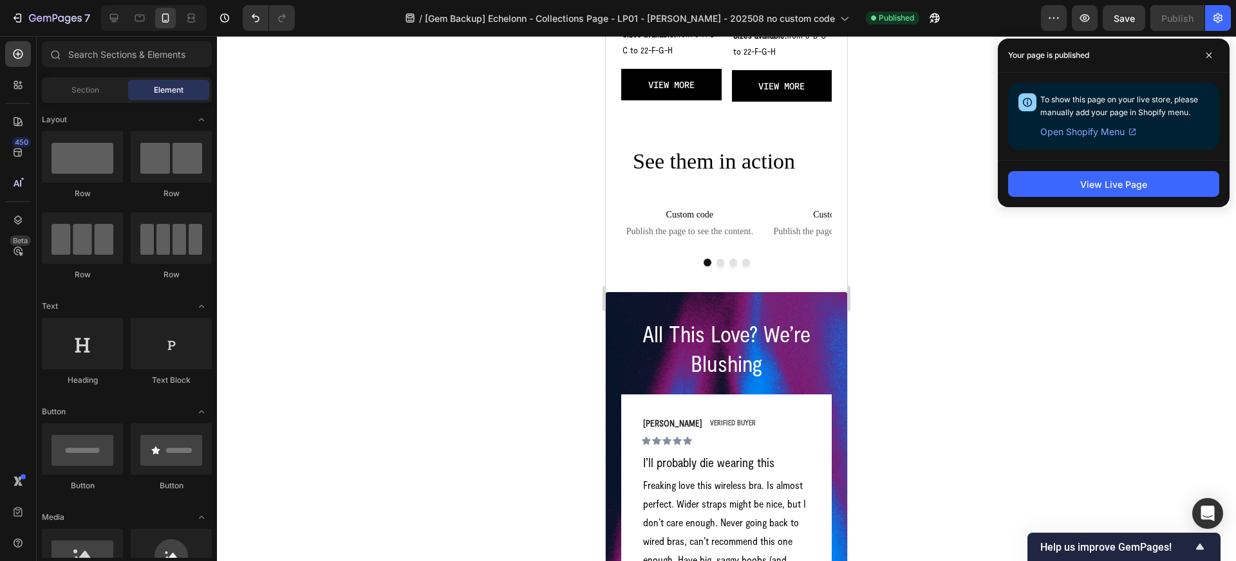
scroll to position [3231, 0]
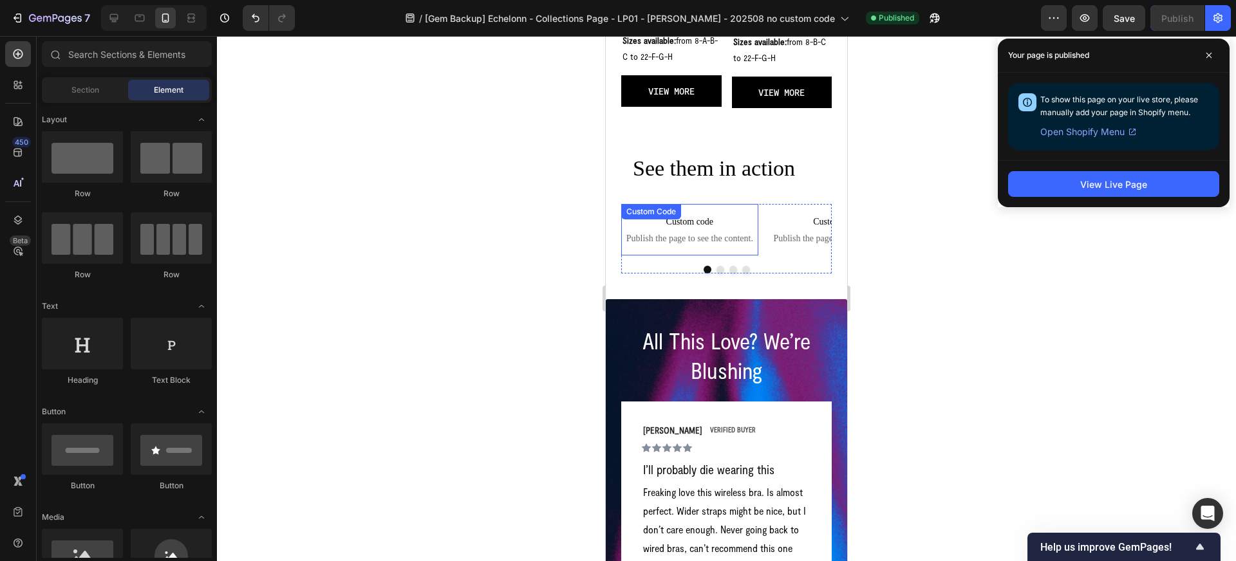
click at [668, 211] on div "Custom Code" at bounding box center [651, 212] width 55 height 12
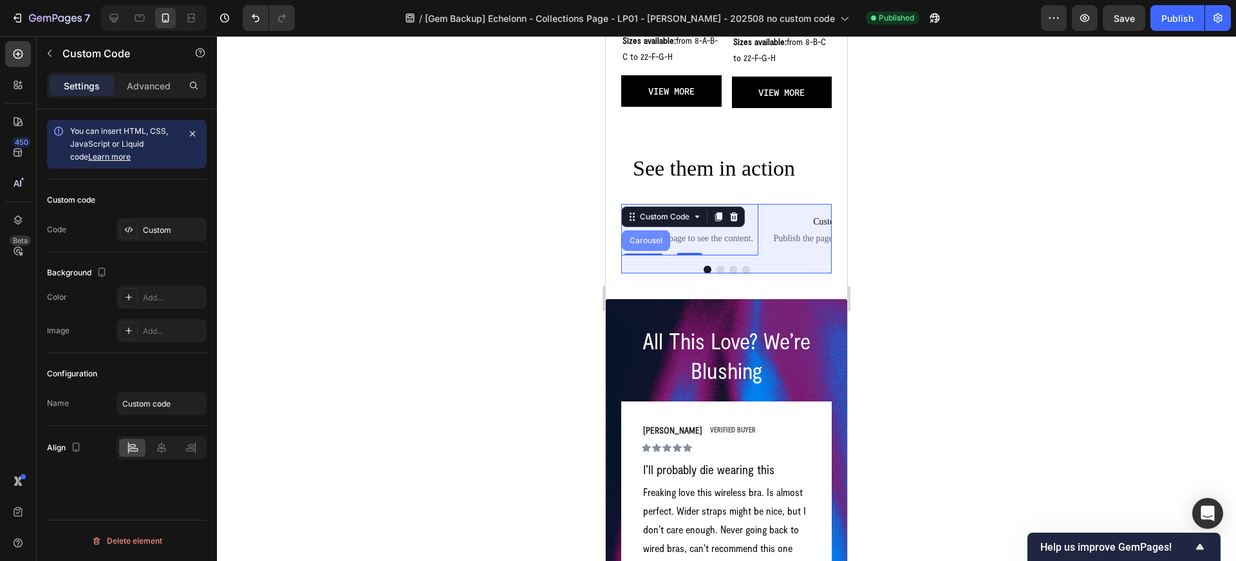
click at [653, 241] on div "Carousel" at bounding box center [646, 241] width 38 height 8
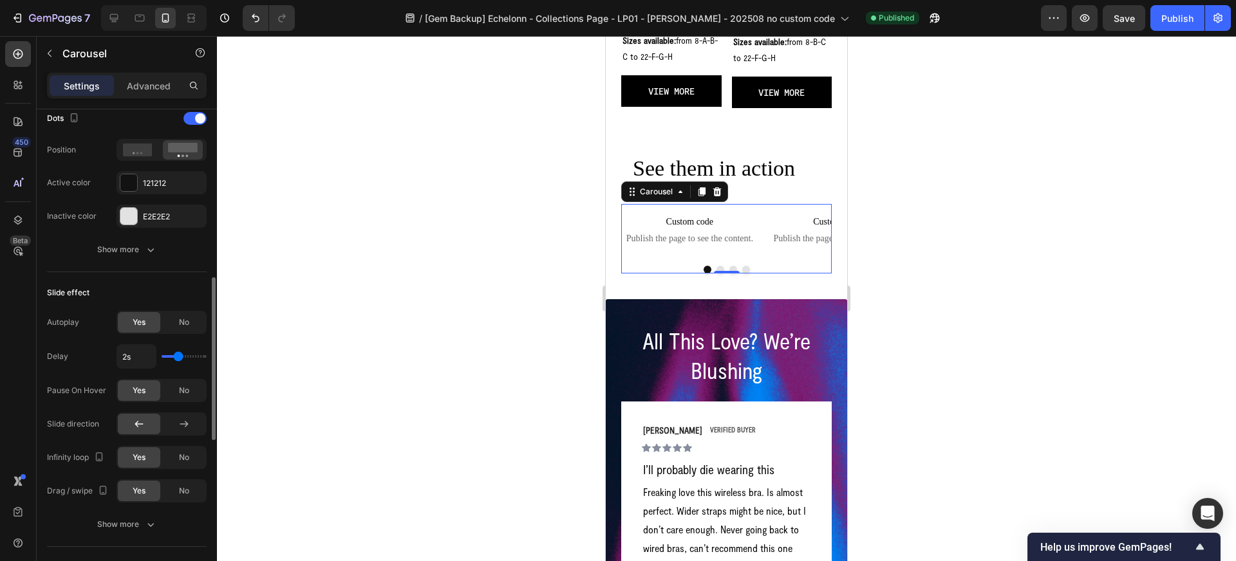
scroll to position [508, 0]
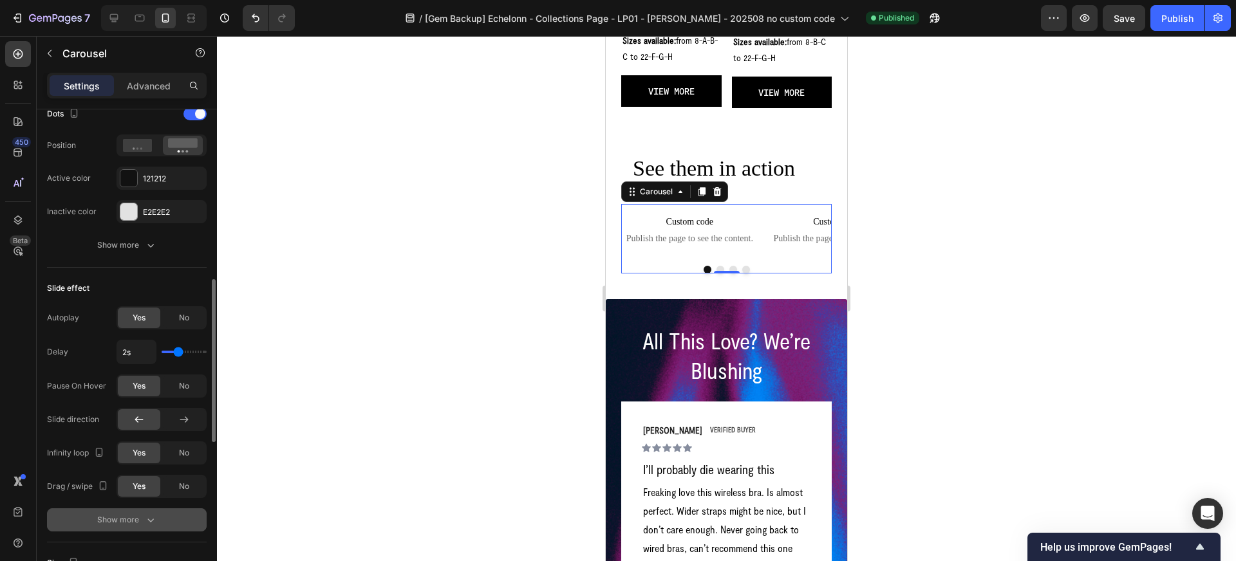
click at [112, 520] on div "Show more" at bounding box center [127, 520] width 60 height 13
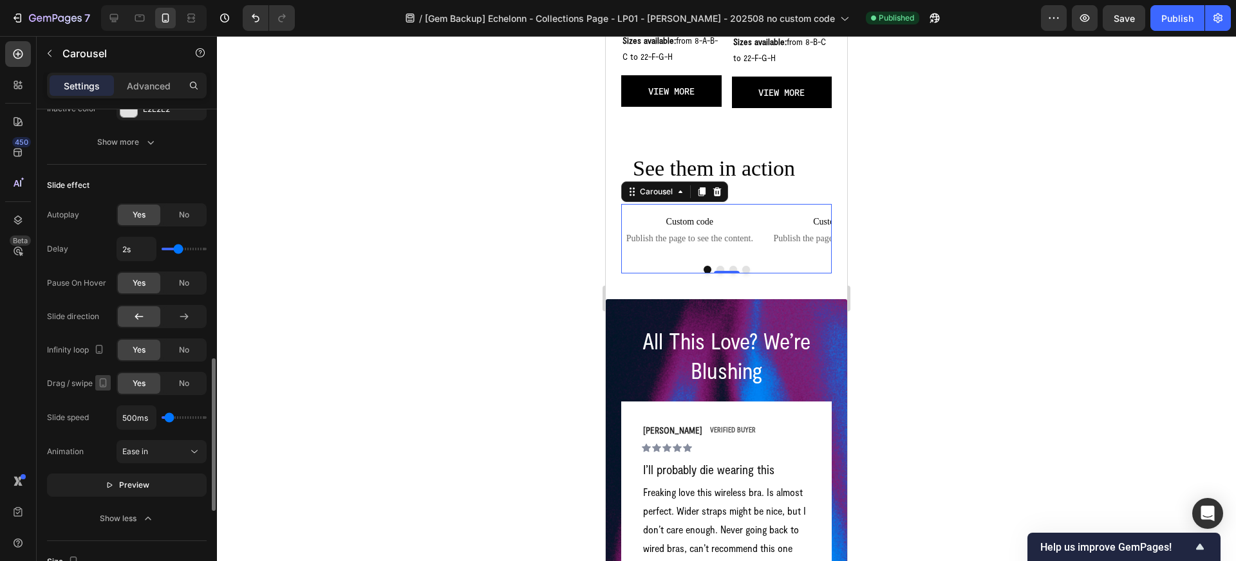
scroll to position [674, 0]
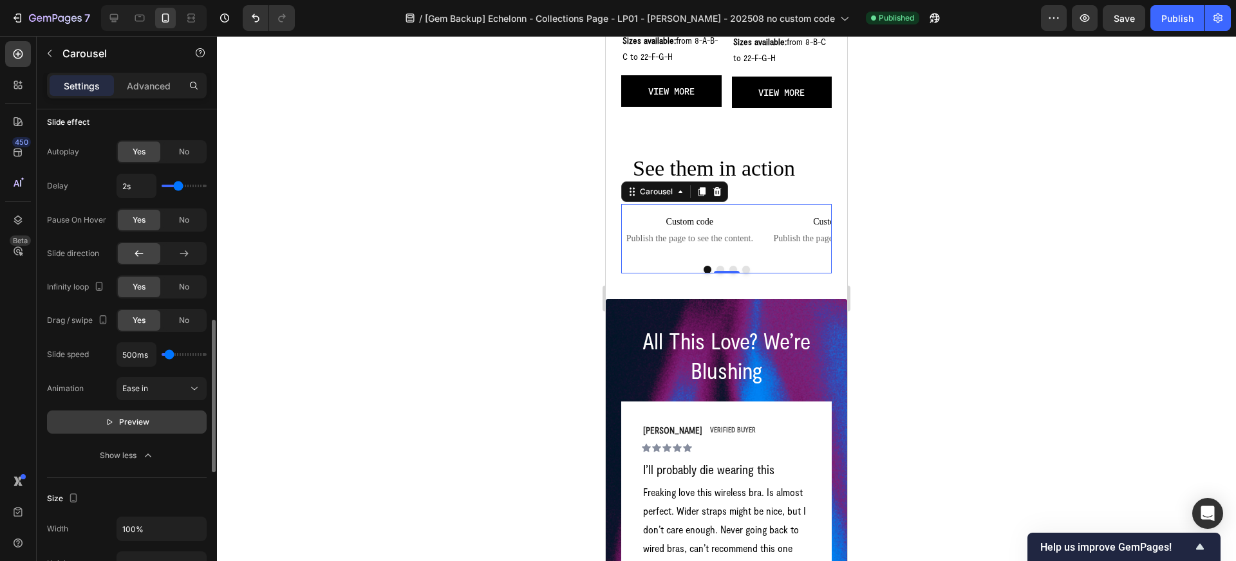
click at [109, 418] on icon "button" at bounding box center [109, 422] width 9 height 9
click at [112, 425] on icon "button" at bounding box center [113, 422] width 9 height 9
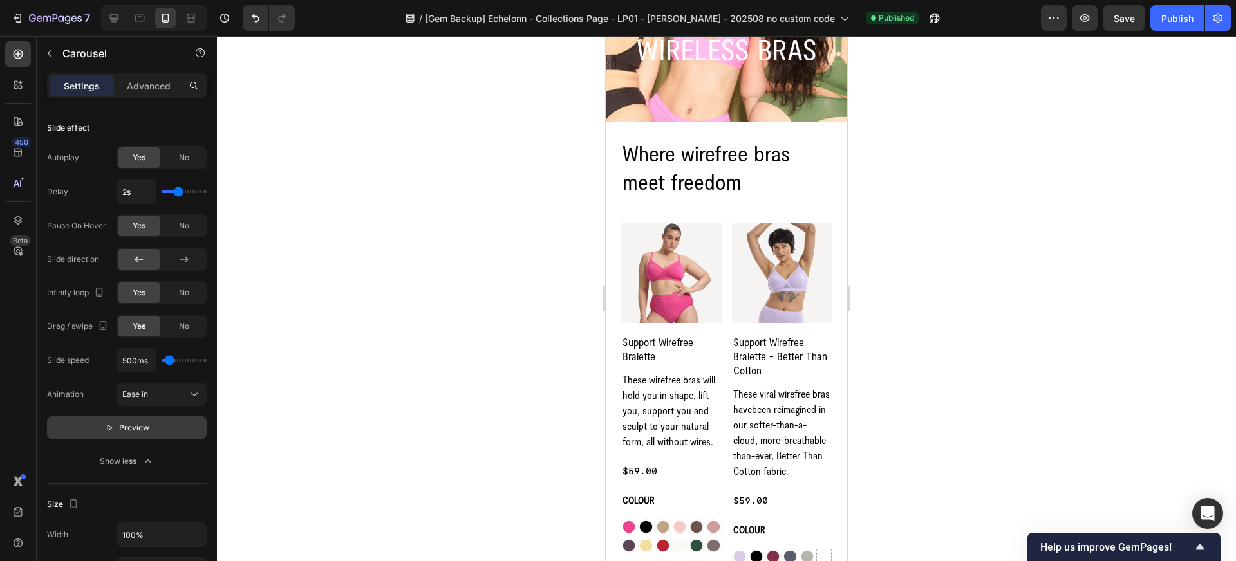
scroll to position [0, 0]
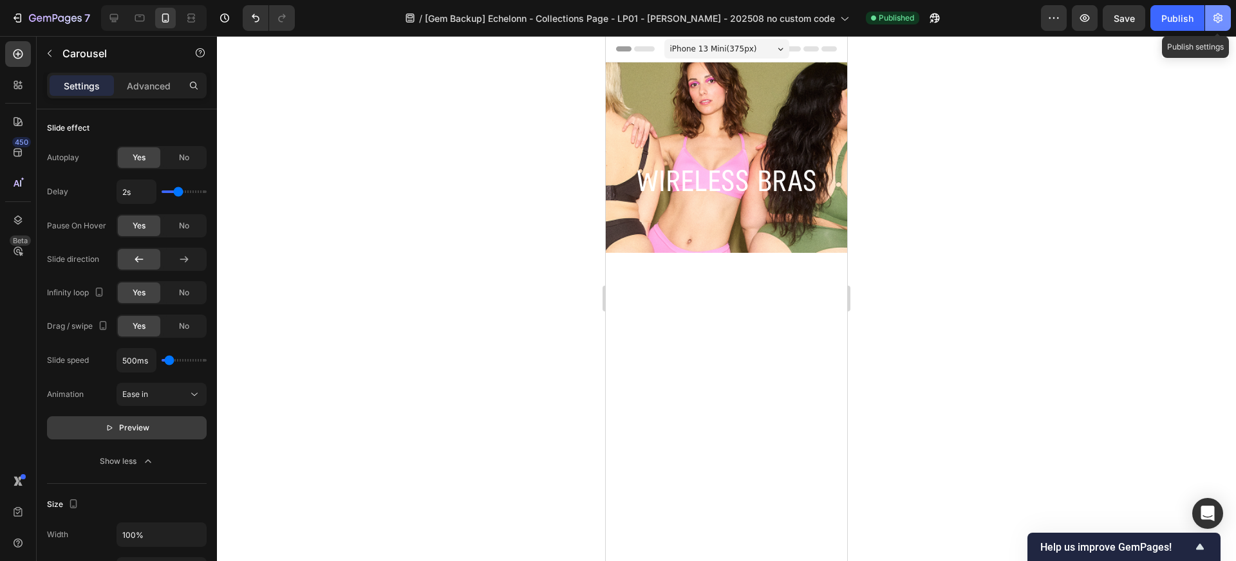
click at [1218, 14] on icon "button" at bounding box center [1218, 18] width 13 height 13
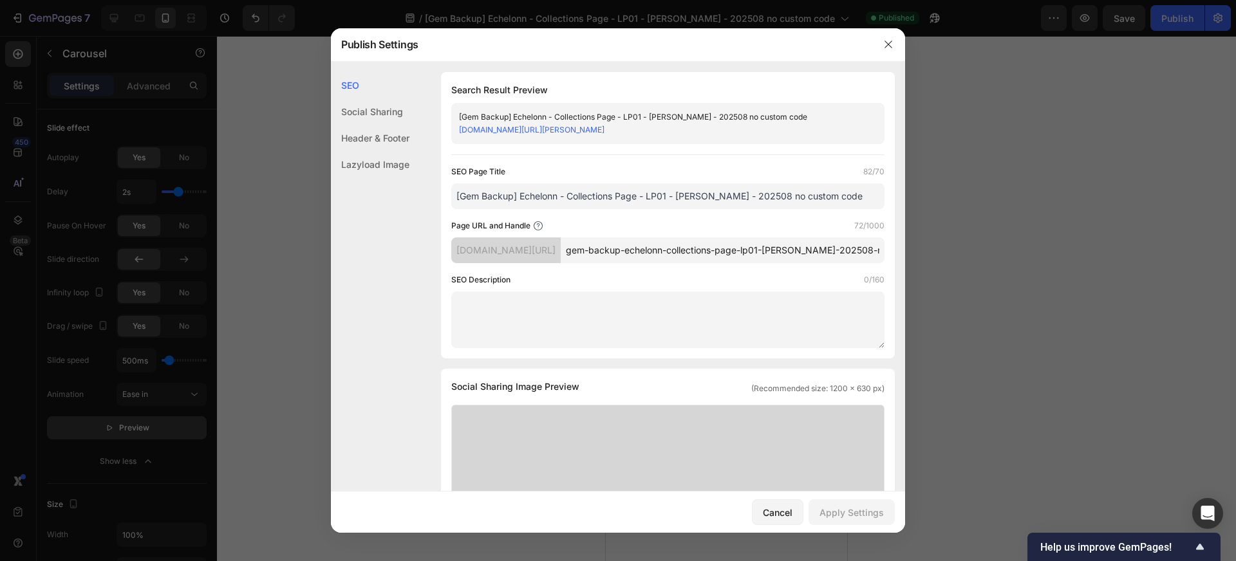
click at [738, 330] on textarea at bounding box center [667, 320] width 433 height 57
paste textarea "Discover [PERSON_NAME]’s wire-free bras. Designed for lift, comfort & support i…"
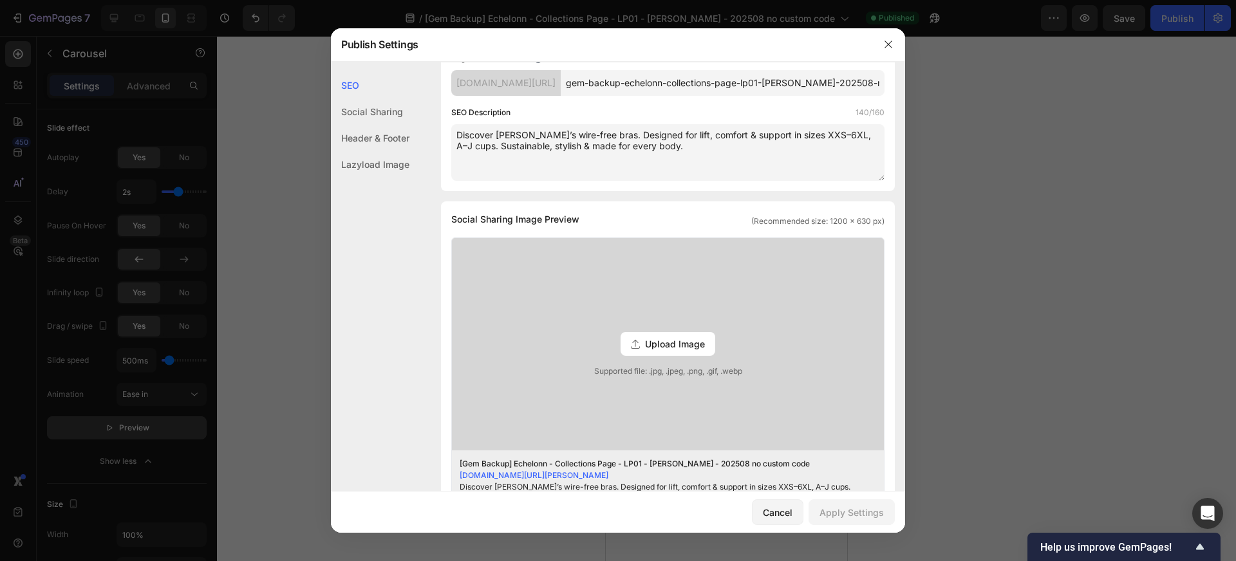
scroll to position [257, 0]
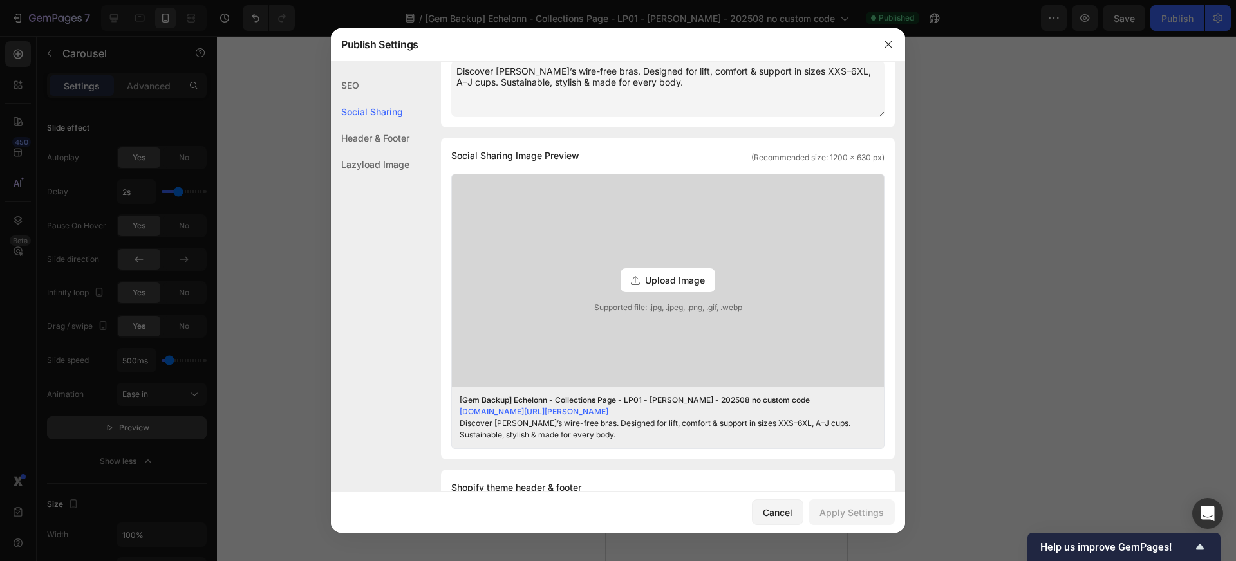
type textarea "Discover [PERSON_NAME]’s wire-free bras. Designed for lift, comfort & support i…"
click at [677, 287] on span "Upload Image" at bounding box center [675, 281] width 60 height 14
click at [0, 0] on input "Upload Image Supported file: .jpg, .jpeg, .png, .gif, .webp" at bounding box center [0, 0] width 0 height 0
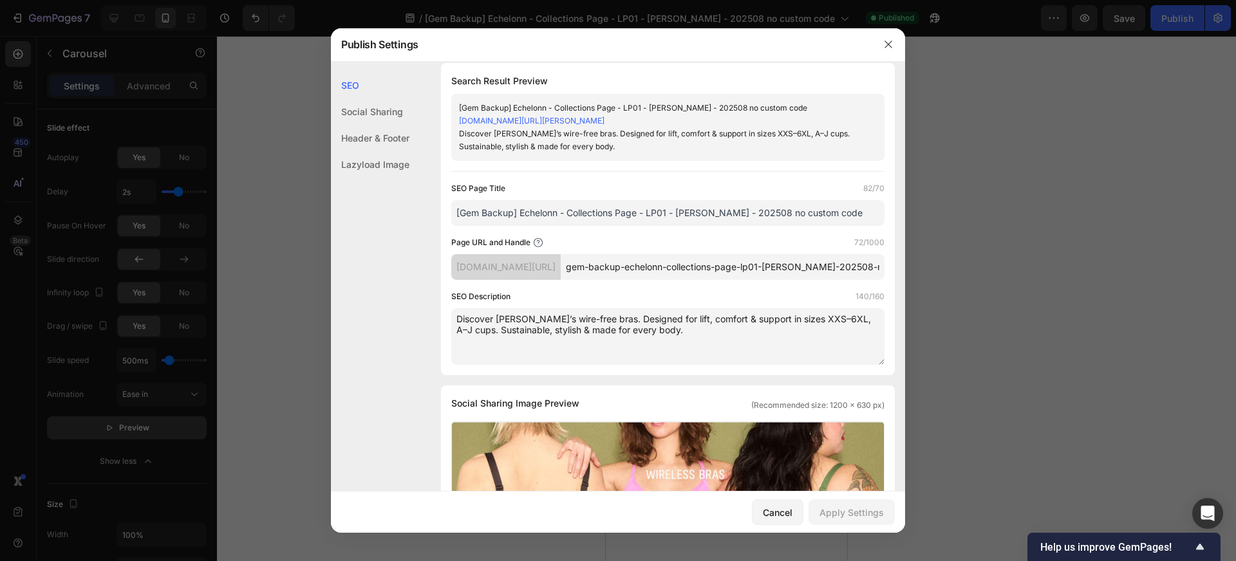
scroll to position [0, 0]
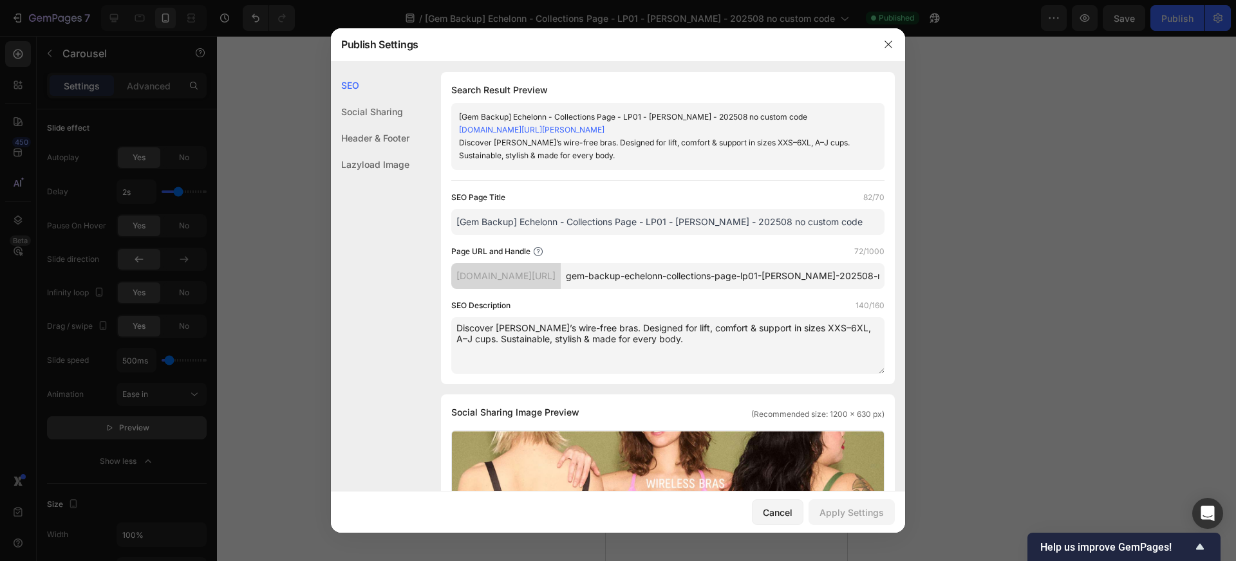
click at [761, 288] on input "gem-backup-echelonn-collections-page-lp01-[PERSON_NAME]-202508-no-custom-code" at bounding box center [723, 276] width 324 height 26
click at [648, 279] on input "collection-wirefree-bras" at bounding box center [723, 276] width 324 height 26
type input "collection-wirefree-bras"
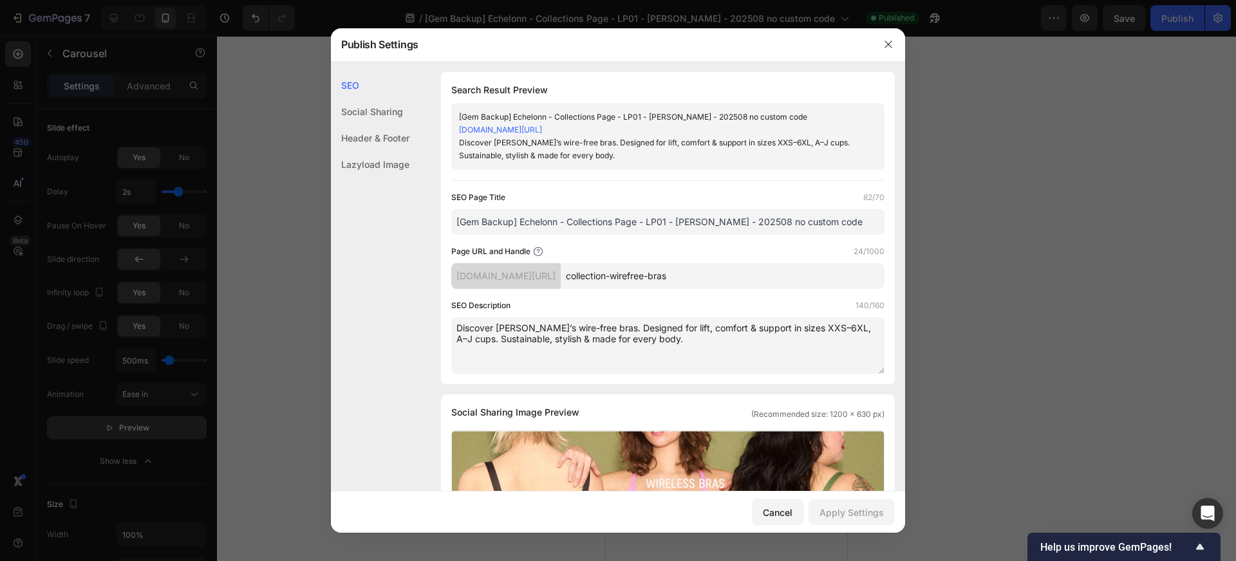
click at [757, 298] on div "SEO Page Title 82/70 [Gem Backup] Echelonn - Collections Page - LP01 - [PERSON_…" at bounding box center [667, 282] width 433 height 183
click at [891, 50] on button "button" at bounding box center [888, 44] width 21 height 21
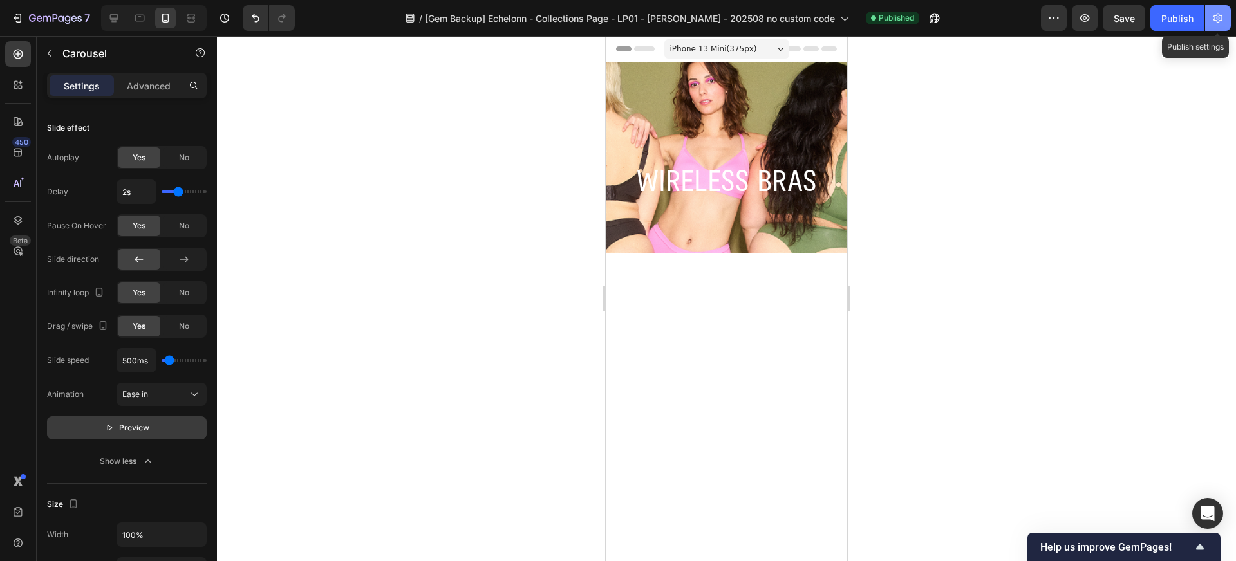
click at [1214, 21] on icon "button" at bounding box center [1218, 18] width 13 height 13
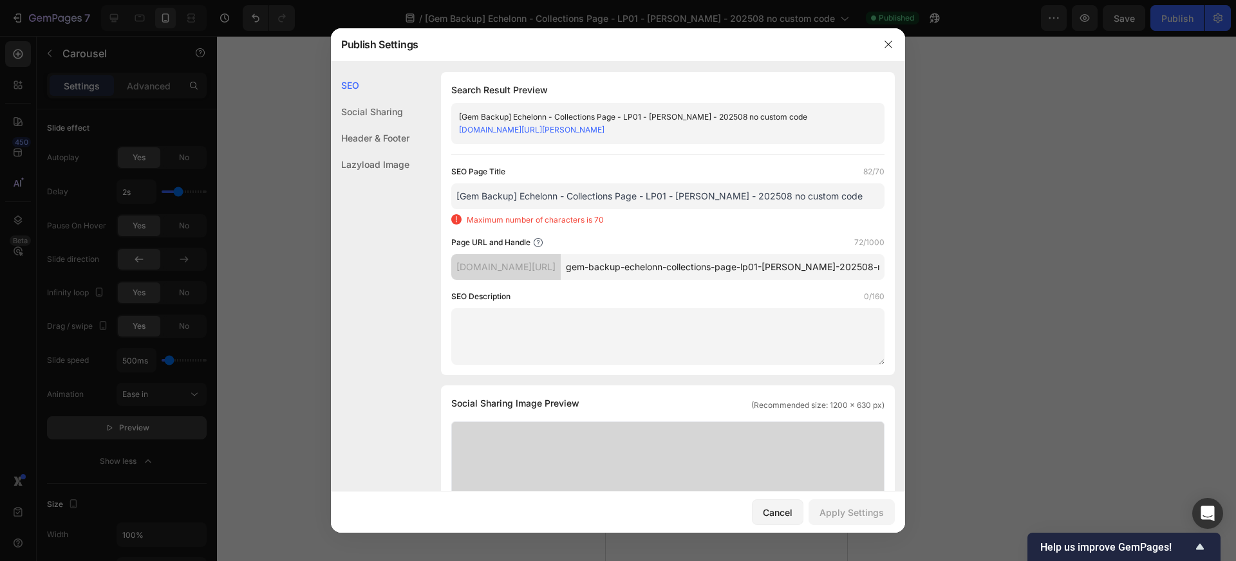
click at [776, 337] on textarea at bounding box center [667, 336] width 433 height 57
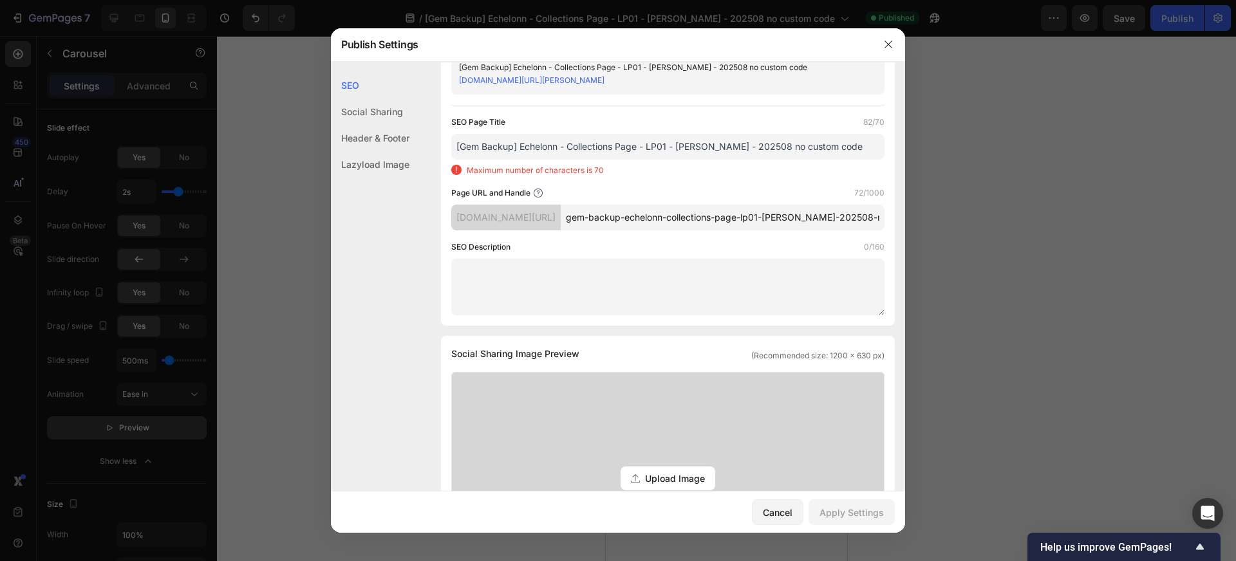
scroll to position [52, 0]
paste textarea "Discover [PERSON_NAME]’s wire-free bras. Designed for lift, comfort & support i…"
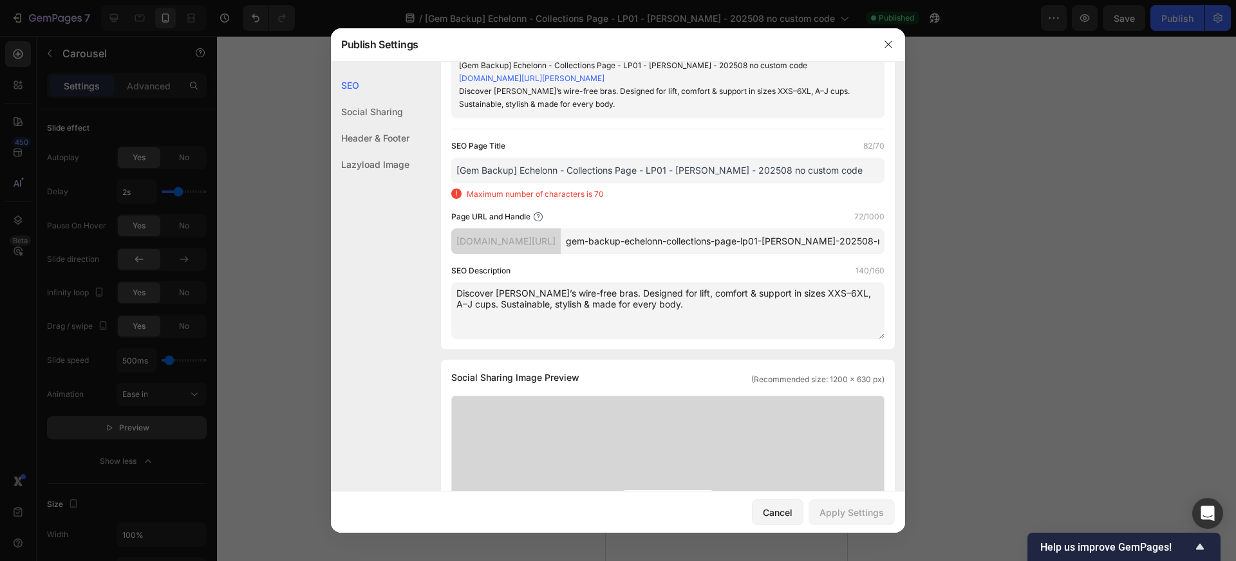
type textarea "Discover [PERSON_NAME]’s wire-free bras. Designed for lift, comfort & support i…"
click at [565, 425] on div "Upload Image Supported file: .jpg, .jpeg, .png, .gif, .webp" at bounding box center [668, 503] width 432 height 212
click at [0, 0] on input "Upload Image Supported file: .jpg, .jpeg, .png, .gif, .webp" at bounding box center [0, 0] width 0 height 0
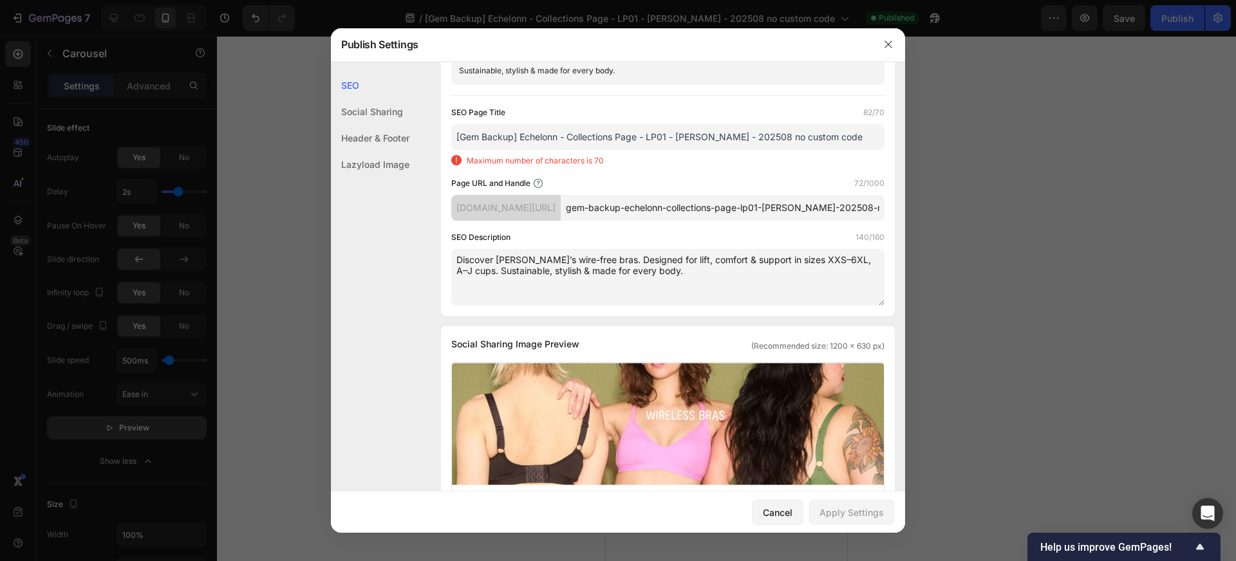
scroll to position [0, 0]
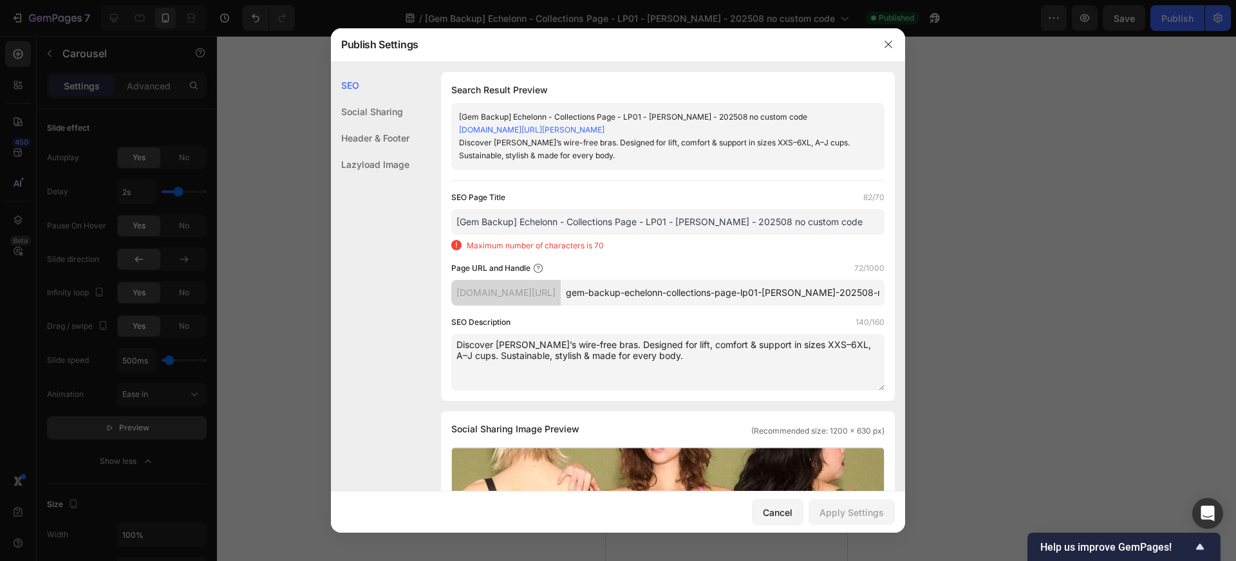
click at [520, 235] on input "[Gem Backup] Echelonn - Collections Page - LP01 - [PERSON_NAME] - 202508 no cus…" at bounding box center [667, 222] width 433 height 26
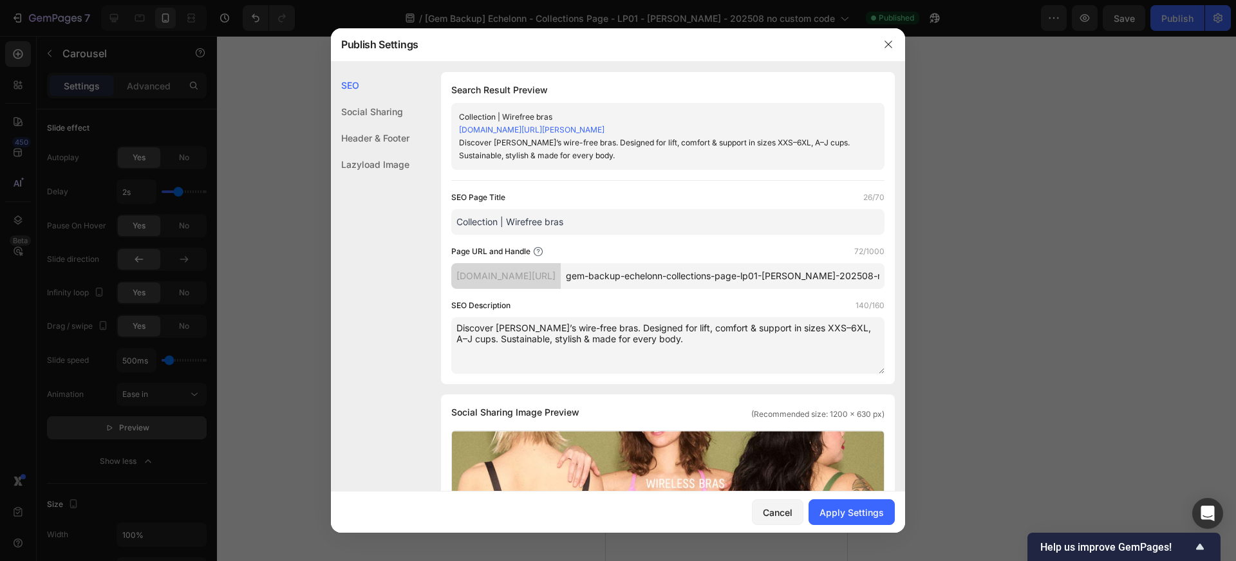
type input "Collection | Wirefree bras"
click at [675, 289] on input "gem-backup-echelonn-collections-page-lp01-[PERSON_NAME]-202508-no-custom-code" at bounding box center [723, 276] width 324 height 26
type input "collection-wirefree-bras"
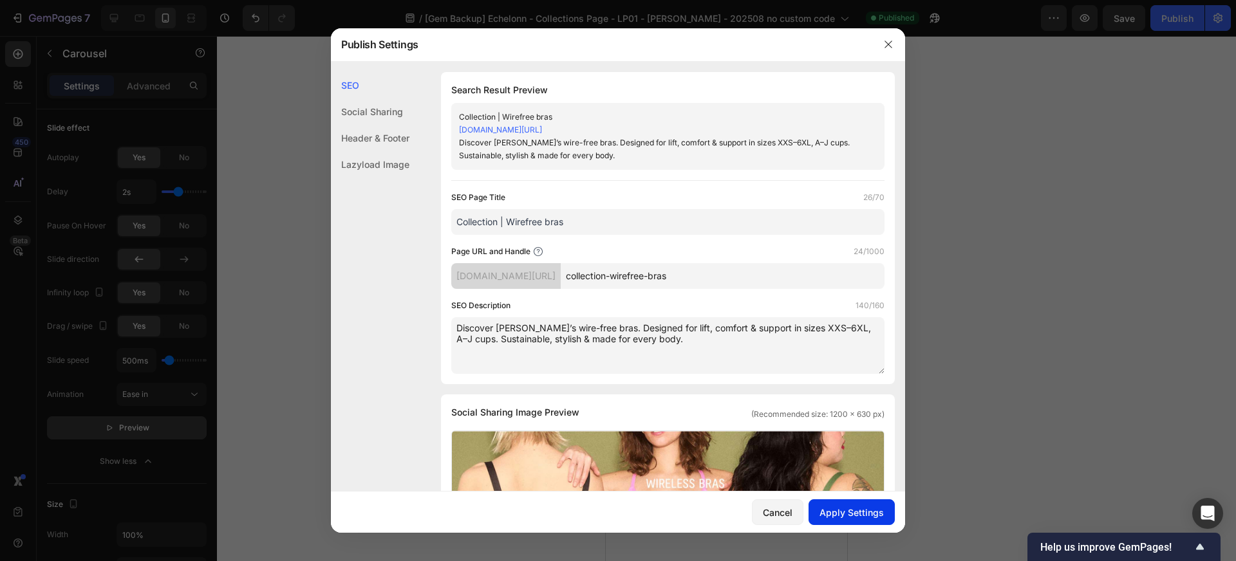
click at [845, 519] on div "Apply Settings" at bounding box center [852, 513] width 64 height 14
click at [887, 46] on icon "button" at bounding box center [888, 44] width 7 height 7
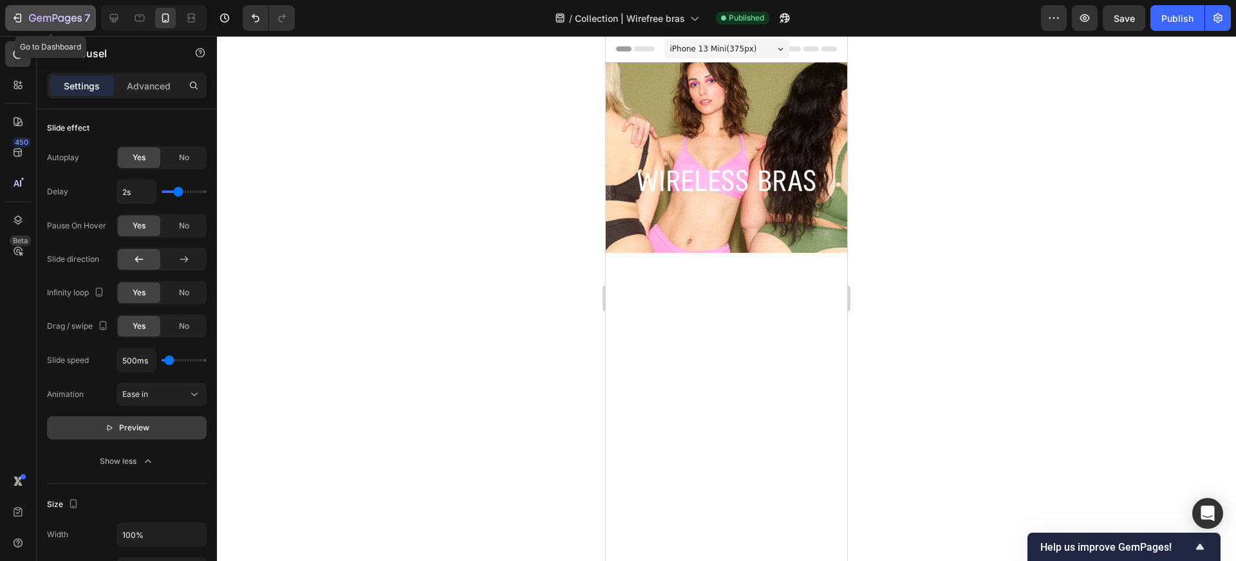
click at [65, 22] on icon "button" at bounding box center [55, 19] width 53 height 11
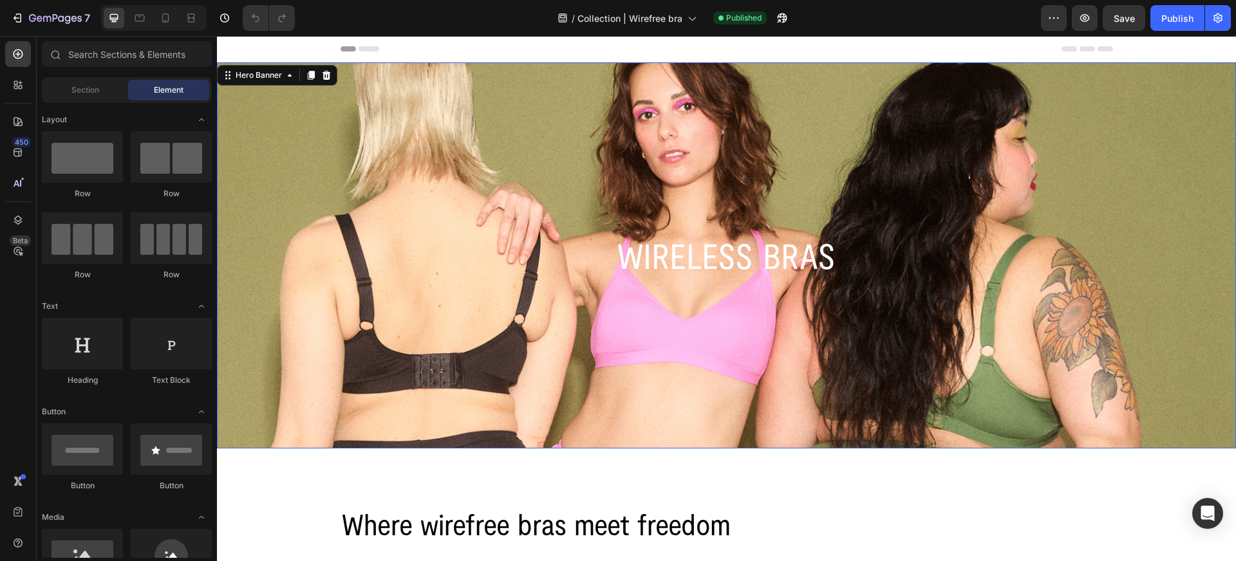
click at [420, 297] on div "Background Image" at bounding box center [726, 255] width 1019 height 386
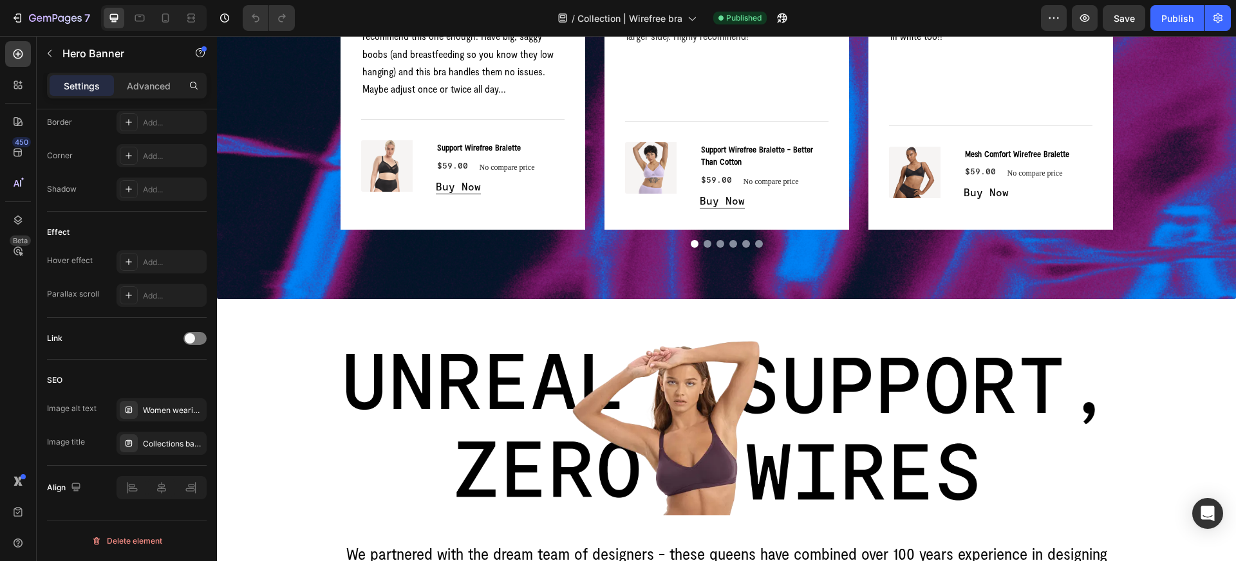
scroll to position [2428, 0]
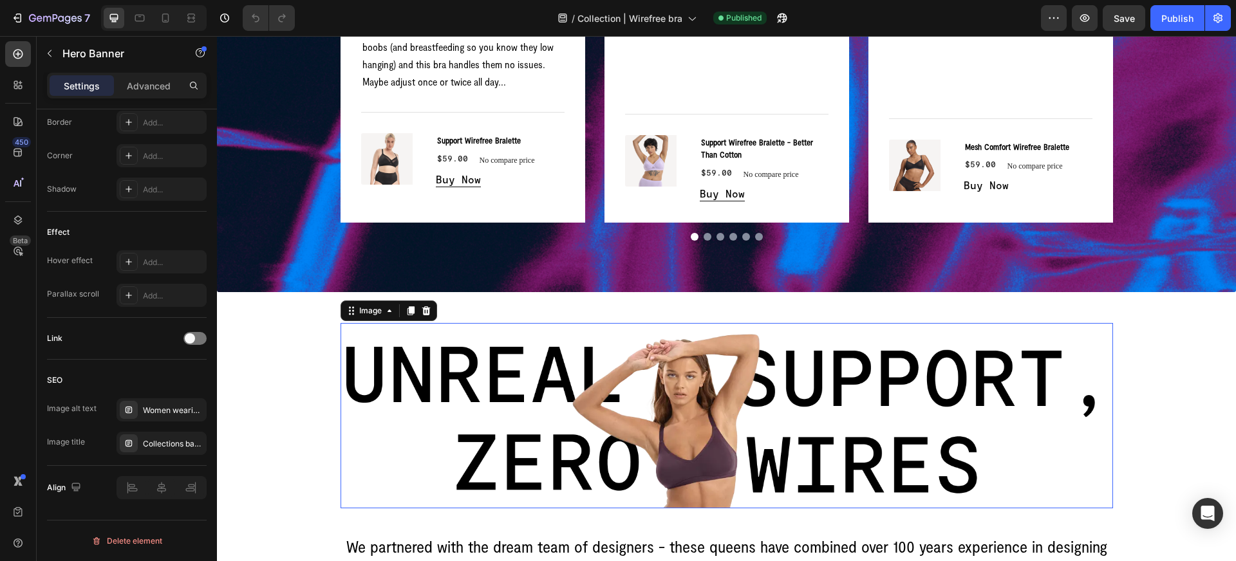
click at [468, 391] on img at bounding box center [727, 415] width 773 height 185
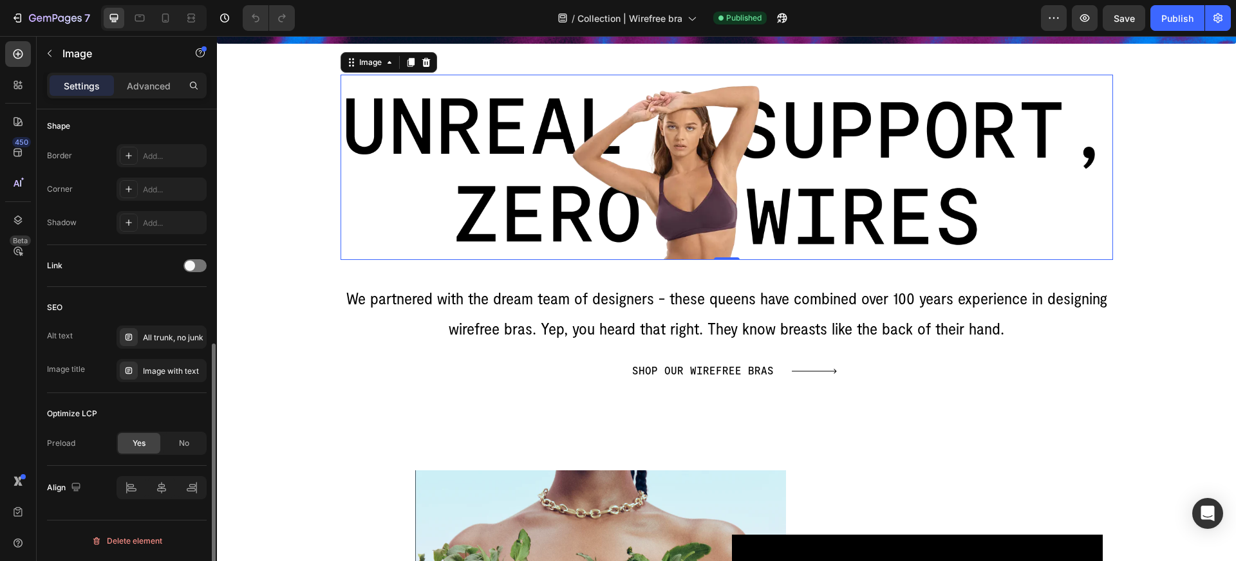
scroll to position [2748, 0]
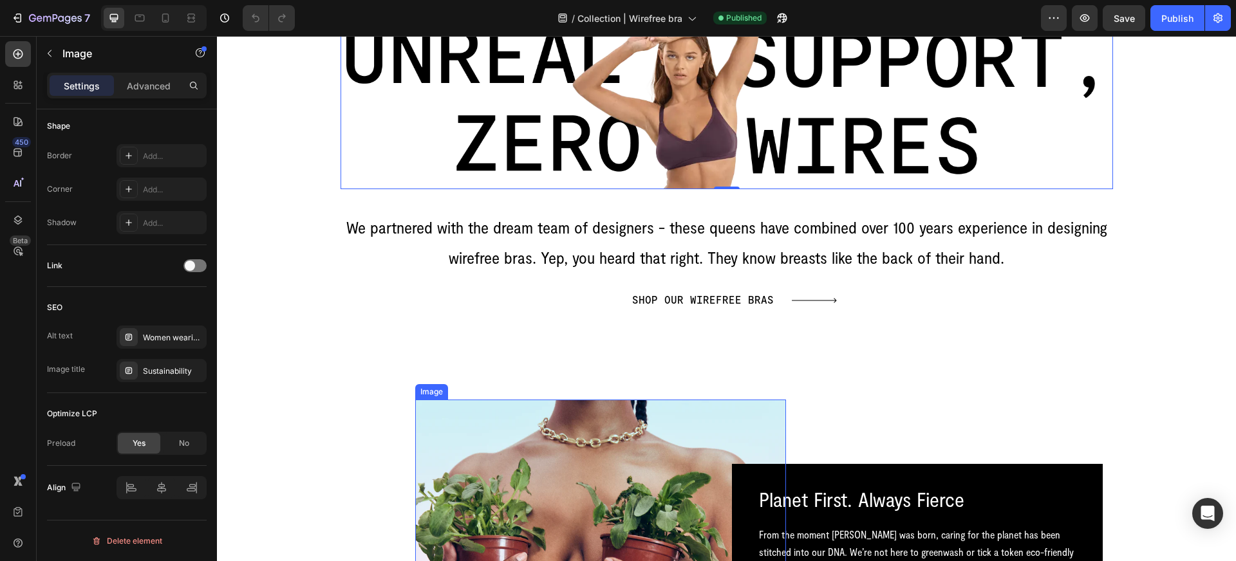
click at [483, 473] on img at bounding box center [600, 561] width 371 height 322
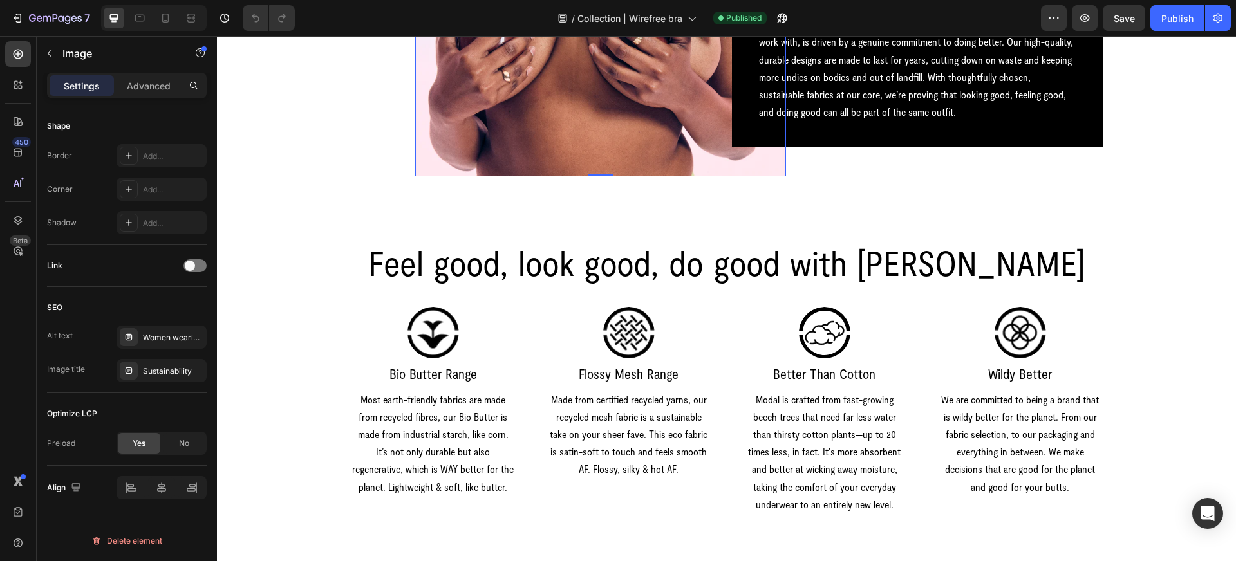
scroll to position [3294, 0]
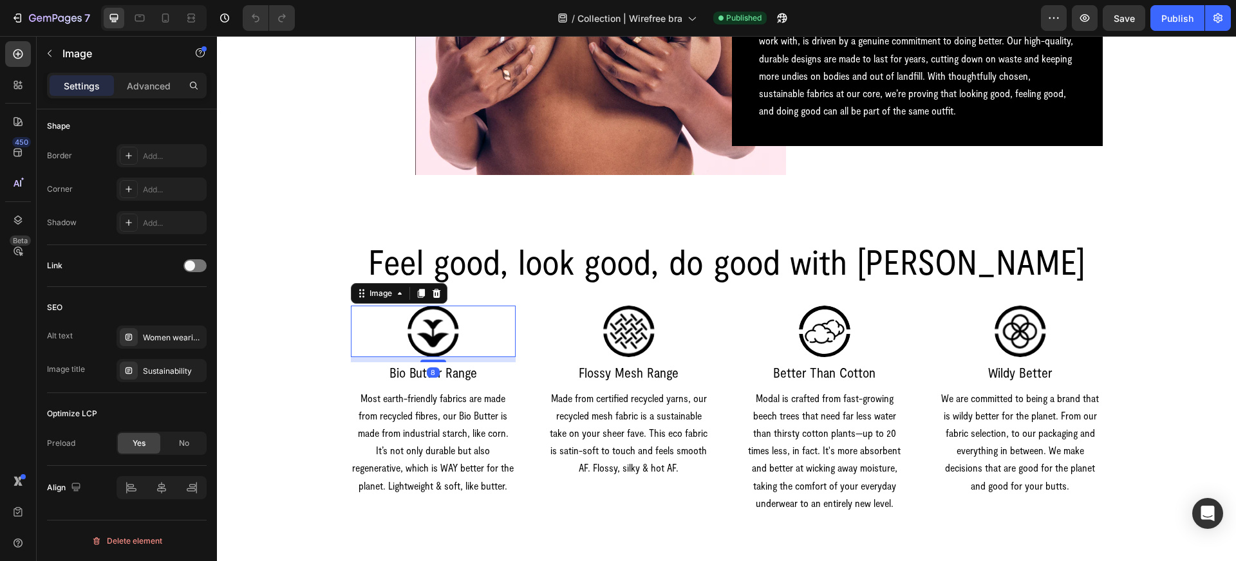
click at [438, 336] on img at bounding box center [434, 332] width 52 height 52
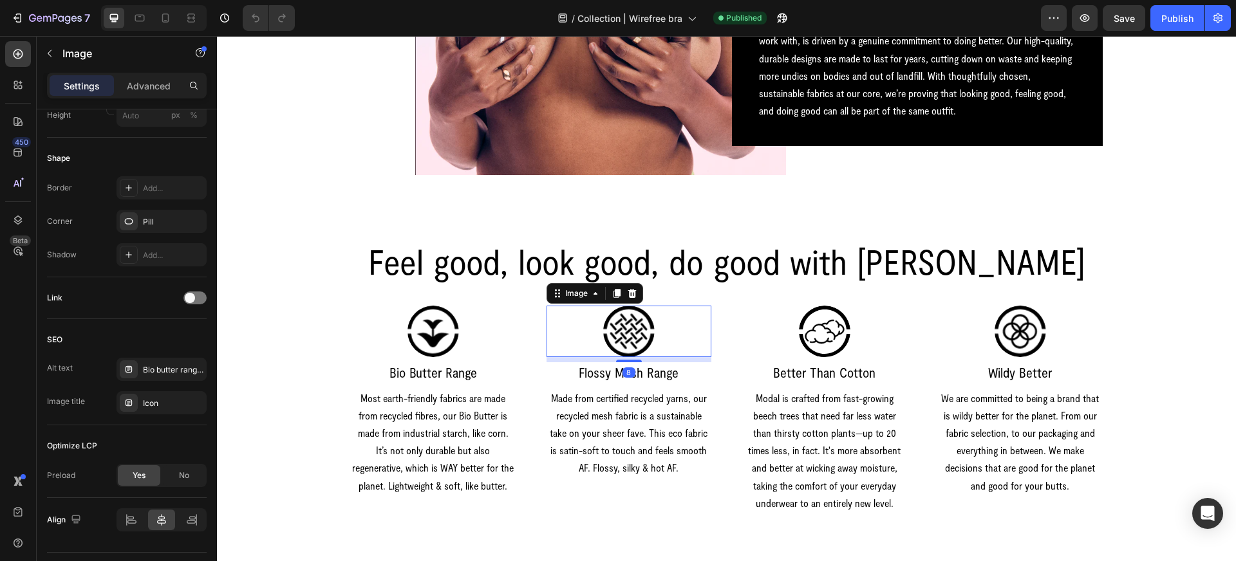
click at [604, 324] on img at bounding box center [629, 332] width 52 height 52
click at [791, 343] on div at bounding box center [824, 332] width 165 height 52
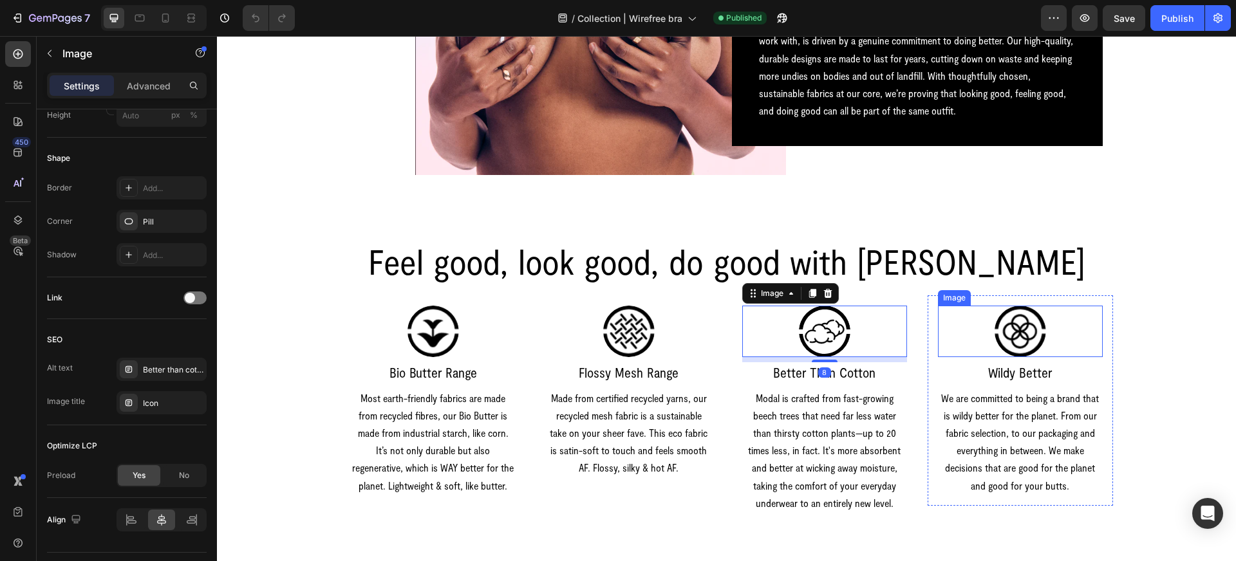
click at [982, 344] on div at bounding box center [1020, 332] width 165 height 52
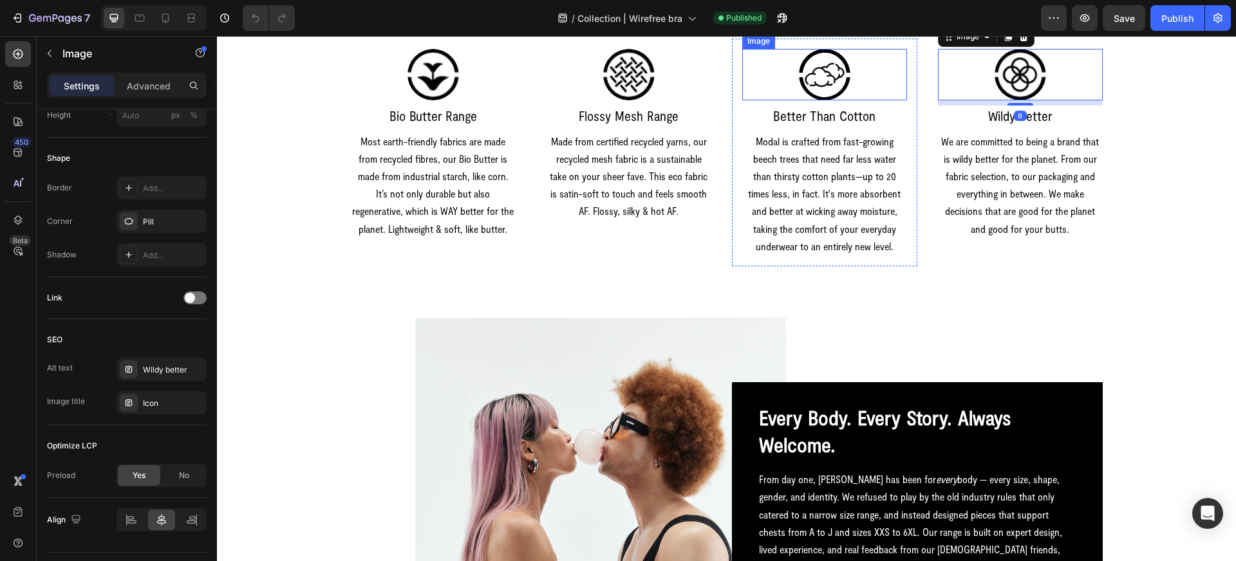
scroll to position [3800, 0]
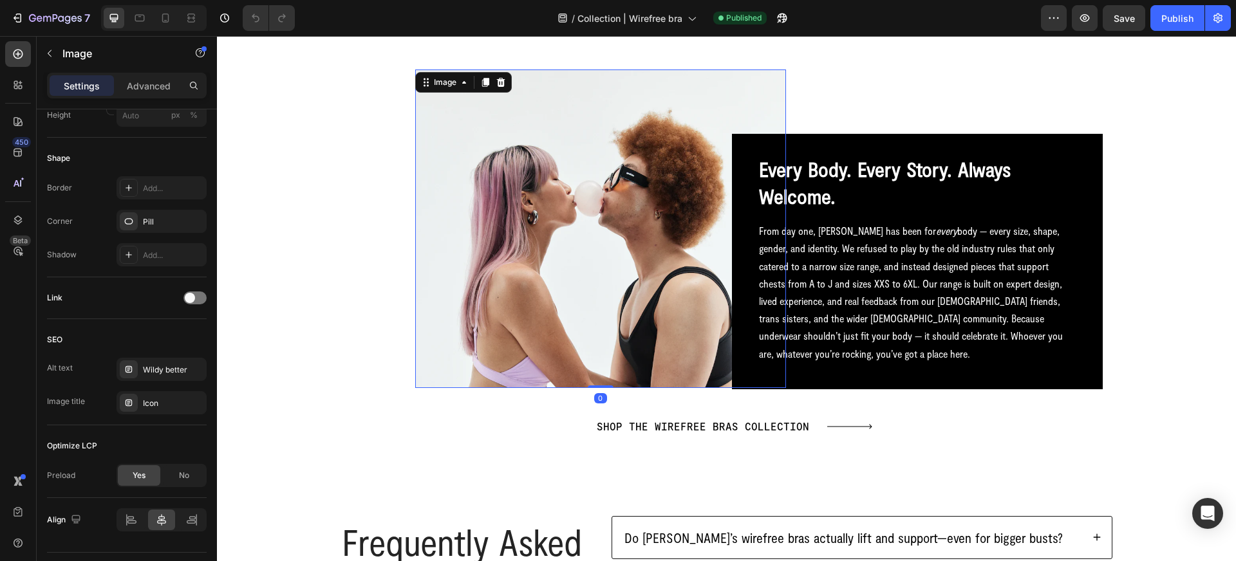
click at [664, 305] on img at bounding box center [600, 229] width 371 height 319
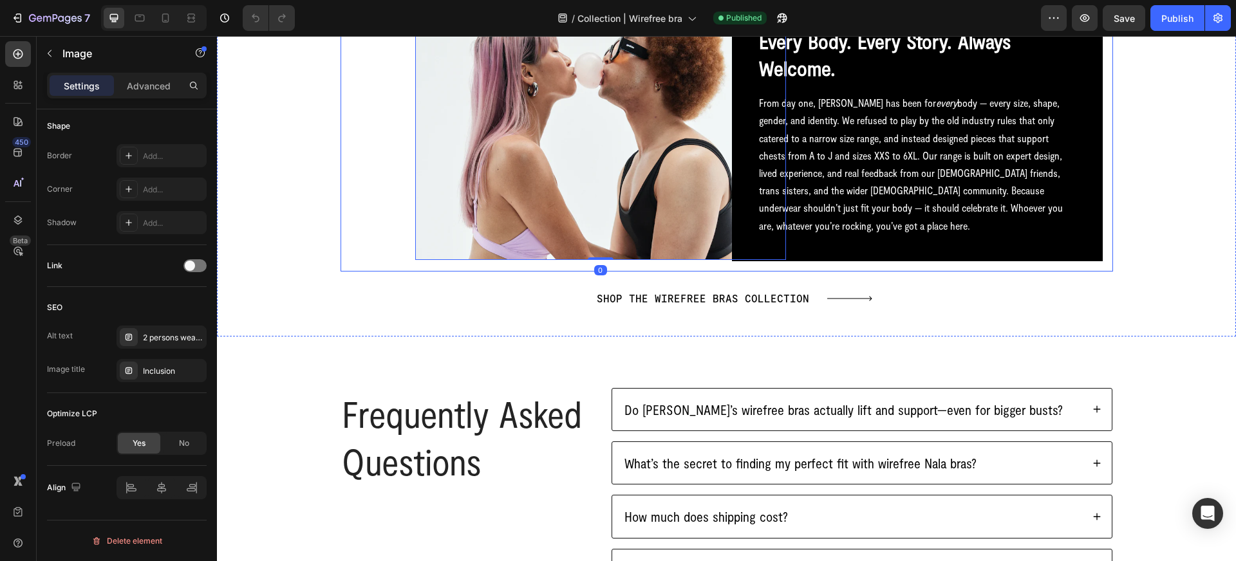
scroll to position [4301, 0]
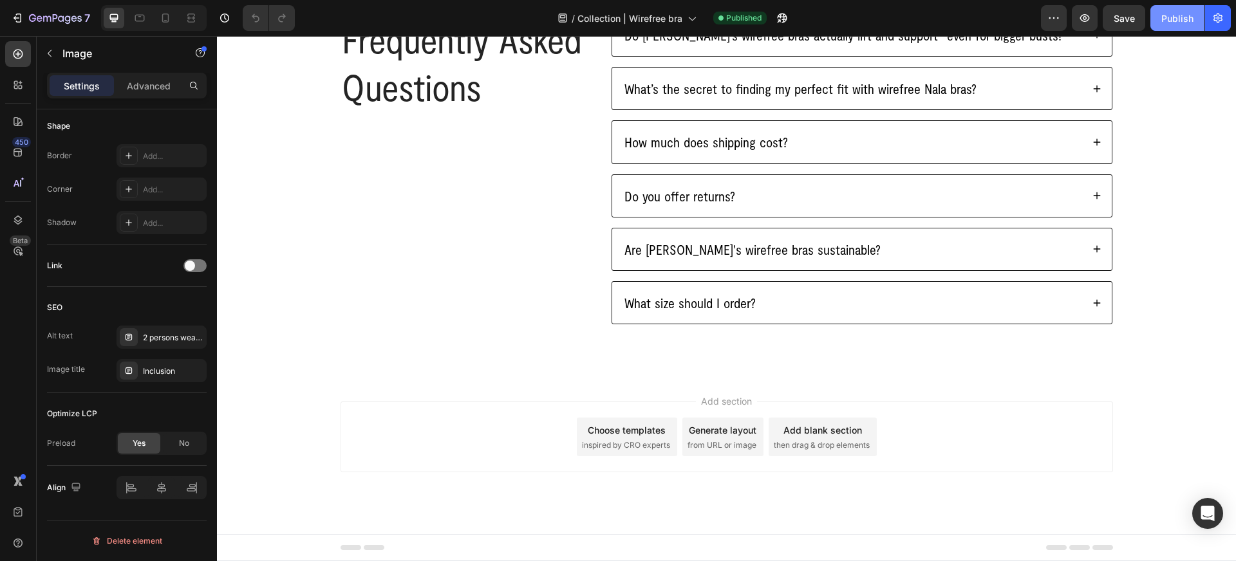
click at [1165, 18] on div "Publish" at bounding box center [1177, 19] width 32 height 14
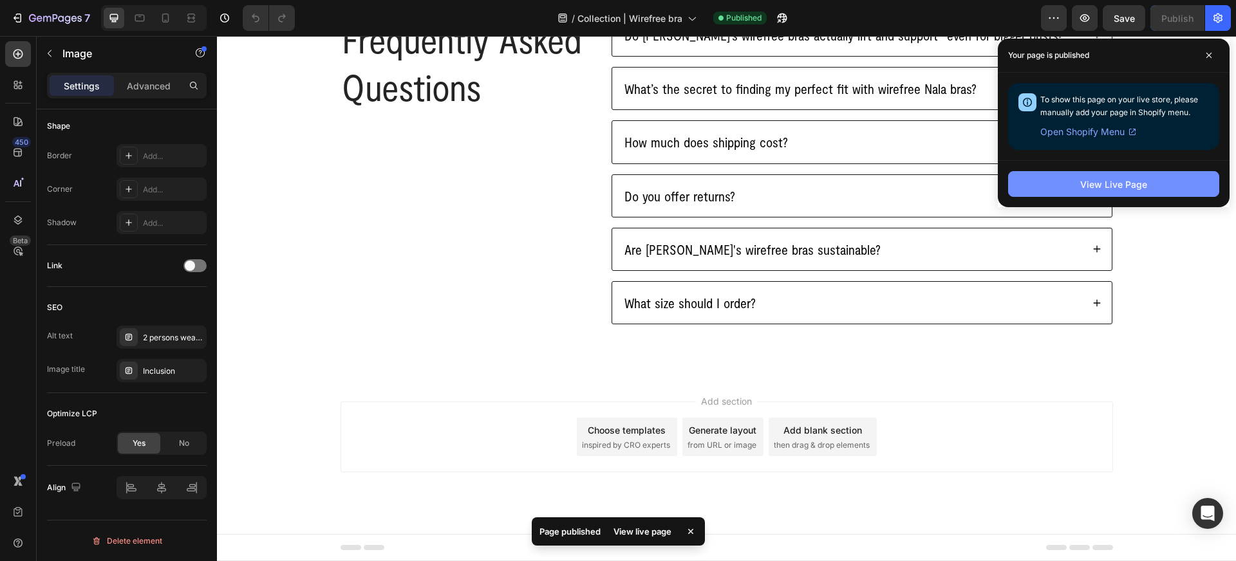
click at [1111, 187] on div "View Live Page" at bounding box center [1113, 185] width 67 height 14
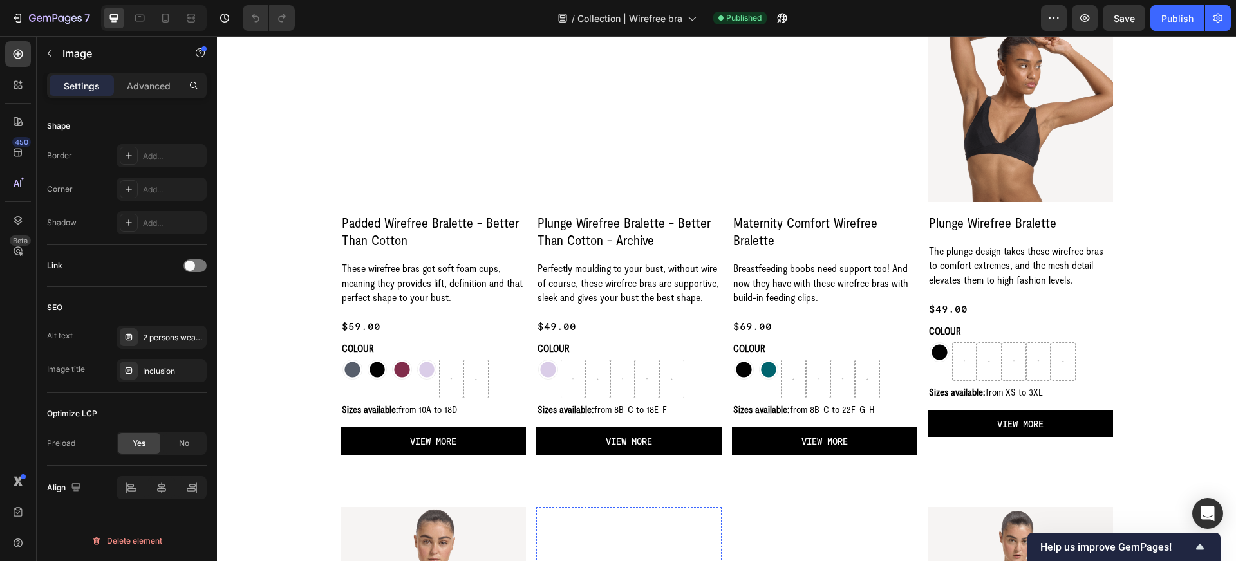
scroll to position [1057, 0]
